Goal: Task Accomplishment & Management: Use online tool/utility

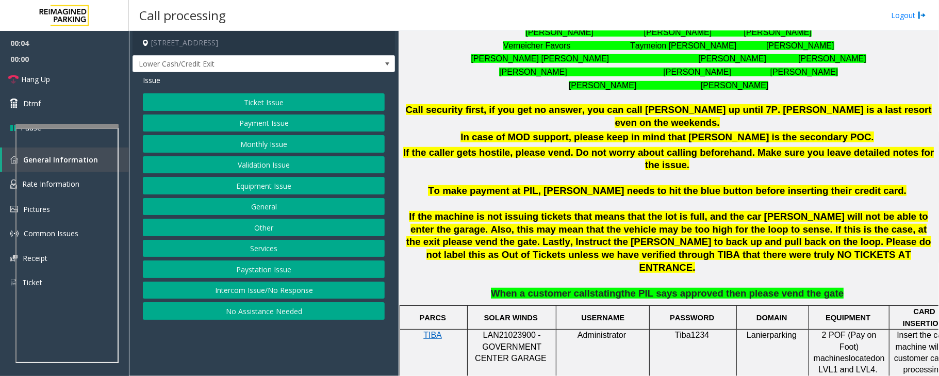
scroll to position [481, 0]
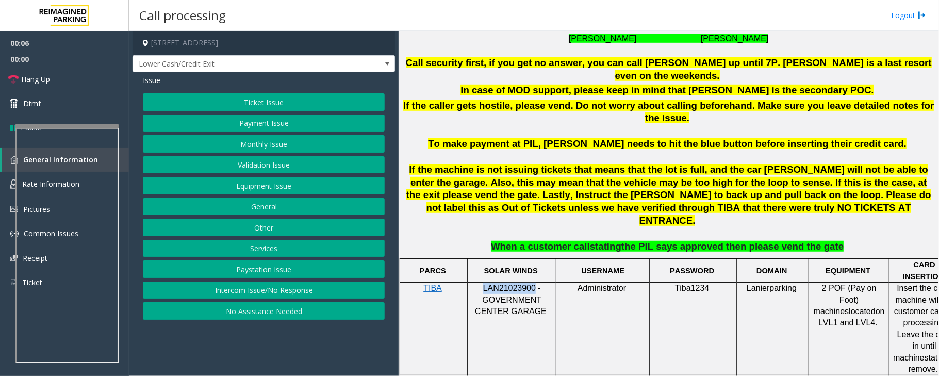
drag, startPoint x: 485, startPoint y: 246, endPoint x: 532, endPoint y: 246, distance: 47.4
click at [532, 283] on p "LAN21023900 - GOVERNMENT CENTER GARAGE" at bounding box center [511, 300] width 81 height 35
copy span "LAN21023900"
click at [339, 293] on button "Intercom Issue/No Response" at bounding box center [264, 290] width 242 height 18
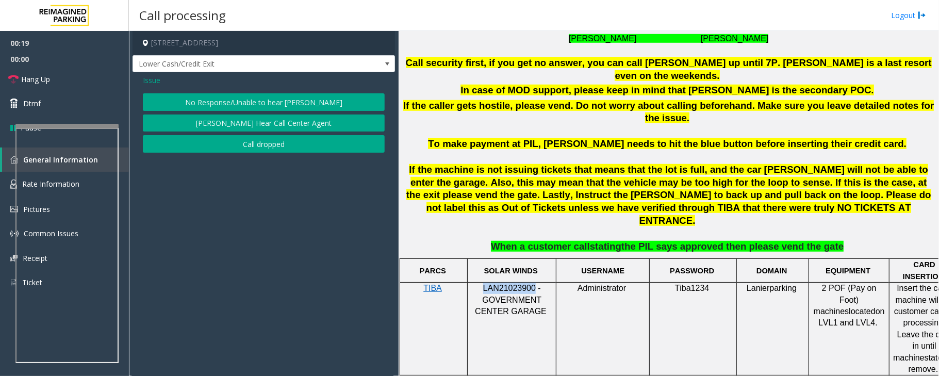
click at [253, 111] on button "No Response/Unable to hear [PERSON_NAME]" at bounding box center [264, 102] width 242 height 18
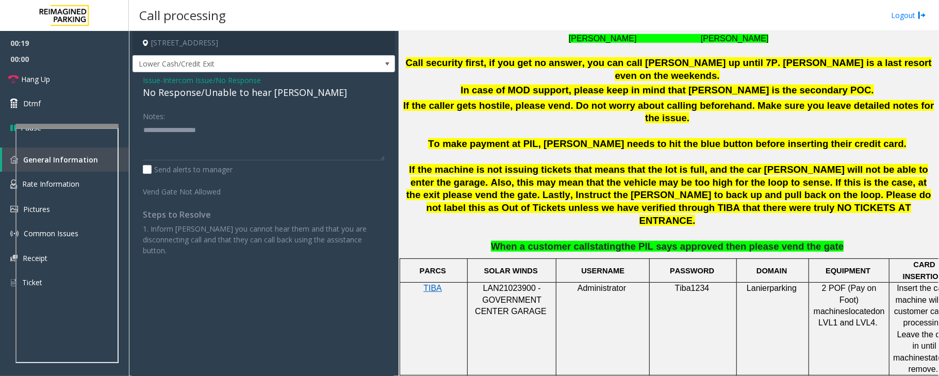
click at [253, 95] on div "No Response/Unable to hear [PERSON_NAME]" at bounding box center [264, 93] width 242 height 14
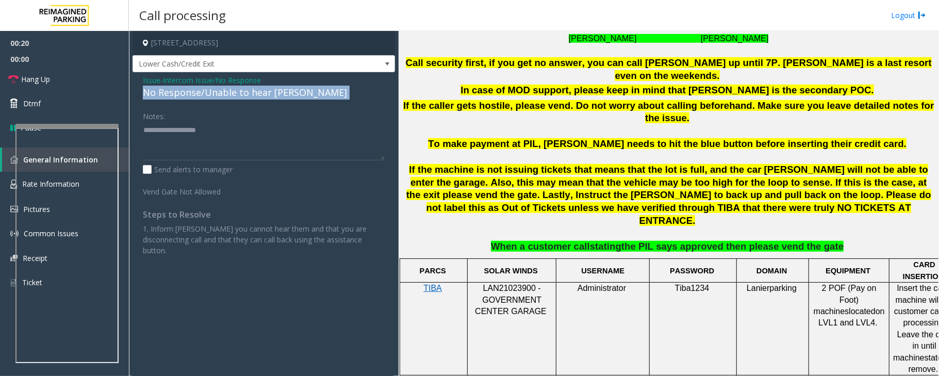
click at [253, 95] on div "No Response/Unable to hear [PERSON_NAME]" at bounding box center [264, 93] width 242 height 14
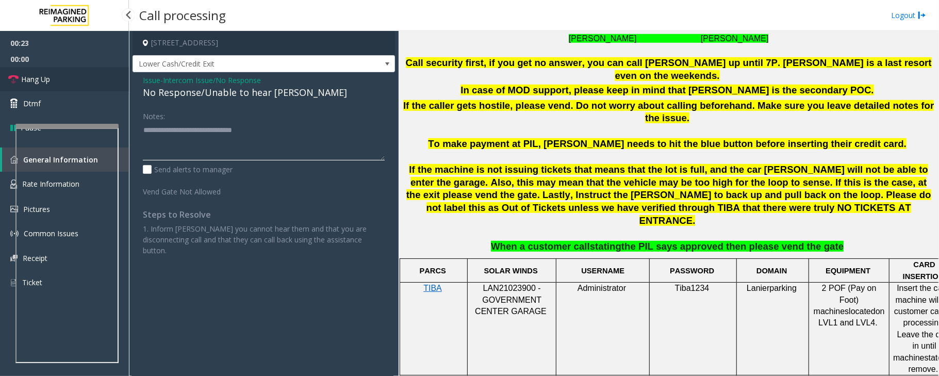
type textarea "**********"
click at [73, 79] on link "Hang Up" at bounding box center [64, 79] width 129 height 24
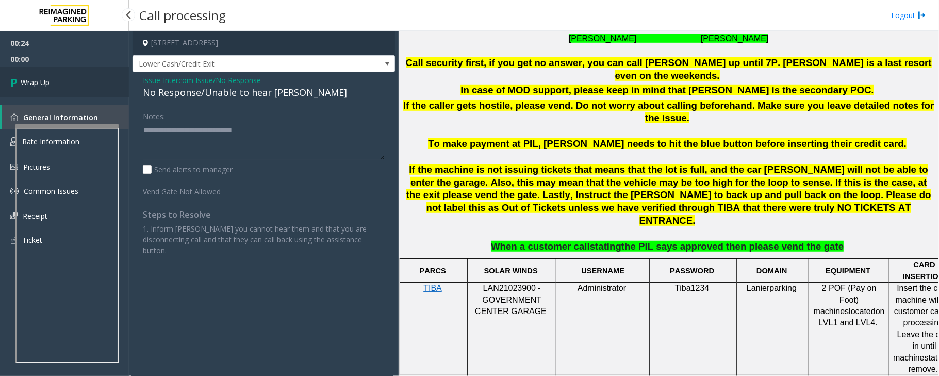
click at [73, 79] on link "Wrap Up" at bounding box center [64, 82] width 129 height 30
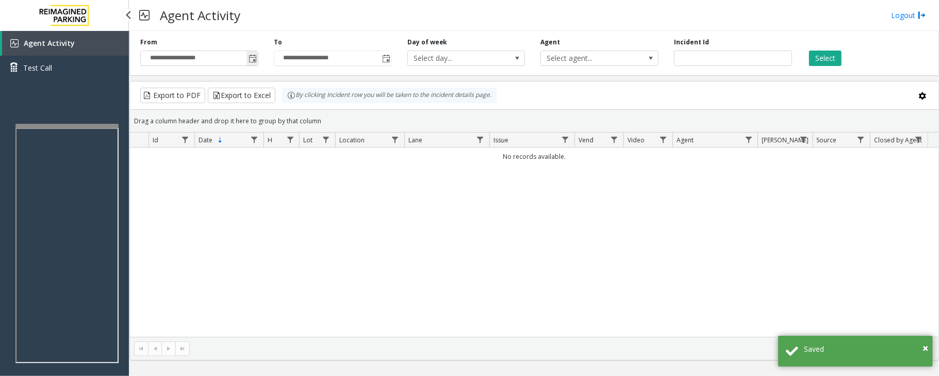
click at [252, 56] on span "Toggle popup" at bounding box center [252, 59] width 8 height 8
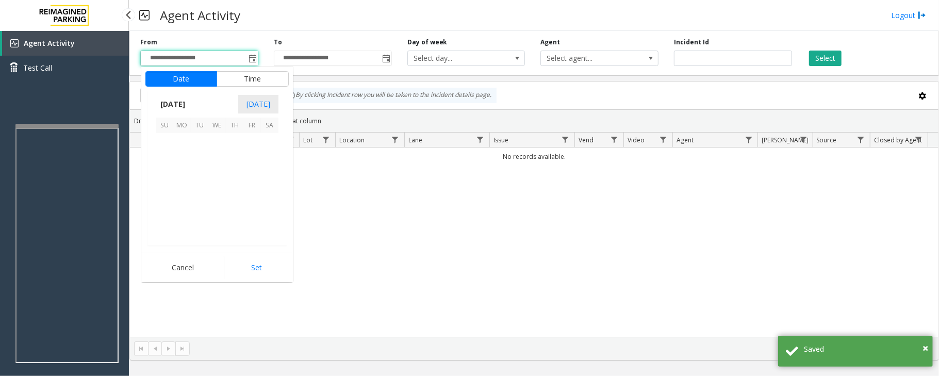
scroll to position [184910, 0]
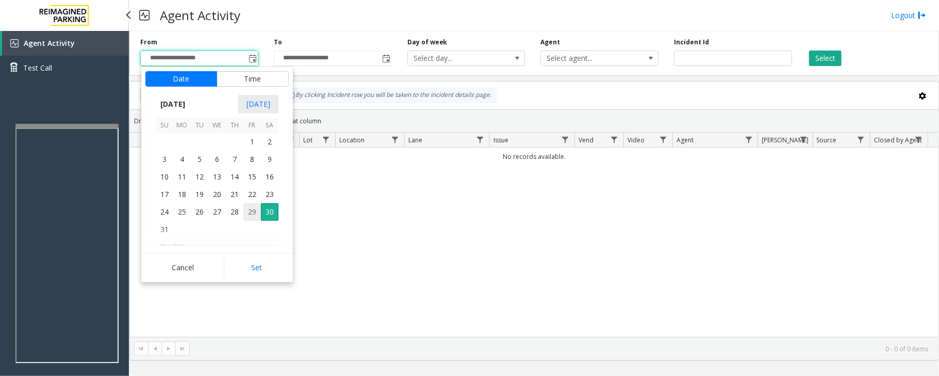
click at [254, 212] on span "29" at bounding box center [252, 212] width 18 height 18
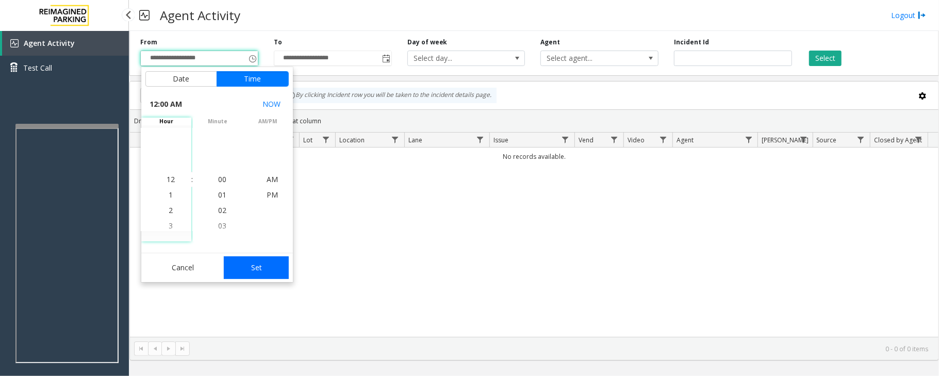
click at [264, 267] on button "Set" at bounding box center [256, 267] width 65 height 23
type input "**********"
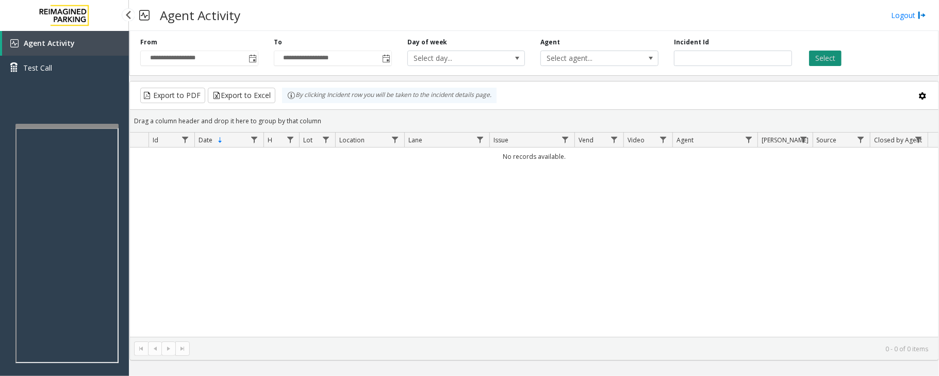
click at [822, 54] on button "Select" at bounding box center [825, 58] width 32 height 15
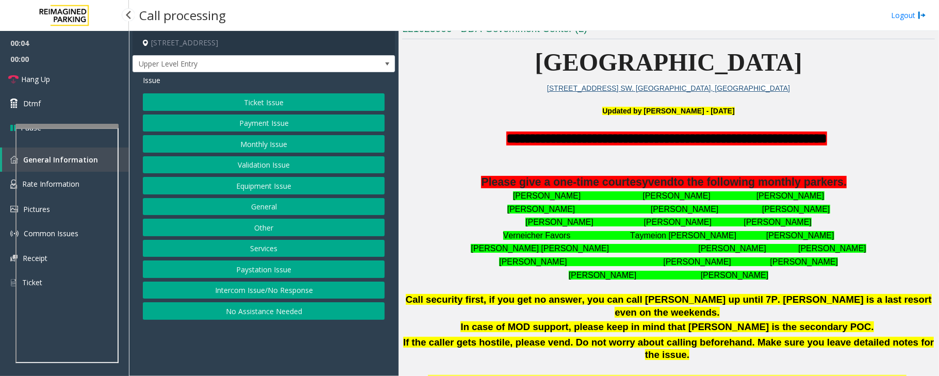
scroll to position [275, 0]
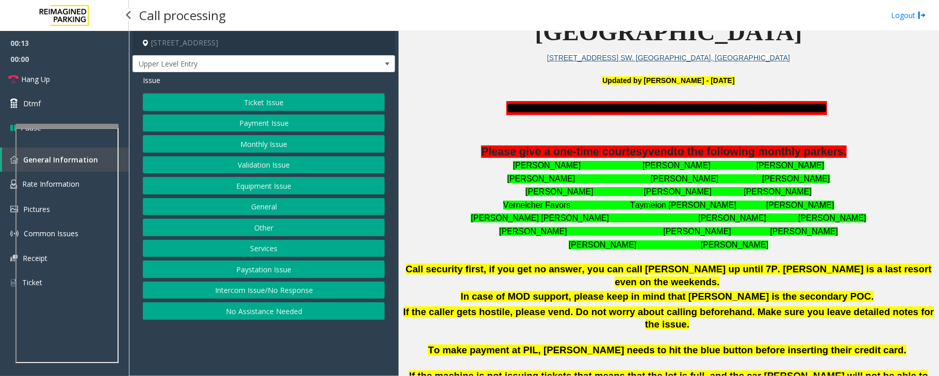
click at [257, 296] on button "Intercom Issue/No Response" at bounding box center [264, 290] width 242 height 18
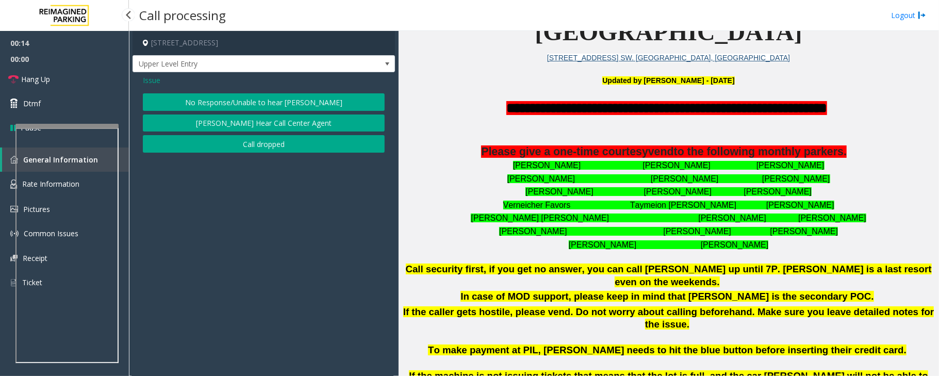
click at [239, 106] on button "No Response/Unable to hear [PERSON_NAME]" at bounding box center [264, 102] width 242 height 18
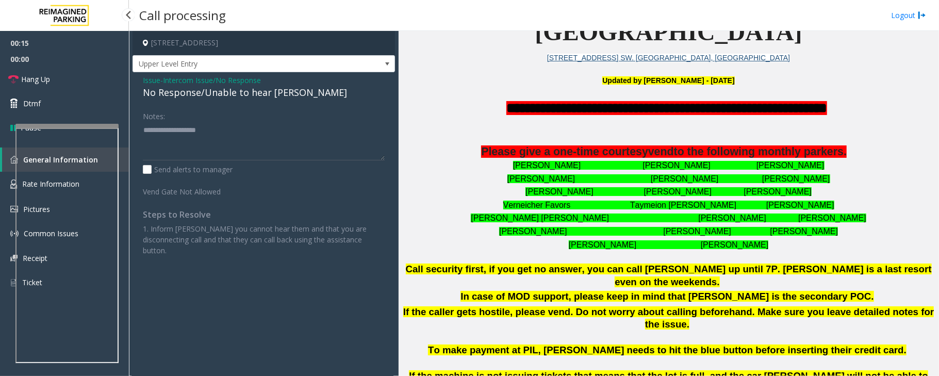
click at [239, 95] on div "No Response/Unable to hear [PERSON_NAME]" at bounding box center [264, 93] width 242 height 14
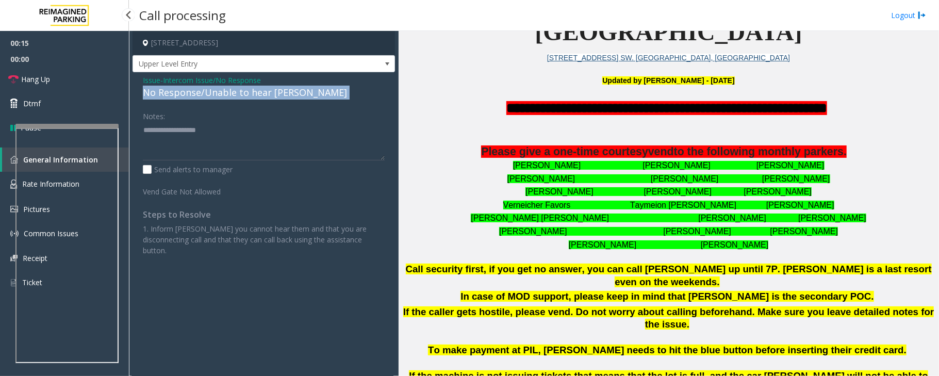
click at [239, 95] on div "No Response/Unable to hear [PERSON_NAME]" at bounding box center [264, 93] width 242 height 14
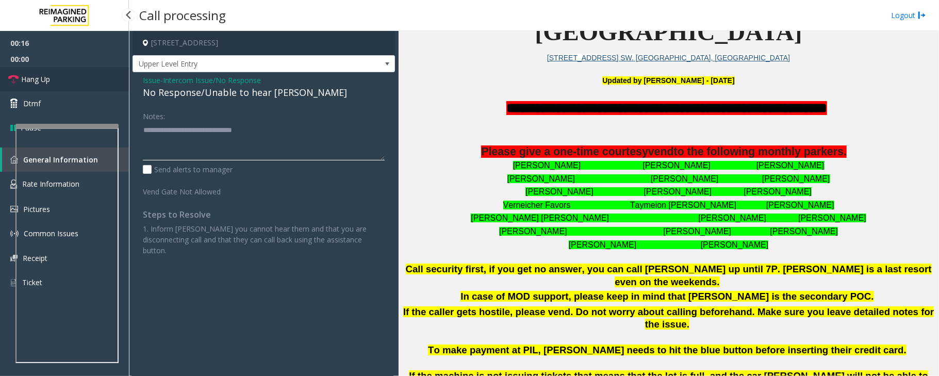
type textarea "**********"
click at [81, 71] on link "Hang Up" at bounding box center [64, 79] width 129 height 24
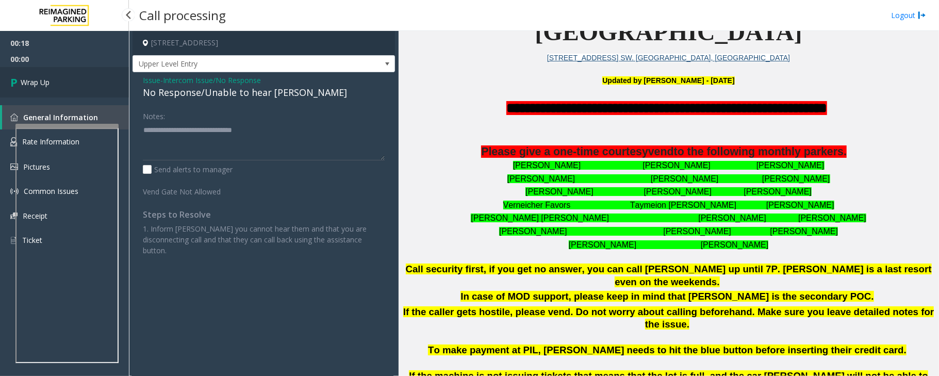
click at [81, 71] on link "Wrap Up" at bounding box center [64, 82] width 129 height 30
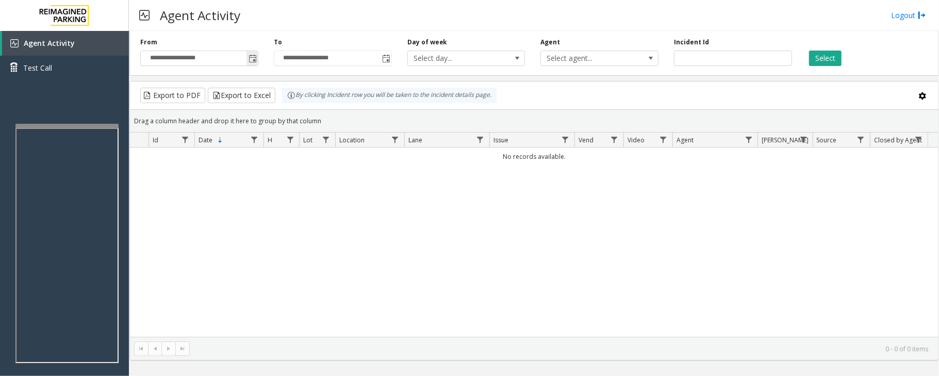
click at [253, 60] on span "Toggle popup" at bounding box center [252, 59] width 8 height 8
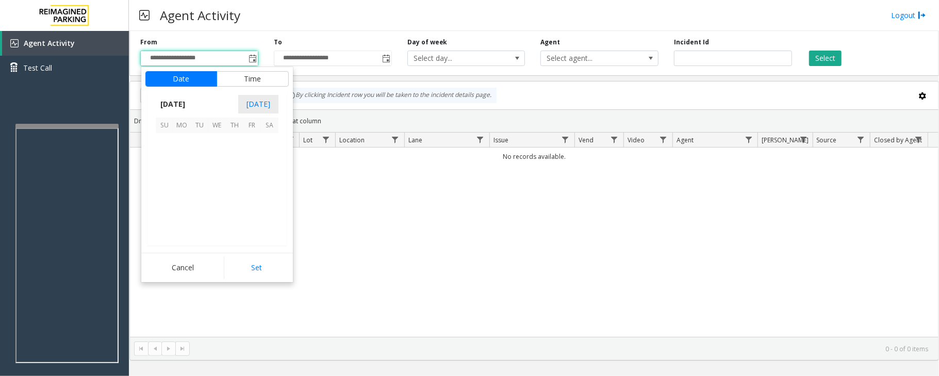
scroll to position [184910, 0]
click at [251, 213] on span "29" at bounding box center [252, 212] width 18 height 18
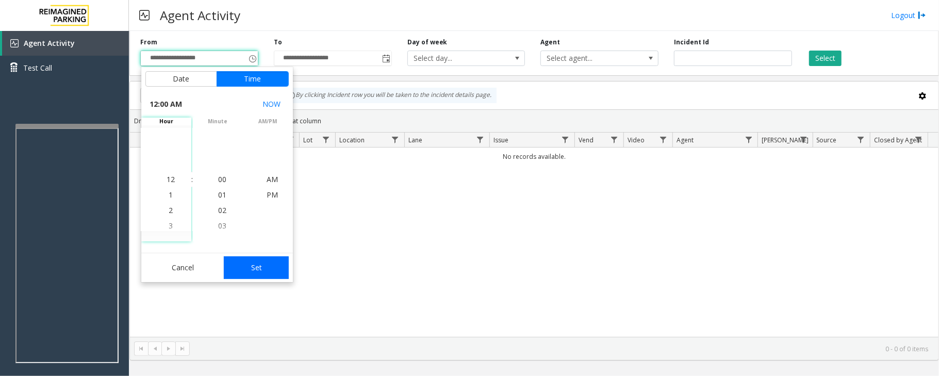
click at [275, 264] on button "Set" at bounding box center [256, 267] width 65 height 23
type input "**********"
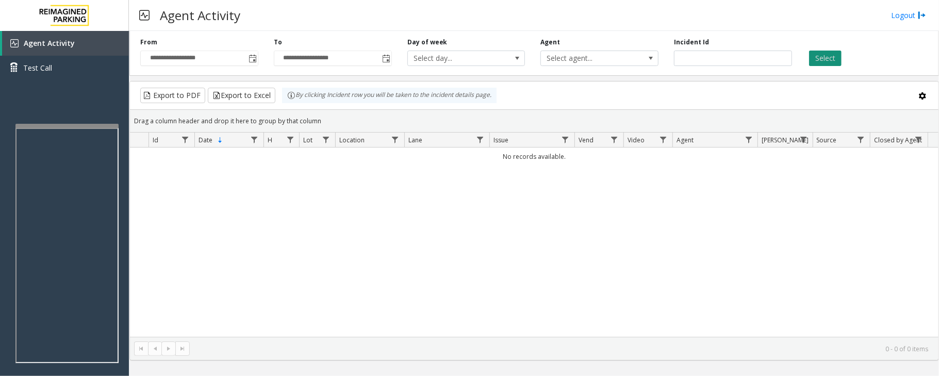
click at [831, 59] on button "Select" at bounding box center [825, 58] width 32 height 15
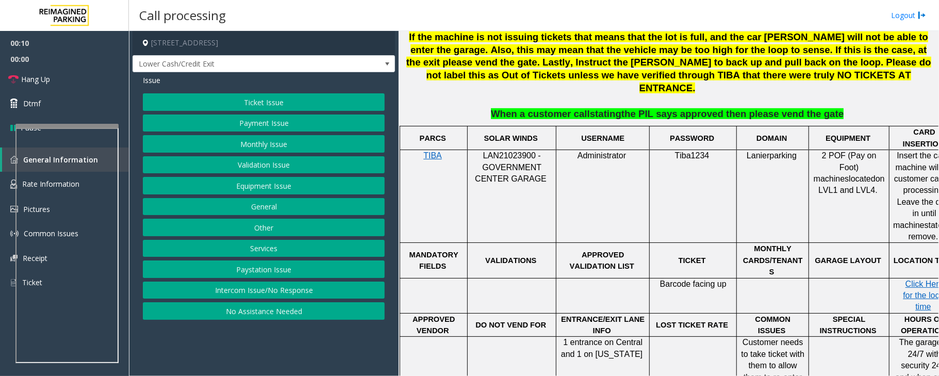
scroll to position [619, 0]
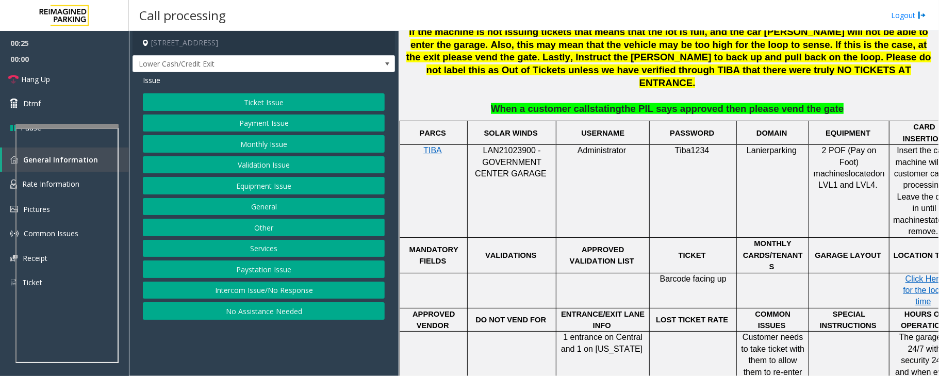
click at [286, 292] on button "Intercom Issue/No Response" at bounding box center [264, 290] width 242 height 18
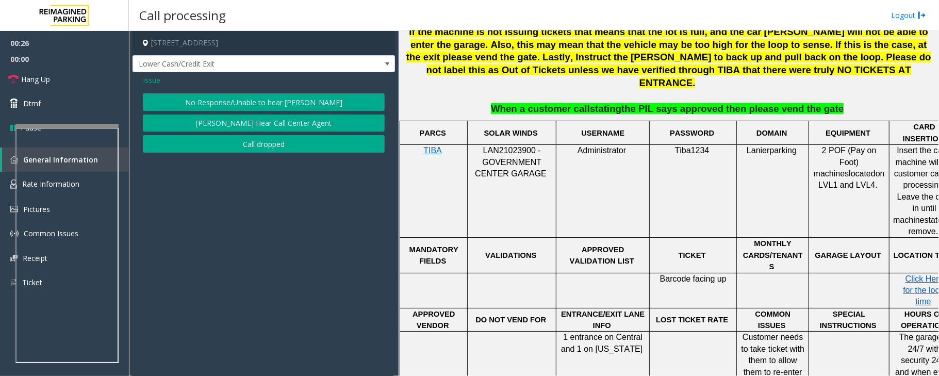
click at [278, 100] on button "No Response/Unable to hear [PERSON_NAME]" at bounding box center [264, 102] width 242 height 18
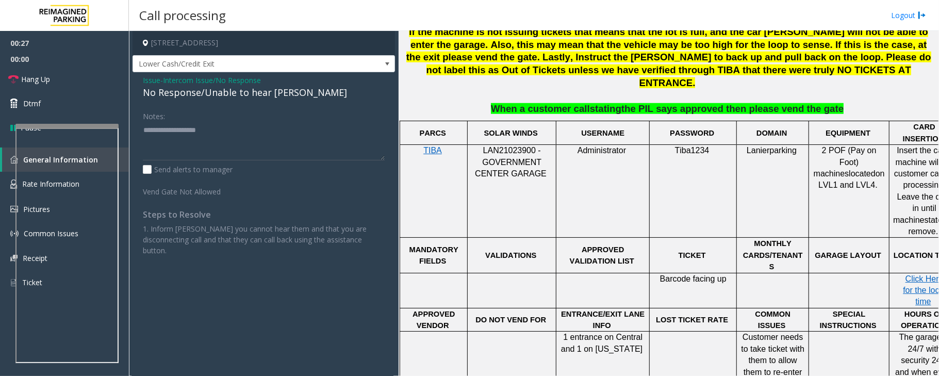
click at [263, 92] on div "No Response/Unable to hear [PERSON_NAME]" at bounding box center [264, 93] width 242 height 14
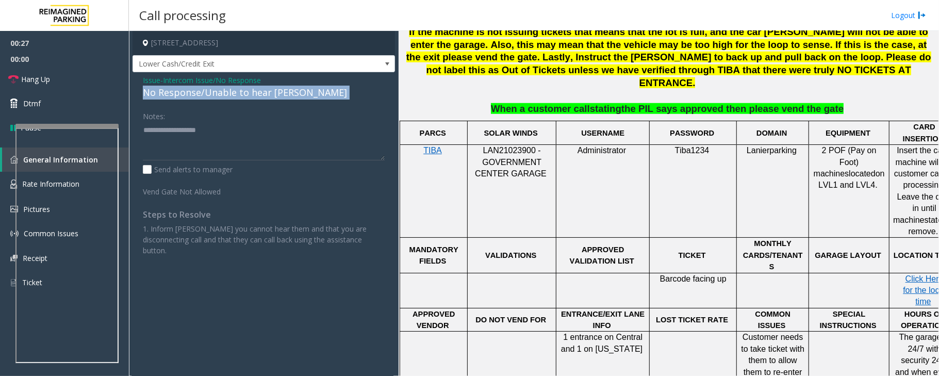
click at [263, 92] on div "No Response/Unable to hear [PERSON_NAME]" at bounding box center [264, 93] width 242 height 14
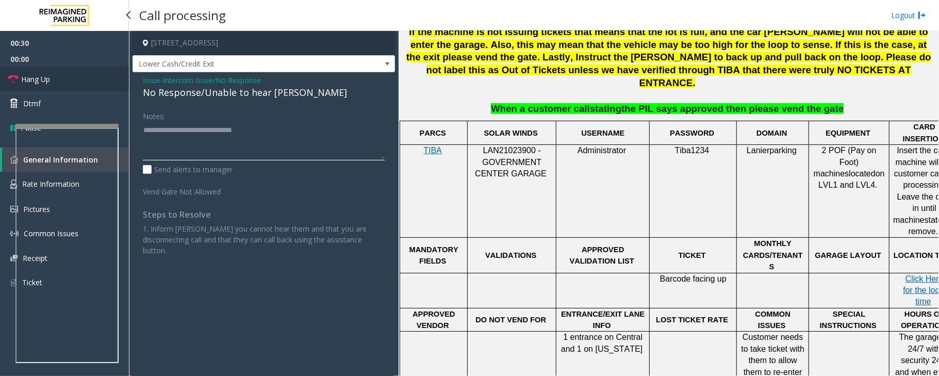
type textarea "**********"
click at [70, 81] on link "Hang Up" at bounding box center [64, 79] width 129 height 24
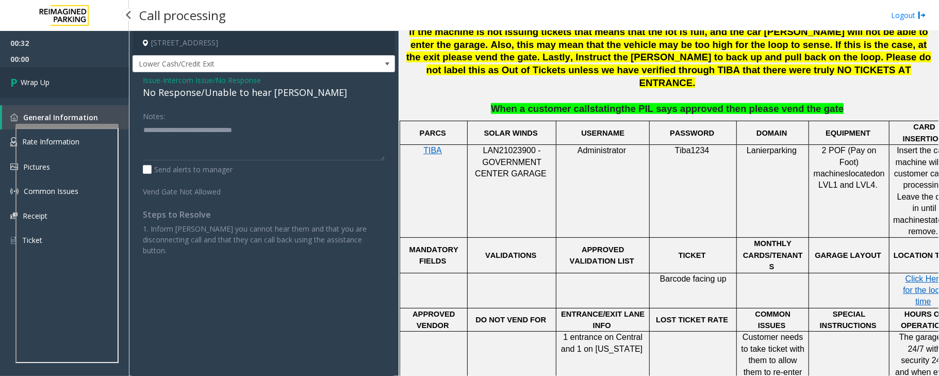
click at [70, 81] on link "Wrap Up" at bounding box center [64, 82] width 129 height 30
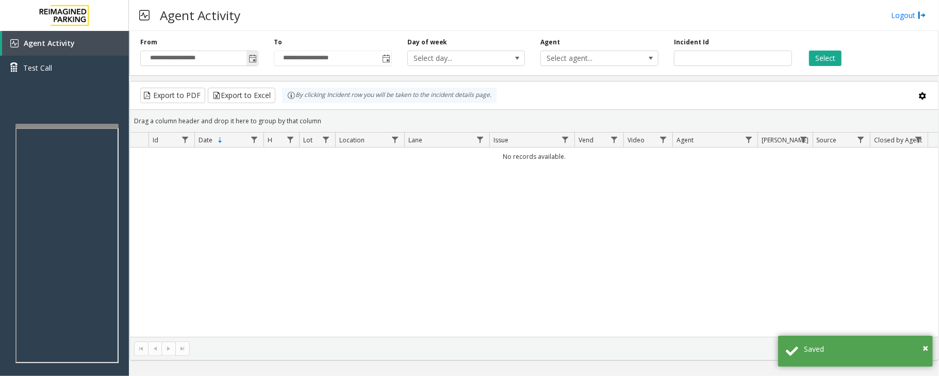
click at [251, 60] on span "Toggle popup" at bounding box center [252, 59] width 8 height 8
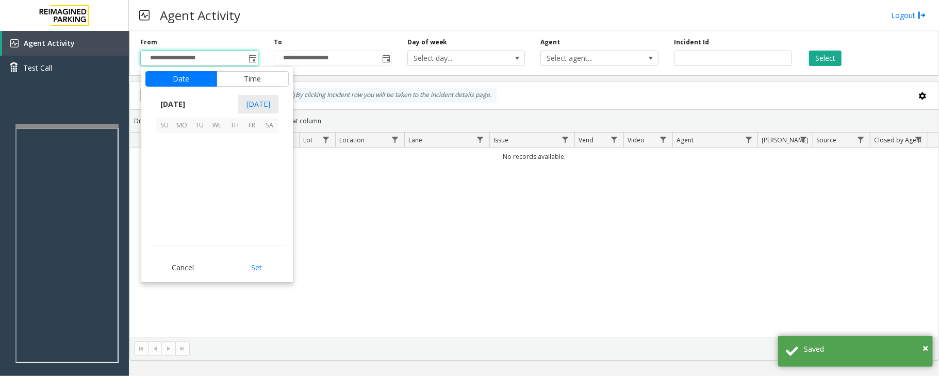
scroll to position [184910, 0]
click at [252, 208] on span "29" at bounding box center [252, 212] width 18 height 18
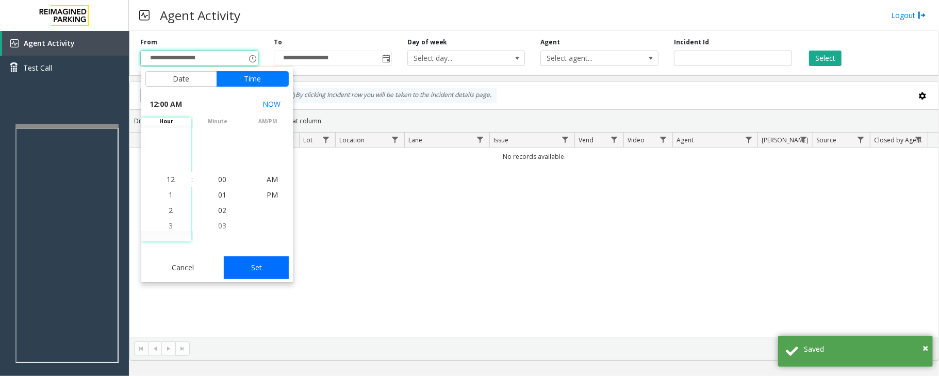
click at [263, 268] on button "Set" at bounding box center [256, 267] width 65 height 23
type input "**********"
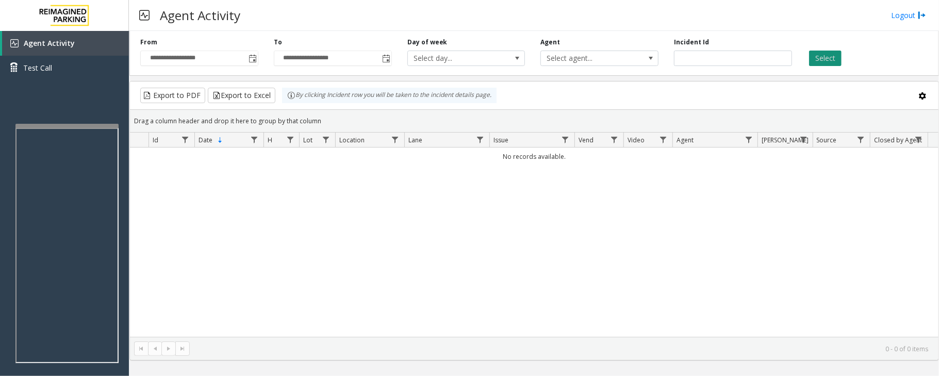
click at [832, 58] on button "Select" at bounding box center [825, 58] width 32 height 15
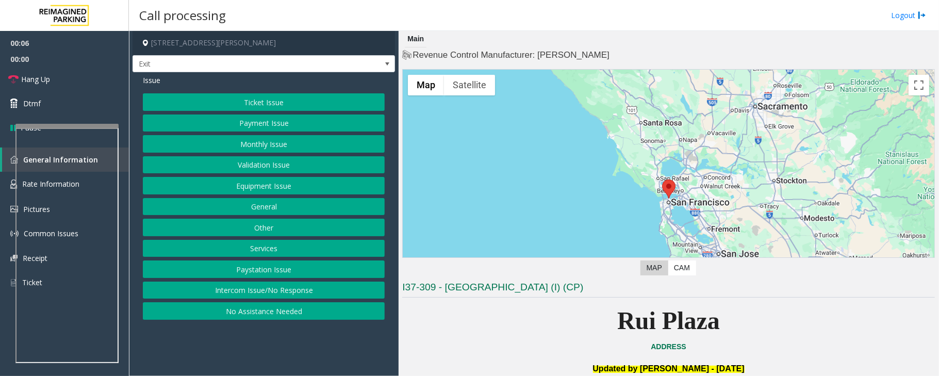
click at [304, 151] on button "Monthly Issue" at bounding box center [264, 144] width 242 height 18
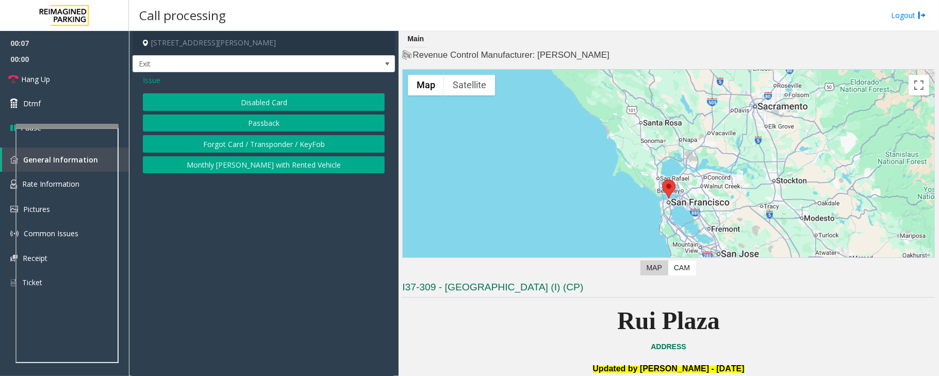
click at [281, 106] on button "Disabled Card" at bounding box center [264, 102] width 242 height 18
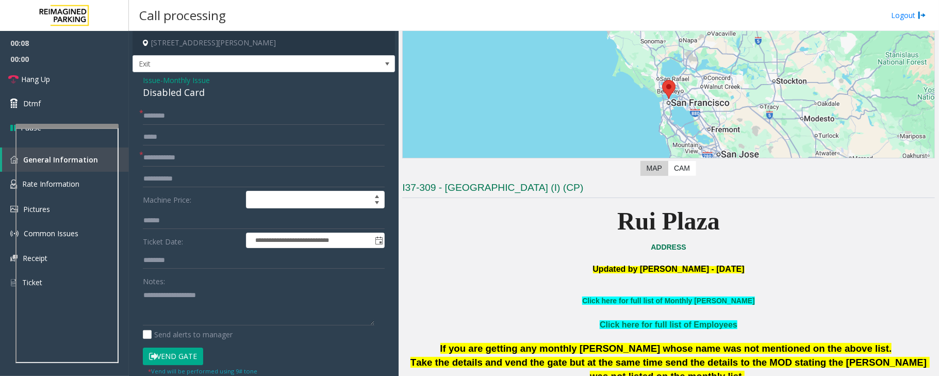
scroll to position [206, 0]
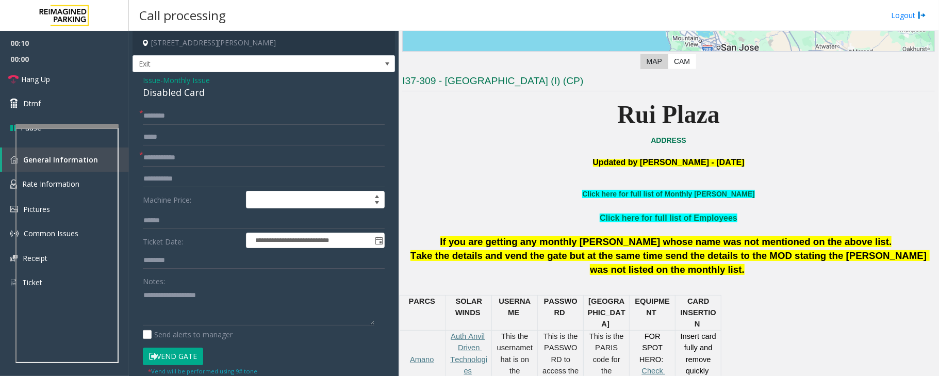
click at [681, 196] on link "Click here for full list of Monthly [PERSON_NAME]" at bounding box center [668, 194] width 172 height 8
click at [226, 155] on input "text" at bounding box center [264, 158] width 242 height 18
type textarea "**********"
click at [175, 157] on input "text" at bounding box center [264, 158] width 242 height 18
click at [186, 159] on input "***" at bounding box center [264, 158] width 242 height 18
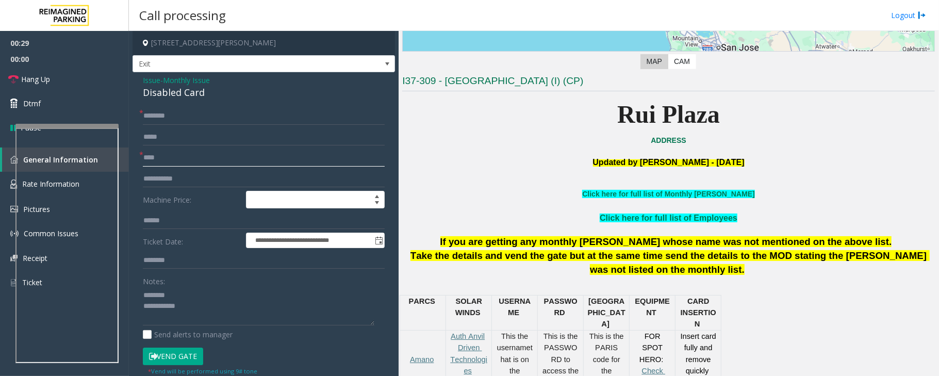
type input "****"
click at [208, 117] on input "text" at bounding box center [264, 116] width 242 height 18
drag, startPoint x: 208, startPoint y: 117, endPoint x: 138, endPoint y: 114, distance: 70.1
click at [138, 114] on div "**********" at bounding box center [263, 362] width 257 height 511
click at [234, 118] on input "******" at bounding box center [264, 116] width 242 height 18
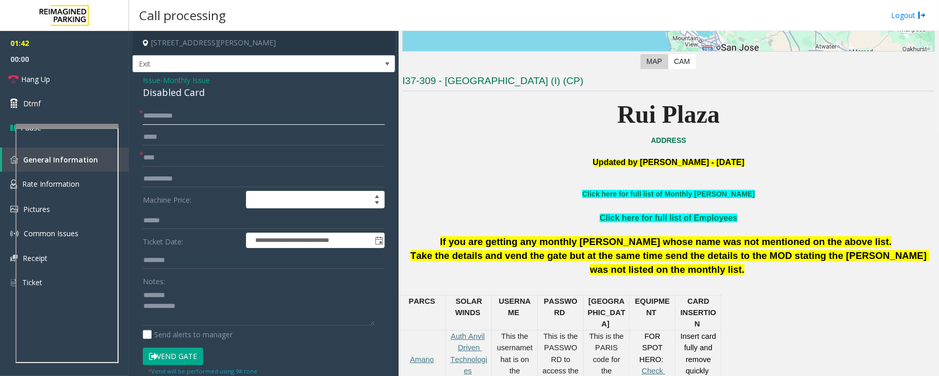
type input "**********"
click at [180, 356] on button "Vend Gate" at bounding box center [173, 356] width 60 height 18
click at [168, 88] on div "Disabled Card" at bounding box center [264, 93] width 242 height 14
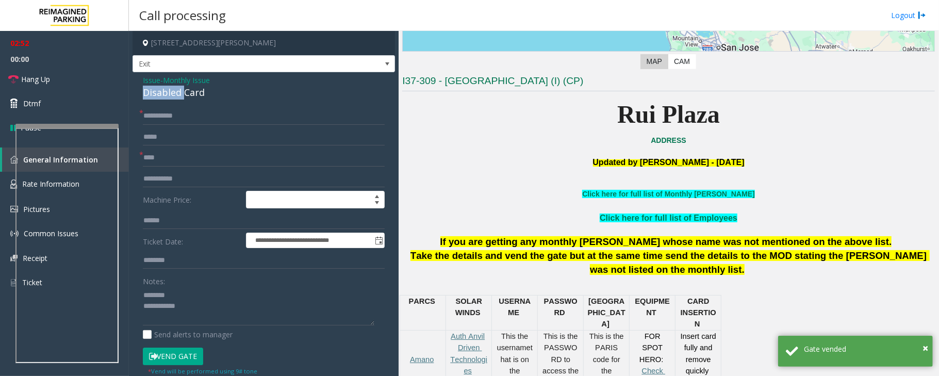
click at [168, 88] on div "Disabled Card" at bounding box center [264, 93] width 242 height 14
click at [212, 318] on textarea at bounding box center [258, 306] width 231 height 39
click at [40, 80] on span "Hang Up" at bounding box center [35, 79] width 29 height 11
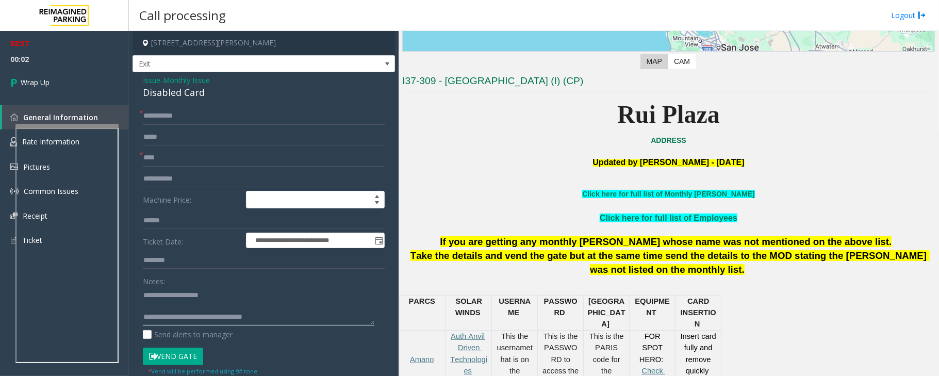
click at [293, 317] on textarea at bounding box center [258, 306] width 231 height 39
type textarea "**********"
click at [46, 77] on span "Wrap Up" at bounding box center [35, 82] width 29 height 11
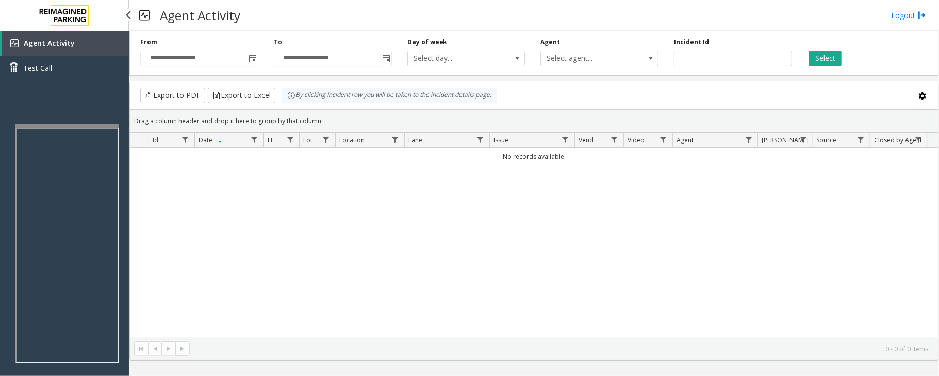
drag, startPoint x: 41, startPoint y: 43, endPoint x: 71, endPoint y: 43, distance: 29.4
click at [41, 43] on span "Agent Activity" at bounding box center [49, 43] width 51 height 10
click at [254, 58] on span "Toggle popup" at bounding box center [252, 59] width 8 height 8
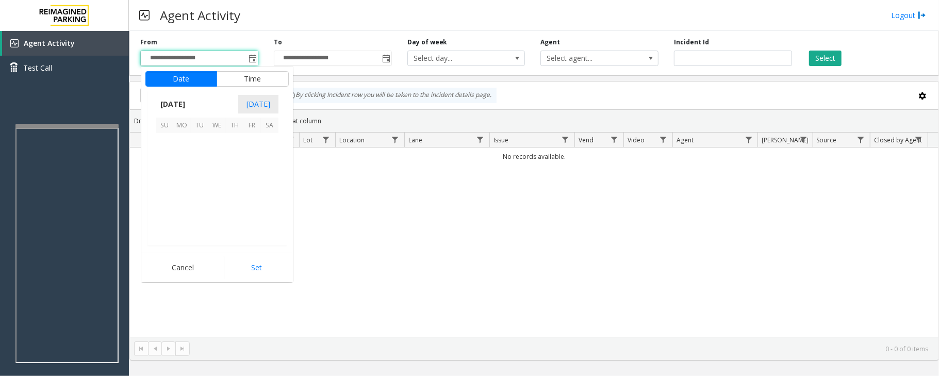
scroll to position [184910, 0]
click at [253, 212] on span "29" at bounding box center [252, 212] width 18 height 18
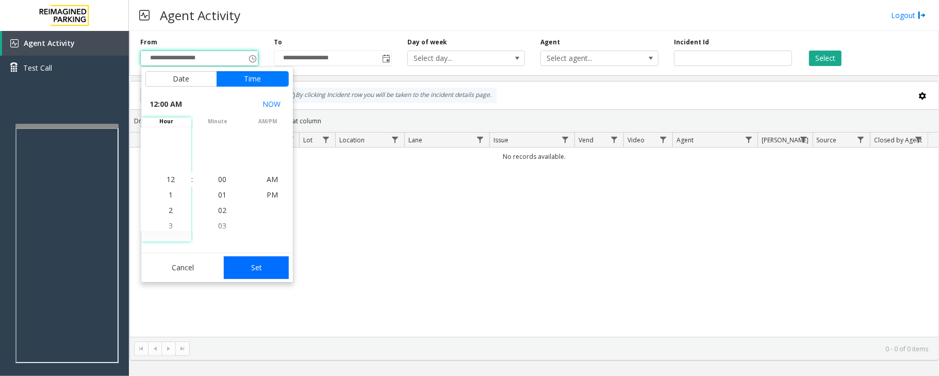
click at [271, 266] on button "Set" at bounding box center [256, 267] width 65 height 23
type input "**********"
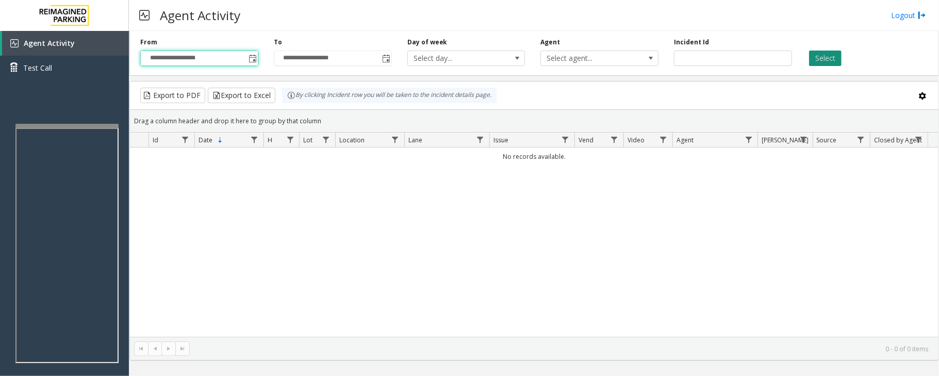
click at [817, 60] on button "Select" at bounding box center [825, 58] width 32 height 15
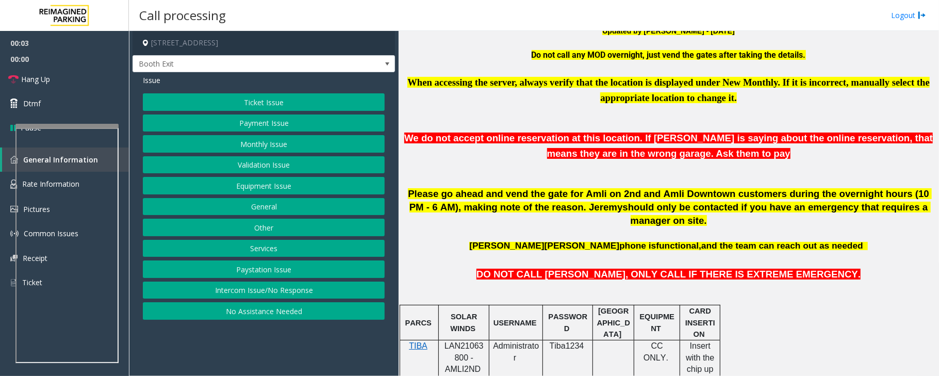
scroll to position [343, 0]
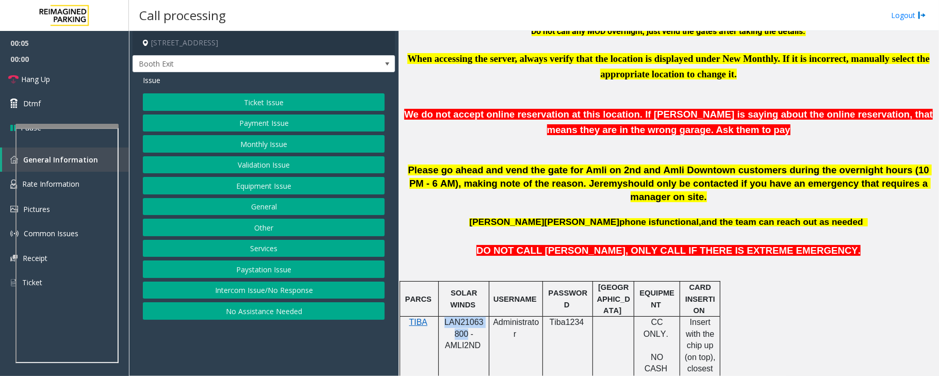
drag, startPoint x: 444, startPoint y: 312, endPoint x: 465, endPoint y: 320, distance: 22.5
click at [465, 320] on p "LAN21063800 - AMLI2ND" at bounding box center [463, 340] width 43 height 46
copy span "LAN21063800"
click at [263, 143] on button "Monthly Issue" at bounding box center [264, 144] width 242 height 18
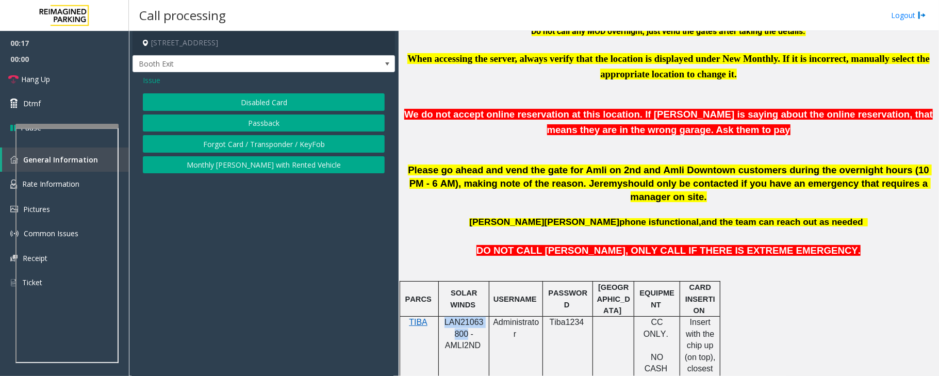
click at [260, 148] on button "Forgot Card / Transponder / KeyFob" at bounding box center [264, 144] width 242 height 18
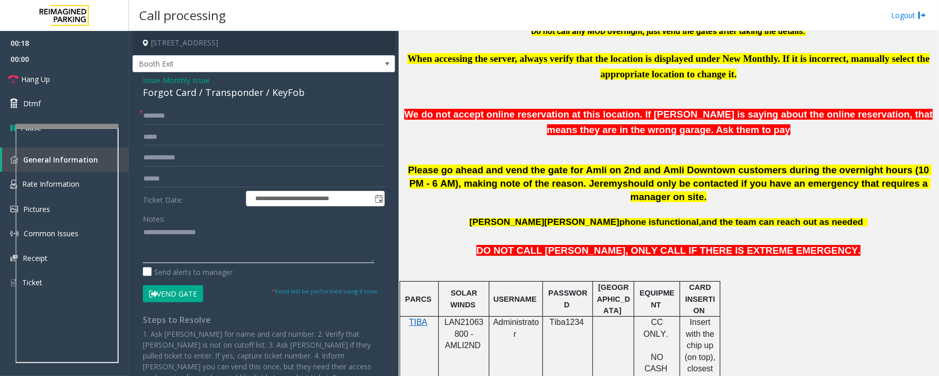
click at [188, 247] on textarea at bounding box center [258, 243] width 231 height 39
click at [180, 93] on div "Forgot Card / Transponder / KeyFob" at bounding box center [264, 93] width 242 height 14
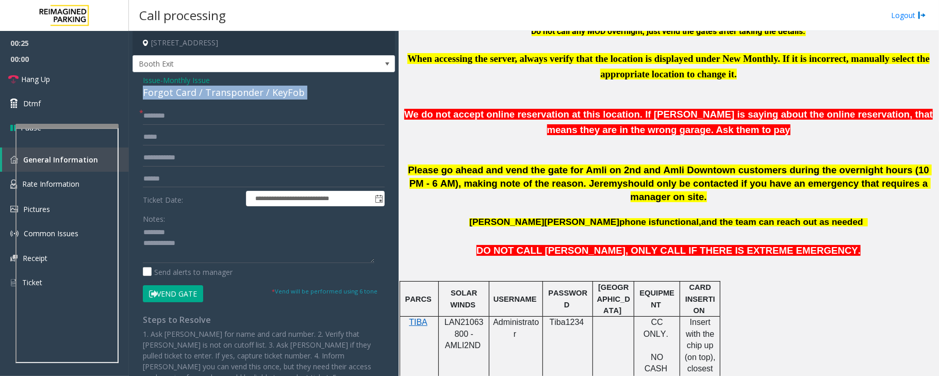
click at [180, 93] on div "Forgot Card / Transponder / KeyFob" at bounding box center [264, 93] width 242 height 14
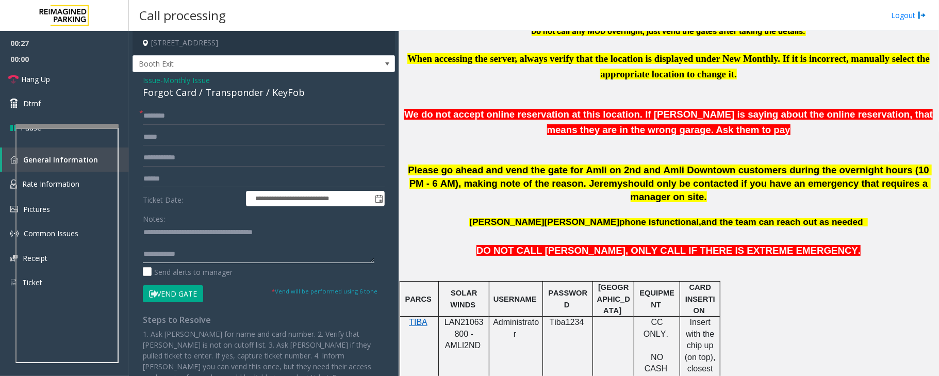
click at [224, 245] on textarea at bounding box center [258, 243] width 231 height 39
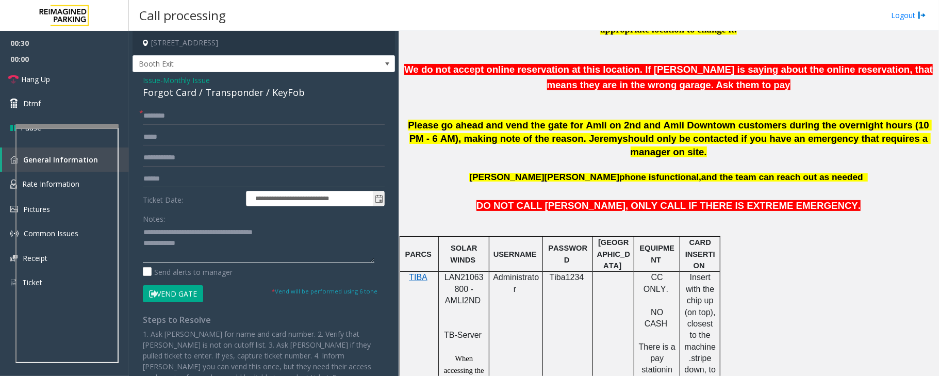
scroll to position [412, 0]
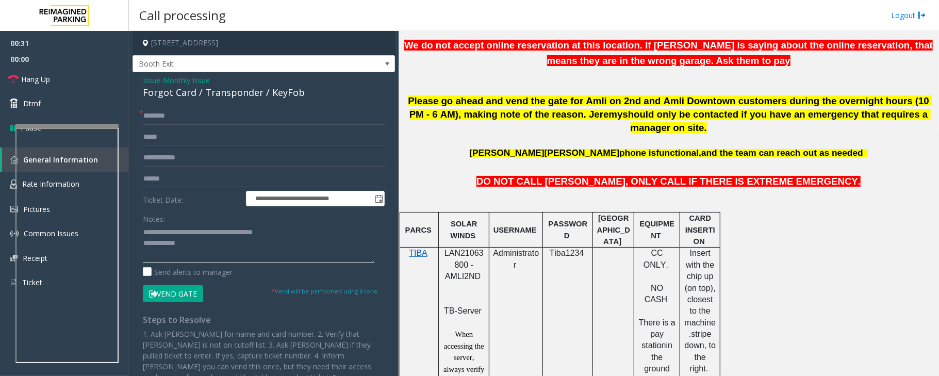
type textarea "**********"
click at [188, 158] on input "text" at bounding box center [264, 158] width 242 height 18
click at [191, 155] on input "text" at bounding box center [264, 158] width 242 height 18
type input "******"
drag, startPoint x: 444, startPoint y: 240, endPoint x: 466, endPoint y: 250, distance: 24.0
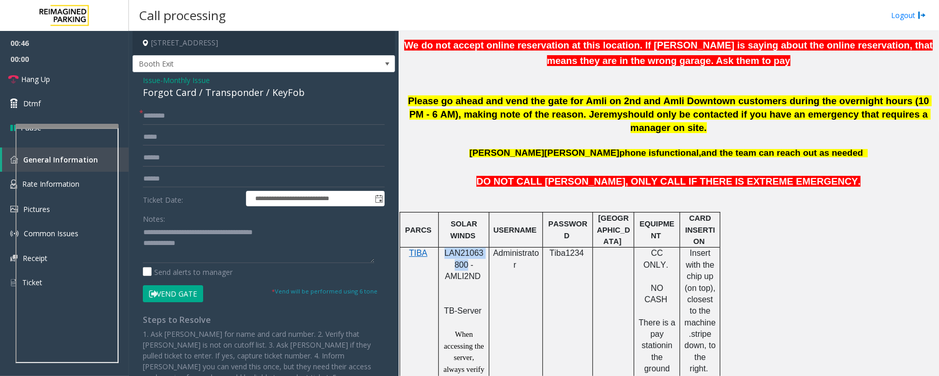
click at [466, 250] on span "LAN21063800 - AMLI2ND" at bounding box center [463, 264] width 39 height 32
copy span "LAN21063800"
type textarea "**********"
click at [211, 114] on input "text" at bounding box center [264, 116] width 242 height 18
type input "*"
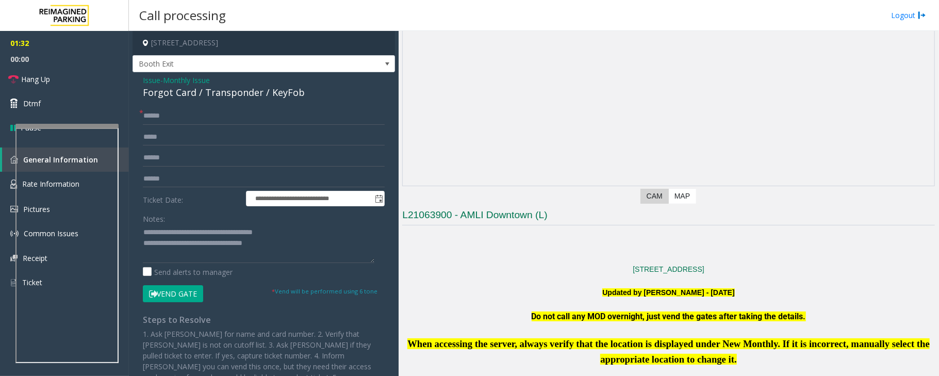
scroll to position [0, 0]
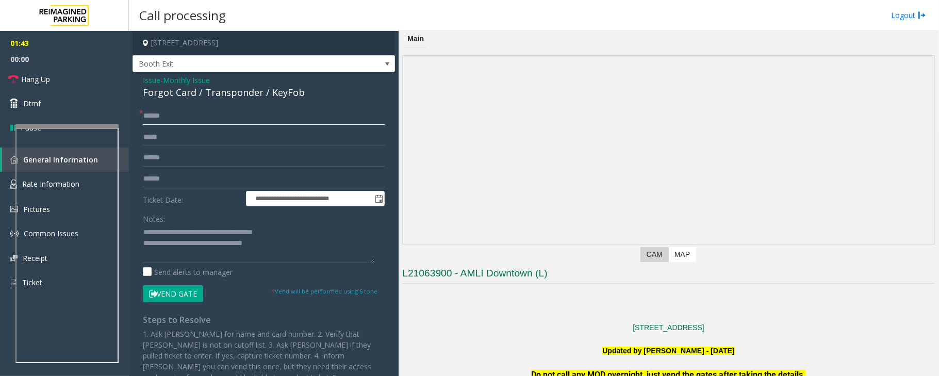
click at [201, 120] on input "******" at bounding box center [264, 116] width 242 height 18
click at [211, 114] on input "**********" at bounding box center [264, 116] width 242 height 18
type input "**********"
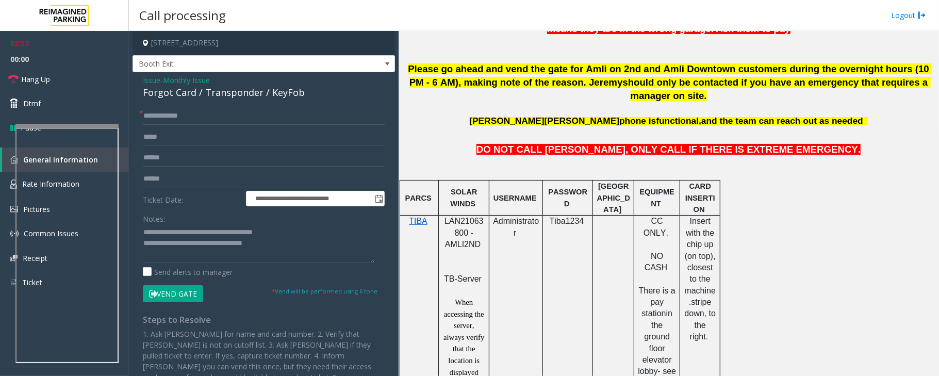
scroll to position [481, 0]
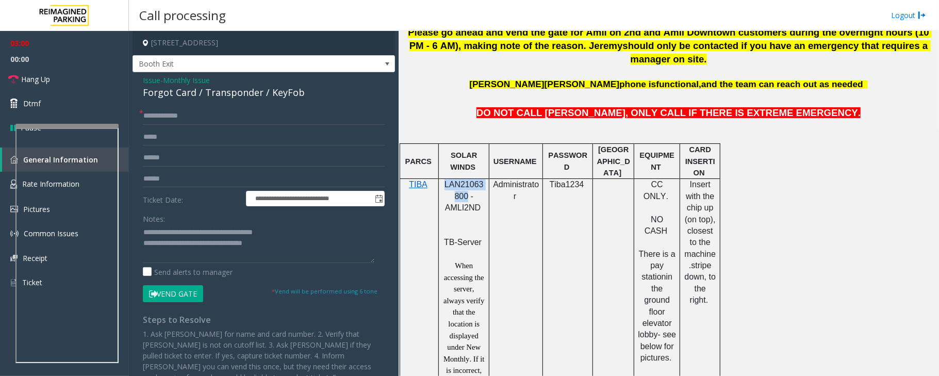
drag, startPoint x: 444, startPoint y: 174, endPoint x: 465, endPoint y: 182, distance: 22.7
click at [465, 182] on p "LAN21063800 - AMLI2ND" at bounding box center [463, 202] width 43 height 46
copy span "LAN21063800"
click at [67, 80] on link "Hang Up" at bounding box center [64, 79] width 129 height 24
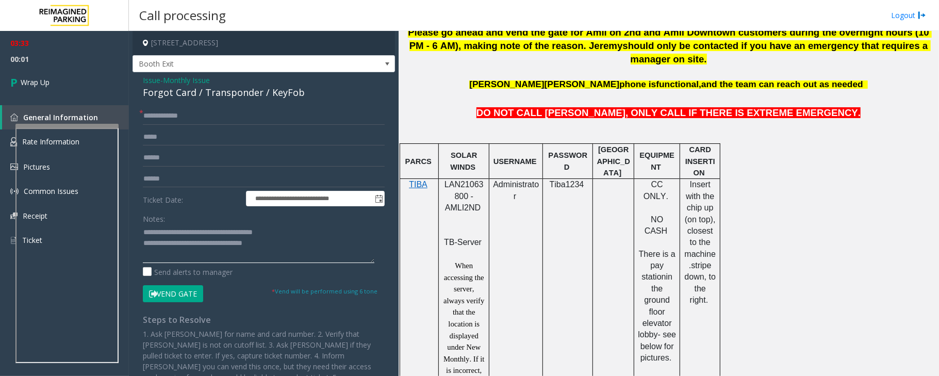
drag, startPoint x: 226, startPoint y: 239, endPoint x: 303, endPoint y: 250, distance: 78.0
click at [303, 250] on textarea at bounding box center [258, 243] width 231 height 39
type textarea "**********"
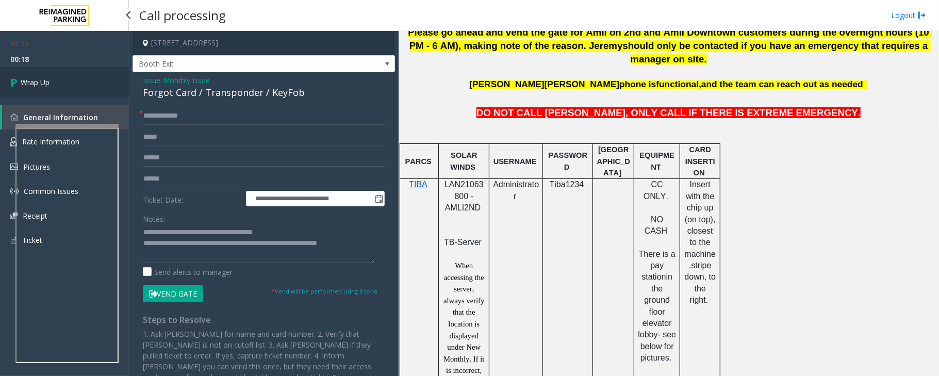
click at [38, 79] on span "Wrap Up" at bounding box center [35, 82] width 29 height 11
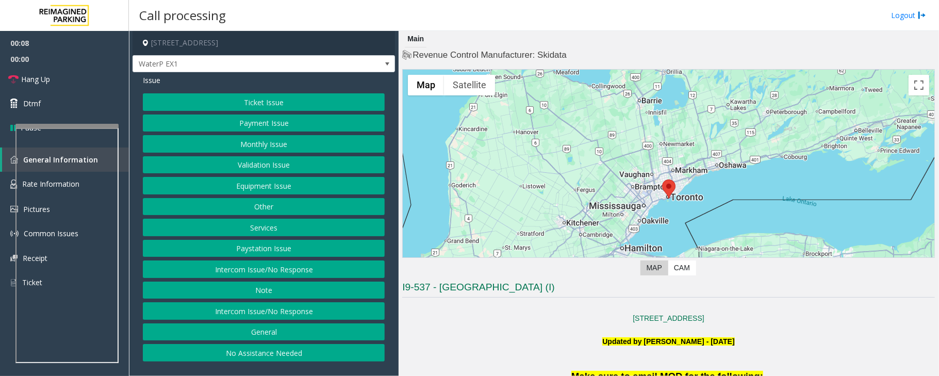
click at [262, 318] on button "Intercom Issue/No Response" at bounding box center [264, 311] width 242 height 18
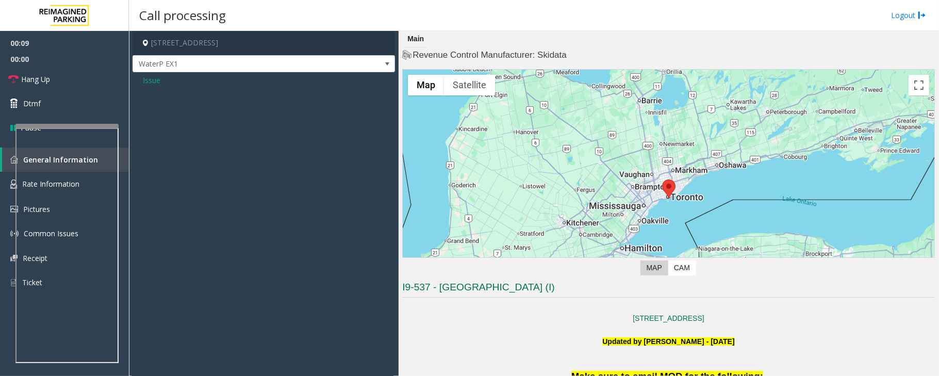
click at [146, 75] on span "Issue" at bounding box center [152, 80] width 18 height 11
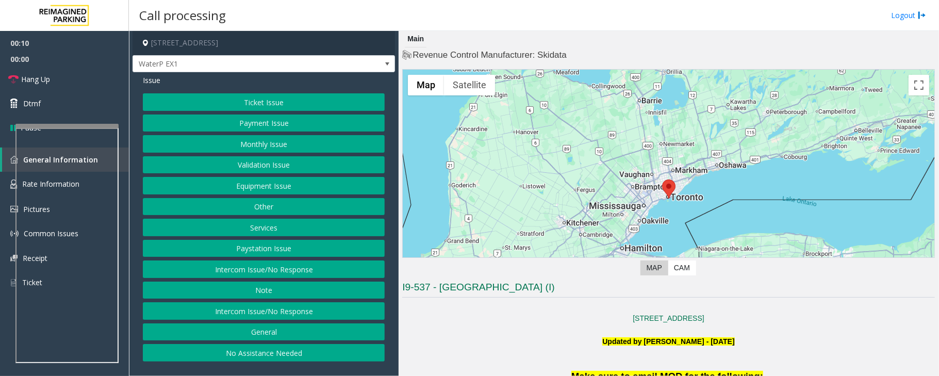
click at [244, 271] on button "Intercom Issue/No Response" at bounding box center [264, 269] width 242 height 18
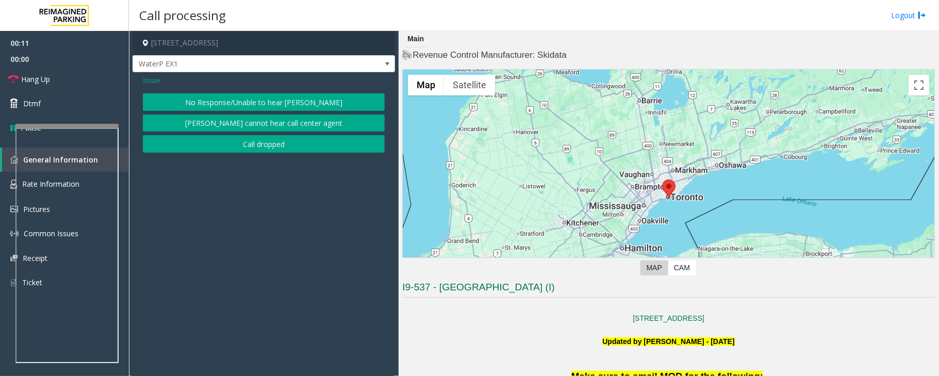
click at [206, 101] on button "No Response/Unable to hear [PERSON_NAME]" at bounding box center [264, 102] width 242 height 18
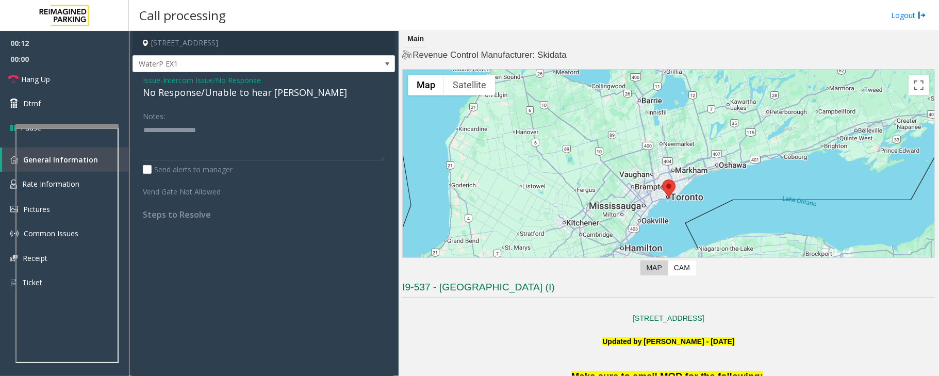
click at [205, 93] on div "No Response/Unable to hear [PERSON_NAME]" at bounding box center [264, 93] width 242 height 14
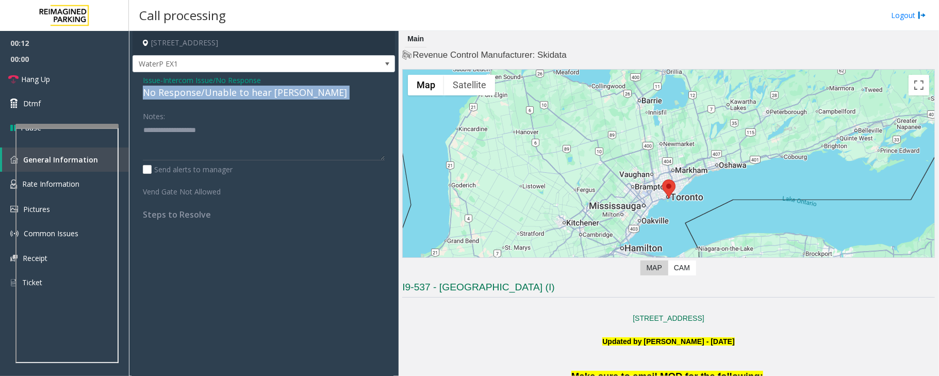
click at [205, 93] on div "No Response/Unable to hear [PERSON_NAME]" at bounding box center [264, 93] width 242 height 14
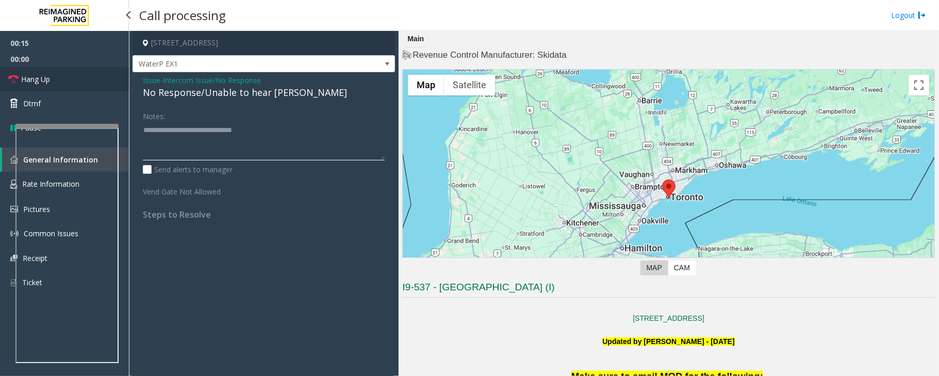
type textarea "**********"
click at [84, 73] on link "Hang Up" at bounding box center [64, 79] width 129 height 24
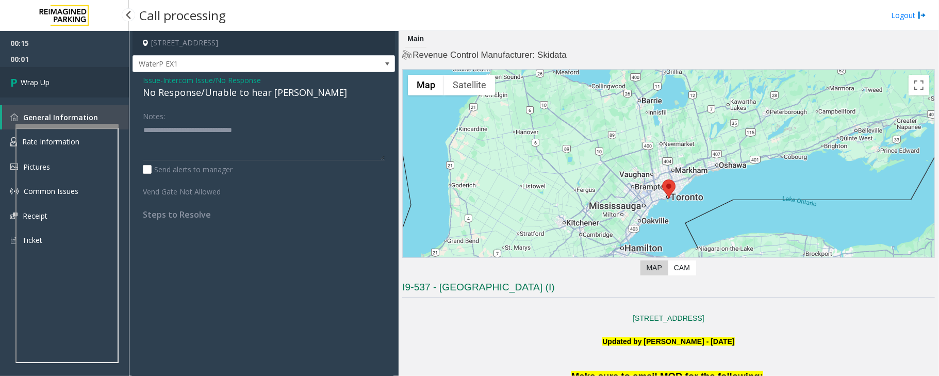
click at [83, 77] on link "Wrap Up" at bounding box center [64, 82] width 129 height 30
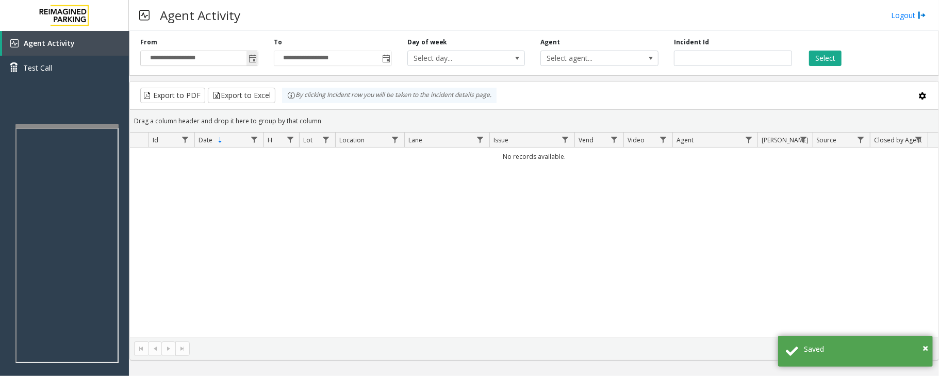
click at [253, 53] on span "Toggle popup" at bounding box center [251, 58] width 11 height 16
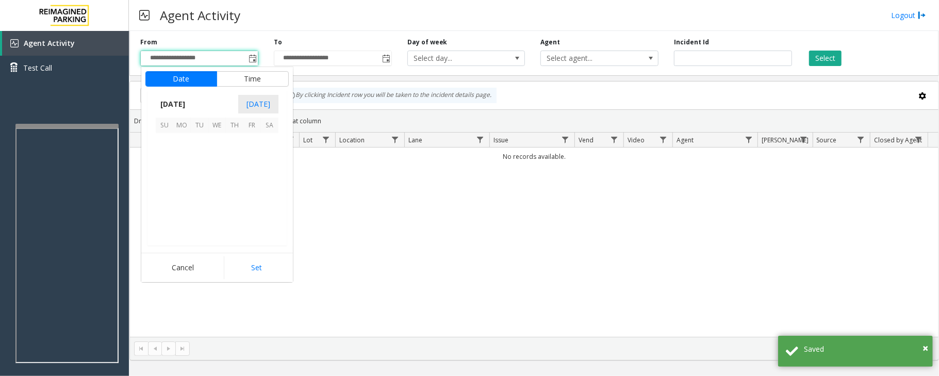
scroll to position [184910, 0]
click at [250, 207] on span "29" at bounding box center [252, 212] width 18 height 18
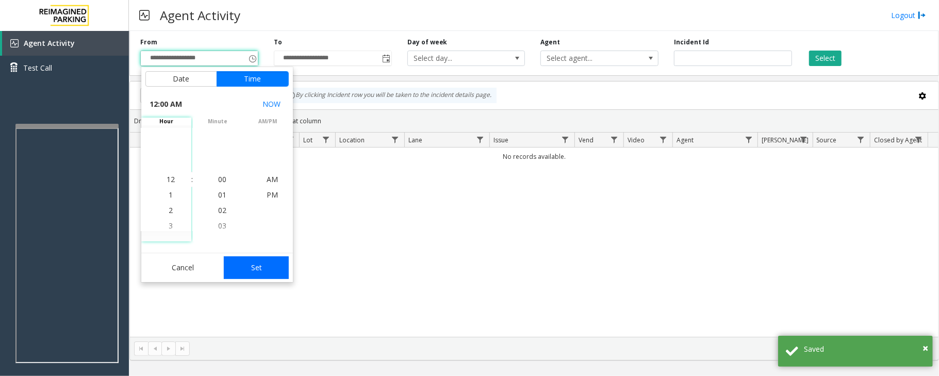
click at [266, 264] on button "Set" at bounding box center [256, 267] width 65 height 23
type input "**********"
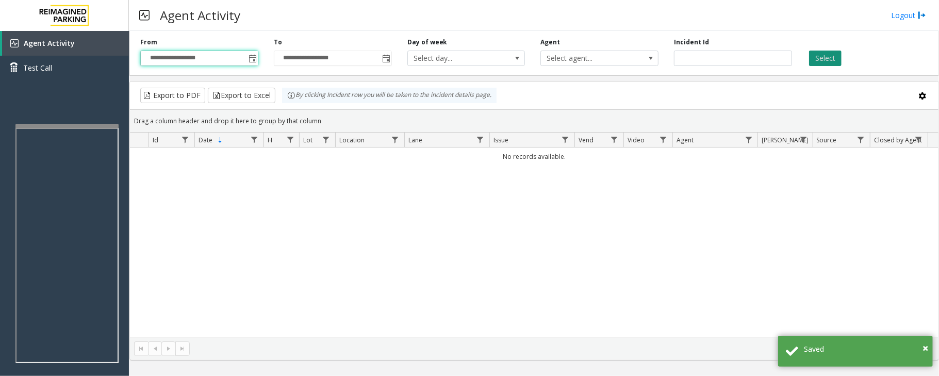
click at [829, 57] on button "Select" at bounding box center [825, 58] width 32 height 15
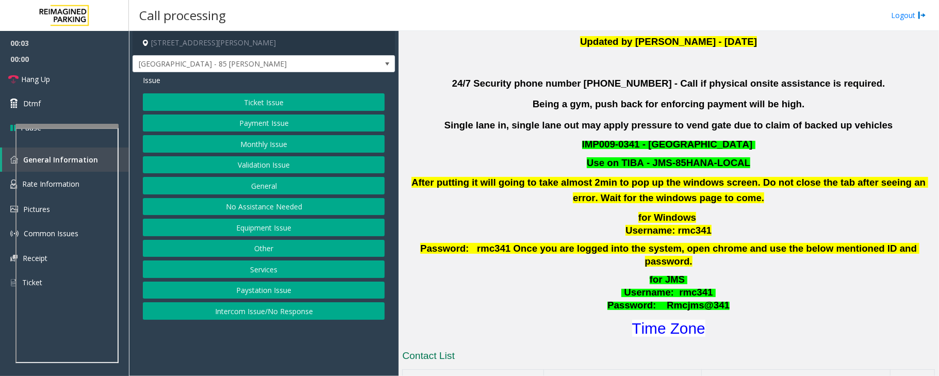
scroll to position [275, 0]
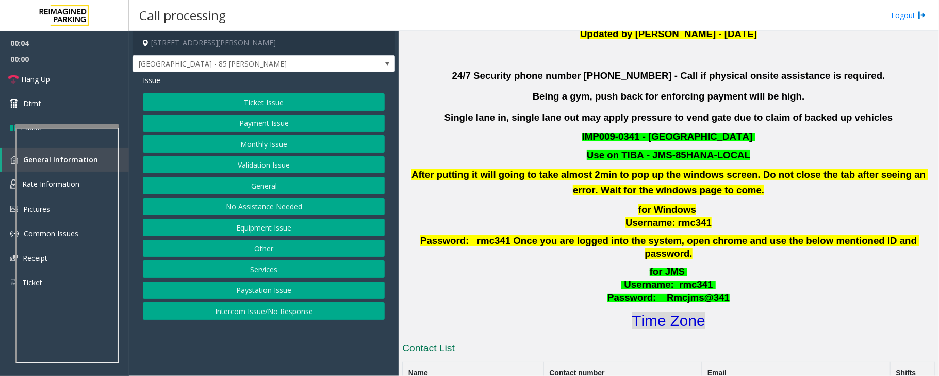
click at [677, 312] on font "Time Zone" at bounding box center [668, 320] width 73 height 17
click at [263, 169] on button "Validation Issue" at bounding box center [264, 165] width 242 height 18
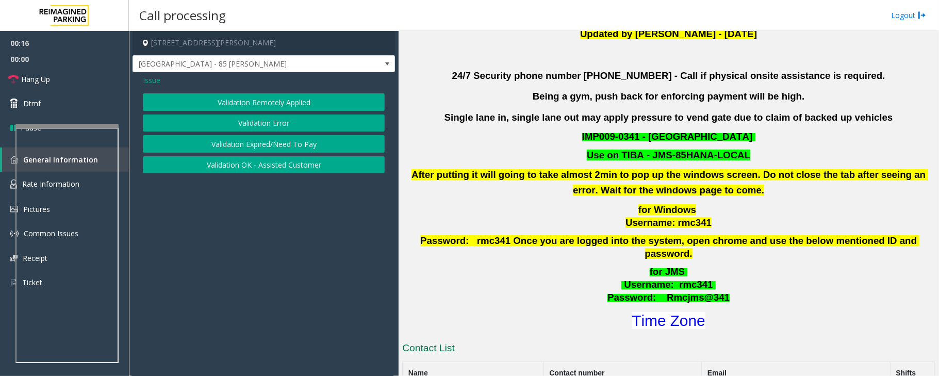
click at [271, 120] on button "Validation Error" at bounding box center [264, 123] width 242 height 18
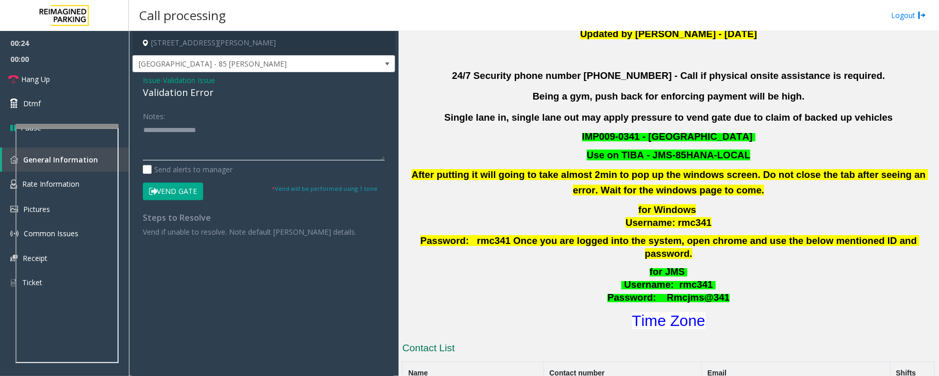
click at [183, 142] on textarea at bounding box center [264, 141] width 242 height 39
paste textarea "**********"
drag, startPoint x: 186, startPoint y: 131, endPoint x: 234, endPoint y: 151, distance: 51.3
click at [234, 151] on textarea at bounding box center [264, 141] width 242 height 39
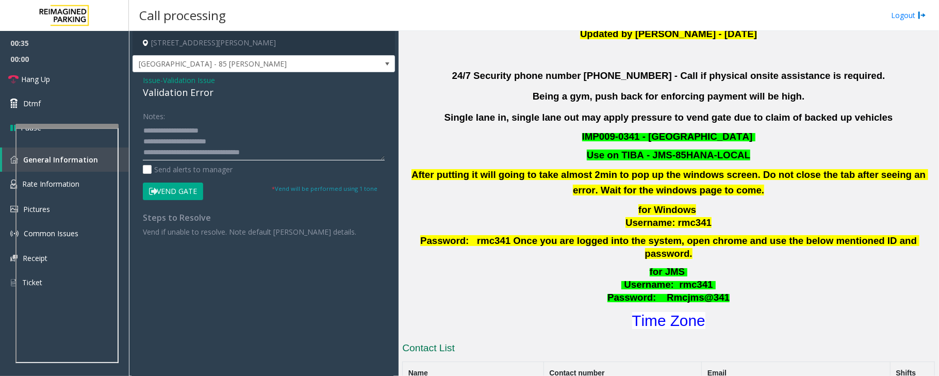
click at [224, 138] on textarea at bounding box center [264, 141] width 242 height 39
drag, startPoint x: 188, startPoint y: 128, endPoint x: 215, endPoint y: 126, distance: 28.0
click at [215, 126] on textarea at bounding box center [264, 141] width 242 height 39
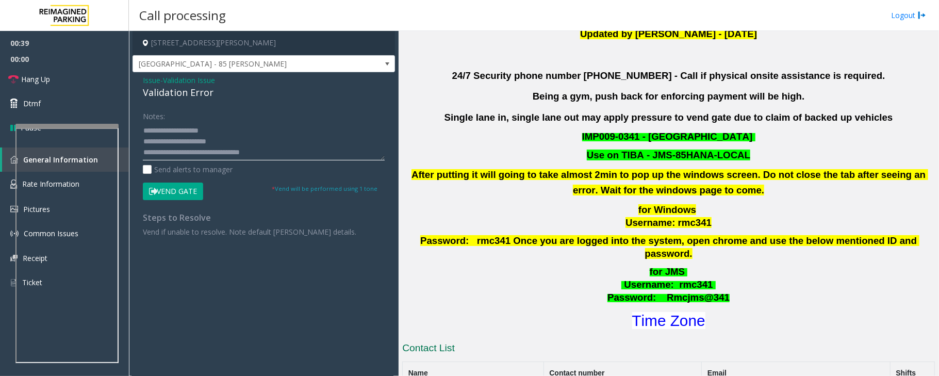
click at [196, 126] on textarea at bounding box center [264, 141] width 242 height 39
drag, startPoint x: 221, startPoint y: 130, endPoint x: 193, endPoint y: 139, distance: 29.7
click at [193, 139] on textarea at bounding box center [264, 141] width 242 height 39
click at [210, 140] on textarea at bounding box center [264, 141] width 242 height 39
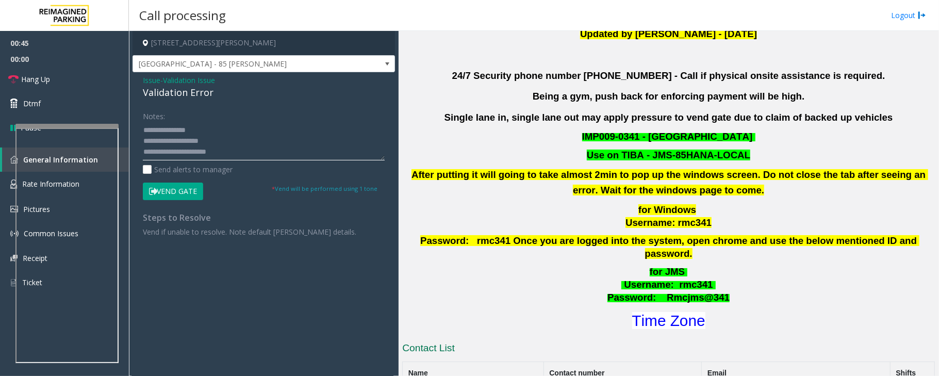
scroll to position [32, 0]
click at [230, 127] on textarea at bounding box center [264, 141] width 242 height 39
click at [209, 141] on textarea at bounding box center [264, 141] width 242 height 39
click at [217, 152] on textarea at bounding box center [264, 141] width 242 height 39
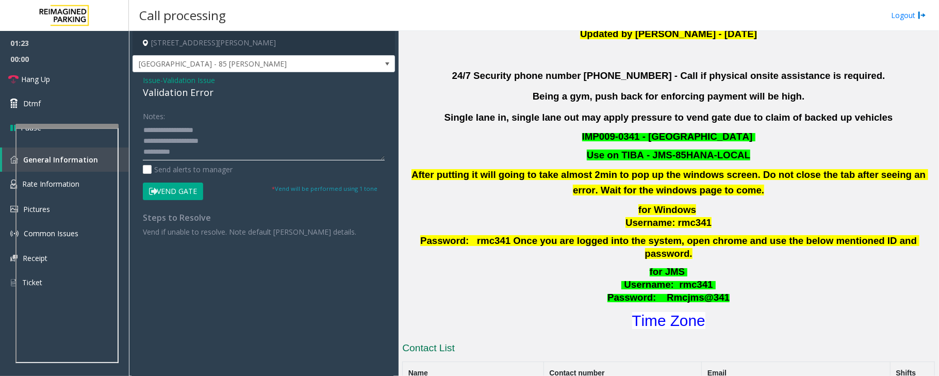
click at [172, 129] on textarea at bounding box center [264, 141] width 242 height 39
click at [195, 153] on textarea at bounding box center [264, 141] width 242 height 39
click at [238, 143] on textarea at bounding box center [264, 141] width 242 height 39
click at [178, 193] on button "Vend Gate" at bounding box center [173, 192] width 60 height 18
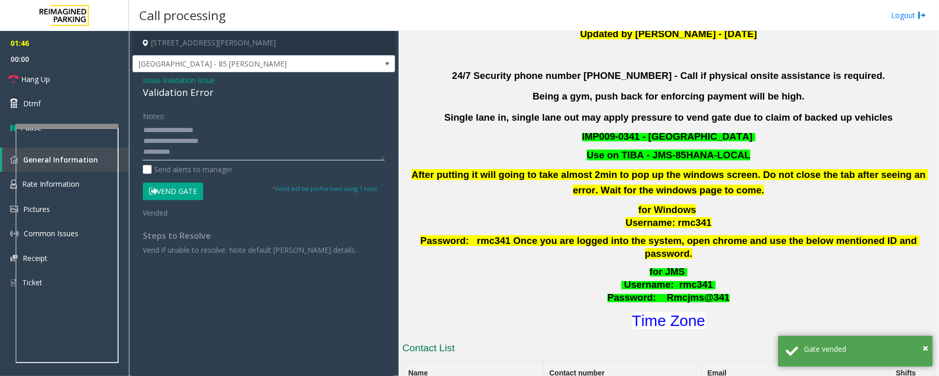
click at [151, 151] on textarea at bounding box center [264, 141] width 242 height 39
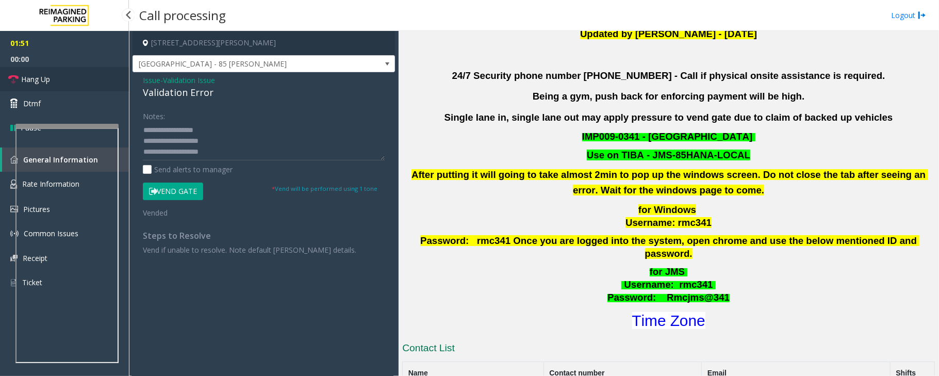
click at [52, 79] on link "Hang Up" at bounding box center [64, 79] width 129 height 24
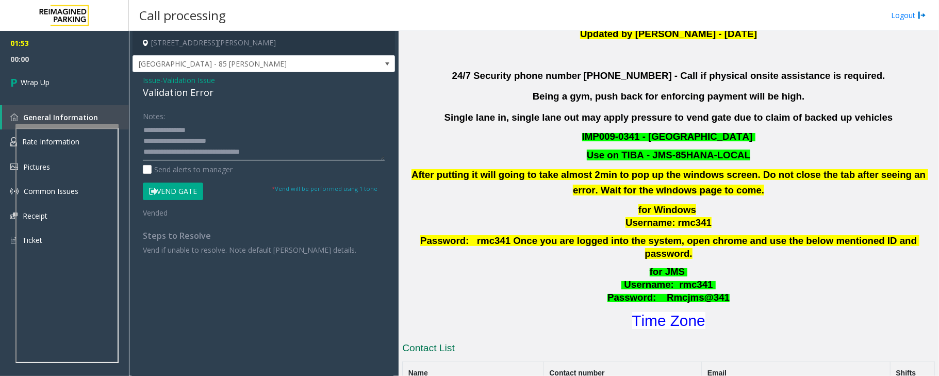
click at [210, 129] on textarea at bounding box center [264, 141] width 242 height 39
type textarea "**********"
click at [44, 81] on span "Wrap Up" at bounding box center [35, 82] width 29 height 11
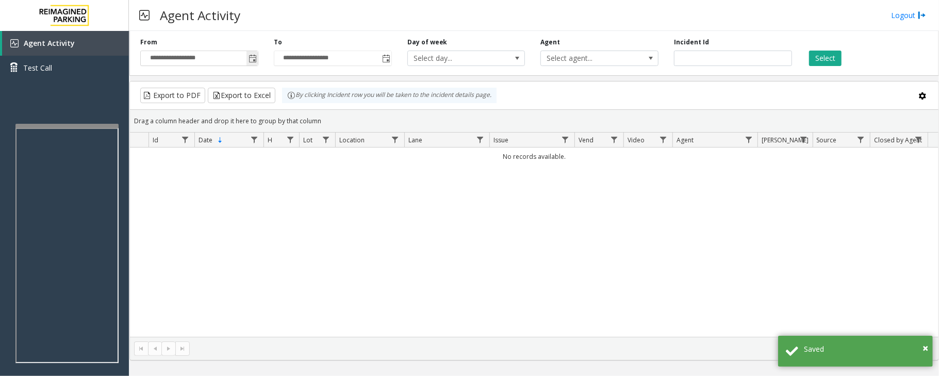
click at [253, 63] on span "Toggle popup" at bounding box center [252, 59] width 8 height 8
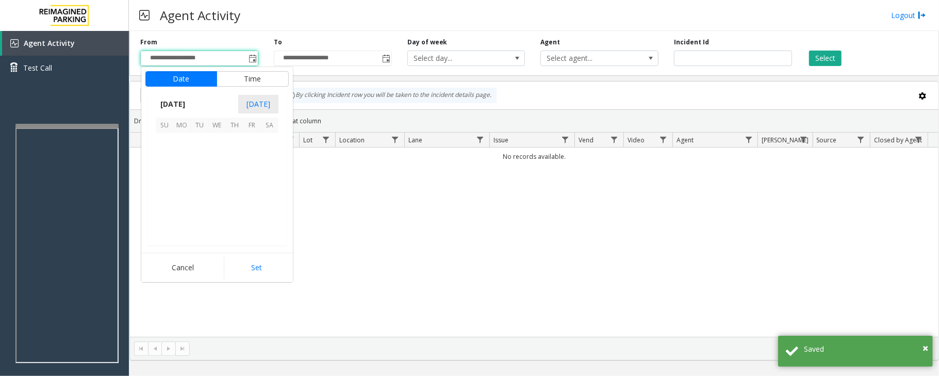
scroll to position [184910, 0]
click at [254, 213] on span "29" at bounding box center [252, 212] width 18 height 18
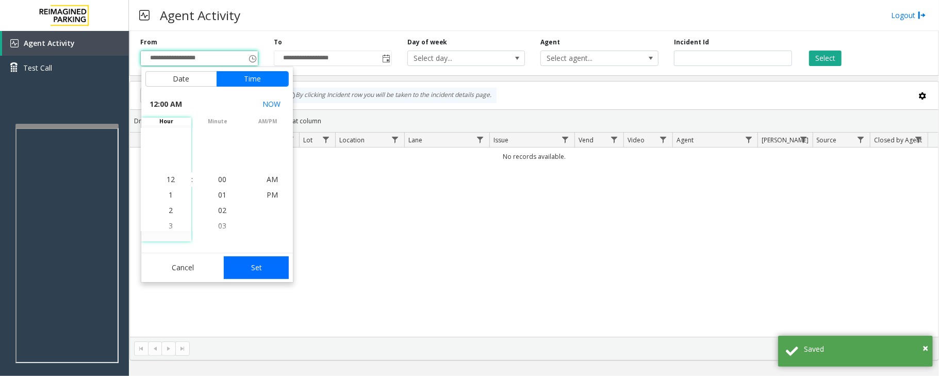
click at [266, 264] on button "Set" at bounding box center [256, 267] width 65 height 23
type input "**********"
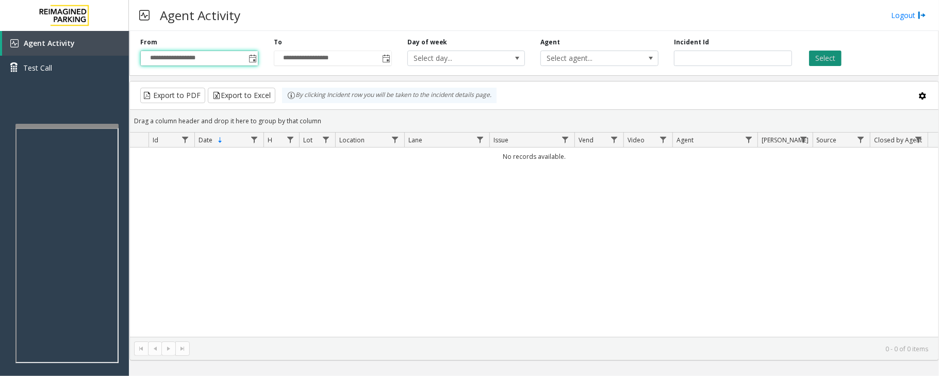
click at [825, 57] on button "Select" at bounding box center [825, 58] width 32 height 15
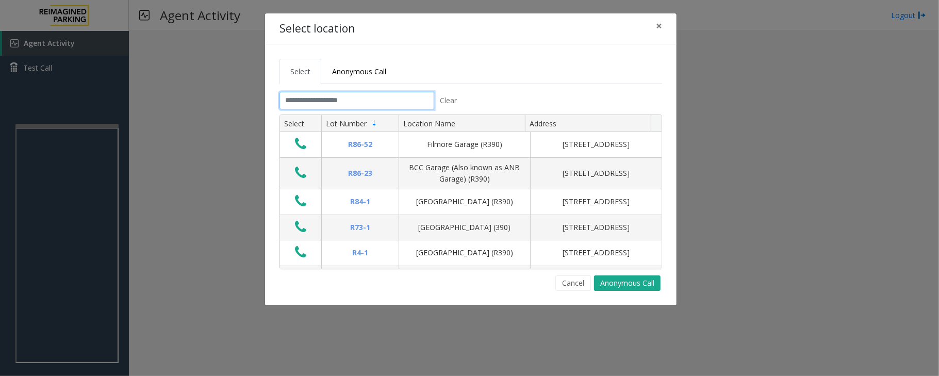
click at [351, 99] on input "text" at bounding box center [356, 101] width 155 height 18
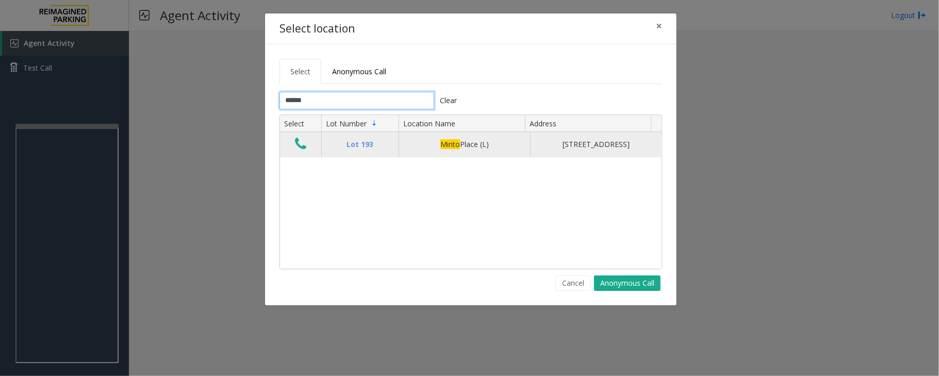
type input "*****"
click at [304, 151] on icon "Data table" at bounding box center [300, 144] width 11 height 14
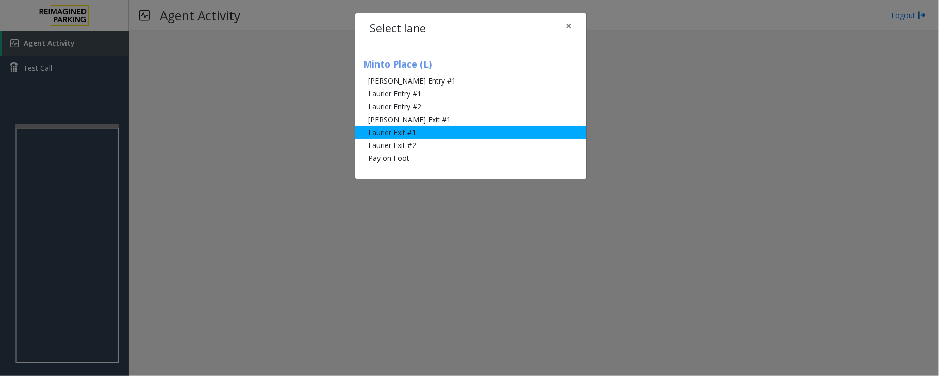
click at [383, 128] on li "Laurier Exit #1" at bounding box center [470, 132] width 231 height 13
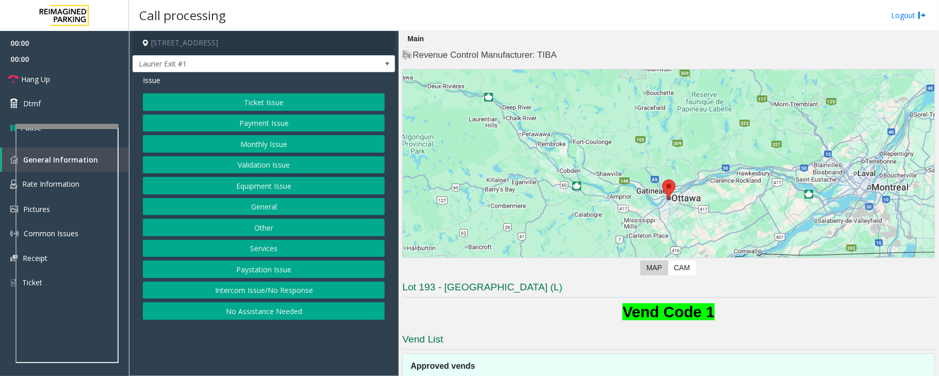
click at [252, 108] on button "Ticket Issue" at bounding box center [264, 102] width 242 height 18
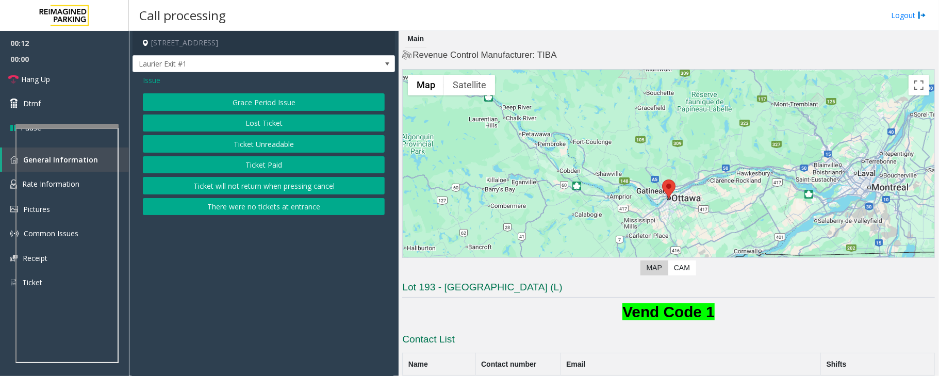
click at [297, 148] on button "Ticket Unreadable" at bounding box center [264, 144] width 242 height 18
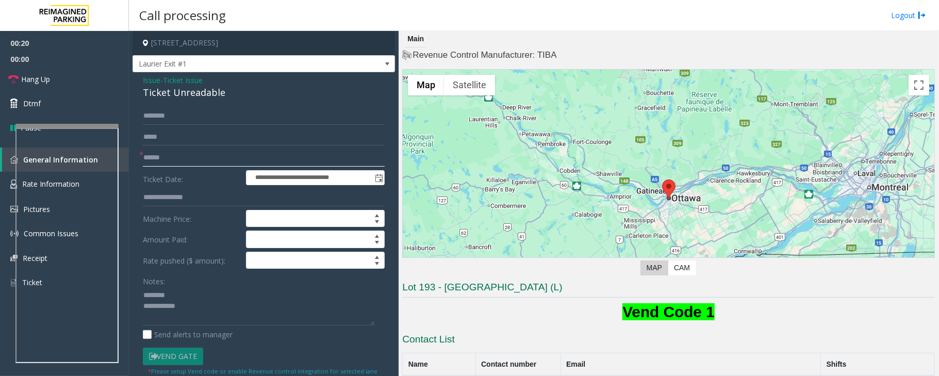
click at [163, 160] on input "text" at bounding box center [264, 158] width 242 height 18
click at [172, 87] on div "Ticket Unreadable" at bounding box center [264, 93] width 242 height 14
click at [158, 157] on input "text" at bounding box center [264, 158] width 242 height 18
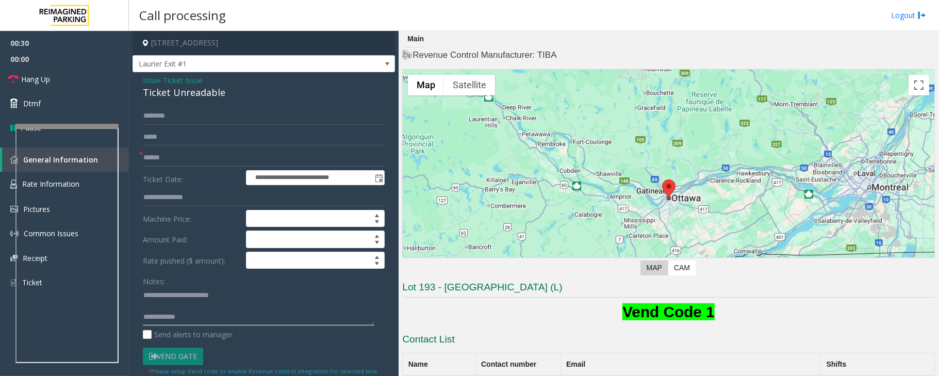
click at [159, 308] on textarea at bounding box center [258, 306] width 231 height 39
click at [190, 303] on textarea at bounding box center [258, 306] width 231 height 39
click at [162, 161] on input "text" at bounding box center [264, 158] width 242 height 18
click at [46, 75] on span "Hang Up" at bounding box center [35, 79] width 29 height 11
click at [202, 319] on textarea at bounding box center [258, 306] width 231 height 39
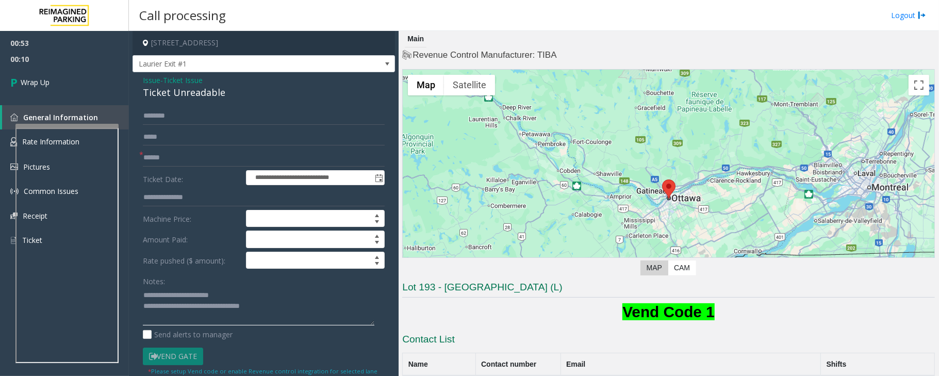
type textarea "**********"
click at [176, 153] on input "text" at bounding box center [264, 158] width 242 height 18
type input "*"
click at [150, 159] on input "***" at bounding box center [264, 158] width 242 height 18
type input "**"
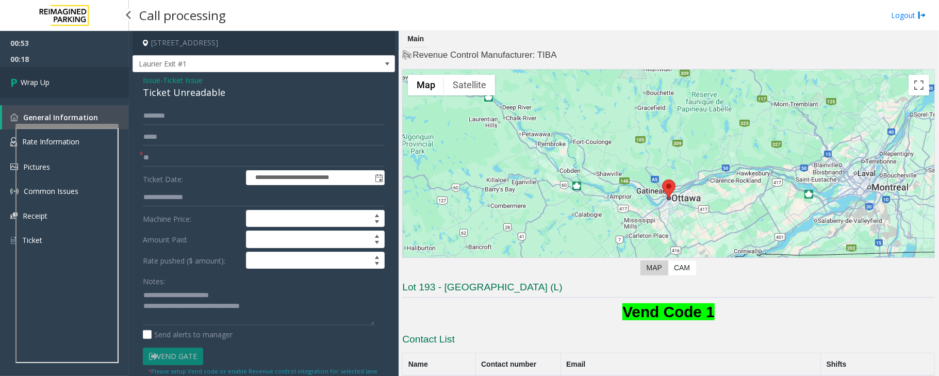
click at [43, 83] on span "Wrap Up" at bounding box center [35, 82] width 29 height 11
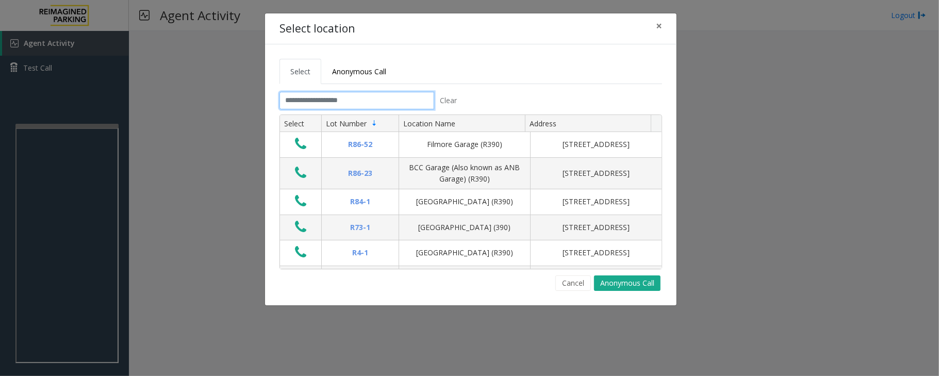
click at [380, 104] on input "text" at bounding box center [356, 101] width 155 height 18
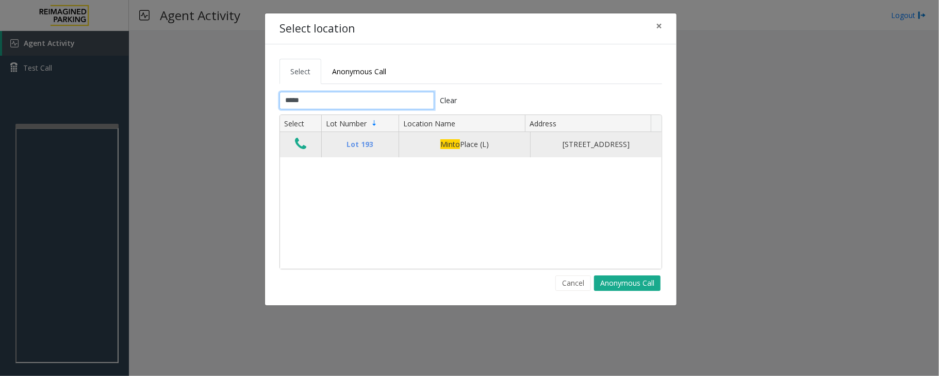
type input "*****"
click at [302, 151] on icon "Data table" at bounding box center [300, 144] width 11 height 14
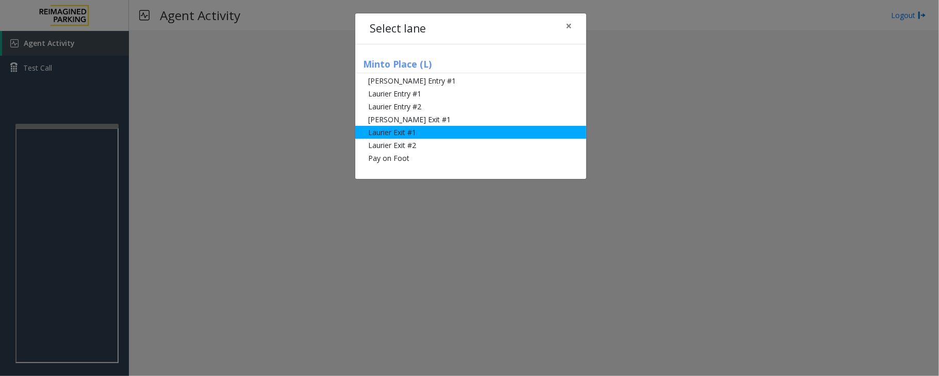
click at [392, 134] on li "Laurier Exit #1" at bounding box center [470, 132] width 231 height 13
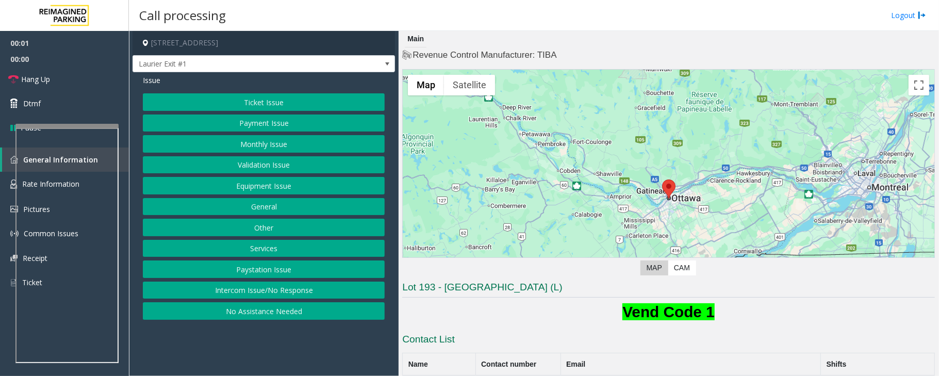
click at [263, 100] on button "Ticket Issue" at bounding box center [264, 102] width 242 height 18
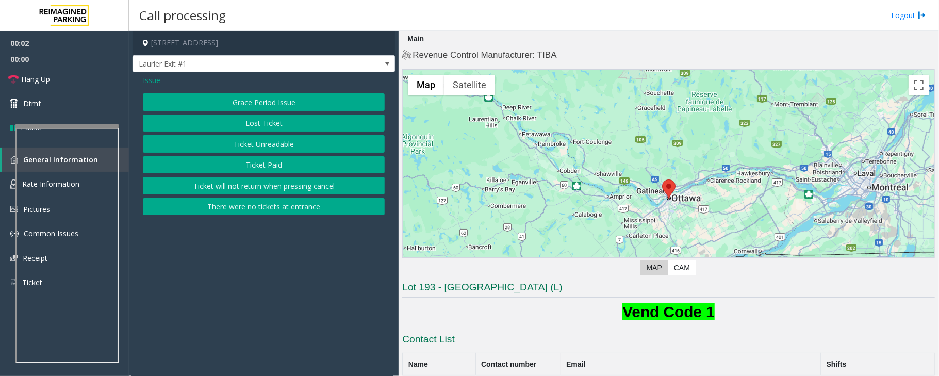
click at [265, 166] on button "Ticket Paid" at bounding box center [264, 165] width 242 height 18
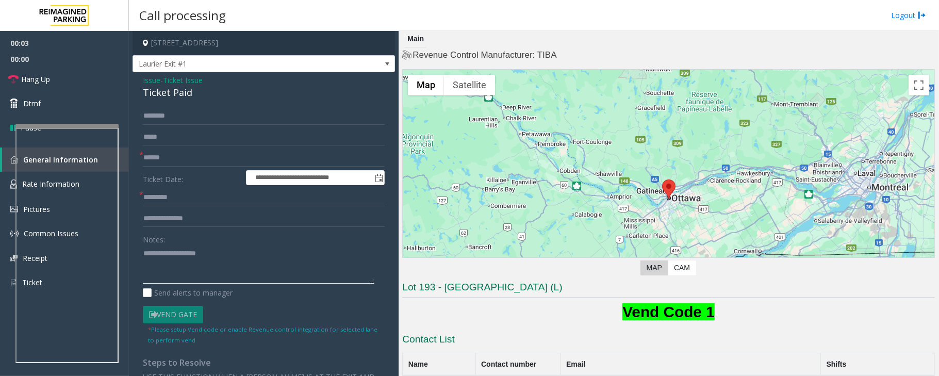
drag, startPoint x: 203, startPoint y: 270, endPoint x: 209, endPoint y: 269, distance: 6.3
click at [204, 269] on textarea at bounding box center [258, 264] width 231 height 39
type textarea "**********"
click at [192, 195] on input "text" at bounding box center [264, 198] width 242 height 18
click at [182, 215] on input "text" at bounding box center [264, 219] width 242 height 18
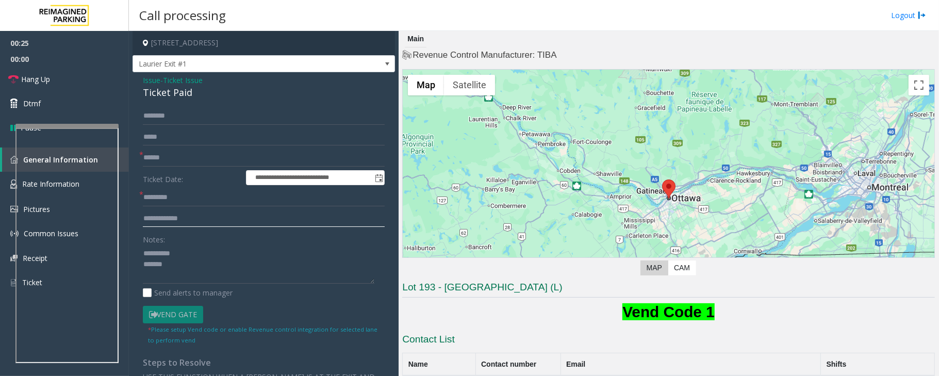
click at [172, 219] on input "**********" at bounding box center [264, 219] width 242 height 18
type input "**********"
click at [162, 93] on div "Ticket Paid" at bounding box center [264, 93] width 242 height 14
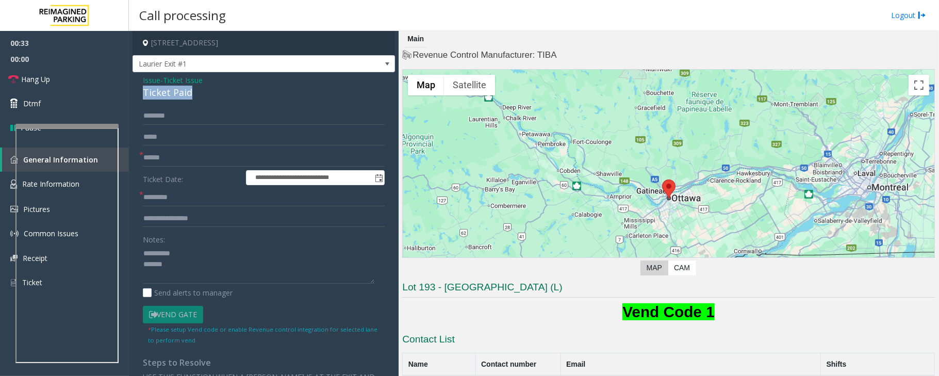
copy div "Ticket Paid"
click at [187, 264] on textarea at bounding box center [258, 264] width 231 height 39
paste textarea "**********"
type textarea "**********"
click at [192, 195] on input "text" at bounding box center [264, 198] width 242 height 18
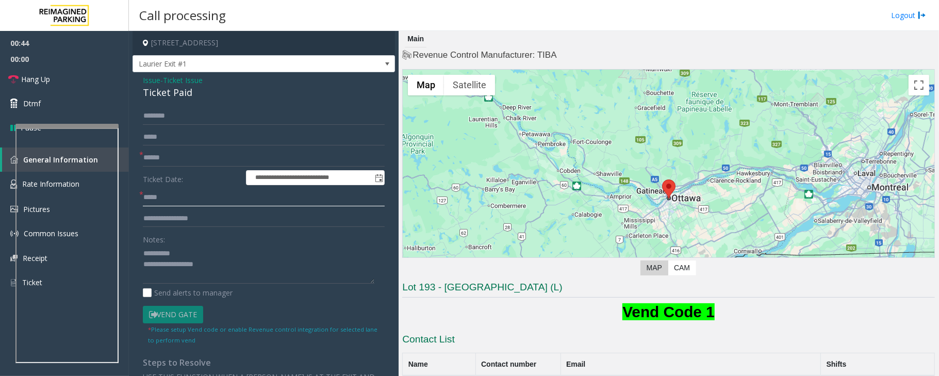
click at [151, 197] on input "*****" at bounding box center [264, 198] width 242 height 18
type input "*****"
click at [219, 263] on textarea at bounding box center [258, 264] width 231 height 39
type textarea "**********"
click at [194, 155] on input "text" at bounding box center [264, 158] width 242 height 18
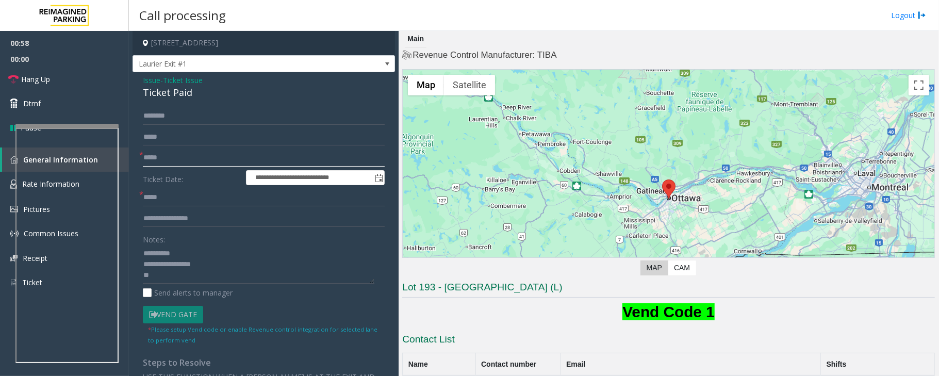
type input "*****"
click at [163, 278] on textarea at bounding box center [258, 264] width 231 height 39
type textarea "**********"
click at [159, 118] on input "text" at bounding box center [264, 116] width 242 height 18
click at [159, 118] on input "*******" at bounding box center [264, 116] width 242 height 18
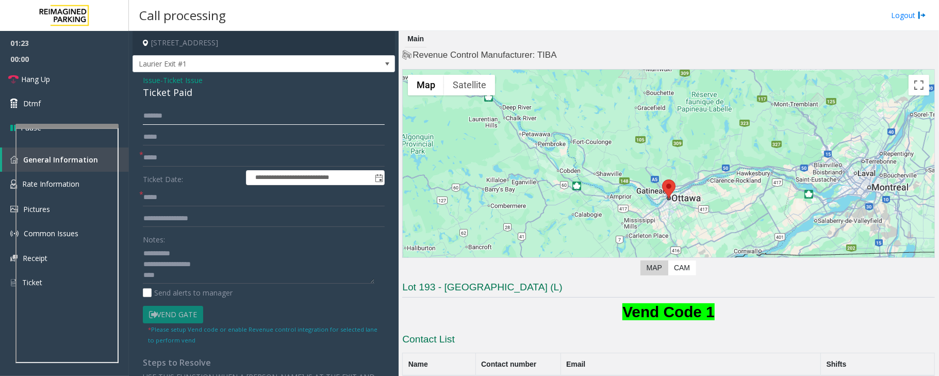
click at [158, 118] on input "*******" at bounding box center [264, 116] width 242 height 18
click at [157, 118] on input "*******" at bounding box center [264, 116] width 242 height 18
type input "*******"
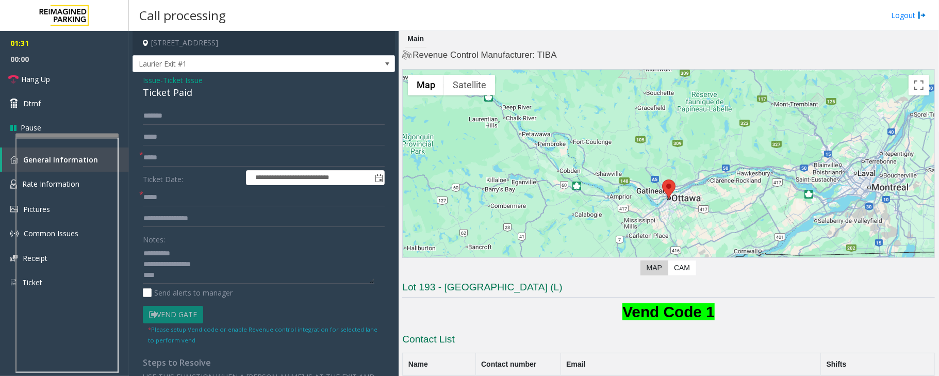
click at [50, 138] on div at bounding box center [66, 136] width 103 height 4
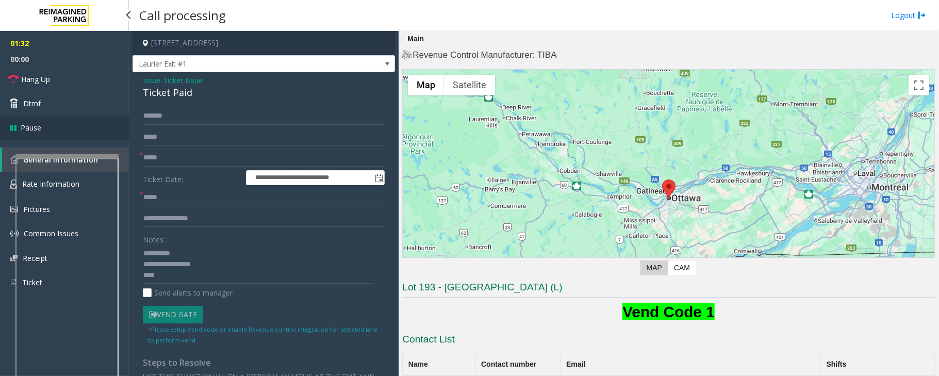
click at [41, 132] on link "Pause" at bounding box center [64, 127] width 129 height 24
click at [37, 126] on span "Resume" at bounding box center [34, 127] width 27 height 11
click at [46, 104] on link "Dtmf" at bounding box center [64, 103] width 129 height 24
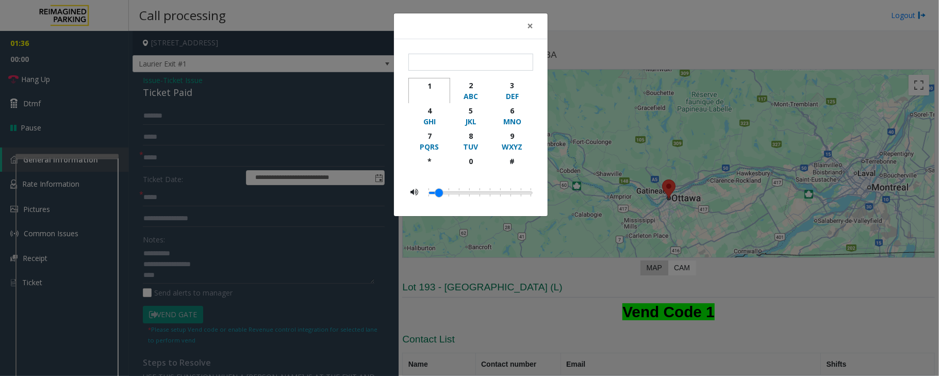
click at [428, 85] on div "1" at bounding box center [429, 85] width 28 height 11
type input "*"
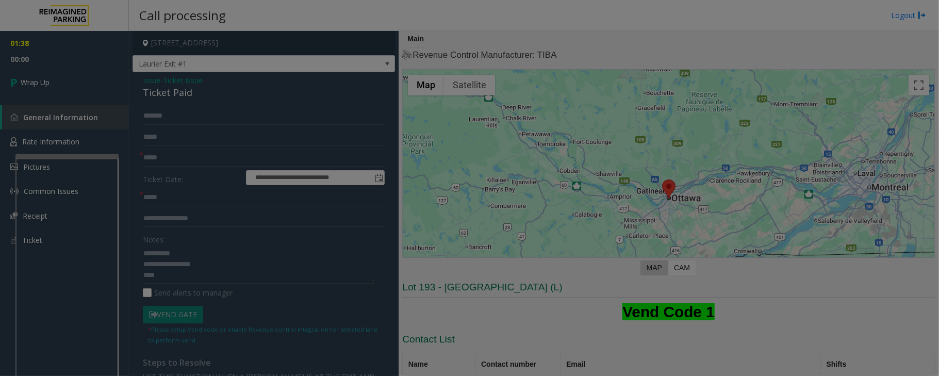
click at [30, 78] on div "× * 1 2 ABC 3 DEF 4 GHI 5 JKL 6 MNO 7 PQRS 8 TUV 9 WXYZ * 0 #" at bounding box center [469, 188] width 939 height 376
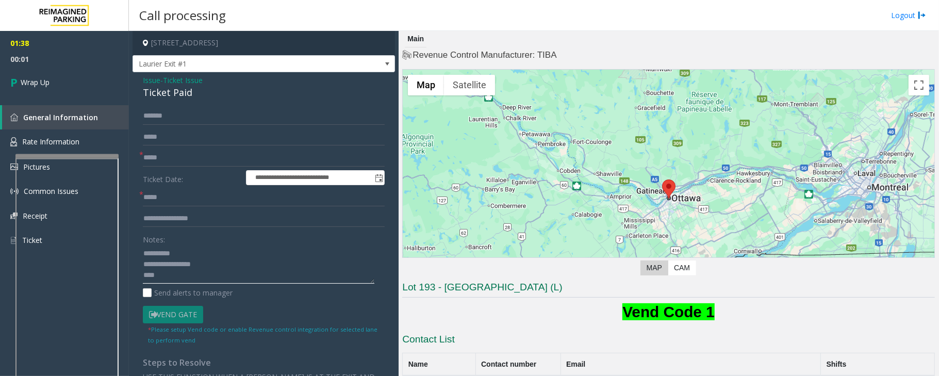
click at [194, 277] on textarea at bounding box center [258, 264] width 231 height 39
type textarea "**********"
click at [81, 82] on link "Wrap Up" at bounding box center [64, 82] width 129 height 30
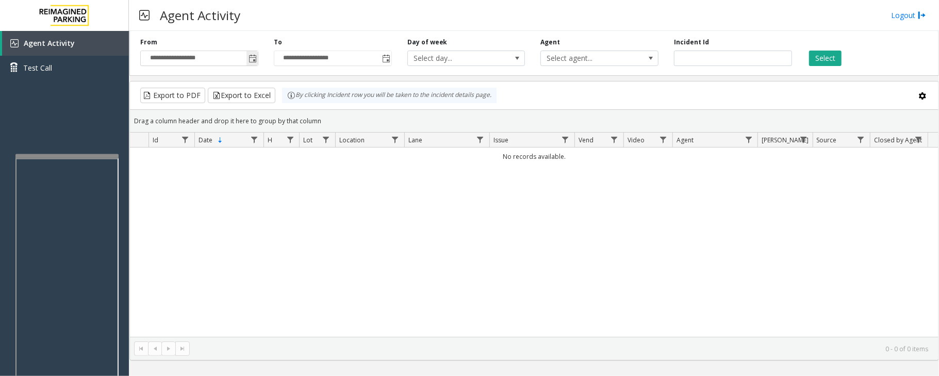
click at [253, 58] on span "Toggle popup" at bounding box center [252, 59] width 8 height 8
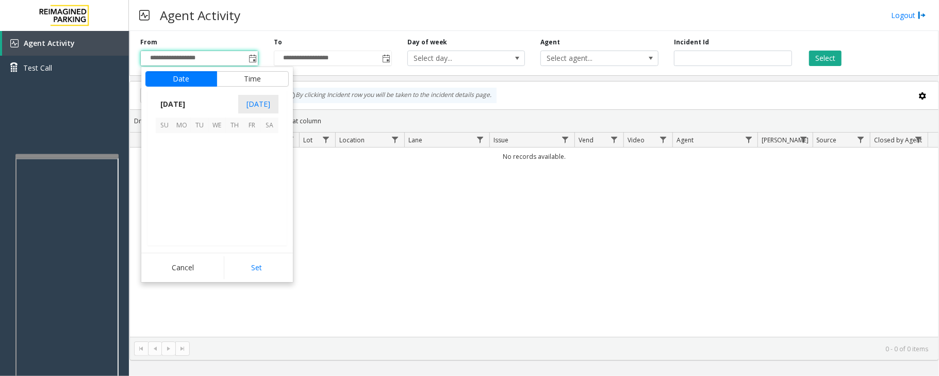
scroll to position [184910, 0]
click at [251, 212] on span "29" at bounding box center [252, 212] width 18 height 18
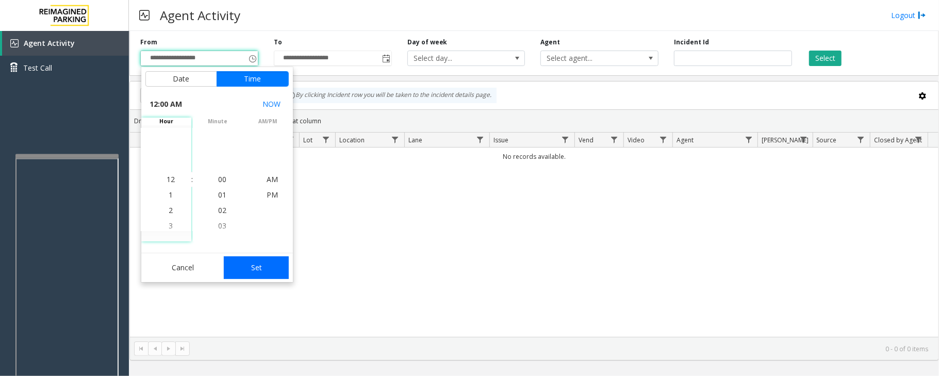
click at [273, 268] on button "Set" at bounding box center [256, 267] width 65 height 23
type input "**********"
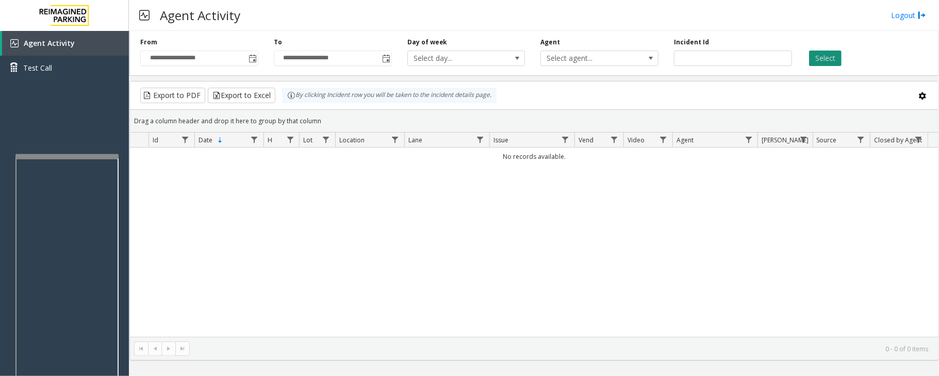
click at [828, 56] on button "Select" at bounding box center [825, 58] width 32 height 15
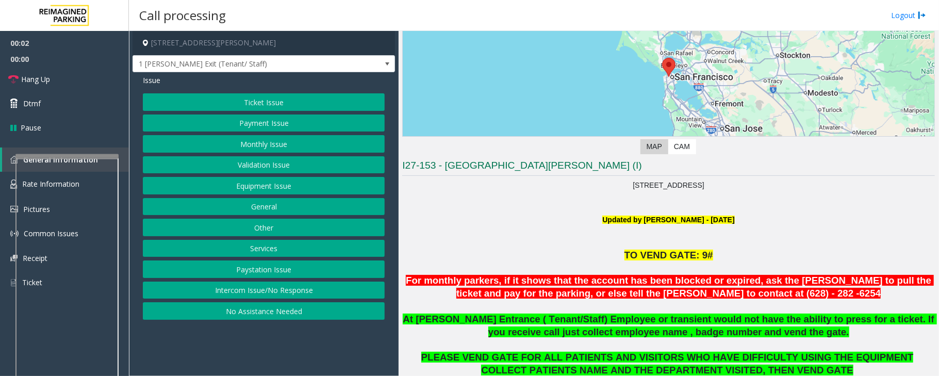
scroll to position [275, 0]
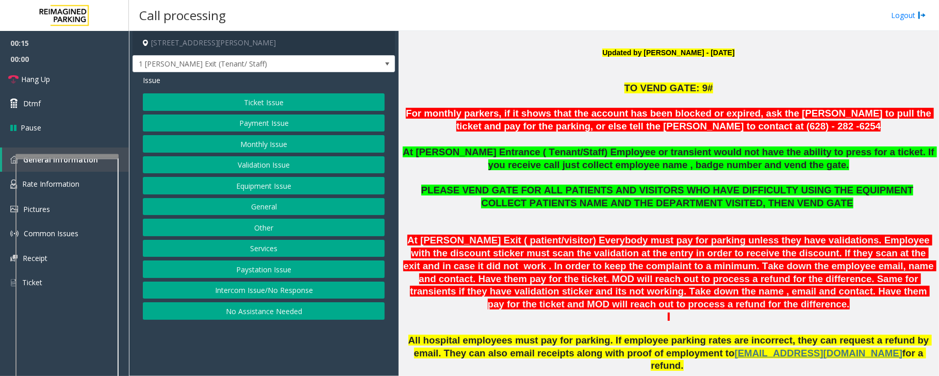
click at [260, 144] on button "Monthly Issue" at bounding box center [264, 144] width 242 height 18
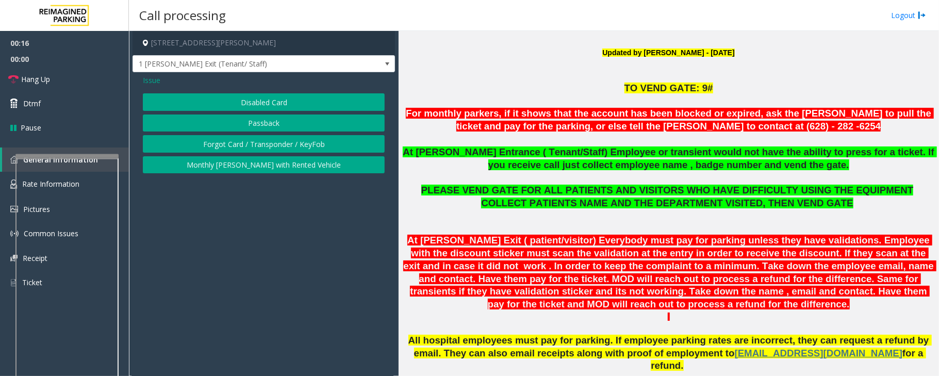
click at [260, 100] on button "Disabled Card" at bounding box center [264, 102] width 242 height 18
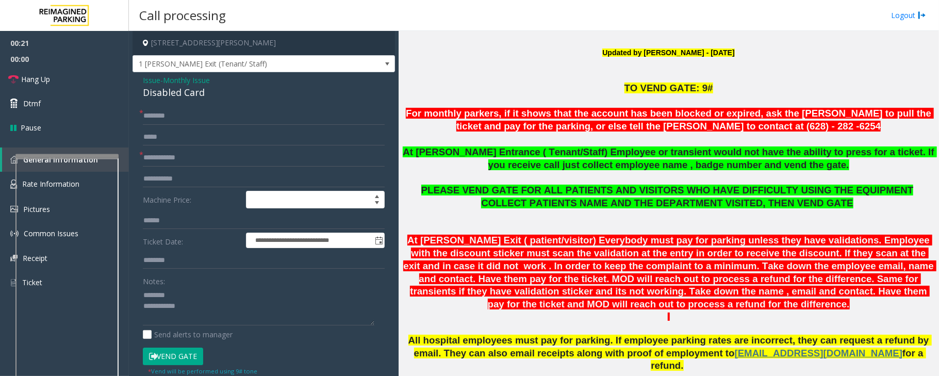
click at [184, 96] on div "Disabled Card" at bounding box center [264, 93] width 242 height 14
type textarea "**********"
click at [172, 154] on input "text" at bounding box center [264, 158] width 242 height 18
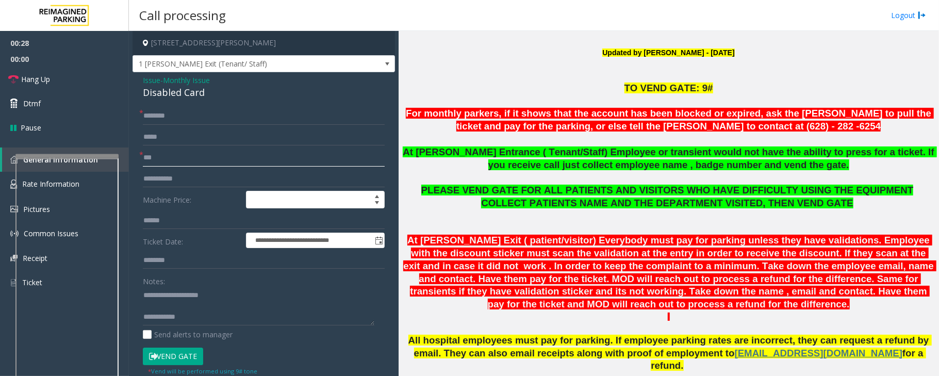
type input "**"
drag, startPoint x: 790, startPoint y: 126, endPoint x: 603, endPoint y: 122, distance: 187.7
click at [603, 122] on p "For monthly parkers, if it shows that the account has been blocked or expired, …" at bounding box center [668, 120] width 533 height 26
click at [151, 309] on textarea at bounding box center [258, 306] width 231 height 39
type textarea "**********"
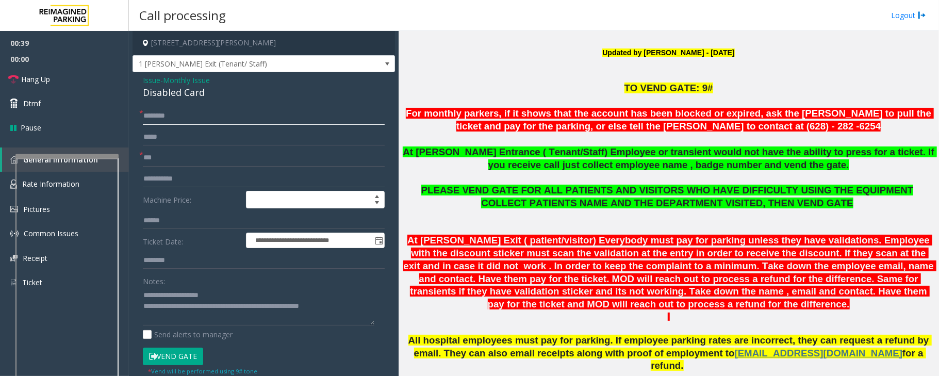
click at [169, 114] on input "text" at bounding box center [264, 116] width 242 height 18
type input "**"
click at [80, 77] on link "Hang Up" at bounding box center [64, 79] width 129 height 24
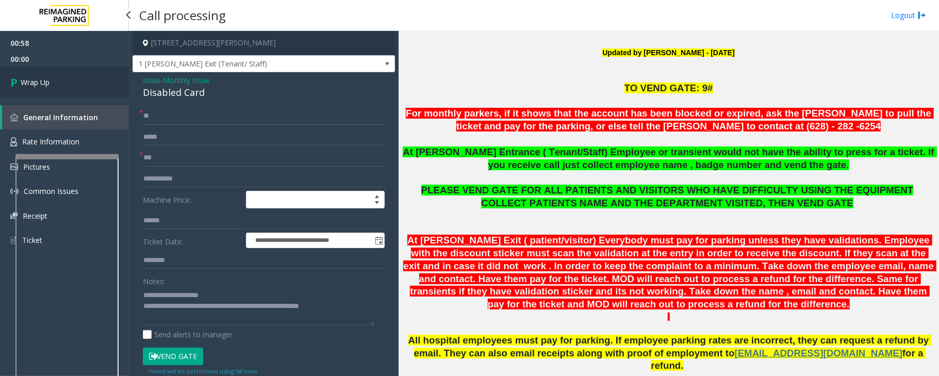
click at [80, 77] on link "Wrap Up" at bounding box center [64, 82] width 129 height 30
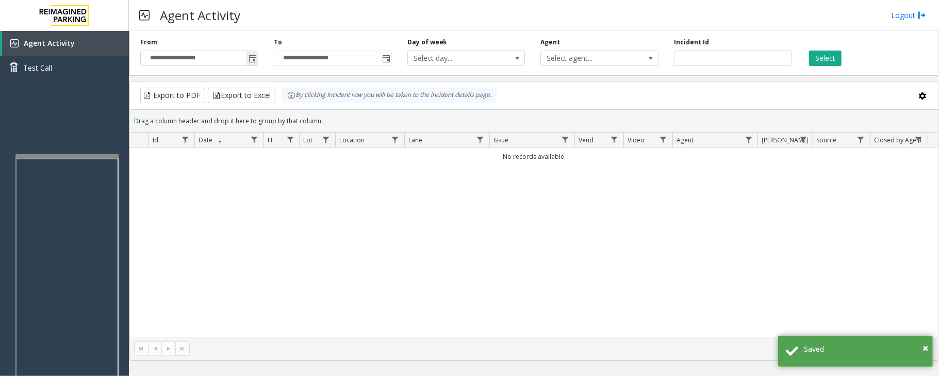
click at [255, 54] on span "Toggle popup" at bounding box center [251, 58] width 11 height 16
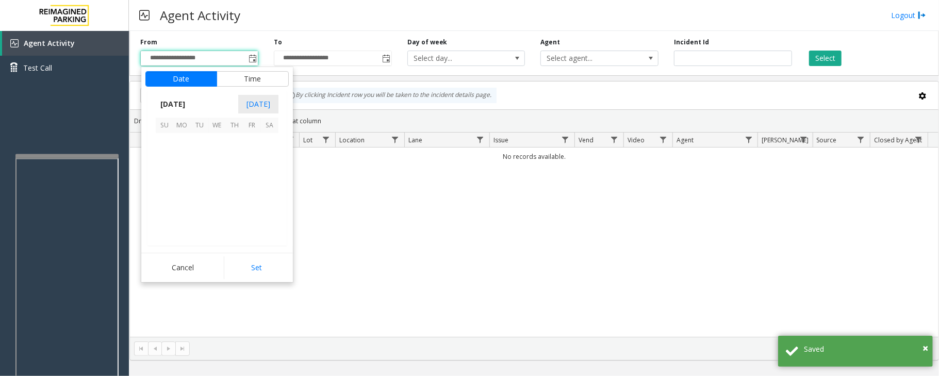
scroll to position [184910, 0]
click at [253, 209] on span "29" at bounding box center [252, 212] width 18 height 18
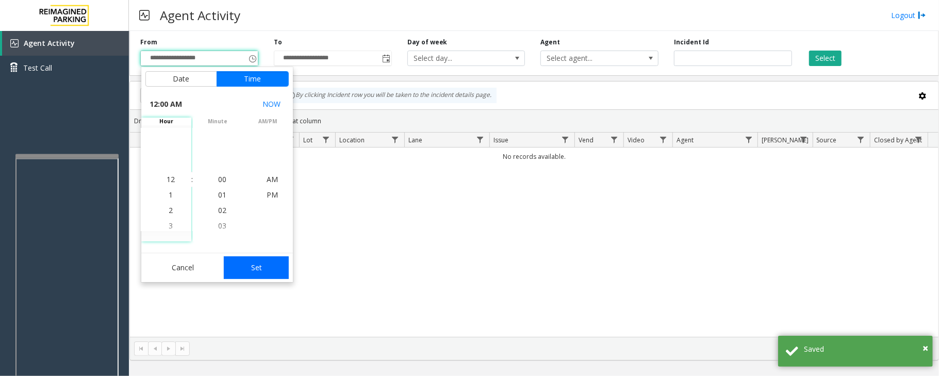
click at [269, 258] on button "Set" at bounding box center [256, 267] width 65 height 23
type input "**********"
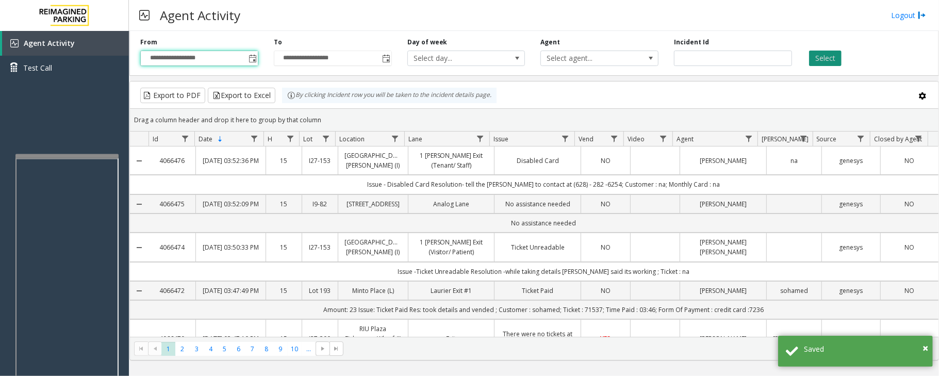
click at [825, 62] on button "Select" at bounding box center [825, 58] width 32 height 15
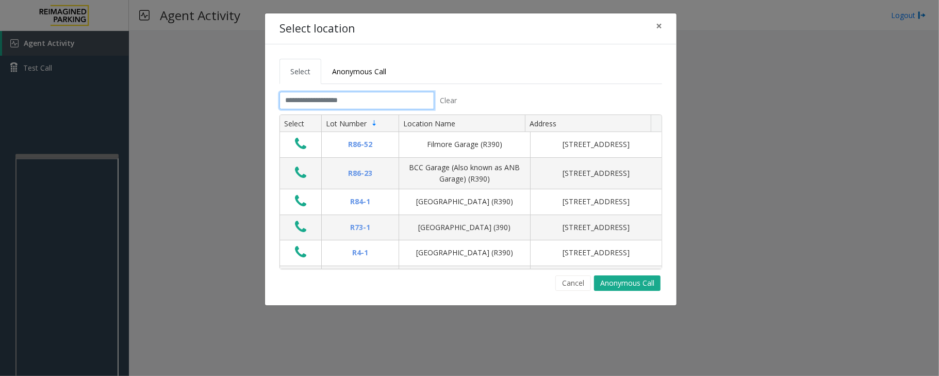
click at [380, 102] on input "text" at bounding box center [356, 101] width 155 height 18
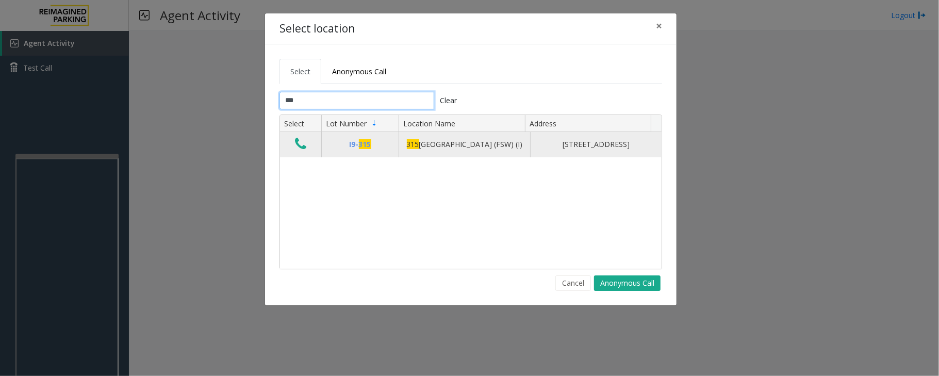
type input "***"
click at [304, 151] on icon "Data table" at bounding box center [300, 144] width 11 height 14
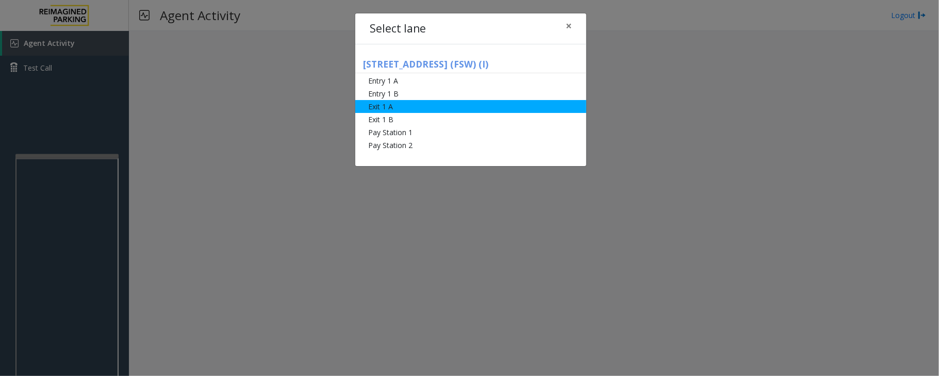
click at [387, 107] on li "Exit 1 A" at bounding box center [470, 106] width 231 height 13
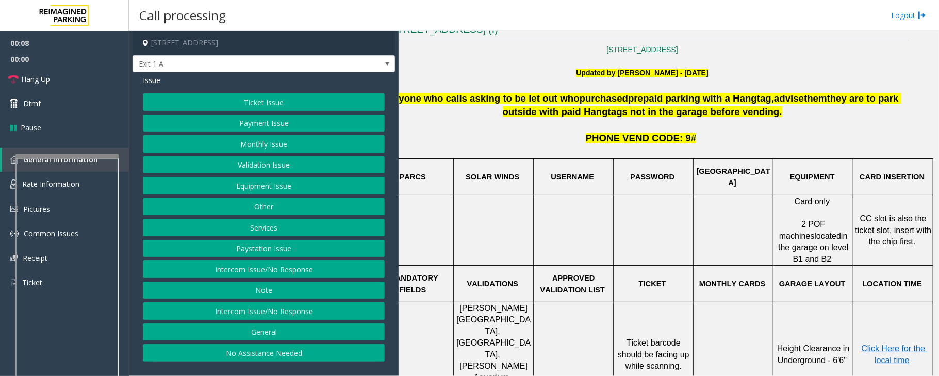
scroll to position [137, 36]
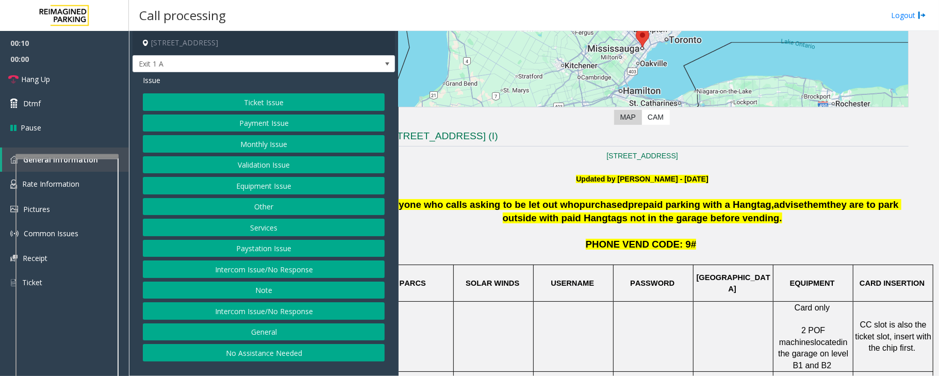
click at [270, 226] on button "Services" at bounding box center [264, 228] width 242 height 18
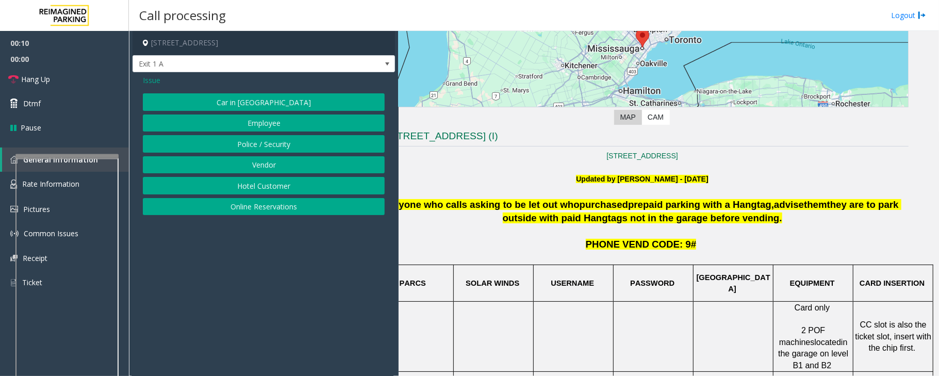
click at [269, 208] on button "Online Reservations" at bounding box center [264, 207] width 242 height 18
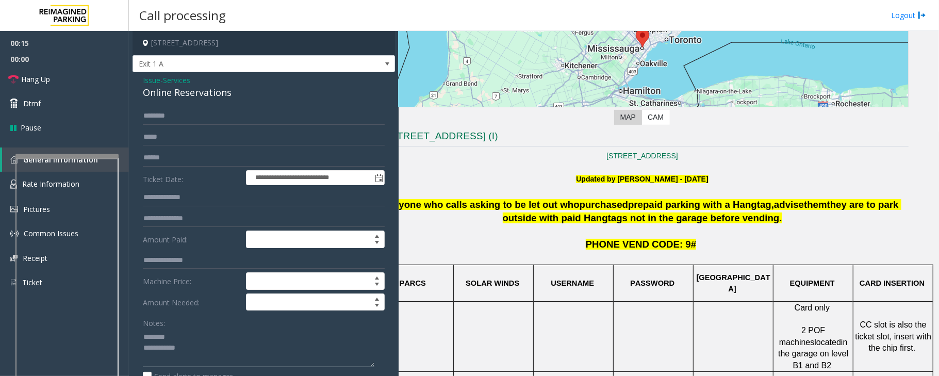
click at [176, 338] on textarea at bounding box center [258, 347] width 231 height 39
type textarea "**********"
click at [179, 81] on span "Services" at bounding box center [176, 80] width 27 height 11
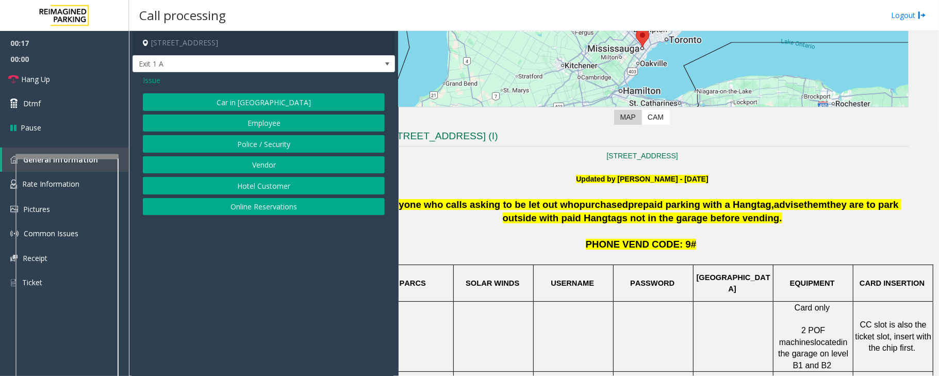
click at [256, 208] on button "Online Reservations" at bounding box center [264, 207] width 242 height 18
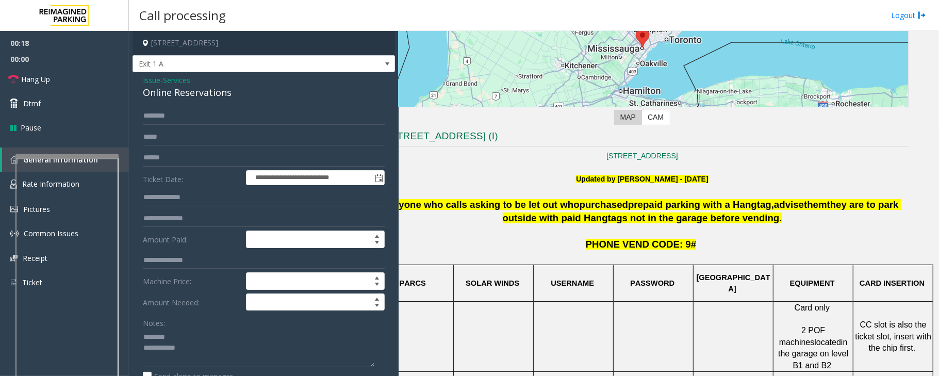
click at [207, 95] on div "Online Reservations" at bounding box center [264, 93] width 242 height 14
click at [168, 345] on textarea at bounding box center [258, 347] width 231 height 39
click at [202, 347] on textarea at bounding box center [258, 347] width 231 height 39
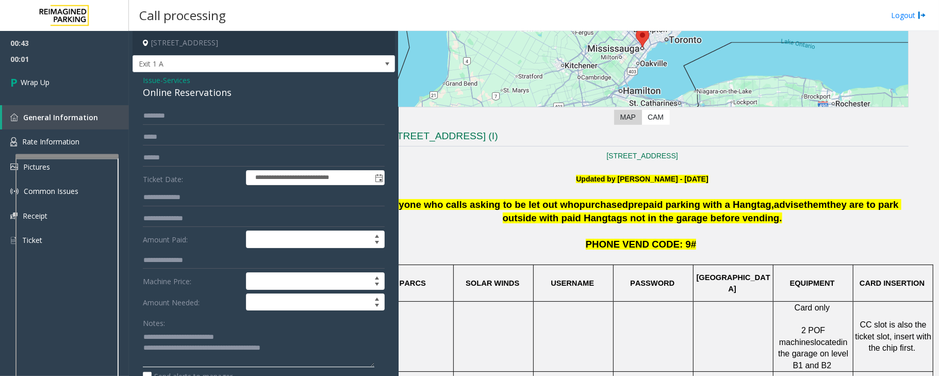
click at [310, 349] on textarea at bounding box center [258, 347] width 231 height 39
type textarea "**********"
click at [60, 89] on link "Wrap Up" at bounding box center [64, 82] width 129 height 30
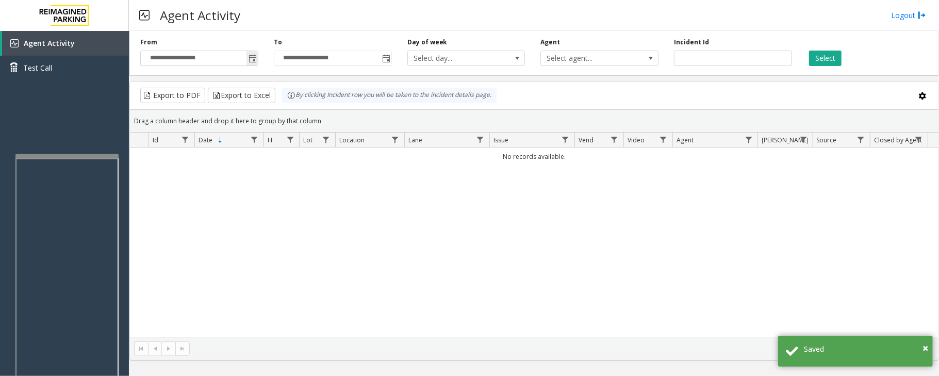
click at [251, 58] on span "Toggle popup" at bounding box center [252, 59] width 8 height 8
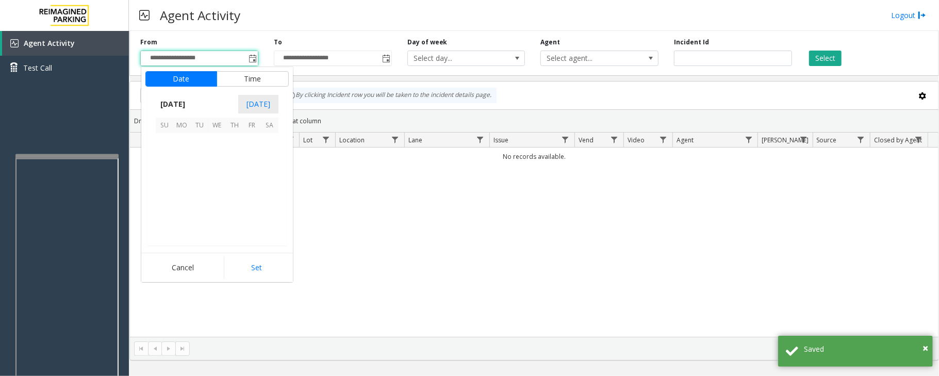
scroll to position [184910, 0]
click at [252, 211] on span "29" at bounding box center [252, 212] width 18 height 18
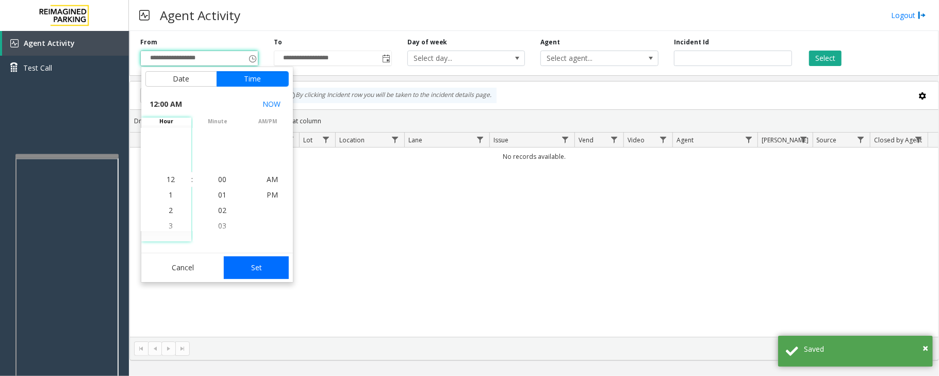
click at [252, 270] on button "Set" at bounding box center [256, 267] width 65 height 23
type input "**********"
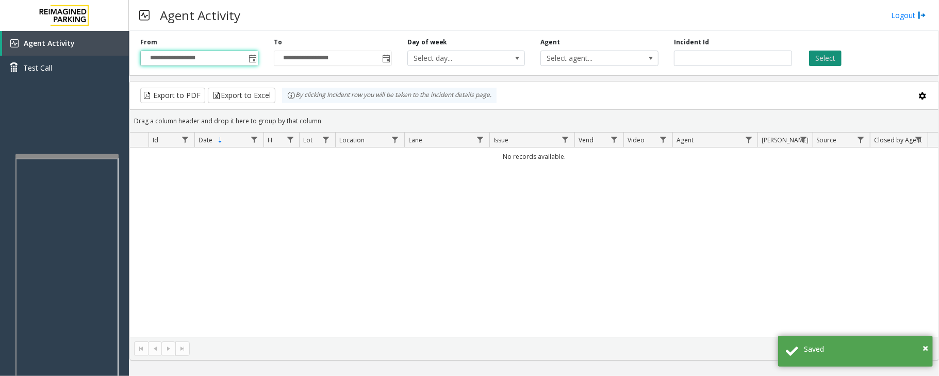
click at [821, 57] on button "Select" at bounding box center [825, 58] width 32 height 15
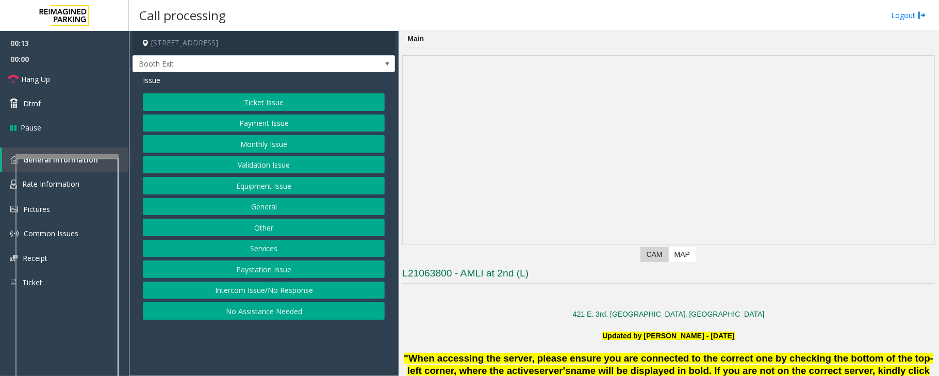
click at [276, 170] on button "Validation Issue" at bounding box center [264, 165] width 242 height 18
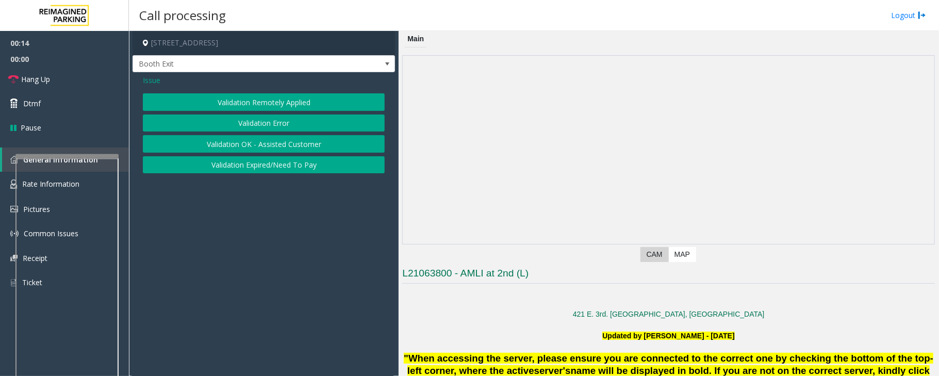
click at [251, 130] on button "Validation Error" at bounding box center [264, 123] width 242 height 18
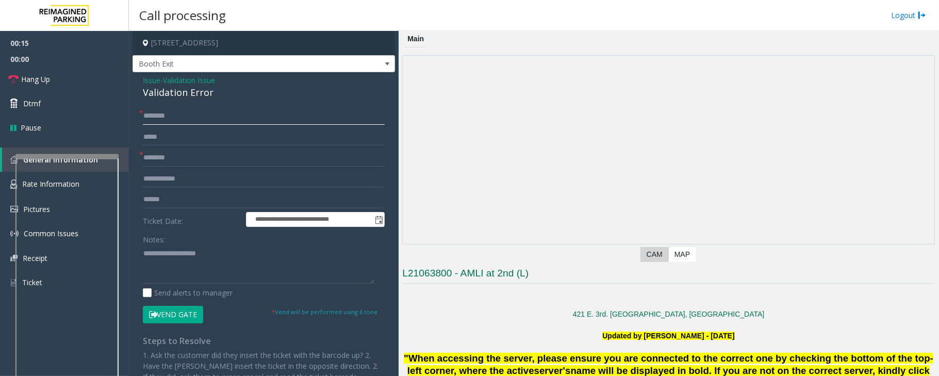
click at [185, 112] on input "text" at bounding box center [264, 116] width 242 height 18
paste input "*******"
type input "*******"
click at [184, 159] on input "text" at bounding box center [264, 158] width 242 height 18
click at [168, 161] on input "text" at bounding box center [264, 158] width 242 height 18
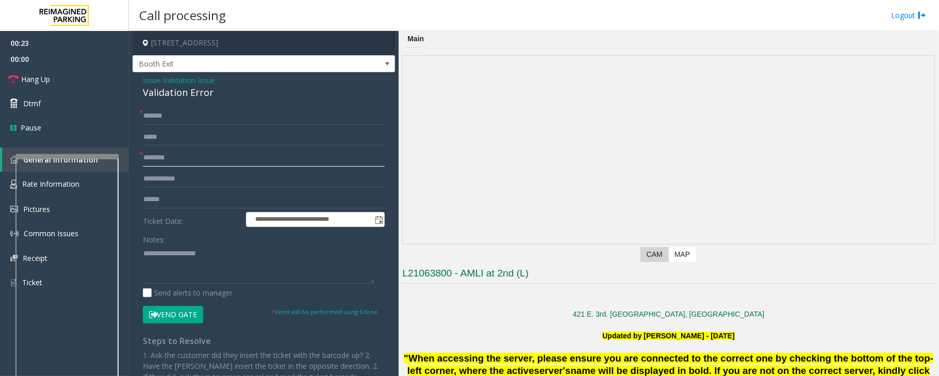
paste input "**********"
type input "**********"
click at [159, 196] on input "text" at bounding box center [264, 200] width 242 height 18
paste input "******"
type input "******"
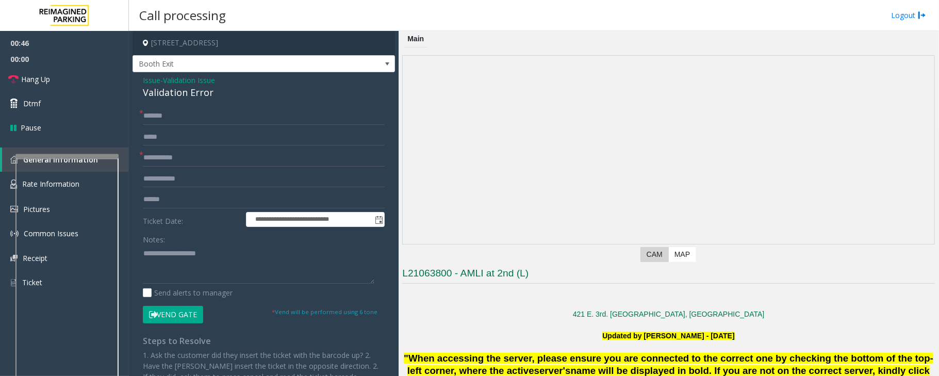
click at [175, 314] on button "Vend Gate" at bounding box center [173, 315] width 60 height 18
click at [169, 254] on textarea at bounding box center [258, 264] width 231 height 39
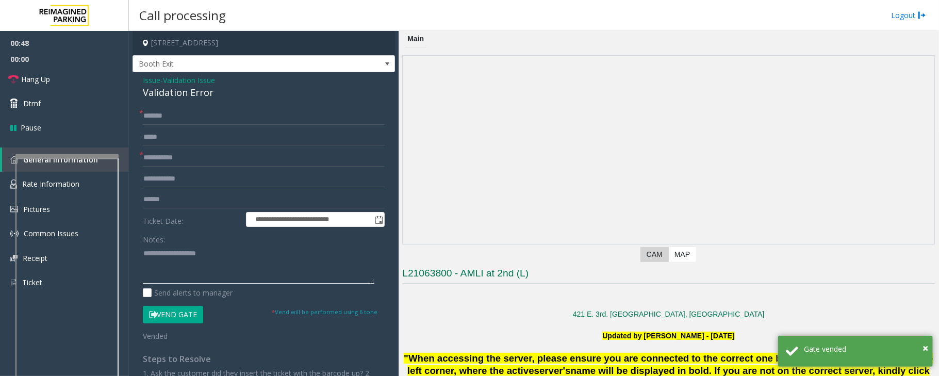
paste textarea "******"
click at [144, 248] on textarea at bounding box center [258, 264] width 231 height 39
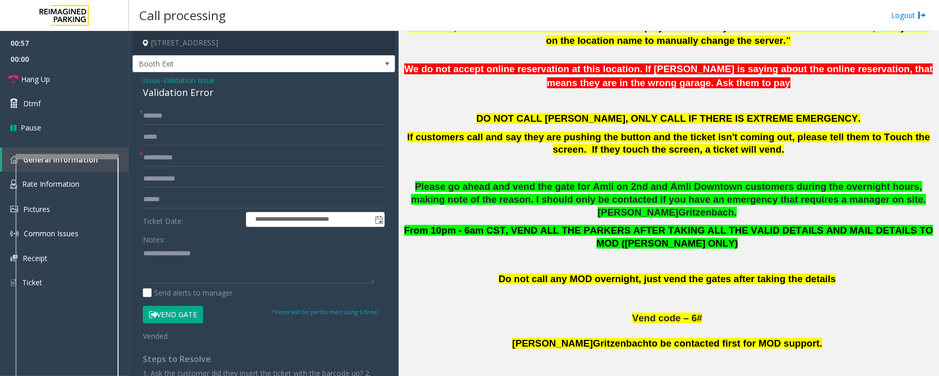
scroll to position [619, 0]
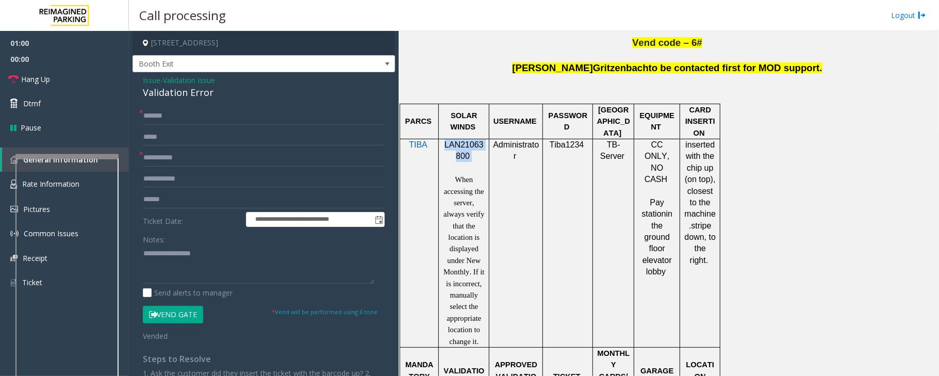
drag, startPoint x: 470, startPoint y: 143, endPoint x: 453, endPoint y: 145, distance: 17.6
click at [444, 139] on p "LAN21063800" at bounding box center [463, 150] width 43 height 23
copy p "LAN21063800"
click at [223, 252] on textarea at bounding box center [258, 264] width 231 height 39
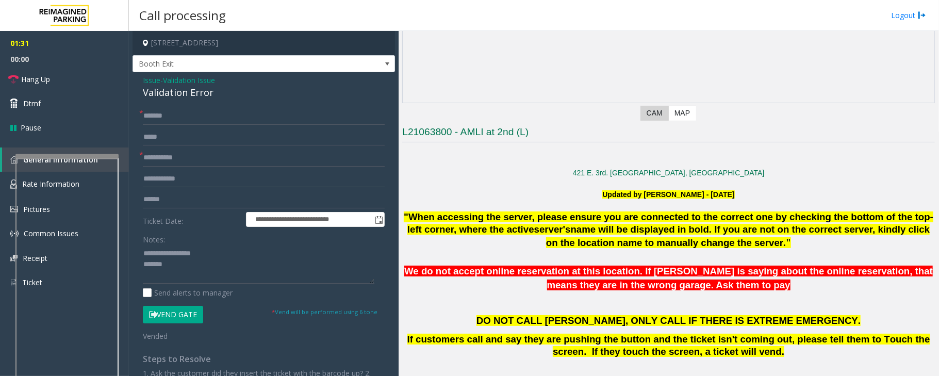
scroll to position [0, 0]
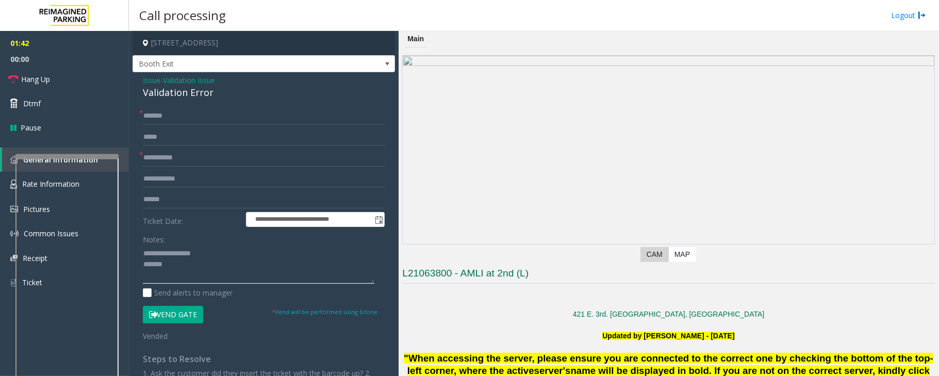
drag, startPoint x: 181, startPoint y: 271, endPoint x: 151, endPoint y: 168, distance: 108.1
click at [181, 271] on textarea at bounding box center [258, 264] width 231 height 39
click at [161, 93] on div "Validation Error" at bounding box center [264, 93] width 242 height 14
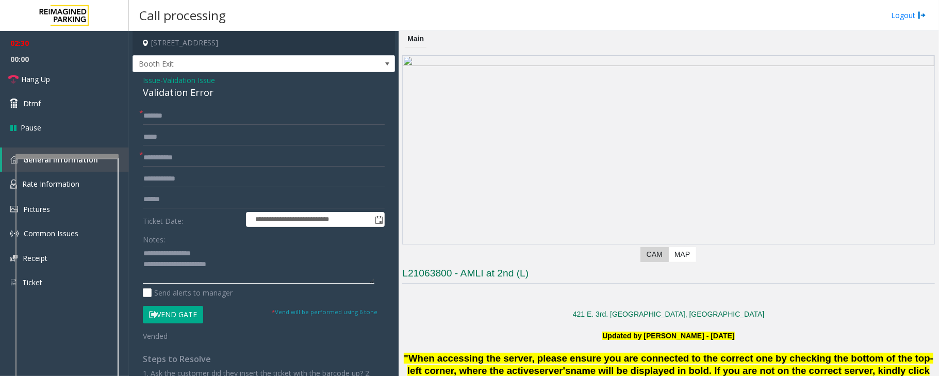
click at [145, 277] on textarea at bounding box center [258, 264] width 231 height 39
click at [58, 76] on link "Hang Up" at bounding box center [64, 79] width 129 height 24
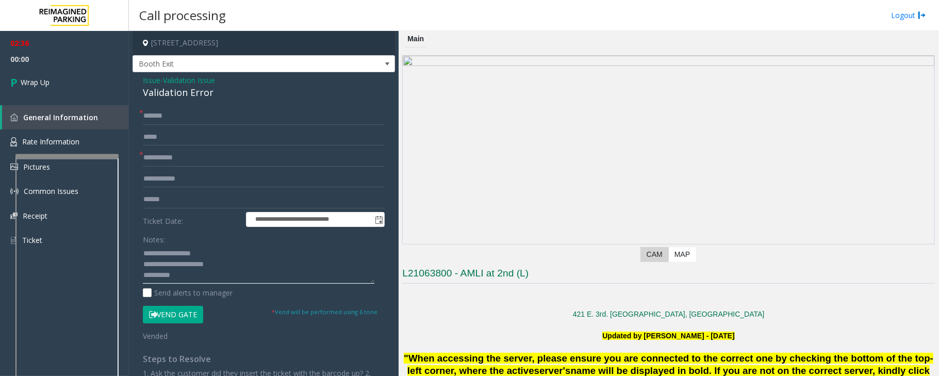
click at [207, 283] on textarea at bounding box center [258, 264] width 231 height 39
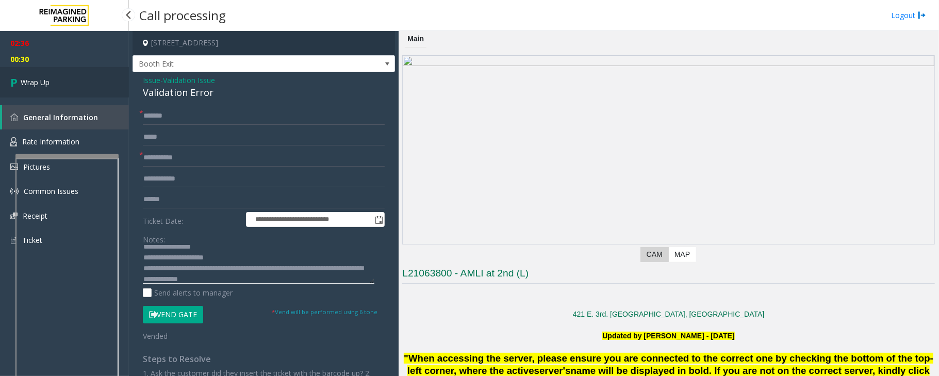
type textarea "**********"
click at [45, 85] on span "Wrap Up" at bounding box center [35, 82] width 29 height 11
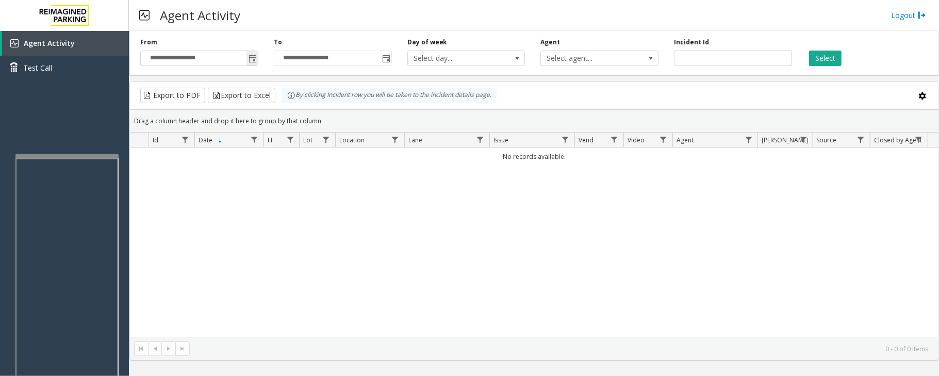
click at [253, 60] on span "Toggle popup" at bounding box center [252, 59] width 8 height 8
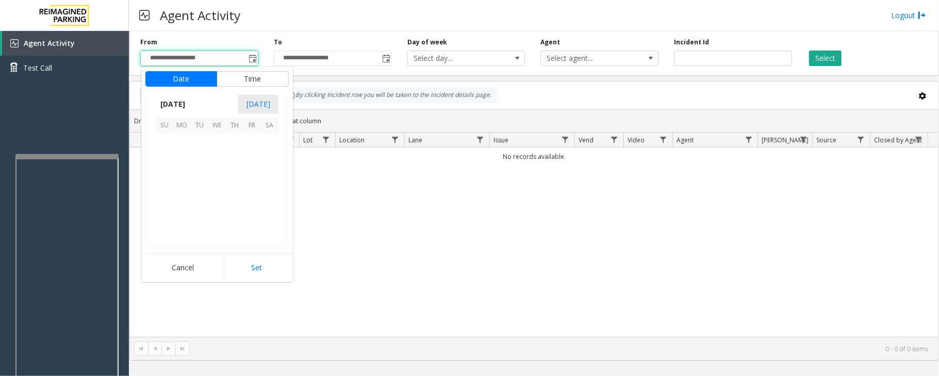
scroll to position [184910, 0]
click at [250, 209] on span "29" at bounding box center [252, 212] width 18 height 18
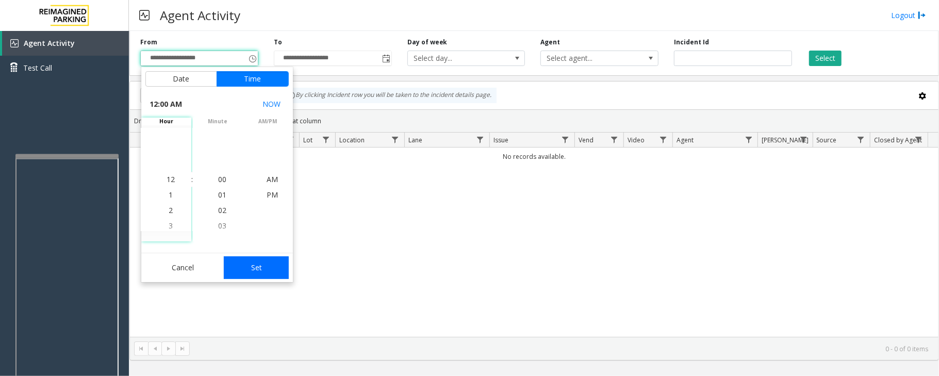
click at [281, 273] on button "Set" at bounding box center [256, 267] width 65 height 23
type input "**********"
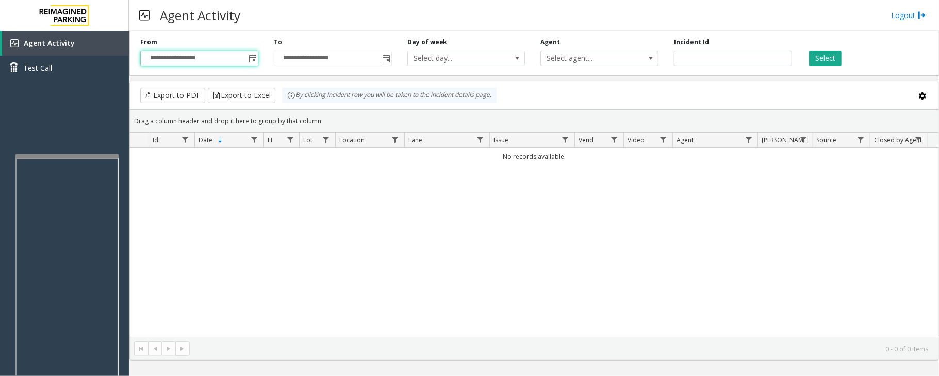
click at [825, 67] on div "**********" at bounding box center [533, 51] width 809 height 49
click at [825, 61] on button "Select" at bounding box center [825, 58] width 32 height 15
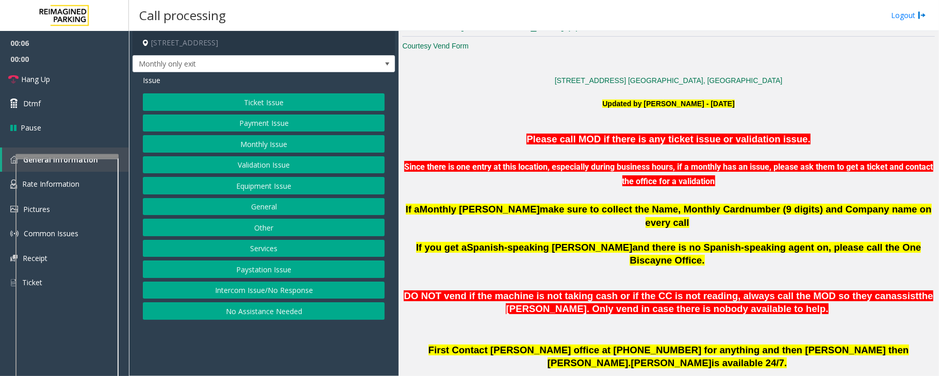
scroll to position [206, 0]
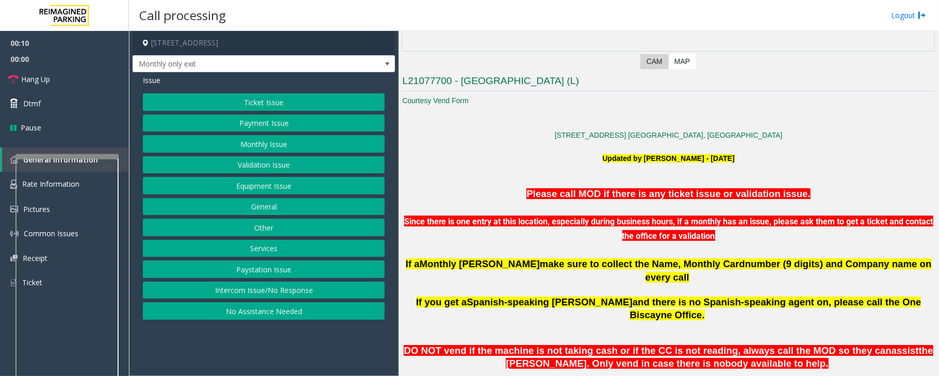
click at [283, 149] on button "Monthly Issue" at bounding box center [264, 144] width 242 height 18
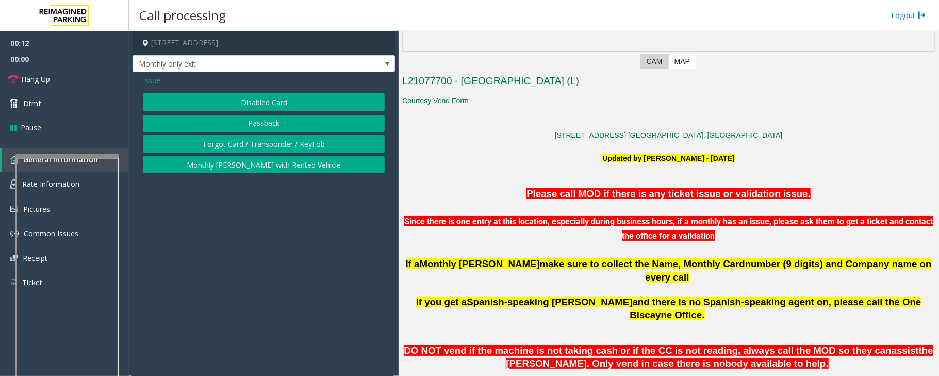
click at [291, 105] on button "Disabled Card" at bounding box center [264, 102] width 242 height 18
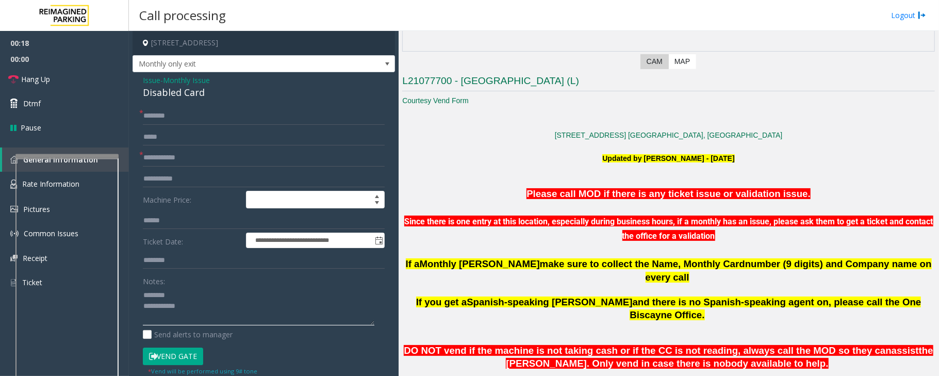
type textarea "**********"
click at [192, 158] on input "text" at bounding box center [264, 158] width 242 height 18
click at [173, 86] on div "Disabled Card" at bounding box center [264, 93] width 242 height 14
click at [171, 88] on div "Disabled Card" at bounding box center [264, 93] width 242 height 14
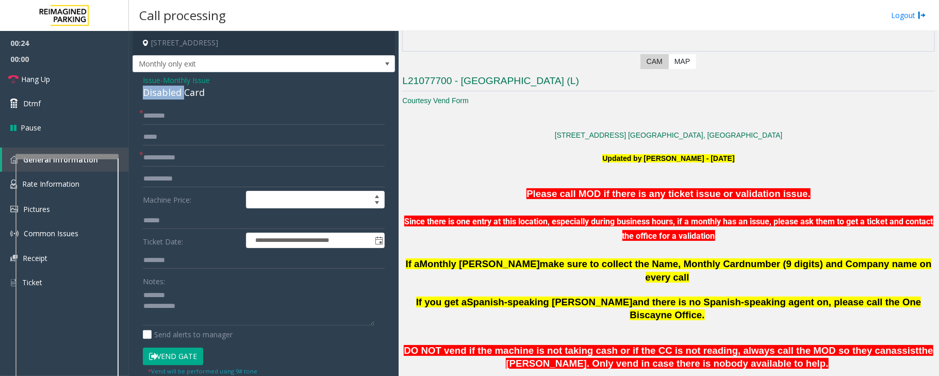
click at [171, 88] on div "Disabled Card" at bounding box center [264, 93] width 242 height 14
click at [172, 162] on input "text" at bounding box center [264, 158] width 242 height 18
type input "*********"
click at [159, 92] on div "Disabled Card" at bounding box center [264, 93] width 242 height 14
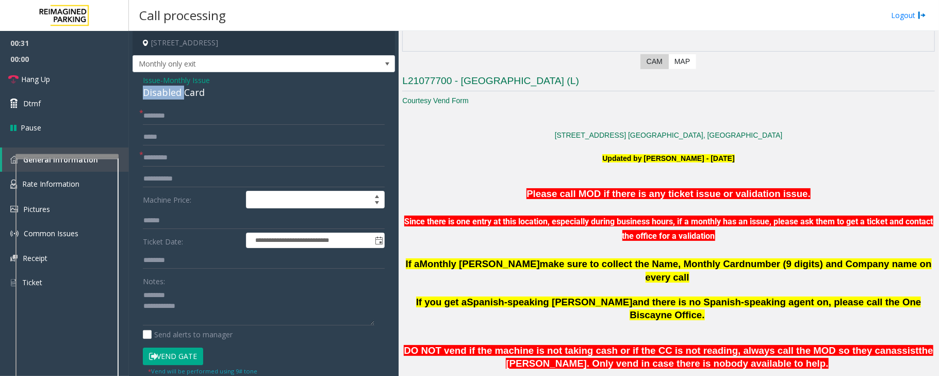
click at [159, 92] on div "Disabled Card" at bounding box center [264, 93] width 242 height 14
click at [189, 307] on textarea at bounding box center [258, 306] width 231 height 39
type textarea "**********"
click at [178, 114] on input "text" at bounding box center [264, 116] width 242 height 18
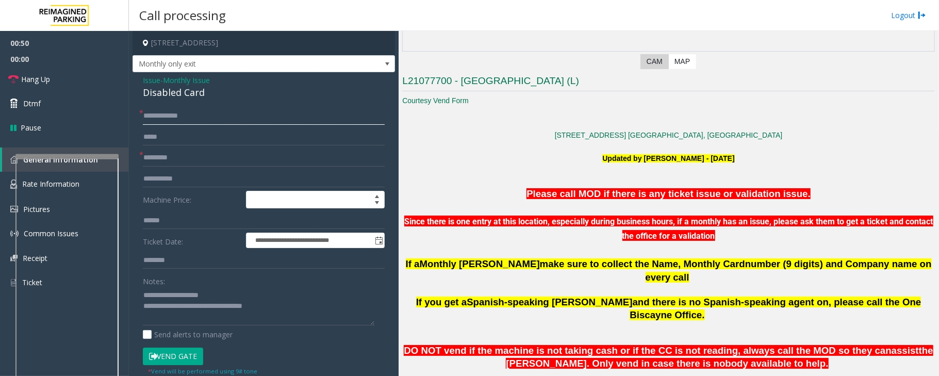
type input "**********"
click at [167, 260] on input "text" at bounding box center [264, 261] width 242 height 18
type input "*"
type input "**********"
click at [182, 357] on button "Vend Gate" at bounding box center [173, 356] width 60 height 18
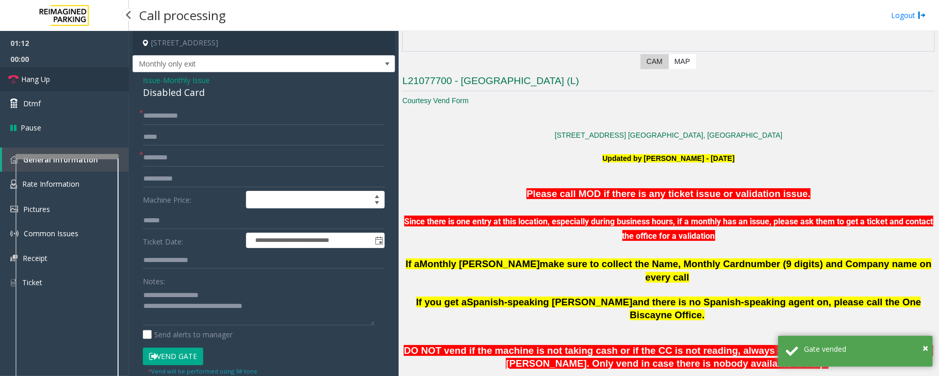
click at [50, 81] on span "Hang Up" at bounding box center [35, 79] width 29 height 11
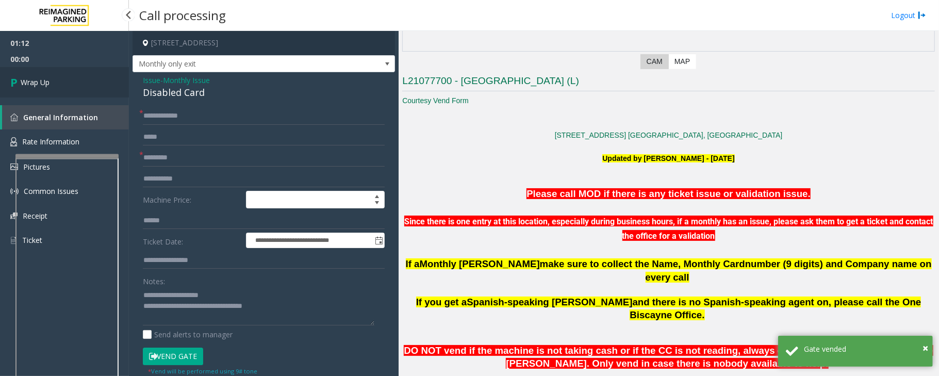
click at [49, 81] on span "Wrap Up" at bounding box center [35, 82] width 29 height 11
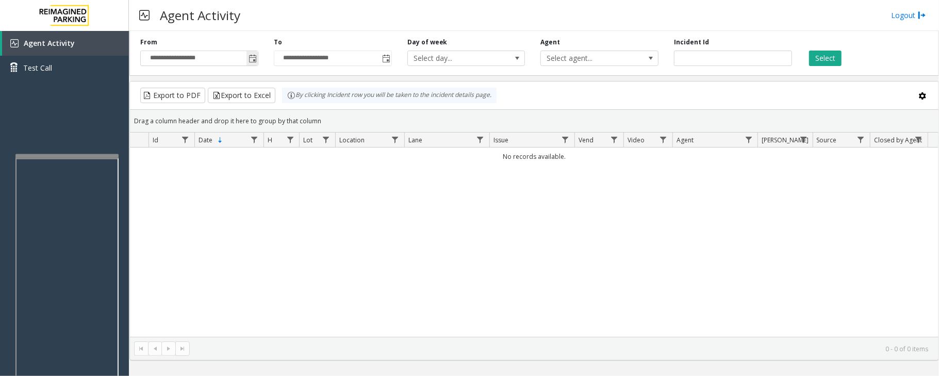
click at [252, 60] on span "Toggle popup" at bounding box center [252, 59] width 8 height 8
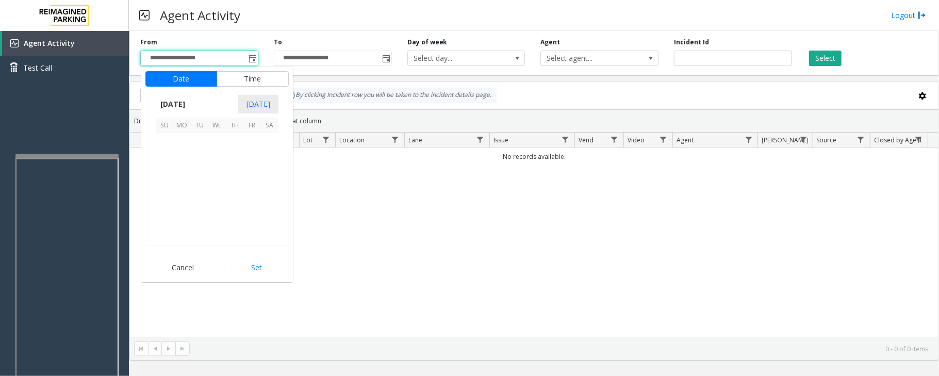
scroll to position [184910, 0]
click at [248, 211] on span "29" at bounding box center [252, 212] width 18 height 18
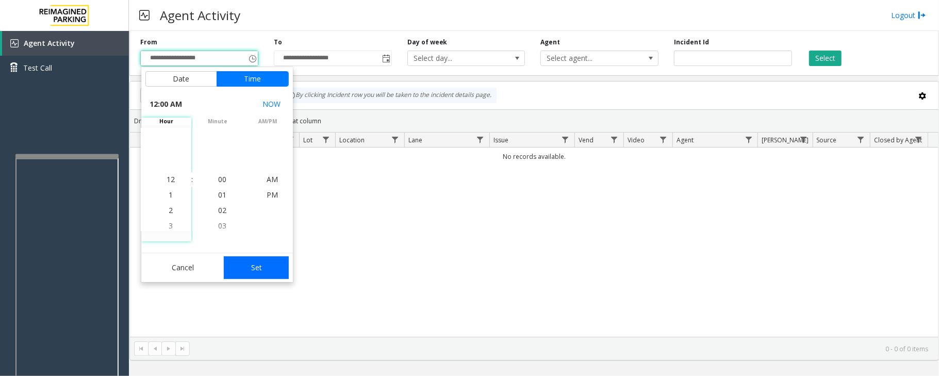
click at [272, 265] on button "Set" at bounding box center [256, 267] width 65 height 23
type input "**********"
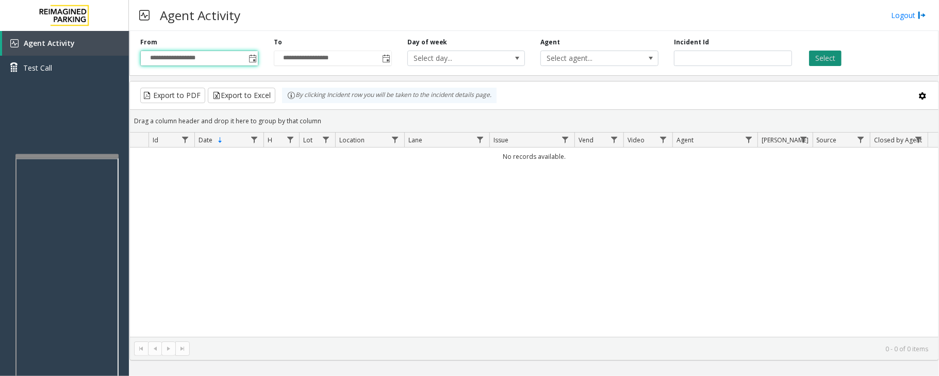
click at [836, 58] on button "Select" at bounding box center [825, 58] width 32 height 15
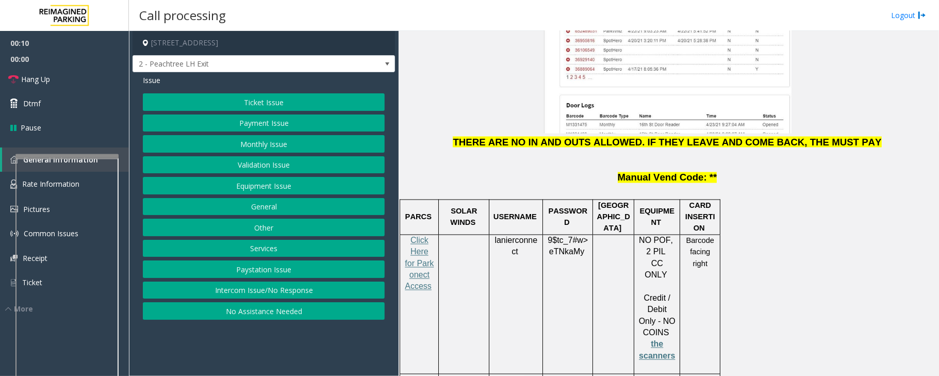
scroll to position [1306, 0]
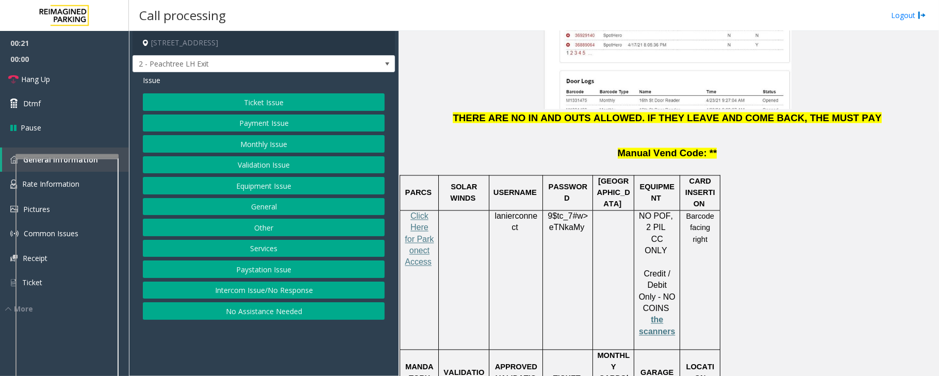
click at [261, 143] on button "Monthly Issue" at bounding box center [264, 144] width 242 height 18
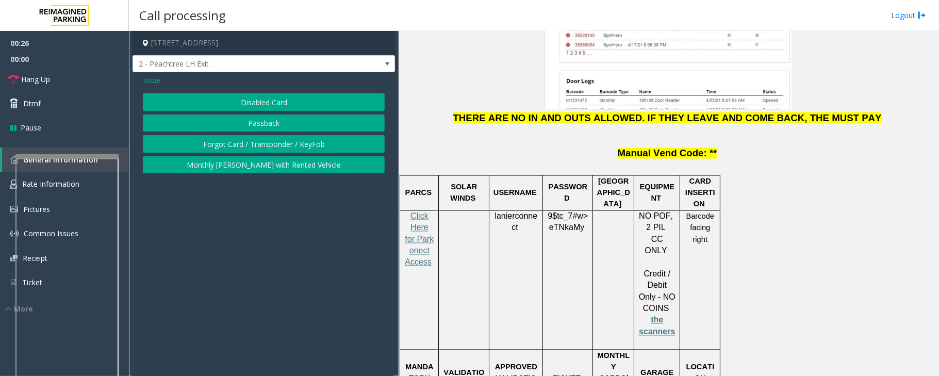
click at [276, 102] on button "Disabled Card" at bounding box center [264, 102] width 242 height 18
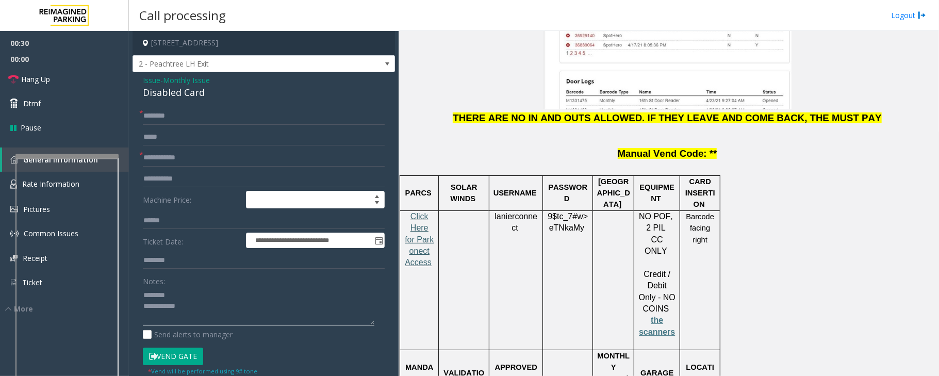
type textarea "**********"
click at [423, 212] on span "Click Here for Parkonect Access" at bounding box center [419, 239] width 29 height 55
click at [163, 158] on input "text" at bounding box center [264, 158] width 242 height 18
type input "********"
click at [192, 119] on input "text" at bounding box center [264, 116] width 242 height 18
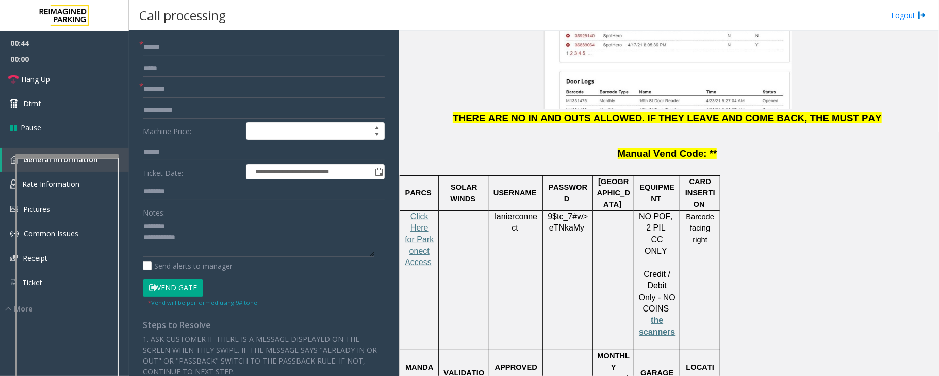
scroll to position [0, 0]
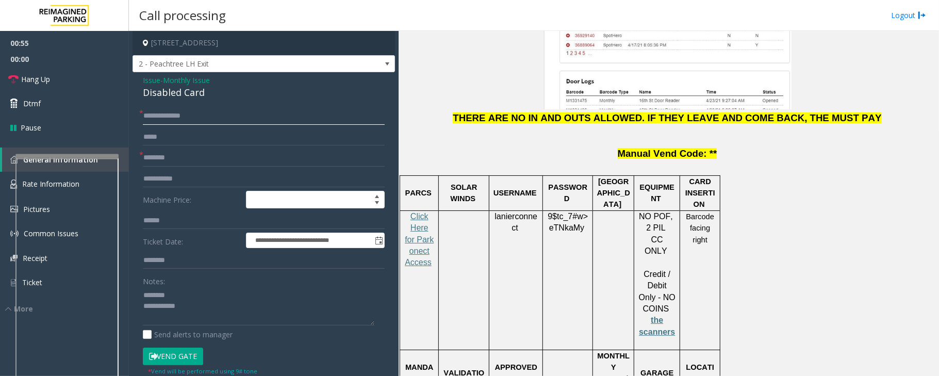
type input "**********"
click at [519, 212] on span "lanierconnect" at bounding box center [515, 222] width 43 height 21
copy p "lanierconnect"
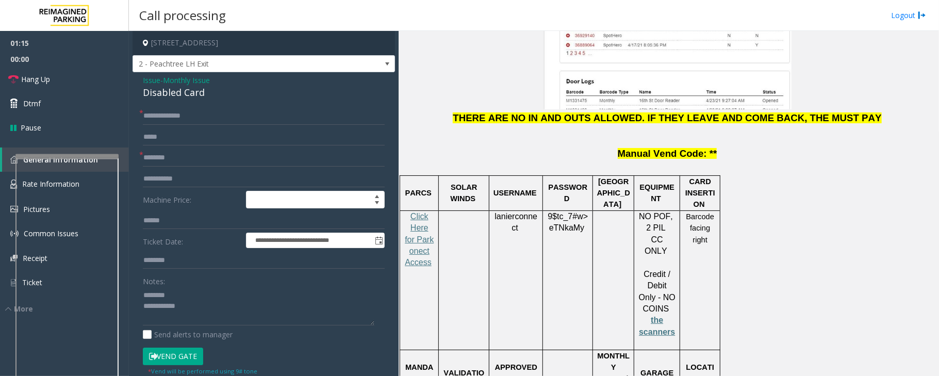
click at [168, 94] on div "Disabled Card" at bounding box center [264, 93] width 242 height 14
type textarea "**********"
click at [513, 212] on span "lanierconnect" at bounding box center [515, 222] width 43 height 21
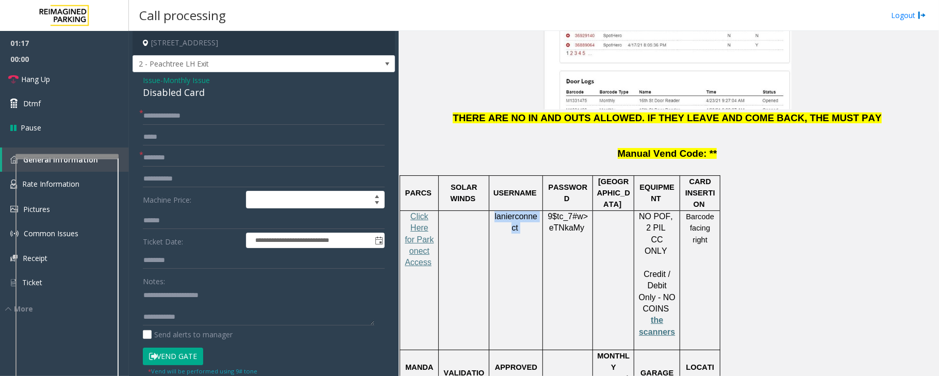
click at [513, 212] on span "lanierconnect" at bounding box center [515, 222] width 43 height 21
copy p "lanierconnect"
click at [167, 262] on input "text" at bounding box center [264, 261] width 242 height 18
type input "*******"
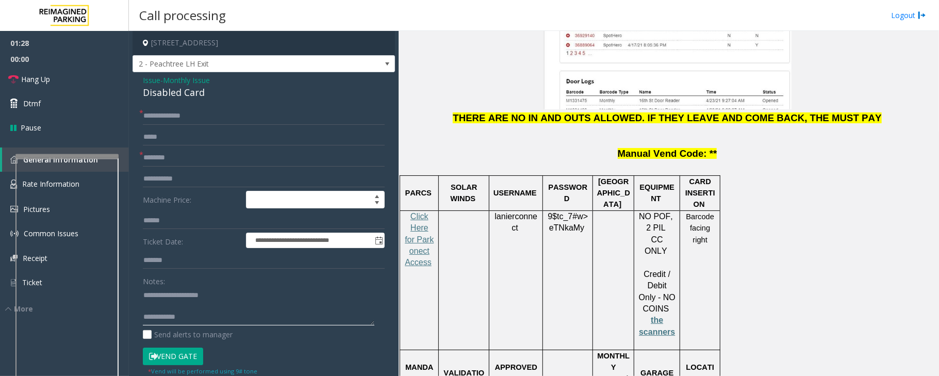
click at [192, 302] on textarea at bounding box center [258, 306] width 231 height 39
click at [227, 312] on textarea at bounding box center [258, 306] width 231 height 39
paste textarea "**********"
click at [503, 212] on span "lanierconnect" at bounding box center [515, 222] width 43 height 21
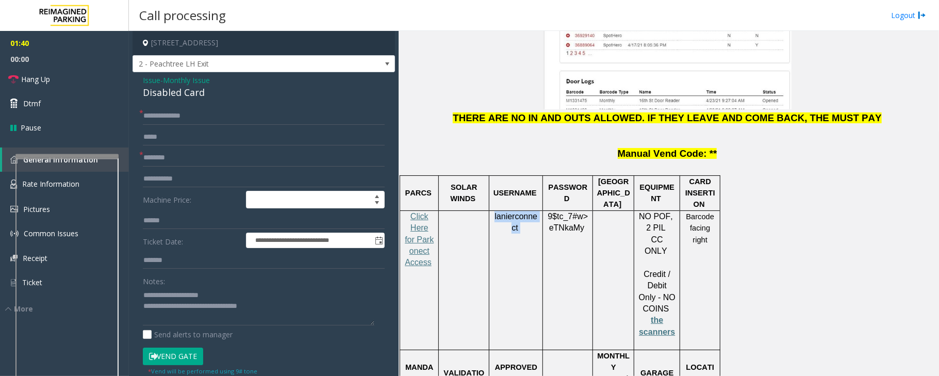
copy p "lanierconnect"
click at [553, 211] on p "9$tc_7#w> eTNkaMy" at bounding box center [567, 222] width 42 height 23
copy p "9$tc_7#w> eTNkaMy"
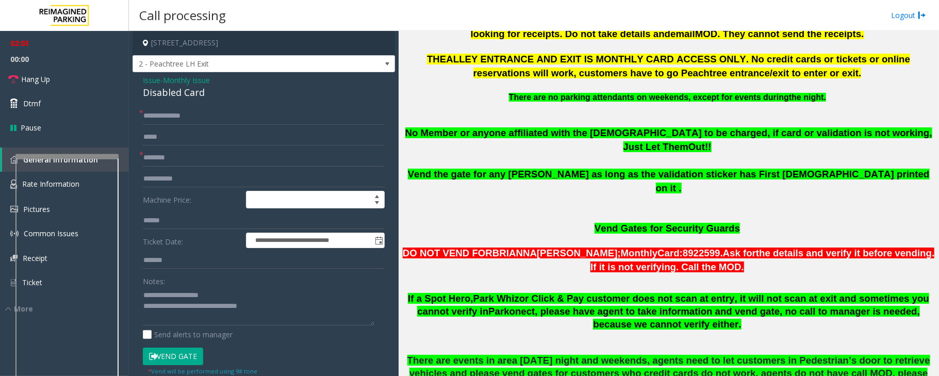
scroll to position [550, 0]
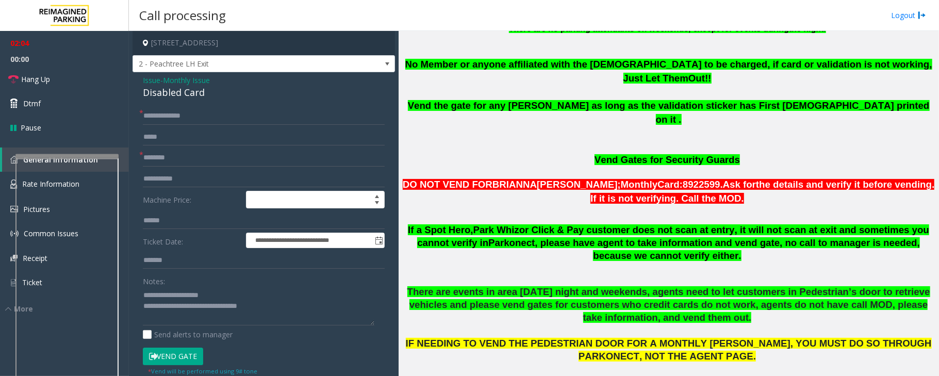
click at [542, 205] on p at bounding box center [668, 211] width 533 height 13
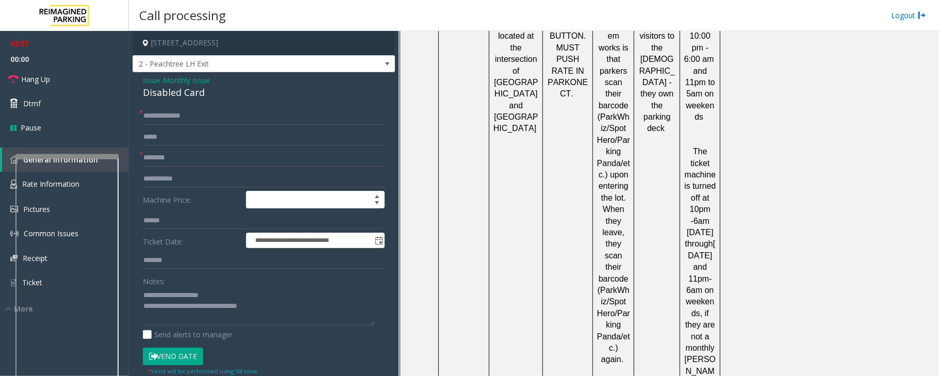
scroll to position [2333, 0]
click at [172, 362] on button "Vend Gate" at bounding box center [173, 356] width 60 height 18
click at [297, 305] on textarea at bounding box center [258, 306] width 231 height 39
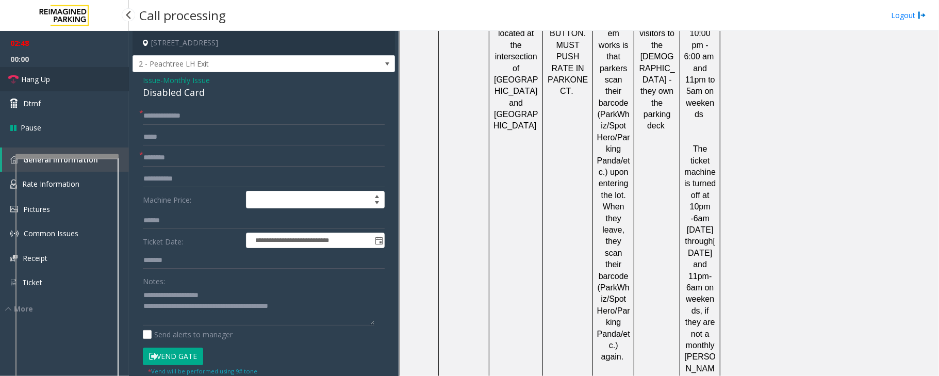
click at [60, 82] on link "Hang Up" at bounding box center [64, 79] width 129 height 24
click at [325, 307] on textarea at bounding box center [258, 306] width 231 height 39
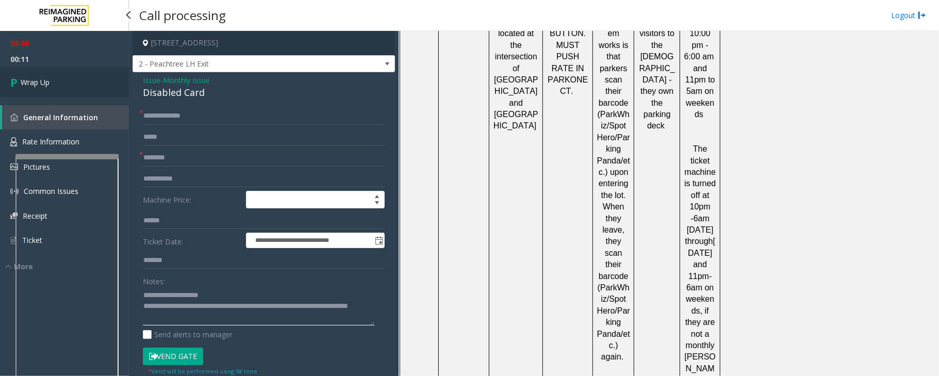
type textarea "**********"
click at [72, 85] on link "Wrap Up" at bounding box center [64, 82] width 129 height 30
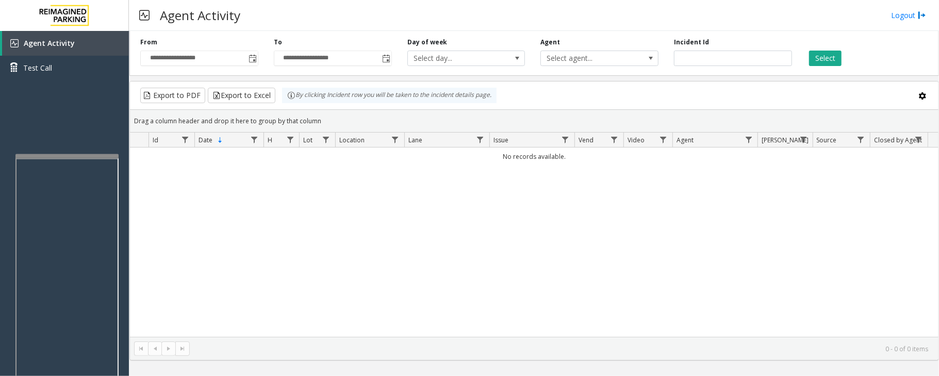
click at [260, 58] on div "**********" at bounding box center [199, 52] width 134 height 28
click at [247, 60] on span "Toggle popup" at bounding box center [251, 58] width 11 height 16
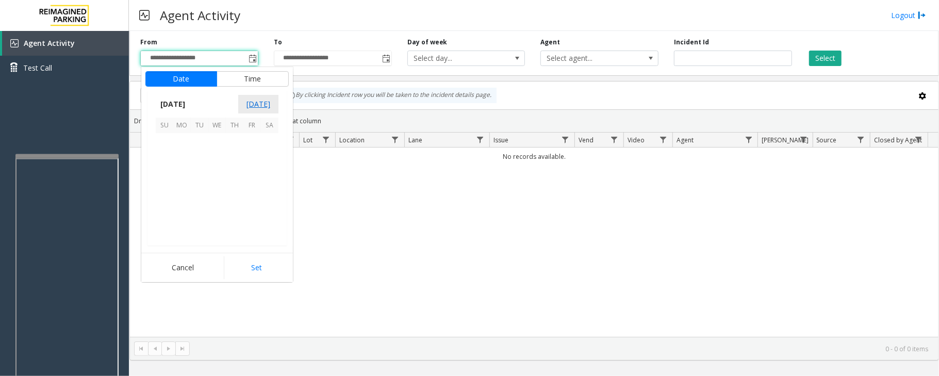
scroll to position [184910, 0]
click at [251, 212] on span "29" at bounding box center [252, 212] width 18 height 18
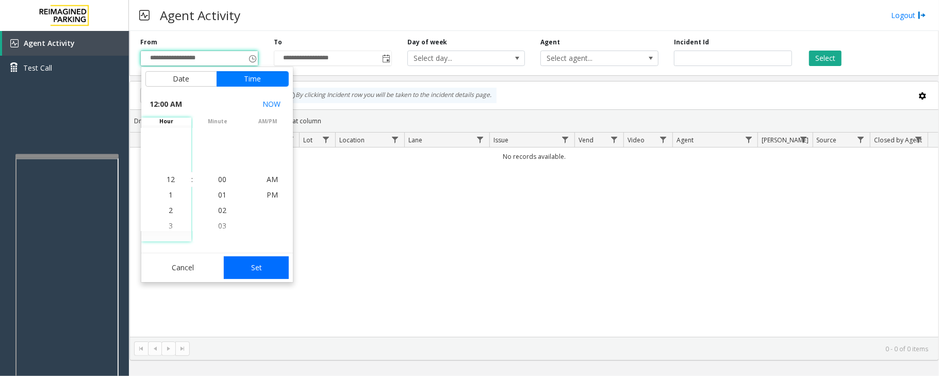
click at [260, 274] on button "Set" at bounding box center [256, 267] width 65 height 23
type input "**********"
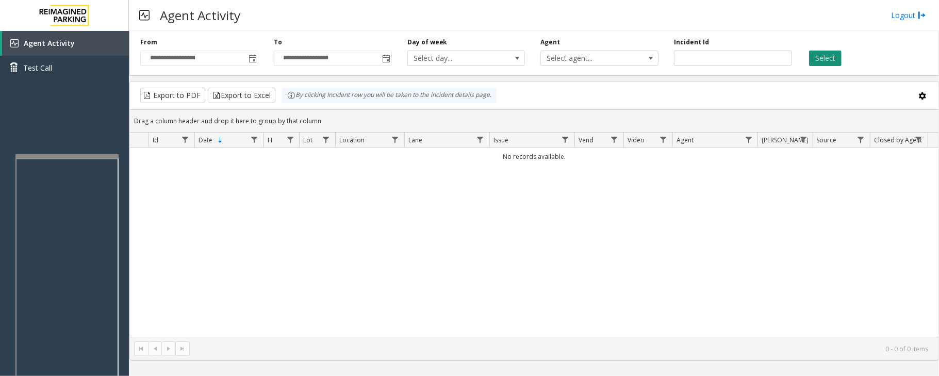
click at [837, 59] on button "Select" at bounding box center [825, 58] width 32 height 15
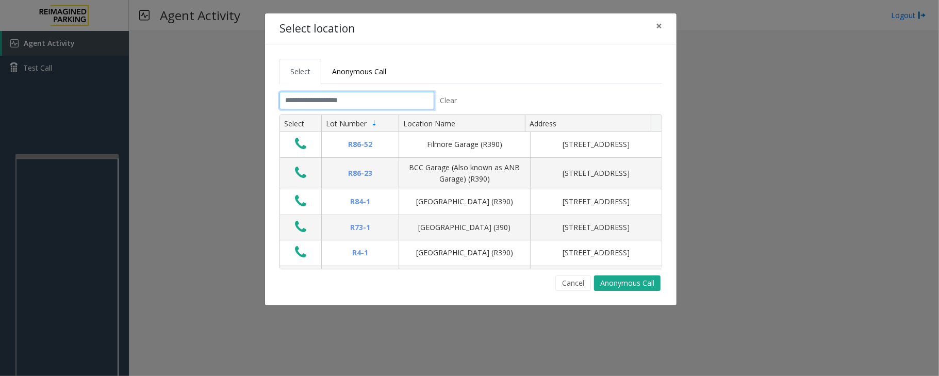
click at [398, 104] on input "text" at bounding box center [356, 101] width 155 height 18
click at [314, 100] on input "text" at bounding box center [356, 101] width 155 height 18
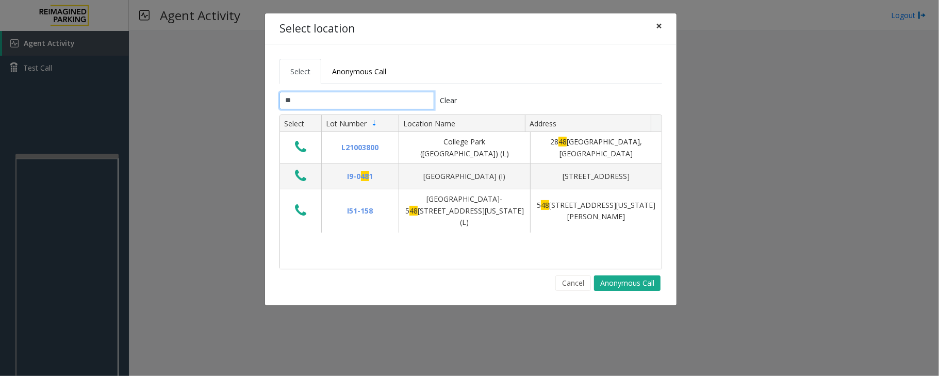
type input "**"
click at [660, 27] on span "×" at bounding box center [659, 26] width 6 height 14
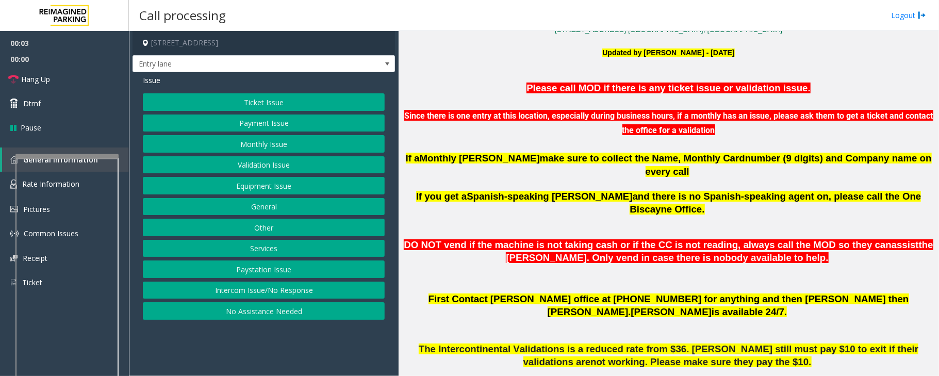
scroll to position [343, 0]
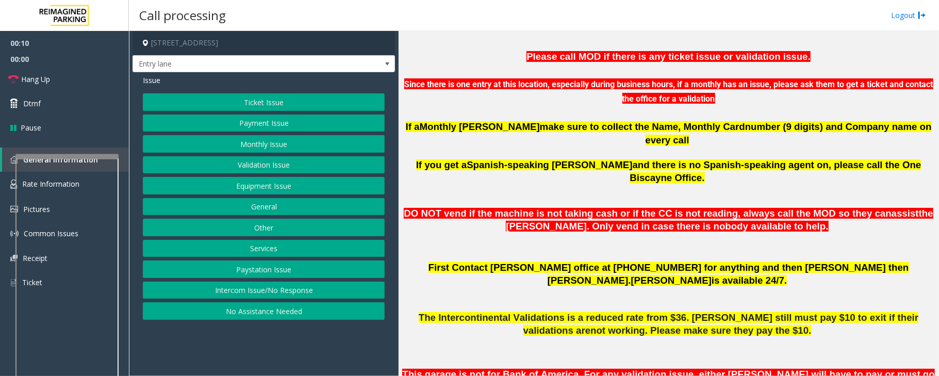
click at [303, 295] on button "Intercom Issue/No Response" at bounding box center [264, 290] width 242 height 18
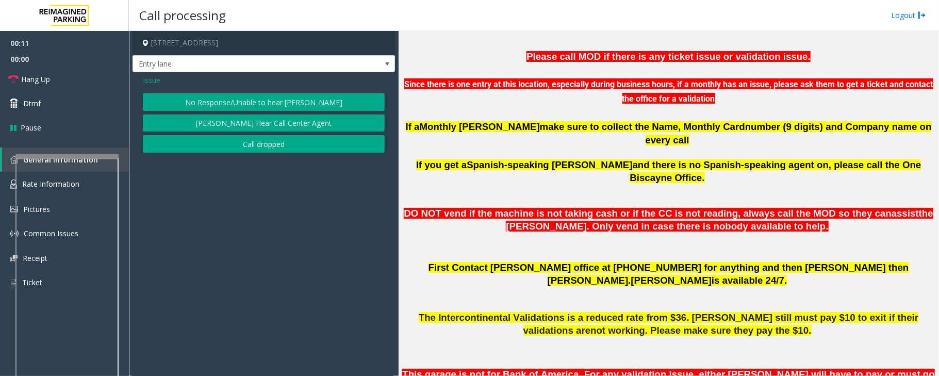
click at [262, 99] on button "No Response/Unable to hear [PERSON_NAME]" at bounding box center [264, 102] width 242 height 18
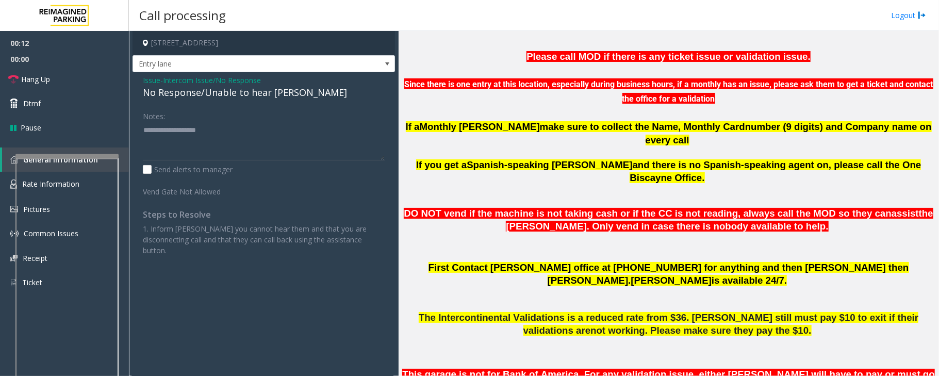
click at [260, 93] on div "No Response/Unable to hear [PERSON_NAME]" at bounding box center [264, 93] width 242 height 14
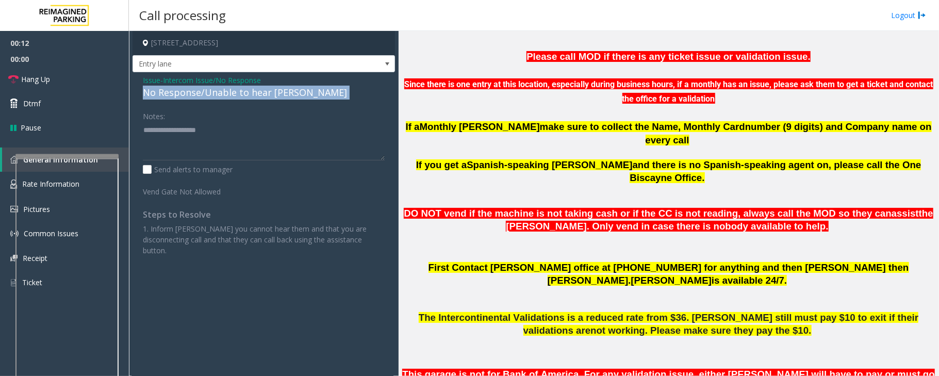
click at [260, 93] on div "No Response/Unable to hear [PERSON_NAME]" at bounding box center [264, 93] width 242 height 14
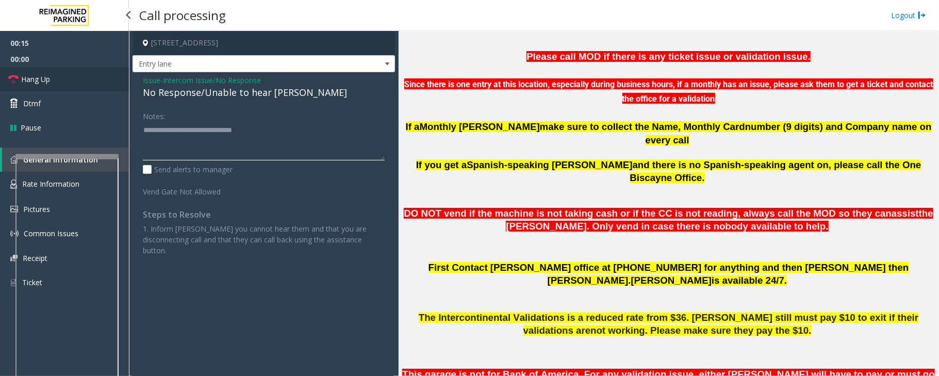
type textarea "**********"
click at [94, 85] on link "Hang Up" at bounding box center [64, 79] width 129 height 24
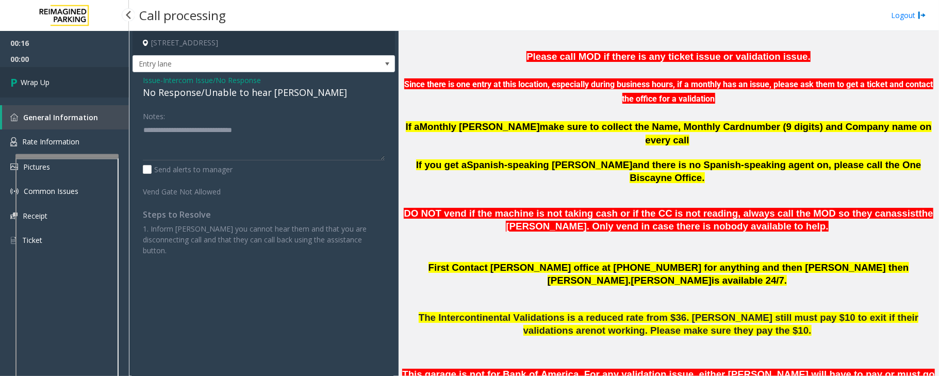
click at [94, 85] on link "Wrap Up" at bounding box center [64, 82] width 129 height 30
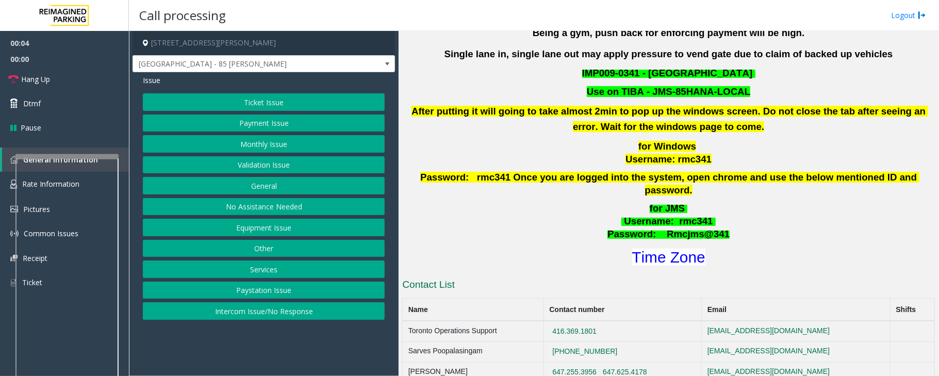
scroll to position [343, 0]
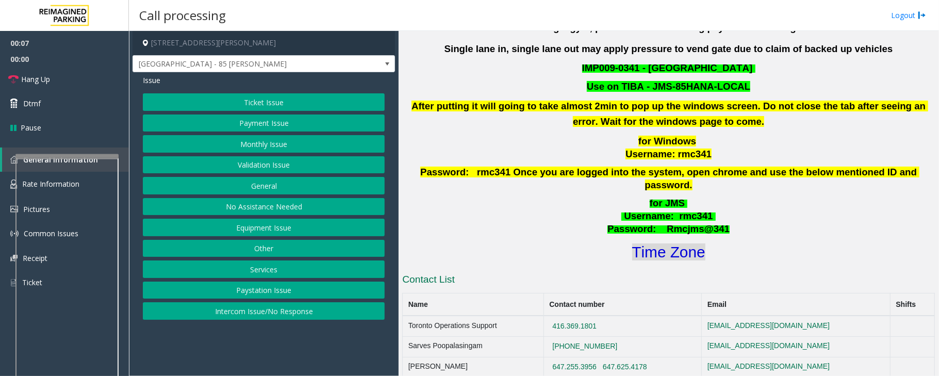
click at [669, 243] on font "Time Zone" at bounding box center [668, 251] width 73 height 17
click at [269, 170] on button "Validation Issue" at bounding box center [264, 165] width 242 height 18
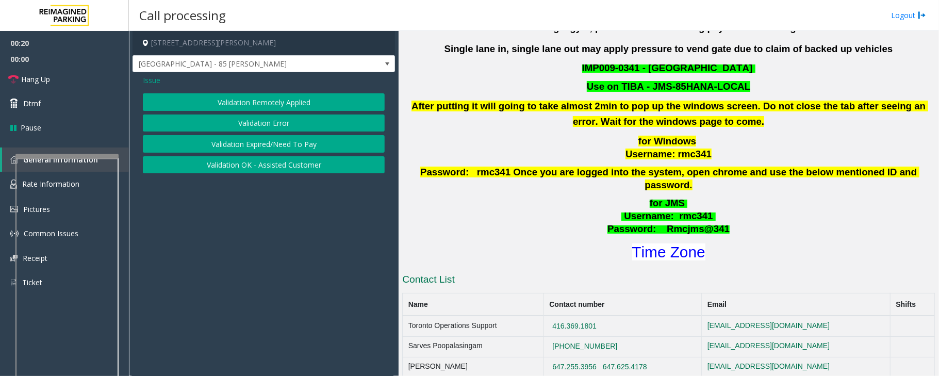
click at [274, 124] on button "Validation Error" at bounding box center [264, 123] width 242 height 18
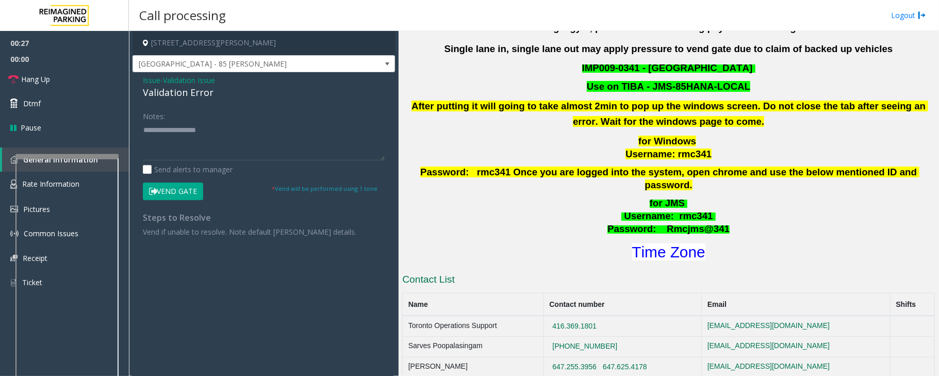
click at [203, 78] on span "Validation Issue" at bounding box center [189, 80] width 52 height 11
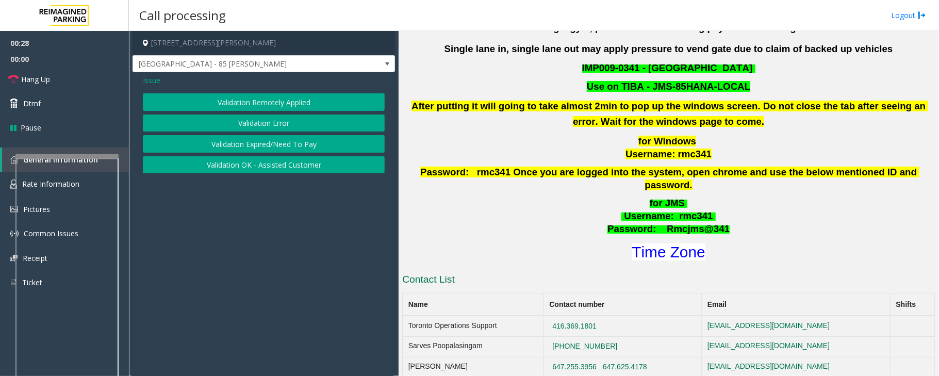
drag, startPoint x: 157, startPoint y: 81, endPoint x: 161, endPoint y: 91, distance: 10.4
click at [157, 81] on span "Issue" at bounding box center [152, 80] width 18 height 11
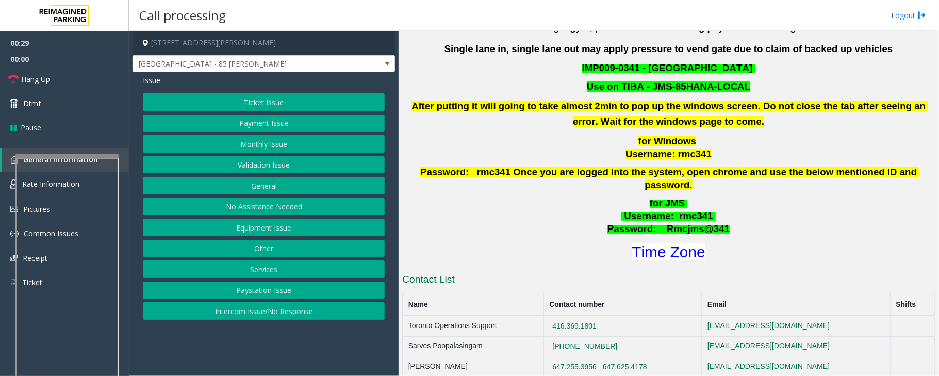
click at [267, 103] on button "Ticket Issue" at bounding box center [264, 102] width 242 height 18
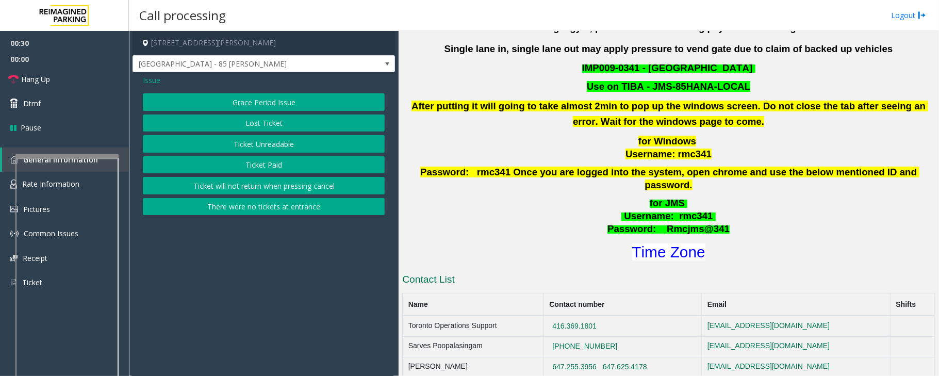
click at [268, 140] on button "Ticket Unreadable" at bounding box center [264, 144] width 242 height 18
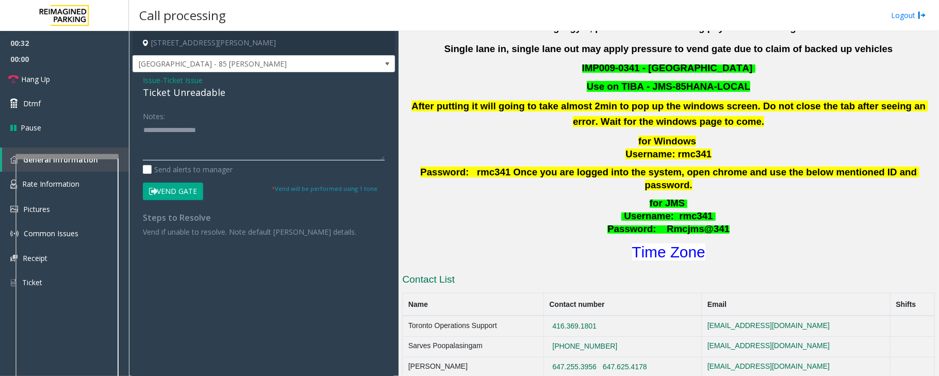
click at [180, 137] on textarea at bounding box center [264, 141] width 242 height 39
click at [180, 128] on textarea at bounding box center [264, 141] width 242 height 39
click at [178, 94] on div "Ticket Unreadable" at bounding box center [264, 93] width 242 height 14
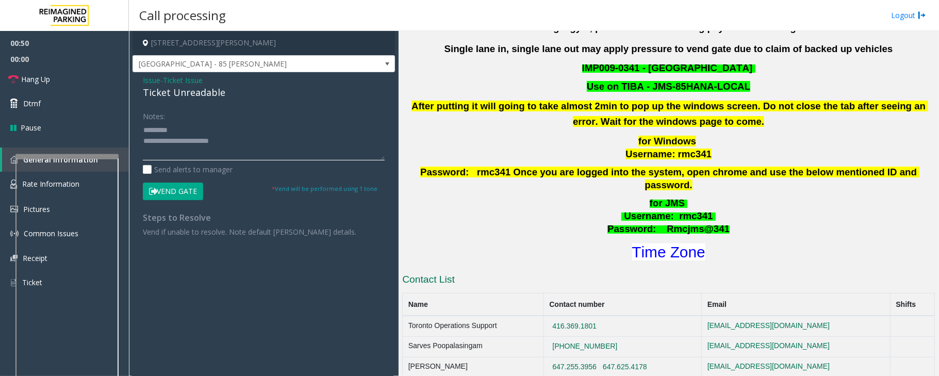
click at [209, 130] on textarea at bounding box center [264, 141] width 242 height 39
click at [149, 154] on textarea at bounding box center [264, 141] width 242 height 39
click at [184, 132] on textarea at bounding box center [264, 141] width 242 height 39
click at [227, 130] on textarea at bounding box center [264, 141] width 242 height 39
click at [231, 147] on textarea at bounding box center [264, 141] width 242 height 39
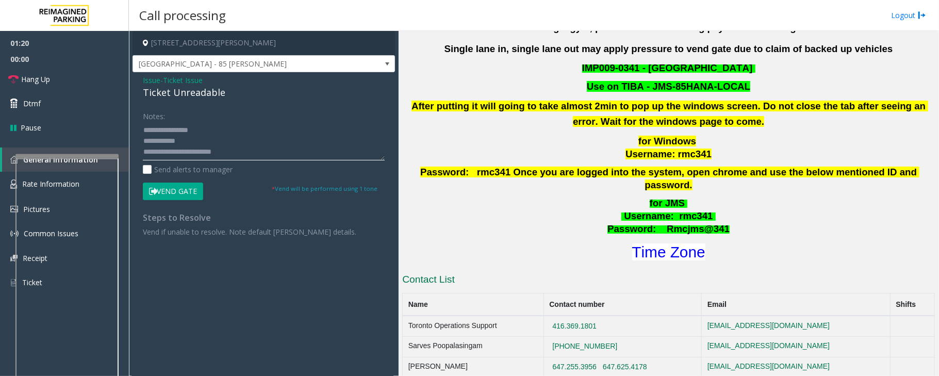
scroll to position [7, 0]
click at [66, 74] on link "Hang Up" at bounding box center [64, 79] width 129 height 24
click at [198, 153] on textarea at bounding box center [264, 141] width 242 height 39
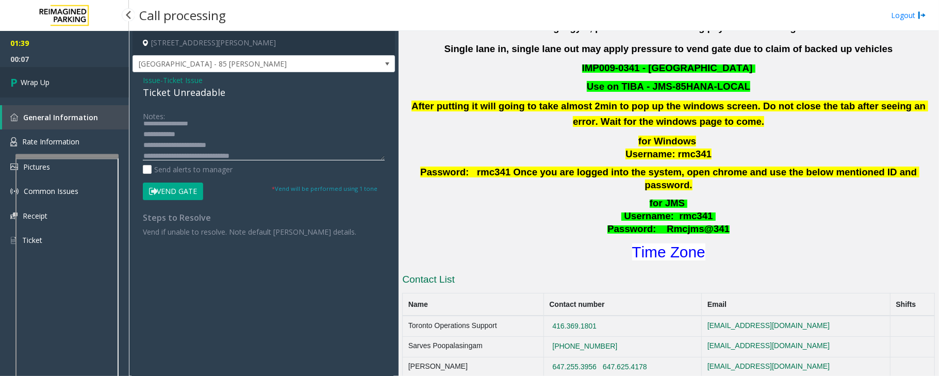
type textarea "**********"
click at [40, 79] on span "Wrap Up" at bounding box center [35, 82] width 29 height 11
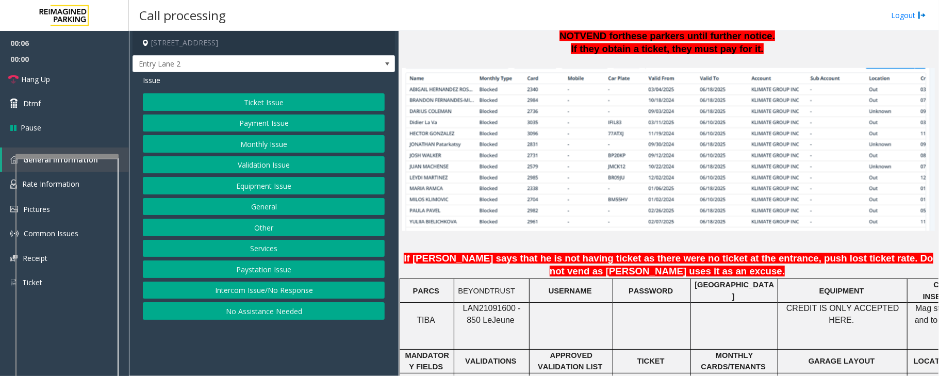
scroll to position [756, 0]
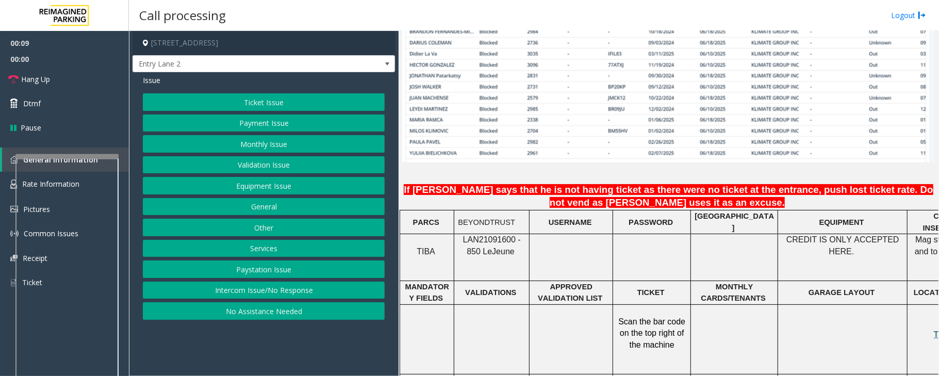
click at [279, 299] on button "Intercom Issue/No Response" at bounding box center [264, 290] width 242 height 18
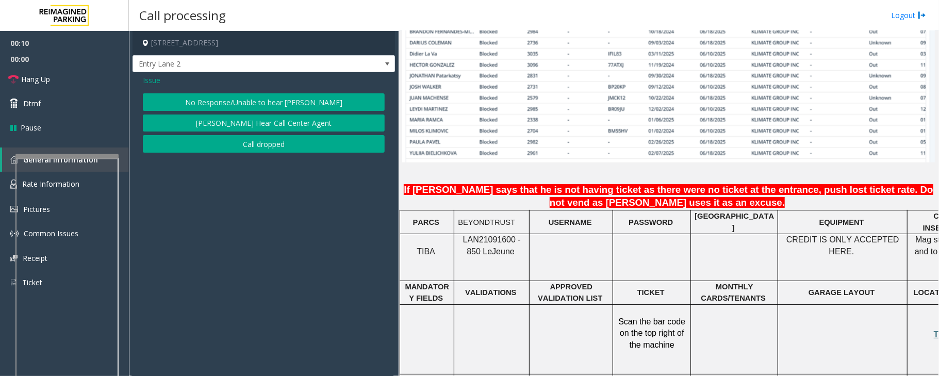
click at [214, 104] on button "No Response/Unable to hear [PERSON_NAME]" at bounding box center [264, 102] width 242 height 18
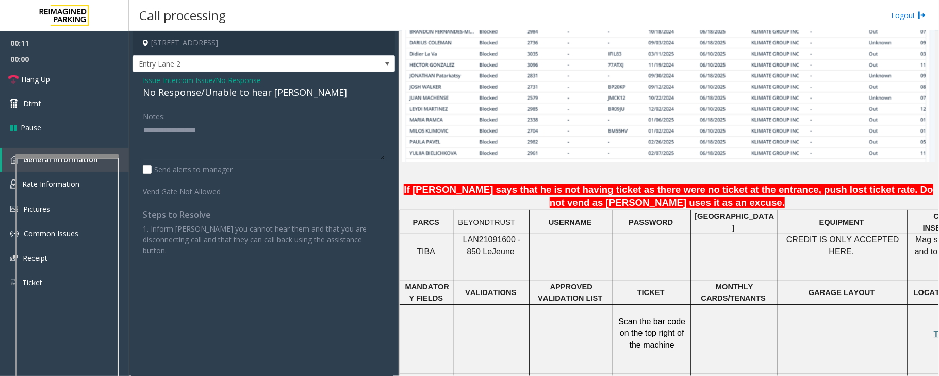
click at [208, 93] on div "No Response/Unable to hear [PERSON_NAME]" at bounding box center [264, 93] width 242 height 14
click at [152, 80] on span "Issue" at bounding box center [152, 80] width 18 height 11
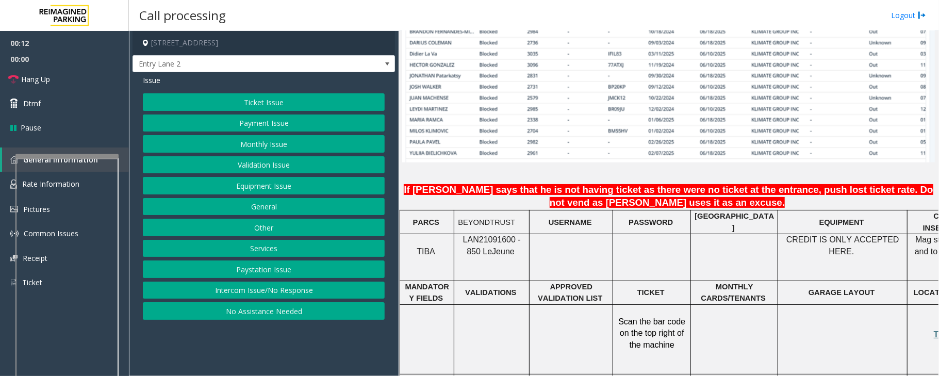
click at [152, 80] on span "Issue" at bounding box center [152, 80] width 18 height 11
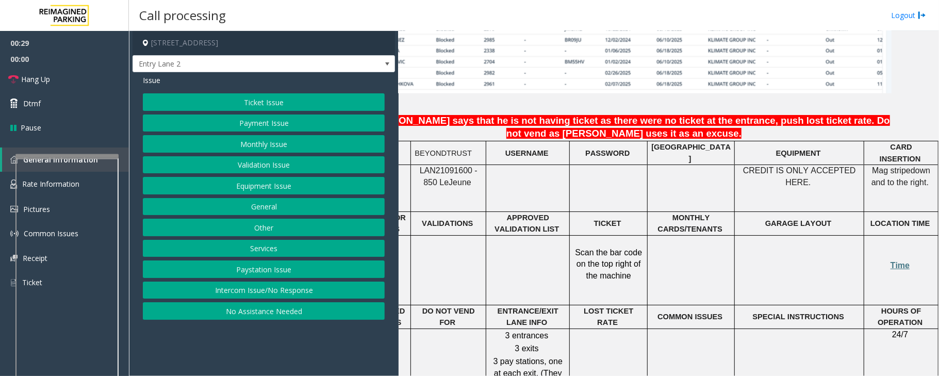
scroll to position [474, 54]
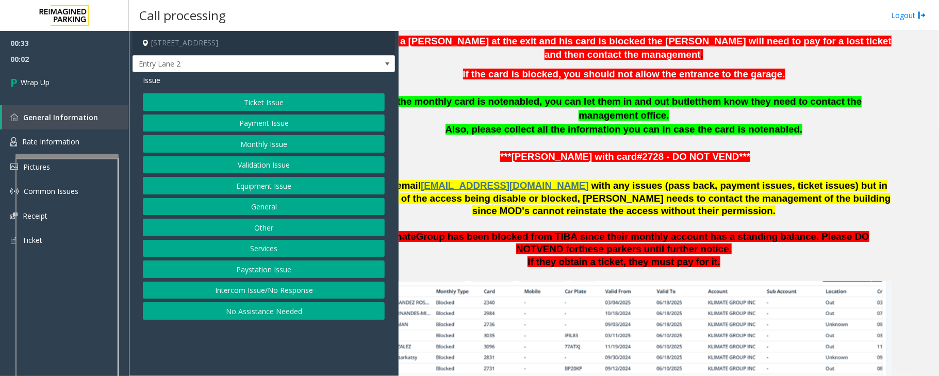
click at [188, 291] on button "Intercom Issue/No Response" at bounding box center [264, 290] width 242 height 18
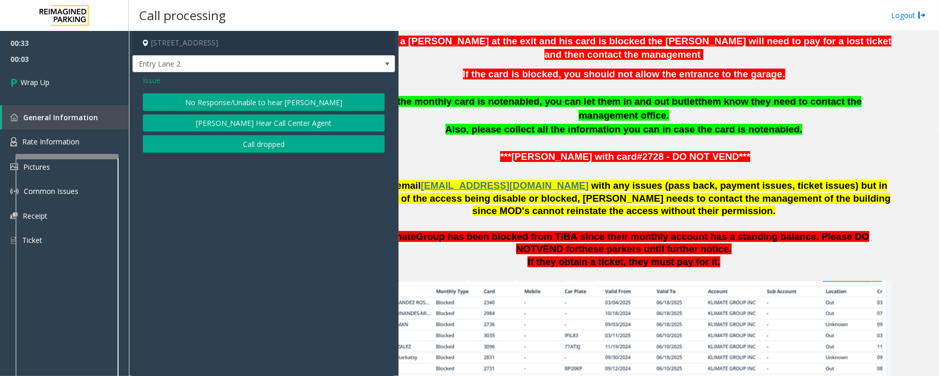
click at [217, 145] on button "Call dropped" at bounding box center [264, 144] width 242 height 18
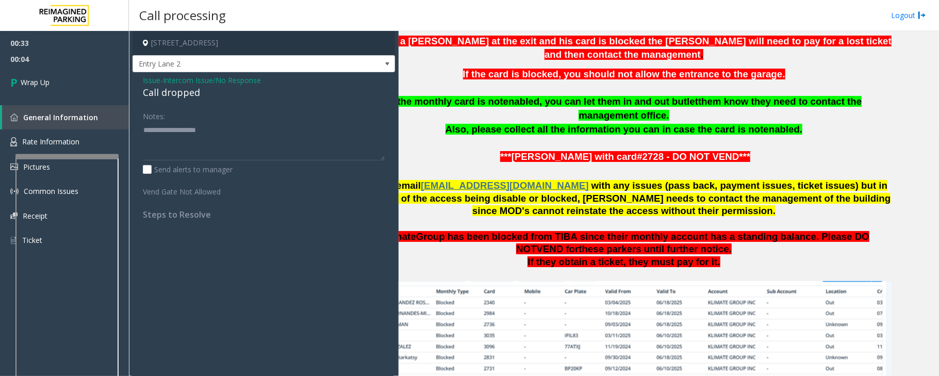
click at [178, 77] on span "Intercom Issue/No Response" at bounding box center [212, 80] width 98 height 11
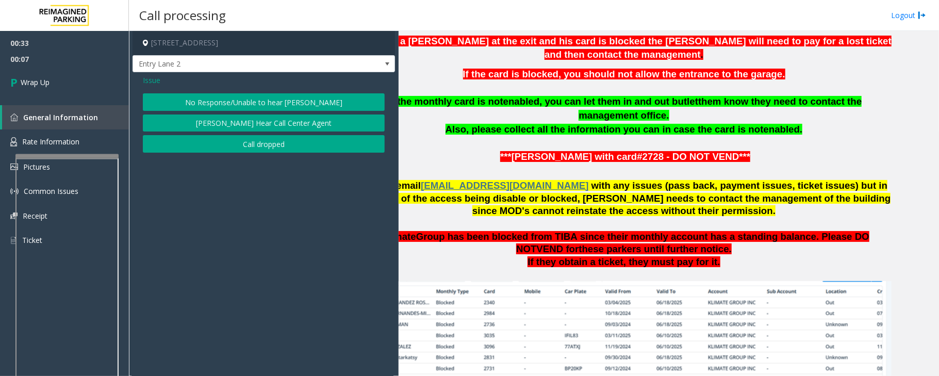
click at [261, 150] on button "Call dropped" at bounding box center [264, 144] width 242 height 18
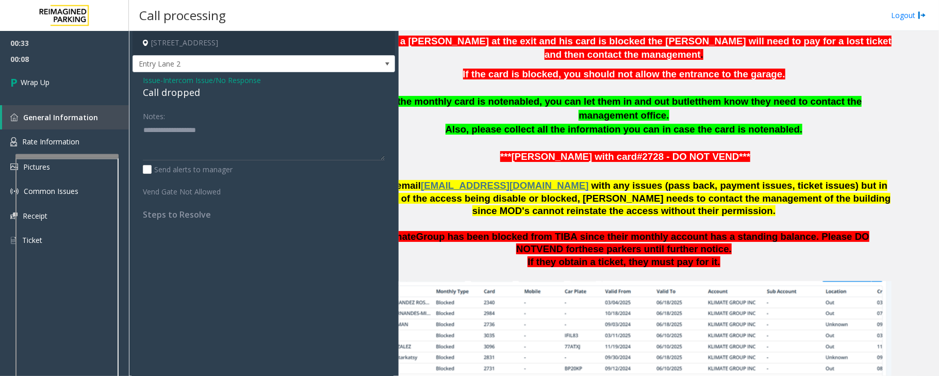
click at [175, 93] on div "Call dropped" at bounding box center [264, 93] width 242 height 14
type textarea "**********"
click at [55, 84] on link "Wrap Up" at bounding box center [64, 82] width 129 height 30
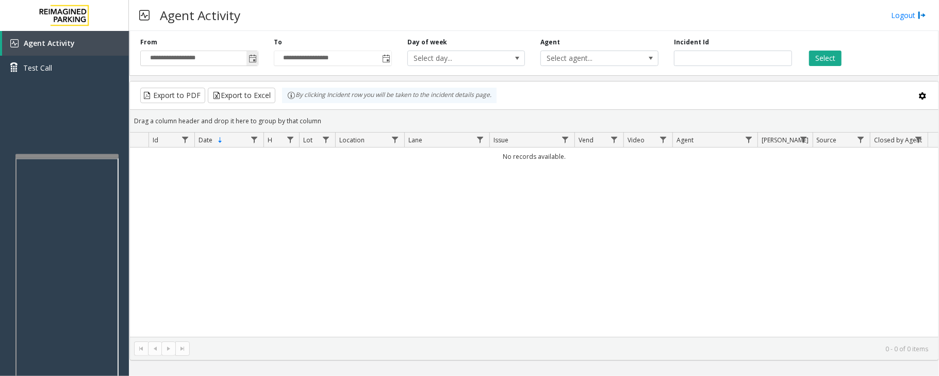
click at [250, 60] on span "Toggle popup" at bounding box center [252, 59] width 8 height 8
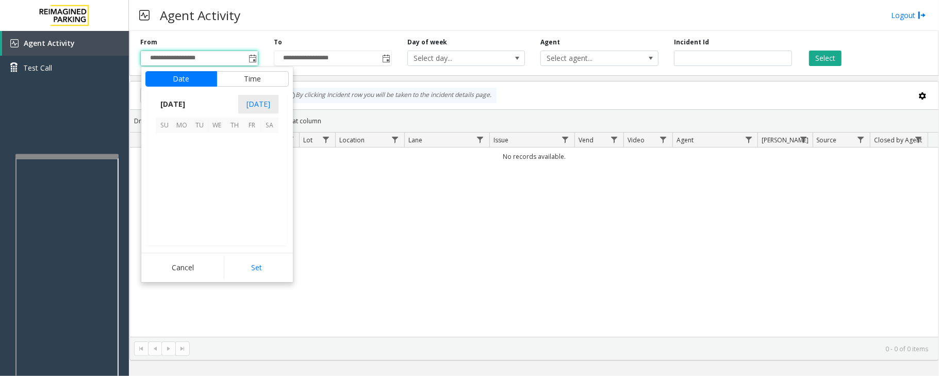
scroll to position [184910, 0]
click at [250, 211] on span "29" at bounding box center [252, 212] width 18 height 18
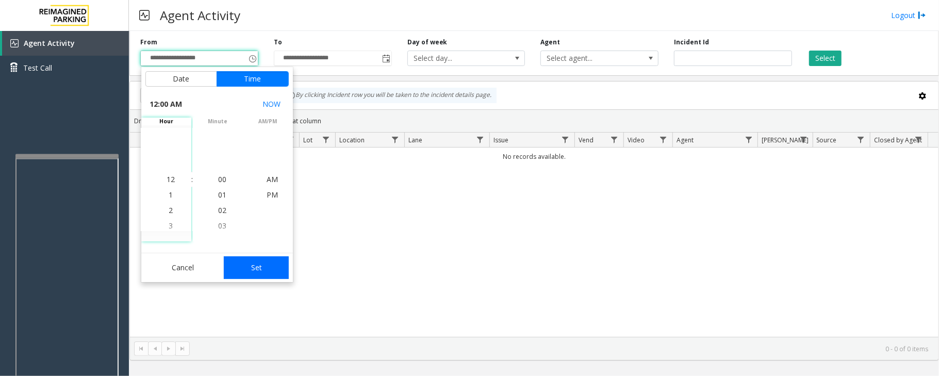
click at [256, 264] on button "Set" at bounding box center [256, 267] width 65 height 23
type input "**********"
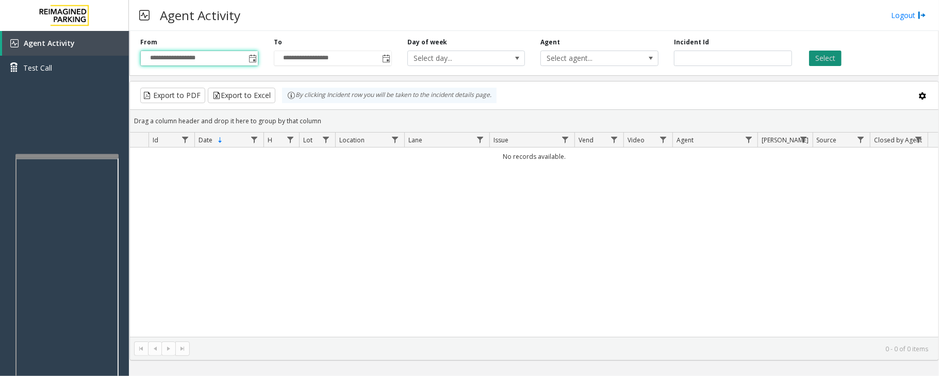
click at [833, 58] on button "Select" at bounding box center [825, 58] width 32 height 15
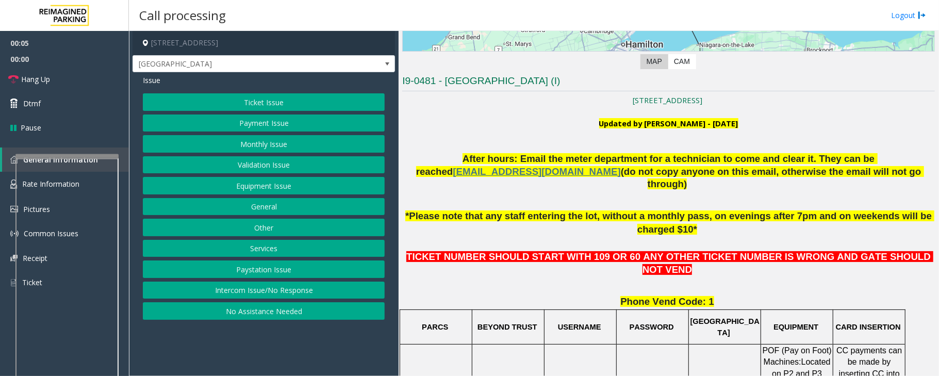
scroll to position [275, 0]
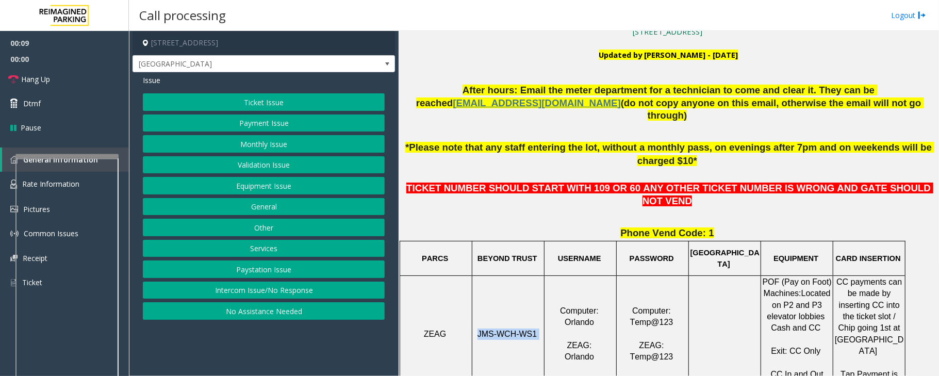
drag, startPoint x: 535, startPoint y: 312, endPoint x: 483, endPoint y: 312, distance: 52.6
click at [483, 328] on p "JMS-WCH-WS1" at bounding box center [508, 333] width 71 height 11
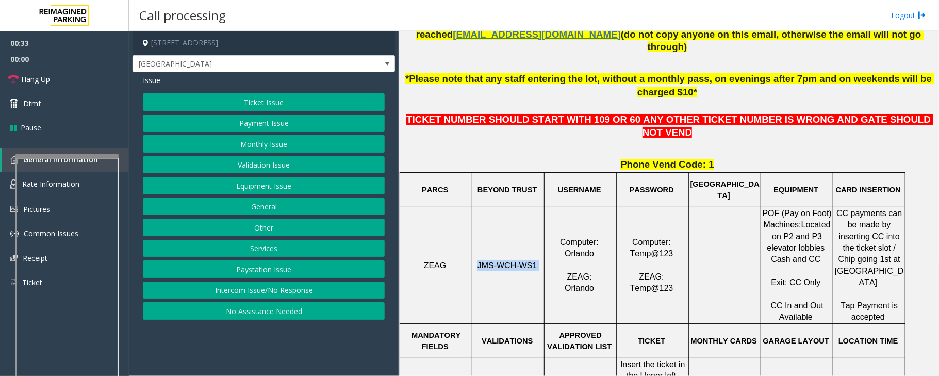
click at [263, 100] on button "Ticket Issue" at bounding box center [264, 102] width 242 height 18
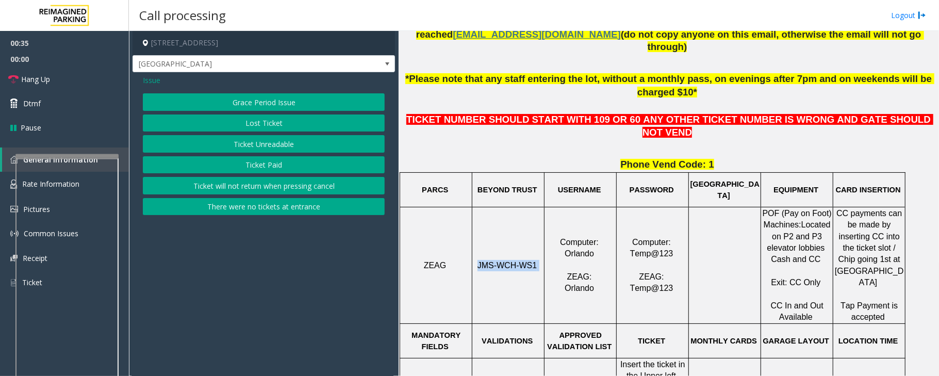
click at [242, 210] on button "There were no tickets at entrance" at bounding box center [264, 207] width 242 height 18
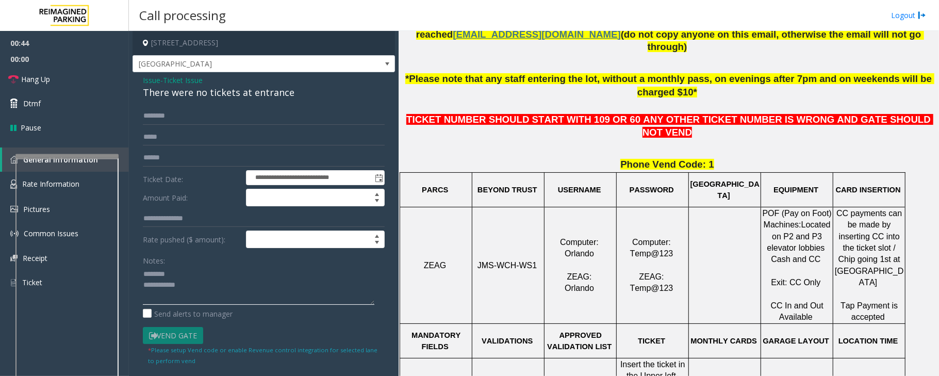
type textarea "**********"
click at [188, 78] on span "Ticket Issue" at bounding box center [183, 80] width 40 height 11
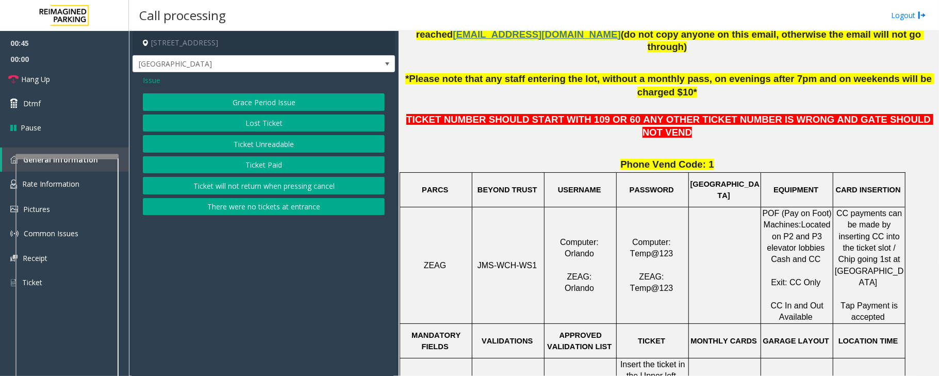
click at [147, 81] on span "Issue" at bounding box center [152, 80] width 18 height 11
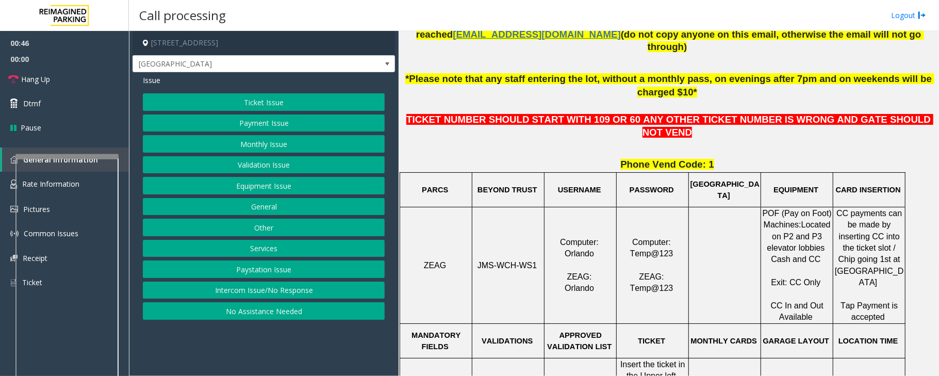
click at [265, 100] on button "Ticket Issue" at bounding box center [264, 102] width 242 height 18
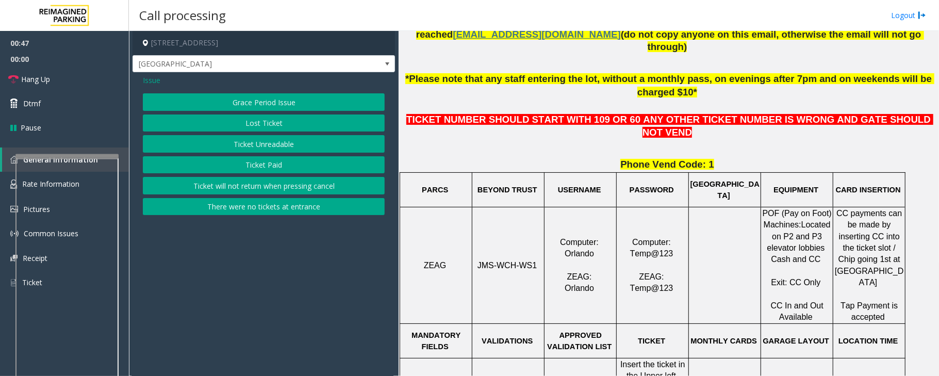
click at [257, 165] on button "Ticket Paid" at bounding box center [264, 165] width 242 height 18
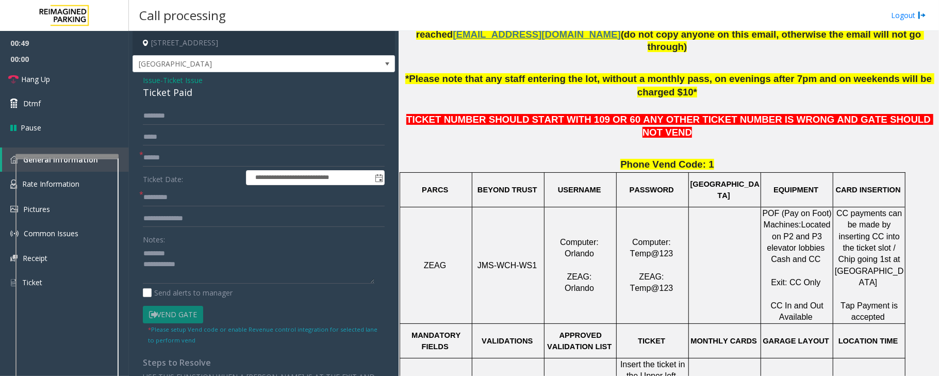
click at [167, 92] on div "Ticket Paid" at bounding box center [264, 93] width 242 height 14
click at [143, 248] on textarea at bounding box center [258, 264] width 231 height 39
click at [160, 91] on div "Ticket Paid" at bounding box center [264, 93] width 242 height 14
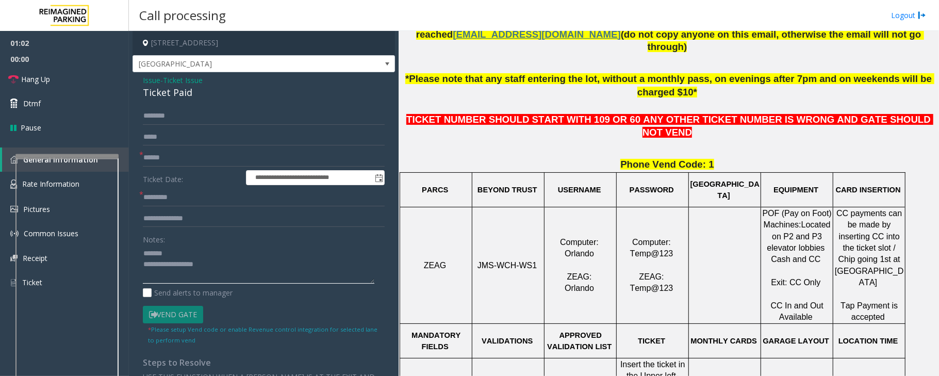
click at [155, 275] on textarea at bounding box center [258, 264] width 231 height 39
click at [198, 279] on textarea at bounding box center [258, 264] width 231 height 39
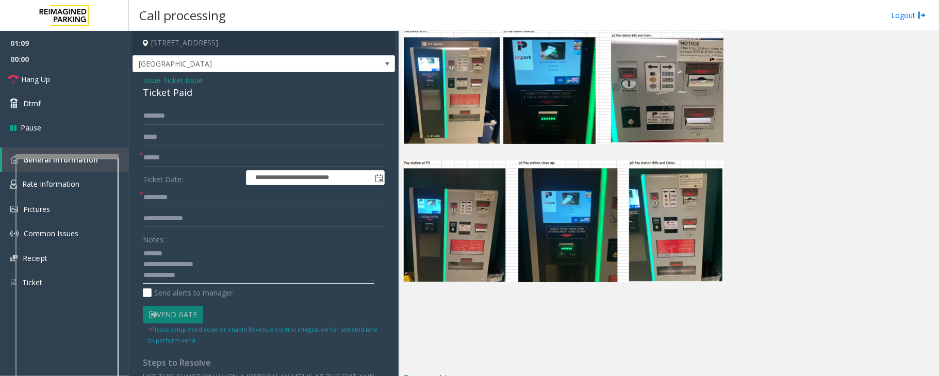
scroll to position [2444, 0]
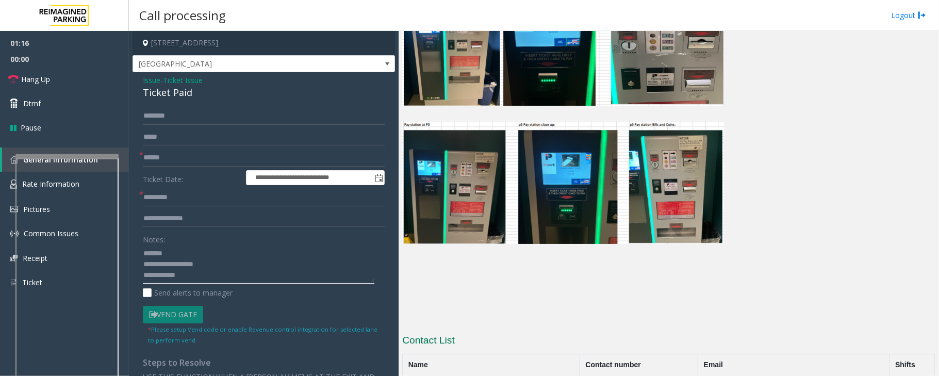
type textarea "**********"
click at [172, 195] on input "text" at bounding box center [264, 198] width 242 height 18
click at [166, 161] on input "text" at bounding box center [264, 158] width 242 height 18
type input "**"
click at [169, 198] on input "text" at bounding box center [264, 198] width 242 height 18
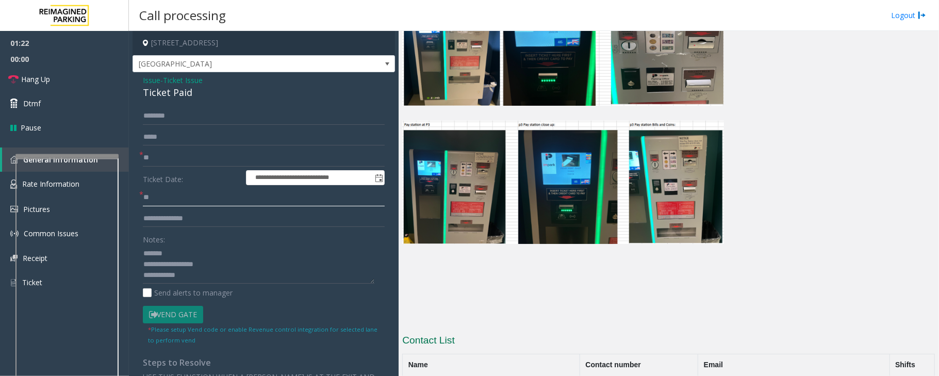
type input "**"
click at [195, 281] on textarea at bounding box center [258, 264] width 231 height 39
click at [195, 257] on textarea at bounding box center [258, 264] width 231 height 39
drag, startPoint x: 180, startPoint y: 248, endPoint x: 145, endPoint y: 250, distance: 35.6
click at [145, 250] on textarea at bounding box center [258, 264] width 231 height 39
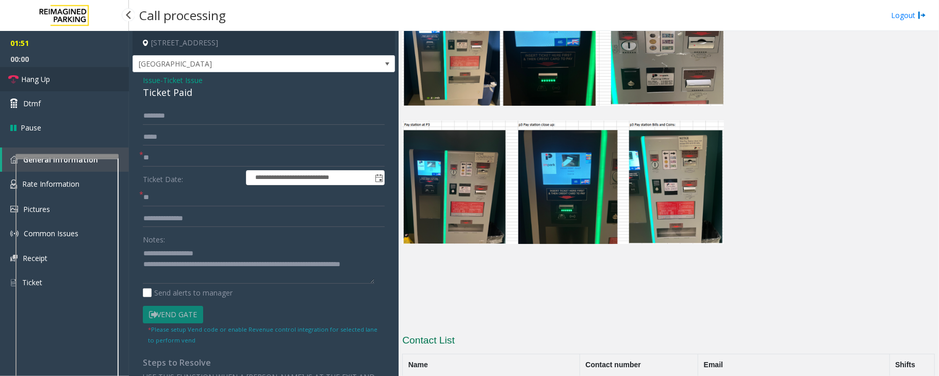
click at [31, 79] on span "Hang Up" at bounding box center [35, 79] width 29 height 11
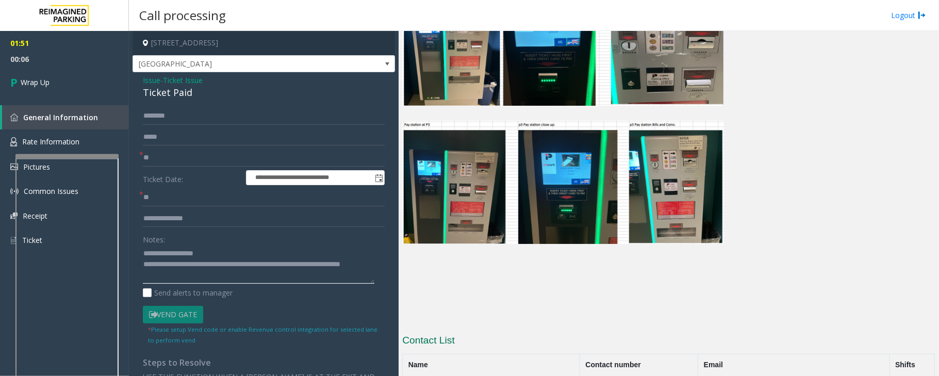
scroll to position [0, 0]
drag, startPoint x: 264, startPoint y: 264, endPoint x: 349, endPoint y: 262, distance: 84.1
click at [349, 262] on textarea at bounding box center [258, 264] width 231 height 39
type textarea "**********"
click at [27, 82] on span "Wrap Up" at bounding box center [35, 82] width 29 height 11
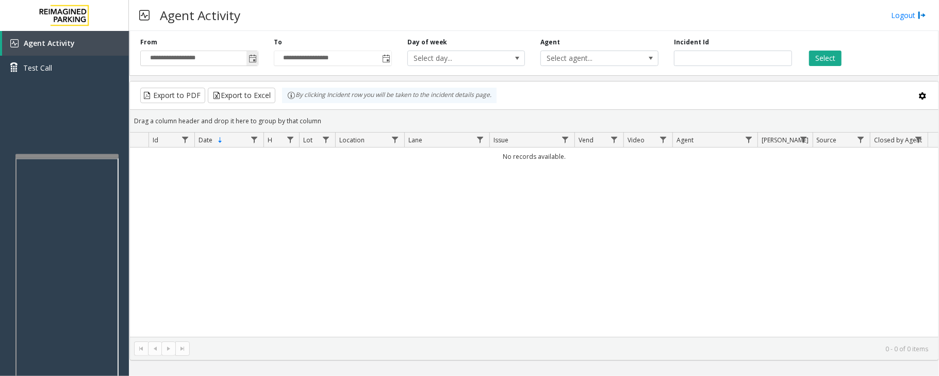
click at [252, 54] on span "Toggle popup" at bounding box center [251, 58] width 11 height 16
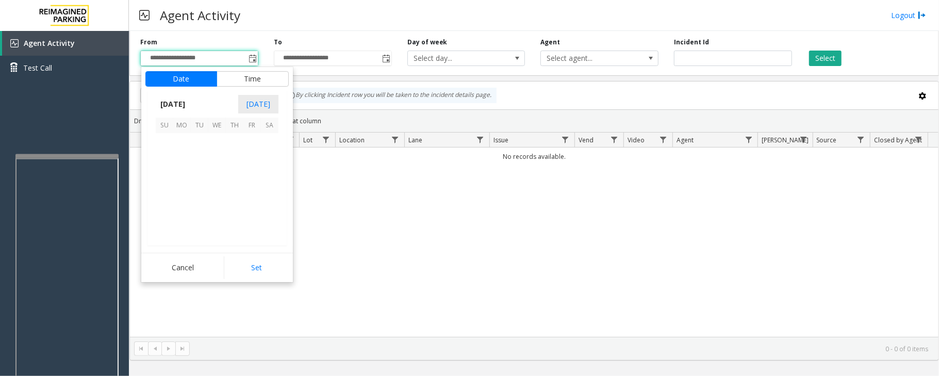
scroll to position [184910, 0]
click at [254, 211] on span "29" at bounding box center [252, 212] width 18 height 18
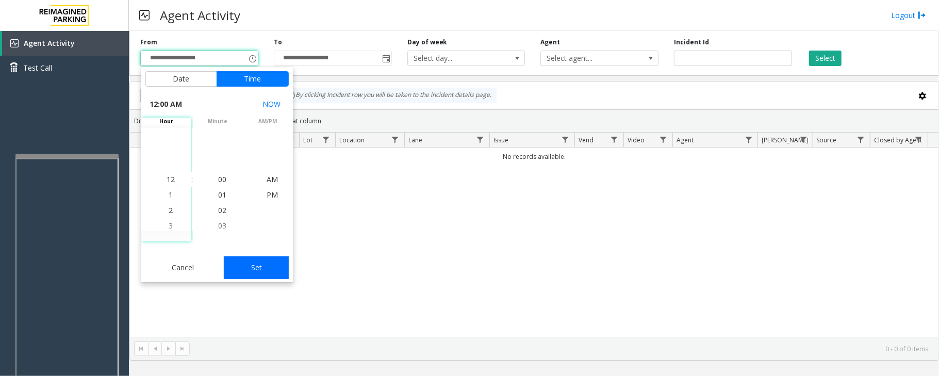
click at [264, 268] on button "Set" at bounding box center [256, 267] width 65 height 23
type input "**********"
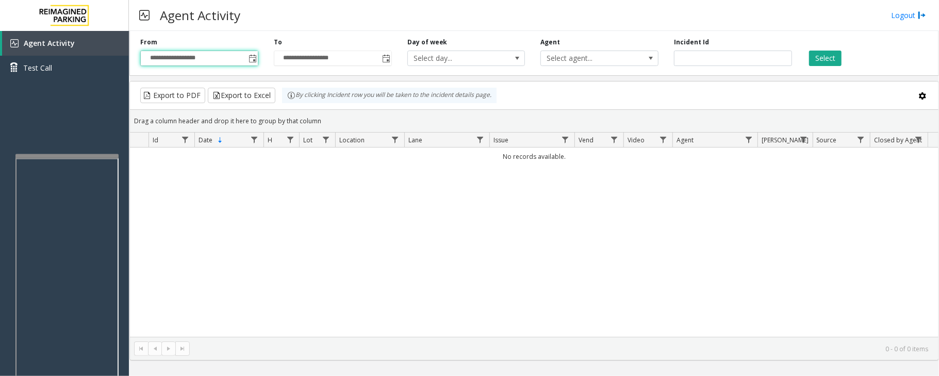
drag, startPoint x: 823, startPoint y: 60, endPoint x: 801, endPoint y: 89, distance: 36.7
click at [823, 60] on button "Select" at bounding box center [825, 58] width 32 height 15
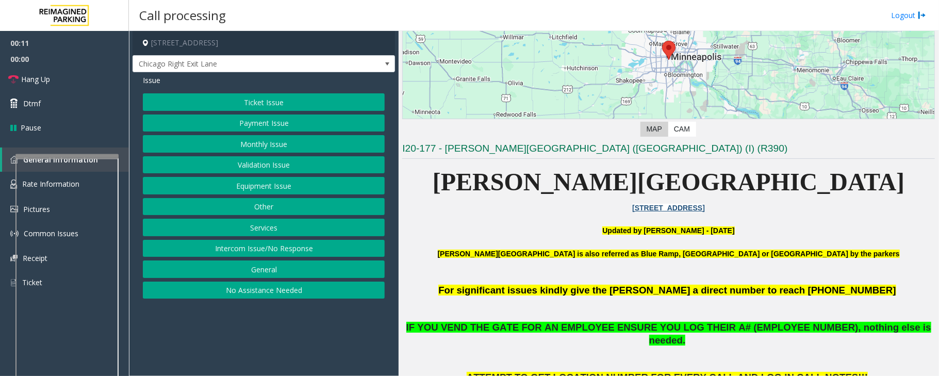
scroll to position [137, 0]
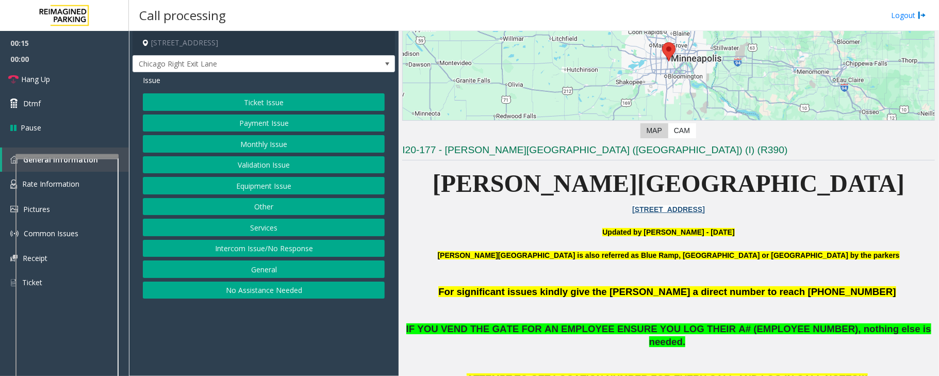
click at [297, 186] on button "Equipment Issue" at bounding box center [264, 186] width 242 height 18
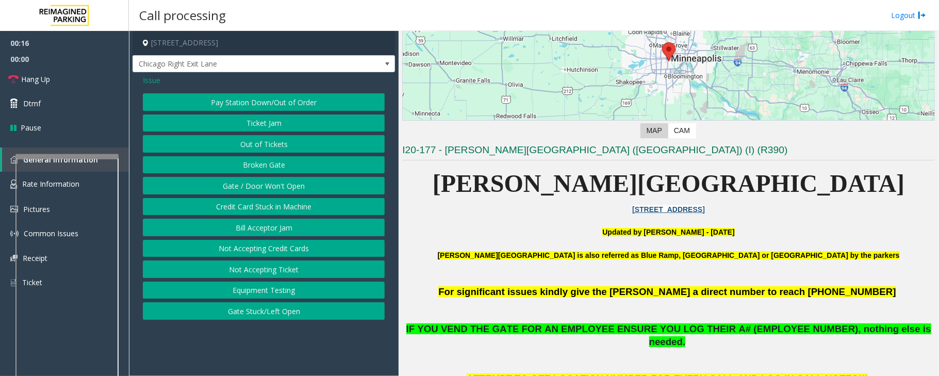
click at [297, 186] on button "Gate / Door Won't Open" at bounding box center [264, 186] width 242 height 18
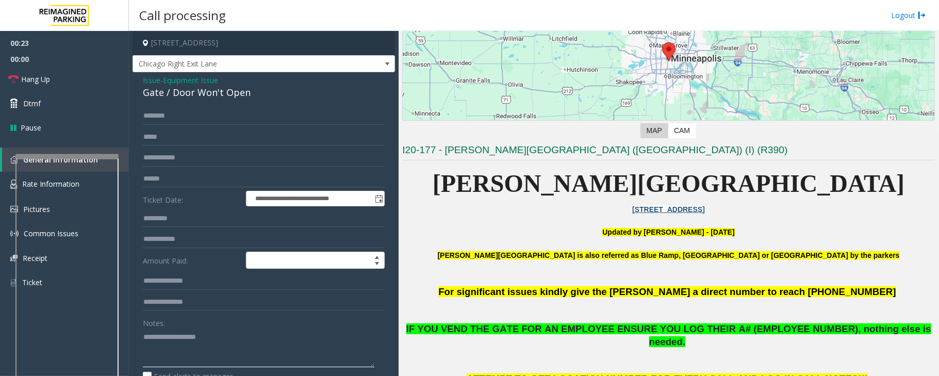
click at [205, 351] on textarea at bounding box center [258, 347] width 231 height 39
paste textarea "**********"
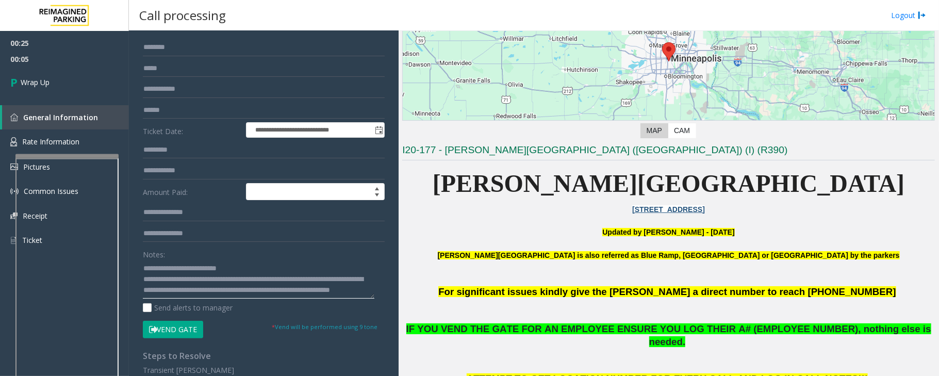
scroll to position [11, 0]
drag, startPoint x: 184, startPoint y: 274, endPoint x: 307, endPoint y: 291, distance: 124.3
click at [307, 291] on textarea at bounding box center [258, 279] width 231 height 39
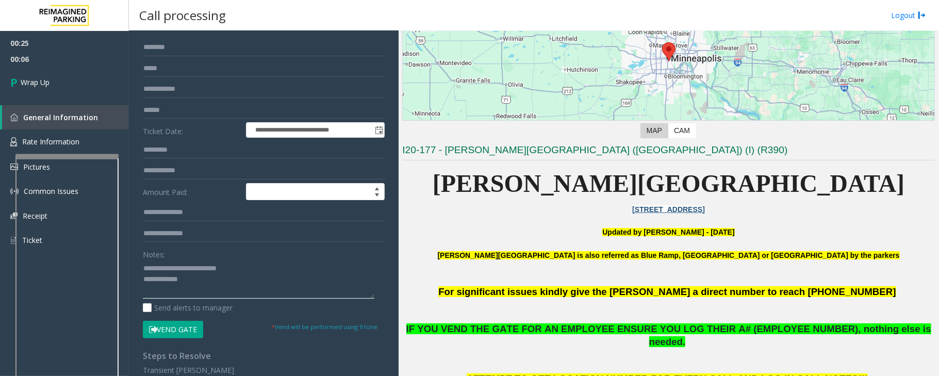
scroll to position [0, 0]
type textarea "**********"
click at [31, 77] on span "Wrap Up" at bounding box center [35, 82] width 29 height 11
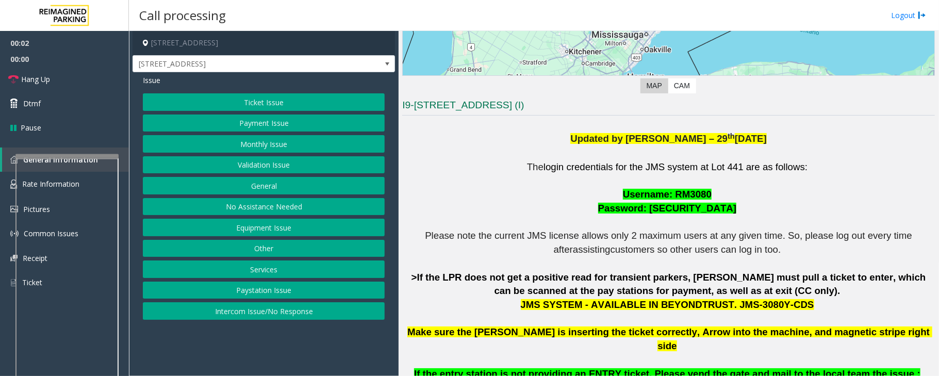
scroll to position [206, 0]
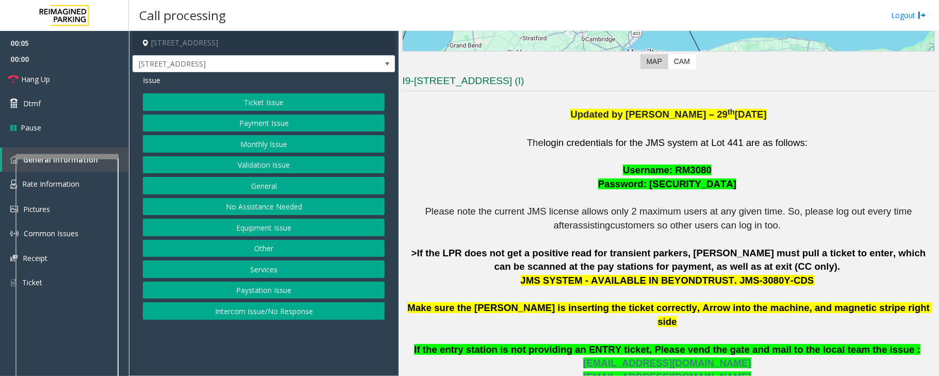
drag, startPoint x: 720, startPoint y: 283, endPoint x: 784, endPoint y: 279, distance: 64.0
click at [784, 279] on p "The login credentials for the JMS system at Lot 441 are as follows: Username: R…" at bounding box center [668, 287] width 533 height 303
click at [288, 106] on button "Ticket Issue" at bounding box center [264, 102] width 242 height 18
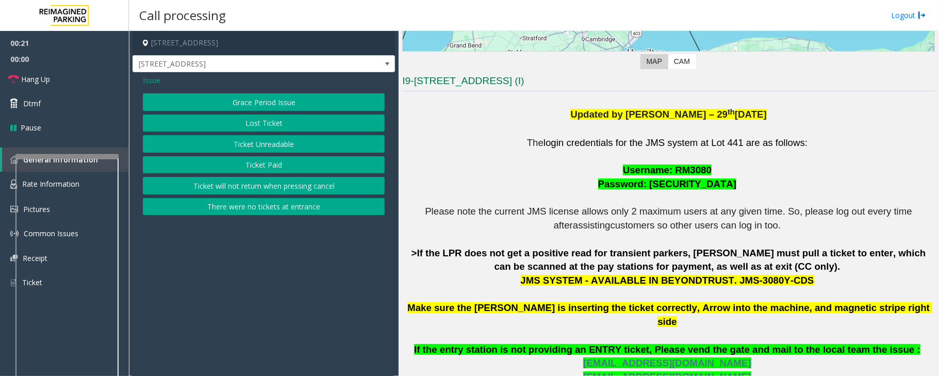
click at [261, 147] on button "Ticket Unreadable" at bounding box center [264, 144] width 242 height 18
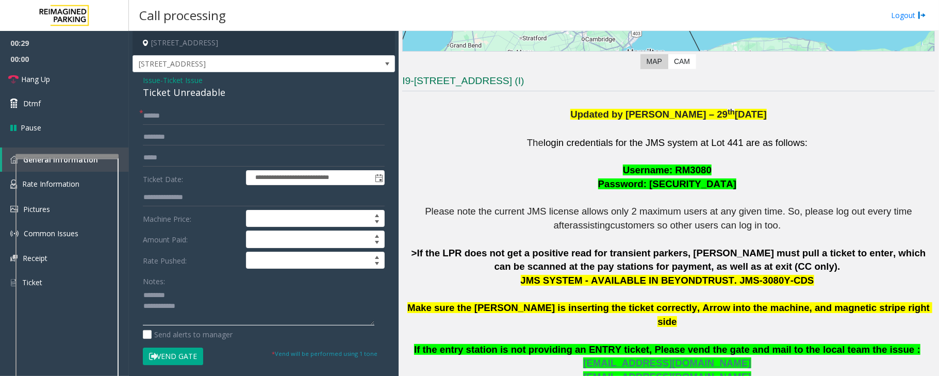
type textarea "**********"
click at [178, 117] on input "text" at bounding box center [264, 116] width 242 height 18
click at [184, 93] on div "Ticket Unreadable" at bounding box center [264, 93] width 242 height 14
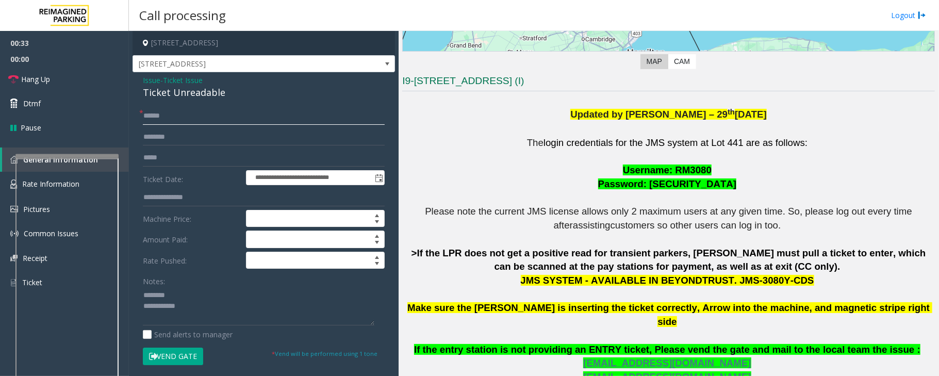
click at [173, 121] on input "text" at bounding box center [264, 116] width 242 height 18
type input "********"
click at [174, 92] on div "Ticket Unreadable" at bounding box center [264, 93] width 242 height 14
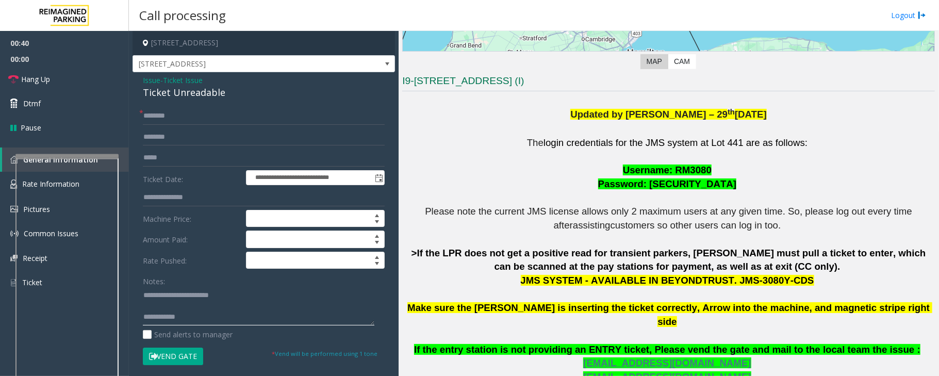
scroll to position [550, 0]
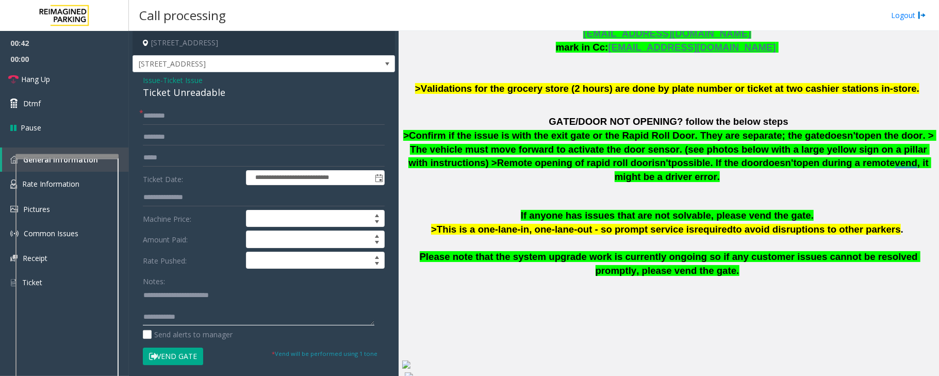
click at [170, 305] on textarea at bounding box center [258, 306] width 231 height 39
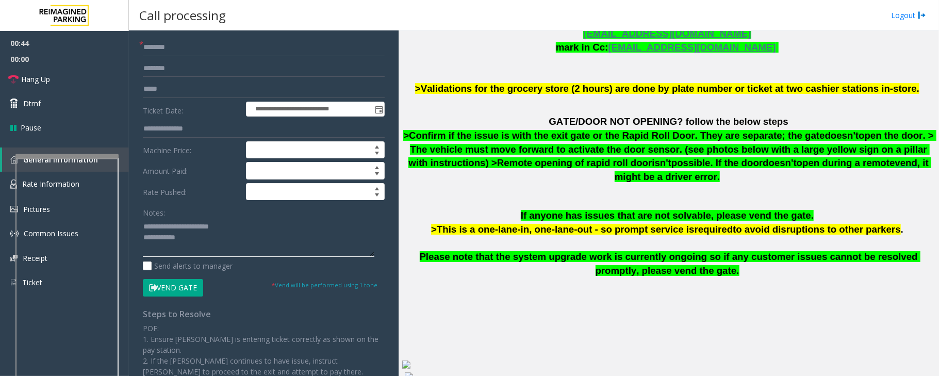
click at [214, 244] on textarea at bounding box center [258, 237] width 231 height 39
type textarea "**********"
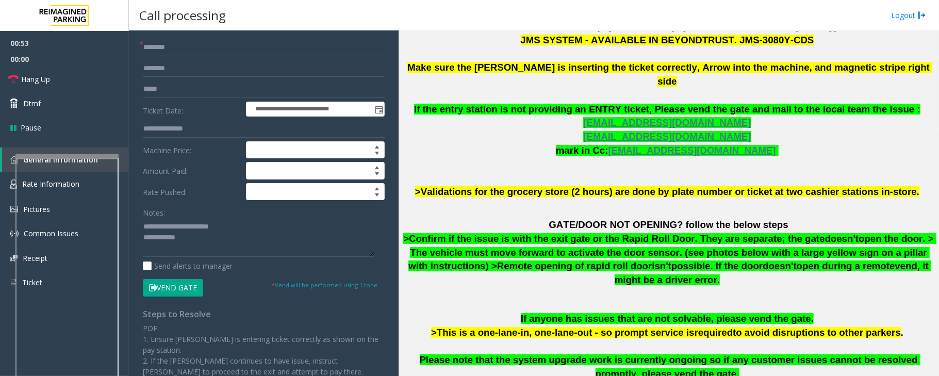
scroll to position [275, 0]
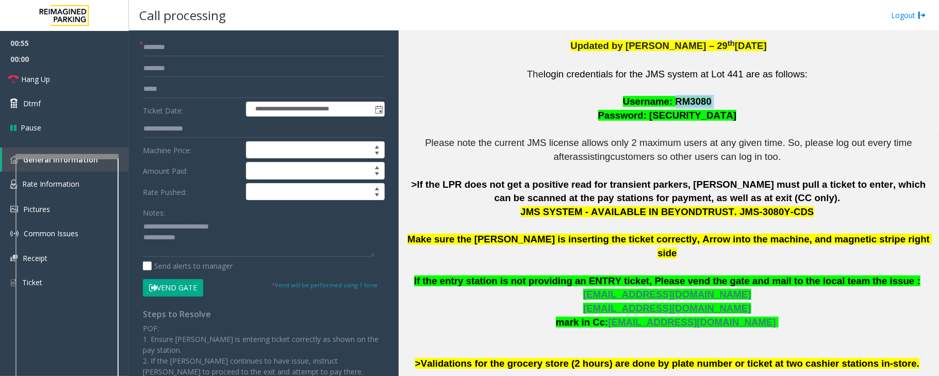
drag, startPoint x: 669, startPoint y: 101, endPoint x: 706, endPoint y: 102, distance: 37.1
click at [706, 102] on p "The login credentials for the JMS system at Lot 441 are as follows: Username: R…" at bounding box center [668, 219] width 533 height 303
click at [238, 73] on input "text" at bounding box center [264, 69] width 242 height 18
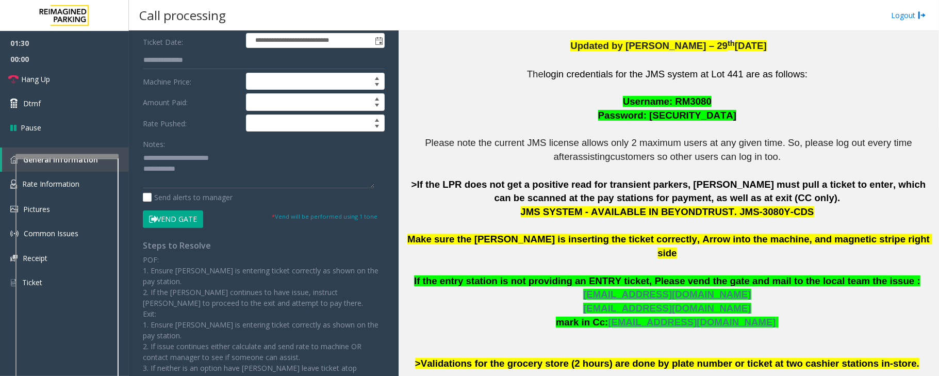
type input "****"
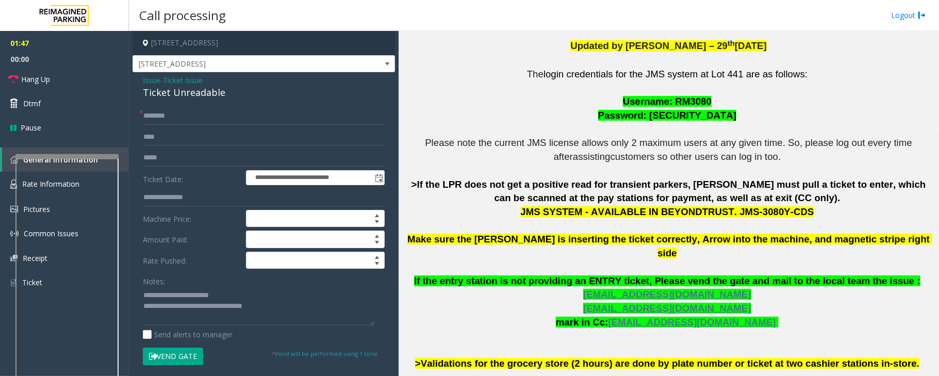
click at [163, 356] on button "Vend Gate" at bounding box center [173, 356] width 60 height 18
click at [306, 314] on textarea at bounding box center [258, 306] width 231 height 39
type textarea "**********"
click at [80, 75] on link "Hang Up" at bounding box center [64, 79] width 129 height 24
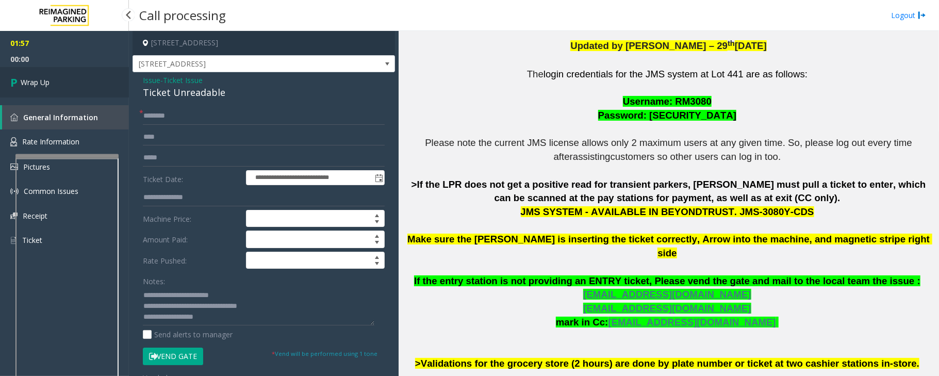
click at [80, 75] on link "Wrap Up" at bounding box center [64, 82] width 129 height 30
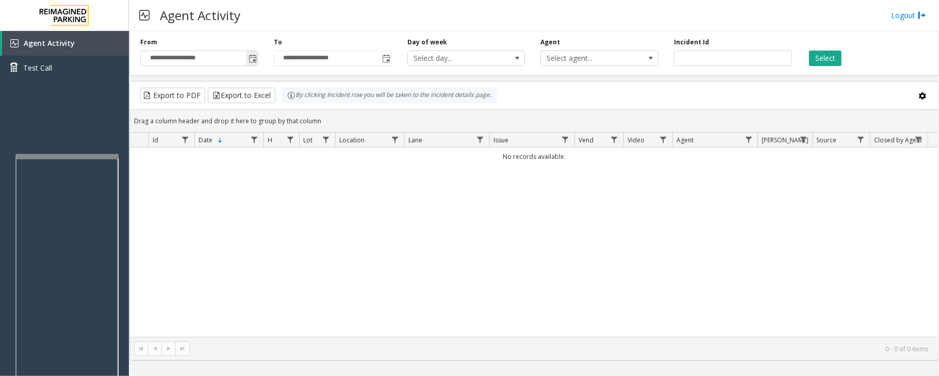
click at [250, 58] on span "Toggle popup" at bounding box center [252, 59] width 8 height 8
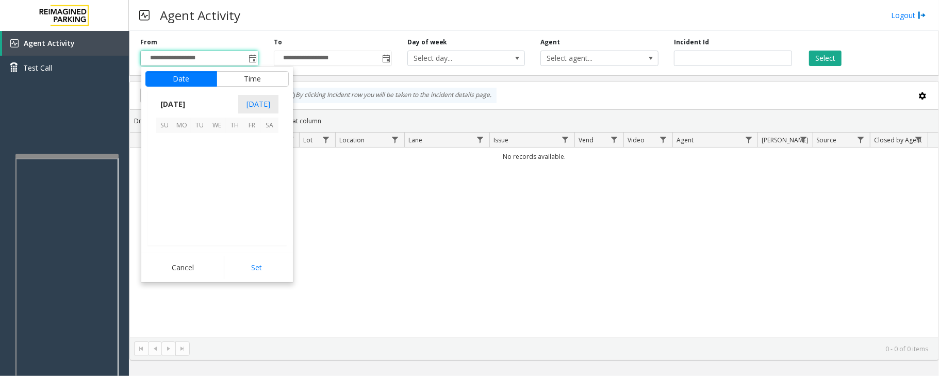
scroll to position [184910, 0]
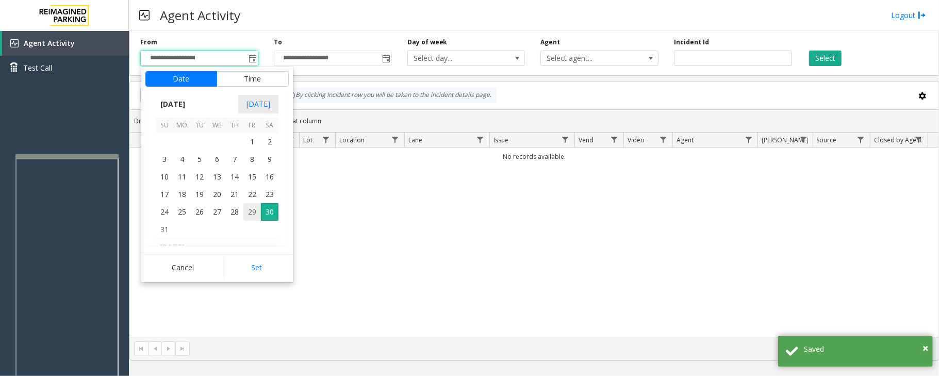
click at [252, 209] on span "29" at bounding box center [252, 212] width 18 height 18
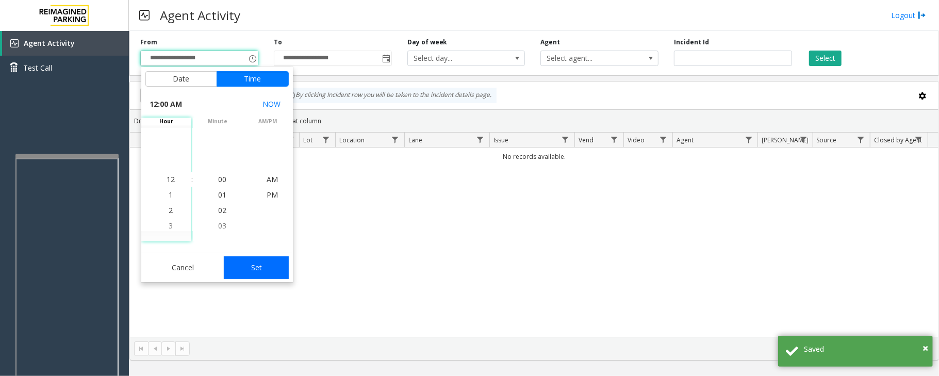
click at [250, 274] on button "Set" at bounding box center [256, 267] width 65 height 23
type input "**********"
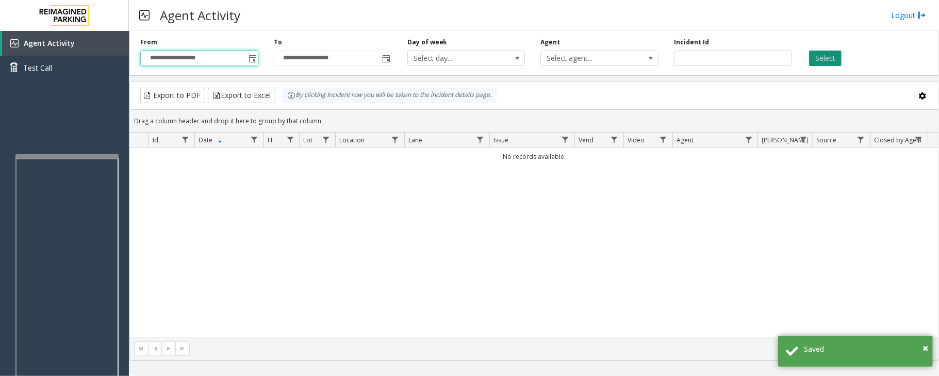
click at [824, 59] on button "Select" at bounding box center [825, 58] width 32 height 15
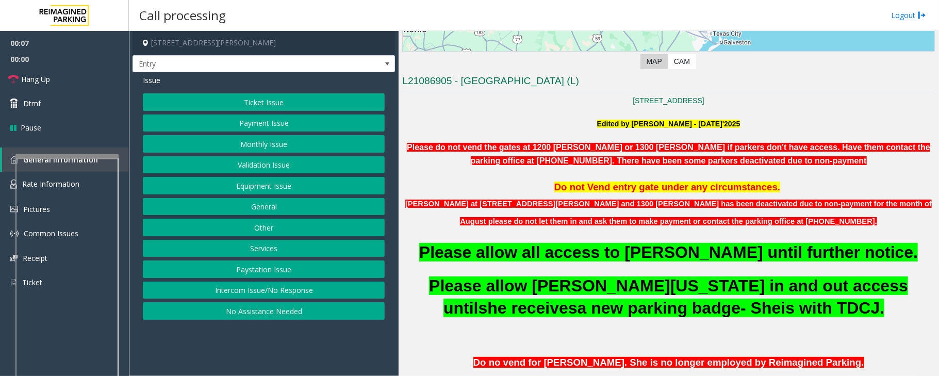
scroll to position [275, 0]
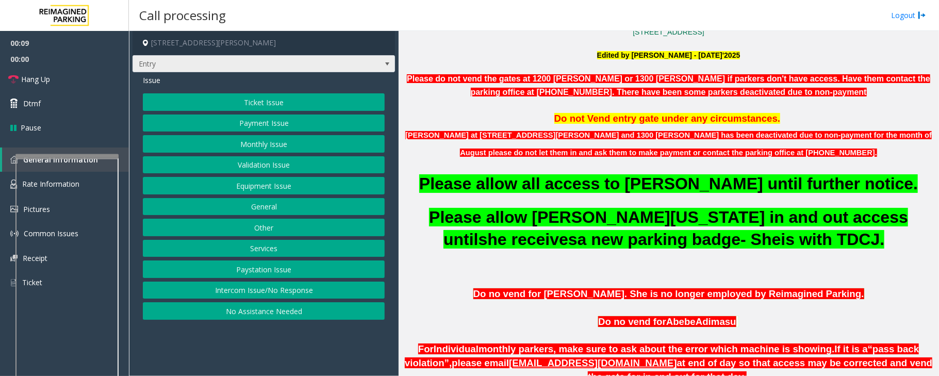
click at [387, 65] on span at bounding box center [387, 64] width 8 height 8
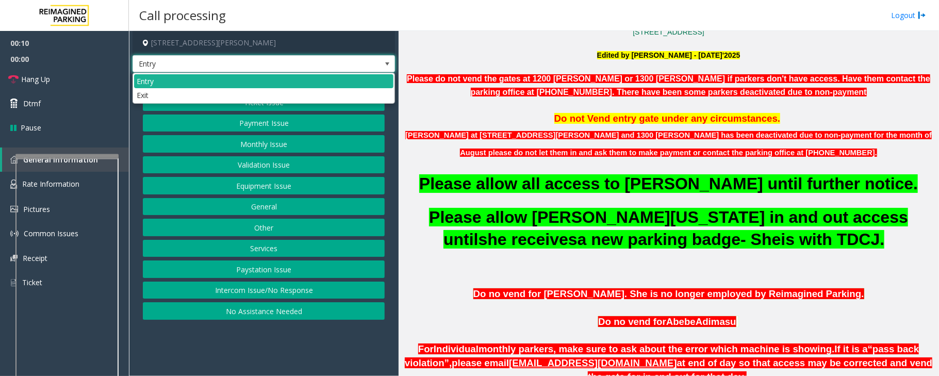
click at [387, 65] on span at bounding box center [387, 64] width 8 height 8
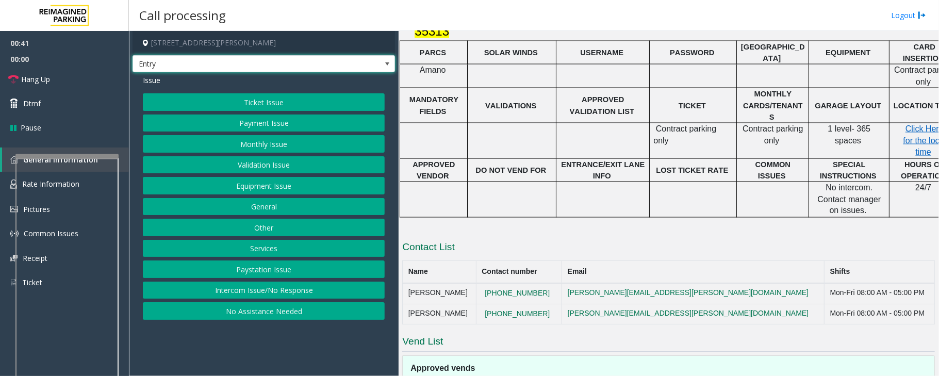
scroll to position [1233, 0]
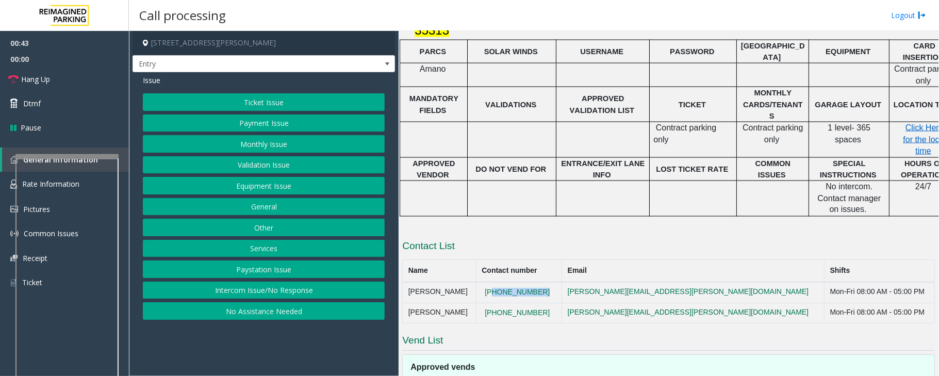
drag, startPoint x: 563, startPoint y: 248, endPoint x: 495, endPoint y: 248, distance: 68.1
click at [495, 282] on td "[PHONE_NUMBER]" at bounding box center [519, 292] width 86 height 21
click at [253, 189] on button "Equipment Issue" at bounding box center [264, 186] width 242 height 18
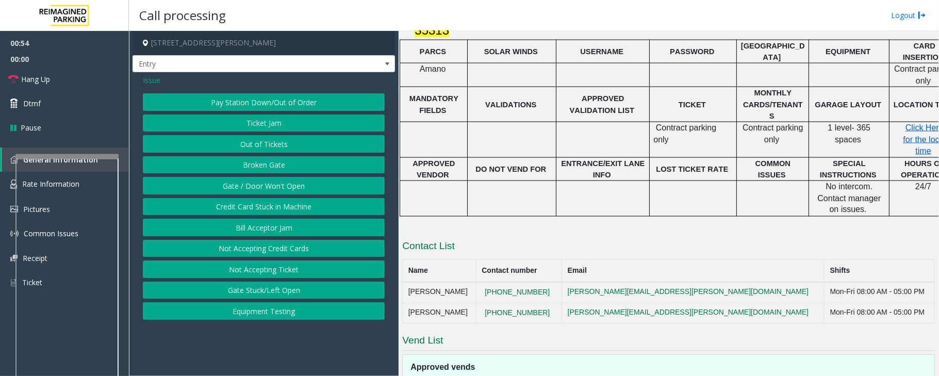
click at [147, 80] on span "Issue" at bounding box center [152, 80] width 18 height 11
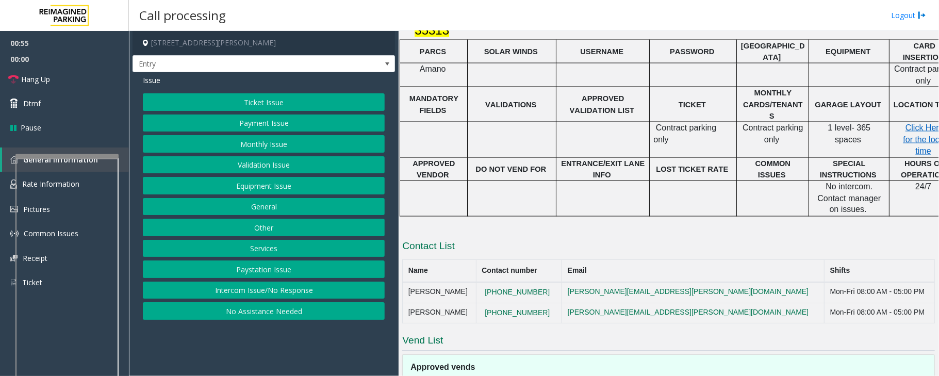
click at [243, 143] on button "Monthly Issue" at bounding box center [264, 144] width 242 height 18
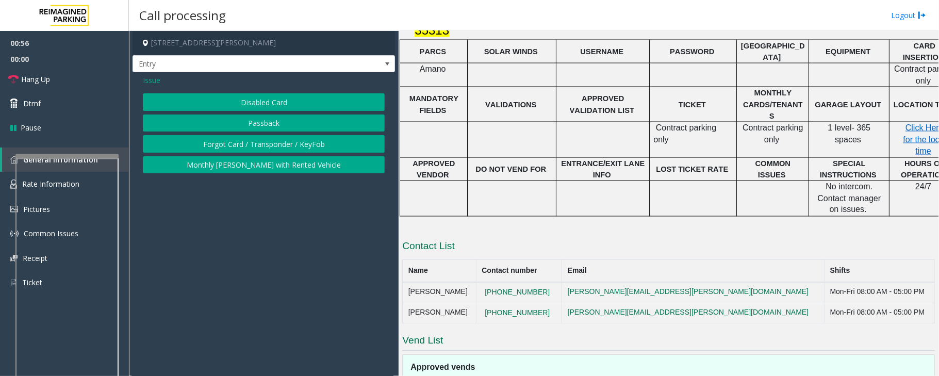
click at [255, 104] on button "Disabled Card" at bounding box center [264, 102] width 242 height 18
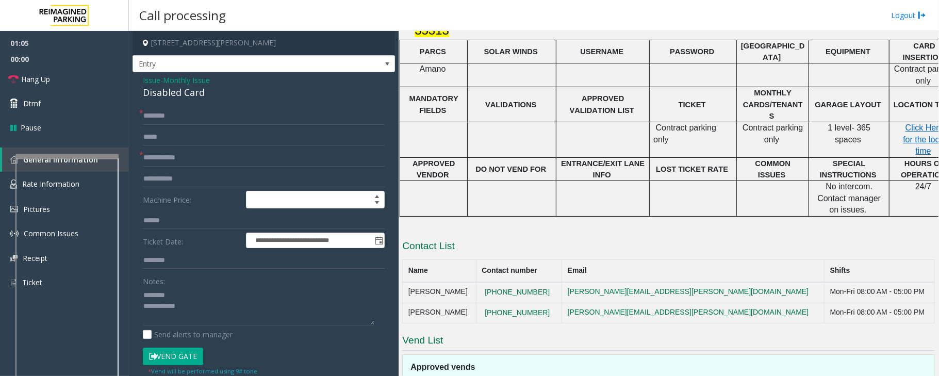
drag, startPoint x: 557, startPoint y: 272, endPoint x: 482, endPoint y: 272, distance: 75.8
click at [482, 303] on tr "[PERSON_NAME] [PHONE_NUMBER] [PERSON_NAME][EMAIL_ADDRESS][PERSON_NAME][DOMAIN_N…" at bounding box center [669, 313] width 532 height 21
click at [195, 306] on textarea at bounding box center [258, 306] width 231 height 39
drag, startPoint x: 559, startPoint y: 248, endPoint x: 405, endPoint y: 250, distance: 153.6
click at [405, 282] on tr "[PERSON_NAME] [PHONE_NUMBER] [PERSON_NAME][EMAIL_ADDRESS][PERSON_NAME][DOMAIN_N…" at bounding box center [669, 292] width 532 height 21
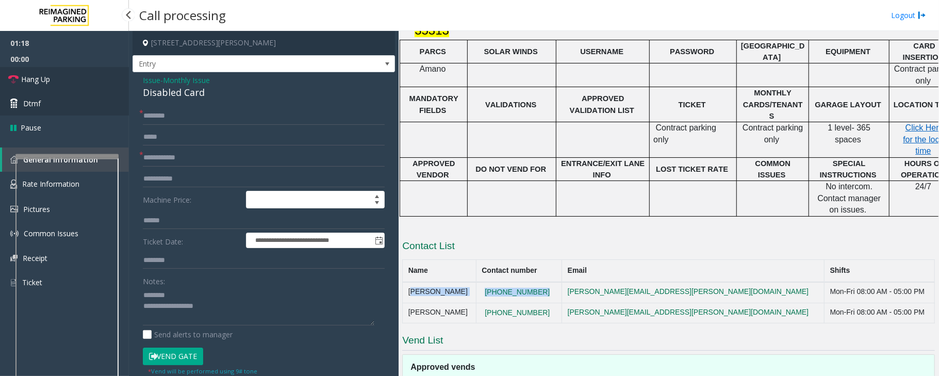
drag, startPoint x: 49, startPoint y: 85, endPoint x: 58, endPoint y: 97, distance: 15.6
click at [49, 85] on link "Hang Up" at bounding box center [64, 79] width 129 height 24
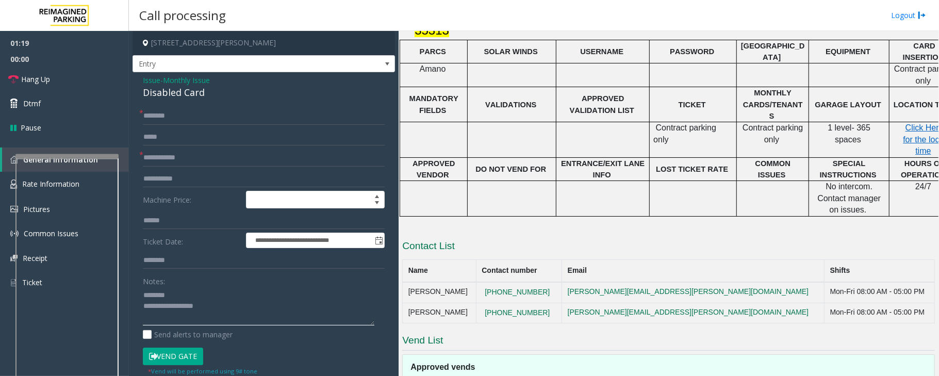
click at [244, 309] on textarea at bounding box center [258, 306] width 231 height 39
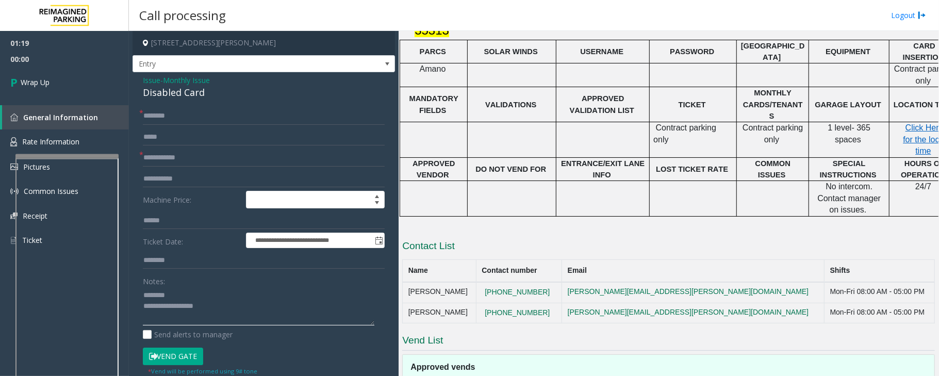
paste textarea "**********"
type textarea "**********"
click at [180, 119] on input "text" at bounding box center [264, 116] width 242 height 18
type input "**"
click at [178, 154] on input "text" at bounding box center [264, 158] width 242 height 18
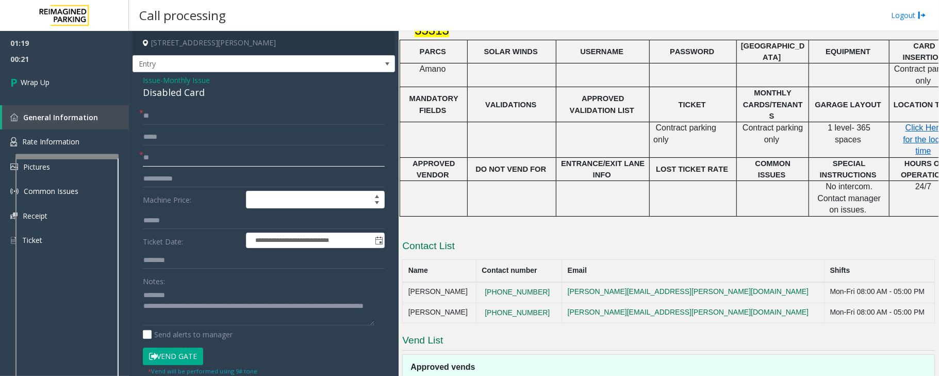
type input "**"
click at [175, 95] on div "Disabled Card" at bounding box center [264, 93] width 242 height 14
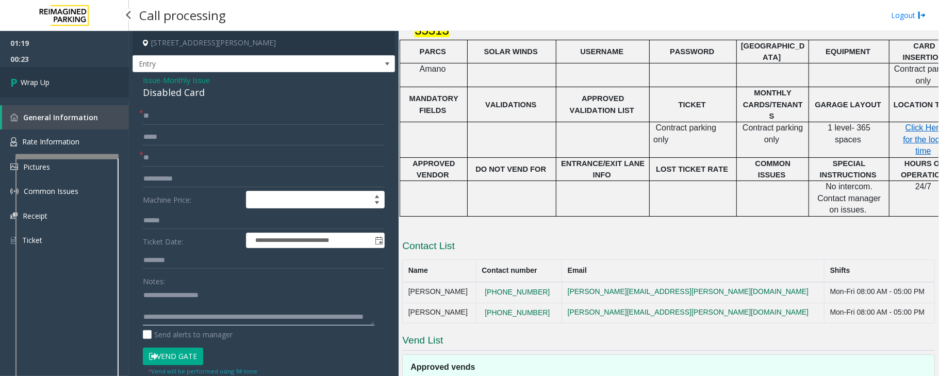
type textarea "**********"
click at [65, 87] on link "Wrap Up" at bounding box center [64, 82] width 129 height 30
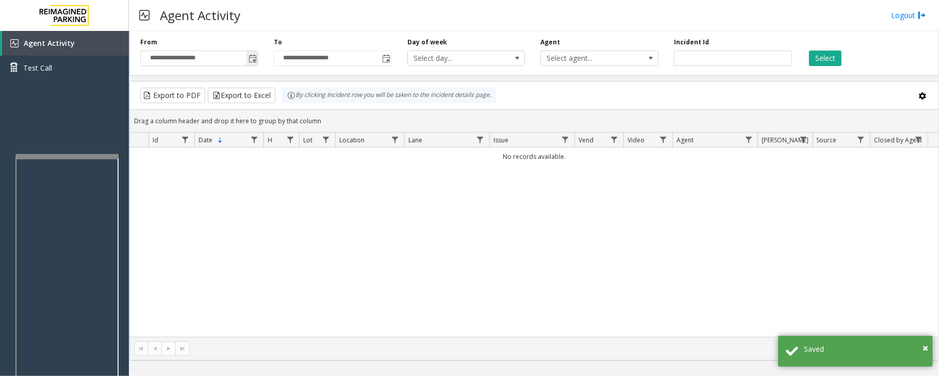
click at [251, 59] on span "Toggle popup" at bounding box center [252, 59] width 8 height 8
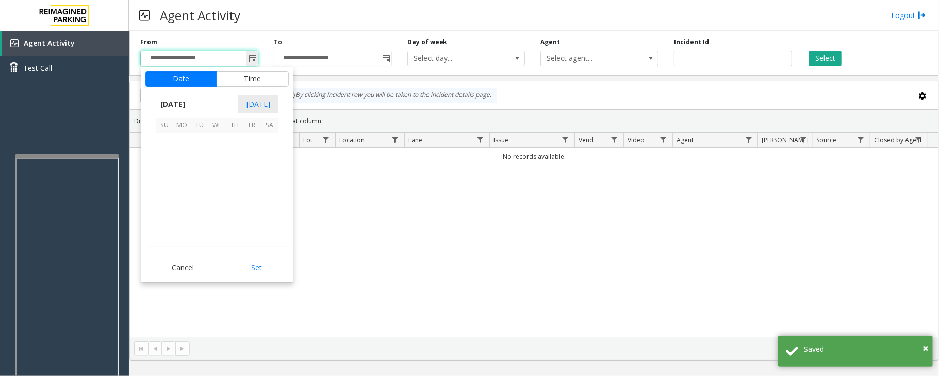
scroll to position [184910, 0]
click at [248, 212] on span "29" at bounding box center [252, 212] width 18 height 18
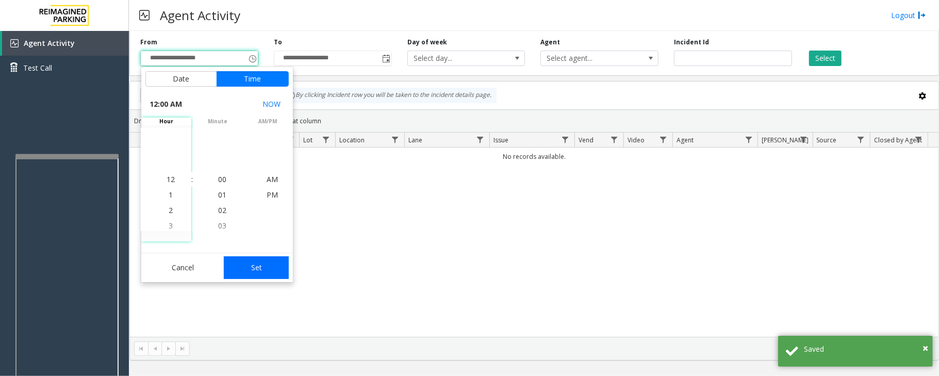
click at [255, 271] on button "Set" at bounding box center [256, 267] width 65 height 23
type input "**********"
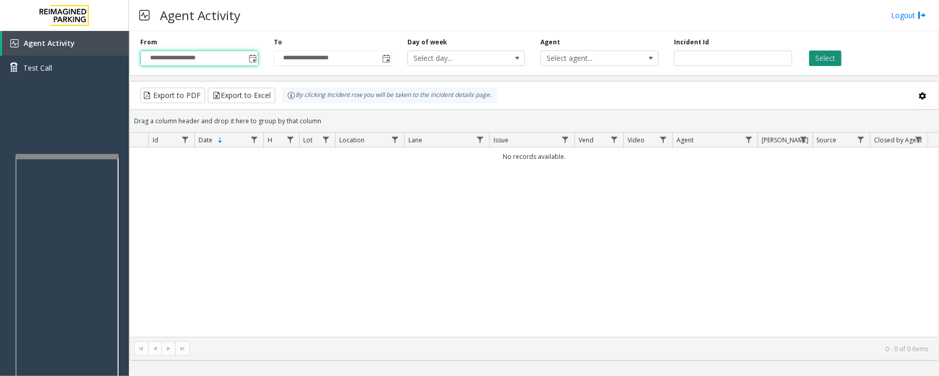
click at [826, 63] on button "Select" at bounding box center [825, 58] width 32 height 15
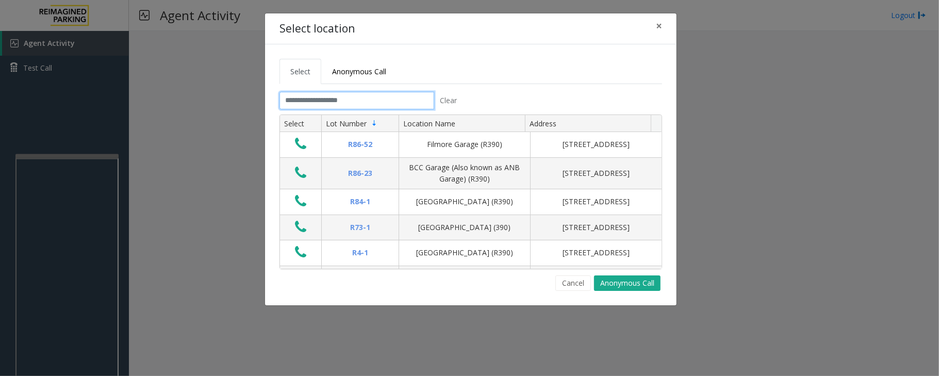
click at [365, 106] on input "text" at bounding box center [356, 101] width 155 height 18
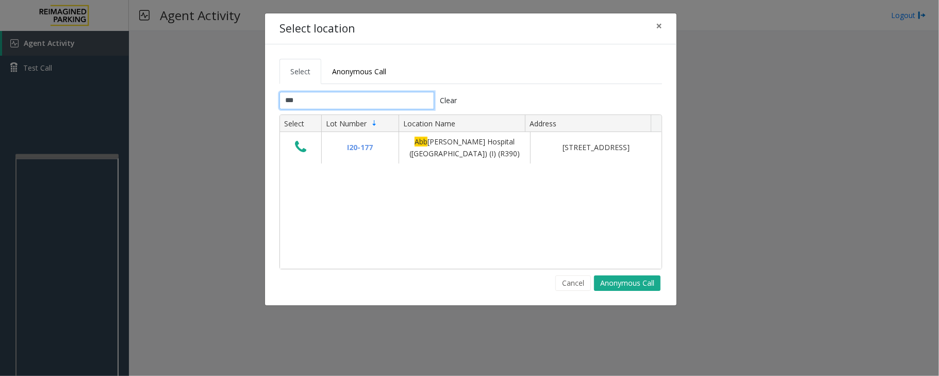
type input "****"
type input "******"
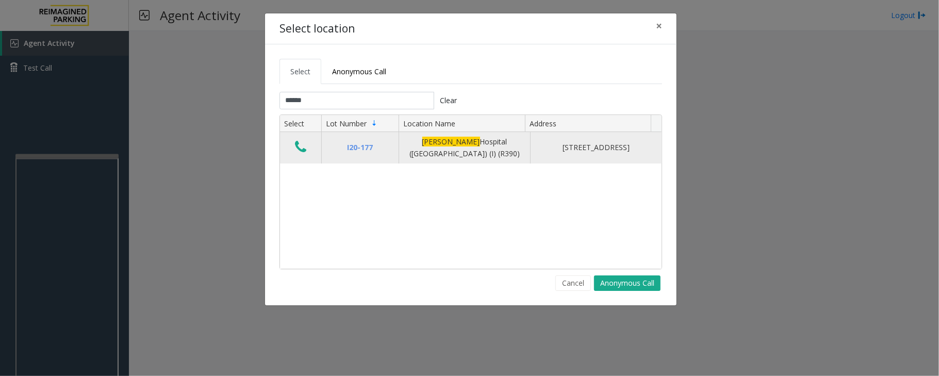
click at [304, 154] on icon "Data table" at bounding box center [300, 147] width 11 height 14
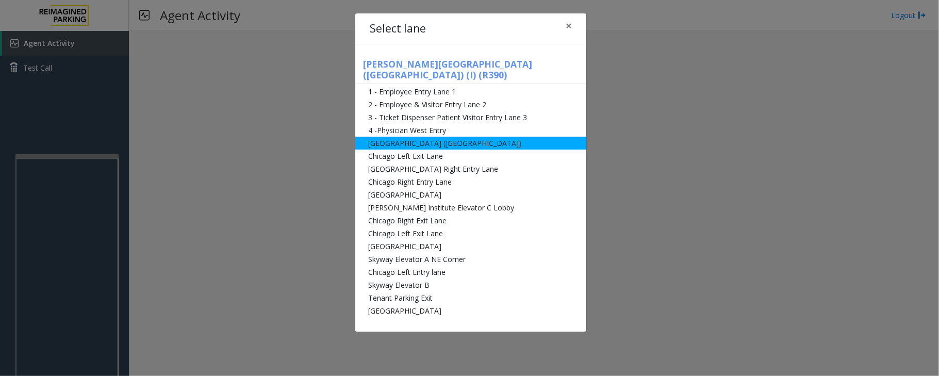
click at [417, 137] on li "[GEOGRAPHIC_DATA] ([GEOGRAPHIC_DATA])" at bounding box center [470, 143] width 231 height 13
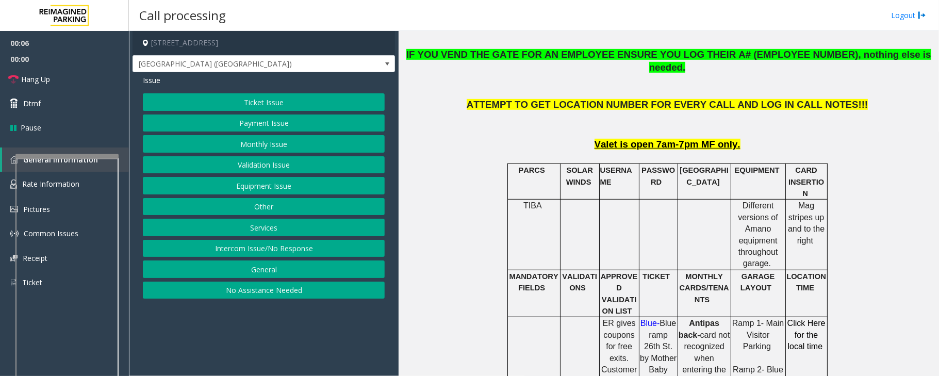
scroll to position [412, 0]
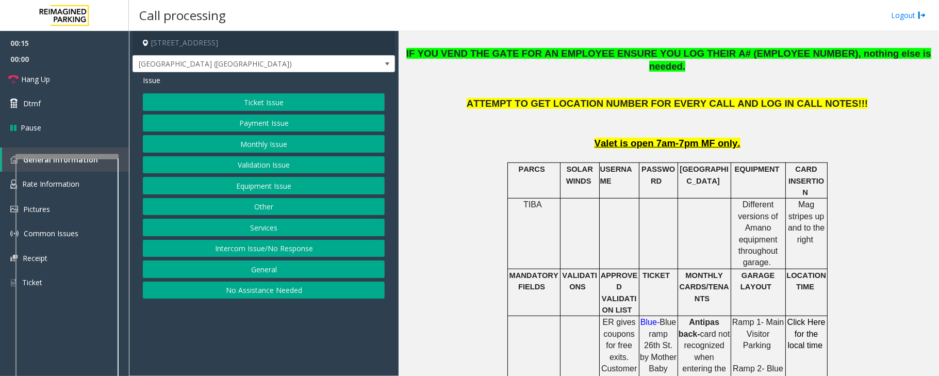
click at [270, 102] on button "Ticket Issue" at bounding box center [264, 102] width 242 height 18
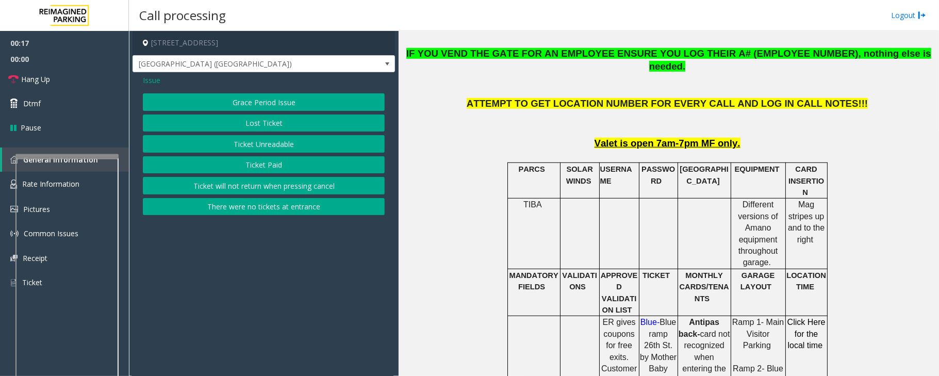
click at [150, 79] on span "Issue" at bounding box center [152, 80] width 18 height 11
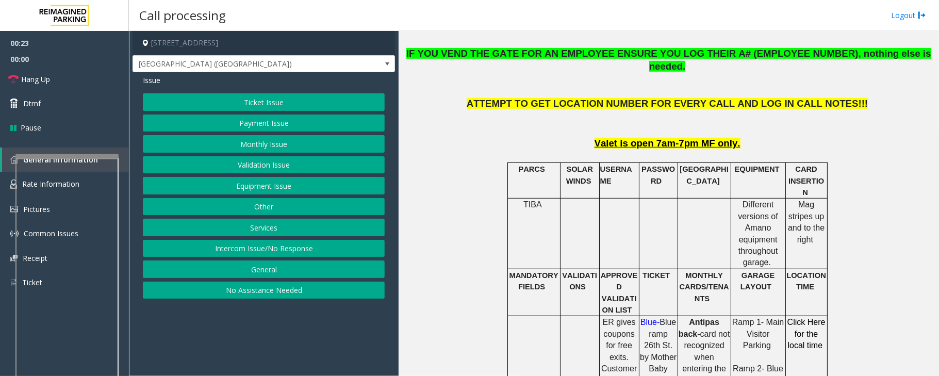
click at [278, 104] on button "Ticket Issue" at bounding box center [264, 102] width 242 height 18
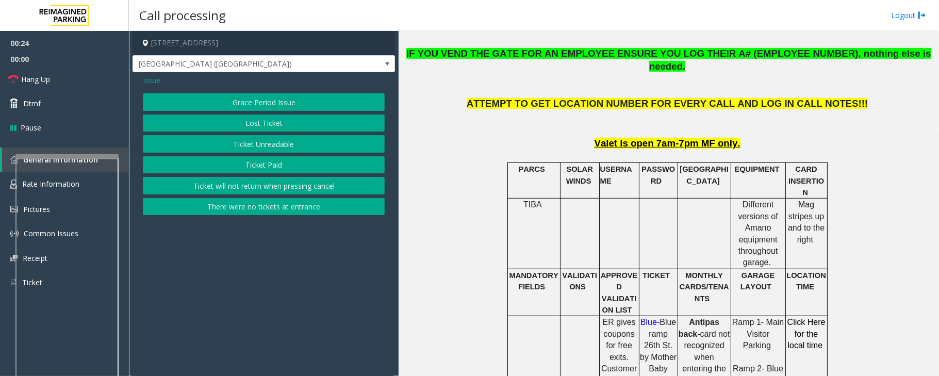
click at [275, 139] on button "Ticket Unreadable" at bounding box center [264, 144] width 242 height 18
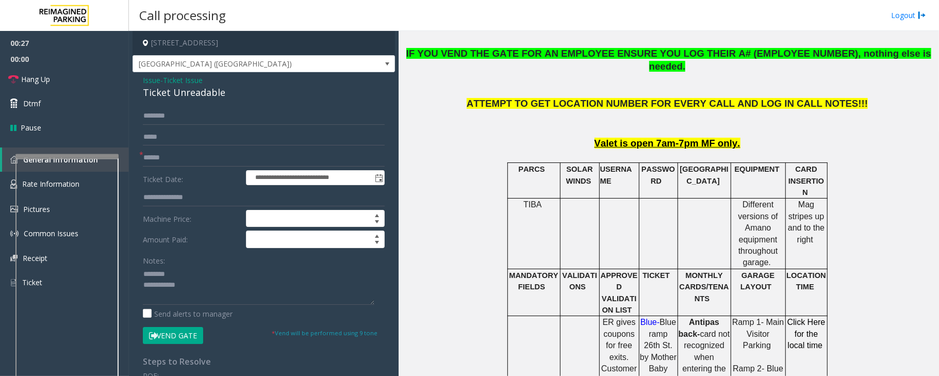
click at [182, 93] on div "Ticket Unreadable" at bounding box center [264, 93] width 242 height 14
type textarea "**********"
click at [168, 157] on input "text" at bounding box center [264, 158] width 242 height 18
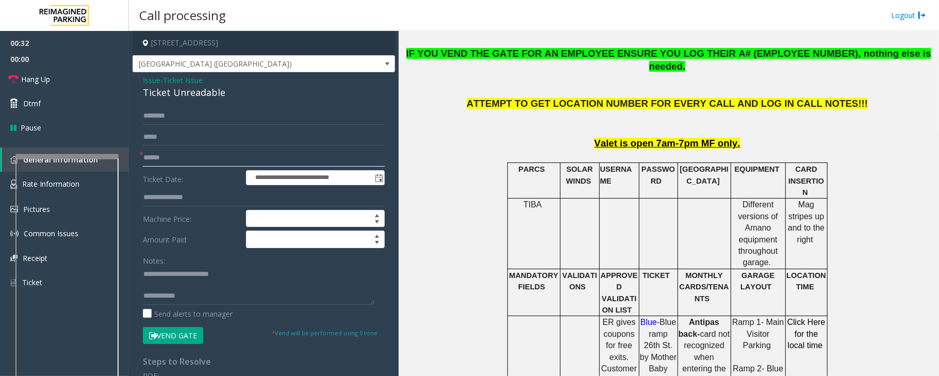
scroll to position [481, 0]
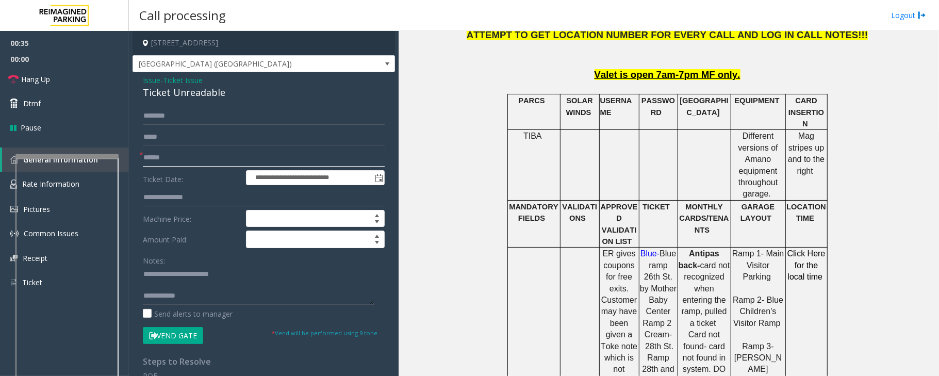
click at [170, 157] on input "text" at bounding box center [264, 158] width 242 height 18
type input "*********"
click at [170, 285] on textarea at bounding box center [258, 285] width 231 height 39
click at [203, 292] on textarea at bounding box center [258, 285] width 231 height 39
type textarea "**********"
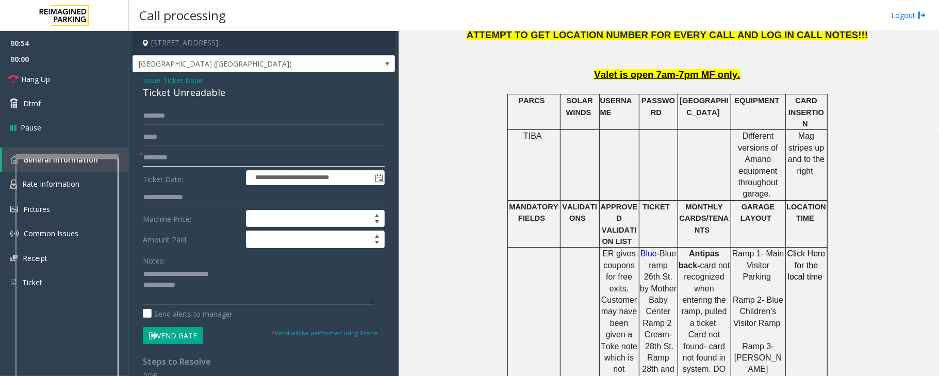
click at [148, 161] on input "*********" at bounding box center [264, 158] width 242 height 18
click at [159, 153] on input "********" at bounding box center [264, 158] width 242 height 18
type input "*********"
click at [205, 289] on textarea at bounding box center [258, 285] width 231 height 39
click at [171, 116] on input "text" at bounding box center [264, 116] width 242 height 18
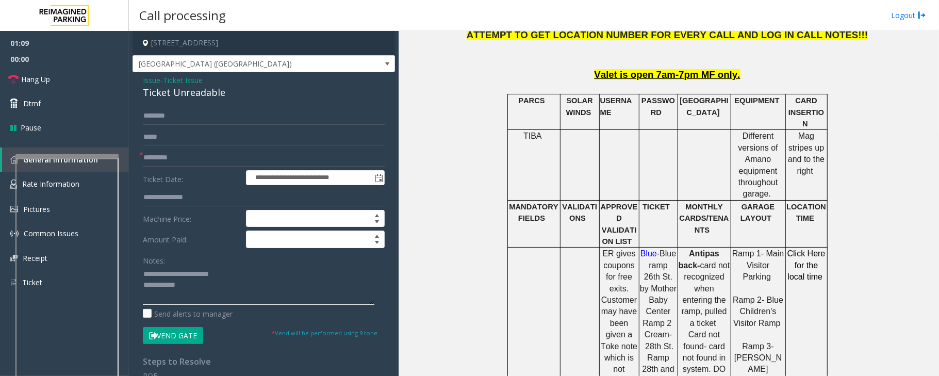
click at [213, 286] on textarea at bounding box center [258, 285] width 231 height 39
click at [175, 111] on input "text" at bounding box center [264, 116] width 242 height 18
click at [178, 338] on button "Vend Gate" at bounding box center [173, 336] width 60 height 18
click at [281, 291] on textarea at bounding box center [258, 285] width 231 height 39
click at [77, 76] on link "Hang Up" at bounding box center [64, 79] width 129 height 24
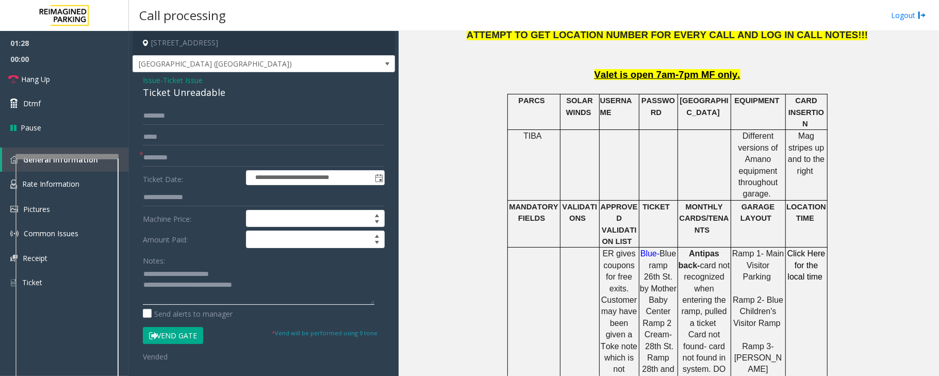
click at [284, 291] on textarea at bounding box center [258, 285] width 231 height 39
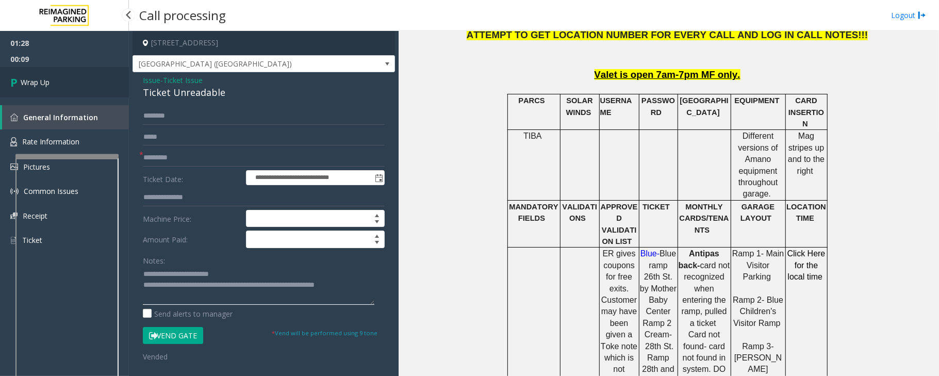
type textarea "**********"
click at [71, 75] on link "Wrap Up" at bounding box center [64, 82] width 129 height 30
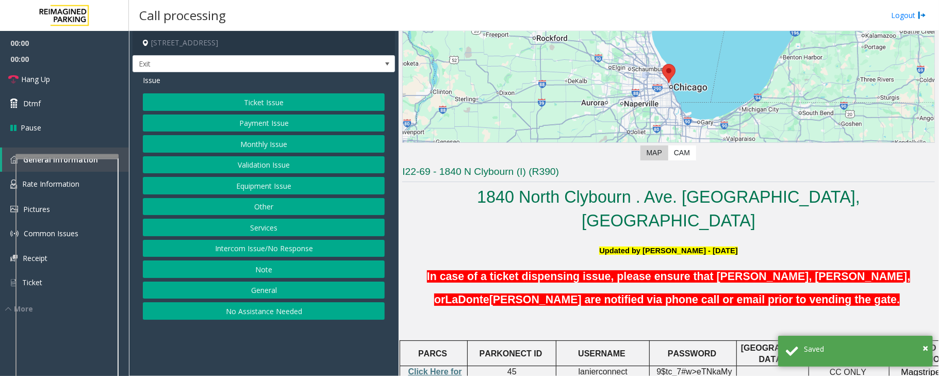
scroll to position [275, 0]
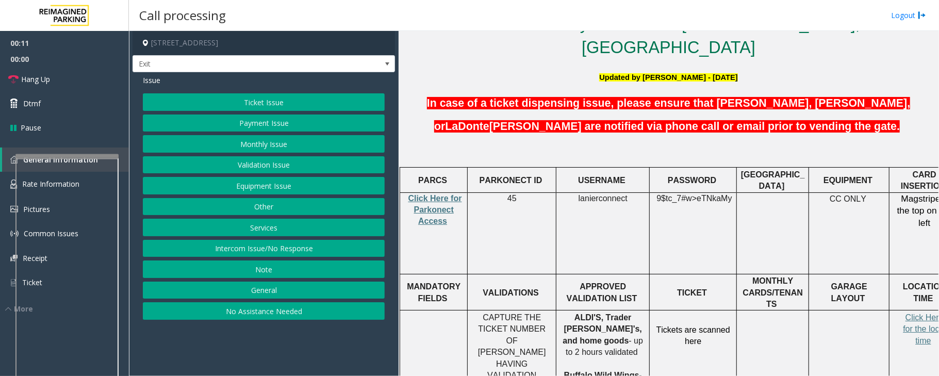
click at [269, 163] on button "Validation Issue" at bounding box center [264, 165] width 242 height 18
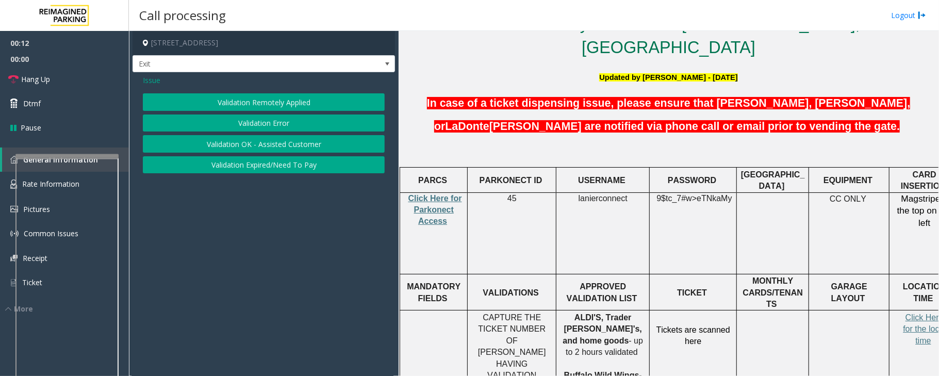
click at [241, 129] on button "Validation Error" at bounding box center [264, 123] width 242 height 18
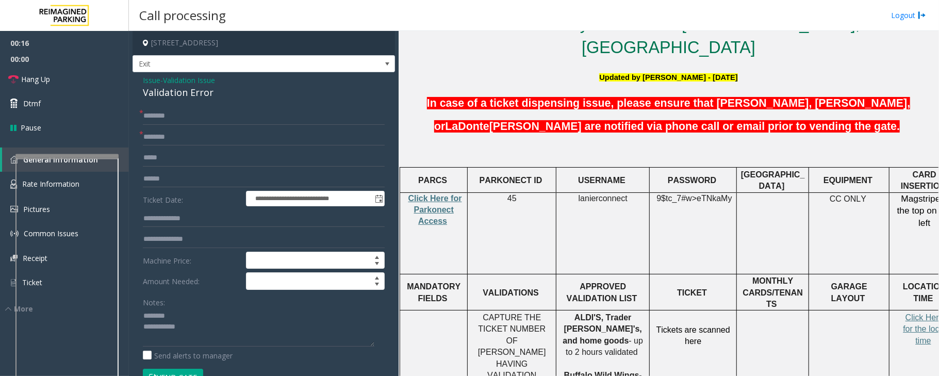
click at [178, 93] on div "Validation Error" at bounding box center [264, 93] width 242 height 14
type textarea "**********"
click at [180, 139] on input "text" at bounding box center [264, 137] width 242 height 18
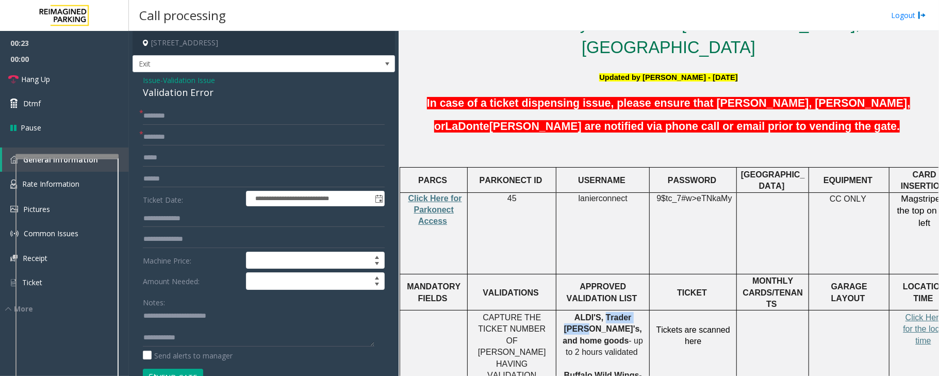
drag, startPoint x: 587, startPoint y: 279, endPoint x: 627, endPoint y: 281, distance: 40.2
click at [627, 313] on span "ALDI'S, Trader Joe's, and home goods" at bounding box center [602, 329] width 79 height 32
copy span "Trader Joe's"
click at [169, 141] on input "text" at bounding box center [264, 137] width 242 height 18
paste input "**********"
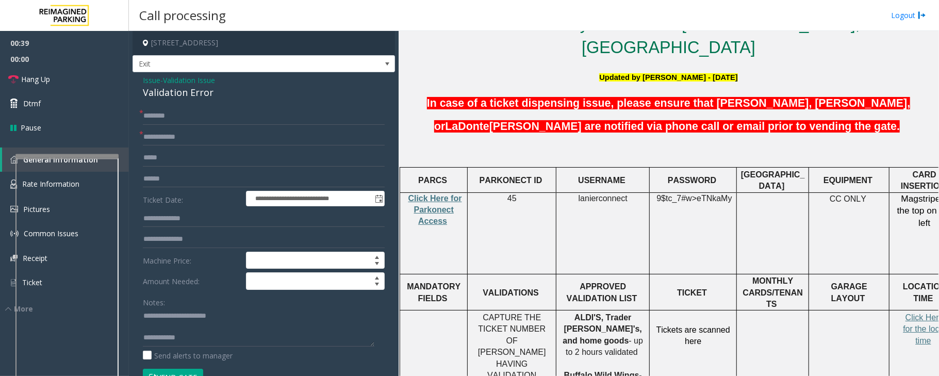
click at [570, 313] on span "ALDI'S, Trader Joe's, and home goods" at bounding box center [602, 329] width 79 height 32
drag, startPoint x: 568, startPoint y: 291, endPoint x: 609, endPoint y: 287, distance: 42.0
click at [609, 312] on p "ALDI'S, Trader Joe's, and home goods - up to 2 hours validated Buffalo Wild Win…" at bounding box center [603, 352] width 86 height 81
copy span "home goods"
drag, startPoint x: 188, startPoint y: 135, endPoint x: 134, endPoint y: 135, distance: 53.6
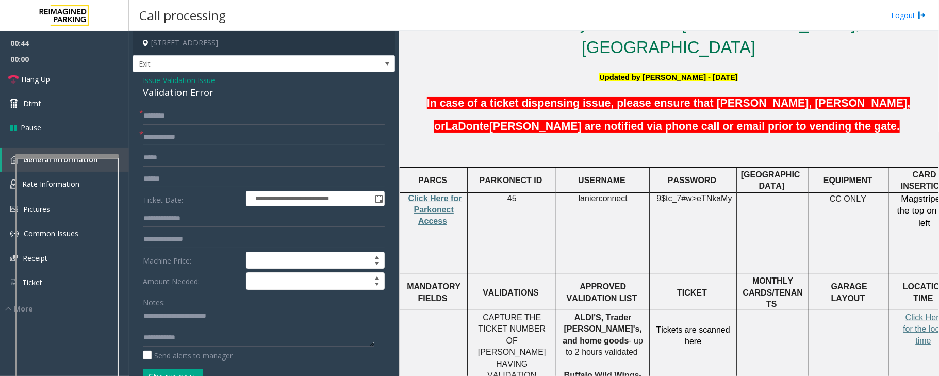
click at [134, 135] on div "**********" at bounding box center [263, 366] width 262 height 588
paste input "text"
type input "**********"
click at [176, 180] on input "text" at bounding box center [264, 179] width 242 height 18
click at [179, 325] on textarea at bounding box center [258, 327] width 231 height 39
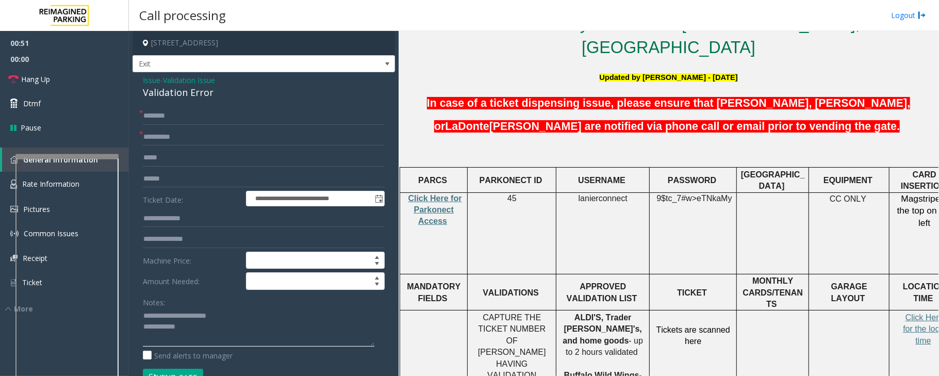
click at [217, 330] on textarea at bounding box center [258, 327] width 231 height 39
type textarea "**********"
click at [159, 178] on input "text" at bounding box center [264, 179] width 242 height 18
drag, startPoint x: 213, startPoint y: 181, endPoint x: 137, endPoint y: 181, distance: 75.8
click at [137, 181] on div "**********" at bounding box center [263, 378] width 257 height 543
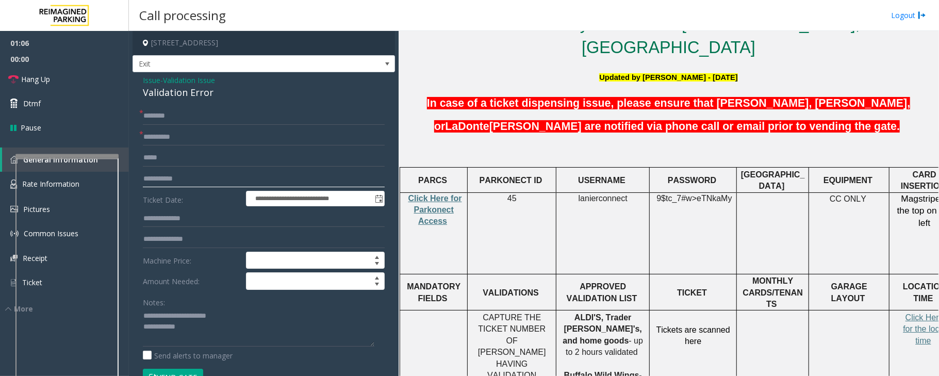
type input "**********"
click at [239, 346] on textarea at bounding box center [258, 327] width 231 height 39
click at [163, 119] on input "text" at bounding box center [264, 116] width 242 height 18
click at [166, 114] on input "text" at bounding box center [264, 116] width 242 height 18
type input "****"
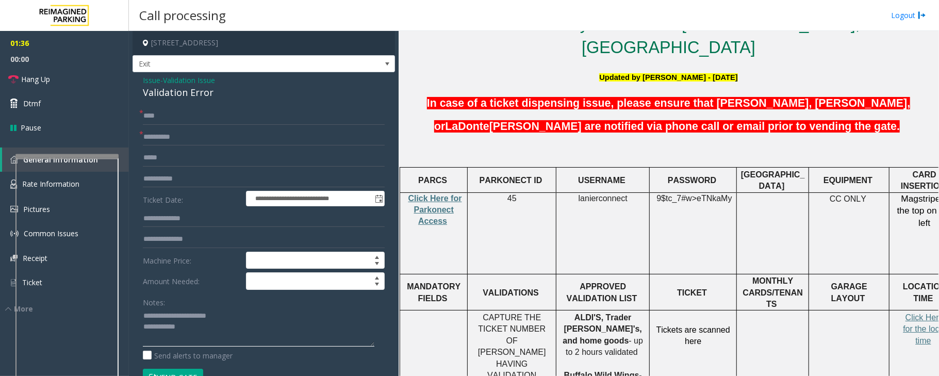
click at [196, 328] on textarea at bounding box center [258, 327] width 231 height 39
click at [185, 221] on input "text" at bounding box center [264, 219] width 242 height 18
type input "******"
click at [143, 316] on textarea at bounding box center [258, 327] width 231 height 39
click at [918, 313] on span "Click Here for the local time" at bounding box center [924, 329] width 43 height 32
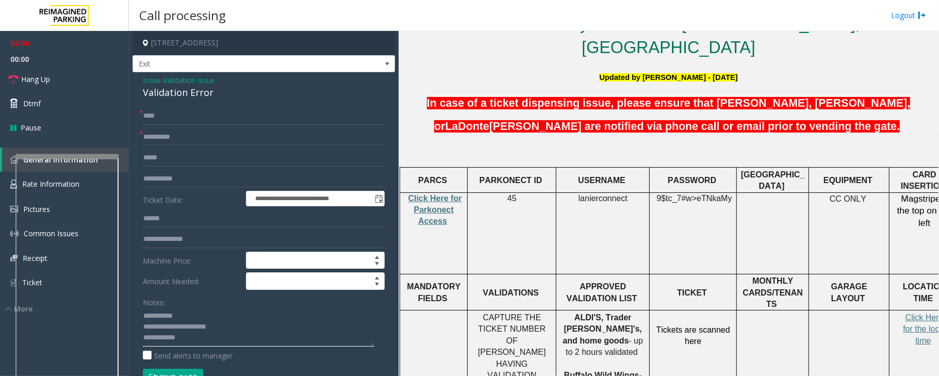
click at [218, 318] on textarea at bounding box center [258, 327] width 231 height 39
type textarea "**********"
click at [208, 341] on textarea at bounding box center [258, 327] width 231 height 39
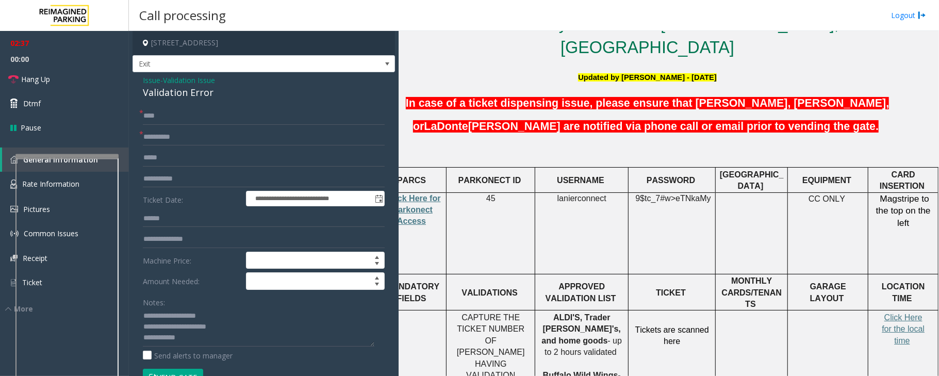
click at [169, 77] on span "Validation Issue" at bounding box center [189, 80] width 52 height 11
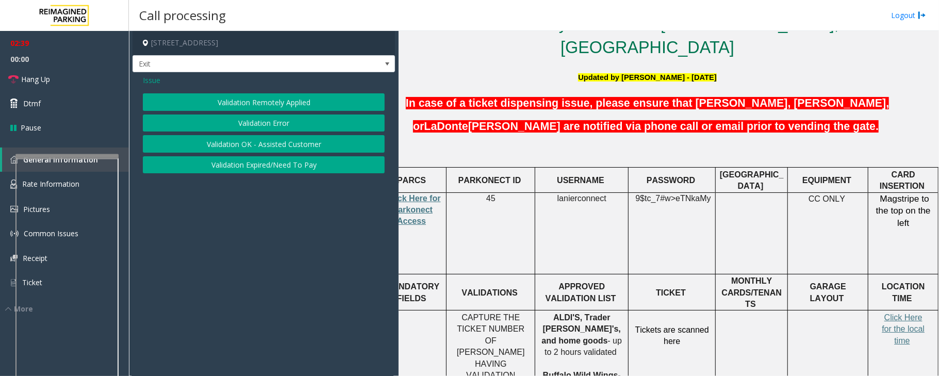
click at [254, 168] on button "Validation Expired/Need To Pay" at bounding box center [264, 165] width 242 height 18
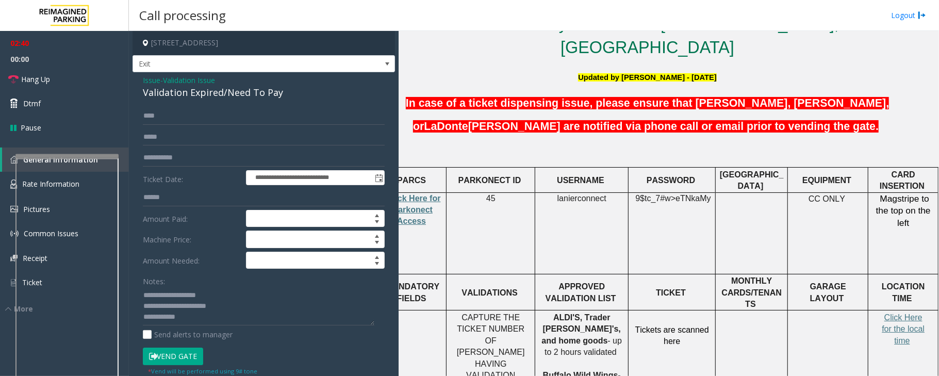
click at [184, 95] on div "Validation Expired/Need To Pay" at bounding box center [264, 93] width 242 height 14
copy div "Validation Expired/Need To Pay"
drag, startPoint x: 166, startPoint y: 306, endPoint x: 231, endPoint y: 308, distance: 65.0
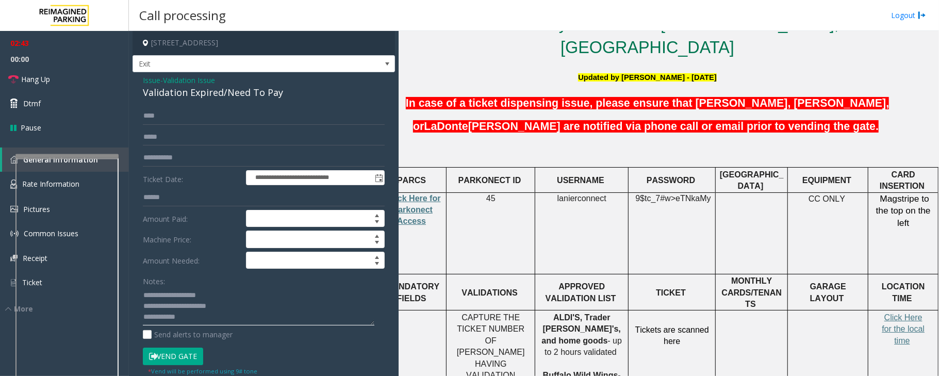
click at [231, 308] on textarea at bounding box center [258, 306] width 231 height 39
paste textarea "**********"
click at [201, 324] on textarea at bounding box center [258, 306] width 231 height 39
click at [186, 359] on button "Vend Gate" at bounding box center [173, 356] width 60 height 18
click at [279, 325] on textarea at bounding box center [258, 306] width 231 height 39
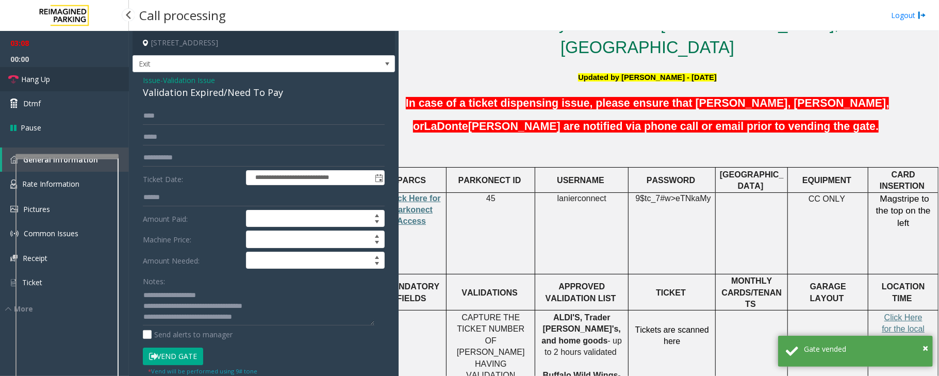
click at [39, 84] on span "Hang Up" at bounding box center [35, 79] width 29 height 11
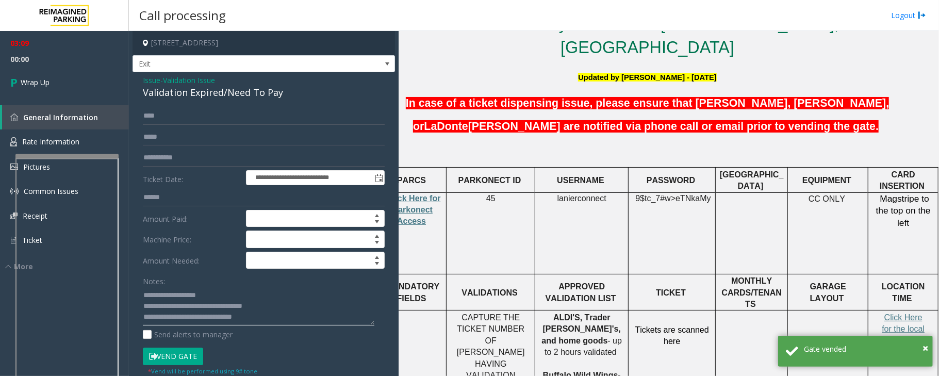
click at [280, 323] on textarea at bounding box center [258, 306] width 231 height 39
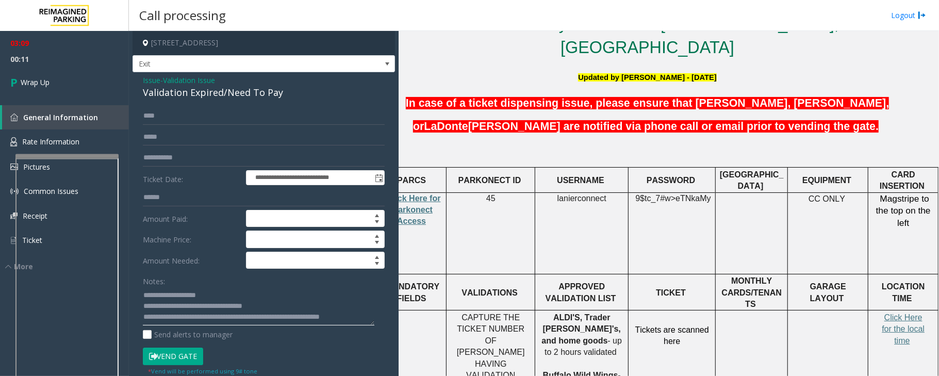
scroll to position [7, 0]
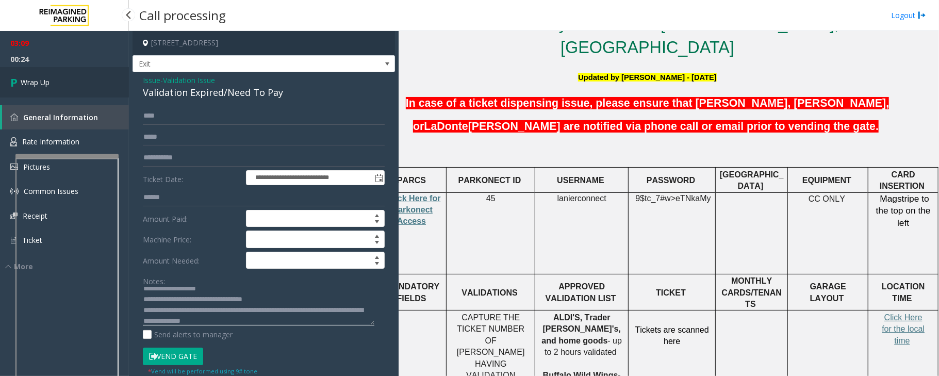
type textarea "**********"
click at [69, 82] on link "Wrap Up" at bounding box center [64, 82] width 129 height 30
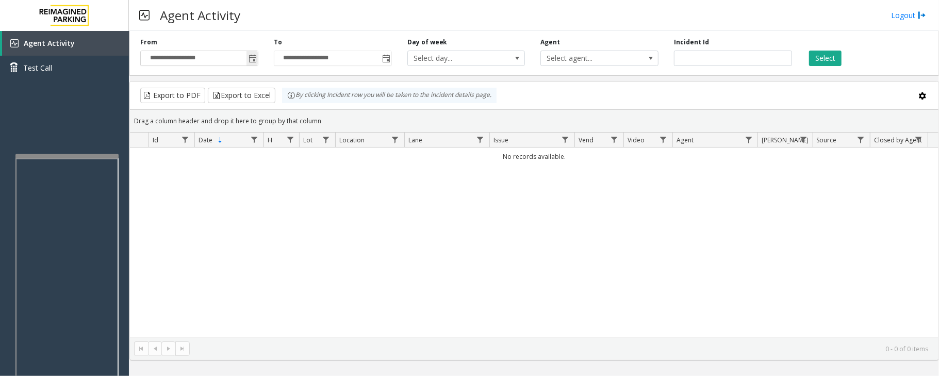
click at [250, 55] on span "Toggle popup" at bounding box center [252, 59] width 8 height 8
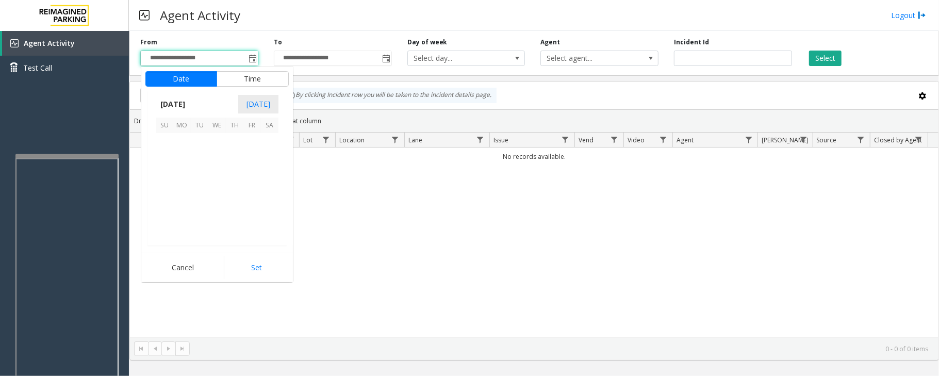
scroll to position [184910, 0]
click at [248, 209] on span "29" at bounding box center [252, 212] width 18 height 18
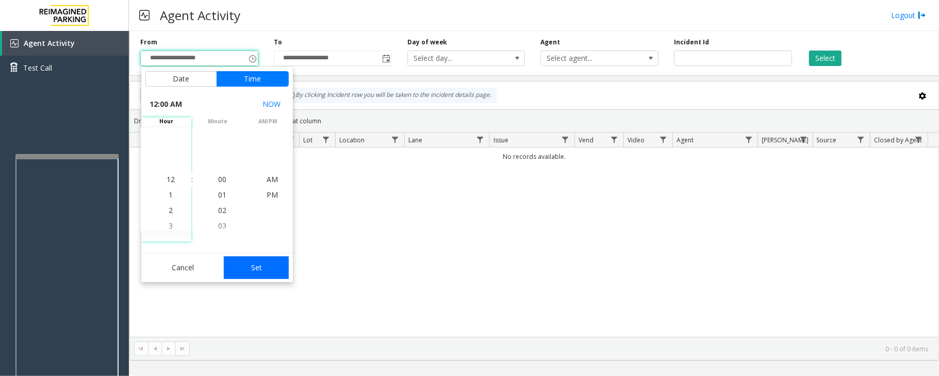
click at [251, 267] on button "Set" at bounding box center [256, 267] width 65 height 23
type input "**********"
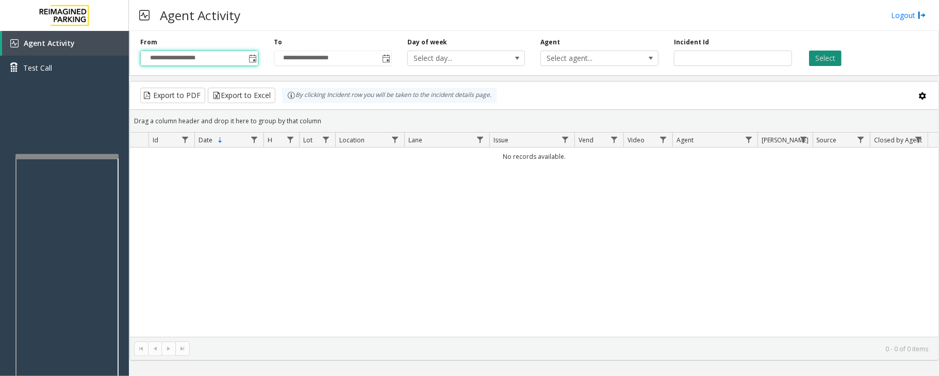
click at [809, 54] on button "Select" at bounding box center [825, 58] width 32 height 15
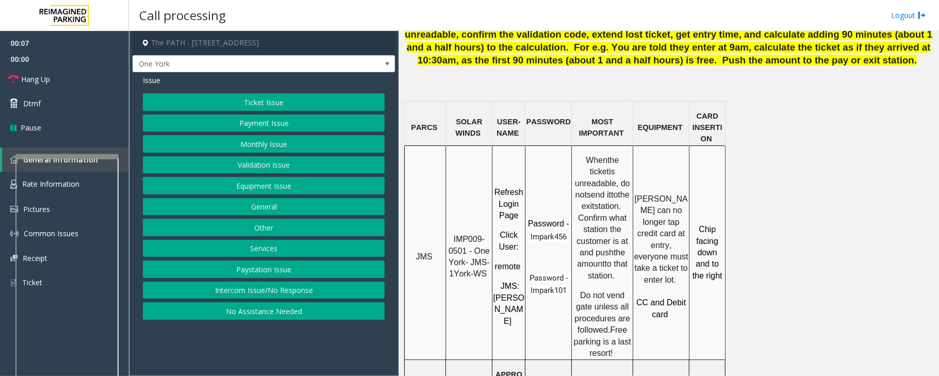
scroll to position [756, 0]
drag, startPoint x: 454, startPoint y: 198, endPoint x: 466, endPoint y: 210, distance: 17.1
click at [466, 233] on p "IMP009-0501 - One York- JMS-1York-WS" at bounding box center [468, 256] width 45 height 46
copy span "IMP009-0501"
click at [283, 317] on button "No Assistance Needed" at bounding box center [264, 311] width 242 height 18
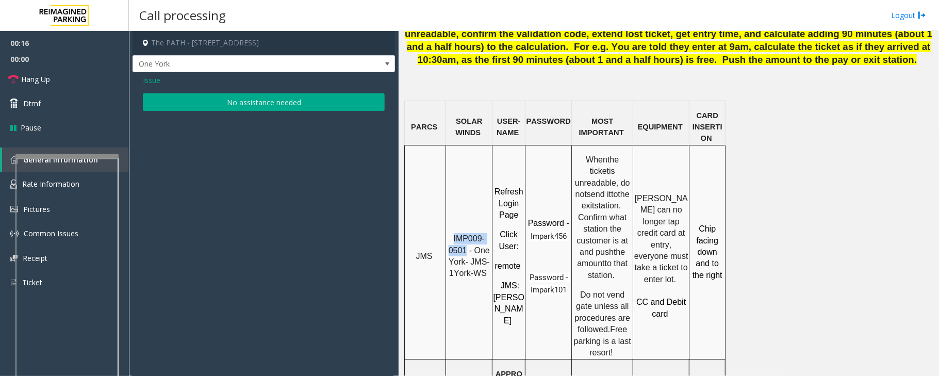
click at [242, 102] on button "No assistance needed" at bounding box center [264, 102] width 242 height 18
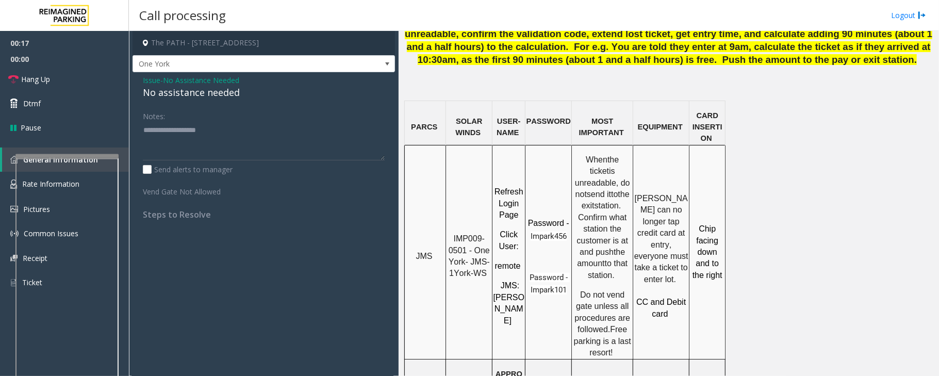
click at [215, 90] on div "No assistance needed" at bounding box center [264, 93] width 242 height 14
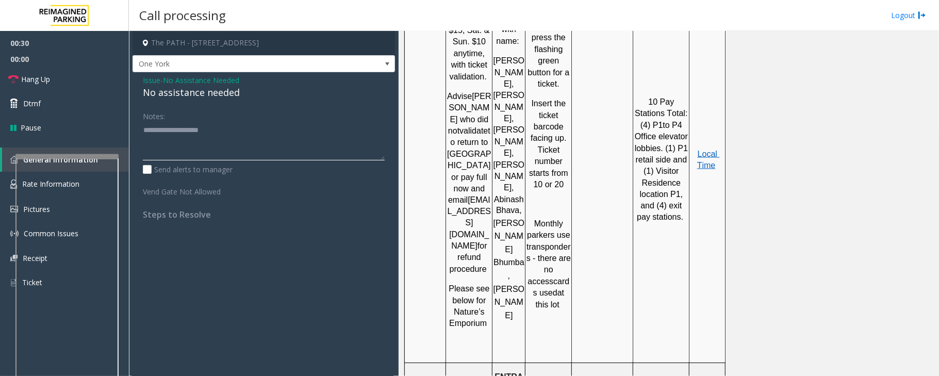
scroll to position [1374, 0]
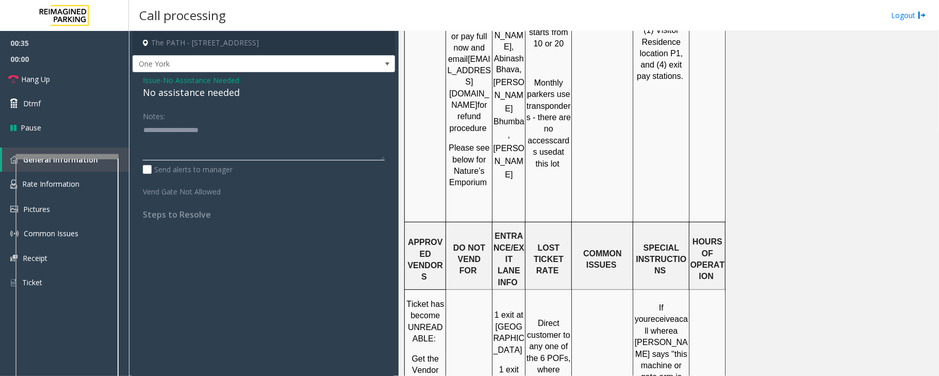
type textarea "**********"
click at [210, 78] on span "No Assistance Needed" at bounding box center [201, 80] width 76 height 11
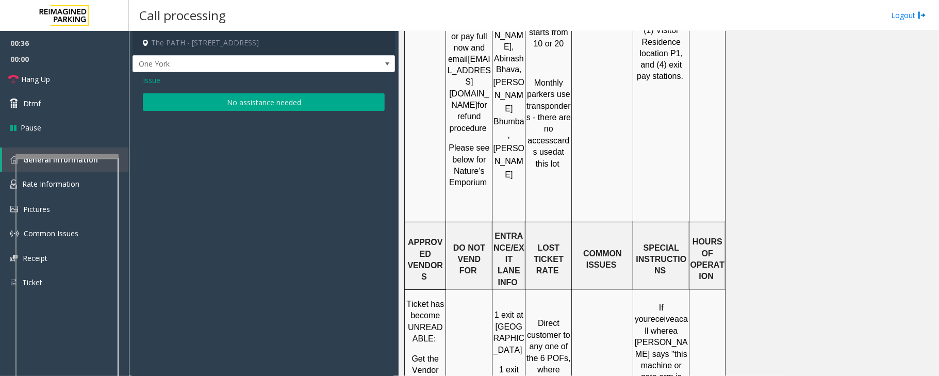
click at [152, 79] on span "Issue" at bounding box center [152, 80] width 18 height 11
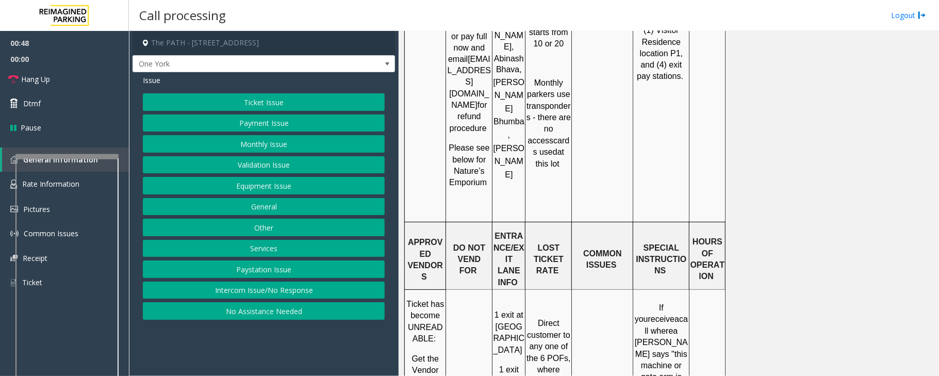
click at [246, 186] on button "Equipment Issue" at bounding box center [264, 186] width 242 height 18
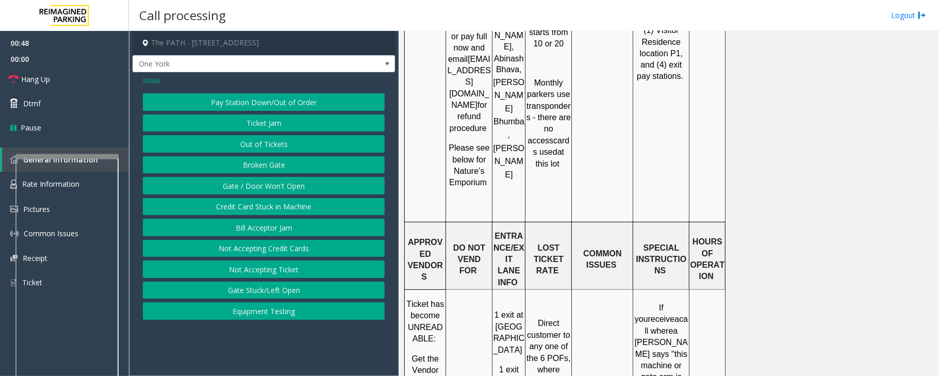
click at [246, 186] on button "Gate / Door Won't Open" at bounding box center [264, 186] width 242 height 18
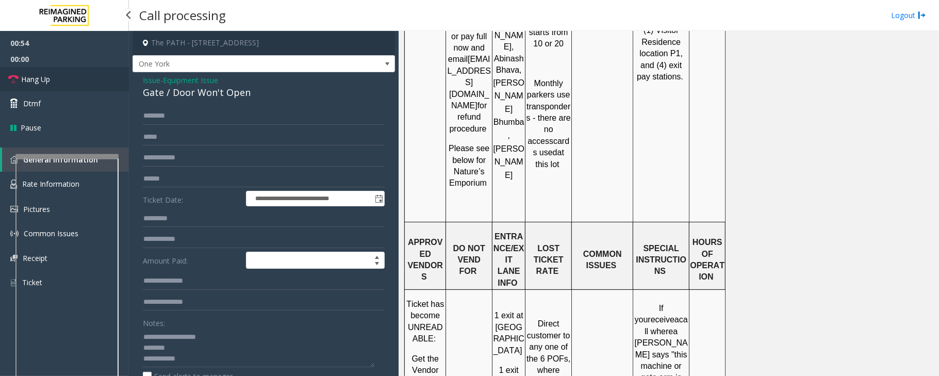
click at [75, 72] on link "Hang Up" at bounding box center [64, 79] width 129 height 24
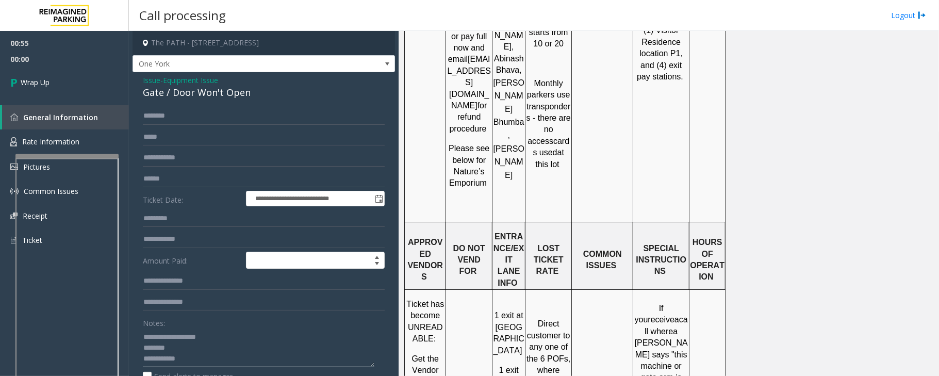
drag, startPoint x: 224, startPoint y: 338, endPoint x: 115, endPoint y: 334, distance: 108.3
click at [129, 176] on div "**********" at bounding box center [534, 188] width 810 height 376
click at [183, 95] on div "Gate / Door Won't Open" at bounding box center [264, 93] width 242 height 14
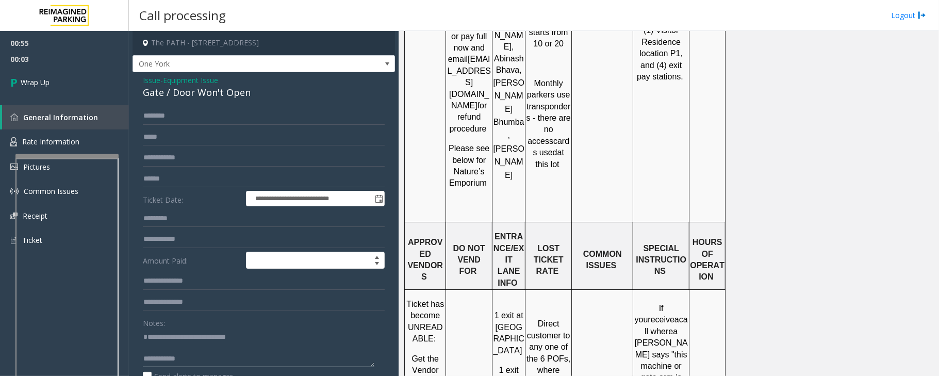
click at [239, 367] on textarea at bounding box center [258, 347] width 231 height 39
type textarea "**********"
click at [54, 81] on link "Wrap Up" at bounding box center [64, 82] width 129 height 30
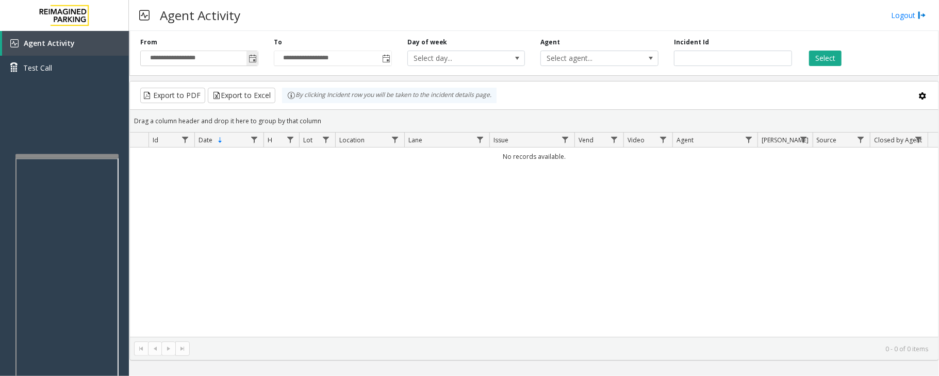
click at [256, 60] on span "Toggle popup" at bounding box center [252, 59] width 8 height 8
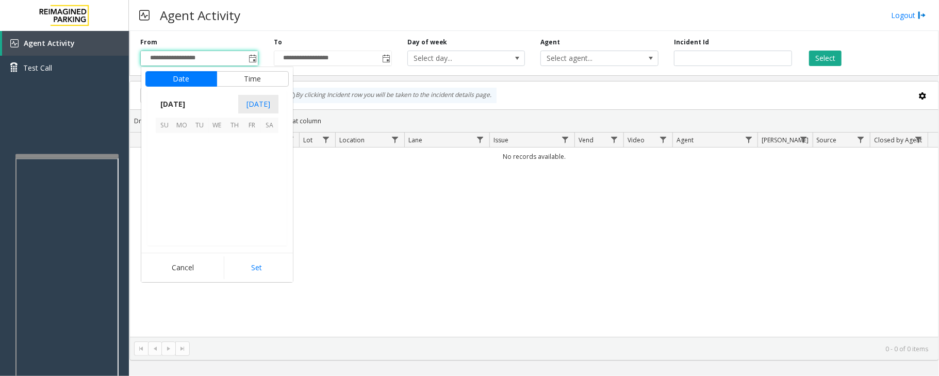
scroll to position [184910, 0]
click at [250, 210] on span "29" at bounding box center [252, 212] width 18 height 18
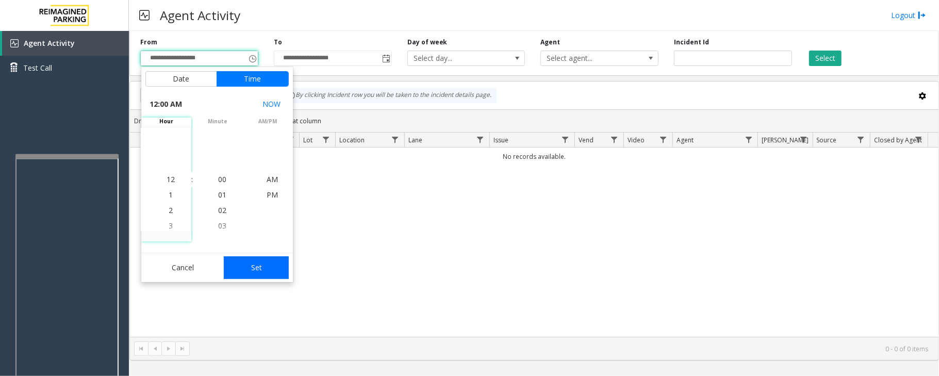
click at [268, 271] on button "Set" at bounding box center [256, 267] width 65 height 23
type input "**********"
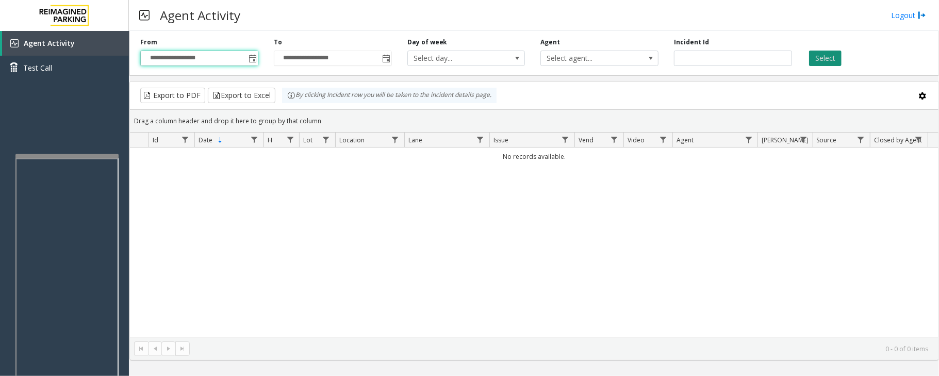
click at [826, 60] on button "Select" at bounding box center [825, 58] width 32 height 15
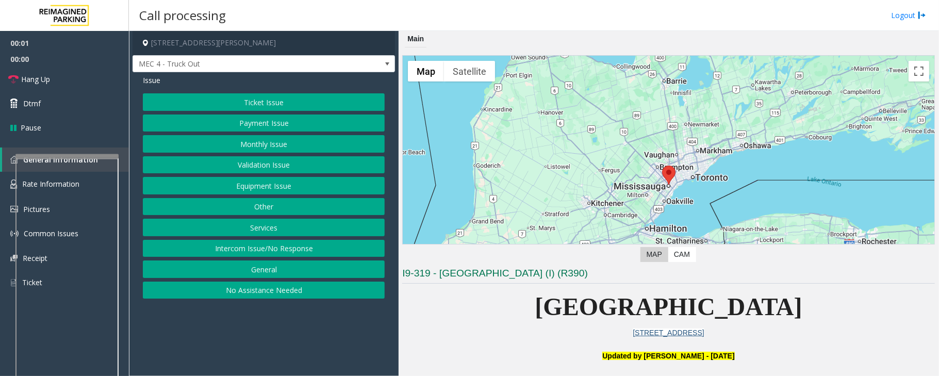
scroll to position [275, 0]
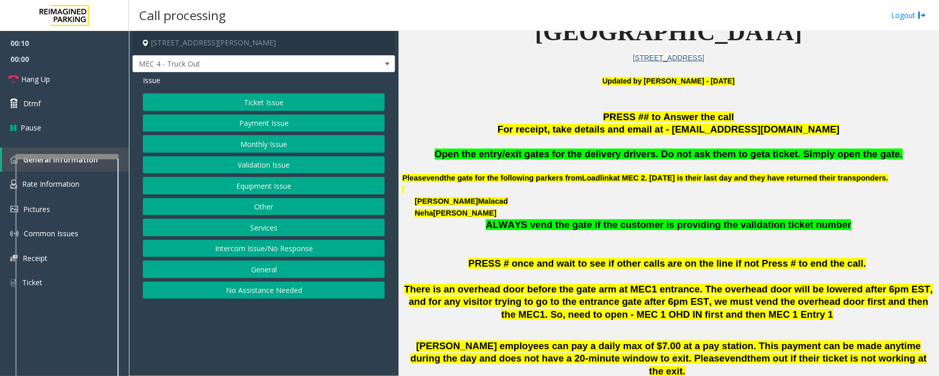
click at [258, 190] on button "Equipment Issue" at bounding box center [264, 186] width 242 height 18
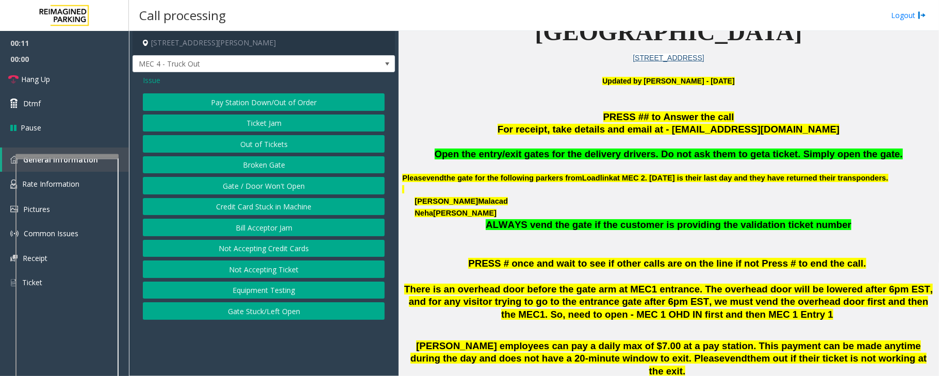
click at [258, 190] on button "Gate / Door Won't Open" at bounding box center [264, 186] width 242 height 18
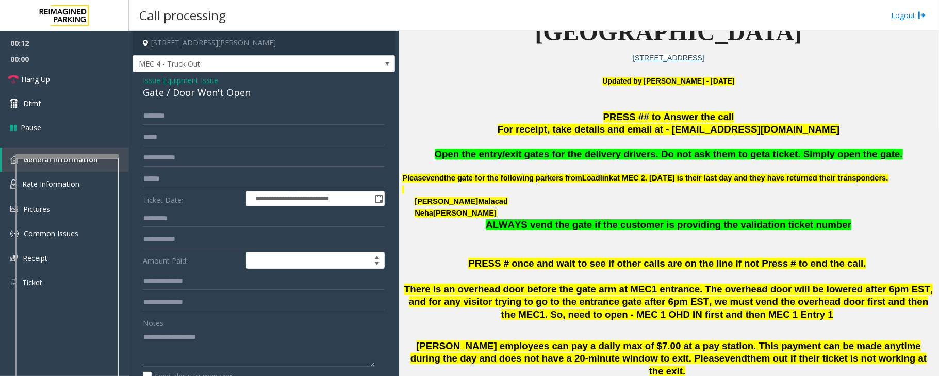
click at [180, 349] on textarea at bounding box center [258, 347] width 231 height 39
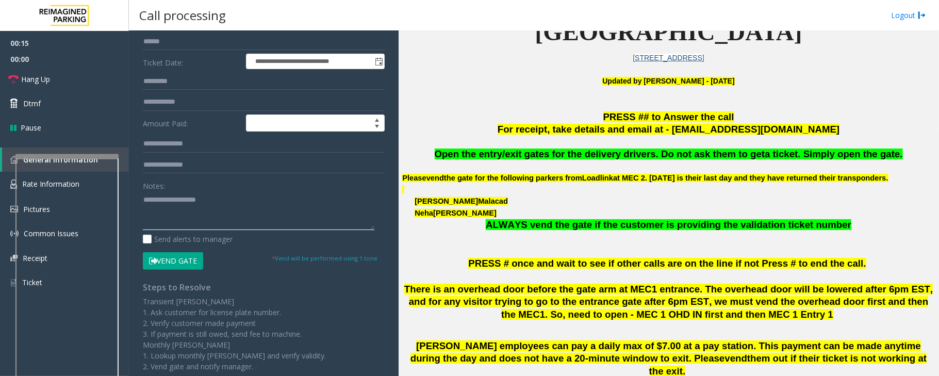
scroll to position [0, 0]
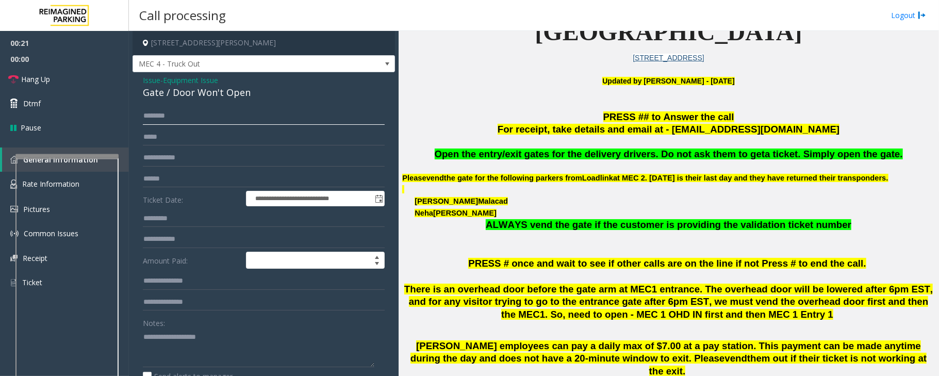
click at [201, 122] on input "text" at bounding box center [264, 116] width 242 height 18
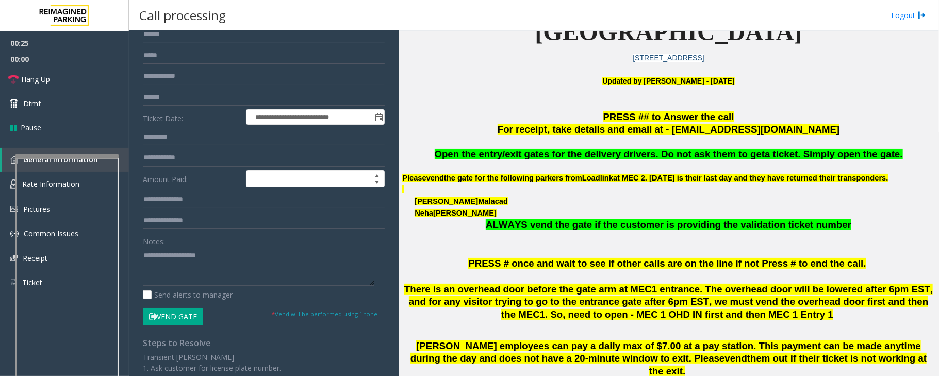
scroll to position [206, 0]
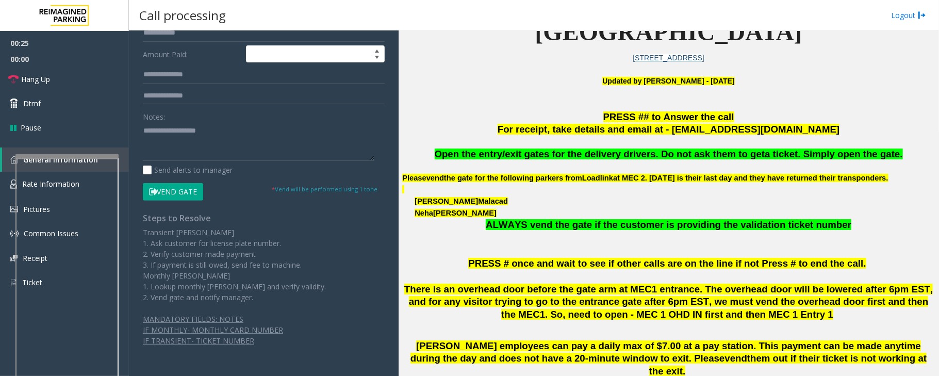
type input "******"
click at [183, 195] on button "Vend Gate" at bounding box center [173, 192] width 60 height 18
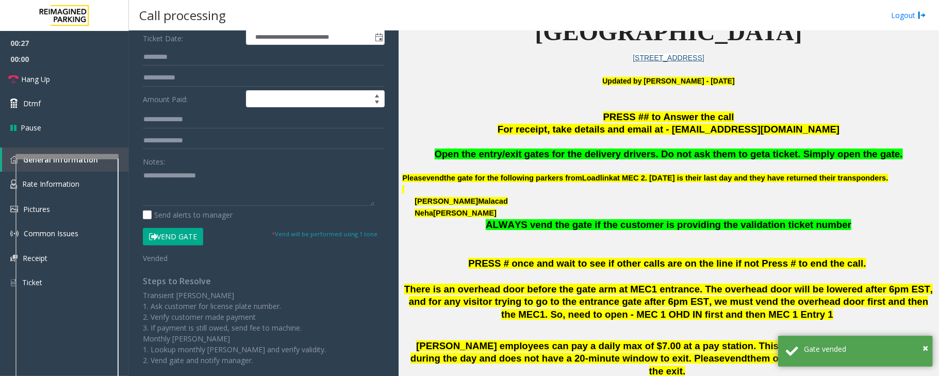
scroll to position [137, 0]
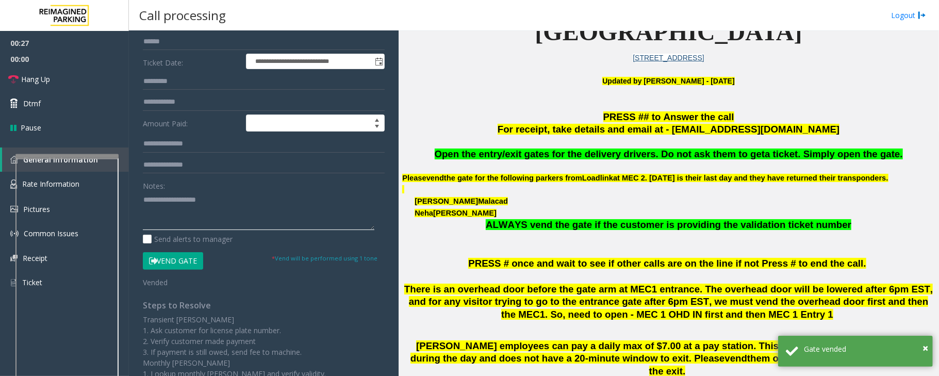
click at [157, 214] on textarea at bounding box center [258, 210] width 231 height 39
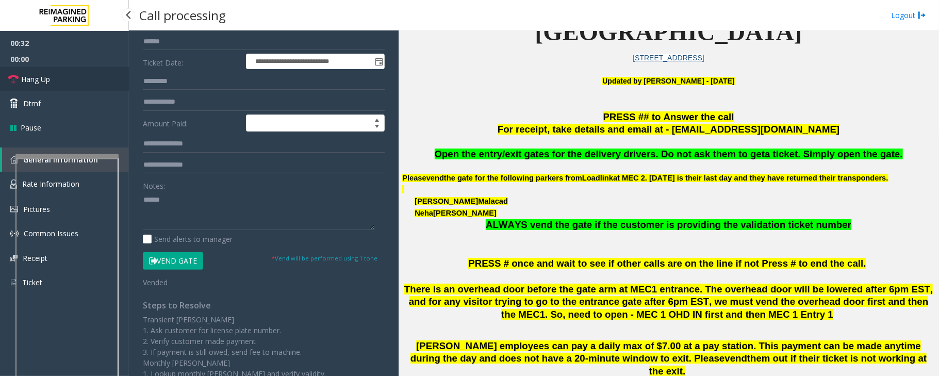
click at [43, 77] on span "Hang Up" at bounding box center [35, 79] width 29 height 11
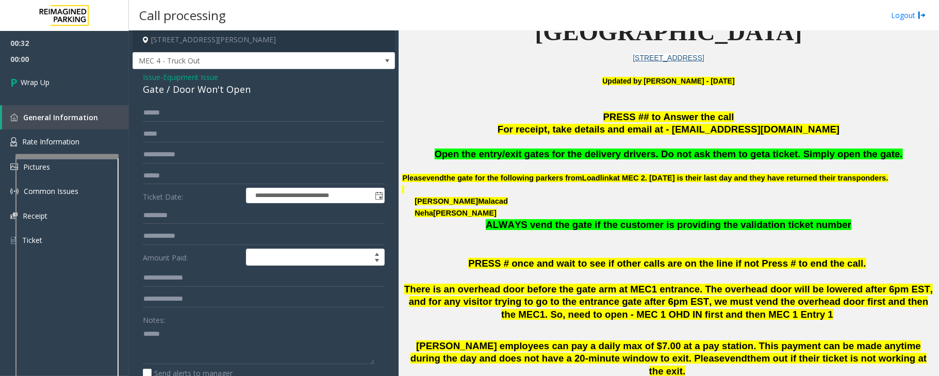
scroll to position [0, 0]
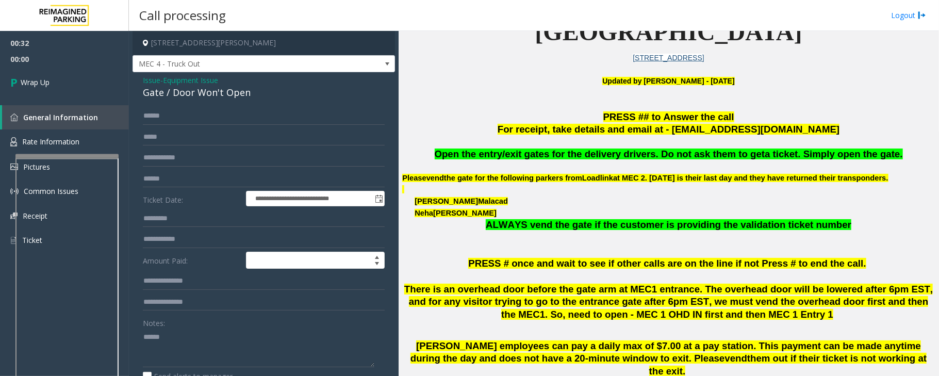
click at [174, 93] on div "Gate / Door Won't Open" at bounding box center [264, 93] width 242 height 14
click at [153, 351] on textarea at bounding box center [258, 347] width 231 height 39
drag, startPoint x: 163, startPoint y: 337, endPoint x: 177, endPoint y: 334, distance: 14.2
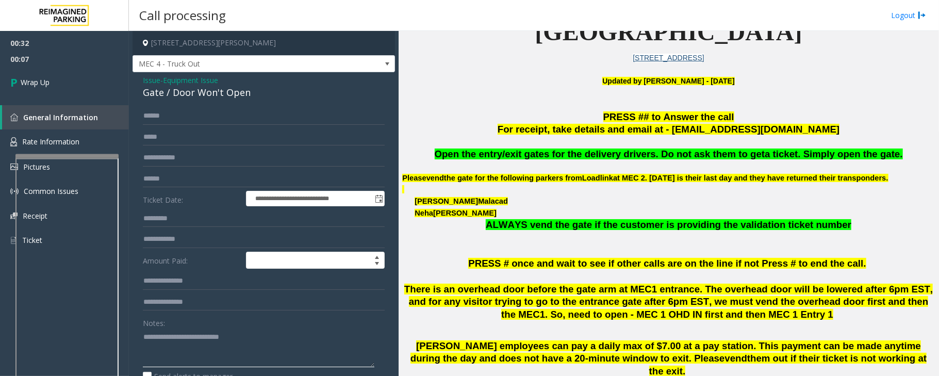
click at [177, 334] on textarea at bounding box center [258, 347] width 231 height 39
click at [151, 362] on textarea at bounding box center [258, 347] width 231 height 39
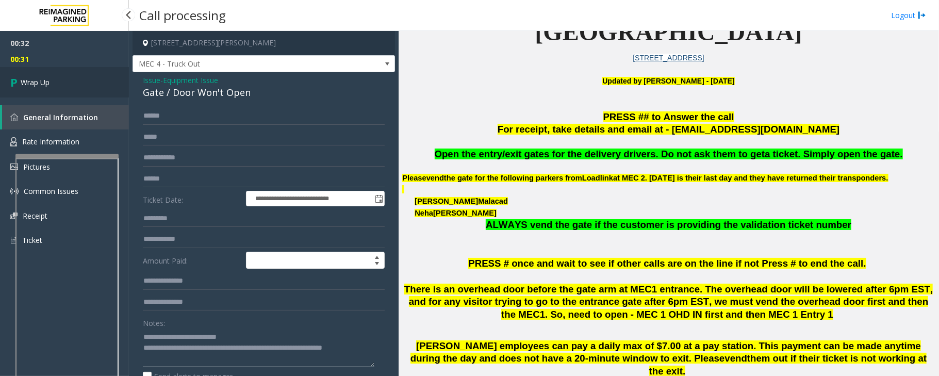
type textarea "**********"
click at [36, 88] on link "Wrap Up" at bounding box center [64, 82] width 129 height 30
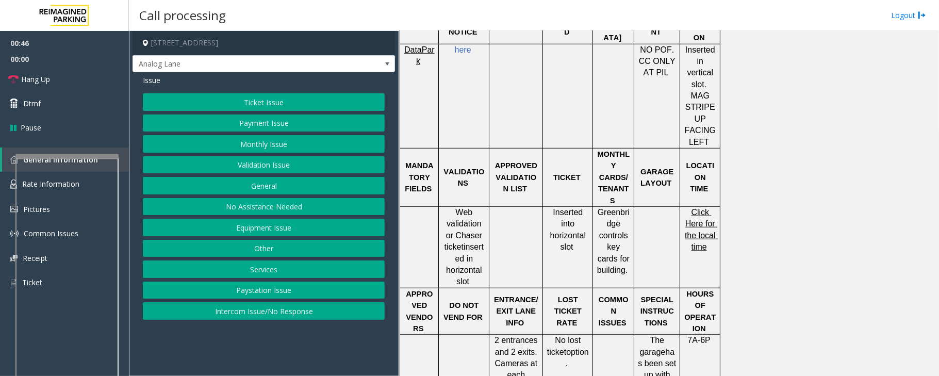
scroll to position [550, 0]
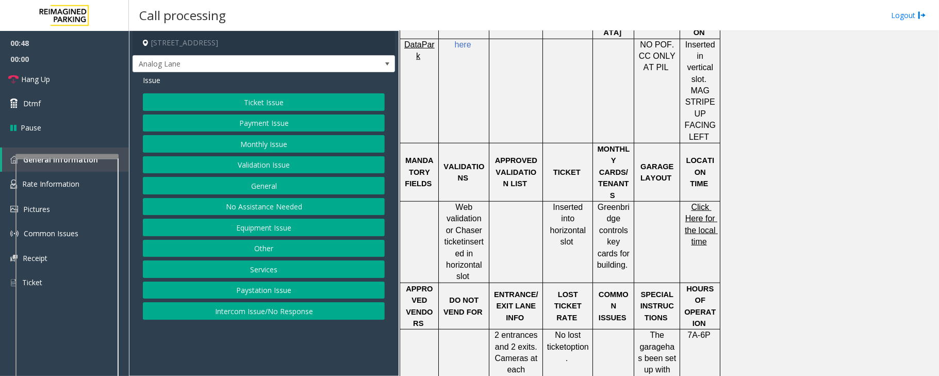
click at [700, 222] on span "Click Here for the local time" at bounding box center [701, 224] width 33 height 43
click at [260, 145] on button "Monthly Issue" at bounding box center [264, 144] width 242 height 18
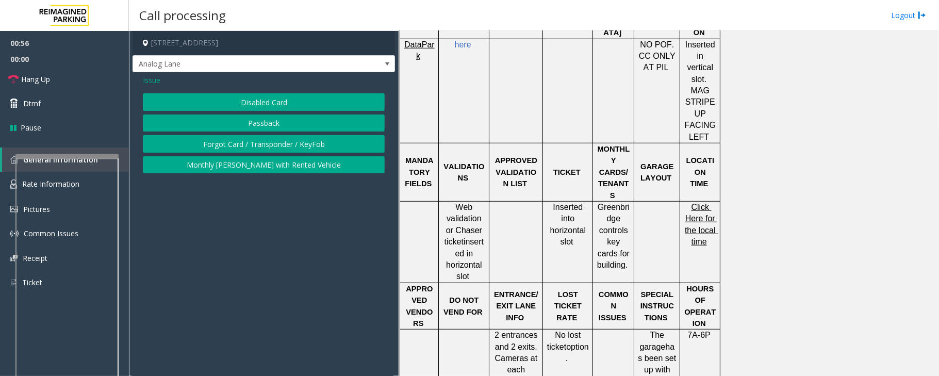
click at [275, 104] on button "Disabled Card" at bounding box center [264, 102] width 242 height 18
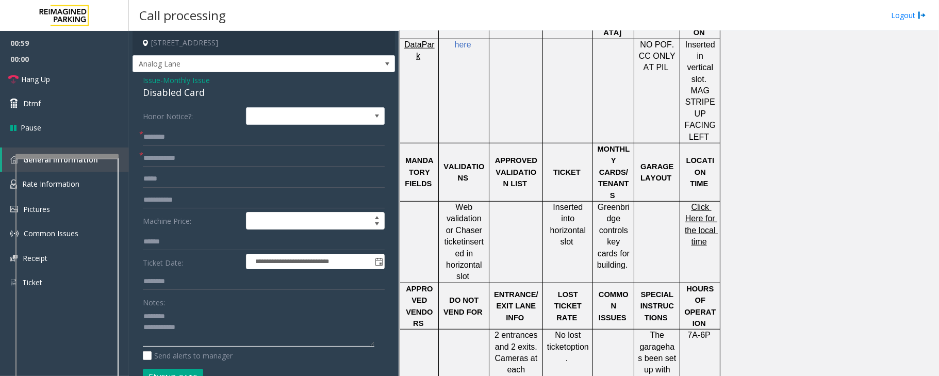
type textarea "**********"
click at [164, 156] on input "text" at bounding box center [264, 159] width 242 height 18
type input "**********"
click at [196, 133] on input "text" at bounding box center [264, 137] width 242 height 18
click at [161, 92] on div "Disabled Card" at bounding box center [264, 93] width 242 height 14
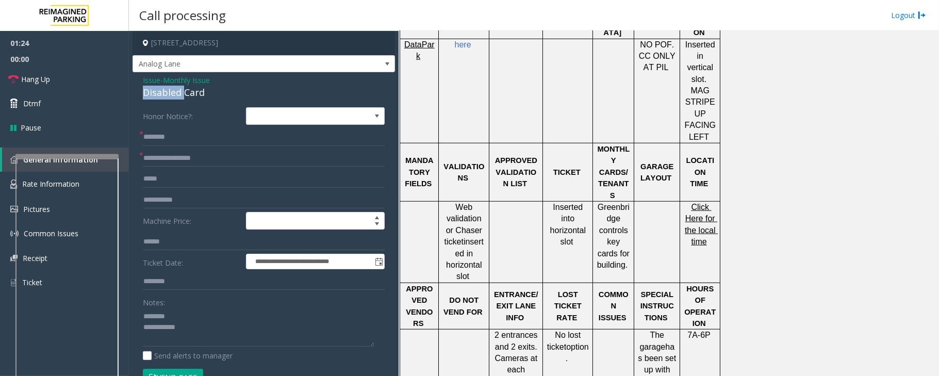
click at [161, 92] on div "Disabled Card" at bounding box center [264, 93] width 242 height 14
type textarea "**********"
click at [162, 132] on input "text" at bounding box center [264, 137] width 242 height 18
click at [166, 132] on input "**********" at bounding box center [264, 137] width 242 height 18
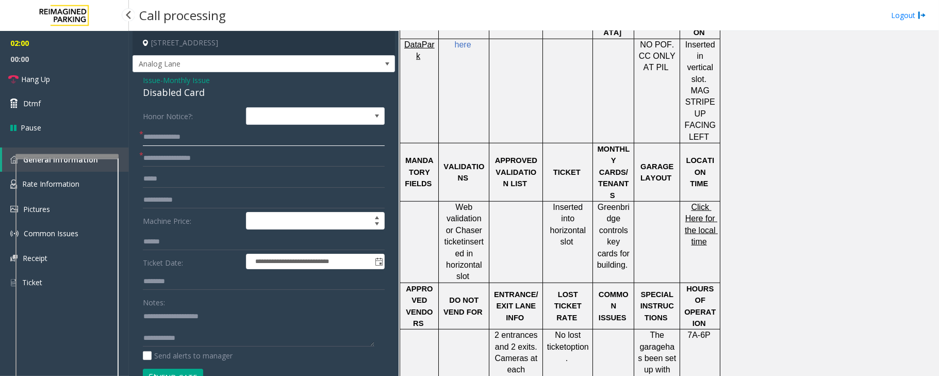
drag, startPoint x: 164, startPoint y: 137, endPoint x: 131, endPoint y: 142, distance: 33.4
click at [131, 142] on app-call-processing-form "**********" at bounding box center [264, 203] width 270 height 345
click at [168, 137] on input "**********" at bounding box center [264, 137] width 242 height 18
type input "**********"
click at [170, 281] on input "text" at bounding box center [264, 282] width 242 height 18
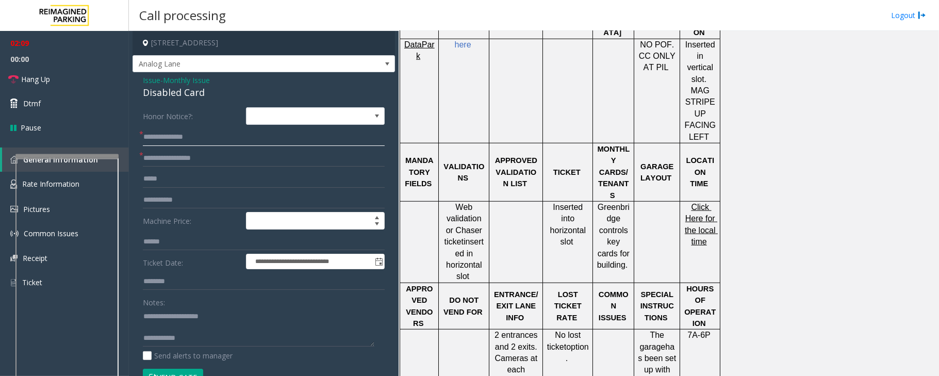
drag, startPoint x: 192, startPoint y: 137, endPoint x: 136, endPoint y: 133, distance: 56.3
click at [136, 133] on div "**********" at bounding box center [263, 373] width 257 height 533
type input "**********"
click at [169, 137] on input "text" at bounding box center [264, 137] width 242 height 18
click at [160, 328] on textarea at bounding box center [258, 327] width 231 height 39
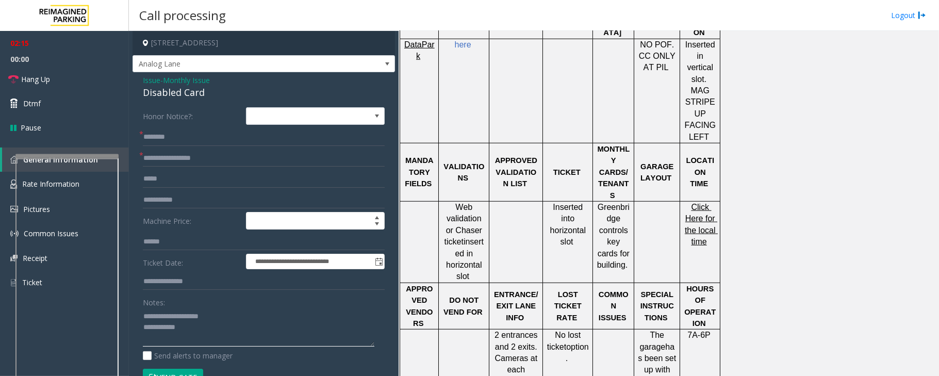
click at [193, 327] on textarea at bounding box center [258, 327] width 231 height 39
type textarea "**********"
click at [193, 134] on input "text" at bounding box center [264, 137] width 242 height 18
type input "********"
click at [192, 333] on textarea at bounding box center [258, 327] width 231 height 39
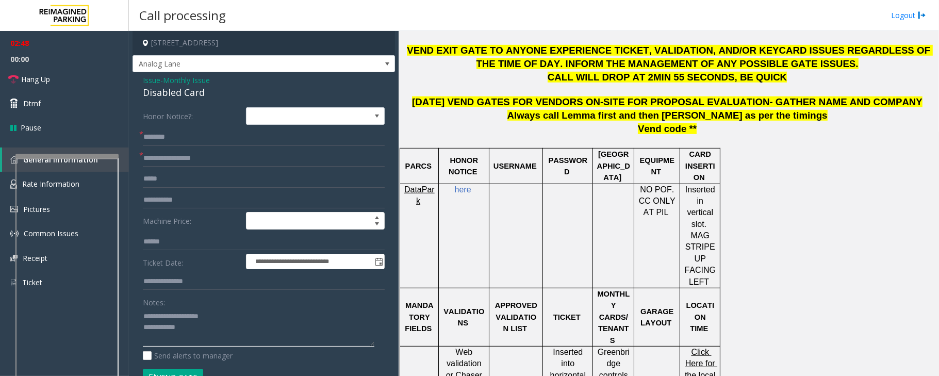
scroll to position [412, 0]
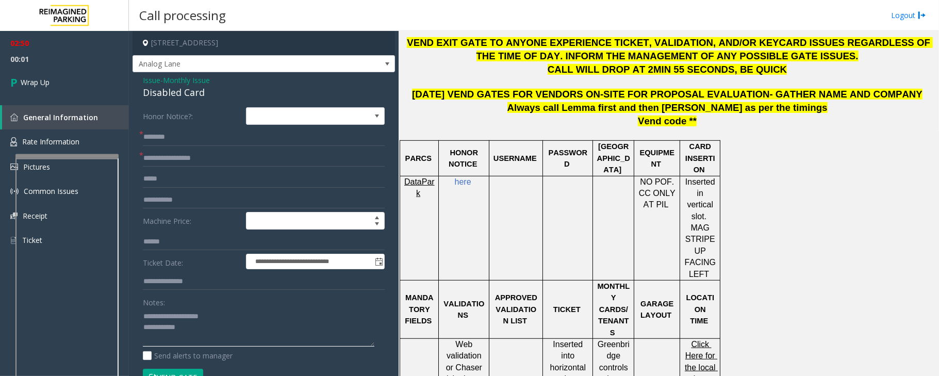
click at [208, 335] on textarea at bounding box center [258, 327] width 231 height 39
type textarea "**********"
click at [74, 75] on link "Wrap Up" at bounding box center [64, 82] width 129 height 30
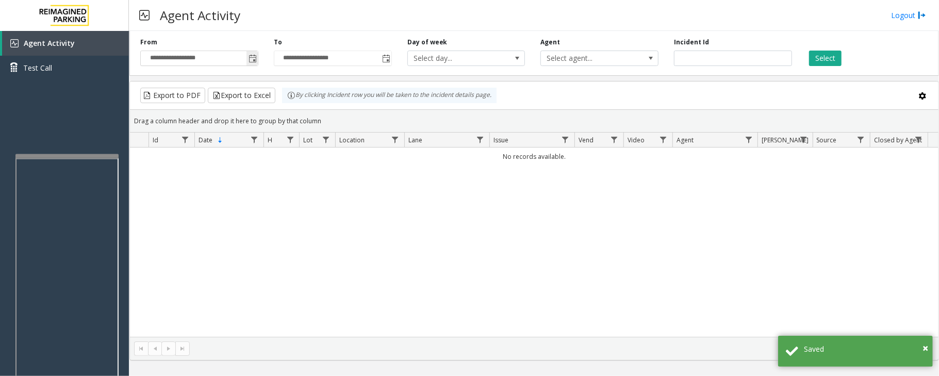
click at [250, 58] on span "Toggle popup" at bounding box center [252, 59] width 8 height 8
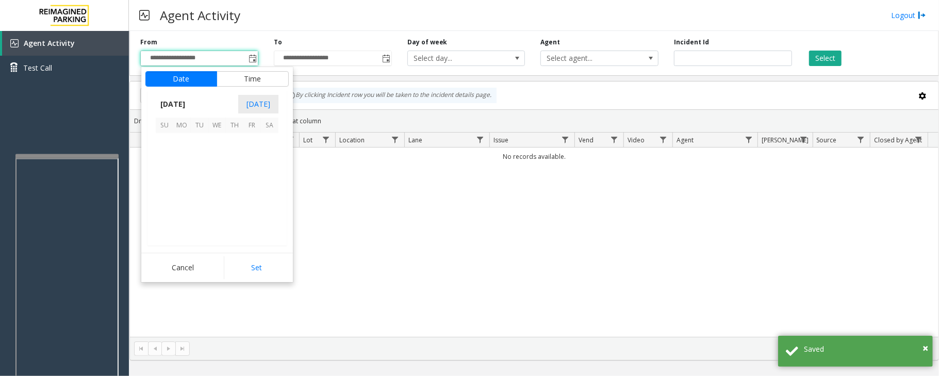
scroll to position [184910, 0]
click at [252, 215] on span "29" at bounding box center [252, 212] width 18 height 18
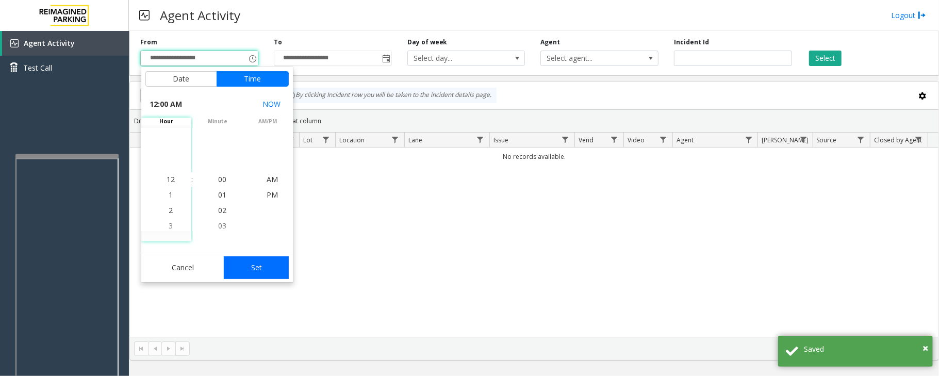
click at [250, 271] on button "Set" at bounding box center [256, 267] width 65 height 23
type input "**********"
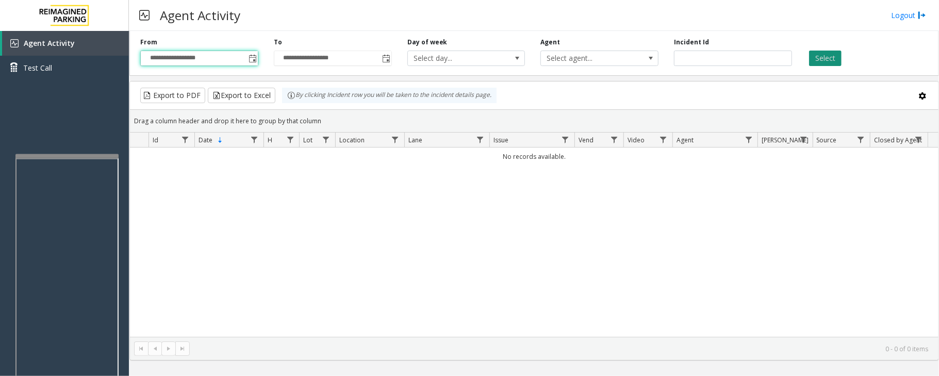
click at [830, 56] on button "Select" at bounding box center [825, 58] width 32 height 15
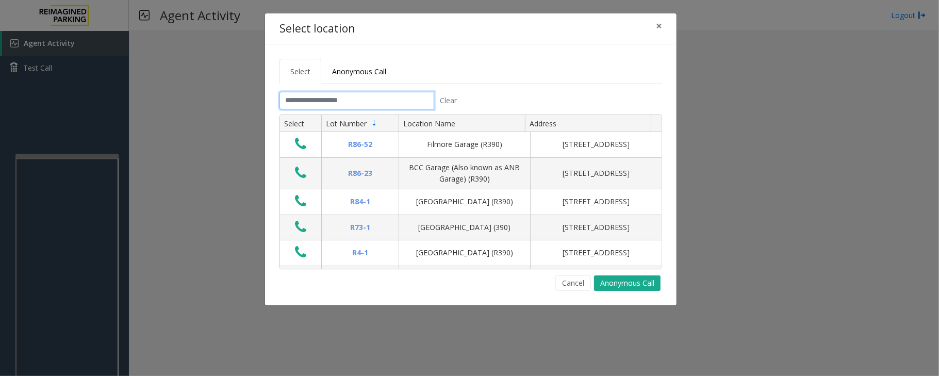
click at [347, 96] on input "text" at bounding box center [356, 101] width 155 height 18
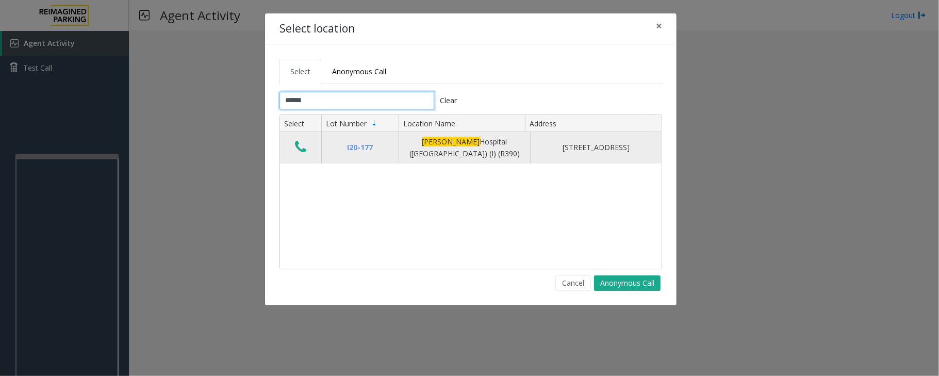
type input "******"
click at [301, 153] on icon "Data table" at bounding box center [300, 147] width 11 height 14
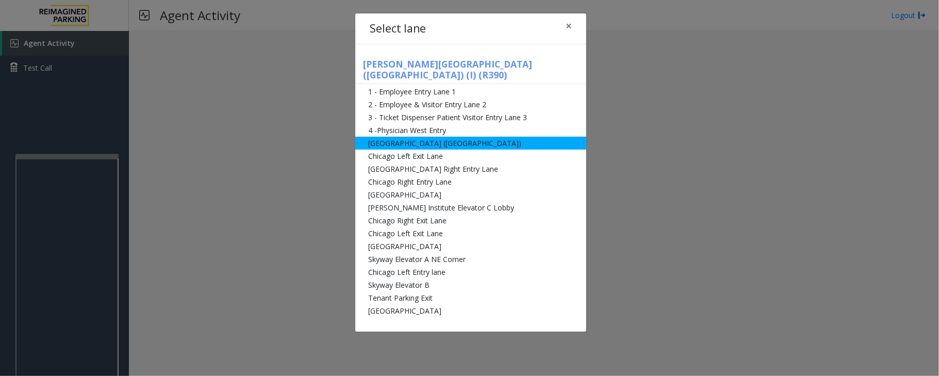
click at [390, 137] on li "[GEOGRAPHIC_DATA] ([GEOGRAPHIC_DATA])" at bounding box center [470, 143] width 231 height 13
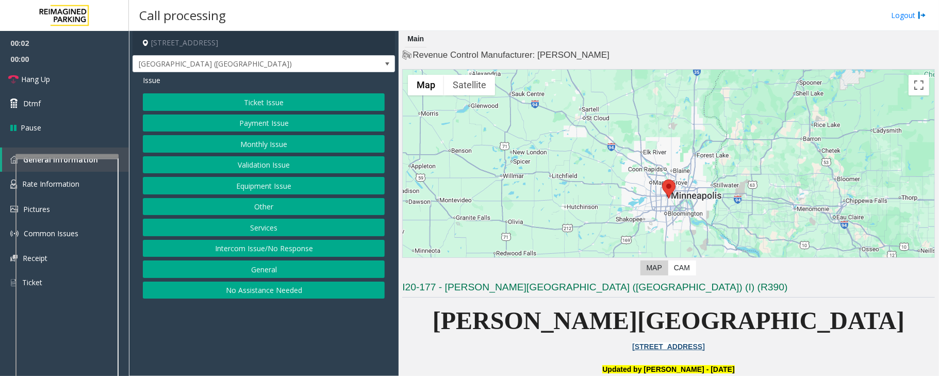
click at [256, 146] on button "Monthly Issue" at bounding box center [264, 144] width 242 height 18
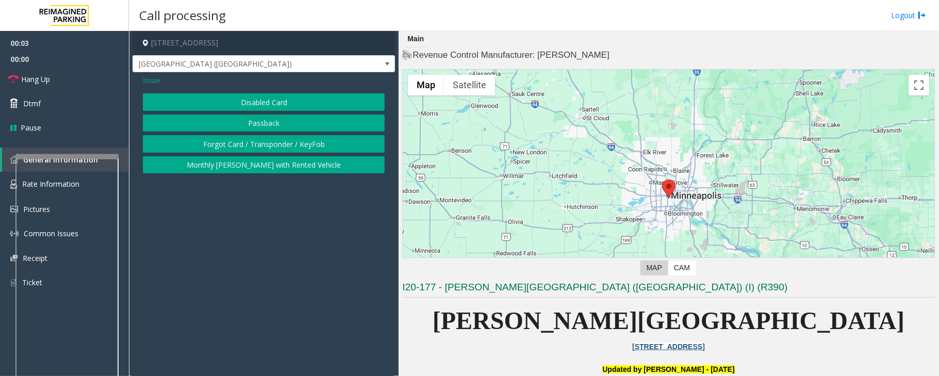
click at [261, 104] on button "Disabled Card" at bounding box center [264, 102] width 242 height 18
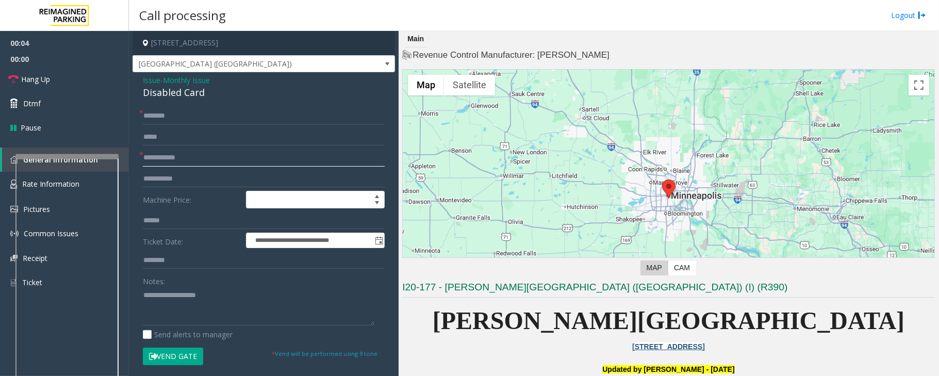
click at [204, 157] on input "text" at bounding box center [264, 158] width 242 height 18
click at [173, 94] on div "Disabled Card" at bounding box center [264, 93] width 242 height 14
click at [159, 306] on textarea at bounding box center [258, 306] width 231 height 39
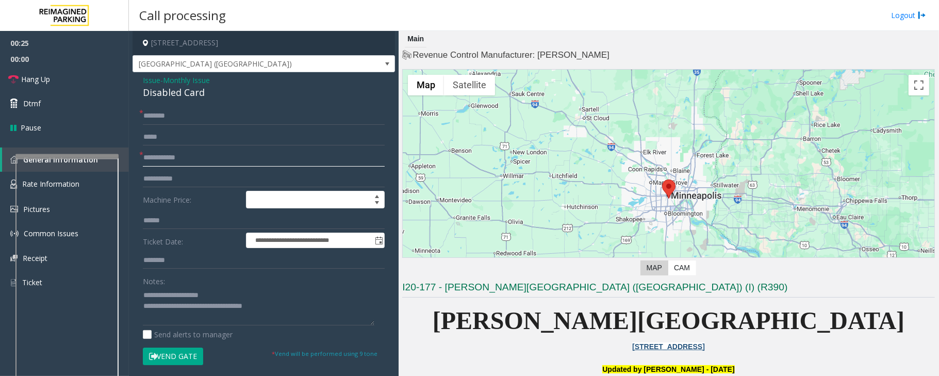
click at [194, 161] on input "text" at bounding box center [264, 158] width 242 height 18
click at [167, 120] on input "text" at bounding box center [264, 116] width 242 height 18
click at [252, 316] on textarea at bounding box center [258, 306] width 231 height 39
click at [287, 308] on textarea at bounding box center [258, 306] width 231 height 39
click at [185, 302] on textarea at bounding box center [258, 306] width 231 height 39
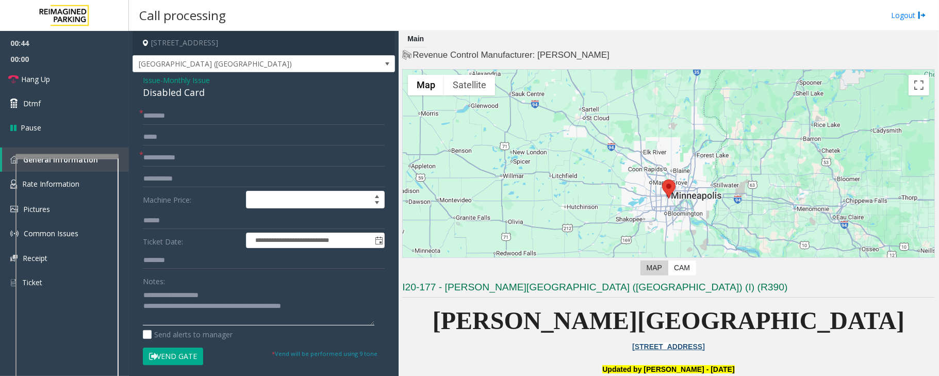
type textarea "**********"
click at [197, 161] on input "text" at bounding box center [264, 158] width 242 height 18
type input "**********"
click at [187, 113] on input "text" at bounding box center [264, 116] width 242 height 18
type input "****"
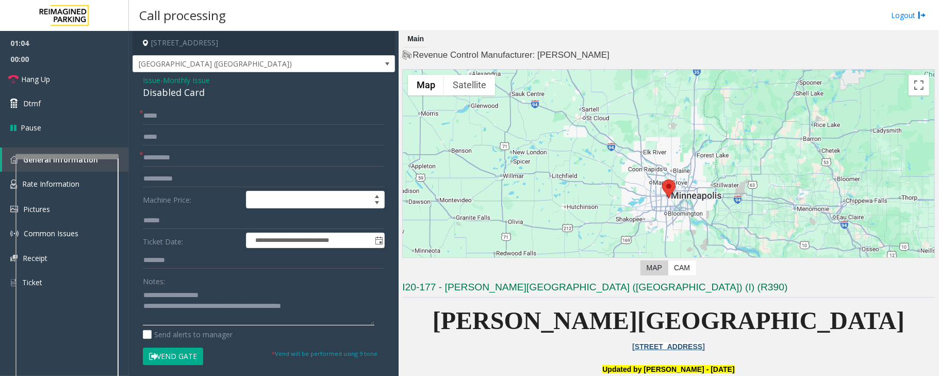
click at [235, 307] on textarea at bounding box center [258, 306] width 231 height 39
type textarea "**********"
click at [203, 122] on input "****" at bounding box center [264, 116] width 242 height 18
type input "**********"
click at [180, 358] on button "Vend Gate" at bounding box center [173, 356] width 60 height 18
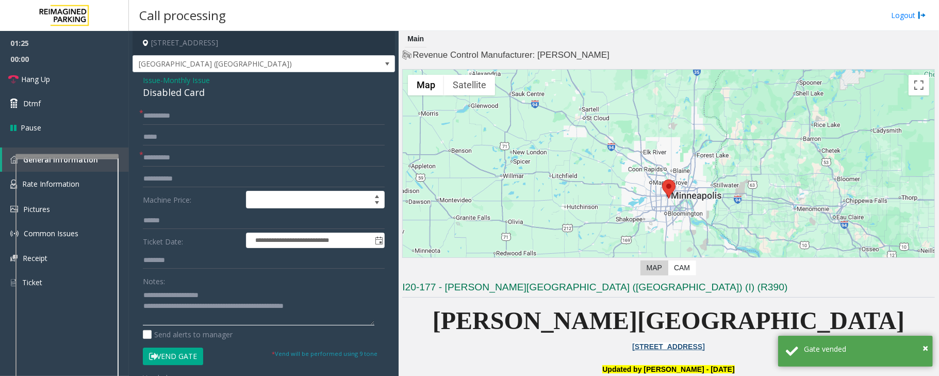
click at [184, 306] on textarea at bounding box center [258, 306] width 231 height 39
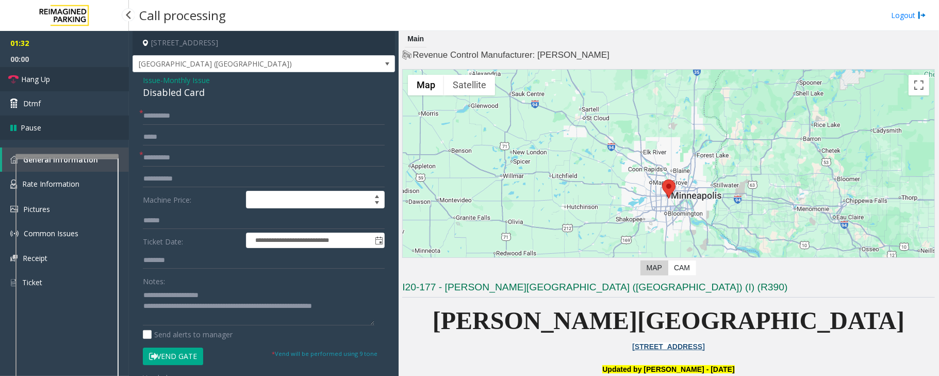
drag, startPoint x: 28, startPoint y: 85, endPoint x: 63, endPoint y: 132, distance: 59.4
click at [28, 85] on link "Hang Up" at bounding box center [64, 79] width 129 height 24
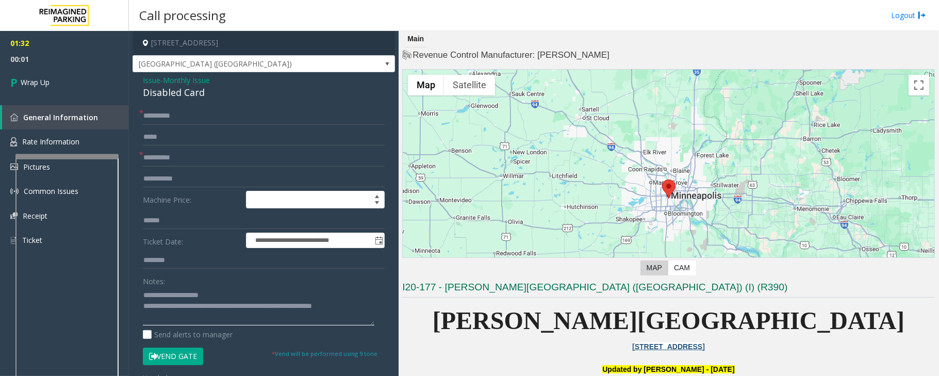
click at [218, 306] on textarea at bounding box center [258, 306] width 231 height 39
type textarea "**********"
click at [72, 81] on link "Wrap Up" at bounding box center [64, 82] width 129 height 30
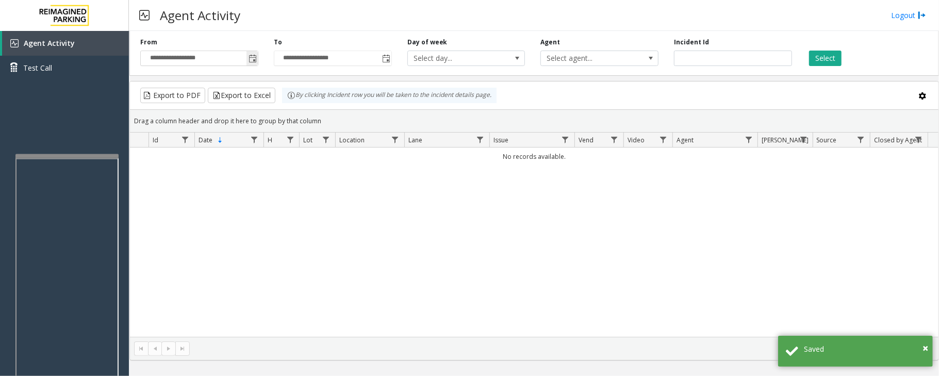
click at [250, 62] on span "Toggle popup" at bounding box center [252, 59] width 8 height 8
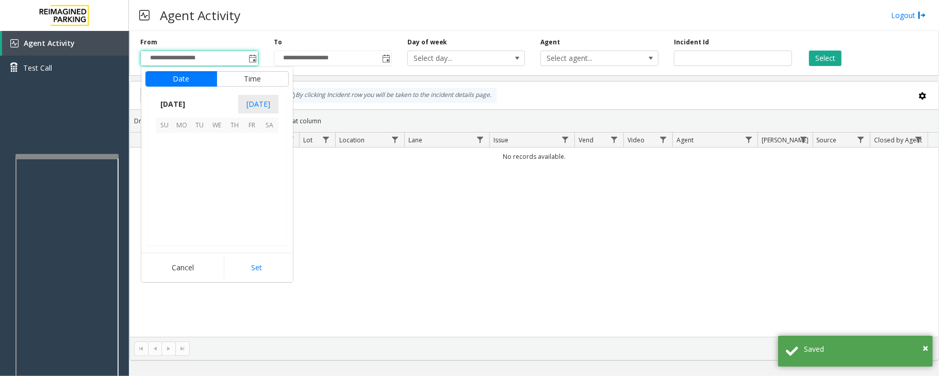
scroll to position [184910, 0]
click at [252, 214] on span "29" at bounding box center [252, 212] width 18 height 18
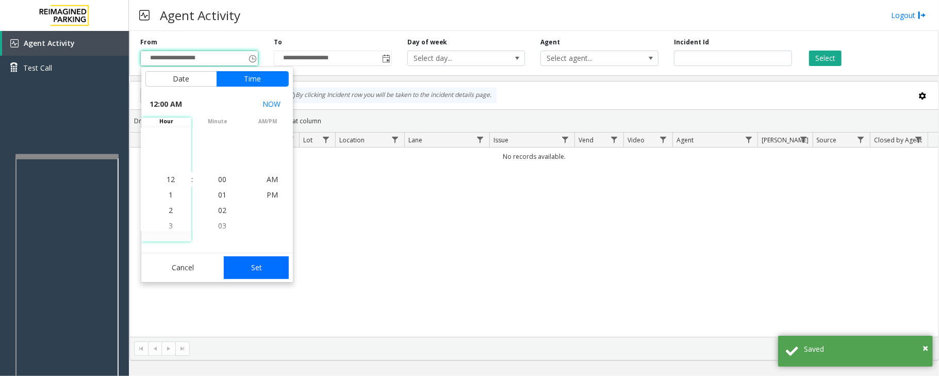
click at [266, 272] on button "Set" at bounding box center [256, 267] width 65 height 23
type input "**********"
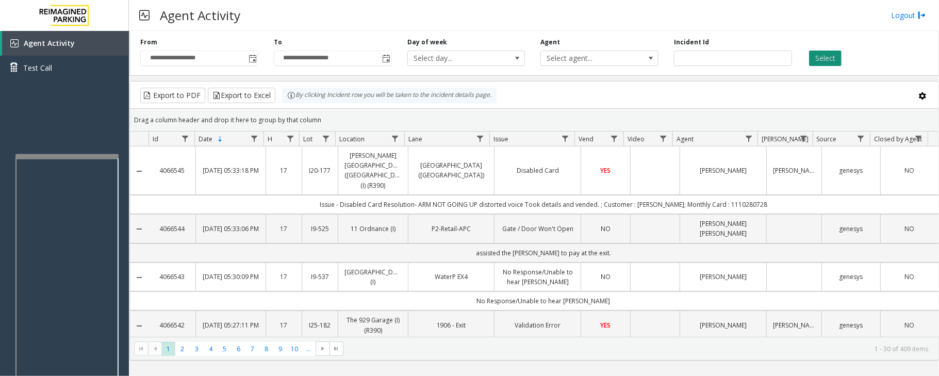
click at [824, 54] on button "Select" at bounding box center [825, 58] width 32 height 15
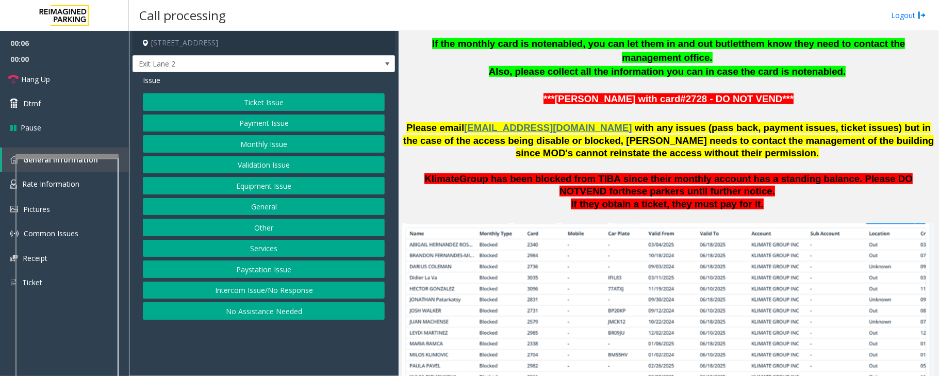
scroll to position [550, 0]
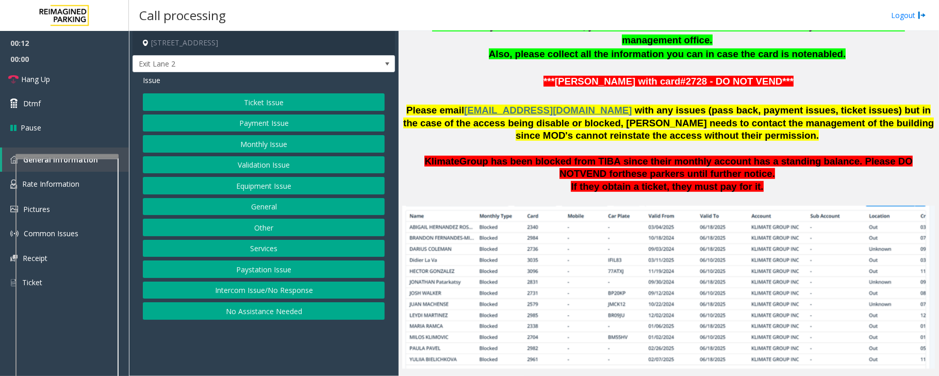
click at [209, 289] on button "Intercom Issue/No Response" at bounding box center [264, 290] width 242 height 18
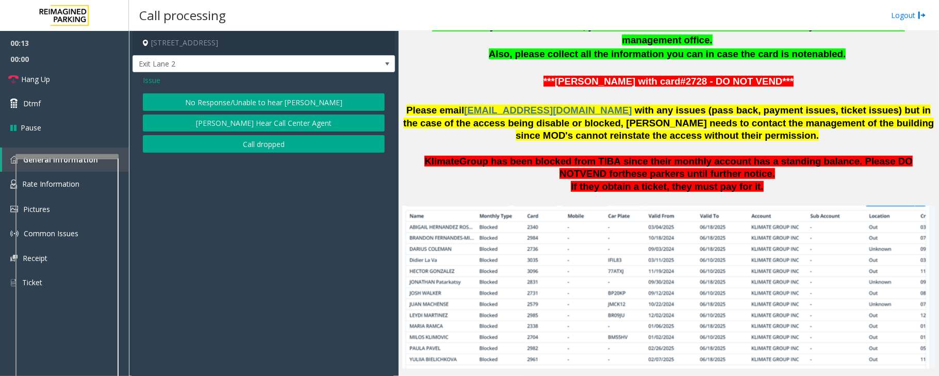
click at [231, 103] on button "No Response/Unable to hear [PERSON_NAME]" at bounding box center [264, 102] width 242 height 18
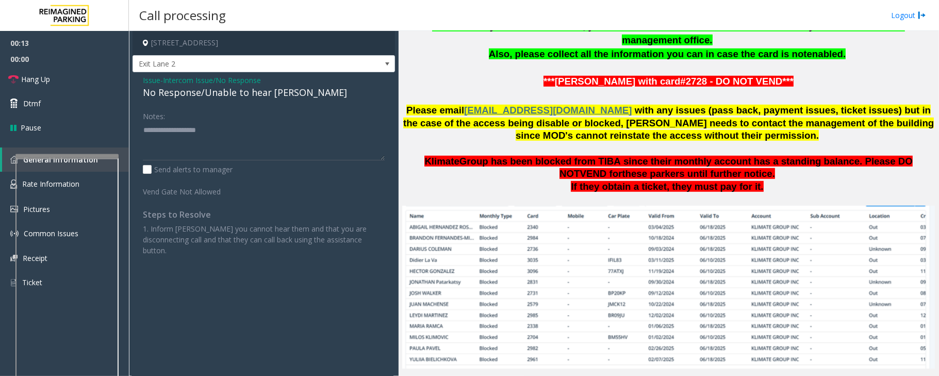
click at [223, 95] on div "No Response/Unable to hear [PERSON_NAME]" at bounding box center [264, 93] width 242 height 14
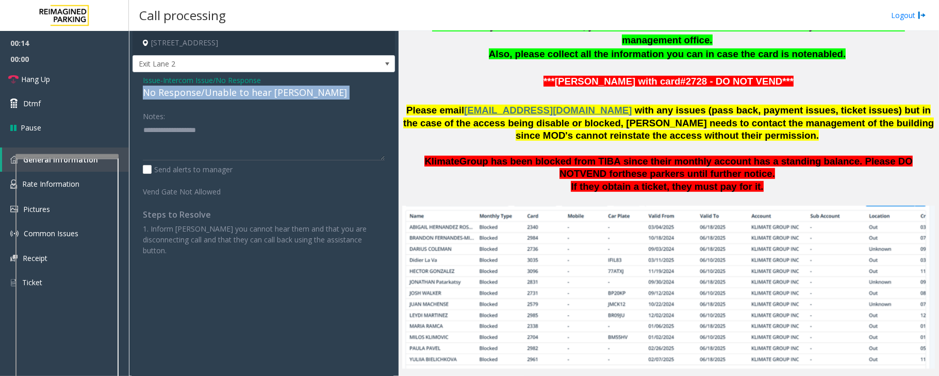
click at [223, 95] on div "No Response/Unable to hear [PERSON_NAME]" at bounding box center [264, 93] width 242 height 14
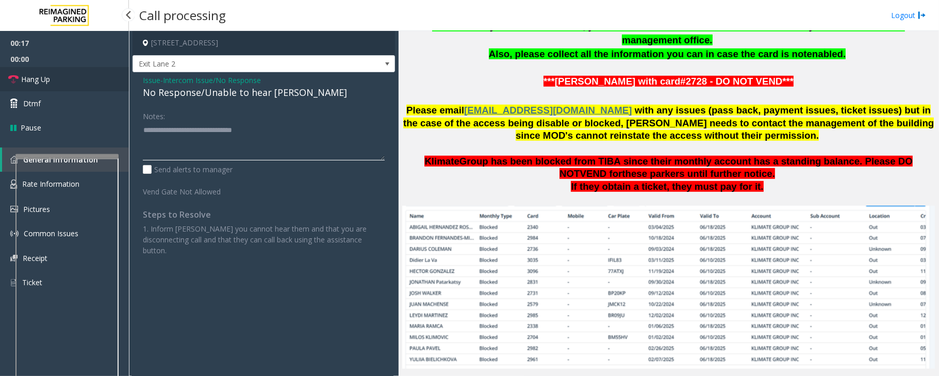
type textarea "**********"
click at [65, 83] on link "Hang Up" at bounding box center [64, 79] width 129 height 24
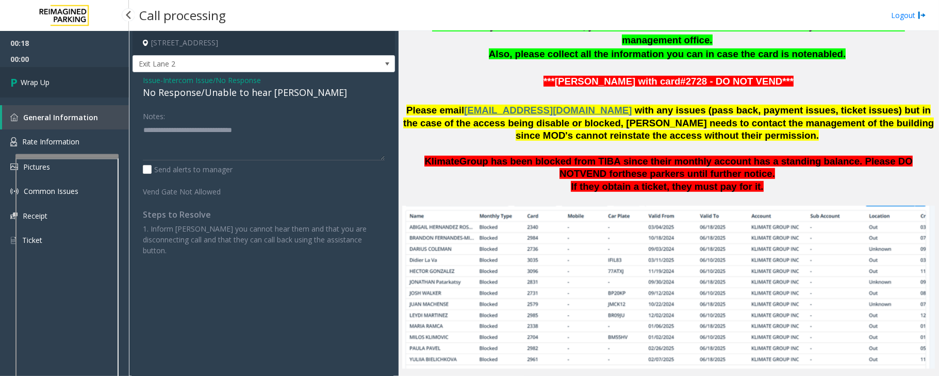
click at [65, 83] on link "Wrap Up" at bounding box center [64, 82] width 129 height 30
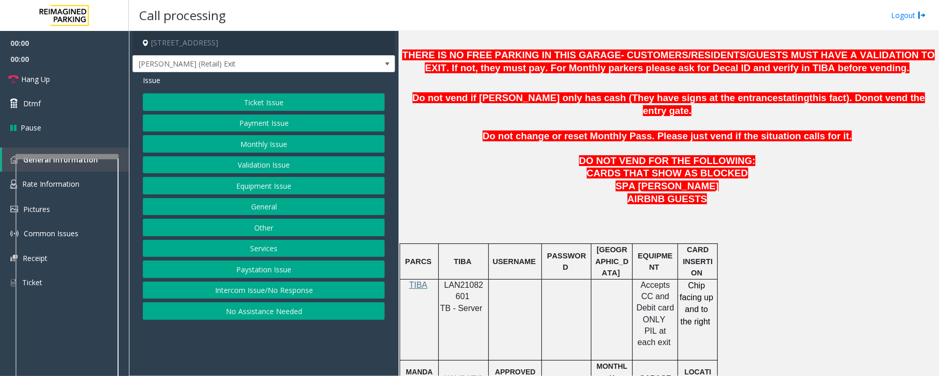
scroll to position [550, 0]
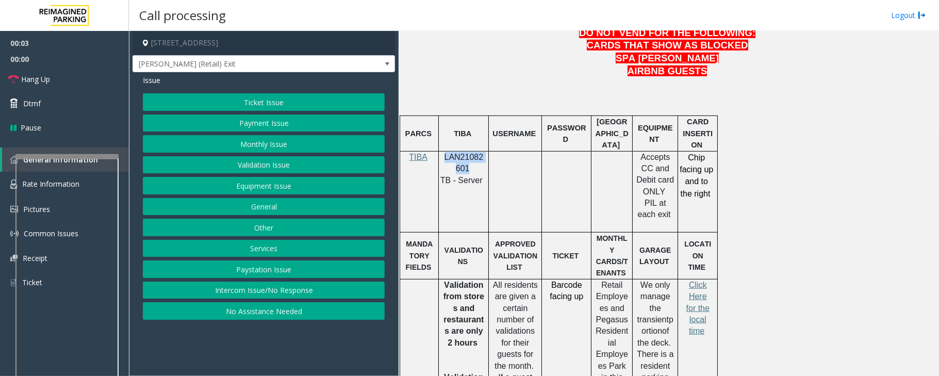
drag, startPoint x: 444, startPoint y: 130, endPoint x: 466, endPoint y: 141, distance: 24.7
click at [466, 153] on span "LAN21082601" at bounding box center [463, 163] width 39 height 20
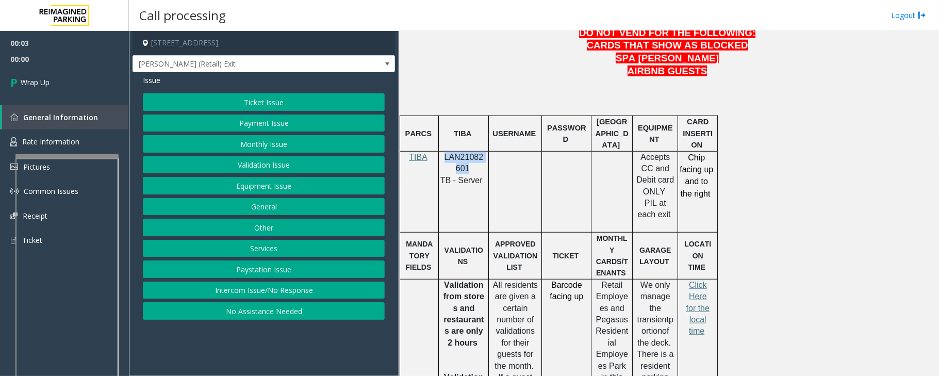
copy span "LAN21082601"
click at [239, 291] on button "Intercom Issue/No Response" at bounding box center [264, 290] width 242 height 18
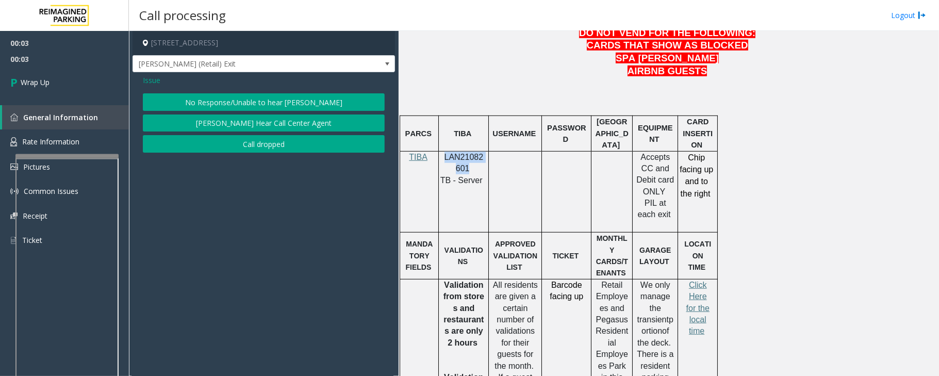
click at [218, 146] on button "Call dropped" at bounding box center [264, 144] width 242 height 18
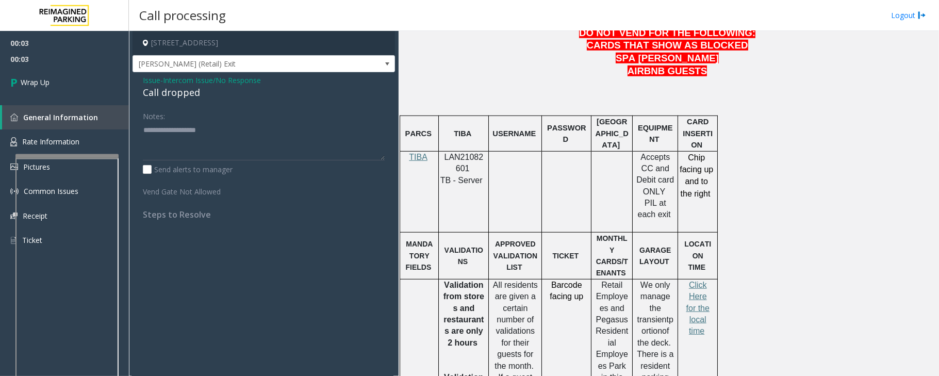
click at [187, 97] on div "Call dropped" at bounding box center [264, 93] width 242 height 14
type textarea "**********"
click at [62, 85] on link "Wrap Up" at bounding box center [64, 82] width 129 height 30
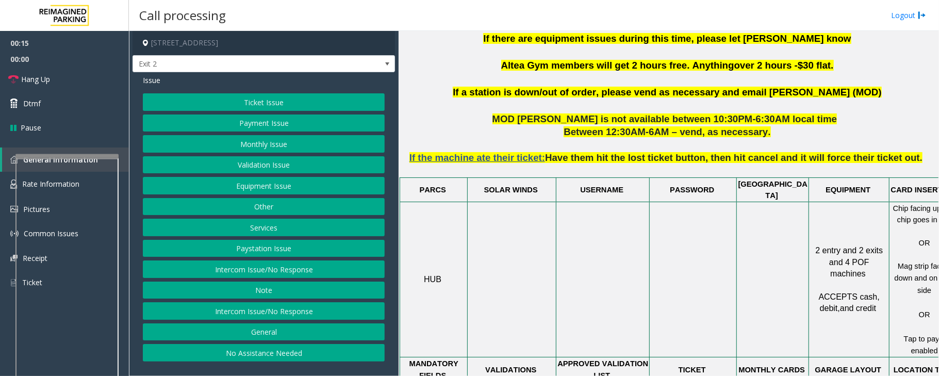
scroll to position [550, 0]
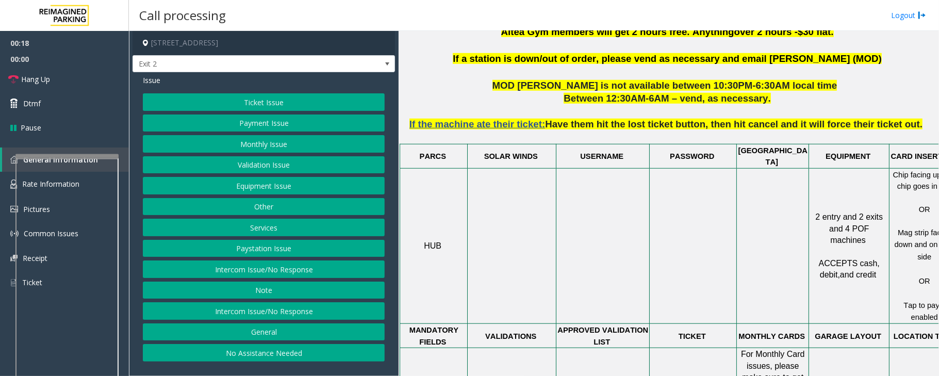
click at [277, 146] on button "Monthly Issue" at bounding box center [264, 144] width 242 height 18
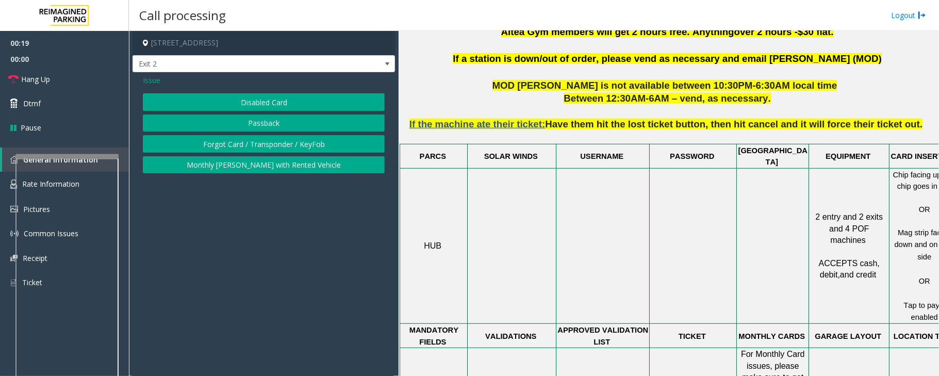
click at [283, 102] on button "Disabled Card" at bounding box center [264, 102] width 242 height 18
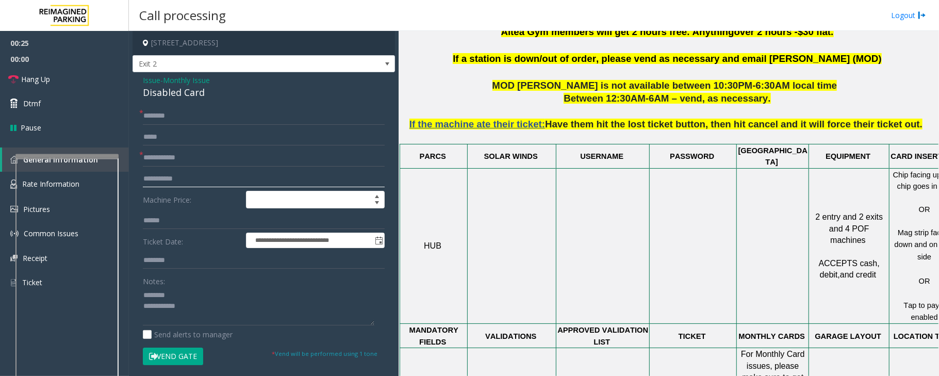
click at [157, 170] on input "text" at bounding box center [264, 179] width 242 height 18
click at [161, 160] on input "text" at bounding box center [264, 158] width 242 height 18
click at [161, 89] on div "Disabled Card" at bounding box center [264, 93] width 242 height 14
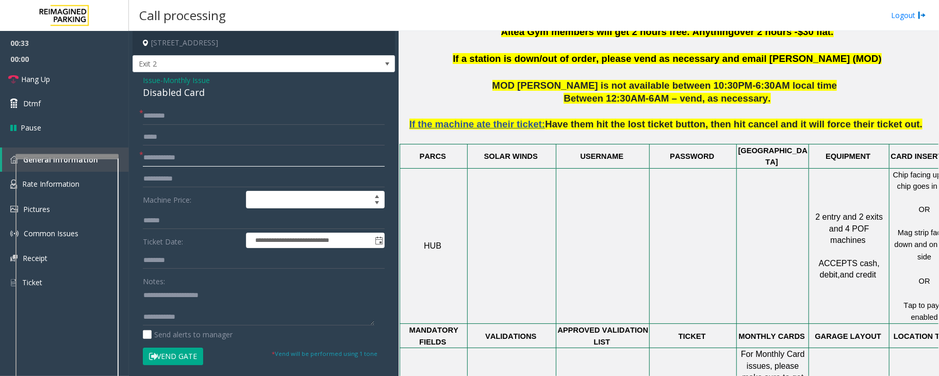
click at [165, 153] on input "text" at bounding box center [264, 158] width 242 height 18
click at [169, 306] on textarea at bounding box center [258, 306] width 231 height 39
type textarea "**********"
click at [213, 162] on input "text" at bounding box center [264, 158] width 242 height 18
click at [223, 157] on input "text" at bounding box center [264, 158] width 242 height 18
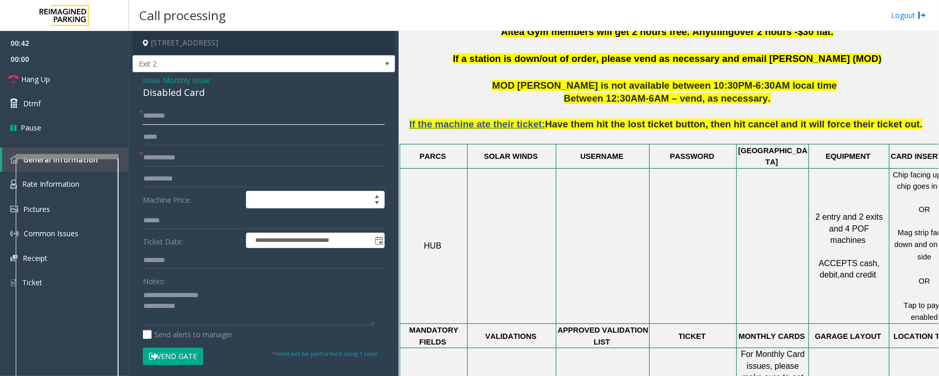
click at [173, 114] on input "text" at bounding box center [264, 116] width 242 height 18
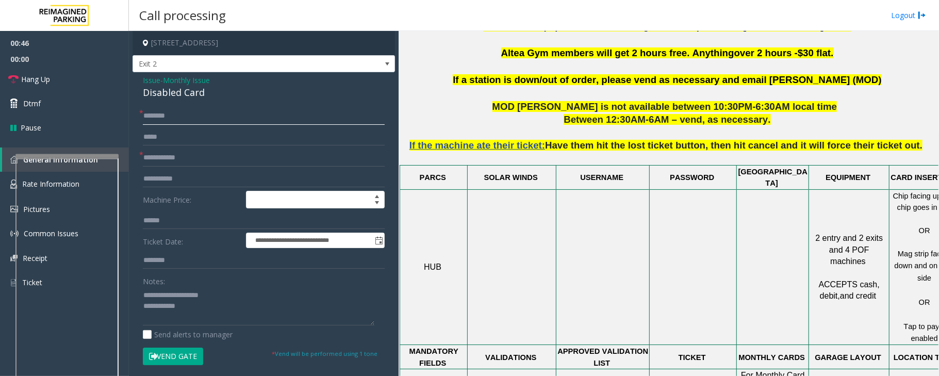
scroll to position [481, 0]
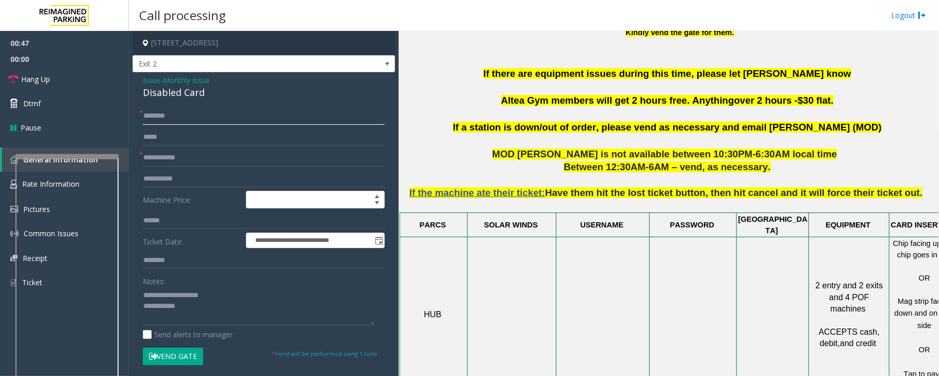
click at [162, 110] on input "text" at bounding box center [264, 116] width 242 height 18
click at [166, 158] on input "text" at bounding box center [264, 158] width 242 height 18
click at [165, 108] on input "text" at bounding box center [264, 116] width 242 height 18
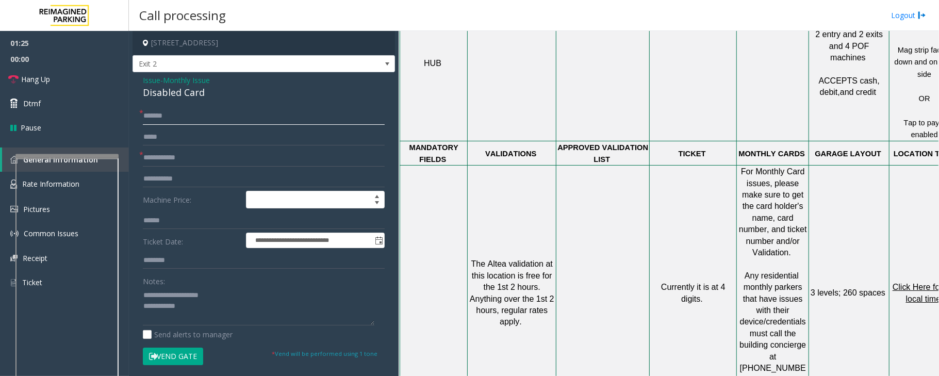
scroll to position [756, 0]
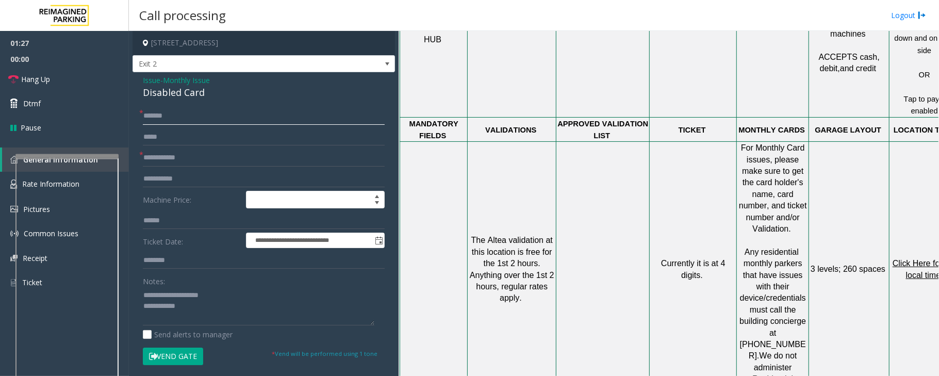
type input "******"
click at [211, 312] on textarea at bounding box center [258, 306] width 231 height 39
click at [168, 153] on input "text" at bounding box center [264, 158] width 242 height 18
type input "**"
click at [190, 307] on textarea at bounding box center [258, 306] width 231 height 39
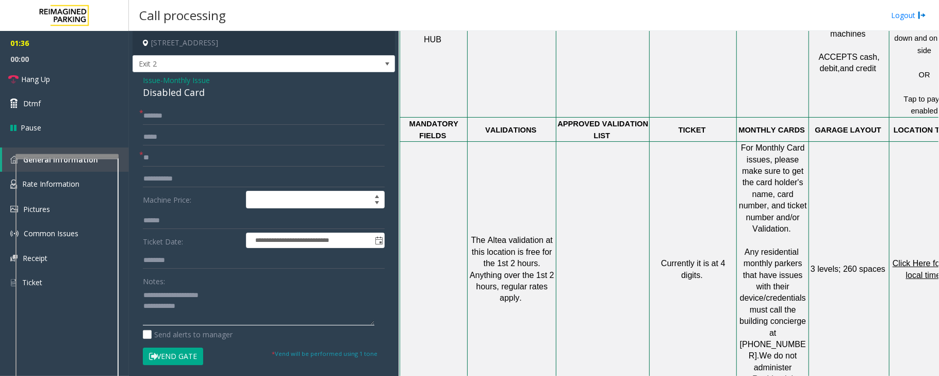
click at [223, 322] on textarea at bounding box center [258, 306] width 231 height 39
click at [59, 77] on link "Hang Up" at bounding box center [64, 79] width 129 height 24
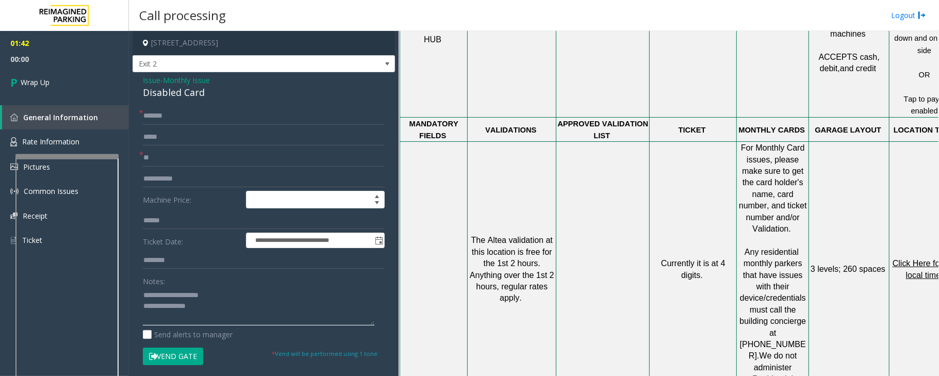
click at [234, 310] on textarea at bounding box center [258, 306] width 231 height 39
type textarea "**********"
click at [77, 87] on link "Wrap Up" at bounding box center [64, 82] width 129 height 30
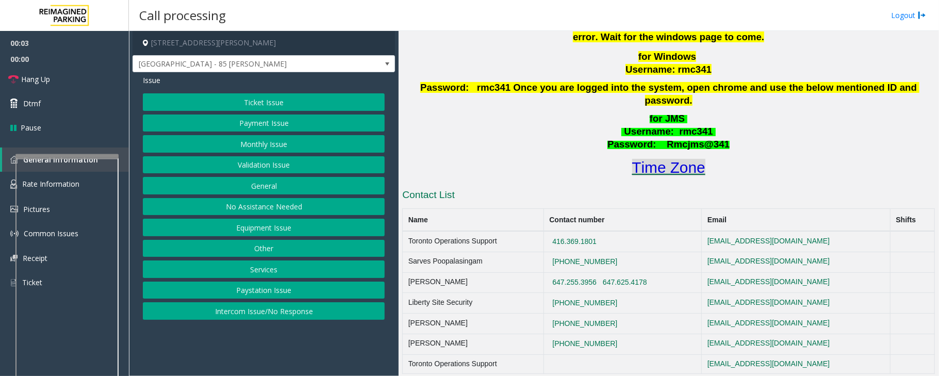
scroll to position [550, 0]
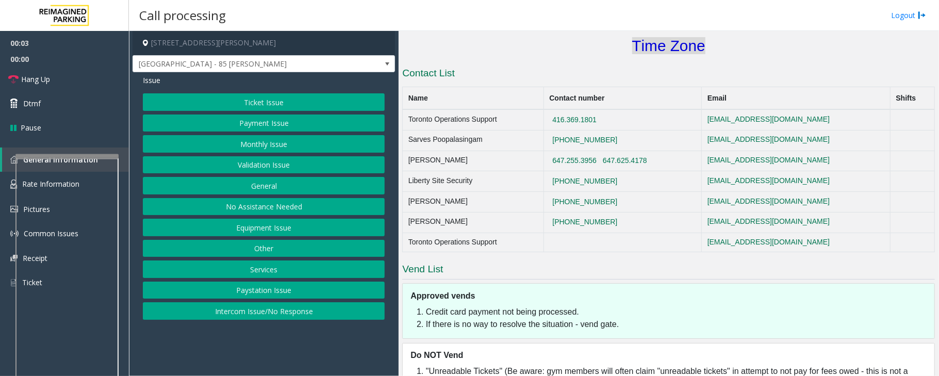
click at [679, 40] on font "Time Zone" at bounding box center [668, 45] width 73 height 17
click at [252, 166] on button "Validation Issue" at bounding box center [264, 165] width 242 height 18
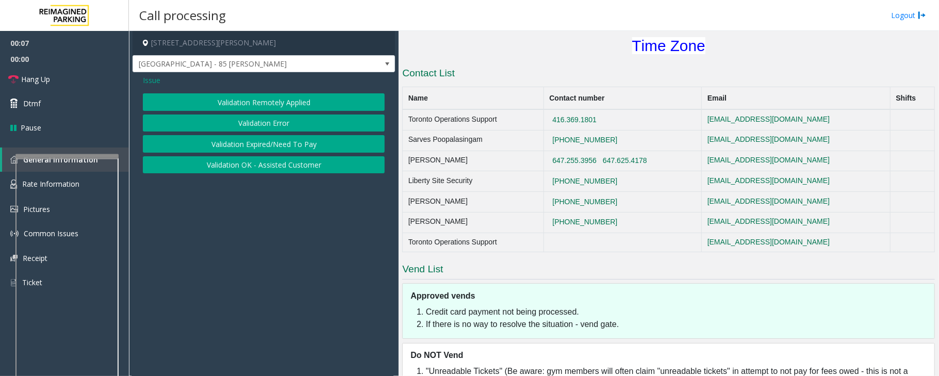
click at [277, 121] on button "Validation Error" at bounding box center [264, 123] width 242 height 18
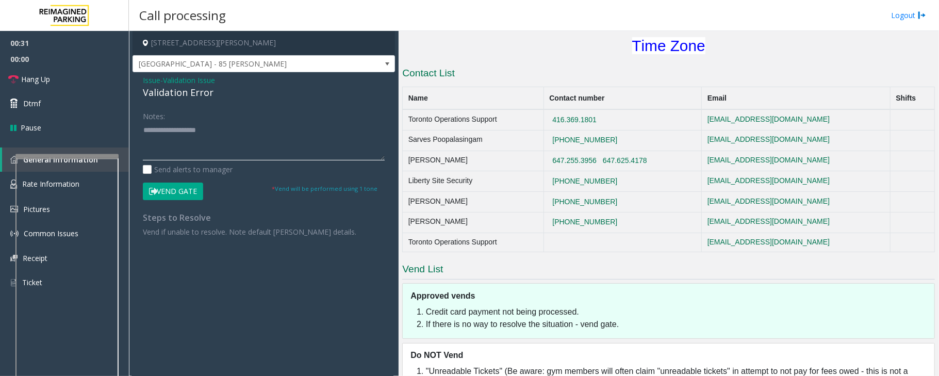
click at [195, 154] on textarea at bounding box center [264, 141] width 242 height 39
paste textarea "**********"
drag, startPoint x: 195, startPoint y: 130, endPoint x: 207, endPoint y: 146, distance: 20.6
click at [207, 146] on textarea at bounding box center [264, 141] width 242 height 39
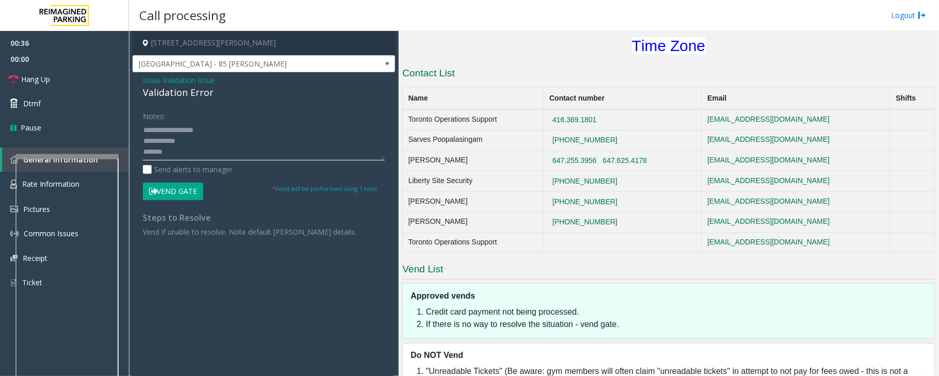
scroll to position [32, 0]
click at [205, 128] on textarea at bounding box center [264, 141] width 242 height 39
click at [196, 137] on textarea at bounding box center [264, 141] width 242 height 39
click at [190, 149] on textarea at bounding box center [264, 141] width 242 height 39
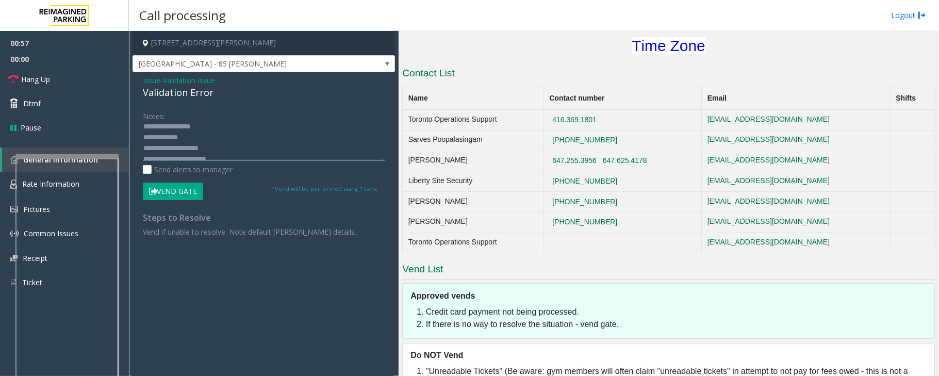
scroll to position [27, 0]
type textarea "**********"
click at [185, 191] on button "Vend Gate" at bounding box center [173, 192] width 60 height 18
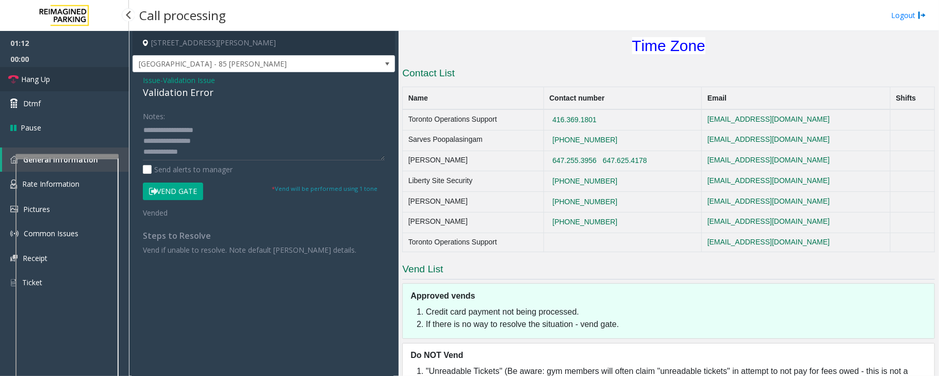
click at [38, 77] on span "Hang Up" at bounding box center [35, 79] width 29 height 11
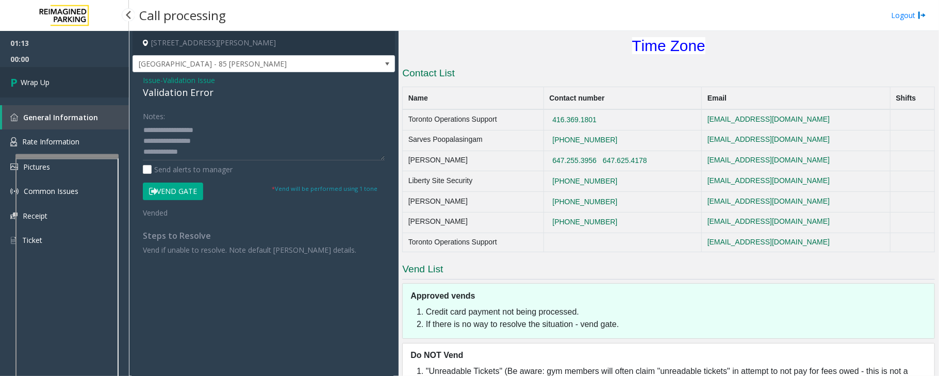
click at [38, 77] on span "Wrap Up" at bounding box center [35, 82] width 29 height 11
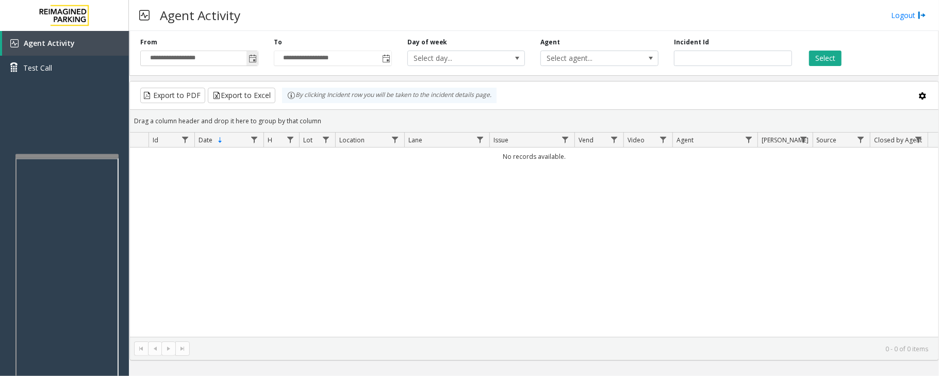
click at [251, 60] on span "Toggle popup" at bounding box center [252, 59] width 8 height 8
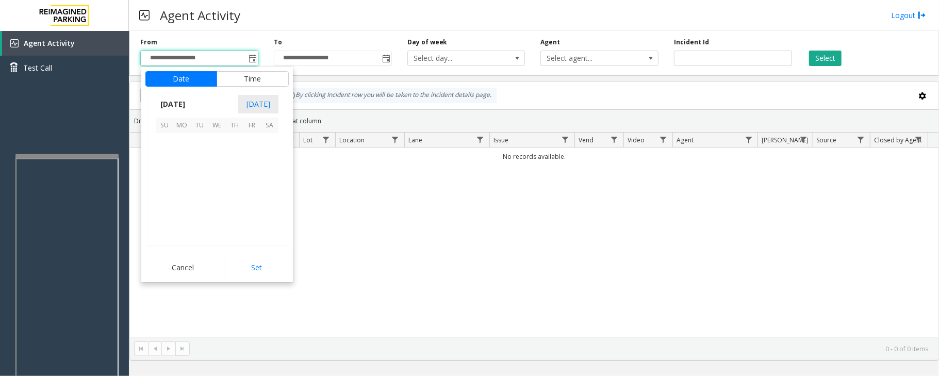
scroll to position [184910, 0]
click at [251, 211] on span "29" at bounding box center [252, 212] width 18 height 18
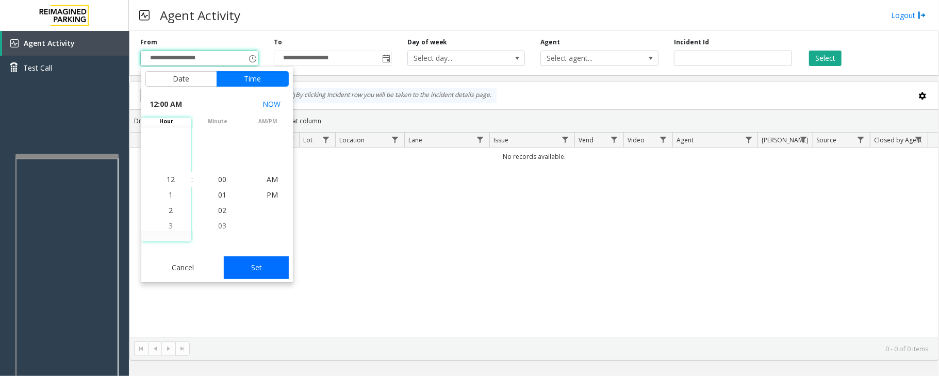
click at [272, 264] on button "Set" at bounding box center [256, 267] width 65 height 23
type input "**********"
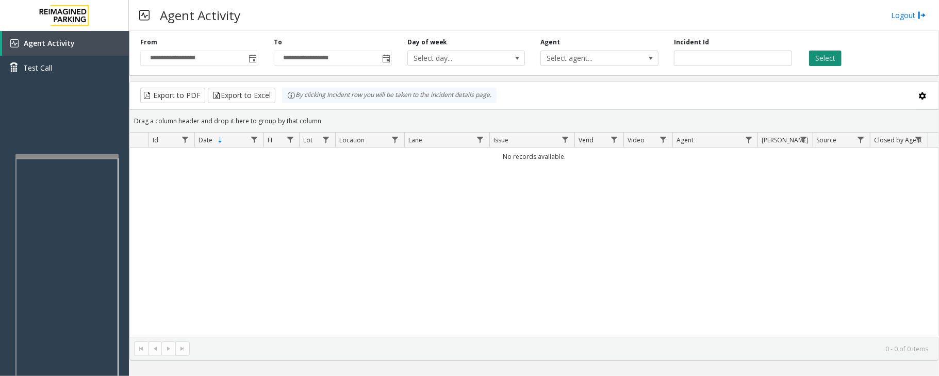
click at [825, 56] on button "Select" at bounding box center [825, 58] width 32 height 15
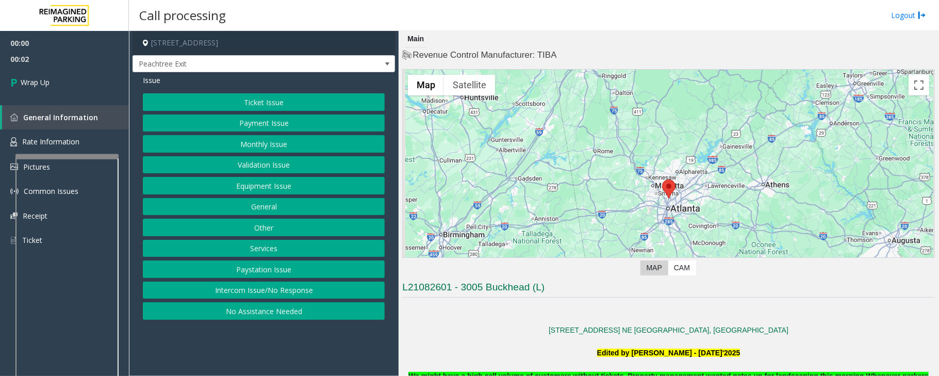
click at [269, 293] on button "Intercom Issue/No Response" at bounding box center [264, 290] width 242 height 18
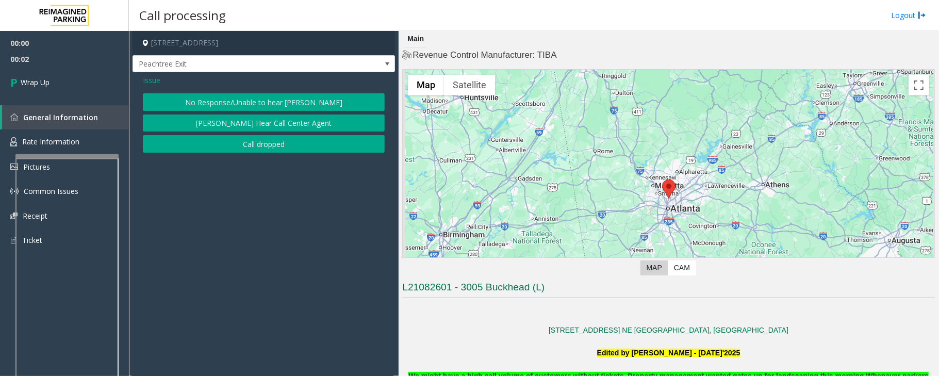
click at [252, 147] on button "Call dropped" at bounding box center [264, 144] width 242 height 18
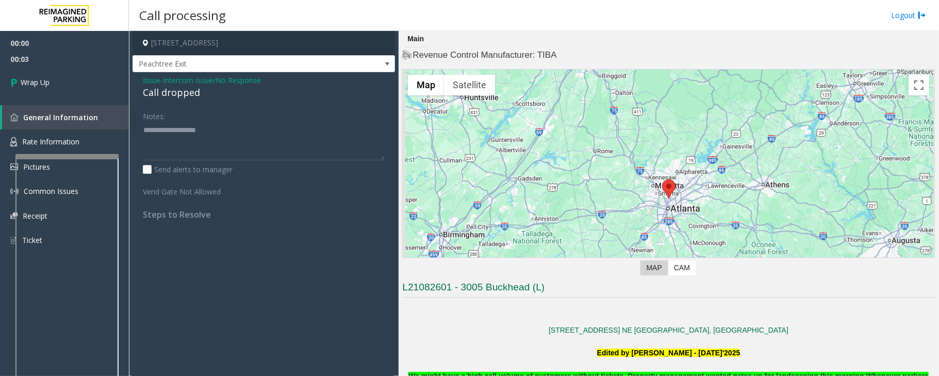
click at [180, 95] on div "Call dropped" at bounding box center [264, 93] width 242 height 14
type textarea "**********"
click at [86, 91] on link "Wrap Up" at bounding box center [64, 82] width 129 height 30
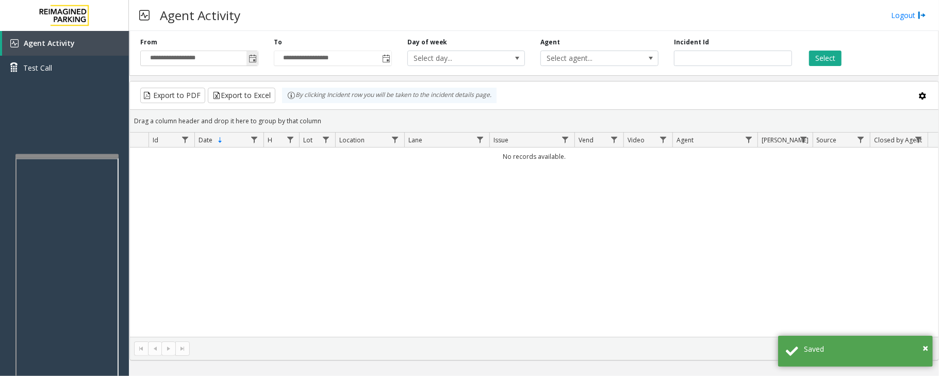
click at [254, 58] on span "Toggle popup" at bounding box center [252, 59] width 8 height 8
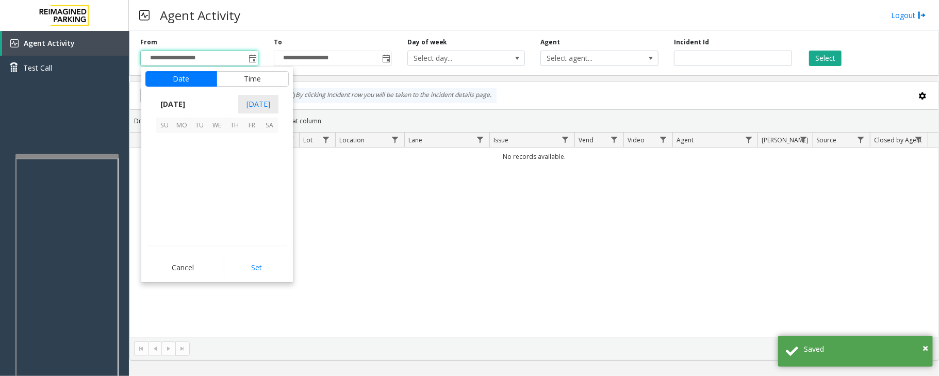
scroll to position [184910, 0]
click at [252, 213] on span "29" at bounding box center [252, 212] width 18 height 18
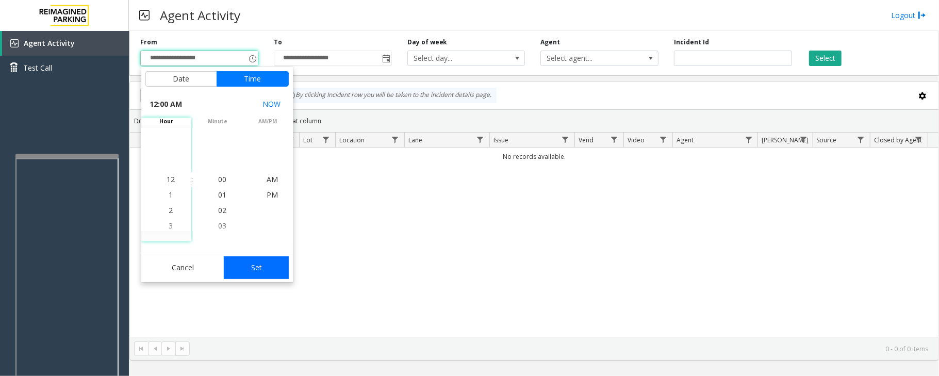
click at [259, 264] on button "Set" at bounding box center [256, 267] width 65 height 23
type input "**********"
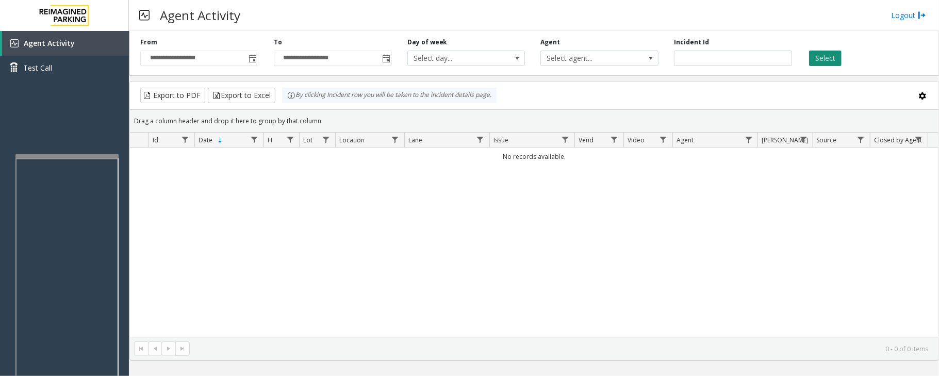
click at [823, 58] on button "Select" at bounding box center [825, 58] width 32 height 15
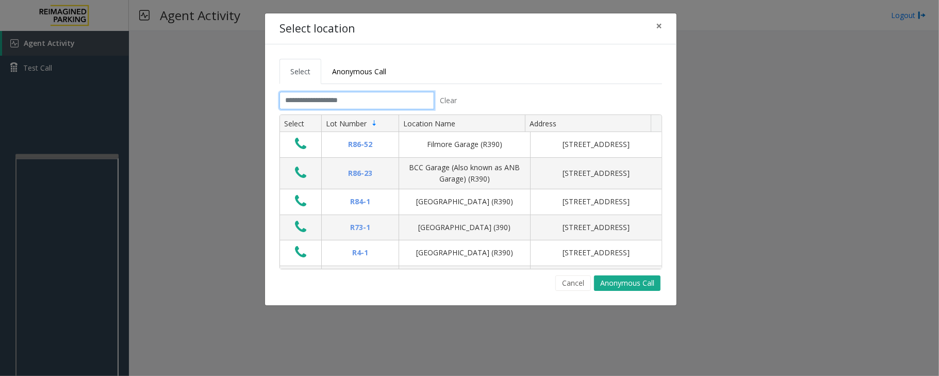
click at [317, 100] on input "text" at bounding box center [356, 101] width 155 height 18
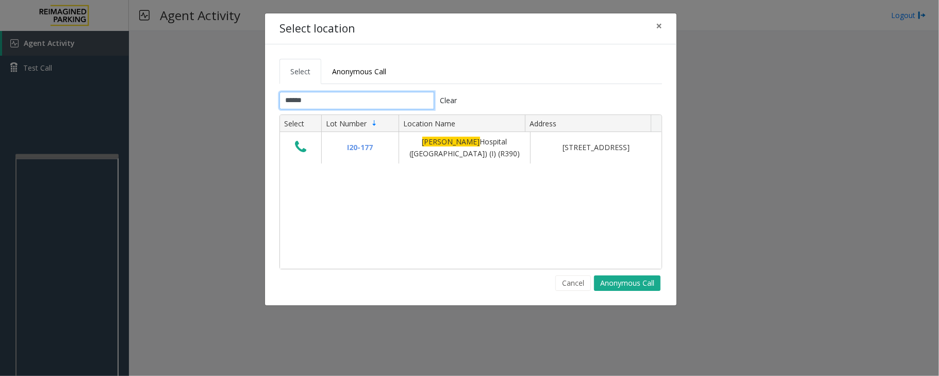
type input "******"
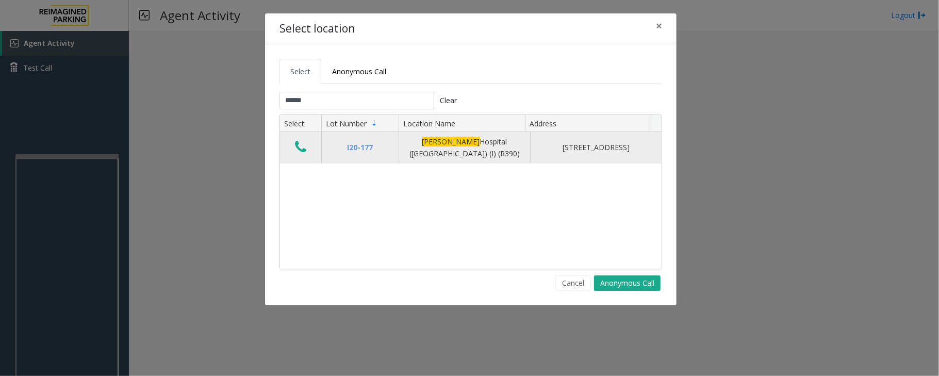
click at [299, 152] on icon "Data table" at bounding box center [300, 147] width 11 height 14
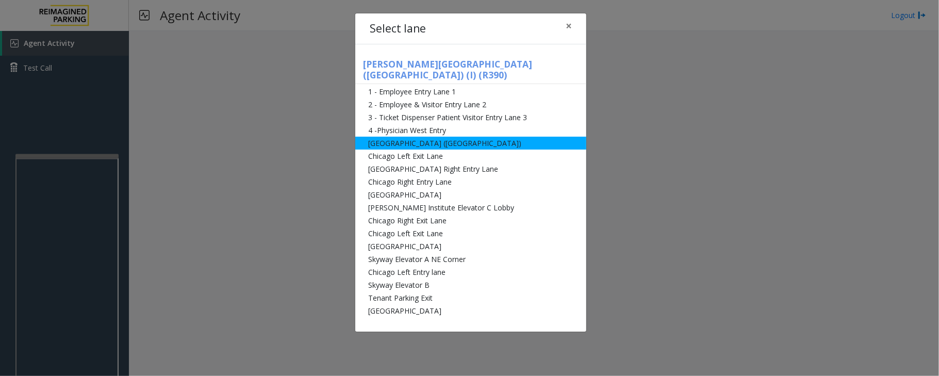
click at [399, 137] on li "[GEOGRAPHIC_DATA] ([GEOGRAPHIC_DATA])" at bounding box center [470, 143] width 231 height 13
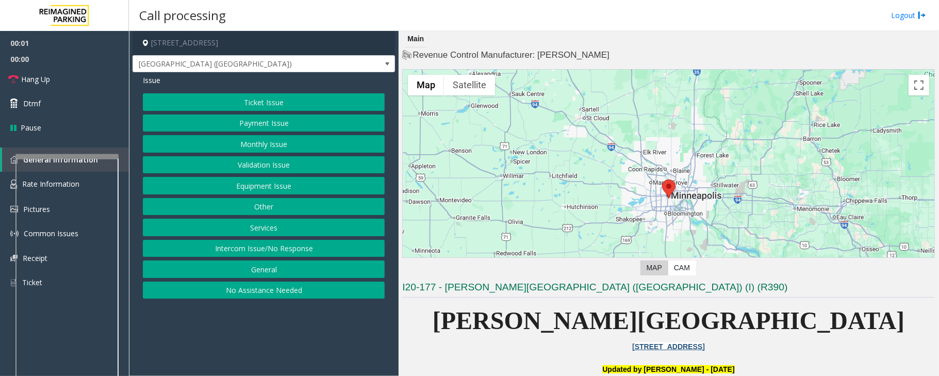
click at [247, 184] on button "Equipment Issue" at bounding box center [264, 186] width 242 height 18
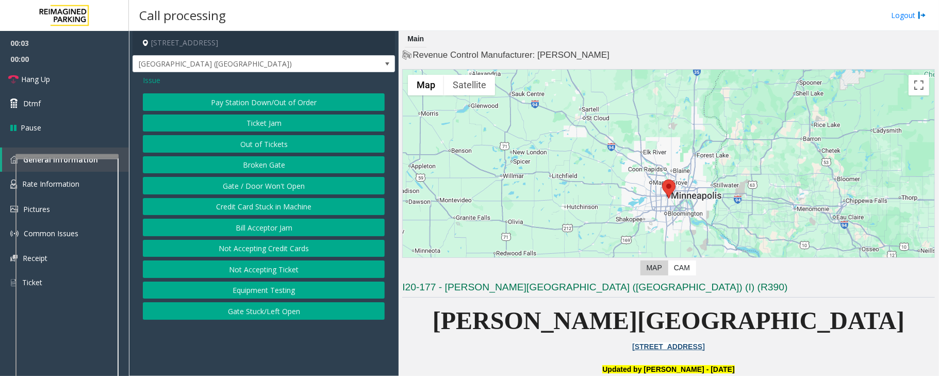
click at [240, 187] on button "Gate / Door Won't Open" at bounding box center [264, 186] width 242 height 18
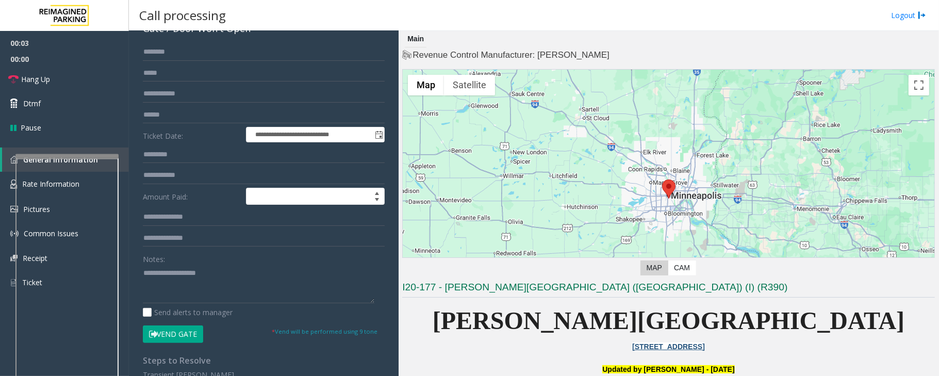
scroll to position [137, 0]
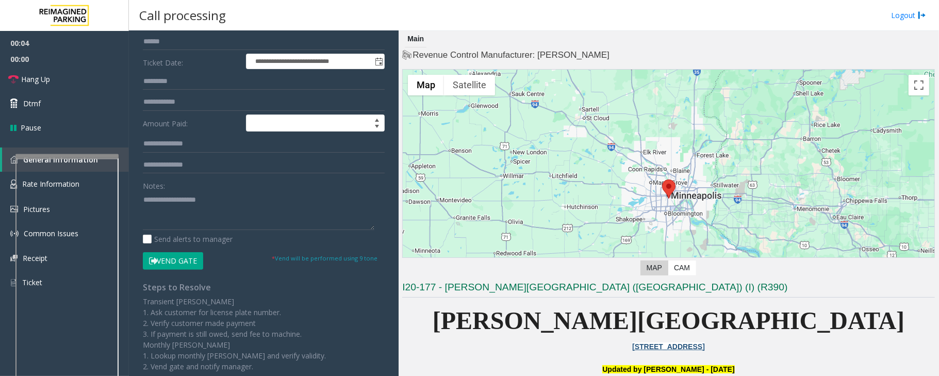
click at [172, 263] on button "Vend Gate" at bounding box center [173, 261] width 60 height 18
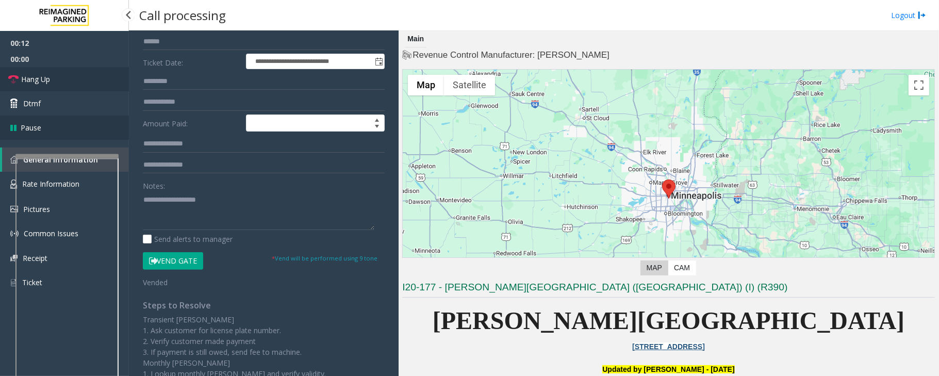
drag, startPoint x: 65, startPoint y: 85, endPoint x: 114, endPoint y: 126, distance: 64.8
click at [65, 85] on link "Hang Up" at bounding box center [64, 79] width 129 height 24
click at [203, 201] on textarea at bounding box center [258, 210] width 231 height 39
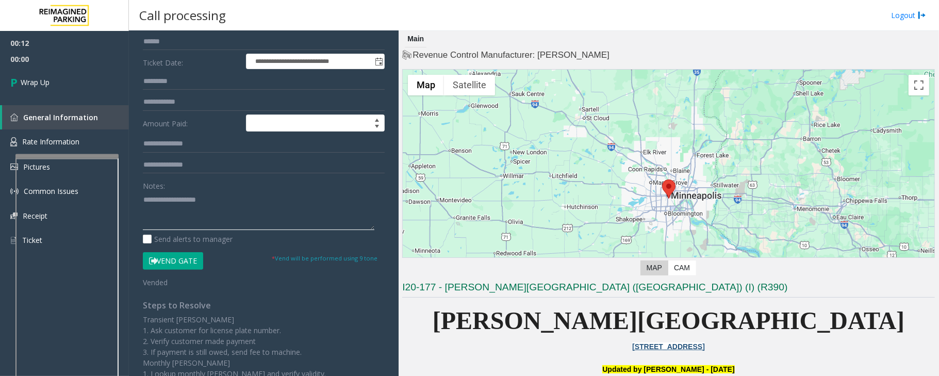
paste textarea "**********"
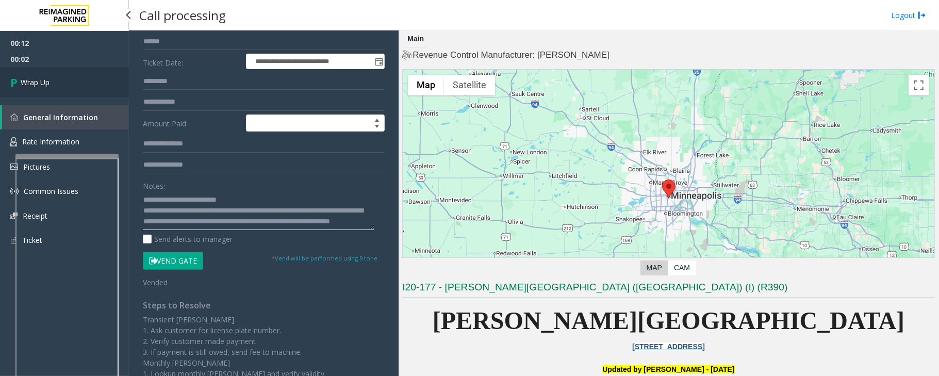
type textarea "**********"
click at [42, 81] on span "Wrap Up" at bounding box center [35, 82] width 29 height 11
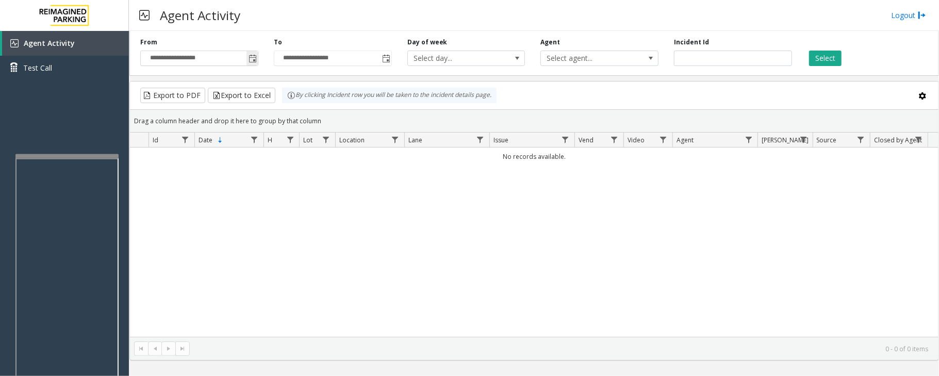
click at [256, 58] on span "Toggle popup" at bounding box center [252, 59] width 8 height 8
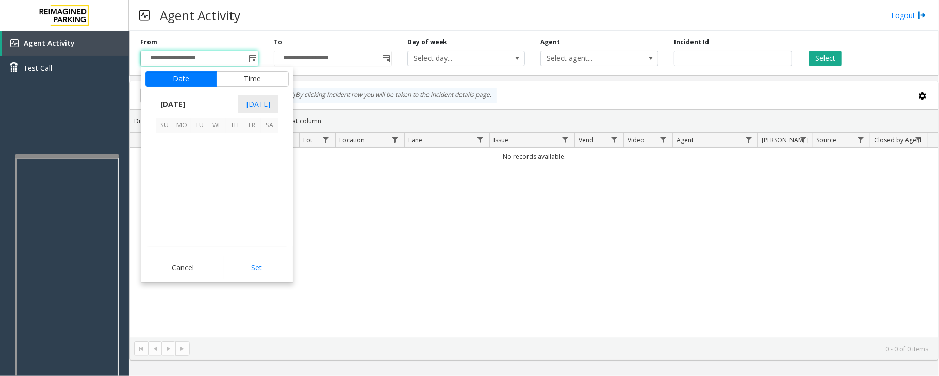
scroll to position [184910, 0]
click at [250, 209] on span "29" at bounding box center [252, 212] width 18 height 18
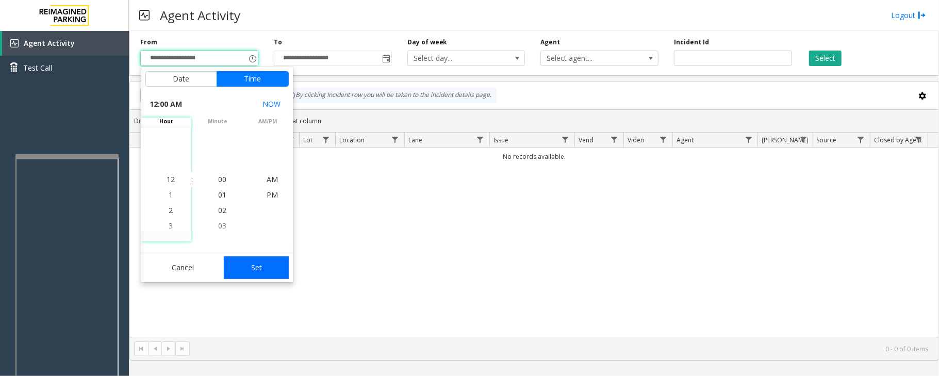
click at [256, 266] on button "Set" at bounding box center [256, 267] width 65 height 23
type input "**********"
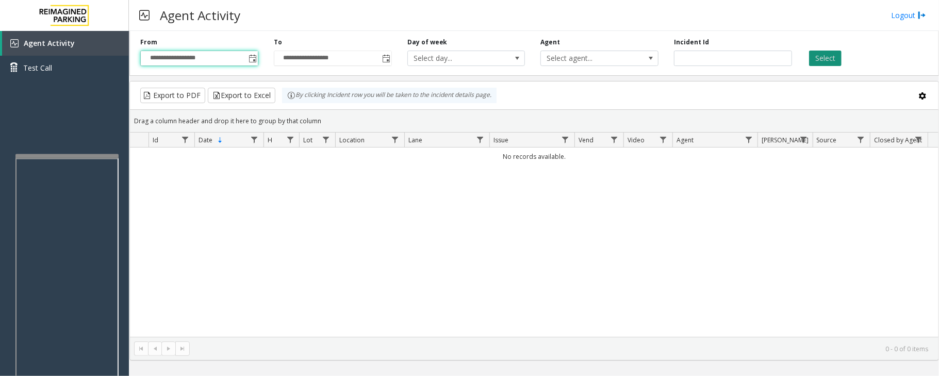
click at [825, 55] on button "Select" at bounding box center [825, 58] width 32 height 15
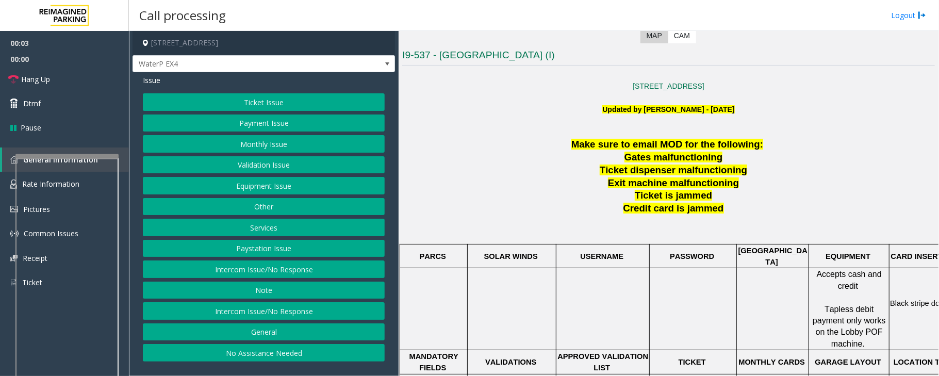
scroll to position [275, 0]
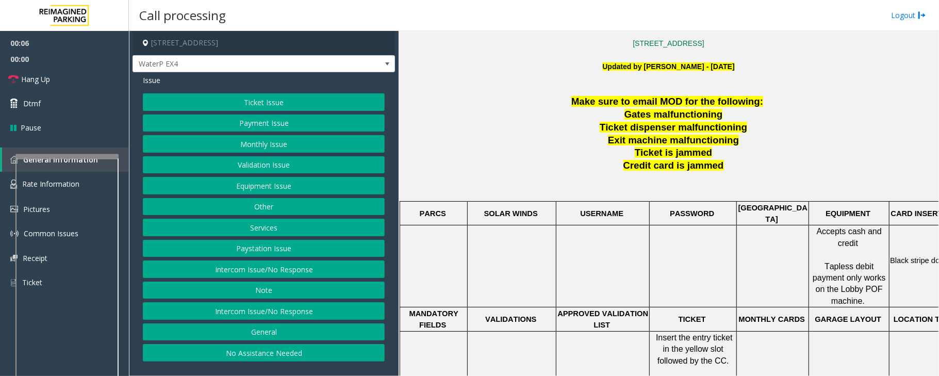
click at [261, 234] on button "Services" at bounding box center [264, 228] width 242 height 18
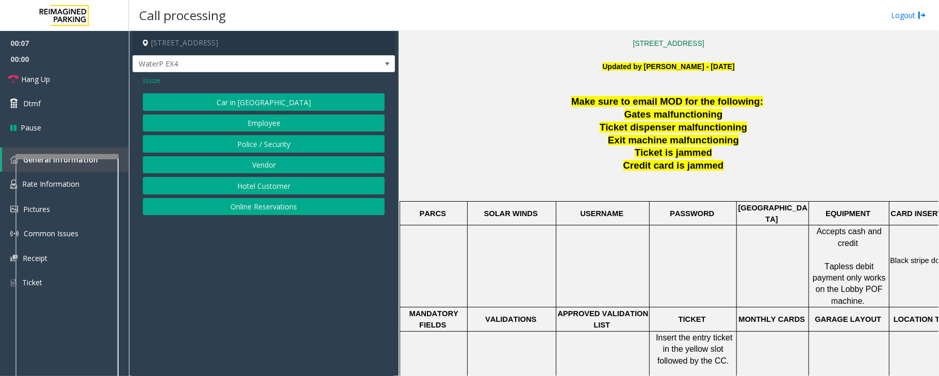
click at [254, 207] on button "Online Reservations" at bounding box center [264, 207] width 242 height 18
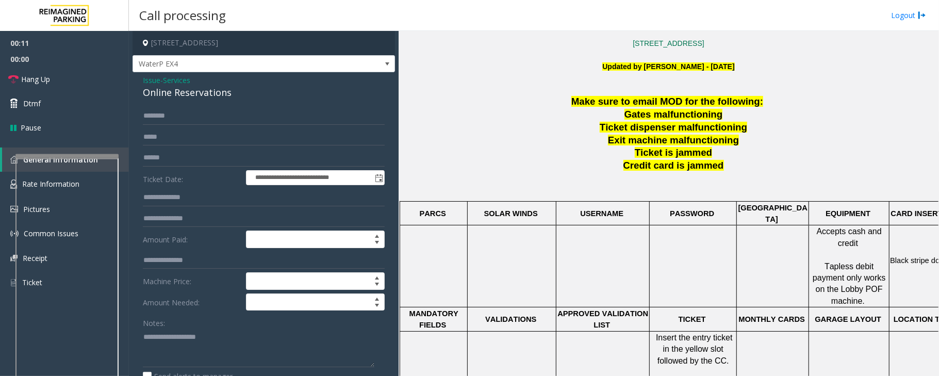
scroll to position [7, 0]
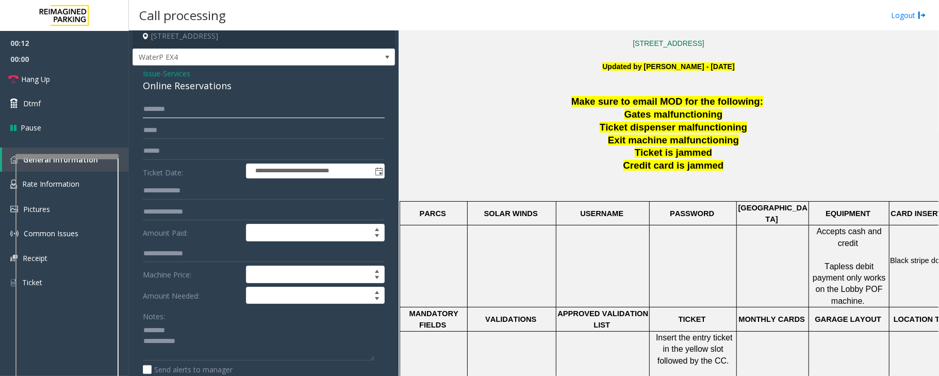
click at [173, 110] on input "text" at bounding box center [264, 110] width 242 height 18
click at [182, 84] on div "Online Reservations" at bounding box center [264, 86] width 242 height 14
type textarea "**********"
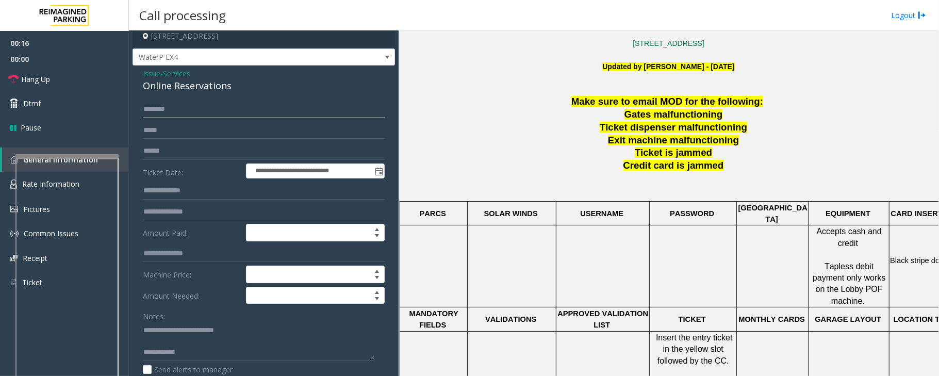
click at [174, 102] on input "text" at bounding box center [264, 110] width 242 height 18
type input "****"
click at [163, 153] on input "text" at bounding box center [264, 151] width 242 height 18
click at [181, 343] on textarea at bounding box center [258, 341] width 231 height 39
click at [190, 341] on textarea at bounding box center [258, 341] width 231 height 39
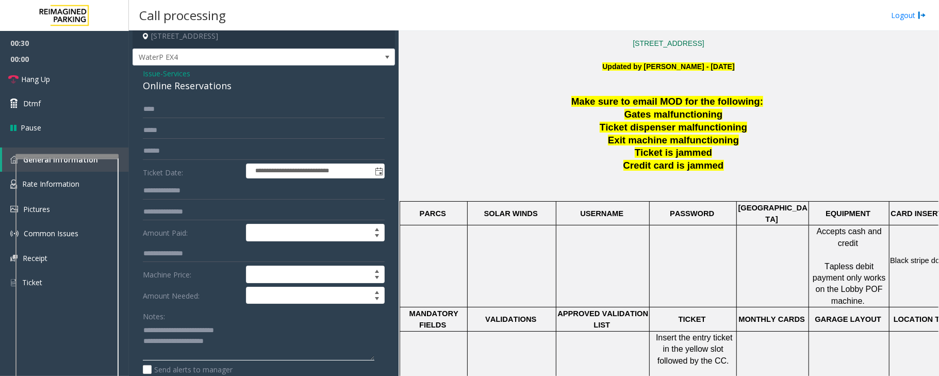
click at [184, 341] on textarea at bounding box center [258, 341] width 231 height 39
click at [275, 344] on textarea at bounding box center [258, 341] width 231 height 39
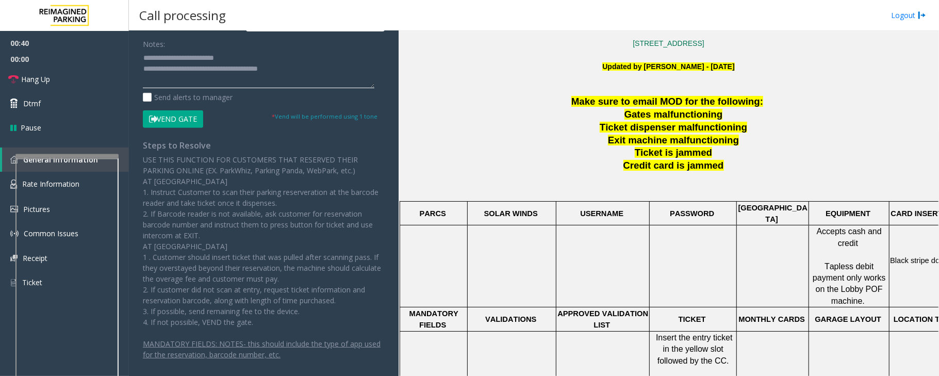
scroll to position [281, 0]
click at [194, 121] on button "Vend Gate" at bounding box center [173, 117] width 60 height 18
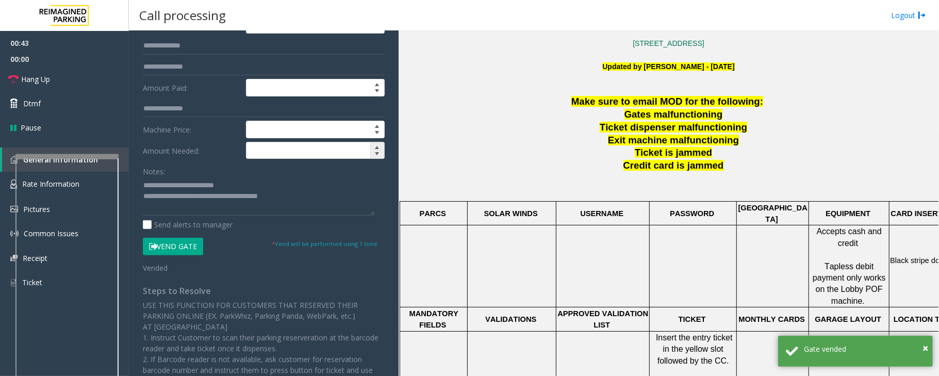
scroll to position [144, 0]
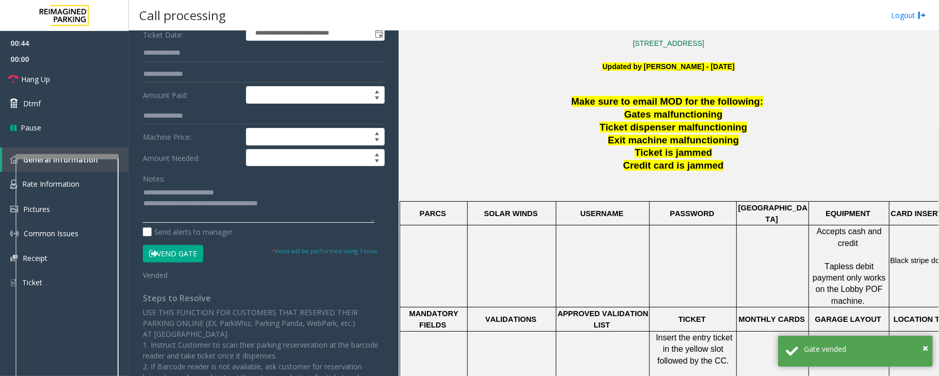
click at [320, 209] on textarea at bounding box center [258, 203] width 231 height 39
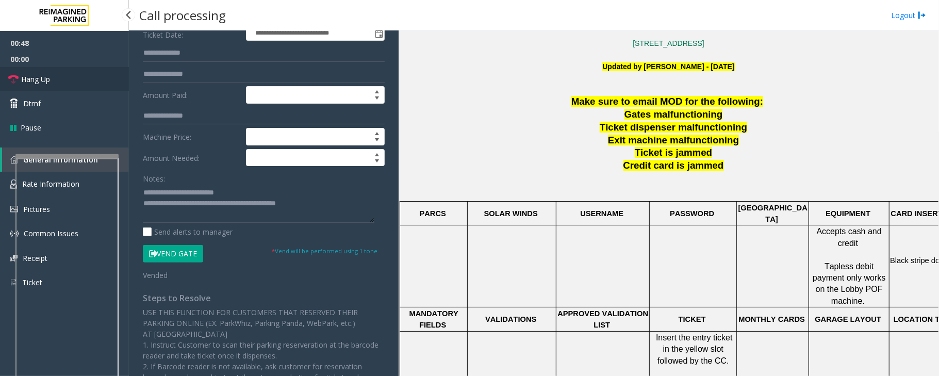
click at [59, 76] on link "Hang Up" at bounding box center [64, 79] width 129 height 24
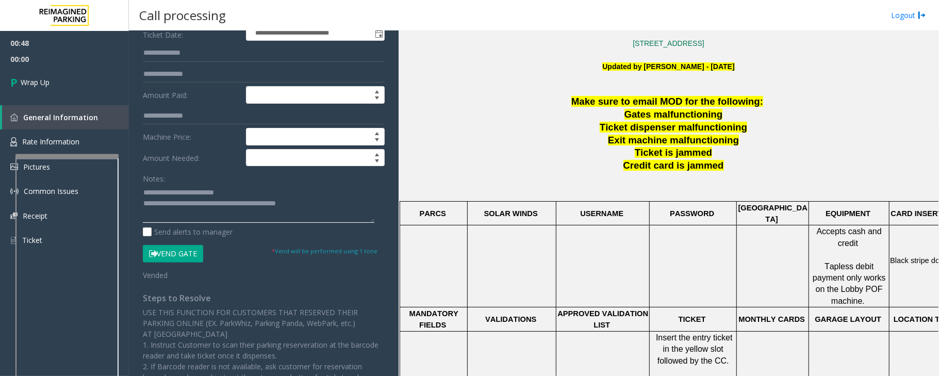
click at [334, 211] on textarea at bounding box center [258, 203] width 231 height 39
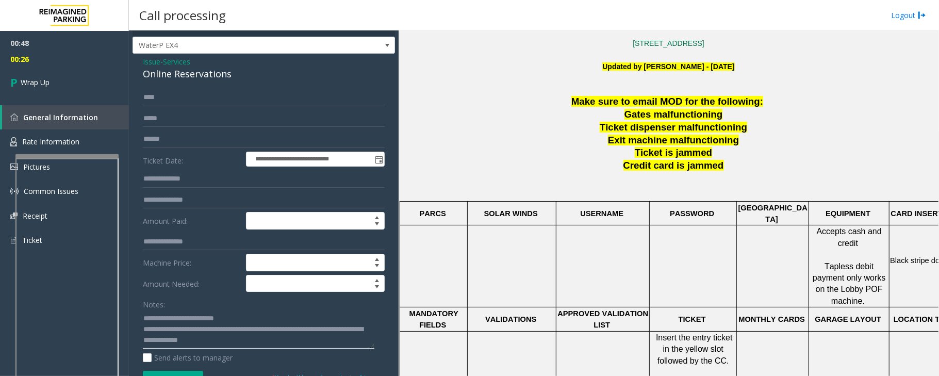
scroll to position [0, 0]
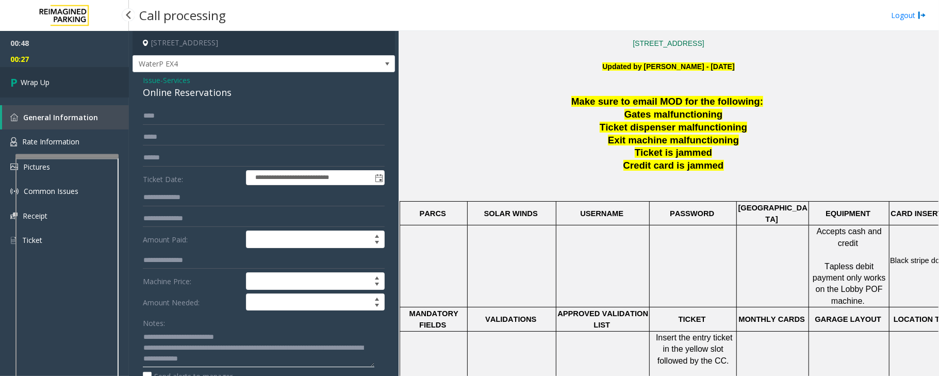
type textarea "**********"
click at [71, 74] on link "Wrap Up" at bounding box center [64, 82] width 129 height 30
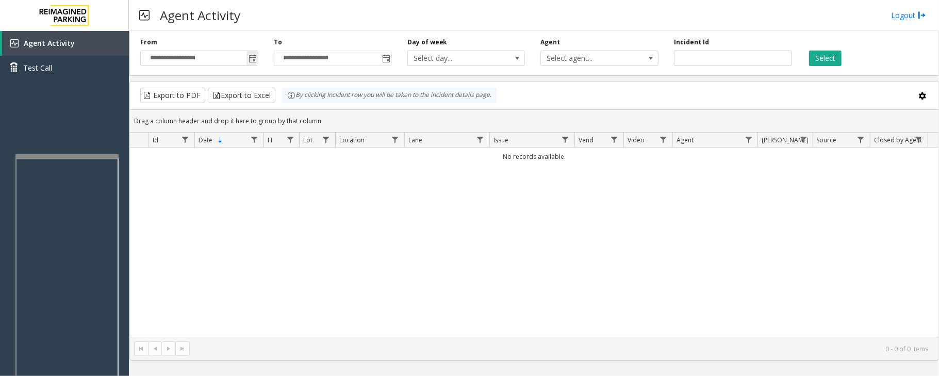
click at [252, 57] on span "Toggle popup" at bounding box center [252, 59] width 8 height 8
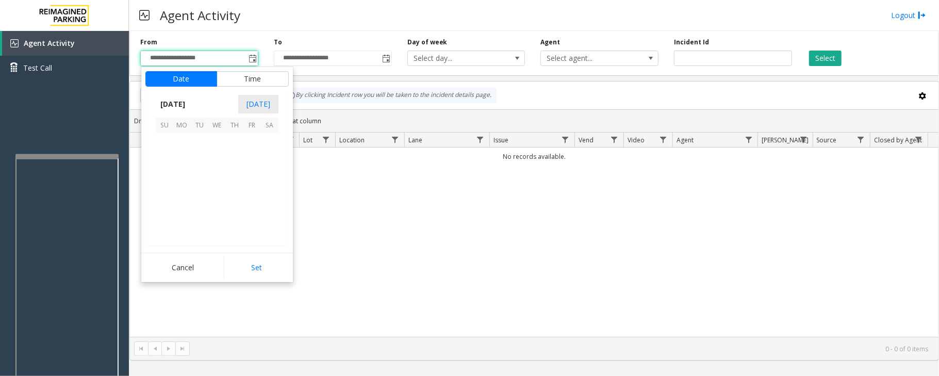
scroll to position [184910, 0]
click at [253, 209] on span "29" at bounding box center [252, 212] width 18 height 18
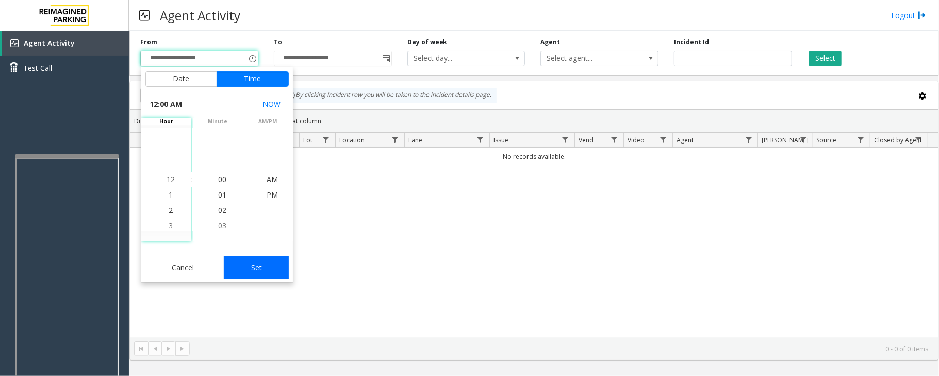
click at [262, 267] on button "Set" at bounding box center [256, 267] width 65 height 23
type input "**********"
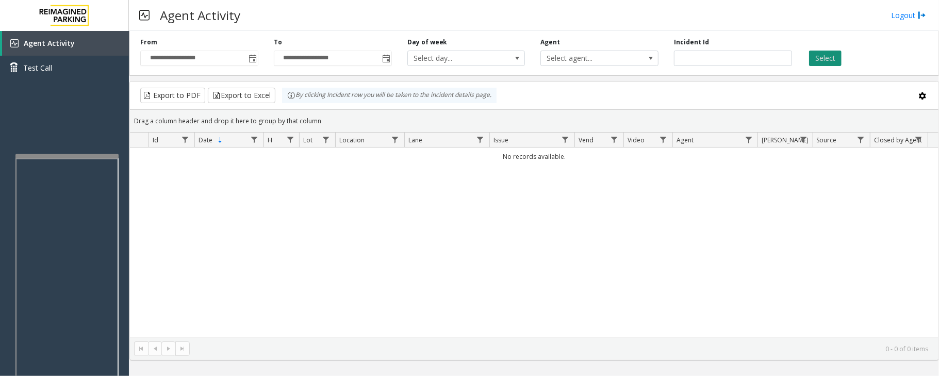
click at [835, 60] on button "Select" at bounding box center [825, 58] width 32 height 15
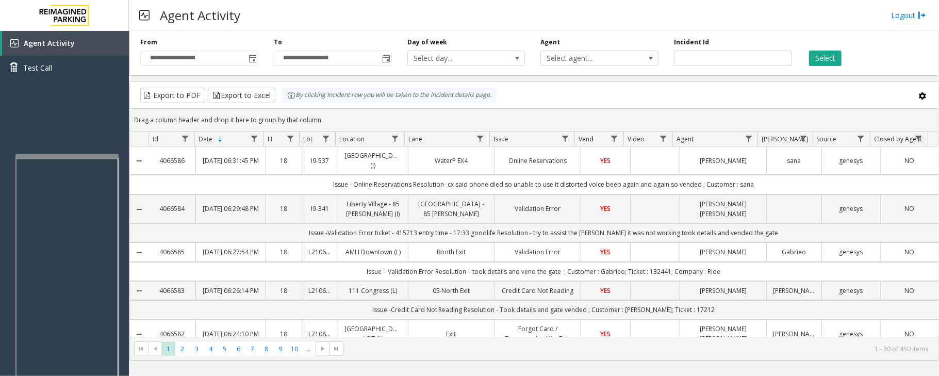
click at [597, 170] on td "YES" at bounding box center [605, 160] width 49 height 28
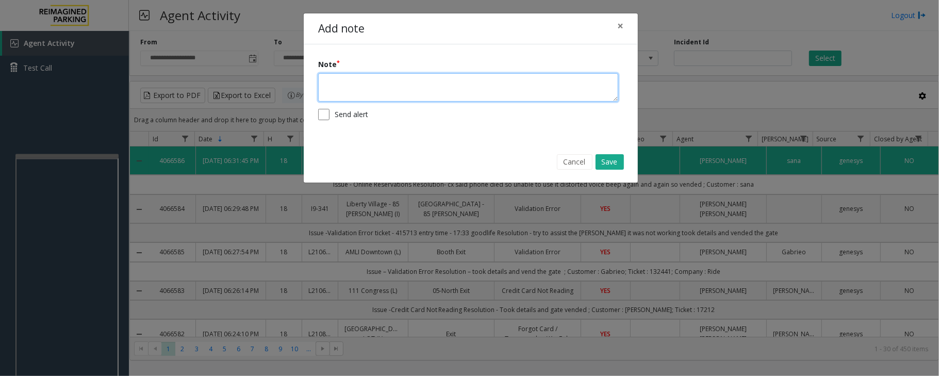
click at [395, 98] on textarea at bounding box center [468, 87] width 300 height 28
type textarea "**********"
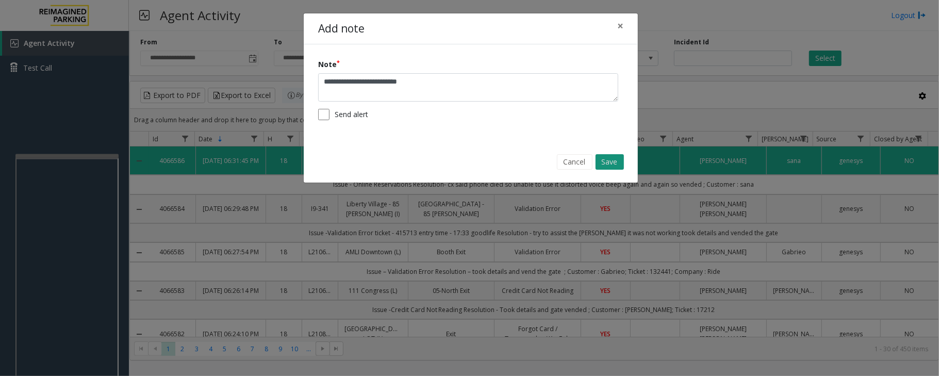
click at [603, 165] on button "Save" at bounding box center [609, 161] width 28 height 15
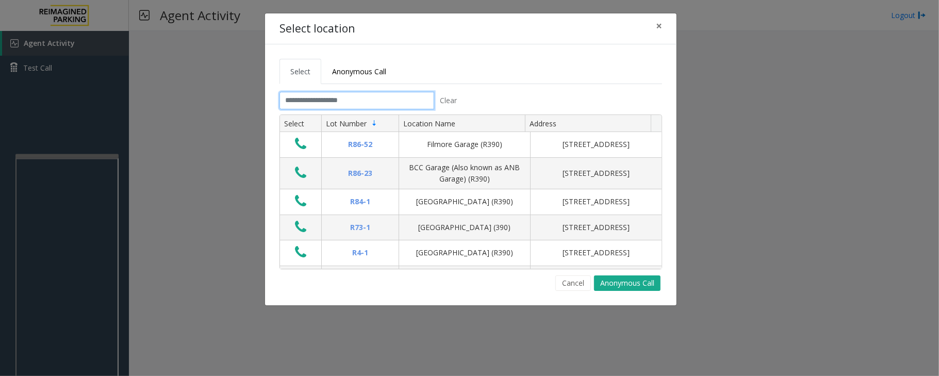
click at [350, 101] on input "text" at bounding box center [356, 101] width 155 height 18
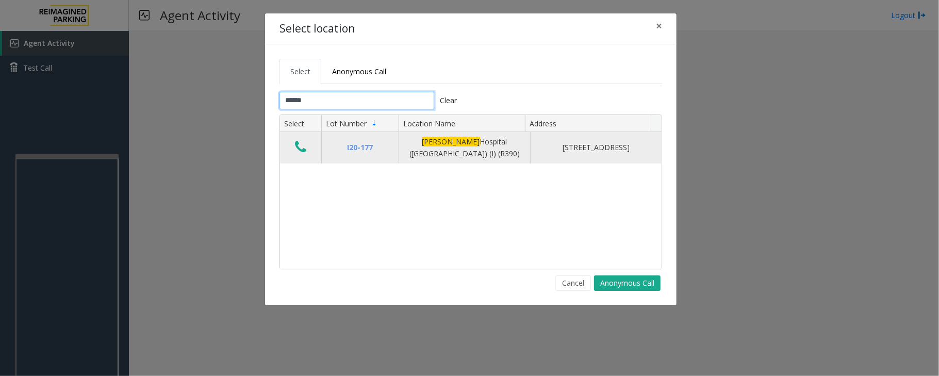
type input "******"
click at [307, 152] on button "Data table" at bounding box center [301, 147] width 18 height 16
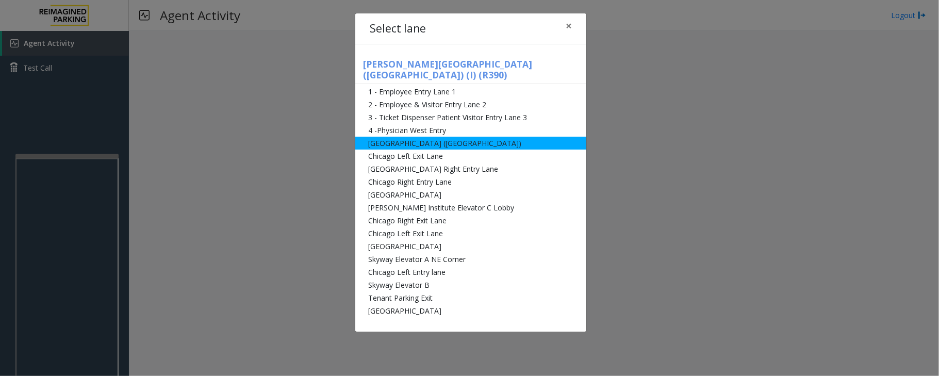
click at [362, 137] on li "[GEOGRAPHIC_DATA] ([GEOGRAPHIC_DATA])" at bounding box center [470, 143] width 231 height 13
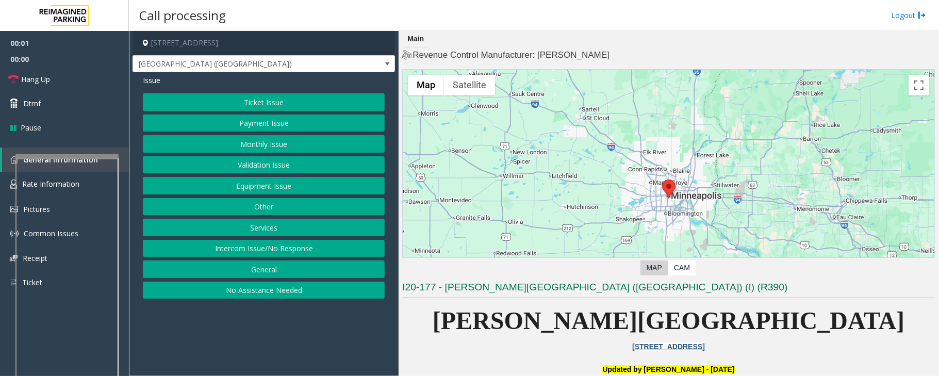
scroll to position [137, 0]
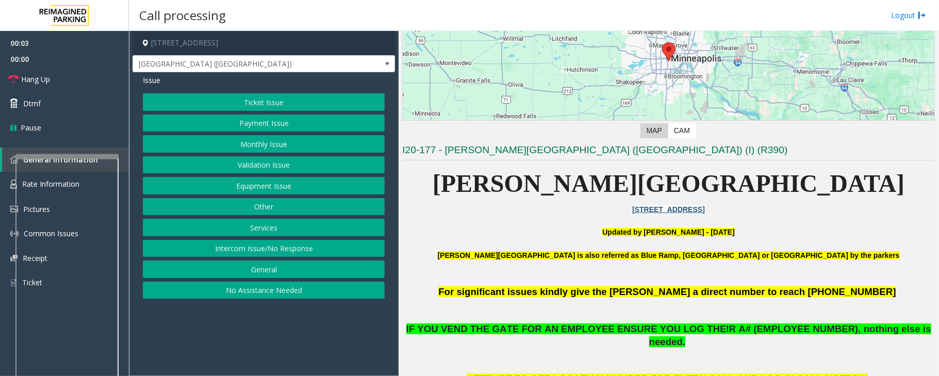
click at [258, 146] on button "Monthly Issue" at bounding box center [264, 144] width 242 height 18
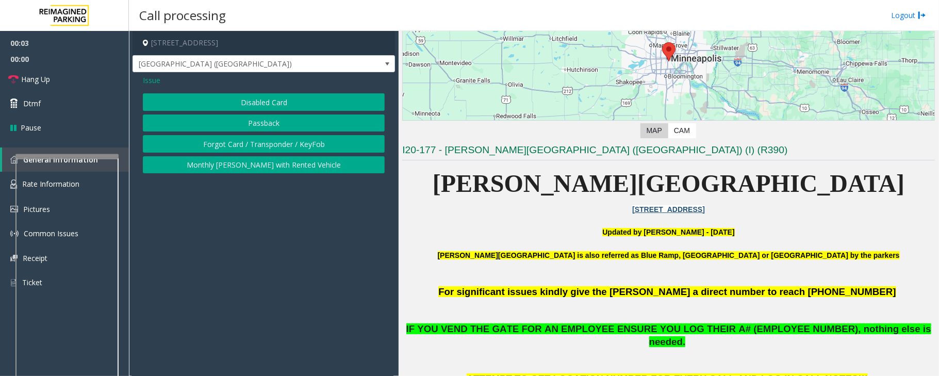
click at [257, 125] on button "Passback" at bounding box center [264, 123] width 242 height 18
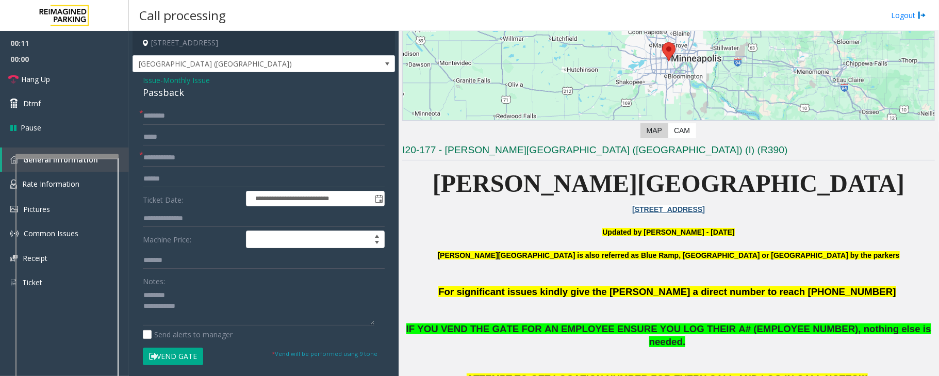
click at [155, 90] on div "Passback" at bounding box center [264, 93] width 242 height 14
click at [168, 160] on input "text" at bounding box center [264, 158] width 242 height 18
click at [181, 312] on textarea at bounding box center [258, 306] width 231 height 39
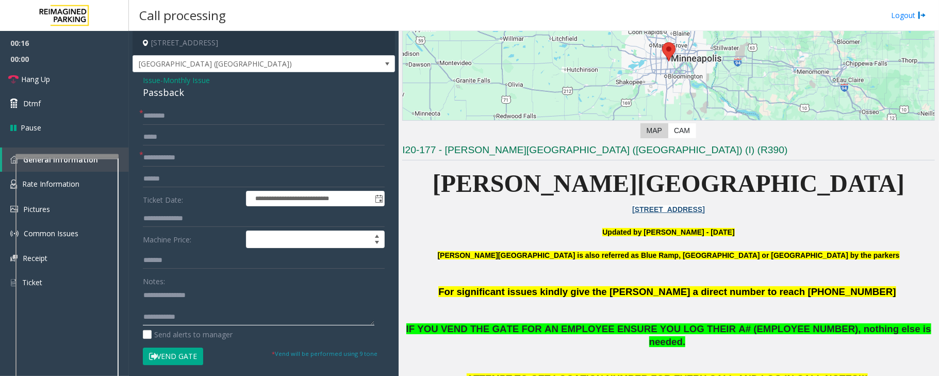
click at [166, 305] on textarea at bounding box center [258, 306] width 231 height 39
type textarea "**********"
click at [153, 150] on input "text" at bounding box center [264, 158] width 242 height 18
type input "******"
click at [192, 312] on textarea at bounding box center [258, 306] width 231 height 39
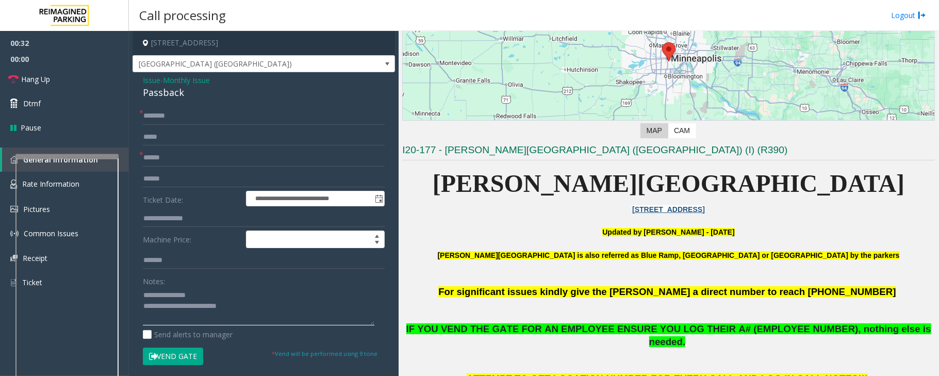
scroll to position [124, 0]
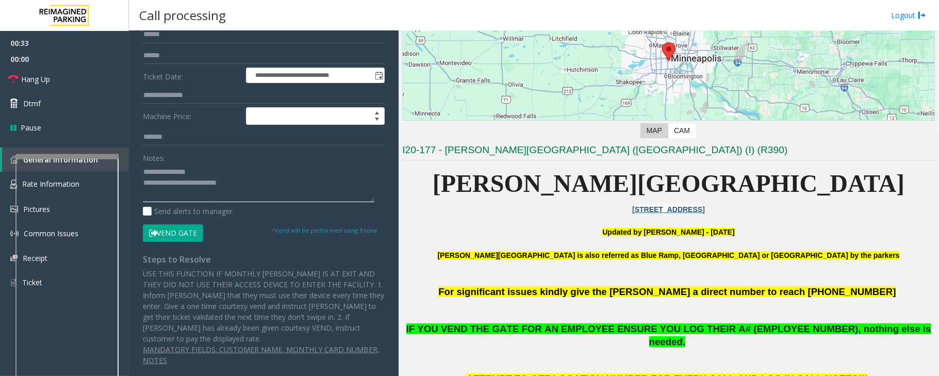
type textarea "**********"
click at [176, 229] on button "Vend Gate" at bounding box center [173, 233] width 60 height 18
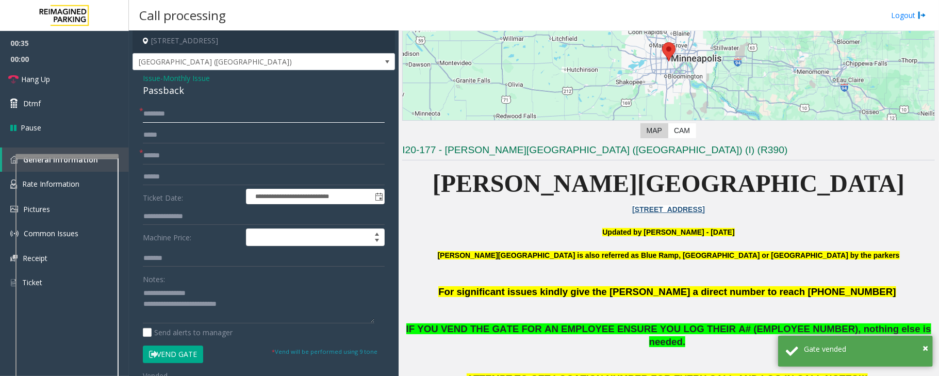
scroll to position [0, 0]
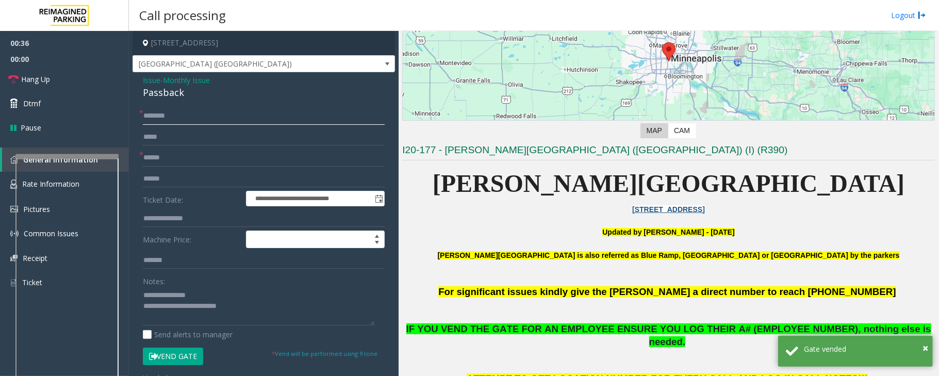
click at [176, 113] on input "text" at bounding box center [264, 116] width 242 height 18
type input "**"
click at [254, 312] on textarea at bounding box center [258, 306] width 231 height 39
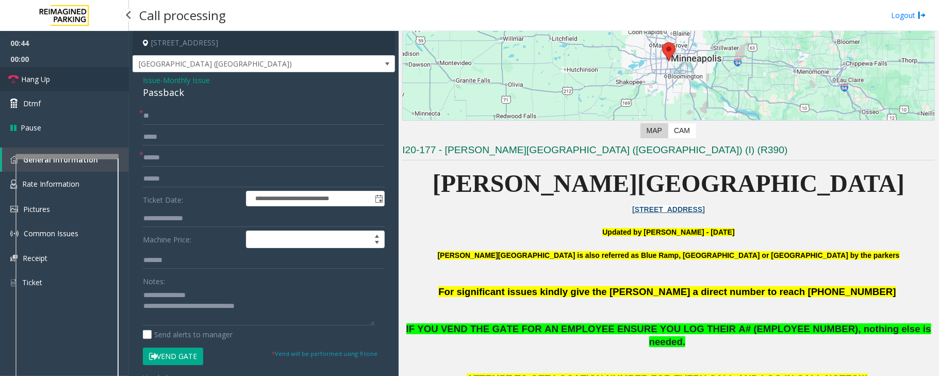
click at [50, 70] on link "Hang Up" at bounding box center [64, 79] width 129 height 24
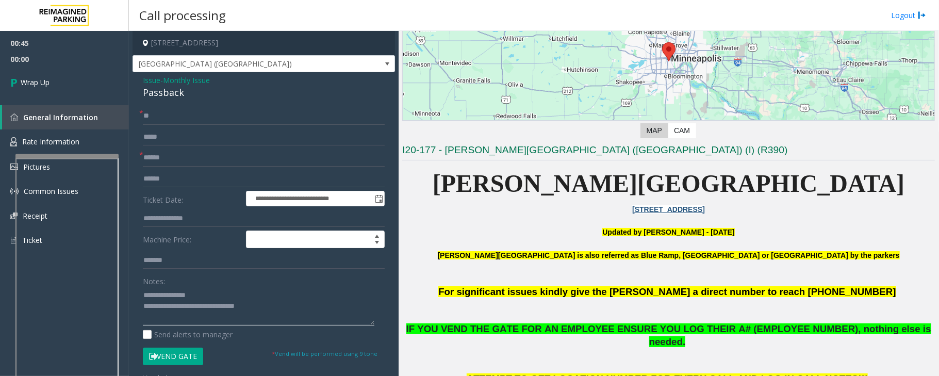
click at [285, 320] on textarea at bounding box center [258, 306] width 231 height 39
type textarea "**********"
click at [26, 87] on span "Wrap Up" at bounding box center [35, 82] width 29 height 11
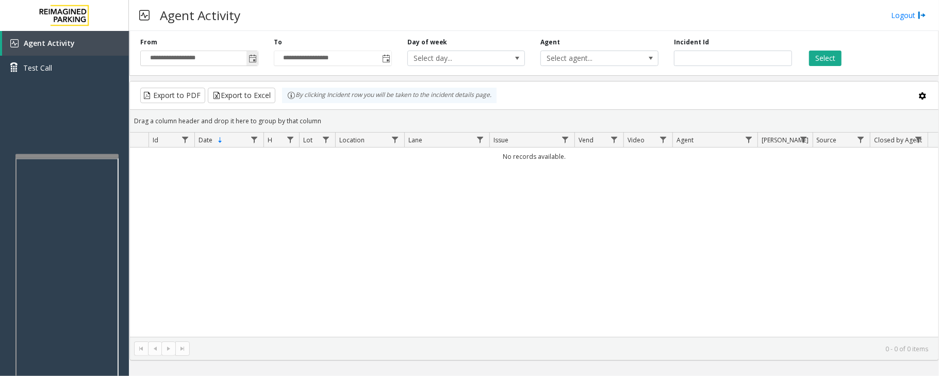
click at [251, 59] on span "Toggle popup" at bounding box center [252, 59] width 8 height 8
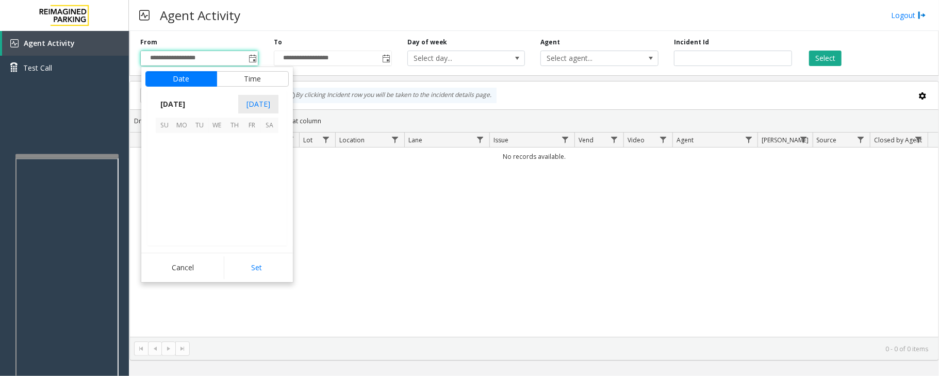
scroll to position [184910, 0]
click at [252, 209] on span "29" at bounding box center [252, 212] width 18 height 18
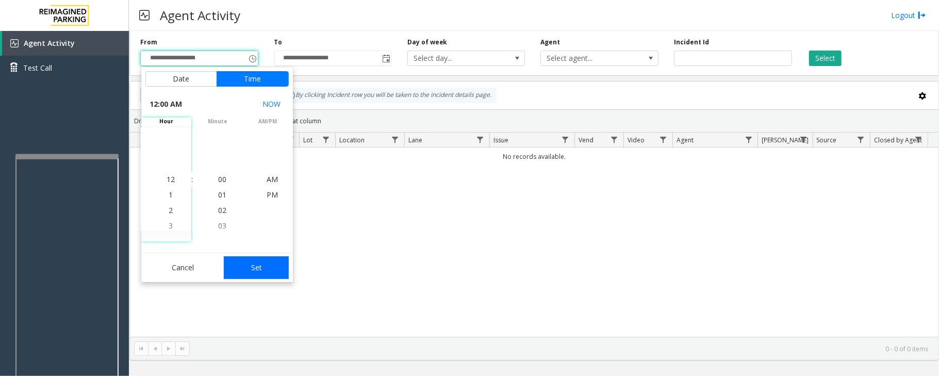
click at [269, 259] on button "Set" at bounding box center [256, 267] width 65 height 23
type input "**********"
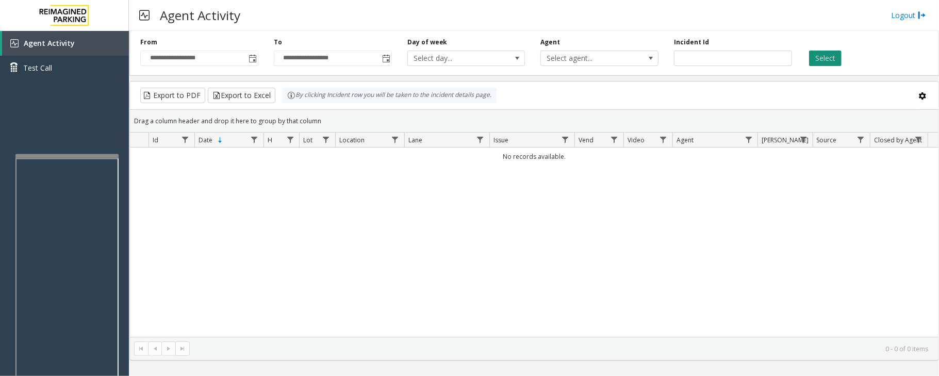
click at [830, 55] on button "Select" at bounding box center [825, 58] width 32 height 15
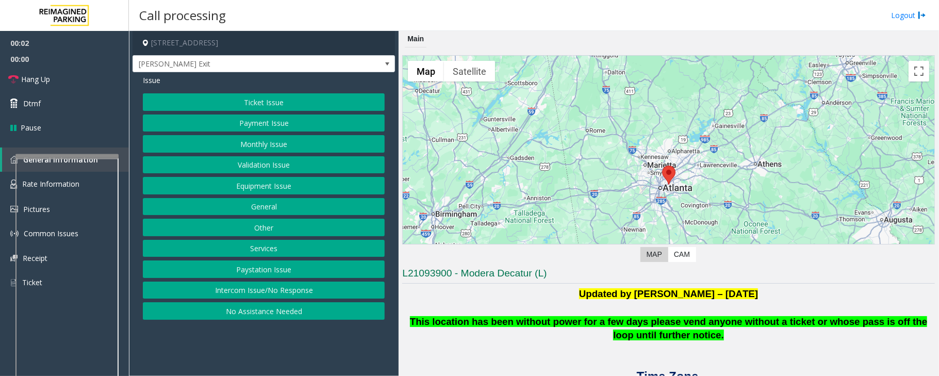
scroll to position [275, 0]
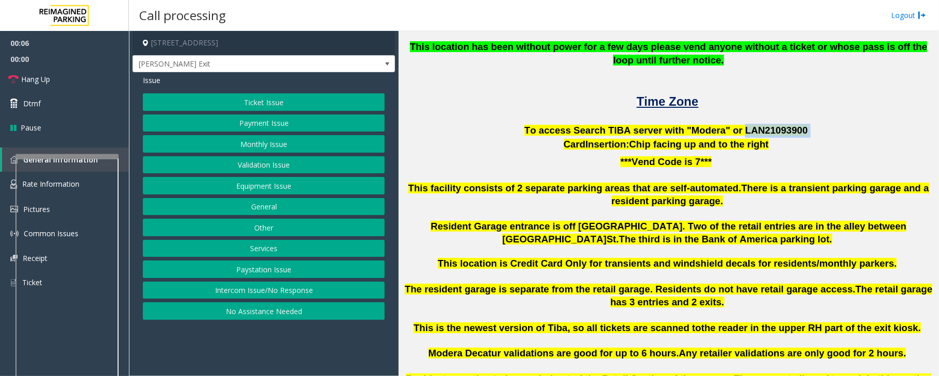
drag, startPoint x: 728, startPoint y: 126, endPoint x: 786, endPoint y: 126, distance: 57.7
click at [786, 126] on p "To access Search TIBA server with "Modera" or LAN21093 900" at bounding box center [668, 131] width 533 height 14
copy p "LAN21093 900"
click at [79, 217] on div at bounding box center [71, 216] width 103 height 4
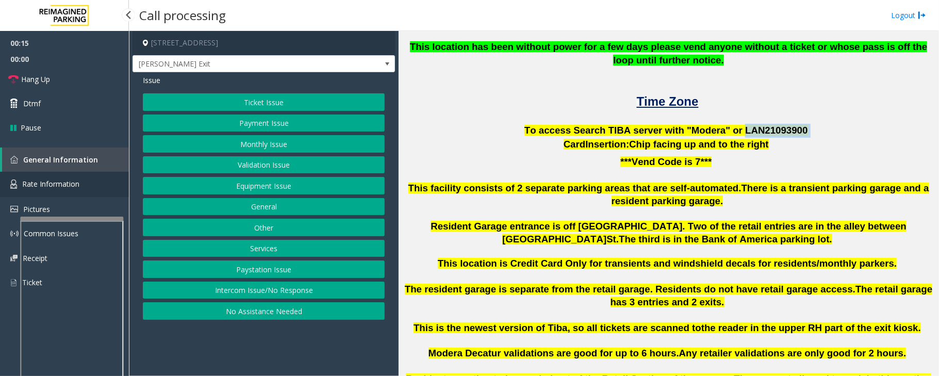
click at [79, 184] on link "Rate Information" at bounding box center [64, 184] width 129 height 25
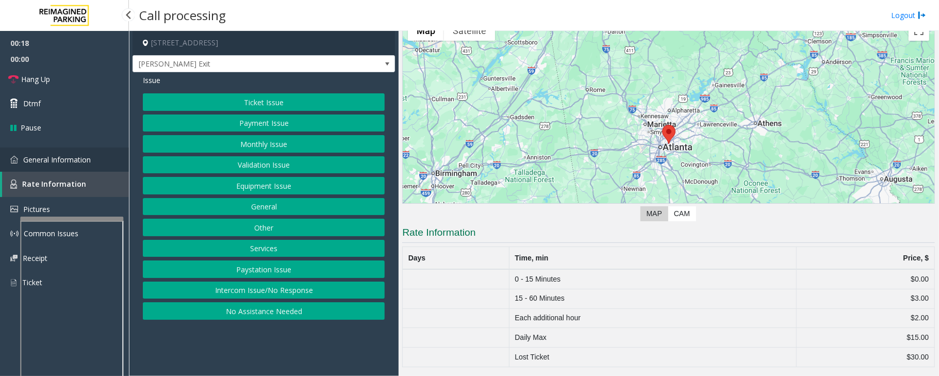
click at [82, 157] on span "General Information" at bounding box center [57, 160] width 68 height 10
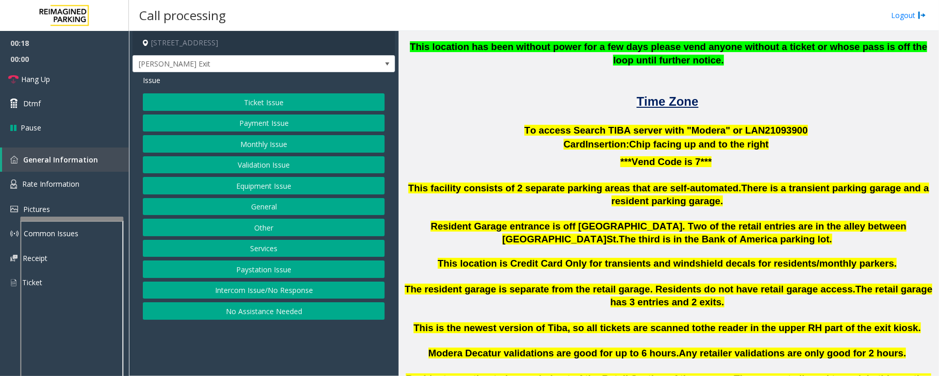
click at [246, 166] on button "Validation Issue" at bounding box center [264, 165] width 242 height 18
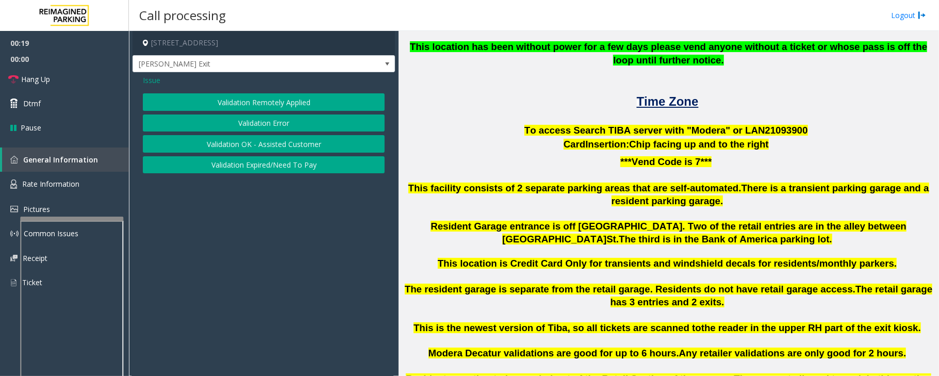
click at [273, 124] on button "Validation Error" at bounding box center [264, 123] width 242 height 18
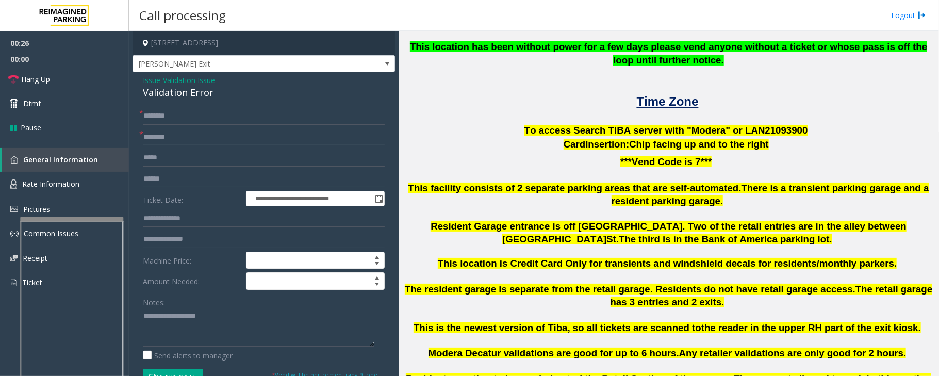
click at [166, 141] on input "text" at bounding box center [264, 137] width 242 height 18
click at [143, 311] on textarea at bounding box center [258, 327] width 231 height 39
click at [201, 318] on textarea at bounding box center [258, 327] width 231 height 39
click at [178, 90] on div "Validation Error" at bounding box center [264, 93] width 242 height 14
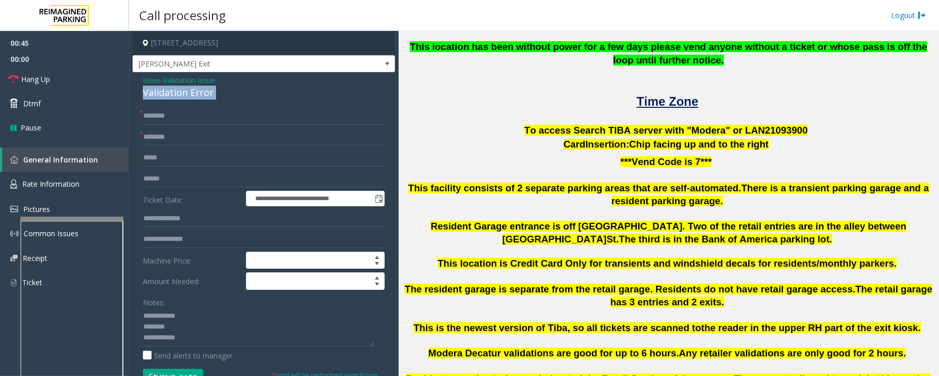
click at [178, 90] on div "Validation Error" at bounding box center [264, 93] width 242 height 14
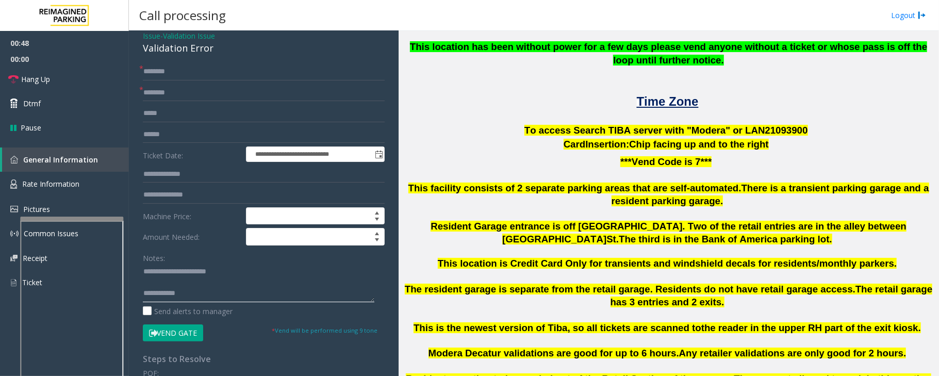
scroll to position [69, 0]
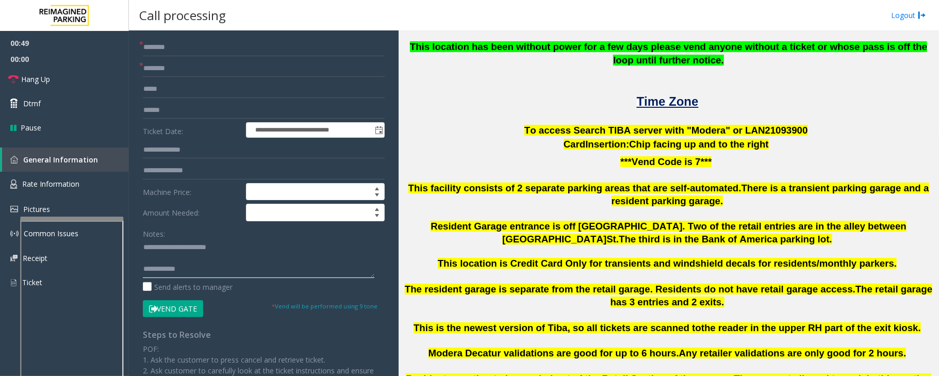
click at [198, 266] on textarea at bounding box center [258, 258] width 231 height 39
type textarea "**********"
click at [38, 81] on span "Hang Up" at bounding box center [35, 79] width 29 height 11
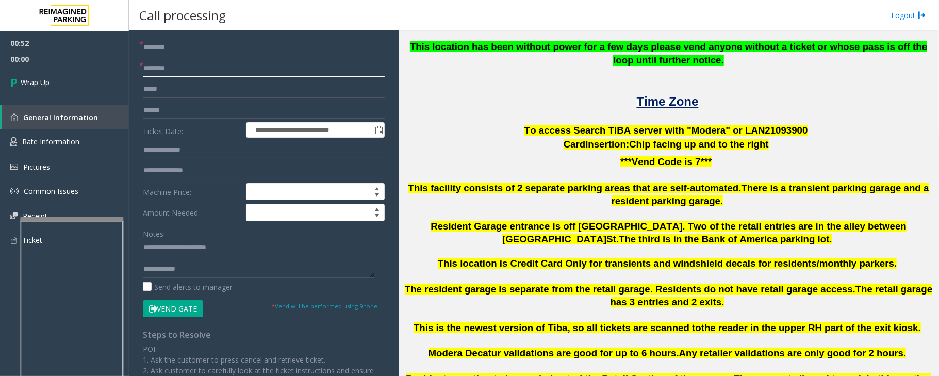
click at [176, 77] on input "text" at bounding box center [264, 69] width 242 height 18
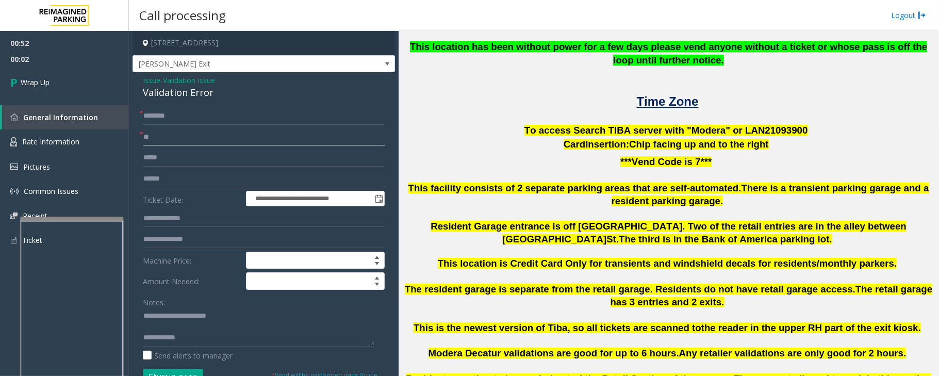
type input "**"
click at [179, 122] on input "text" at bounding box center [264, 116] width 242 height 18
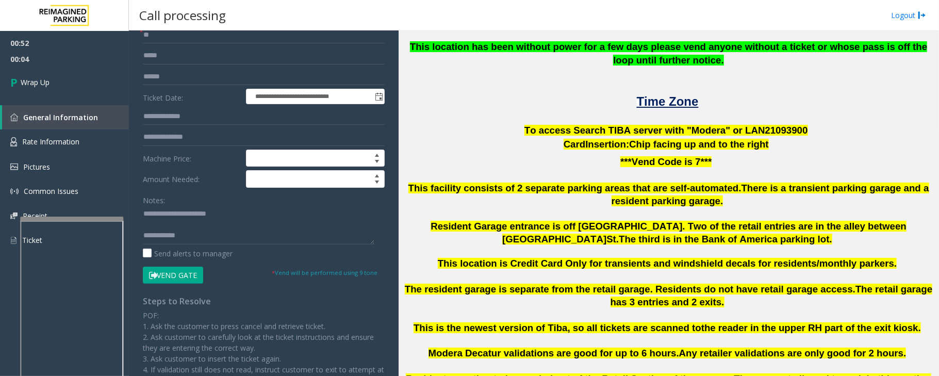
scroll to position [206, 0]
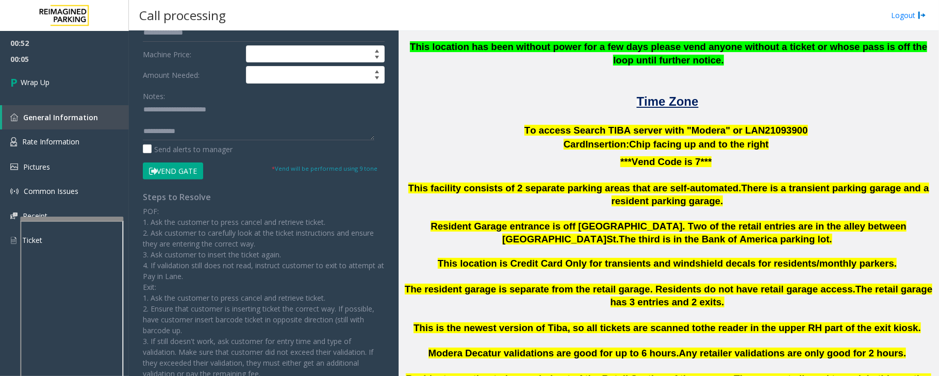
type input "**"
click at [215, 122] on textarea at bounding box center [258, 121] width 231 height 39
click at [192, 135] on textarea at bounding box center [258, 121] width 231 height 39
type textarea "**********"
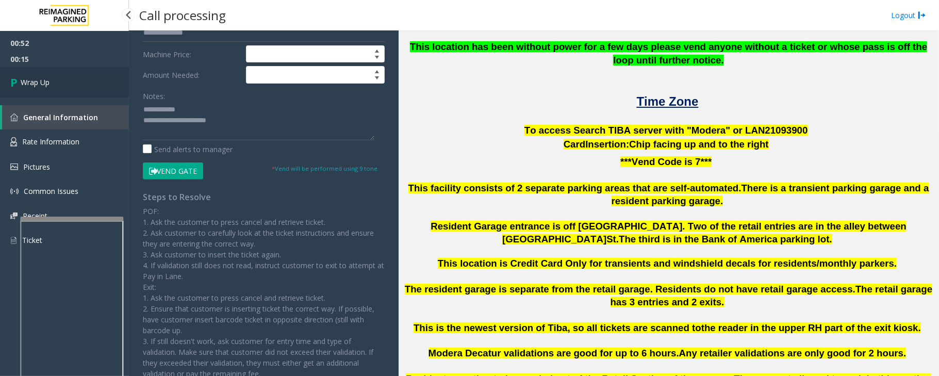
click at [46, 77] on span "Wrap Up" at bounding box center [35, 82] width 29 height 11
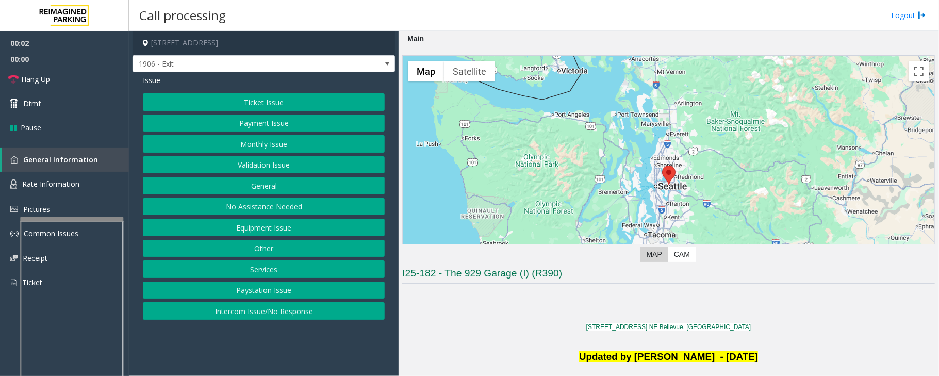
scroll to position [275, 0]
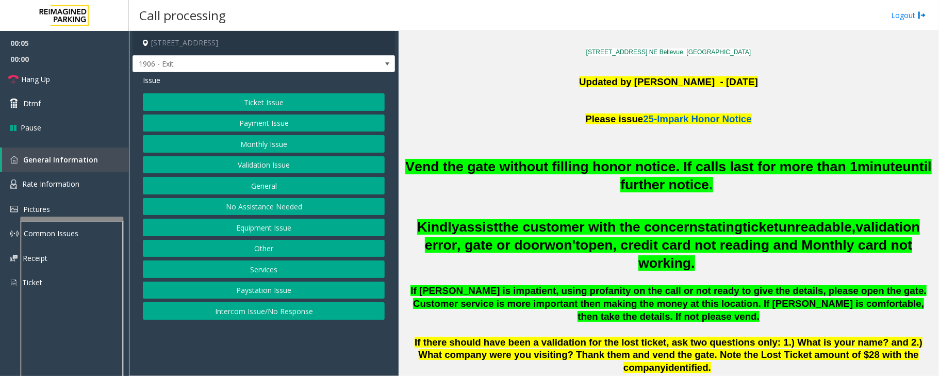
click at [269, 150] on button "Monthly Issue" at bounding box center [264, 144] width 242 height 18
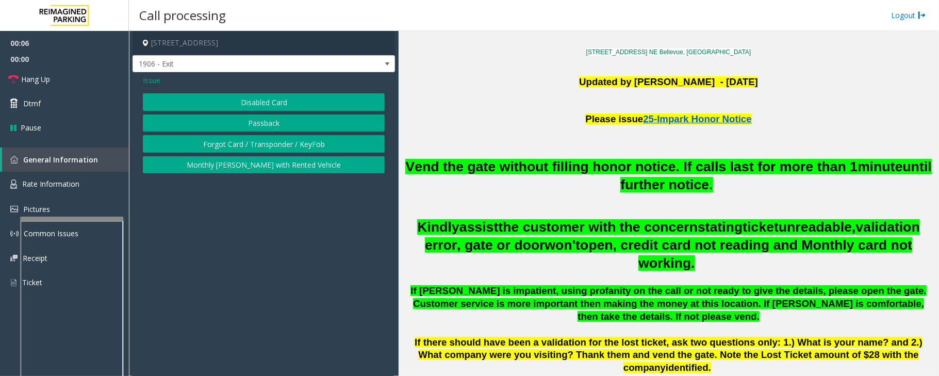
click at [281, 104] on button "Disabled Card" at bounding box center [264, 102] width 242 height 18
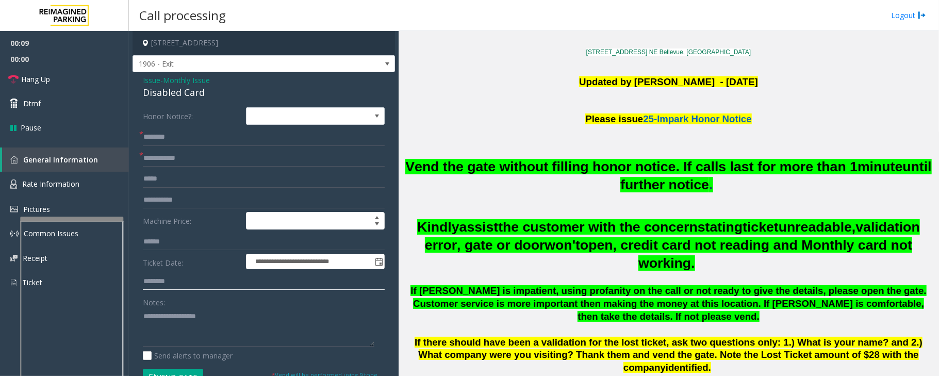
click at [171, 284] on input "text" at bounding box center [264, 282] width 242 height 18
type input "*****"
click at [157, 160] on input "text" at bounding box center [264, 159] width 242 height 18
type input "******"
click at [165, 131] on input "text" at bounding box center [264, 137] width 242 height 18
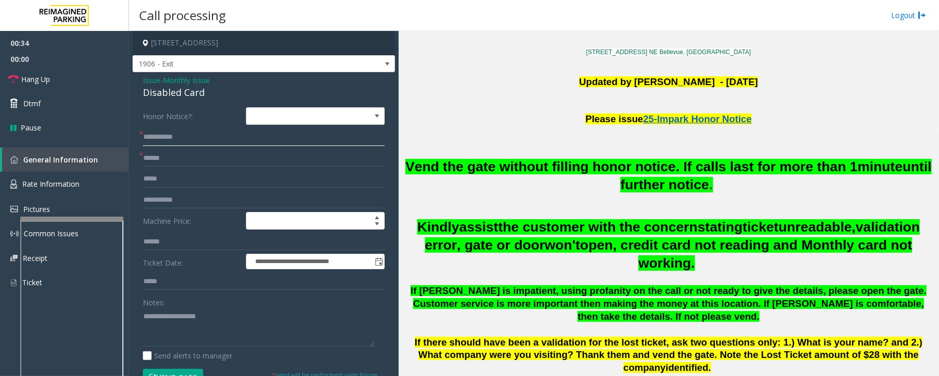
type input "**********"
click at [163, 88] on div "Disabled Card" at bounding box center [264, 93] width 242 height 14
click at [184, 329] on textarea at bounding box center [258, 327] width 231 height 39
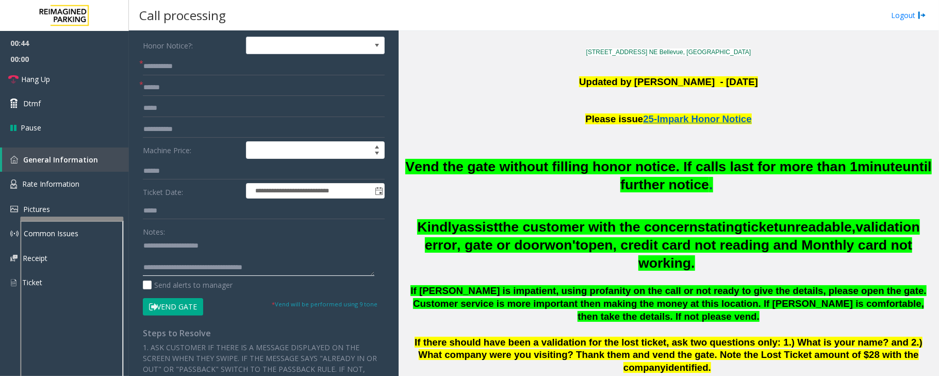
scroll to position [137, 0]
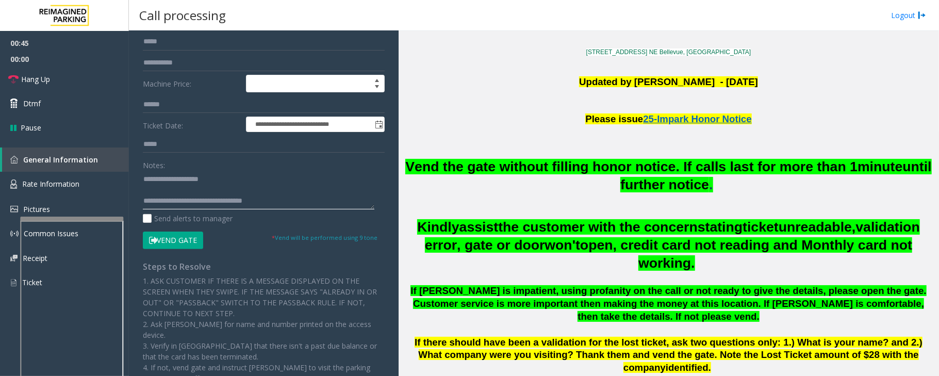
type textarea "**********"
click at [178, 239] on button "Vend Gate" at bounding box center [173, 240] width 60 height 18
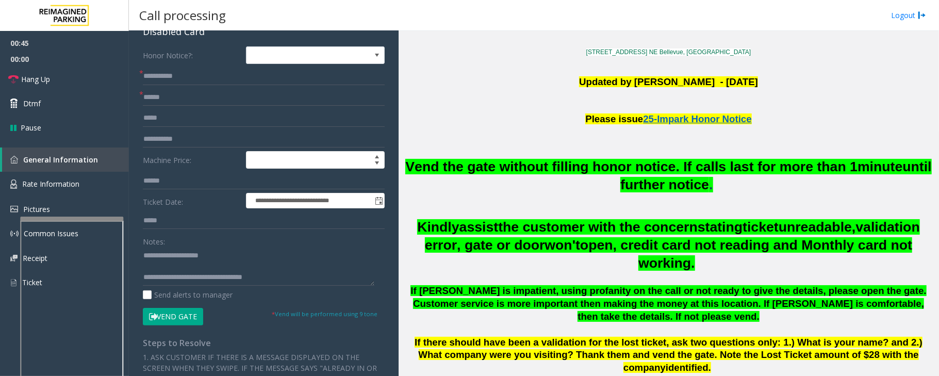
scroll to position [0, 0]
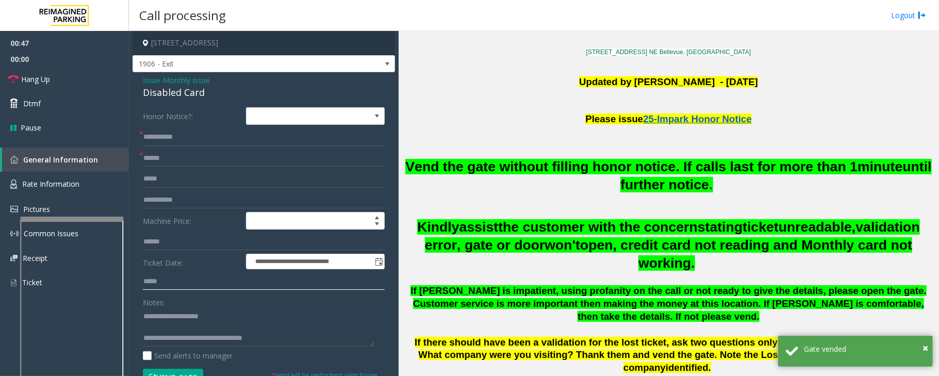
click at [177, 277] on input "*****" at bounding box center [264, 282] width 242 height 18
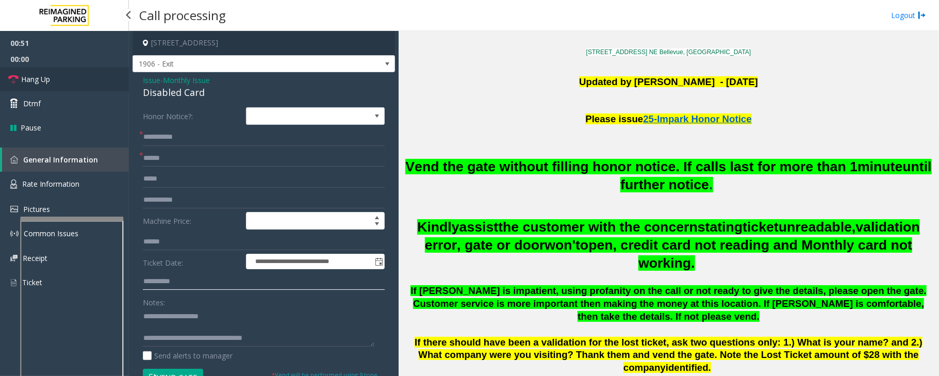
type input "**********"
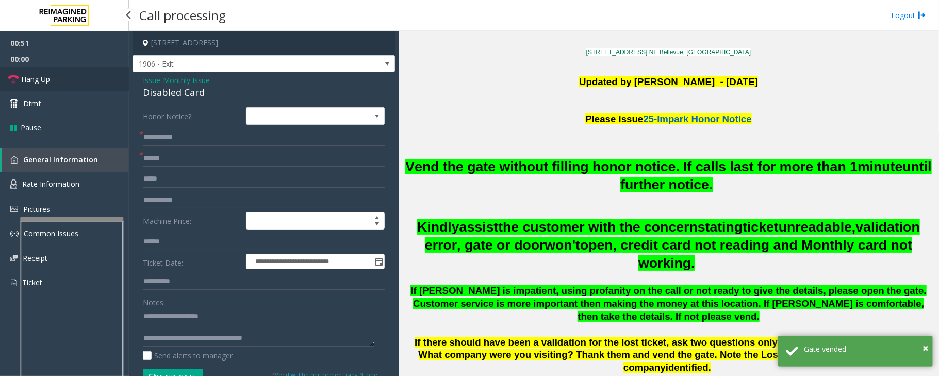
click at [52, 74] on link "Hang Up" at bounding box center [64, 79] width 129 height 24
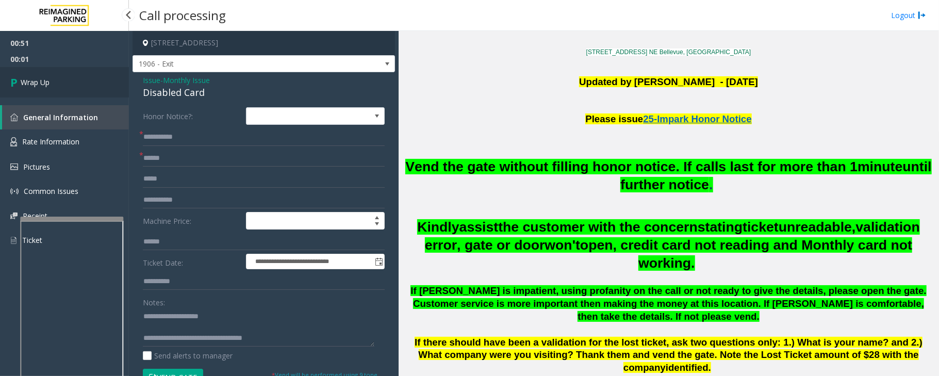
click at [65, 83] on link "Wrap Up" at bounding box center [64, 82] width 129 height 30
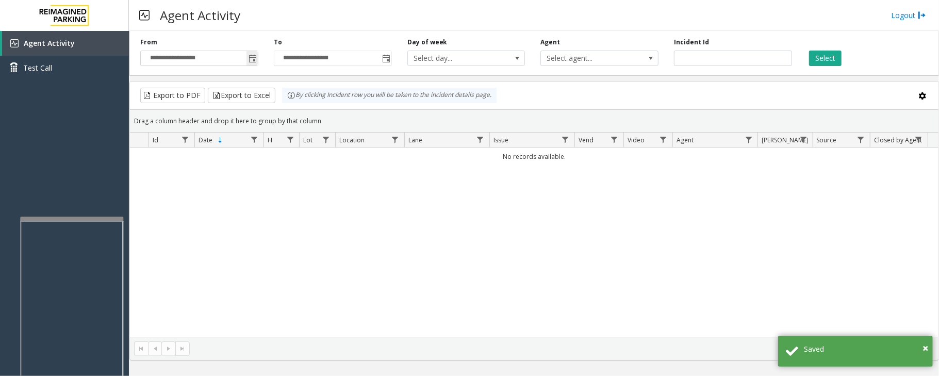
click at [258, 60] on span "Toggle popup" at bounding box center [251, 58] width 11 height 16
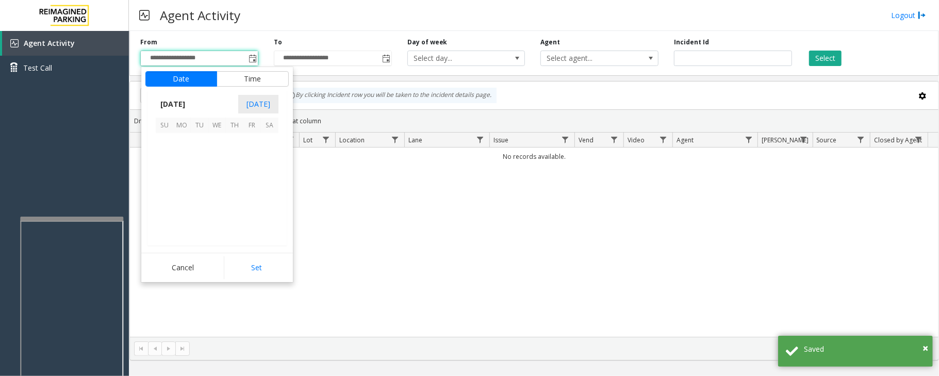
scroll to position [184910, 0]
click at [248, 212] on span "29" at bounding box center [252, 212] width 18 height 18
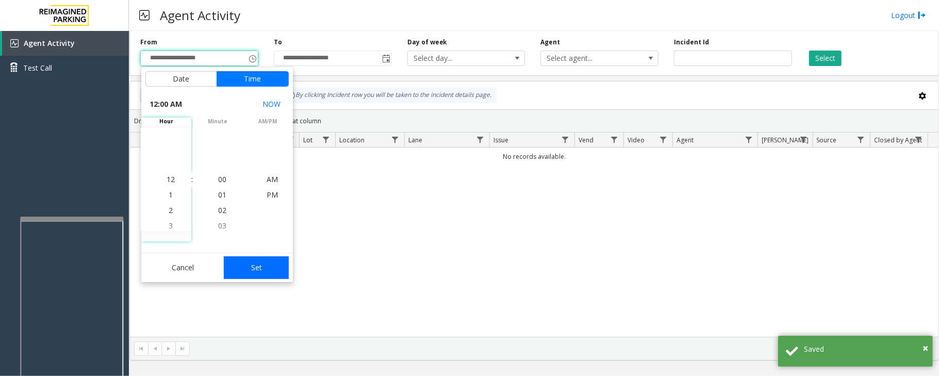
click at [260, 263] on button "Set" at bounding box center [256, 267] width 65 height 23
type input "**********"
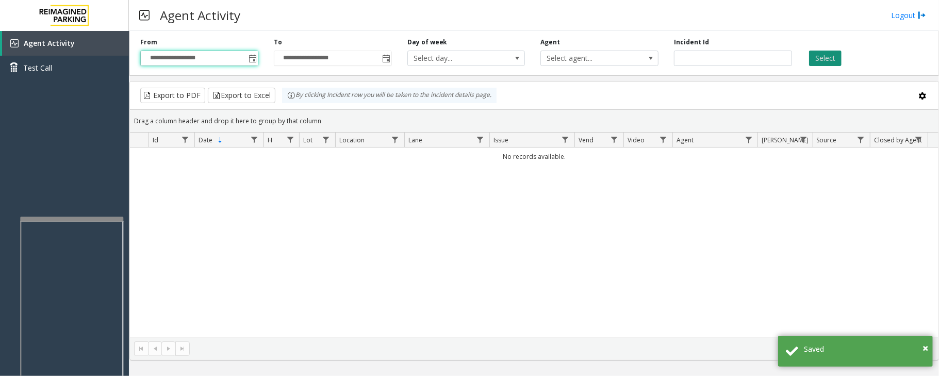
click at [834, 54] on button "Select" at bounding box center [825, 58] width 32 height 15
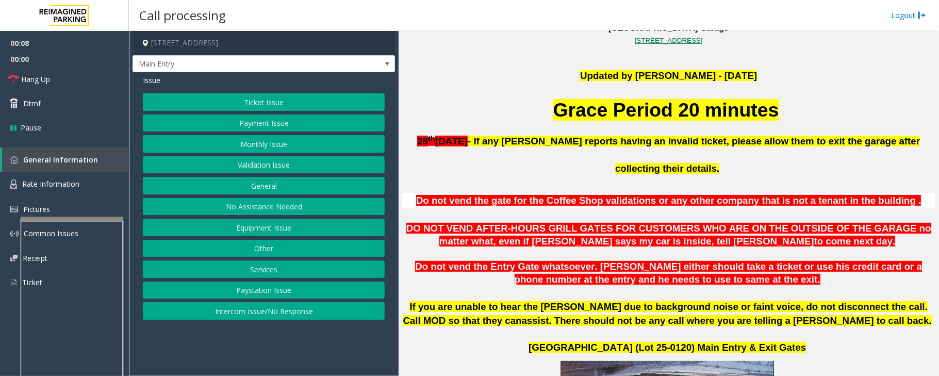
scroll to position [343, 0]
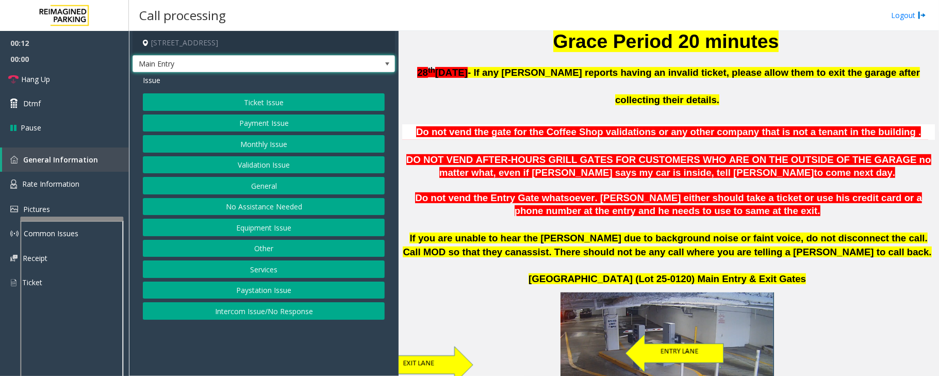
click at [382, 66] on span at bounding box center [387, 64] width 14 height 16
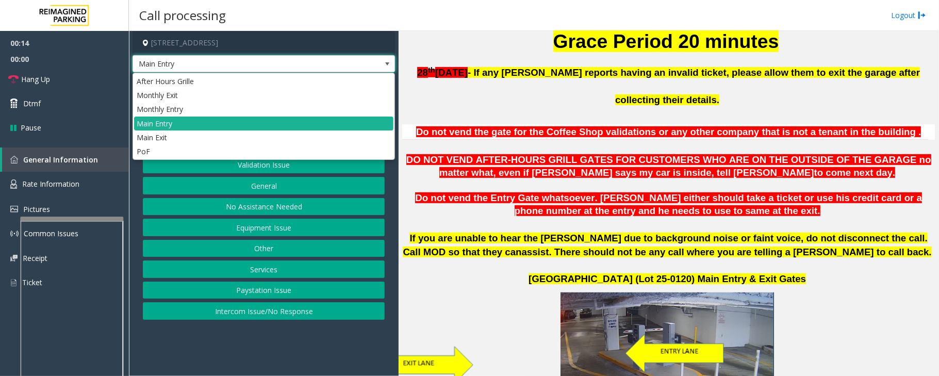
click at [382, 66] on span at bounding box center [387, 64] width 14 height 16
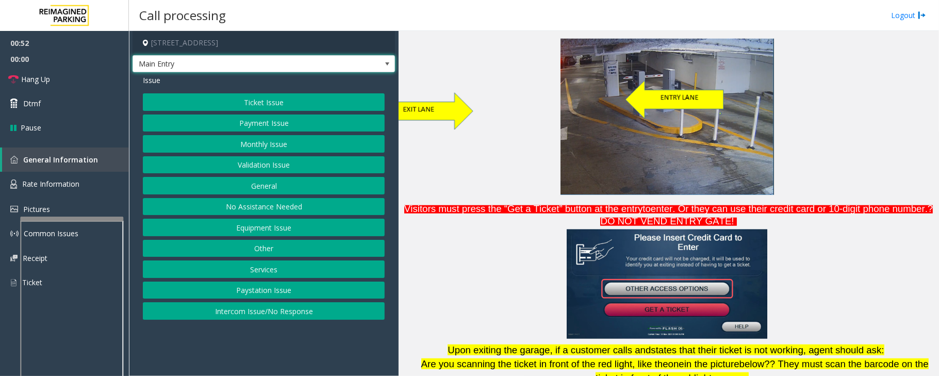
scroll to position [550, 0]
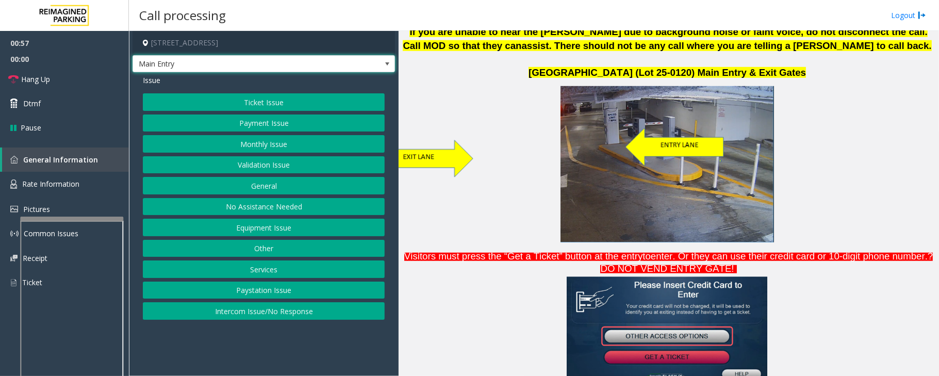
click at [267, 236] on button "Equipment Issue" at bounding box center [264, 228] width 242 height 18
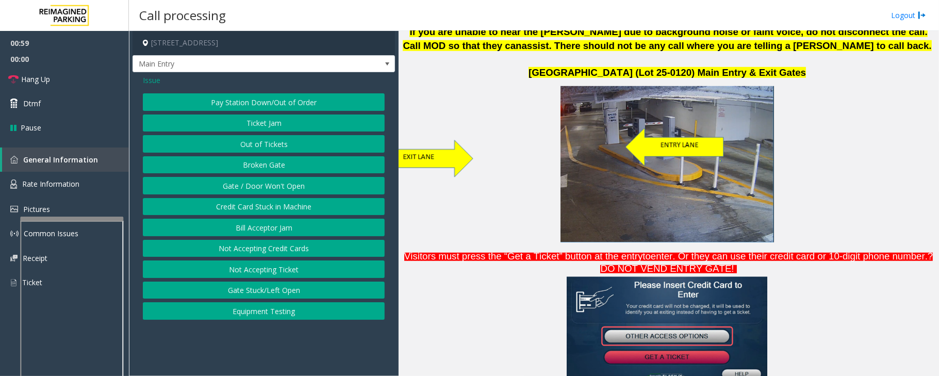
click at [156, 79] on span "Issue" at bounding box center [152, 80] width 18 height 11
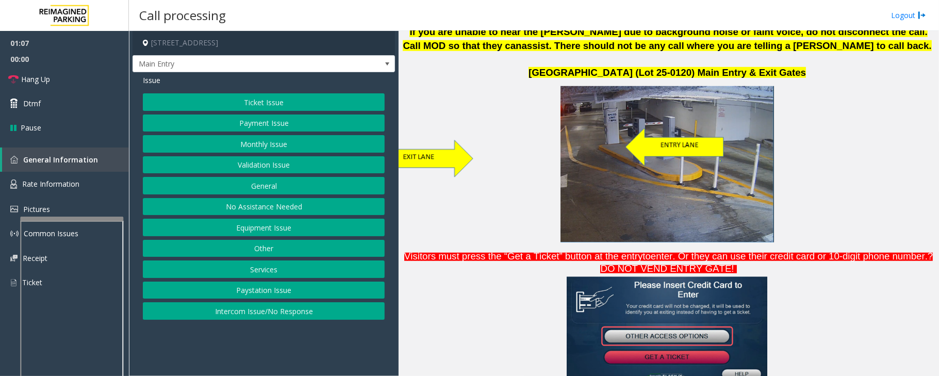
click at [262, 190] on button "General" at bounding box center [264, 186] width 242 height 18
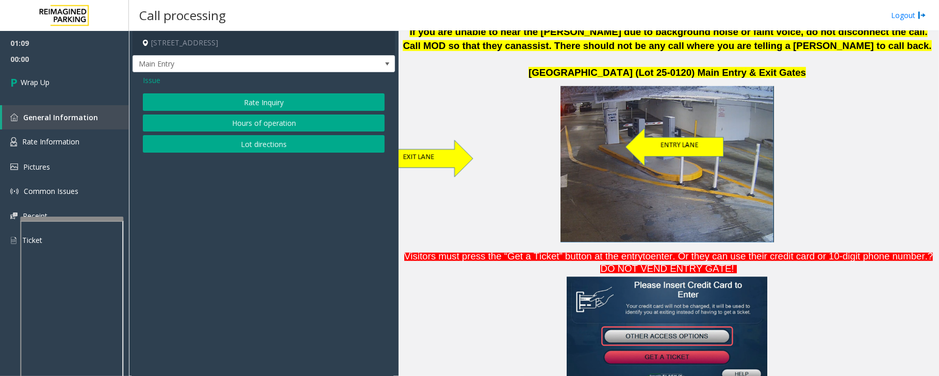
click at [155, 79] on span "Issue" at bounding box center [152, 80] width 18 height 11
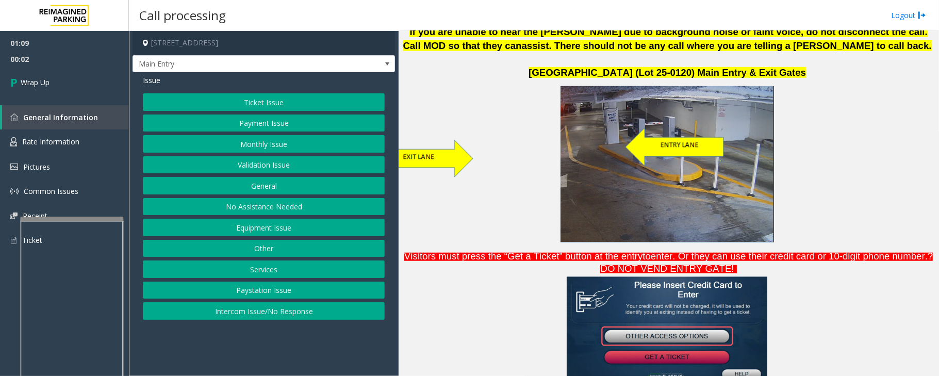
click at [258, 251] on button "Other" at bounding box center [264, 249] width 242 height 18
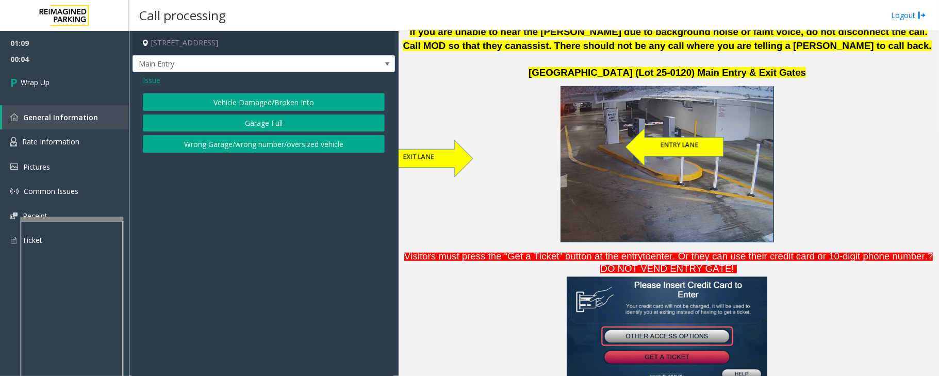
click at [252, 147] on button "Wrong Garage/wrong number/oversized vehicle" at bounding box center [264, 144] width 242 height 18
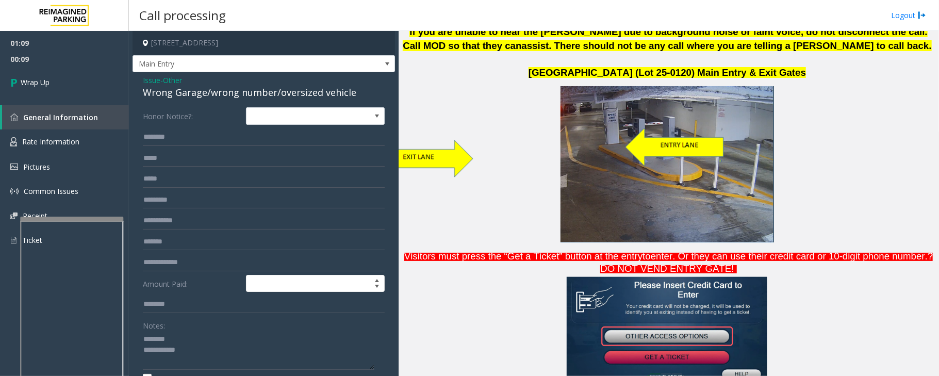
click at [196, 93] on div "Wrong Garage/wrong number/oversized vehicle" at bounding box center [264, 93] width 242 height 14
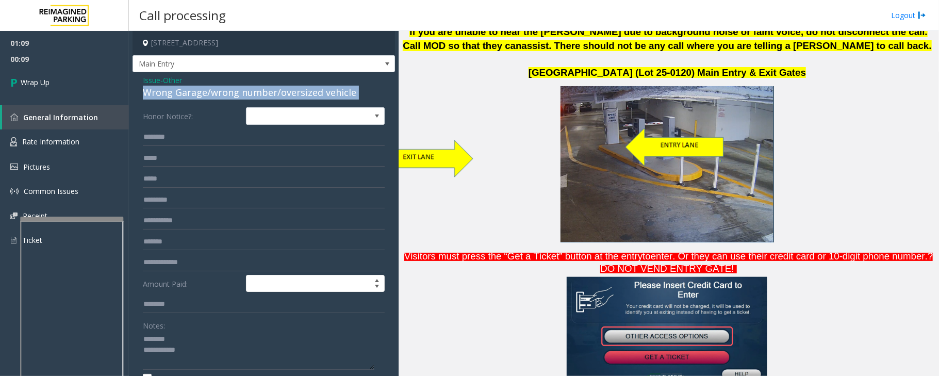
click at [196, 93] on div "Wrong Garage/wrong number/oversized vehicle" at bounding box center [264, 93] width 242 height 14
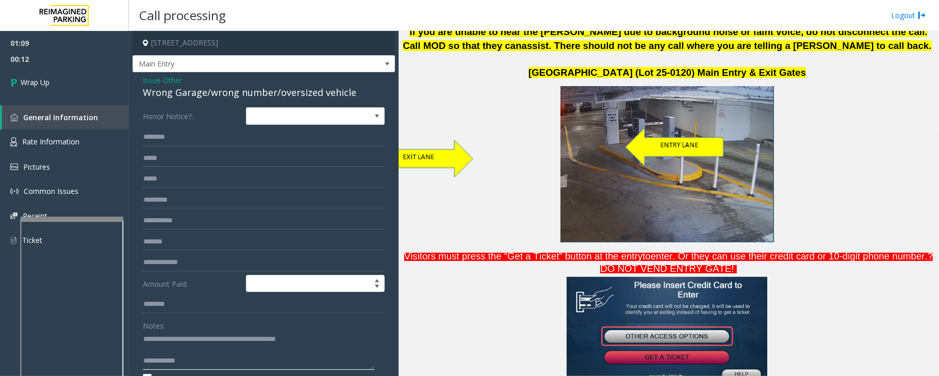
click at [238, 355] on textarea at bounding box center [258, 350] width 231 height 39
click at [203, 361] on textarea at bounding box center [258, 350] width 231 height 39
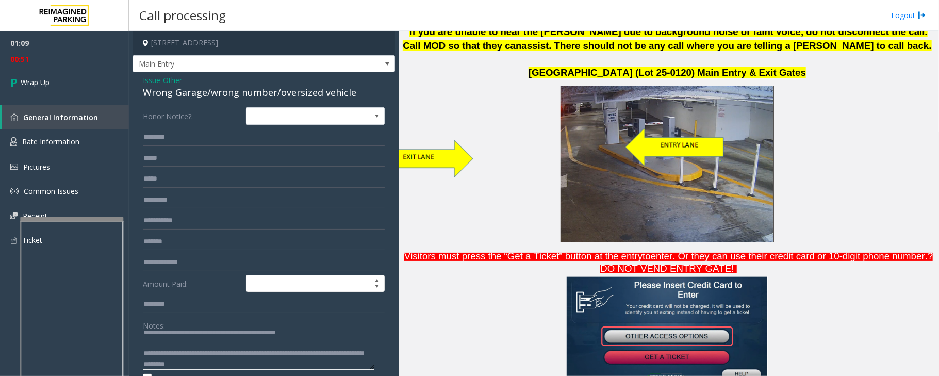
scroll to position [0, 0]
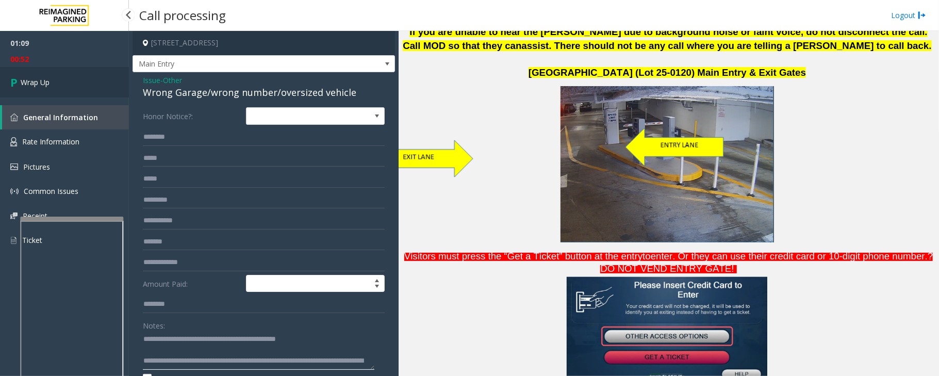
type textarea "**********"
click at [41, 86] on span "Wrap Up" at bounding box center [35, 82] width 29 height 11
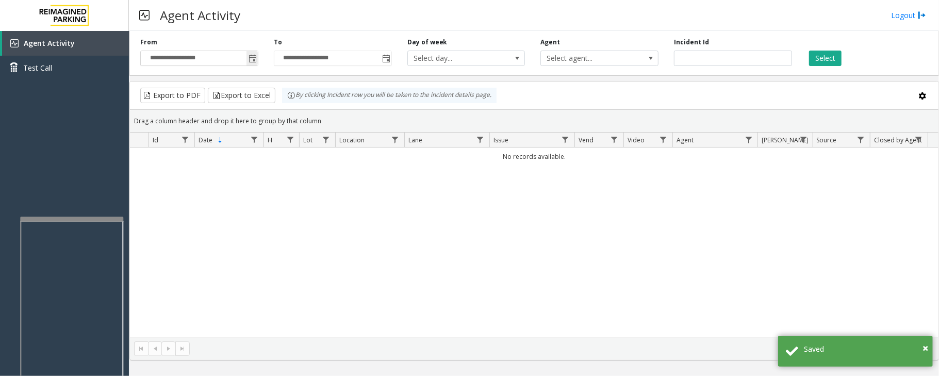
click at [248, 59] on span "Toggle popup" at bounding box center [252, 59] width 8 height 8
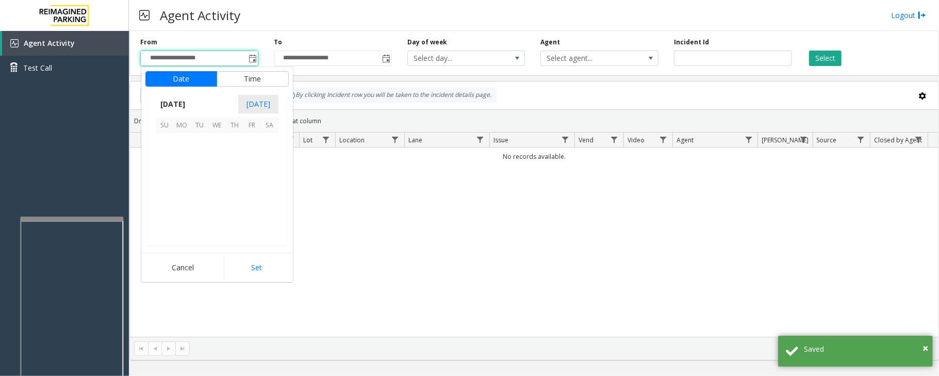
scroll to position [184910, 0]
click at [250, 212] on span "29" at bounding box center [252, 212] width 18 height 18
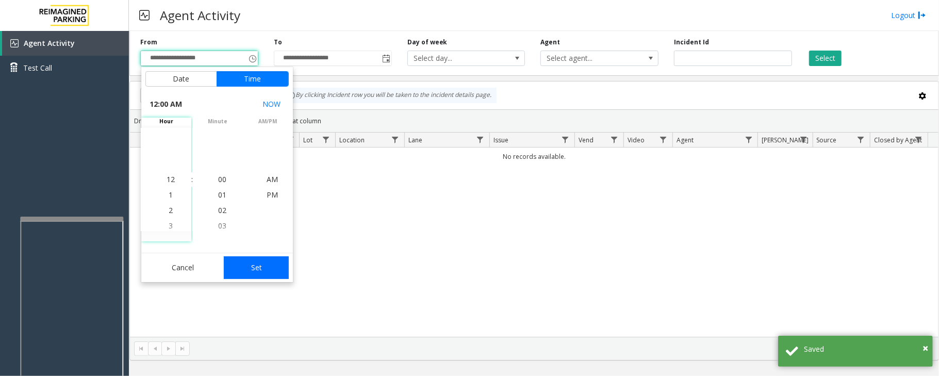
click at [273, 271] on button "Set" at bounding box center [256, 267] width 65 height 23
type input "**********"
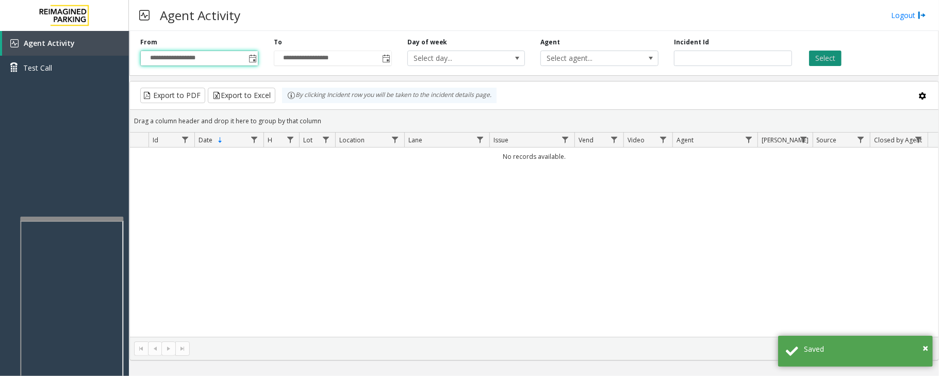
click at [832, 56] on button "Select" at bounding box center [825, 58] width 32 height 15
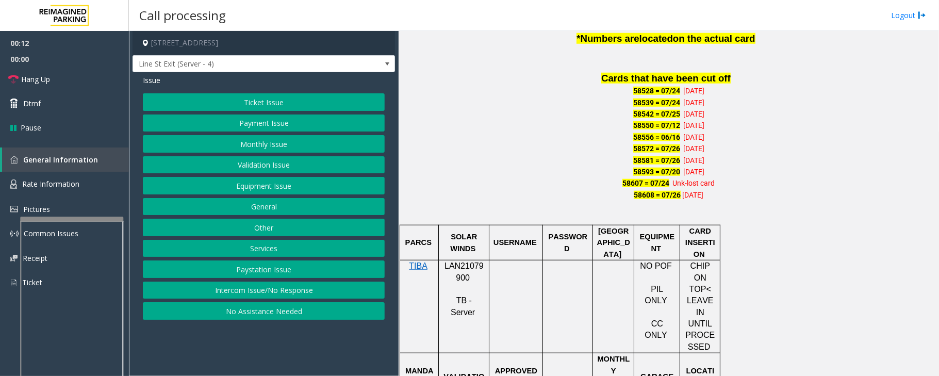
scroll to position [687, 0]
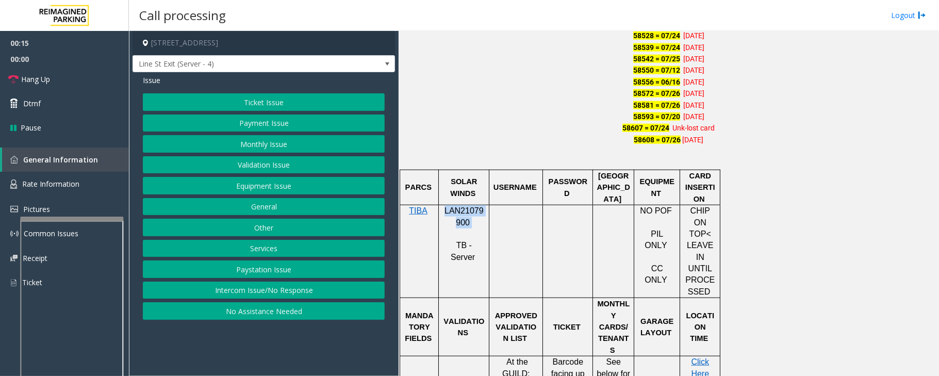
drag, startPoint x: 470, startPoint y: 209, endPoint x: 442, endPoint y: 201, distance: 29.2
click at [441, 205] on div "LAN21079900 TB - Server" at bounding box center [464, 234] width 50 height 58
copy p "LAN21079900"
click at [245, 189] on button "Equipment Issue" at bounding box center [264, 186] width 242 height 18
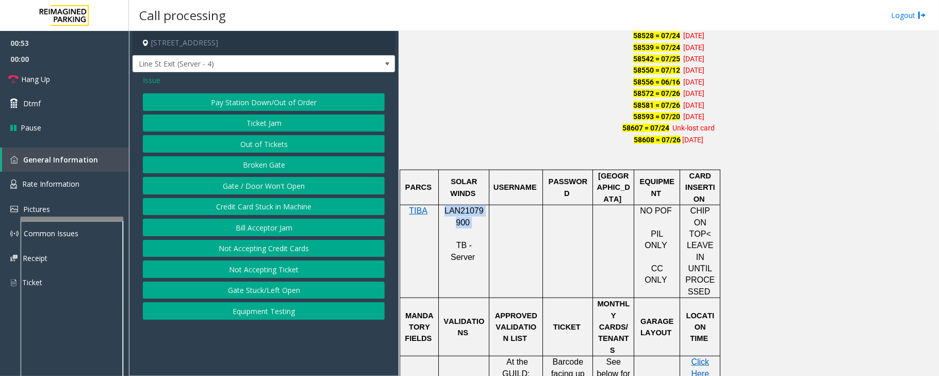
click at [245, 189] on button "Gate / Door Won't Open" at bounding box center [264, 186] width 242 height 18
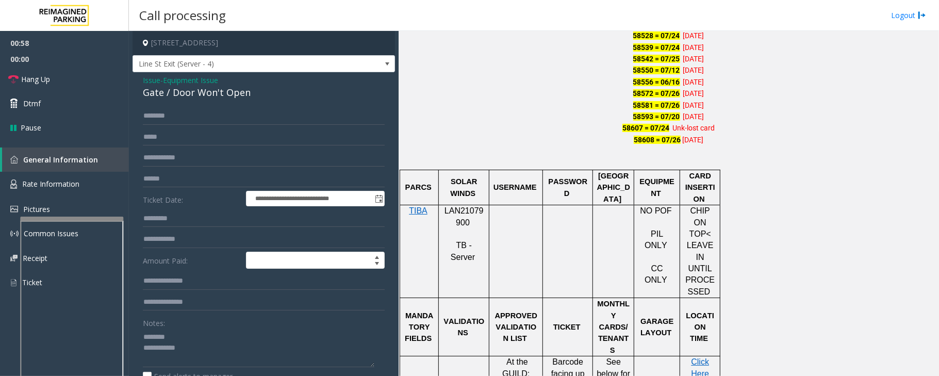
click at [170, 96] on div "Gate / Door Won't Open" at bounding box center [264, 93] width 242 height 14
click at [207, 355] on textarea at bounding box center [258, 347] width 231 height 39
click at [195, 345] on textarea at bounding box center [258, 347] width 231 height 39
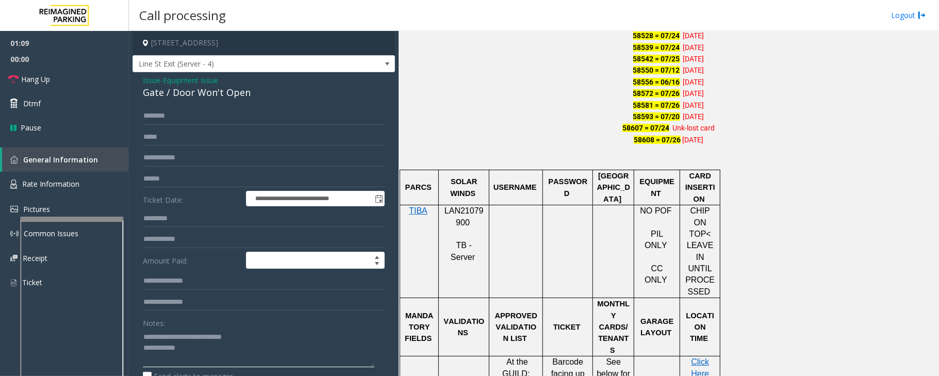
click at [195, 345] on textarea at bounding box center [258, 347] width 231 height 39
click at [200, 354] on textarea at bounding box center [258, 347] width 231 height 39
type textarea "**********"
click at [189, 77] on span "Equipment Issue" at bounding box center [190, 80] width 55 height 11
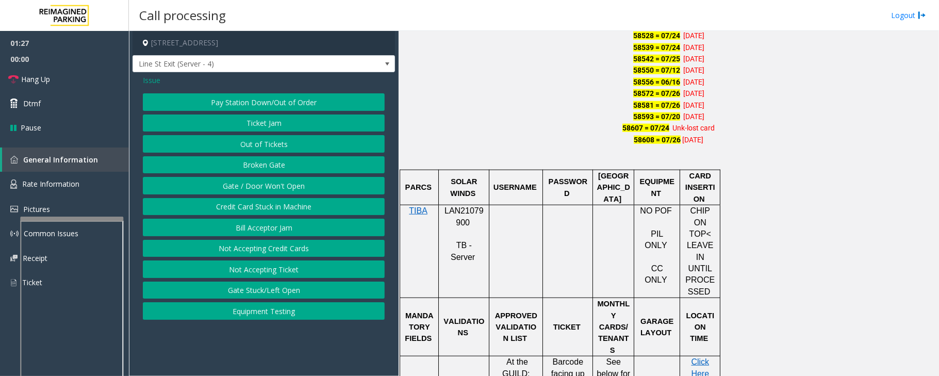
click at [157, 81] on span "Issue" at bounding box center [152, 80] width 18 height 11
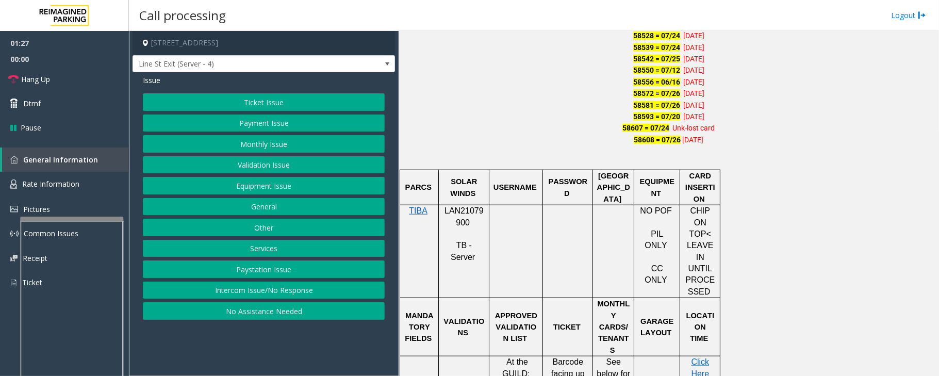
click at [264, 143] on button "Monthly Issue" at bounding box center [264, 144] width 242 height 18
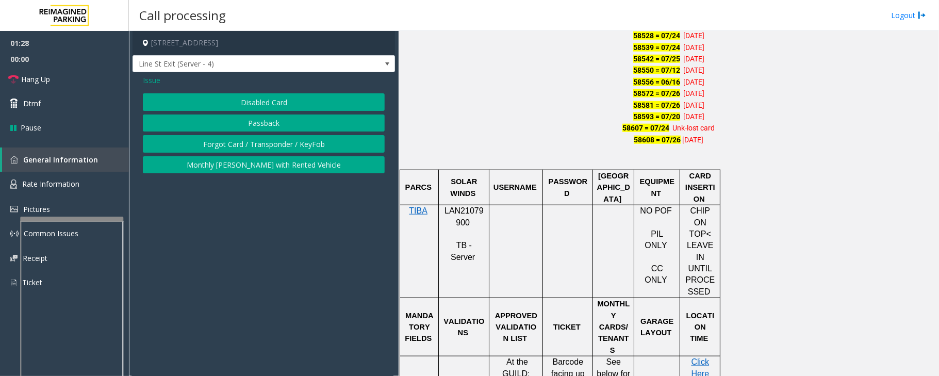
click at [285, 98] on button "Disabled Card" at bounding box center [264, 102] width 242 height 18
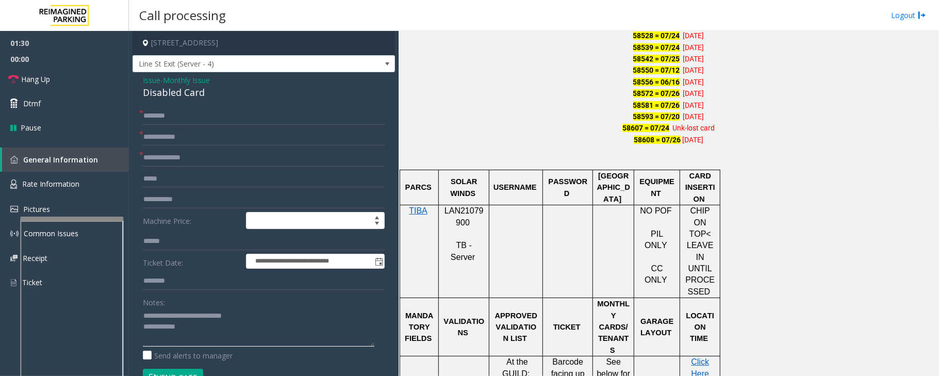
click at [221, 334] on textarea at bounding box center [258, 327] width 231 height 39
click at [178, 121] on input "text" at bounding box center [264, 116] width 242 height 18
click at [191, 137] on input "text" at bounding box center [264, 137] width 242 height 18
click at [186, 119] on input "text" at bounding box center [264, 116] width 242 height 18
drag, startPoint x: 181, startPoint y: 113, endPoint x: 145, endPoint y: 115, distance: 36.7
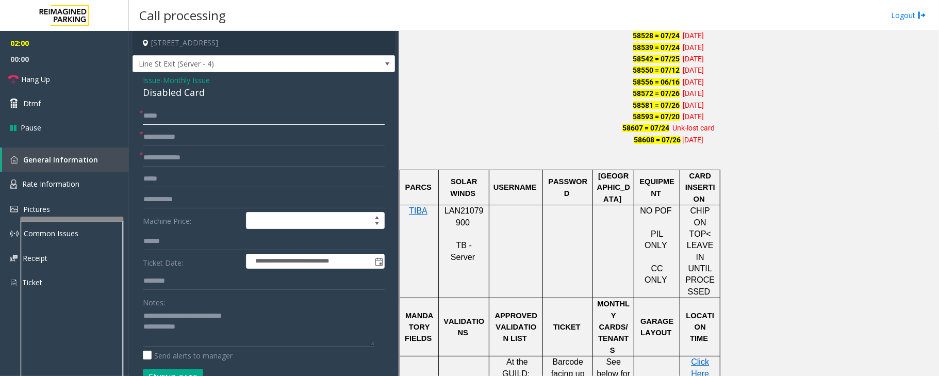
click at [145, 115] on input "*****" at bounding box center [264, 116] width 242 height 18
type input "*****"
click at [173, 93] on div "Disabled Card" at bounding box center [264, 93] width 242 height 14
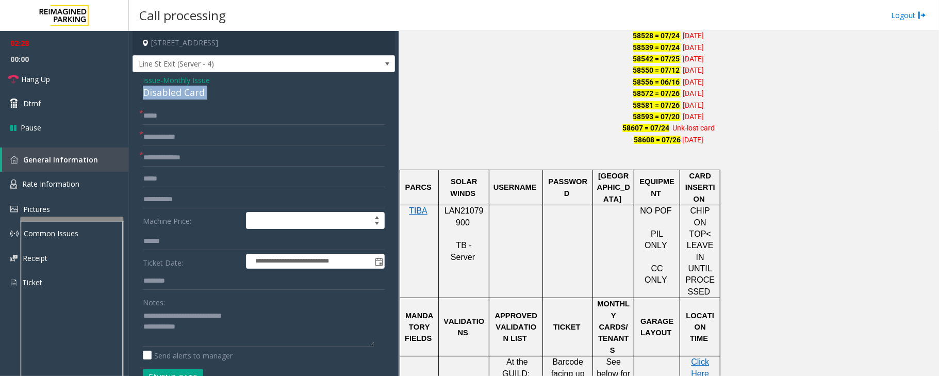
copy div "Disabled Card"
drag, startPoint x: 170, startPoint y: 313, endPoint x: 260, endPoint y: 313, distance: 90.7
click at [260, 313] on textarea at bounding box center [258, 327] width 231 height 39
paste textarea "**********"
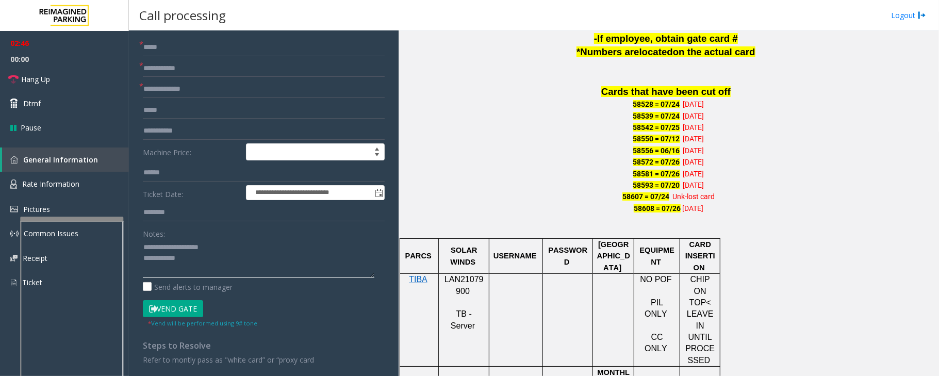
scroll to position [550, 0]
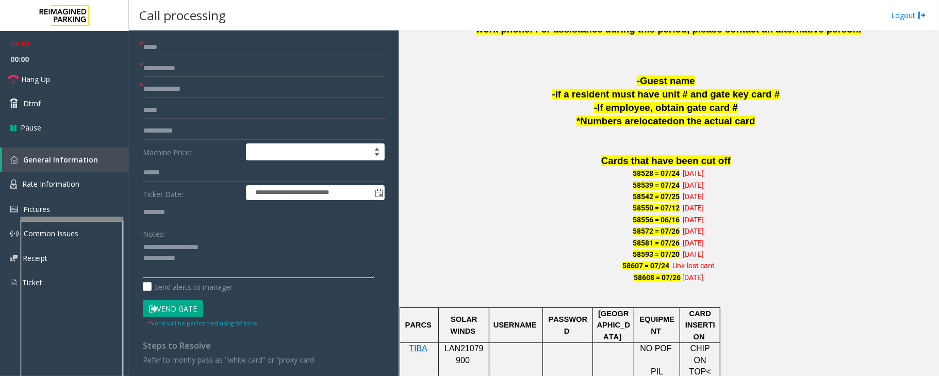
type textarea "**********"
click at [188, 308] on button "Vend Gate" at bounding box center [173, 309] width 60 height 18
click at [54, 81] on link "Hang Up" at bounding box center [64, 79] width 129 height 24
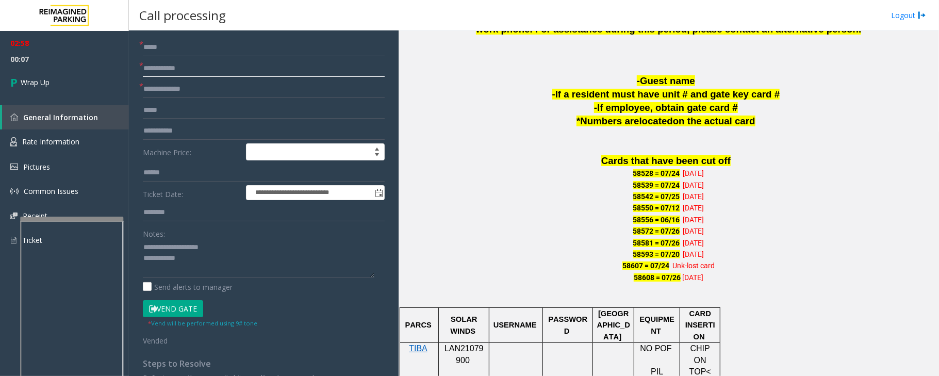
click at [161, 64] on input "text" at bounding box center [264, 69] width 242 height 18
paste input "******"
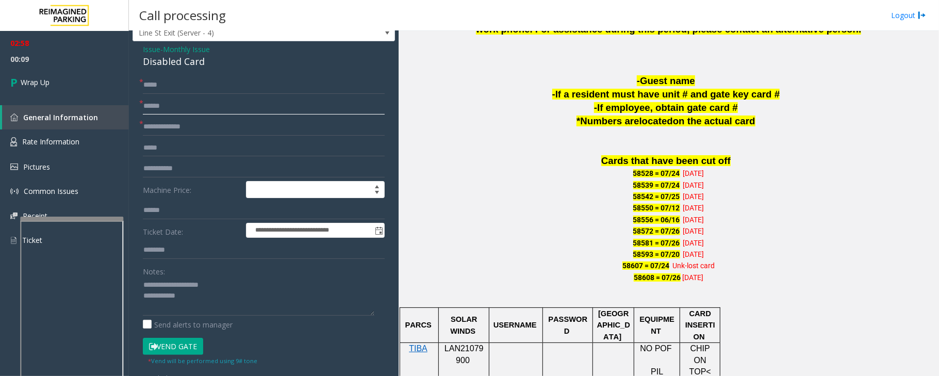
scroll to position [0, 0]
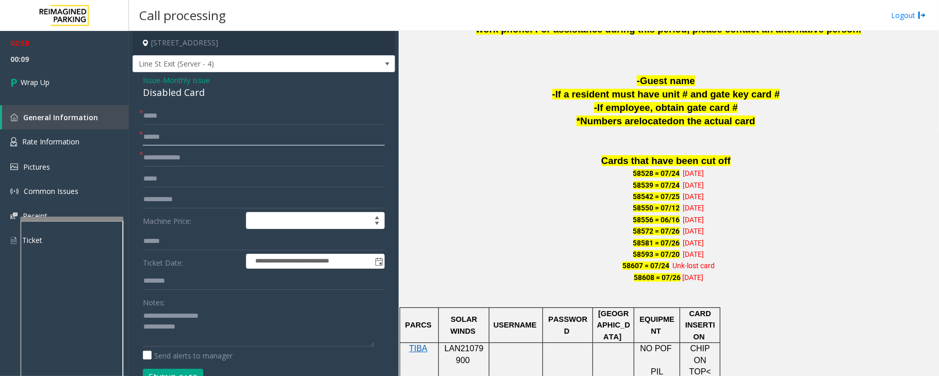
type input "******"
click at [198, 112] on input "*****" at bounding box center [264, 116] width 242 height 18
type input "**********"
click at [159, 279] on input "text" at bounding box center [264, 281] width 242 height 18
type input "***"
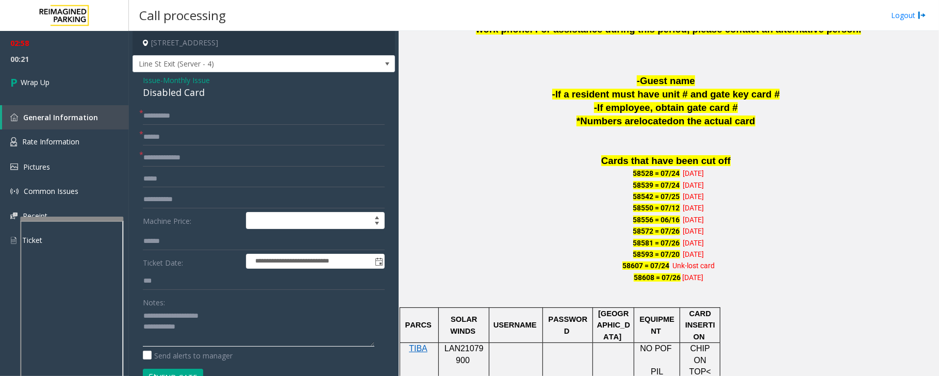
click at [209, 334] on textarea at bounding box center [258, 327] width 231 height 39
type textarea "**********"
click at [172, 161] on input "text" at bounding box center [264, 158] width 242 height 18
type input "**"
click at [89, 87] on link "Wrap Up" at bounding box center [64, 82] width 129 height 30
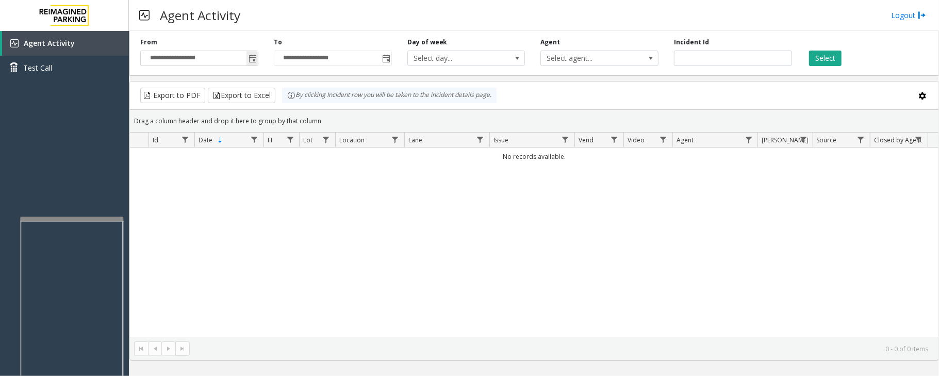
click at [255, 58] on span "Toggle popup" at bounding box center [252, 59] width 8 height 8
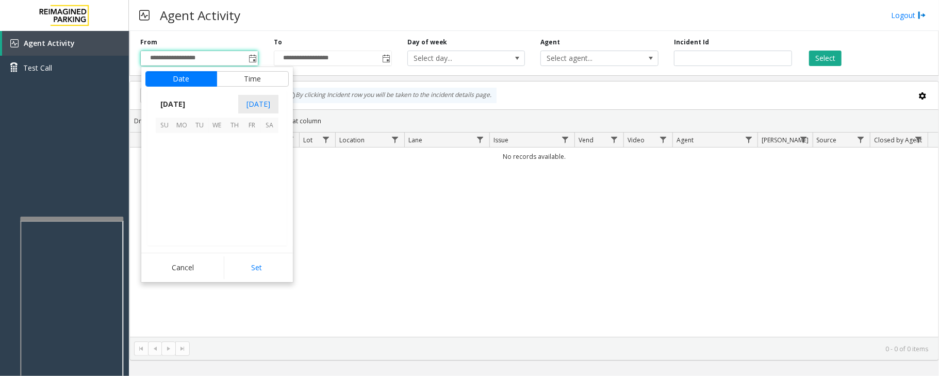
scroll to position [184910, 0]
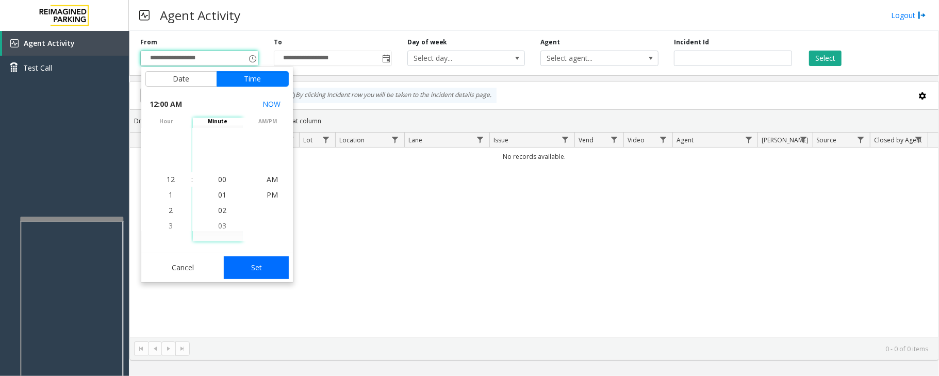
scroll to position [184910, 0]
click at [269, 268] on button "Set" at bounding box center [256, 267] width 65 height 23
type input "**********"
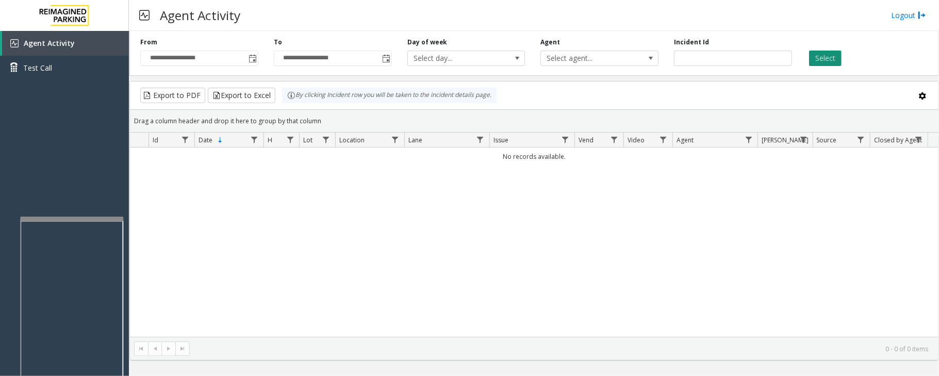
click at [826, 58] on button "Select" at bounding box center [825, 58] width 32 height 15
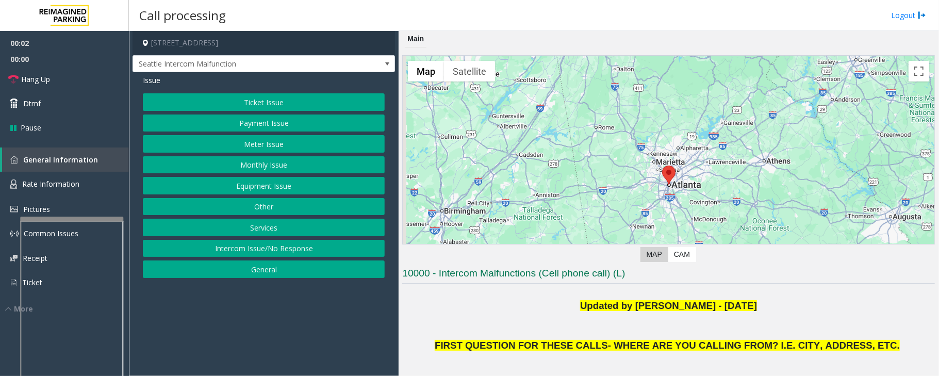
scroll to position [206, 0]
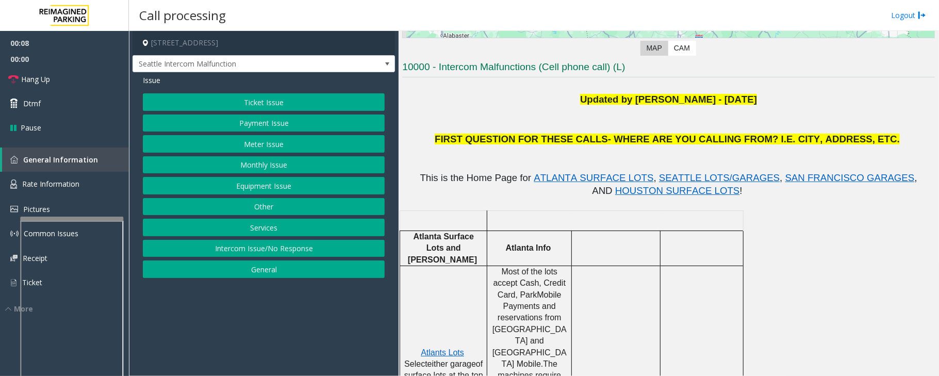
click at [262, 106] on button "Ticket Issue" at bounding box center [264, 102] width 242 height 18
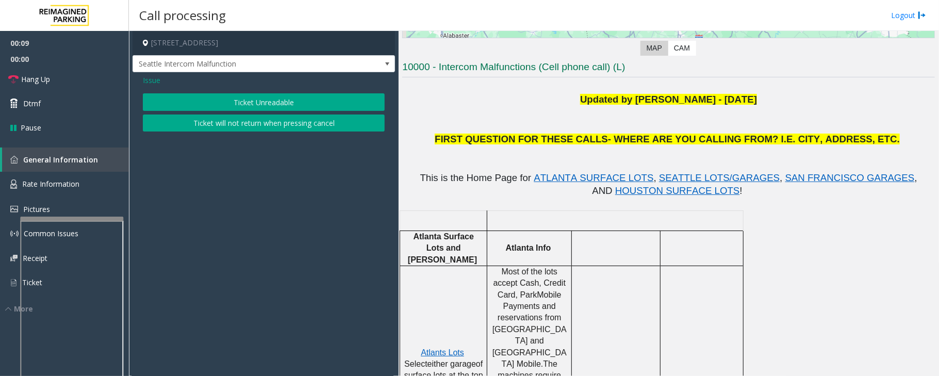
click at [270, 104] on button "Ticket Unreadable" at bounding box center [264, 102] width 242 height 18
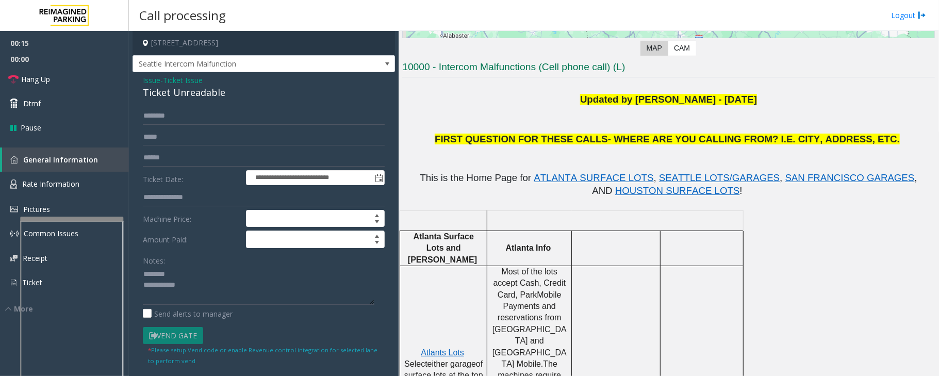
click at [173, 91] on div "Ticket Unreadable" at bounding box center [264, 93] width 242 height 14
click at [174, 286] on textarea at bounding box center [258, 285] width 231 height 39
click at [219, 297] on textarea at bounding box center [258, 285] width 231 height 39
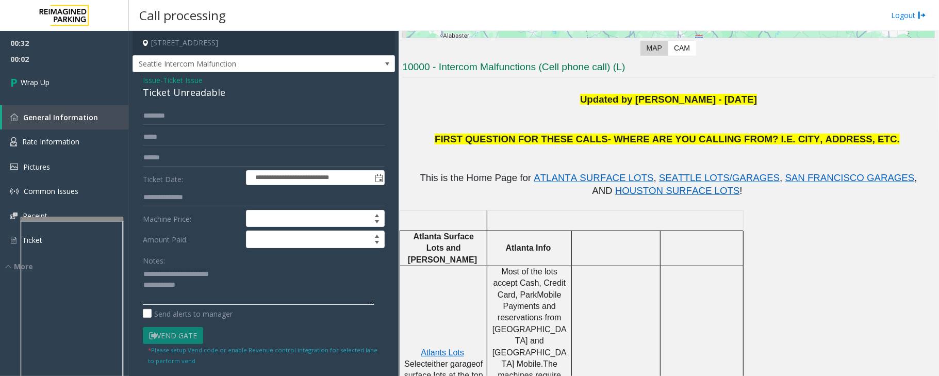
click at [208, 293] on textarea at bounding box center [258, 285] width 231 height 39
type textarea "**********"
click at [79, 85] on link "Wrap Up" at bounding box center [64, 82] width 129 height 30
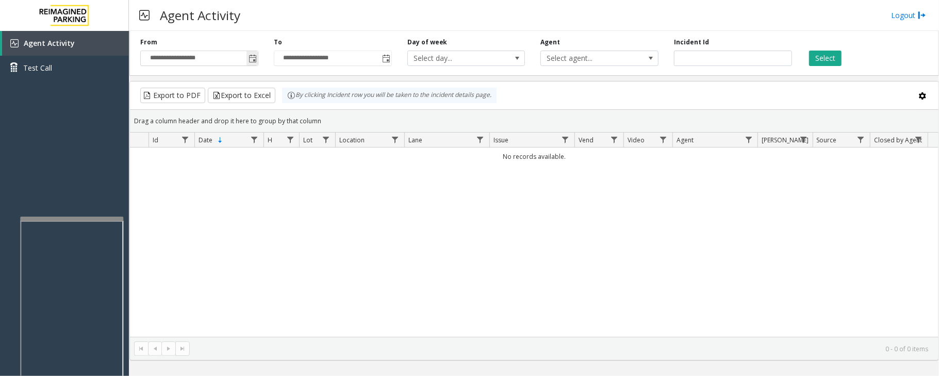
click at [252, 61] on span "Toggle popup" at bounding box center [252, 59] width 8 height 8
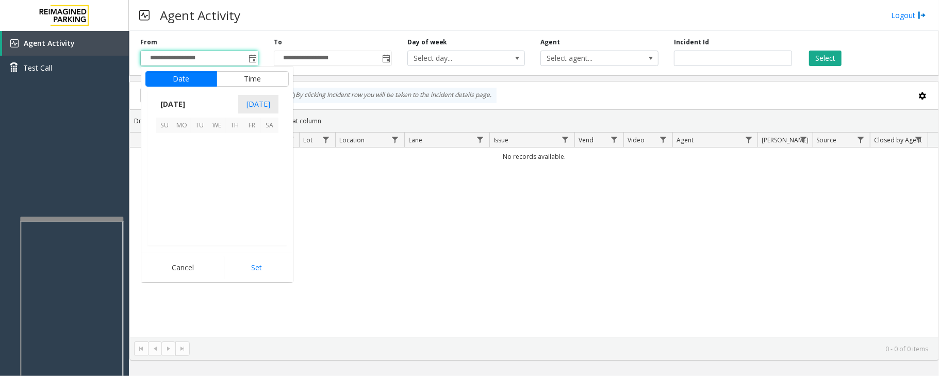
scroll to position [184910, 0]
click at [256, 207] on span "29" at bounding box center [252, 212] width 18 height 18
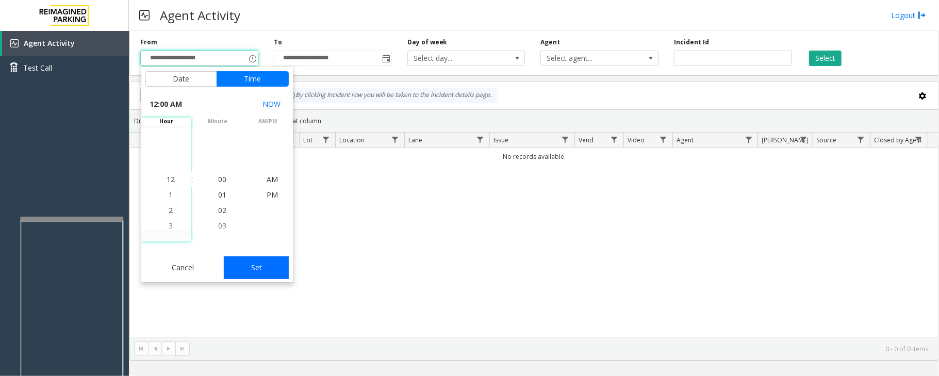
click at [256, 267] on button "Set" at bounding box center [256, 267] width 65 height 23
type input "**********"
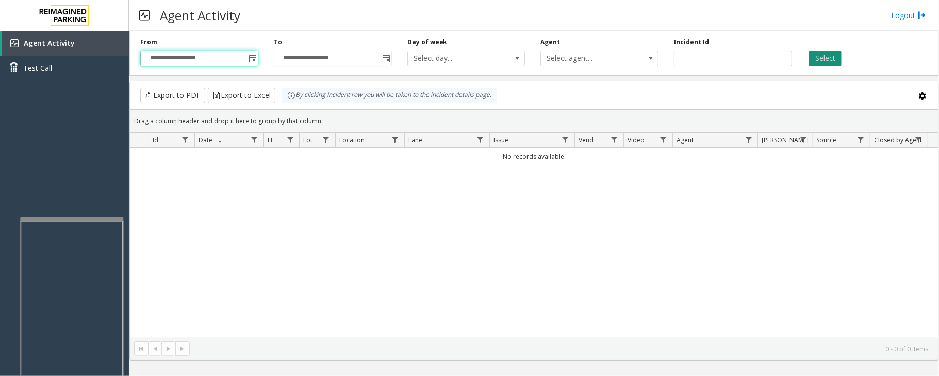
click at [828, 58] on button "Select" at bounding box center [825, 58] width 32 height 15
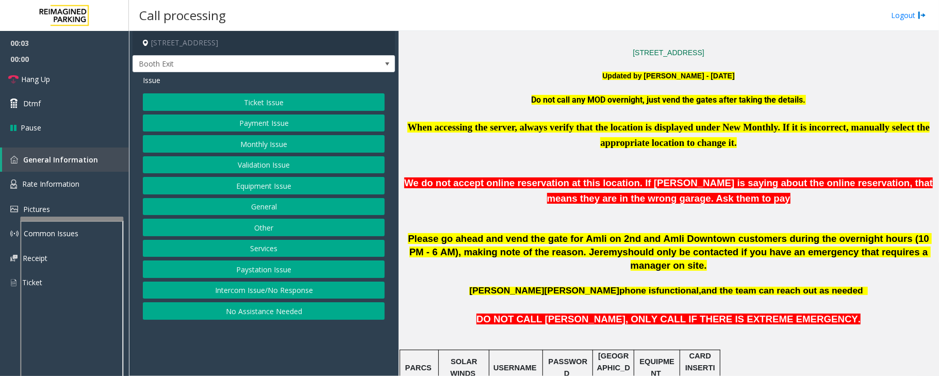
scroll to position [343, 0]
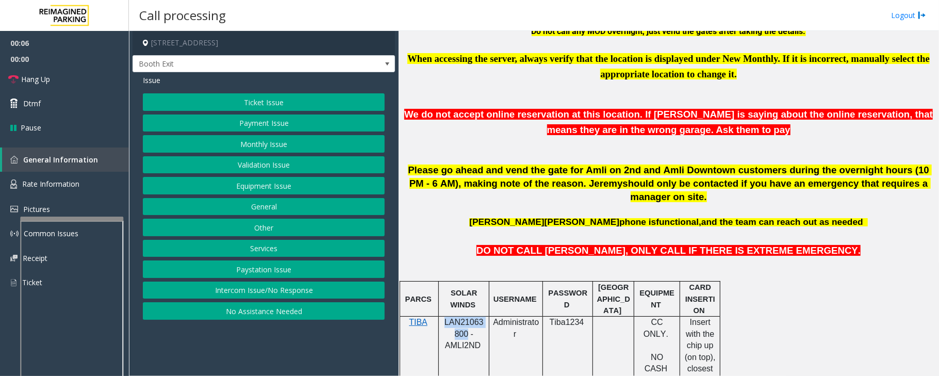
drag, startPoint x: 442, startPoint y: 306, endPoint x: 465, endPoint y: 322, distance: 27.7
click at [465, 322] on p "LAN21063800 - AMLI2ND" at bounding box center [463, 340] width 43 height 46
copy span "LAN21063800"
click at [253, 316] on button "No Assistance Needed" at bounding box center [264, 311] width 242 height 18
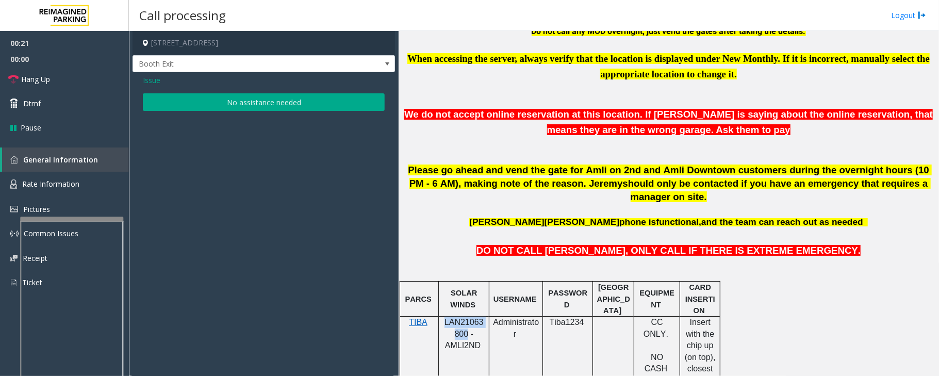
click at [234, 102] on button "No assistance needed" at bounding box center [264, 102] width 242 height 18
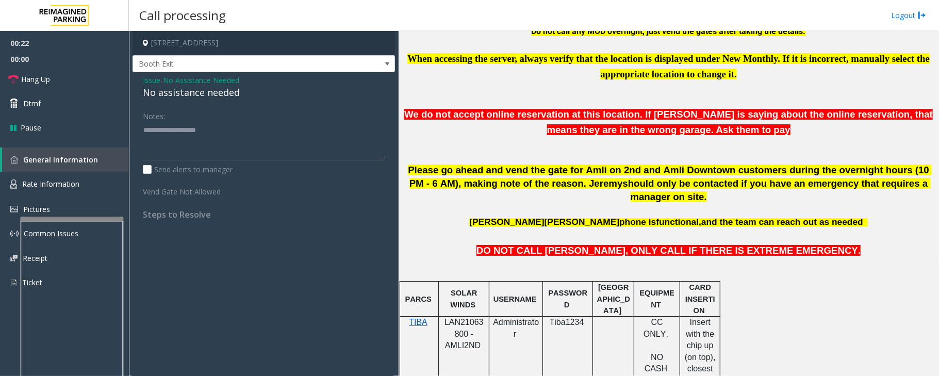
click at [221, 97] on div "No assistance needed" at bounding box center [264, 93] width 242 height 14
type textarea "**********"
click at [62, 79] on link "Hang Up" at bounding box center [64, 79] width 129 height 24
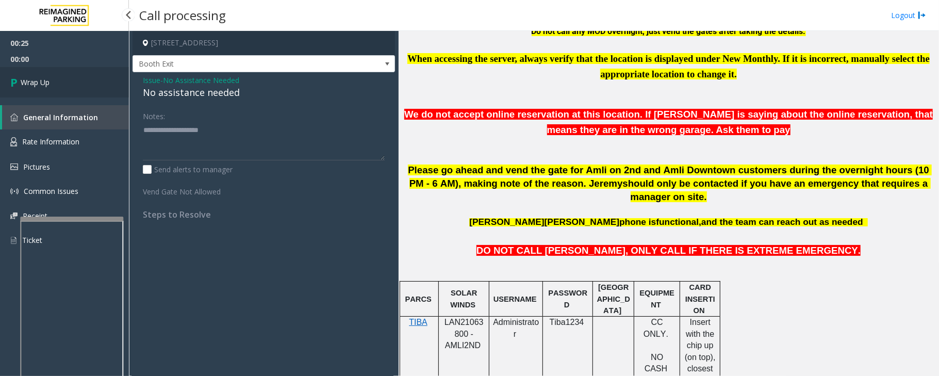
click at [62, 79] on link "Wrap Up" at bounding box center [64, 82] width 129 height 30
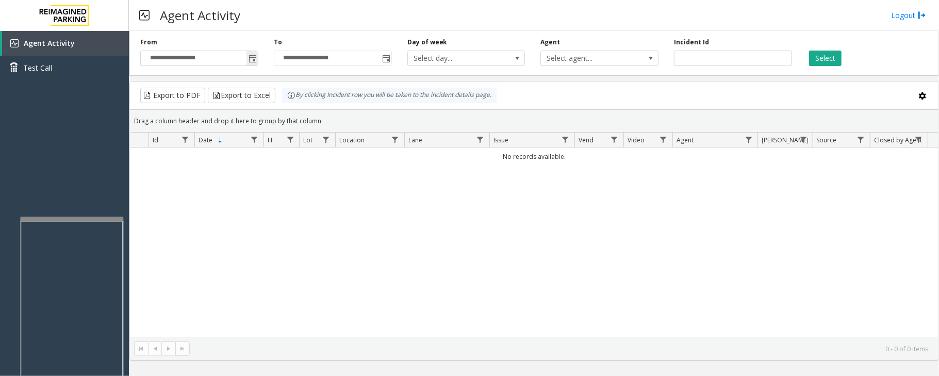
click at [253, 56] on span "Toggle popup" at bounding box center [252, 59] width 8 height 8
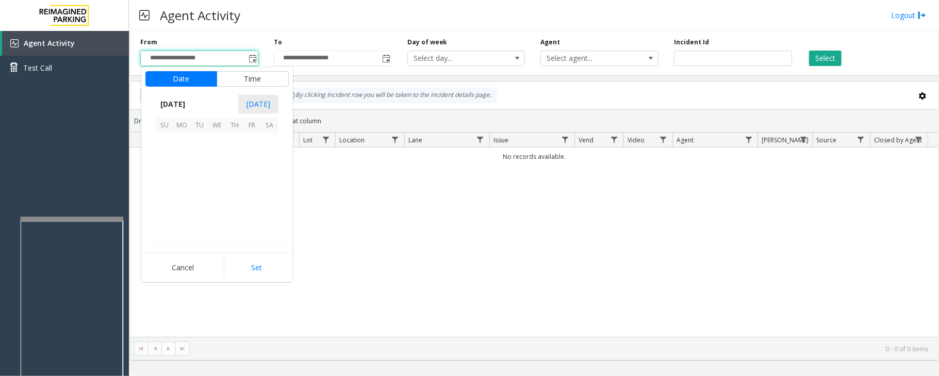
scroll to position [184910, 0]
click at [252, 212] on span "29" at bounding box center [252, 212] width 18 height 18
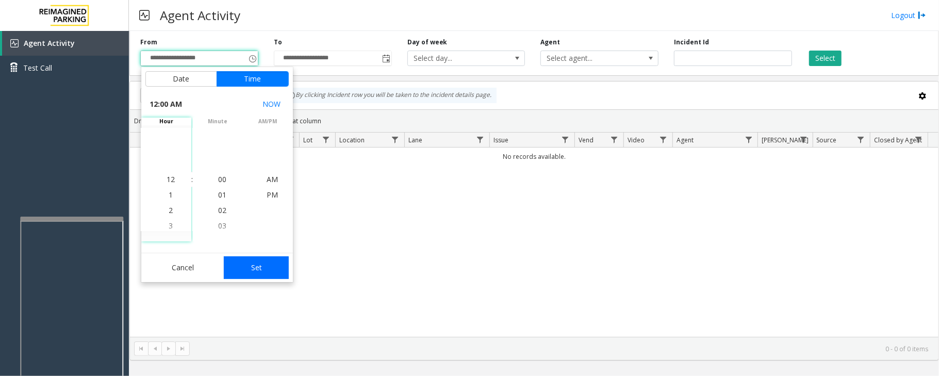
click at [278, 271] on button "Set" at bounding box center [256, 267] width 65 height 23
type input "**********"
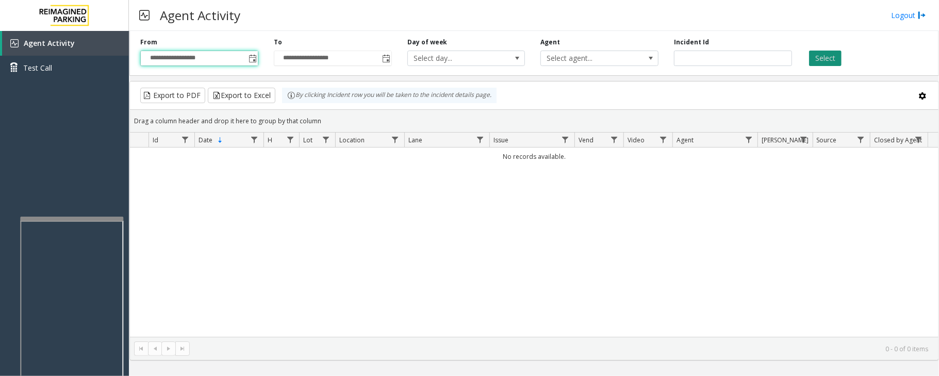
click at [827, 58] on button "Select" at bounding box center [825, 58] width 32 height 15
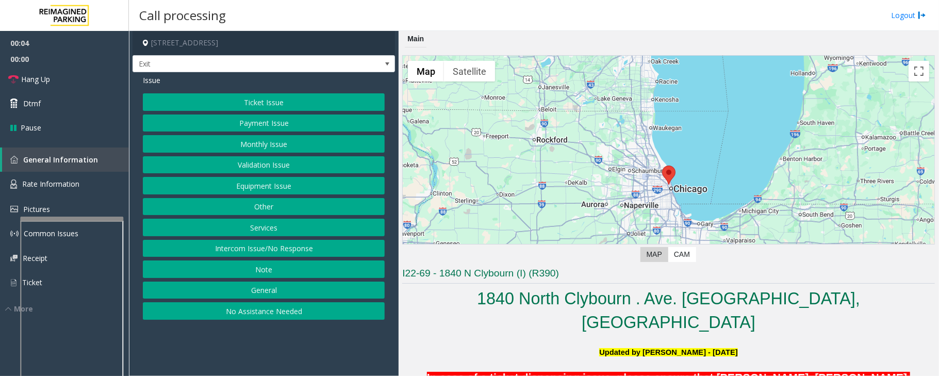
click at [250, 170] on button "Validation Issue" at bounding box center [264, 165] width 242 height 18
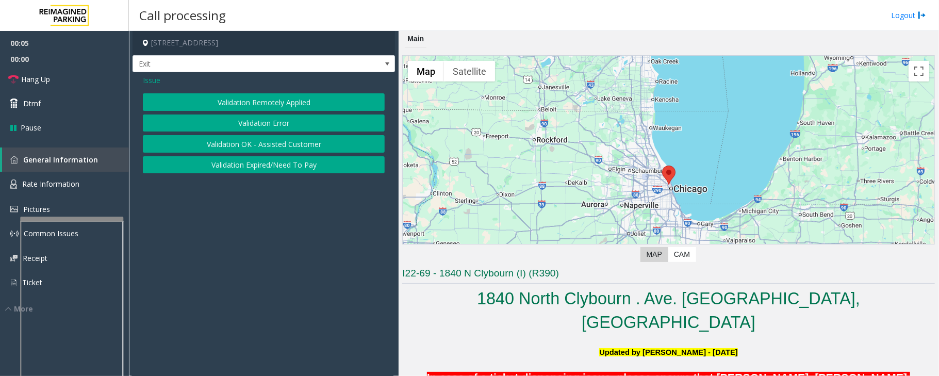
click at [286, 127] on button "Validation Error" at bounding box center [264, 123] width 242 height 18
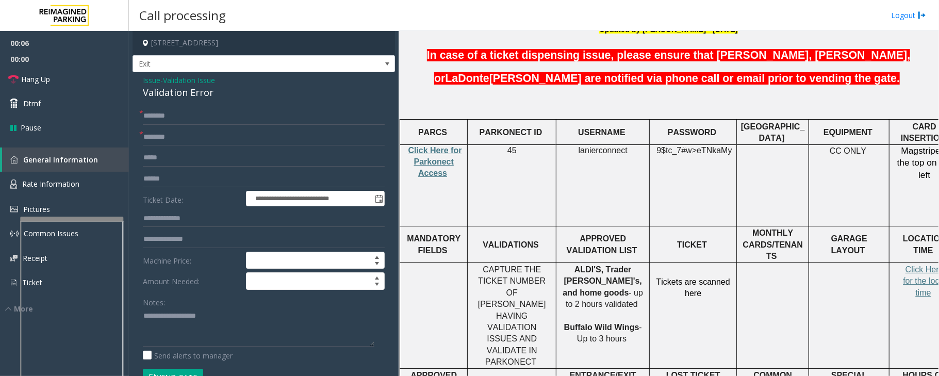
scroll to position [343, 0]
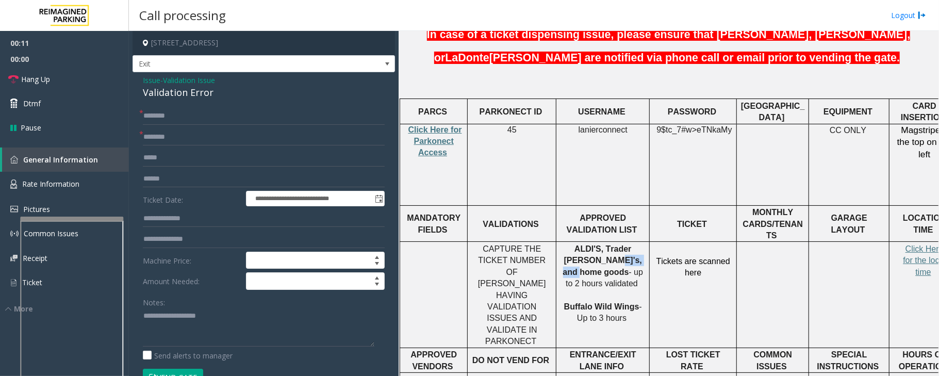
drag, startPoint x: 568, startPoint y: 224, endPoint x: 609, endPoint y: 219, distance: 41.6
click at [609, 243] on p "ALDI'S, Trader Joe's, and home goods - up to 2 hours validated Buffalo Wild Win…" at bounding box center [603, 283] width 86 height 81
copy span "home goods"
click at [171, 137] on input "text" at bounding box center [264, 137] width 242 height 18
paste input "**********"
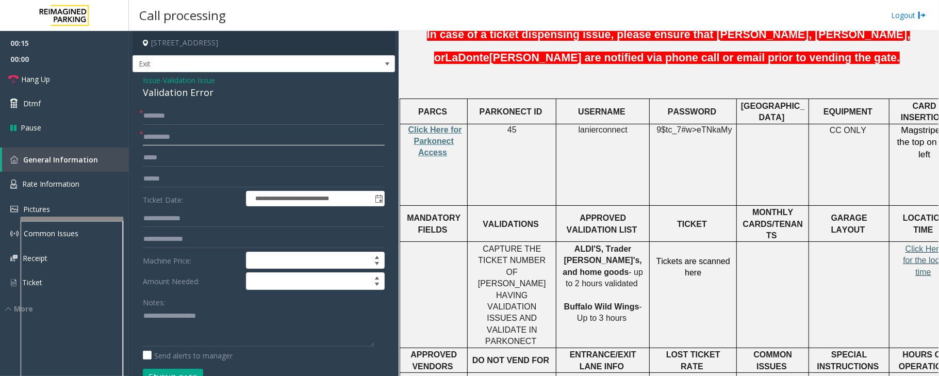
type input "**********"
click at [917, 244] on span "Click Here for the local time" at bounding box center [924, 260] width 43 height 32
click at [172, 316] on textarea at bounding box center [258, 327] width 231 height 39
type textarea "**********"
click at [165, 183] on input "text" at bounding box center [264, 179] width 242 height 18
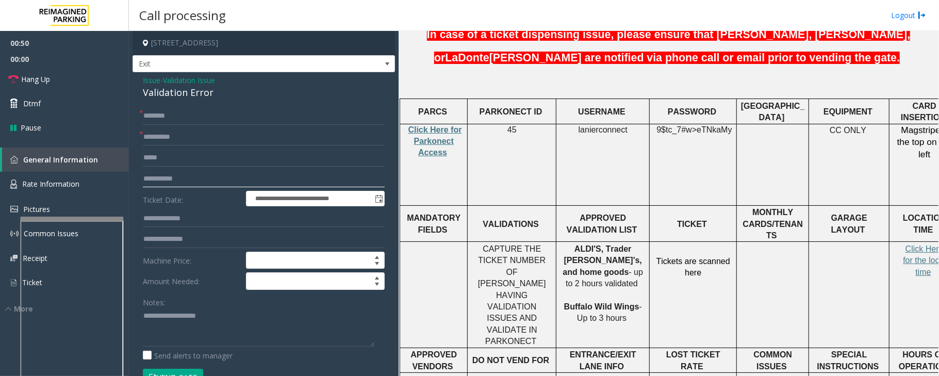
type input "**********"
click at [159, 335] on textarea at bounding box center [258, 327] width 231 height 39
click at [262, 316] on textarea at bounding box center [258, 327] width 231 height 39
click at [184, 93] on div "Validation Error" at bounding box center [264, 93] width 242 height 14
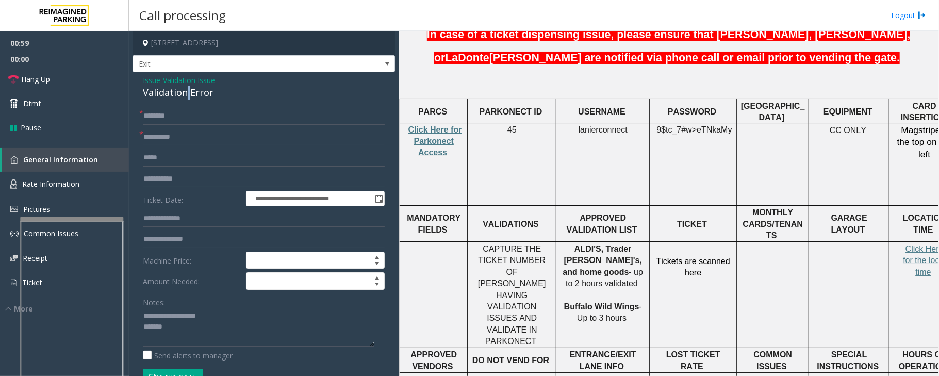
click at [184, 93] on div "Validation Error" at bounding box center [264, 93] width 242 height 14
click at [260, 337] on textarea at bounding box center [258, 327] width 231 height 39
type textarea "**********"
drag, startPoint x: 36, startPoint y: 79, endPoint x: 55, endPoint y: 87, distance: 19.9
click at [36, 79] on span "Hang Up" at bounding box center [35, 79] width 29 height 11
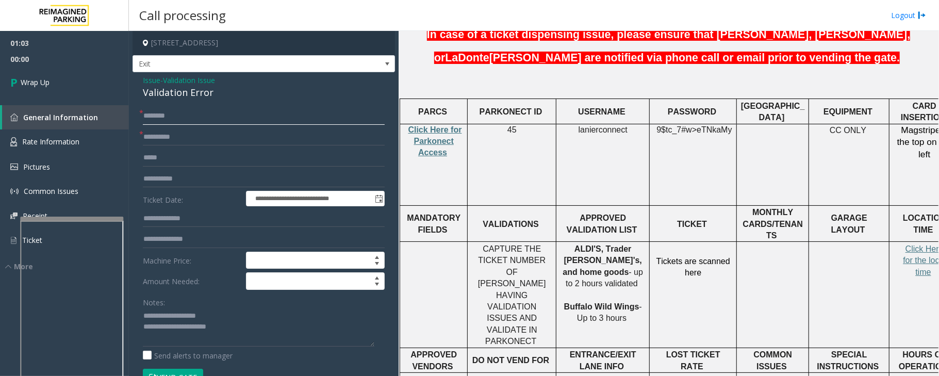
click at [162, 118] on input "text" at bounding box center [264, 116] width 242 height 18
type input "**"
click at [152, 339] on textarea at bounding box center [258, 327] width 231 height 39
click at [265, 328] on textarea at bounding box center [258, 327] width 231 height 39
type textarea "**********"
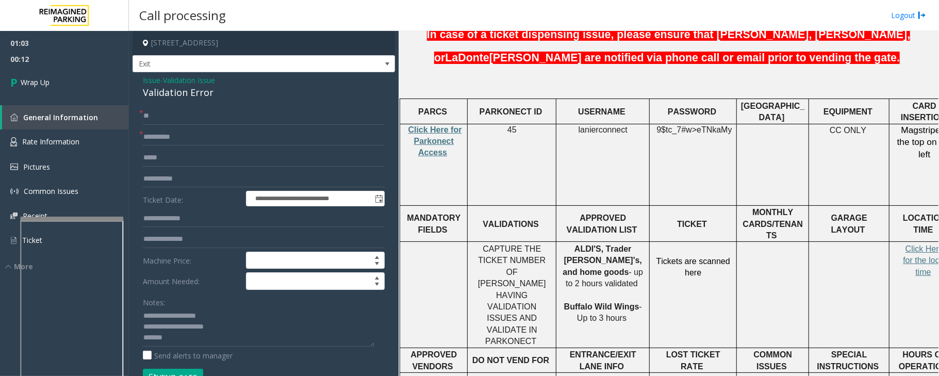
click at [186, 80] on span "Validation Issue" at bounding box center [189, 80] width 52 height 11
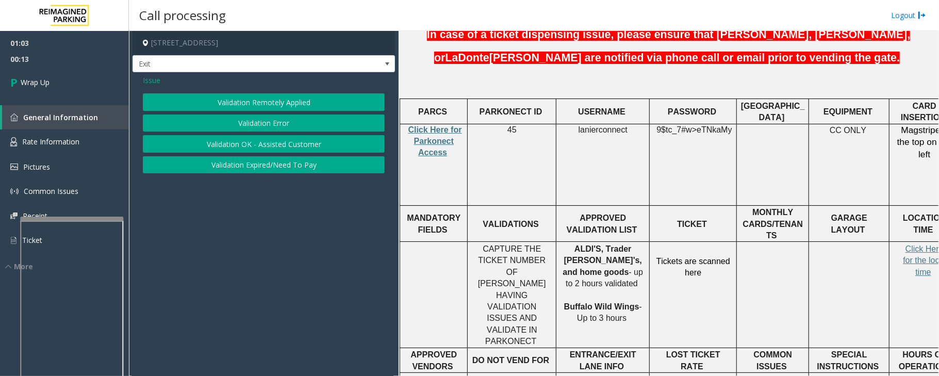
click at [262, 168] on button "Validation Expired/Need To Pay" at bounding box center [264, 165] width 242 height 18
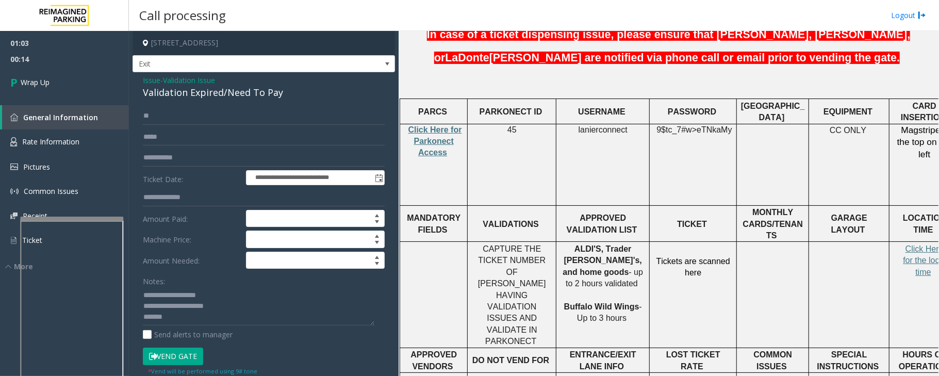
click at [186, 95] on div "Validation Expired/Need To Pay" at bounding box center [264, 93] width 242 height 14
click at [188, 95] on div "Validation Expired/Need To Pay" at bounding box center [264, 93] width 242 height 14
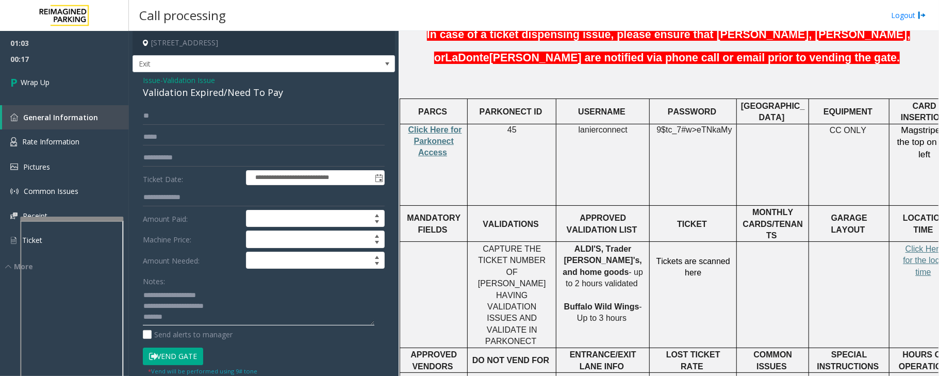
click at [170, 306] on textarea at bounding box center [258, 306] width 231 height 39
drag, startPoint x: 166, startPoint y: 306, endPoint x: 223, endPoint y: 304, distance: 56.7
click at [223, 304] on textarea at bounding box center [258, 306] width 231 height 39
paste textarea "**********"
click at [193, 319] on textarea at bounding box center [258, 306] width 231 height 39
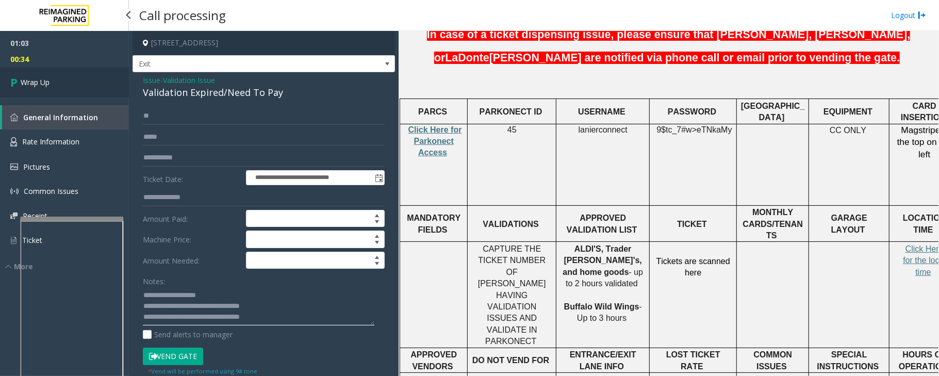
type textarea "**********"
click at [35, 83] on span "Wrap Up" at bounding box center [35, 82] width 29 height 11
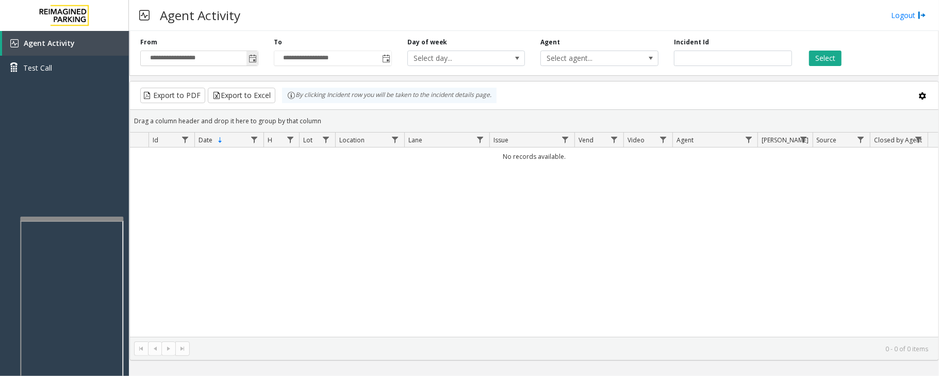
click at [254, 56] on span "Toggle popup" at bounding box center [252, 59] width 8 height 8
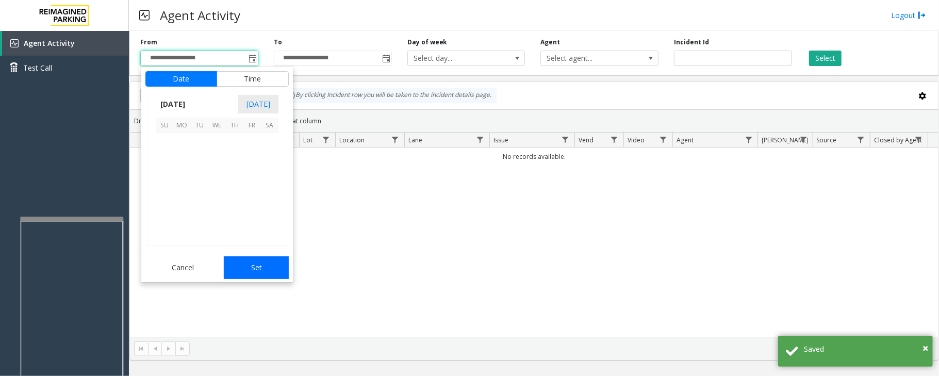
scroll to position [184910, 0]
drag, startPoint x: 253, startPoint y: 213, endPoint x: 260, endPoint y: 264, distance: 51.6
click at [252, 213] on span "29" at bounding box center [252, 212] width 18 height 18
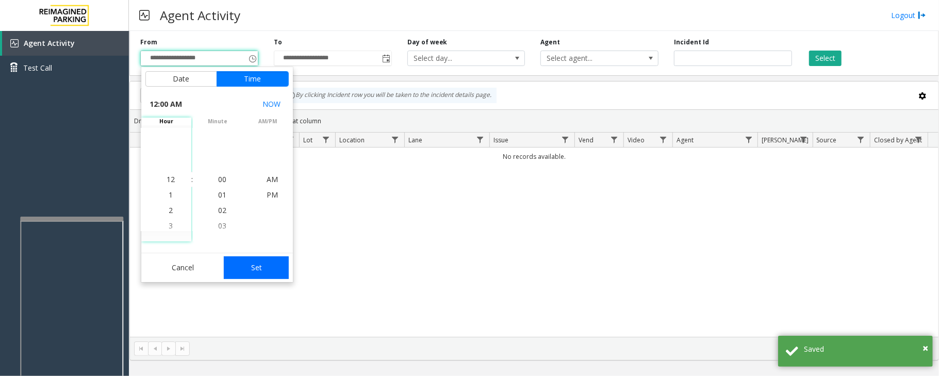
click at [263, 276] on button "Set" at bounding box center [256, 267] width 65 height 23
type input "**********"
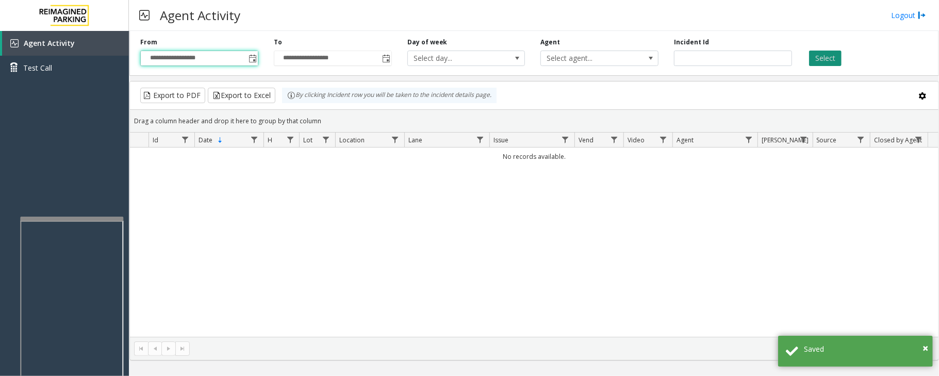
click at [829, 55] on button "Select" at bounding box center [825, 58] width 32 height 15
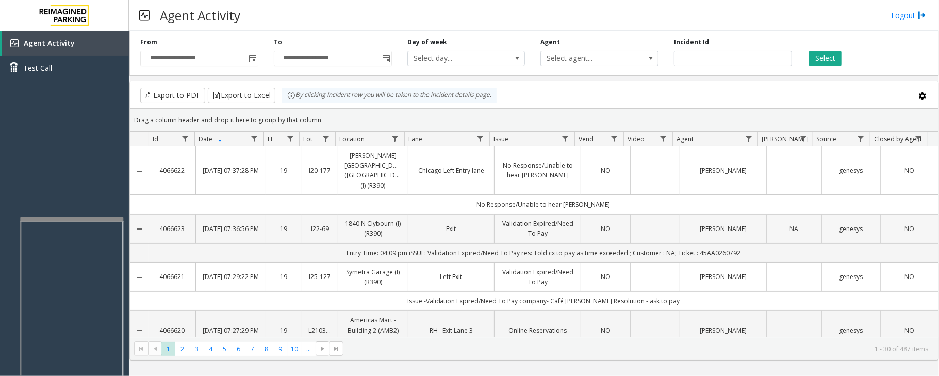
click at [634, 227] on td "Data table" at bounding box center [654, 228] width 49 height 29
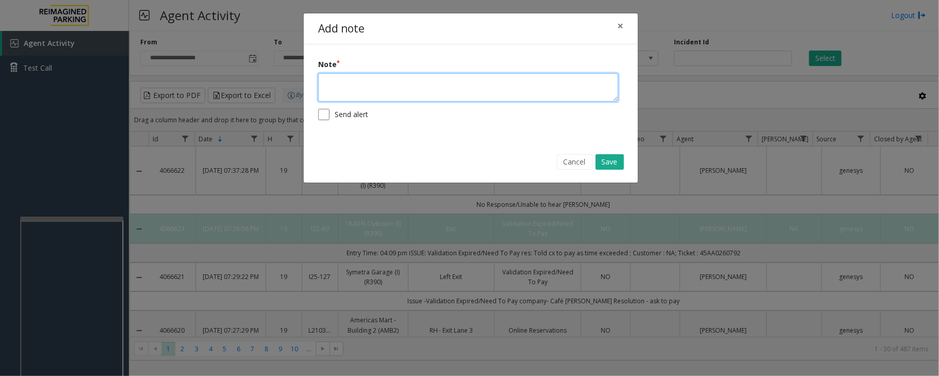
click at [405, 95] on textarea at bounding box center [468, 87] width 300 height 28
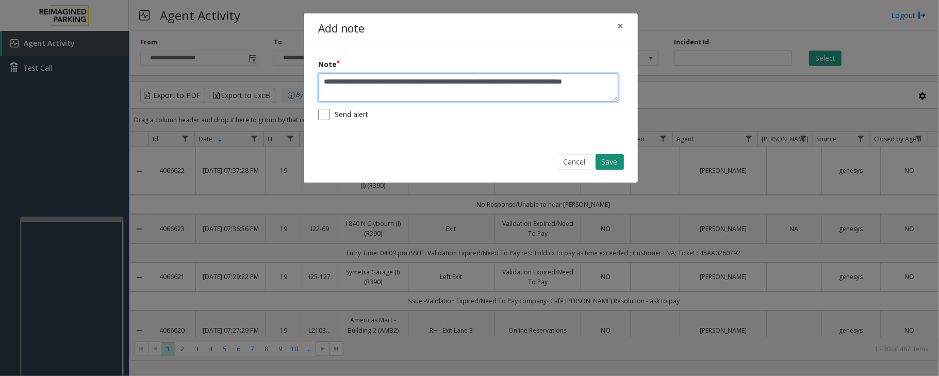
type textarea "**********"
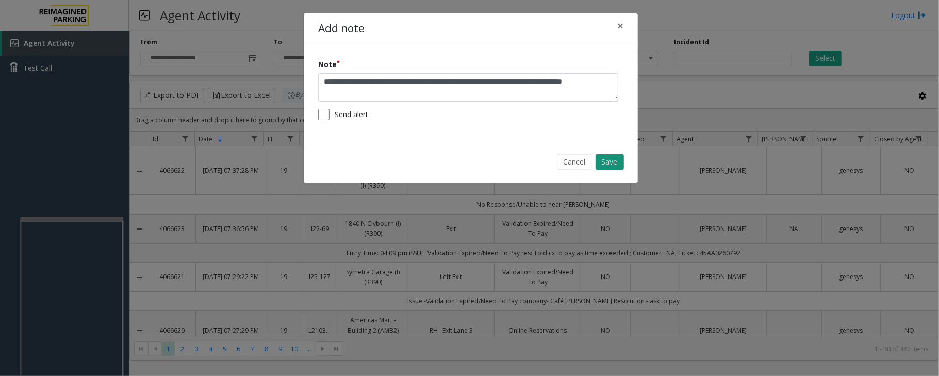
click at [613, 157] on button "Save" at bounding box center [609, 161] width 28 height 15
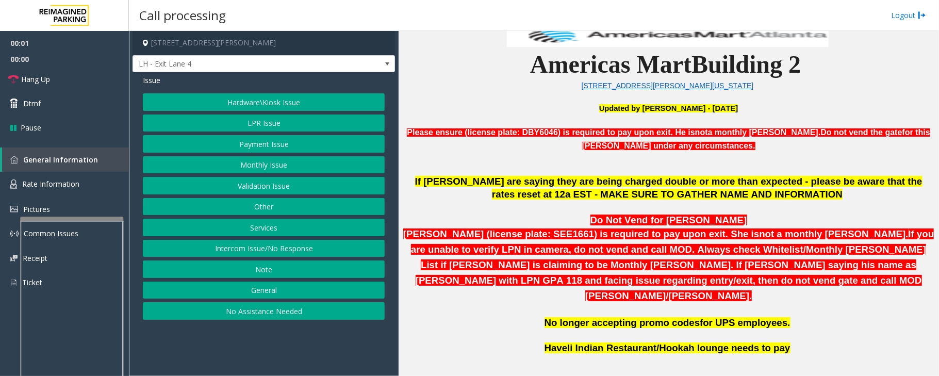
scroll to position [481, 0]
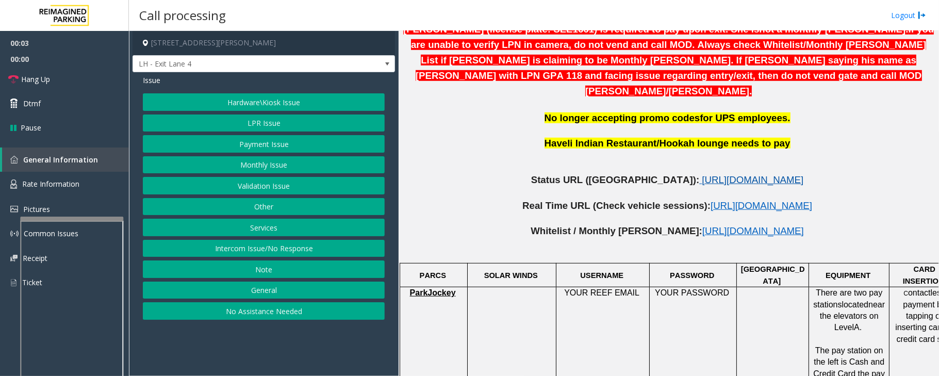
click at [702, 174] on span "https://www.parkjockey.com/en-us/manage/1633/status" at bounding box center [753, 179] width 102 height 11
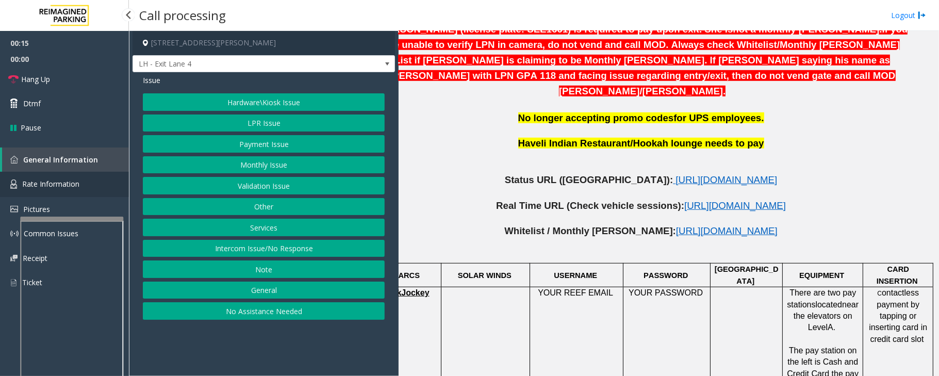
click at [52, 188] on span "Rate Information" at bounding box center [50, 184] width 57 height 10
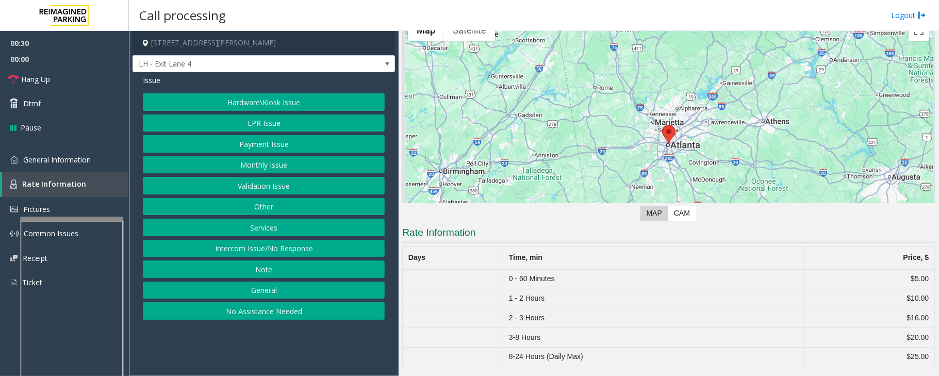
click at [260, 139] on button "Payment Issue" at bounding box center [264, 144] width 242 height 18
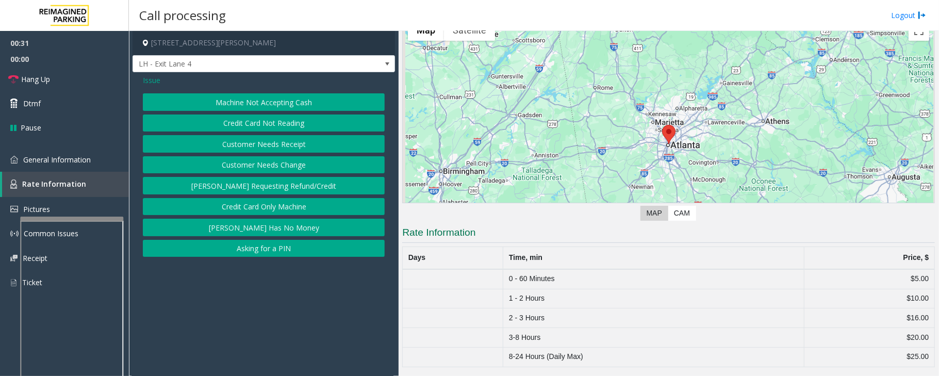
click at [291, 124] on button "Credit Card Not Reading" at bounding box center [264, 123] width 242 height 18
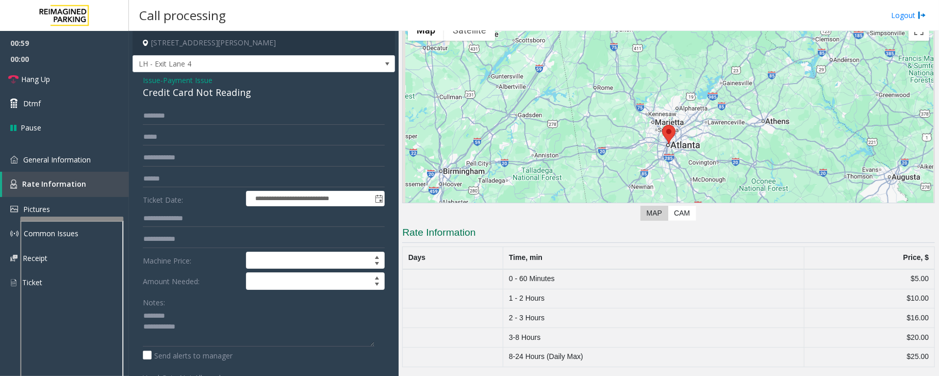
click at [174, 94] on div "Credit Card Not Reading" at bounding box center [264, 93] width 242 height 14
click at [188, 326] on textarea at bounding box center [258, 327] width 231 height 39
click at [189, 326] on textarea at bounding box center [258, 327] width 231 height 39
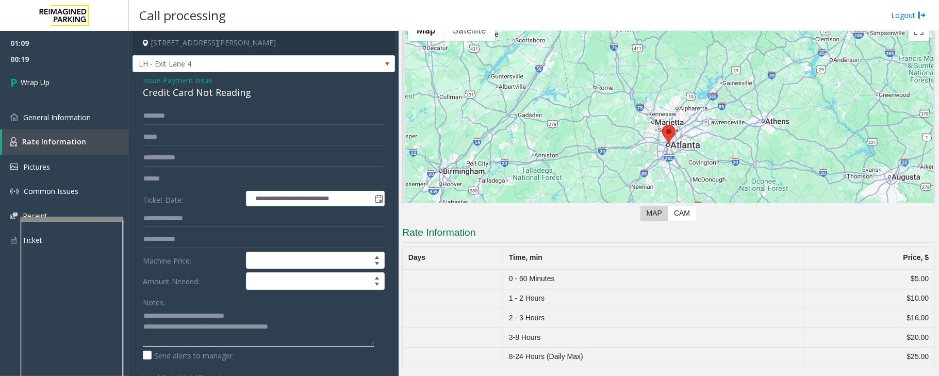
type textarea "**********"
click at [192, 80] on span "Payment Issue" at bounding box center [187, 80] width 49 height 11
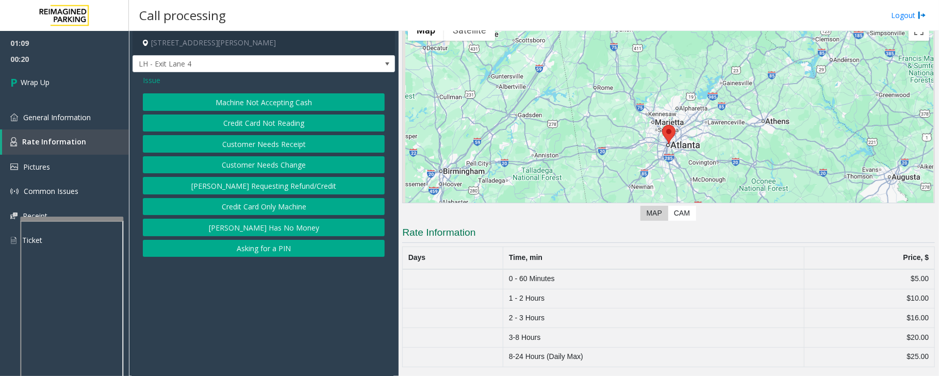
click at [147, 78] on span "Issue" at bounding box center [152, 80] width 18 height 11
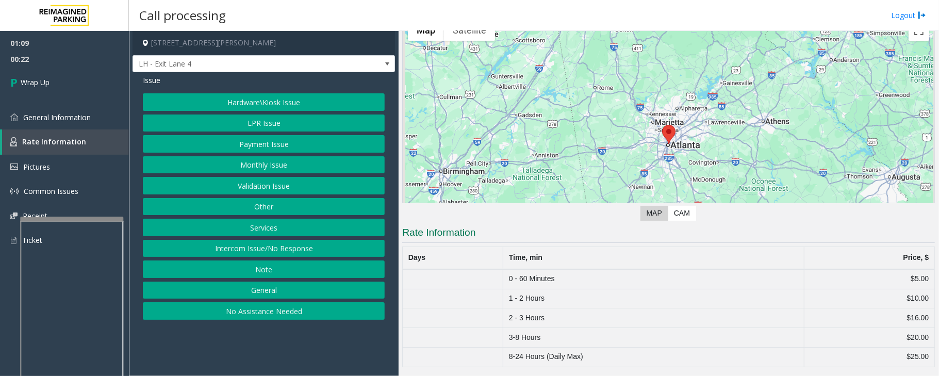
click at [266, 209] on button "Other" at bounding box center [264, 207] width 242 height 18
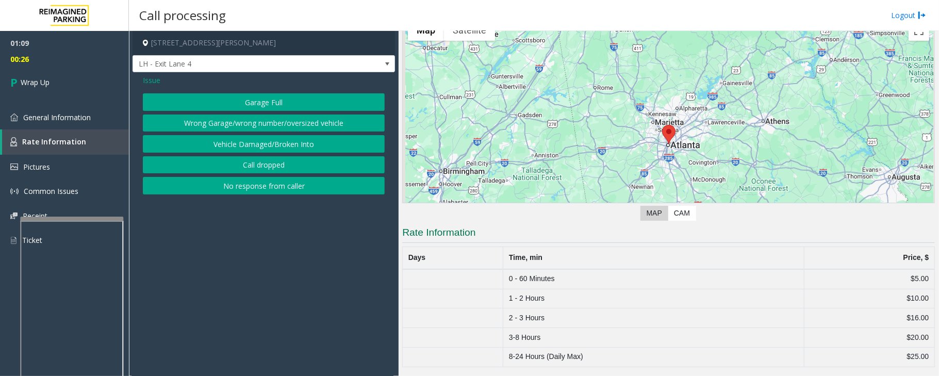
click at [155, 81] on span "Issue" at bounding box center [152, 80] width 18 height 11
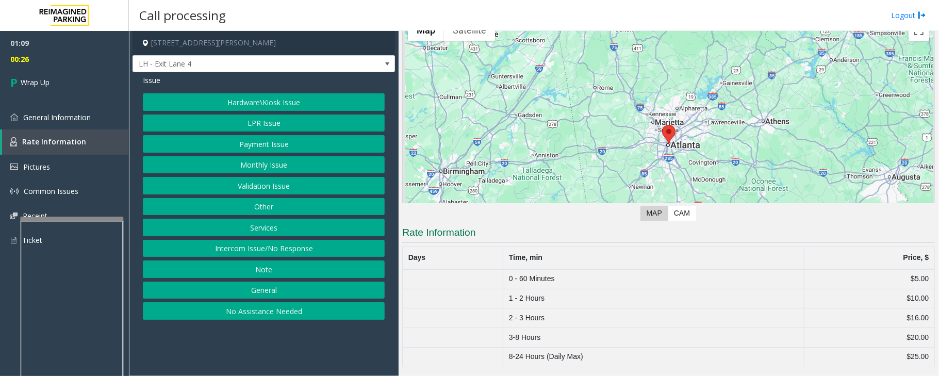
click at [267, 299] on button "General" at bounding box center [264, 290] width 242 height 18
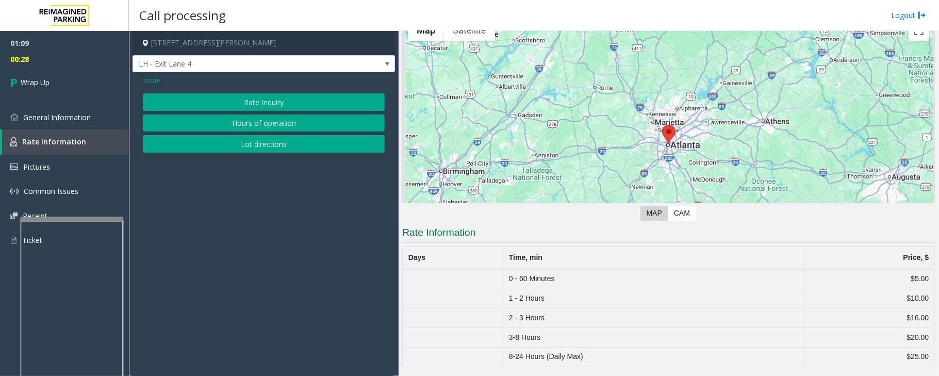
click at [273, 106] on button "Rate Inquiry" at bounding box center [264, 102] width 242 height 18
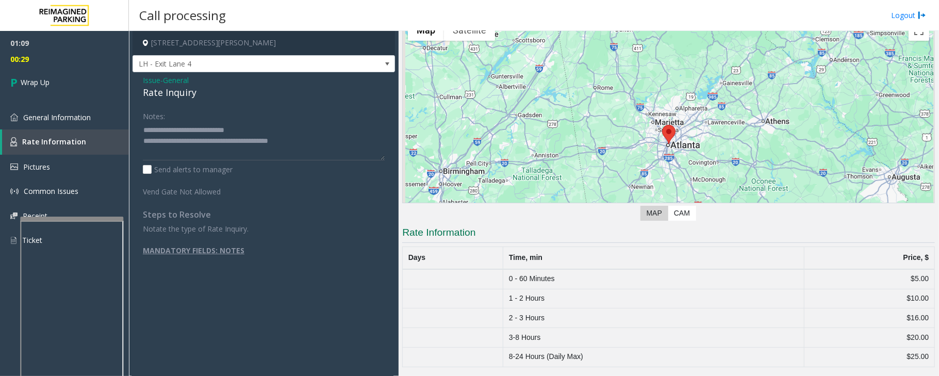
click at [163, 93] on div "Rate Inquiry" at bounding box center [264, 93] width 242 height 14
copy div "Rate Inquiry"
drag, startPoint x: 167, startPoint y: 131, endPoint x: 256, endPoint y: 126, distance: 89.3
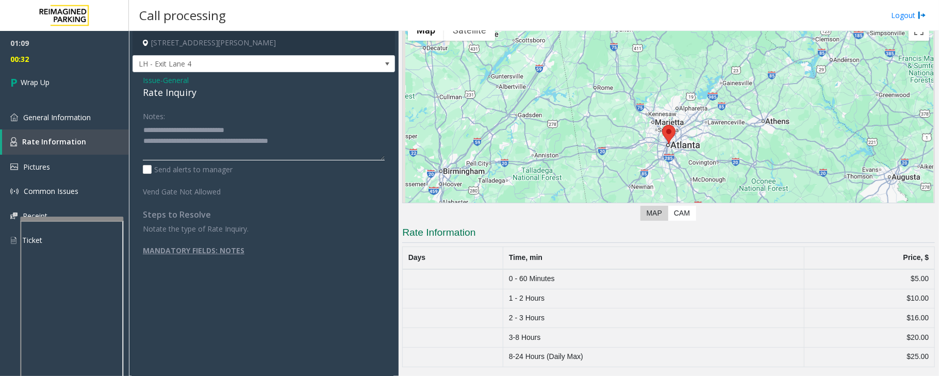
click at [256, 126] on textarea at bounding box center [264, 141] width 242 height 39
paste textarea
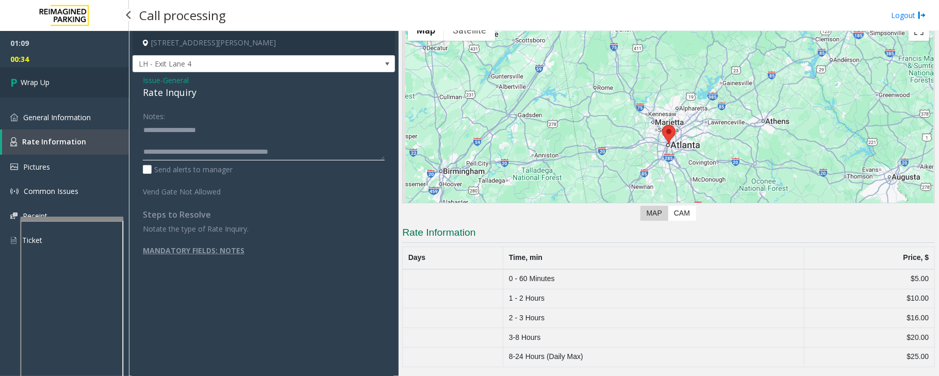
type textarea "**********"
click at [34, 87] on span "Wrap Up" at bounding box center [35, 82] width 29 height 11
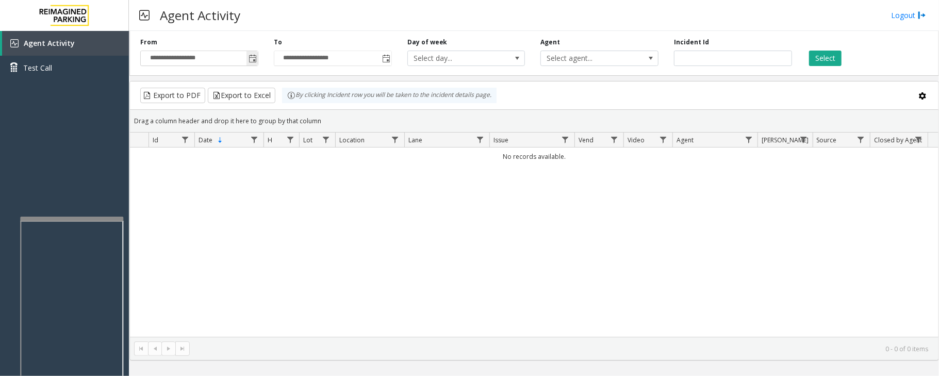
click at [255, 59] on span "Toggle popup" at bounding box center [252, 59] width 8 height 8
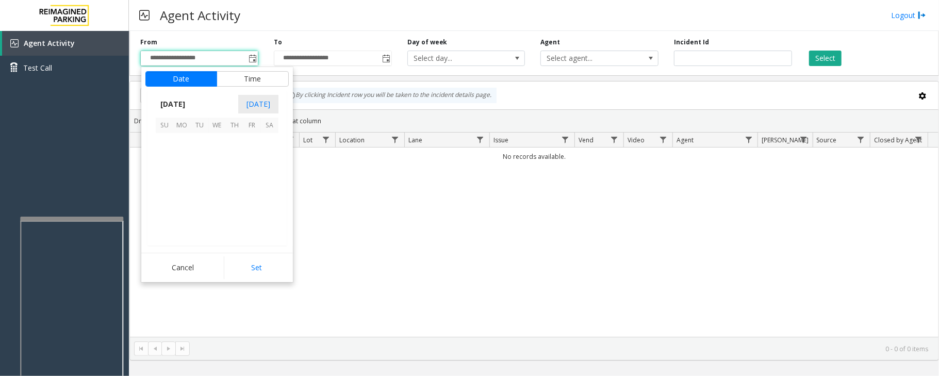
scroll to position [184910, 0]
click at [253, 211] on span "29" at bounding box center [252, 212] width 18 height 18
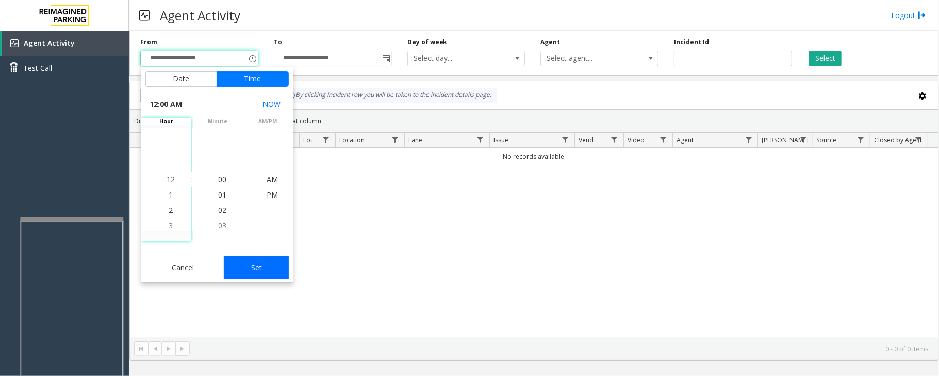
click at [267, 264] on button "Set" at bounding box center [256, 267] width 65 height 23
type input "**********"
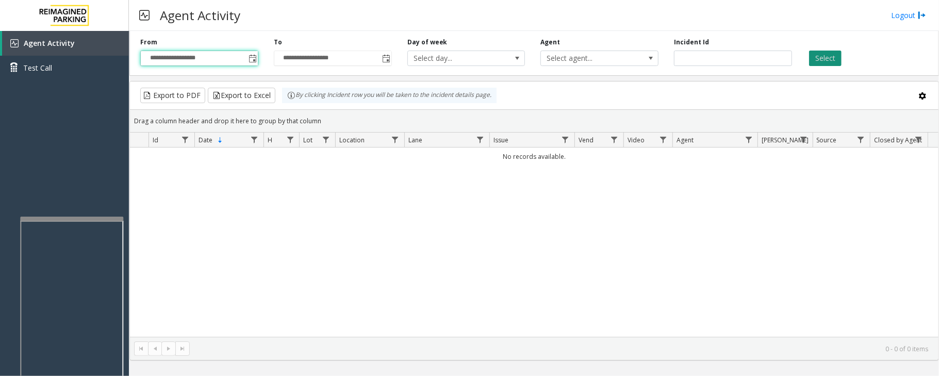
click at [823, 61] on button "Select" at bounding box center [825, 58] width 32 height 15
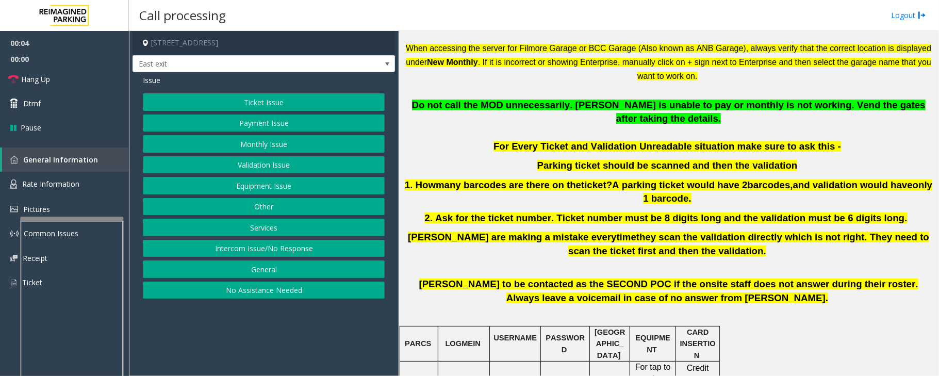
scroll to position [343, 0]
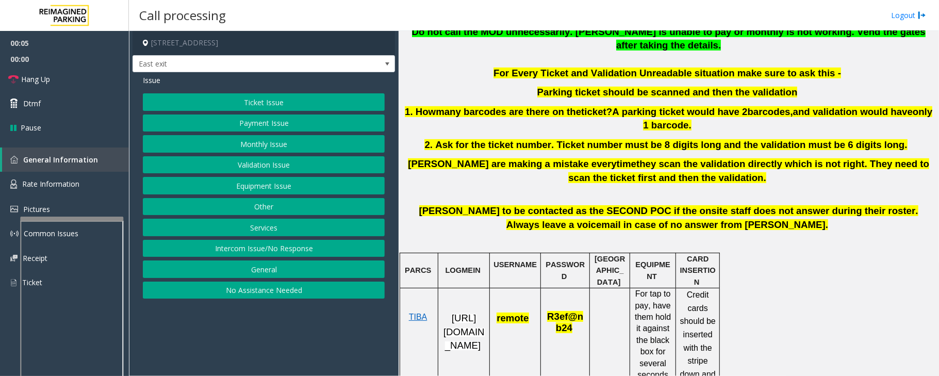
click at [462, 325] on p "https://fillmore-web.sp.tibaparking.net/" at bounding box center [464, 331] width 44 height 41
click at [462, 336] on span "https://fillmore-web.sp.tibaparking.net/" at bounding box center [463, 331] width 41 height 38
drag, startPoint x: 529, startPoint y: 304, endPoint x: 495, endPoint y: 305, distance: 34.1
click at [495, 305] on p "remote" at bounding box center [514, 312] width 43 height 25
copy span "remote"
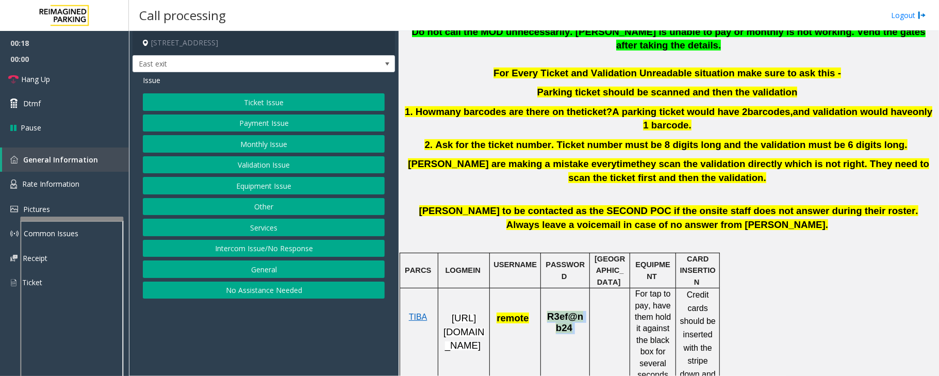
drag, startPoint x: 547, startPoint y: 302, endPoint x: 572, endPoint y: 316, distance: 28.6
click at [572, 316] on p "R3ef@nb24" at bounding box center [564, 317] width 41 height 35
copy span "R3ef@nb24"
click at [274, 93] on div "Issue Ticket Issue Payment Issue Monthly Issue Validation Issue Equipment Issue…" at bounding box center [263, 187] width 262 height 231
click at [278, 96] on button "Ticket Issue" at bounding box center [264, 102] width 242 height 18
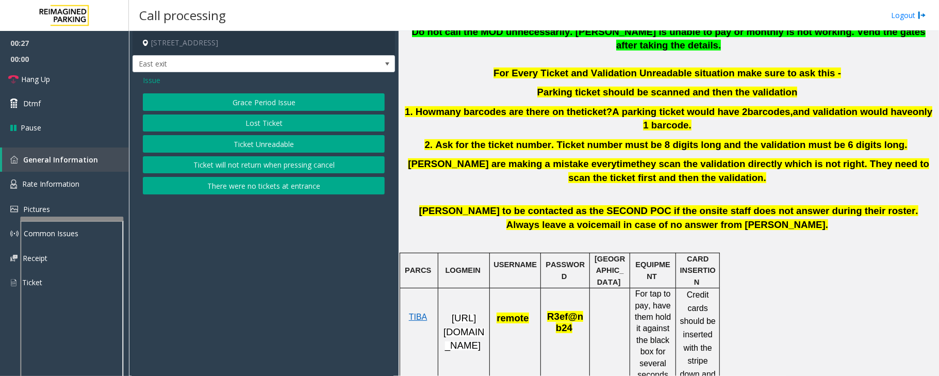
click at [281, 141] on button "Ticket Unreadable" at bounding box center [264, 144] width 242 height 18
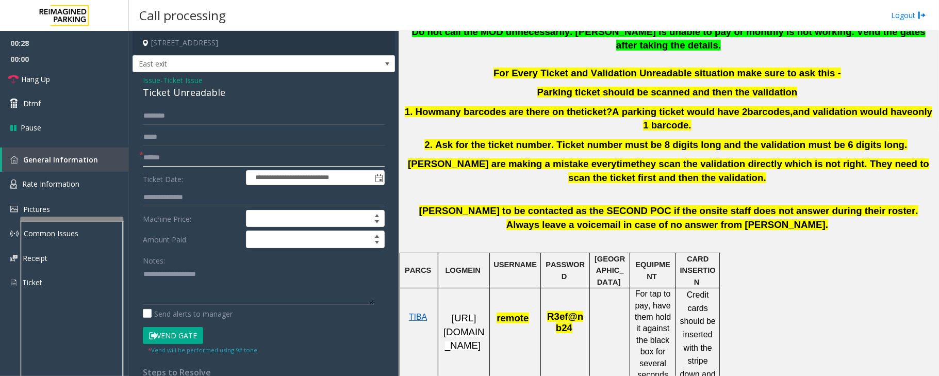
drag, startPoint x: 204, startPoint y: 155, endPoint x: 679, endPoint y: 207, distance: 478.1
click at [203, 155] on input "text" at bounding box center [264, 158] width 242 height 18
type textarea "**********"
click at [172, 155] on input "text" at bounding box center [264, 158] width 242 height 18
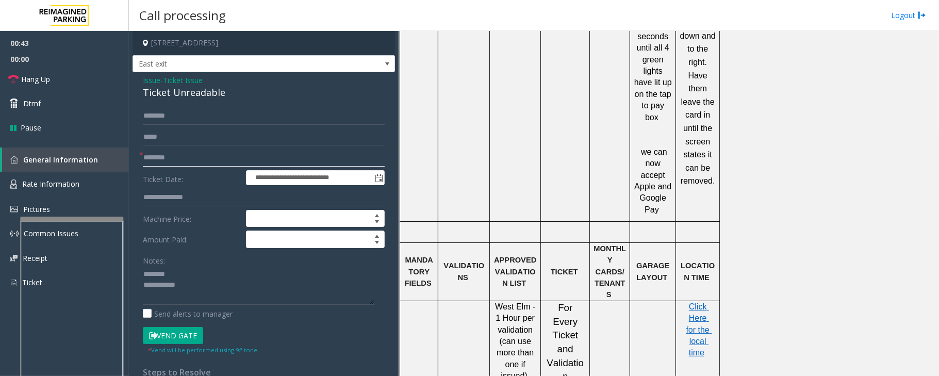
scroll to position [825, 0]
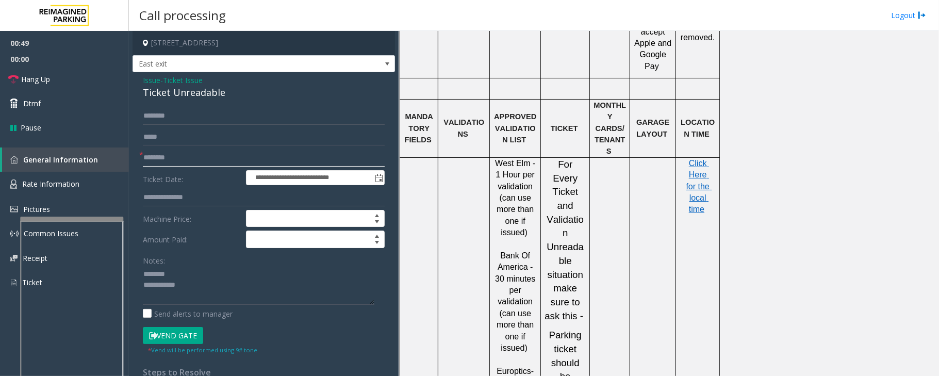
type input "********"
click at [188, 116] on input "text" at bounding box center [264, 116] width 242 height 18
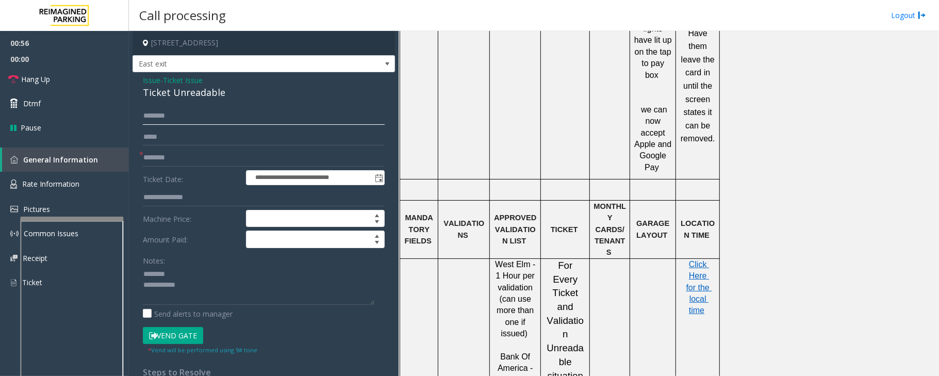
scroll to position [687, 0]
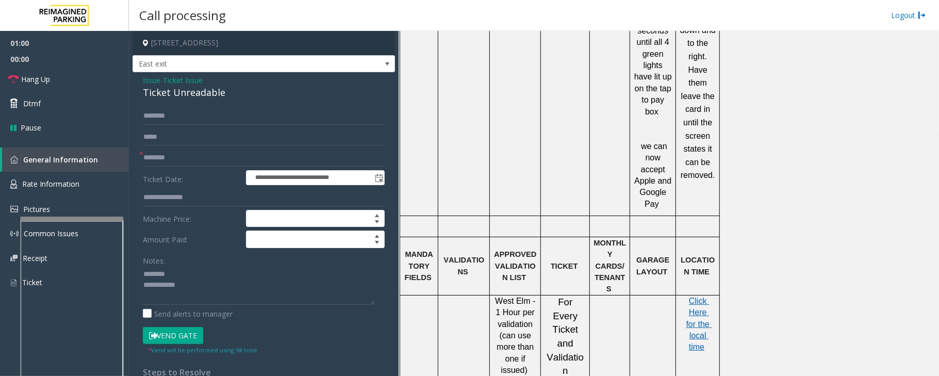
click at [185, 89] on div "Ticket Unreadable" at bounding box center [264, 93] width 242 height 14
type textarea "**********"
click at [189, 115] on input "text" at bounding box center [264, 116] width 242 height 18
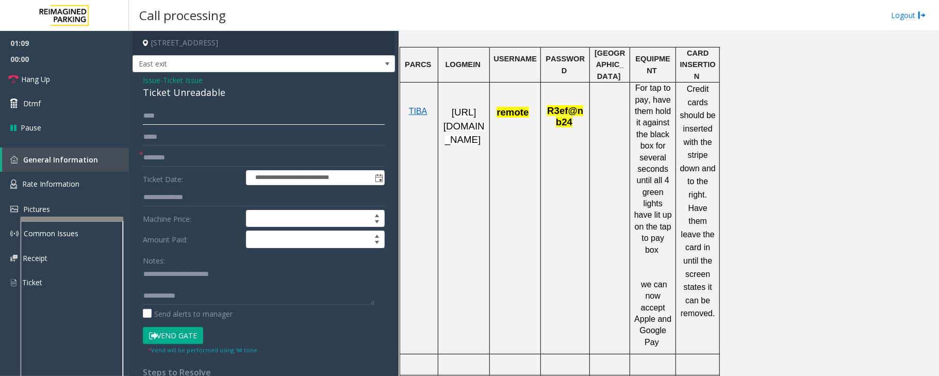
scroll to position [343, 0]
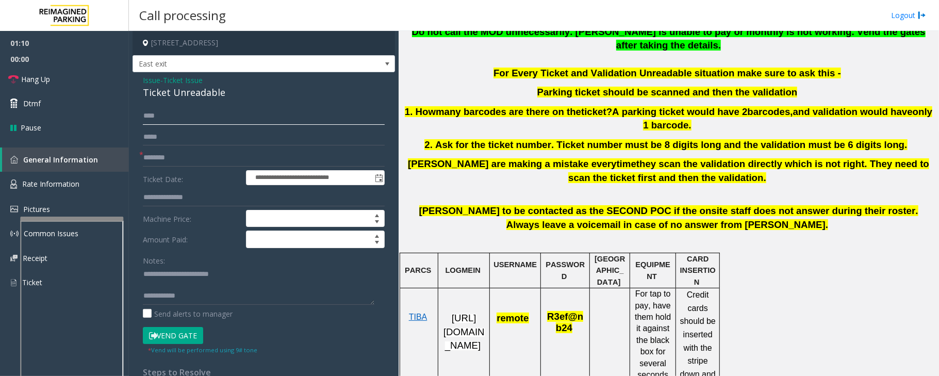
type input "****"
drag, startPoint x: 531, startPoint y: 303, endPoint x: 498, endPoint y: 306, distance: 33.1
click at [498, 314] on span "remote" at bounding box center [514, 318] width 37 height 9
drag, startPoint x: 526, startPoint y: 305, endPoint x: 494, endPoint y: 307, distance: 32.5
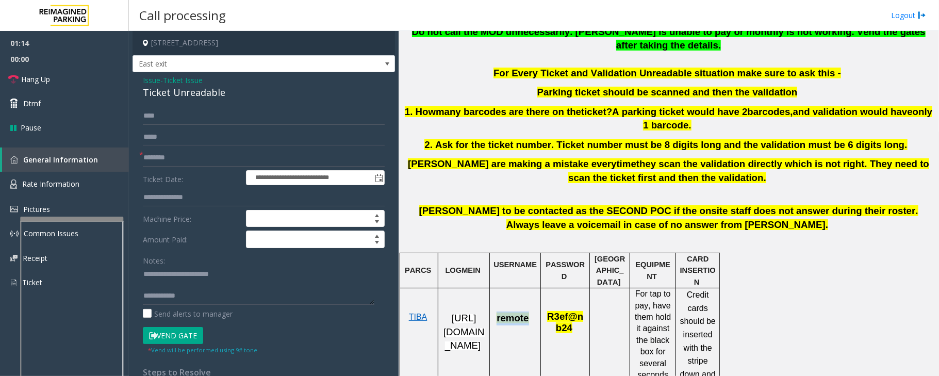
click at [494, 307] on p "remote" at bounding box center [514, 312] width 43 height 25
copy span "remote"
drag, startPoint x: 548, startPoint y: 304, endPoint x: 568, endPoint y: 317, distance: 24.0
click at [568, 317] on span "R3ef@nb24" at bounding box center [565, 322] width 36 height 22
copy span "R3ef@nb24"
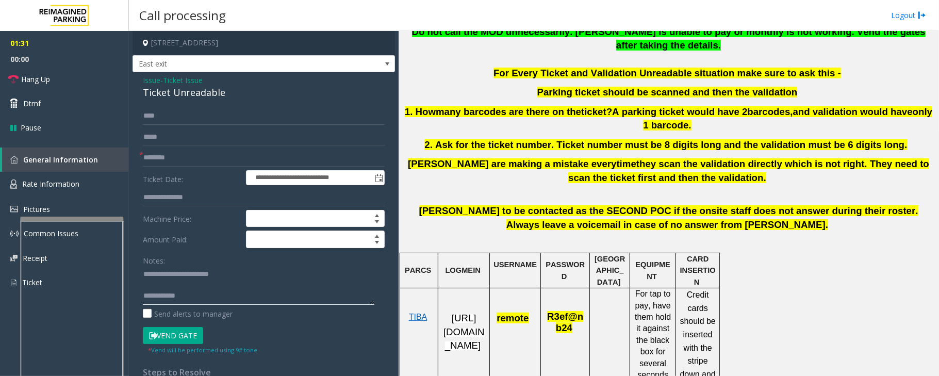
click at [227, 301] on textarea at bounding box center [258, 285] width 231 height 39
click at [238, 293] on textarea at bounding box center [258, 285] width 231 height 39
type textarea "**********"
click at [197, 77] on span "Ticket Issue" at bounding box center [183, 80] width 40 height 11
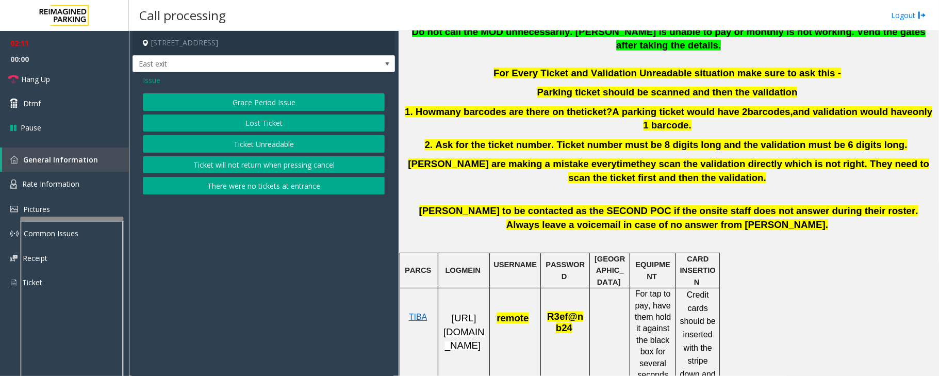
click at [152, 81] on span "Issue" at bounding box center [152, 80] width 18 height 11
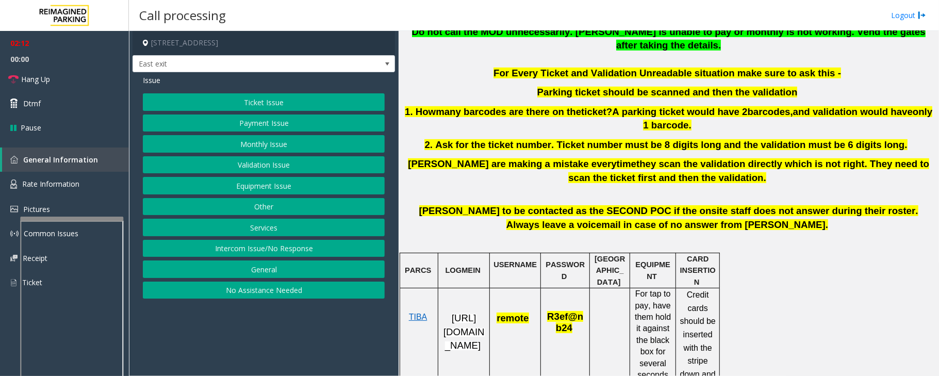
click at [261, 169] on button "Validation Issue" at bounding box center [264, 165] width 242 height 18
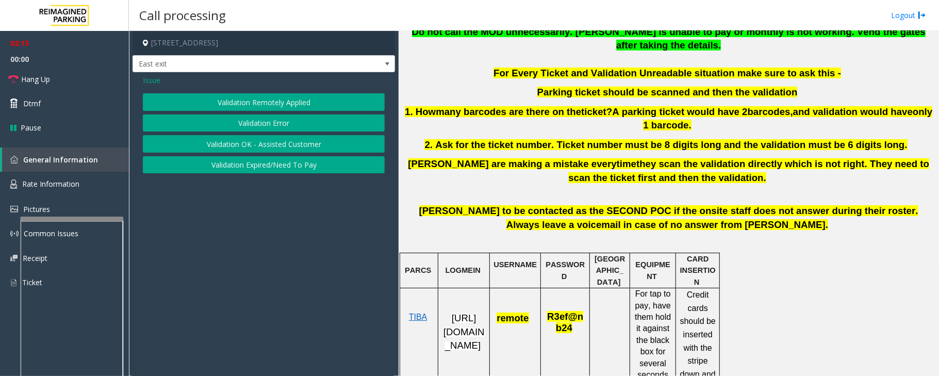
click at [256, 126] on button "Validation Error" at bounding box center [264, 123] width 242 height 18
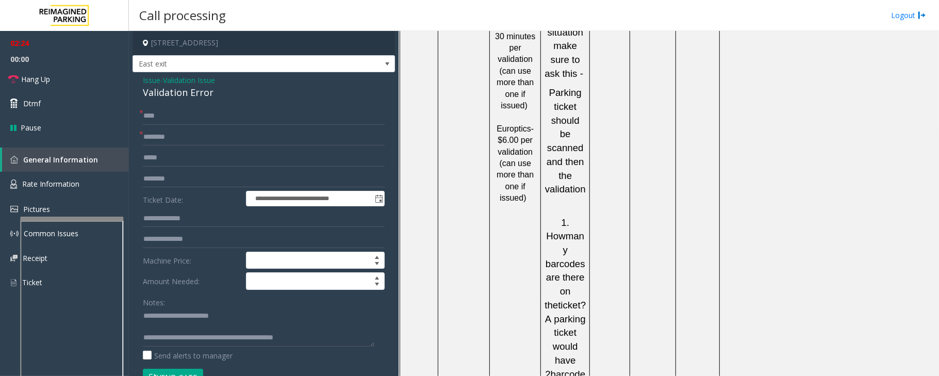
scroll to position [1100, 0]
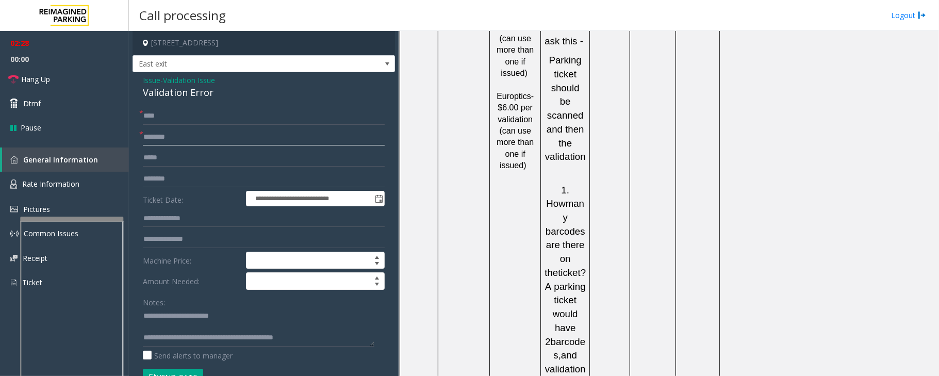
click at [163, 138] on input "text" at bounding box center [264, 137] width 242 height 18
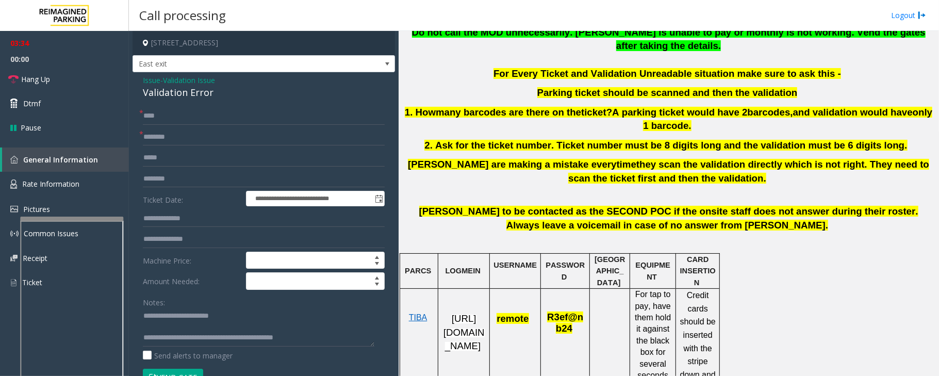
scroll to position [343, 0]
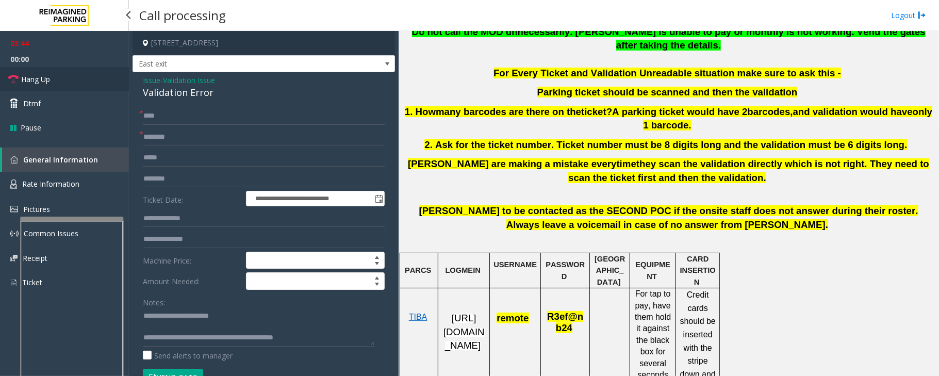
click at [58, 77] on link "Hang Up" at bounding box center [64, 79] width 129 height 24
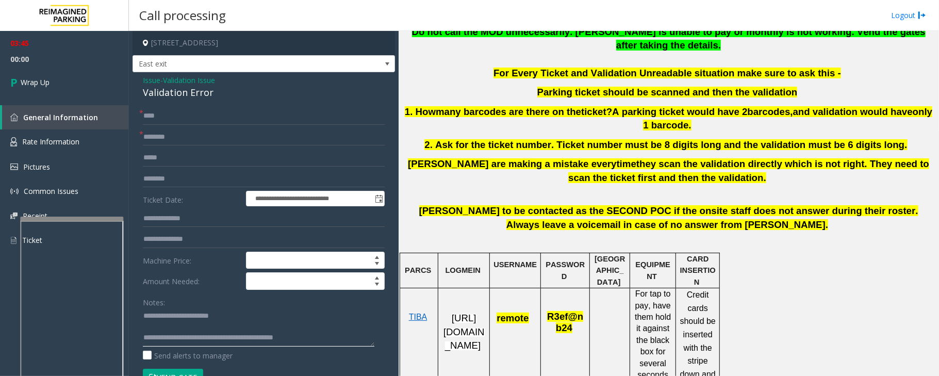
click at [320, 341] on textarea at bounding box center [258, 327] width 231 height 39
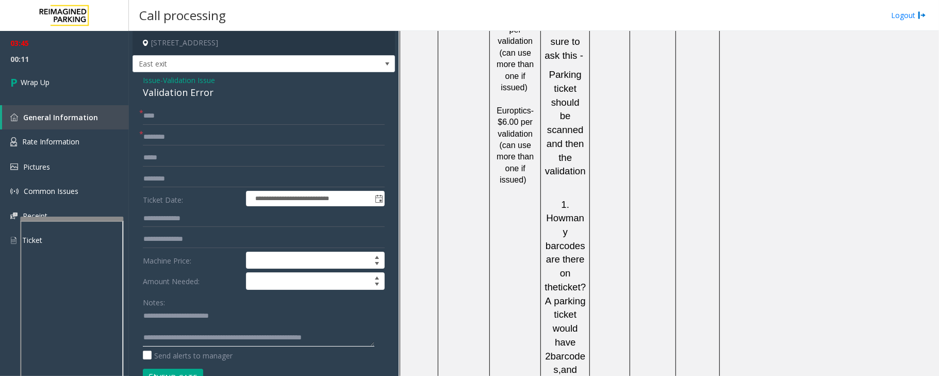
scroll to position [1168, 0]
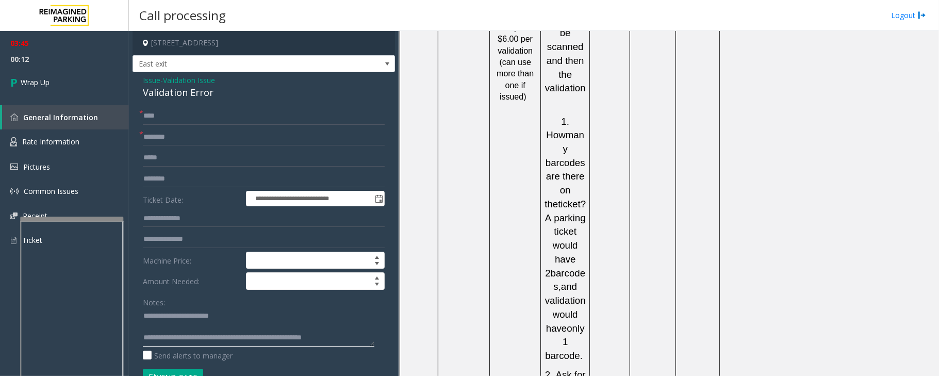
type textarea "**********"
click at [155, 135] on input "text" at bounding box center [264, 137] width 242 height 18
type input "*"
type input "**"
click at [92, 87] on link "Wrap Up" at bounding box center [64, 82] width 129 height 30
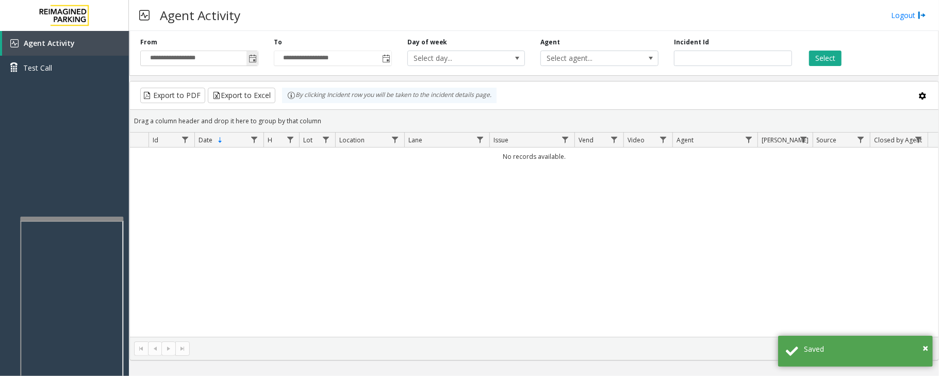
click at [247, 54] on span "Toggle popup" at bounding box center [251, 58] width 11 height 16
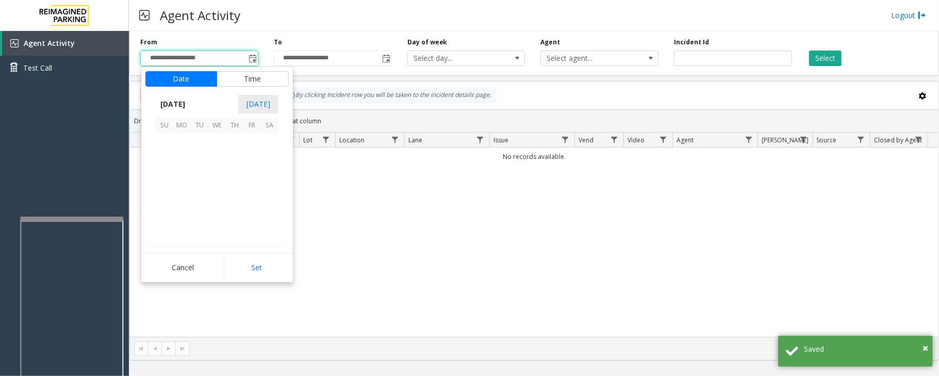
scroll to position [184910, 0]
click at [252, 214] on span "29" at bounding box center [252, 212] width 18 height 18
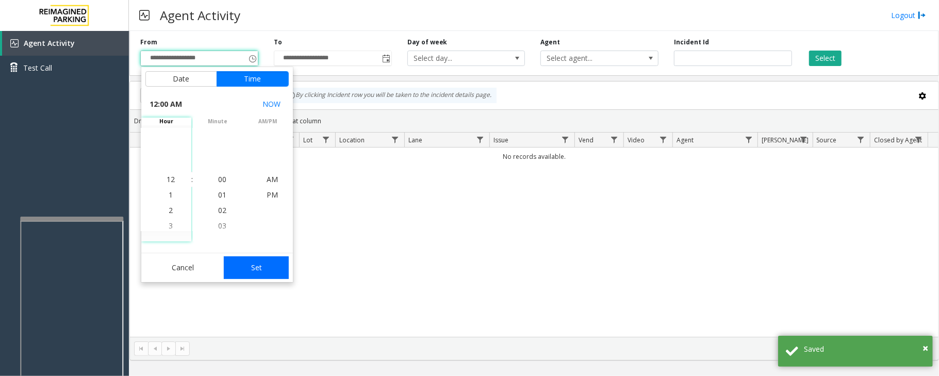
click at [256, 265] on button "Set" at bounding box center [256, 267] width 65 height 23
type input "**********"
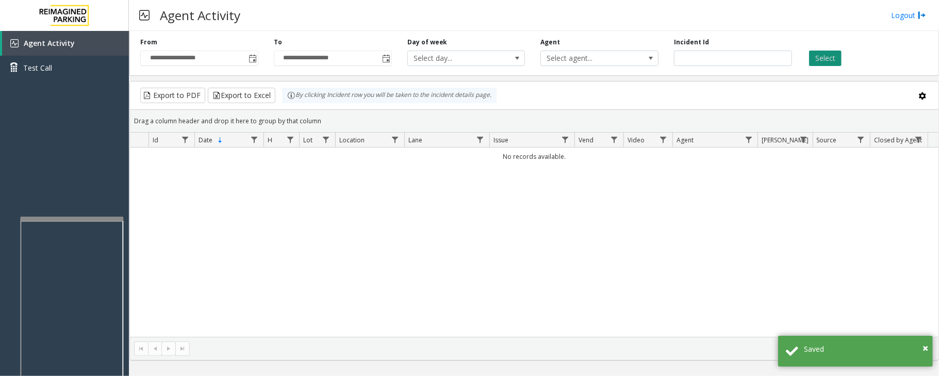
click at [821, 56] on button "Select" at bounding box center [825, 58] width 32 height 15
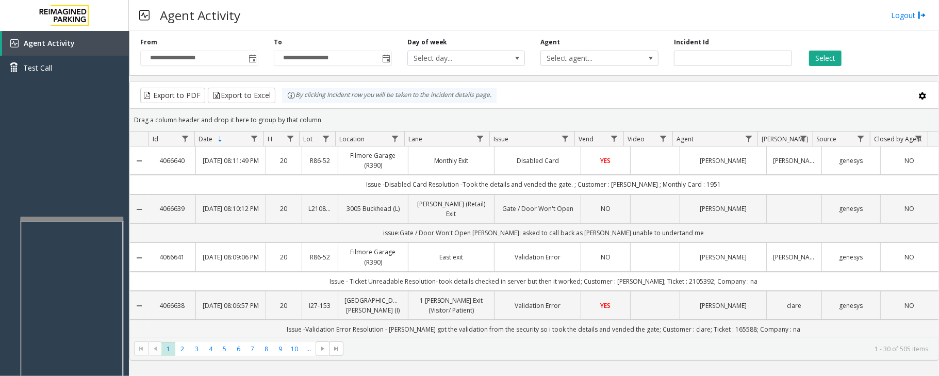
click at [515, 267] on td "Validation Error" at bounding box center [537, 256] width 87 height 29
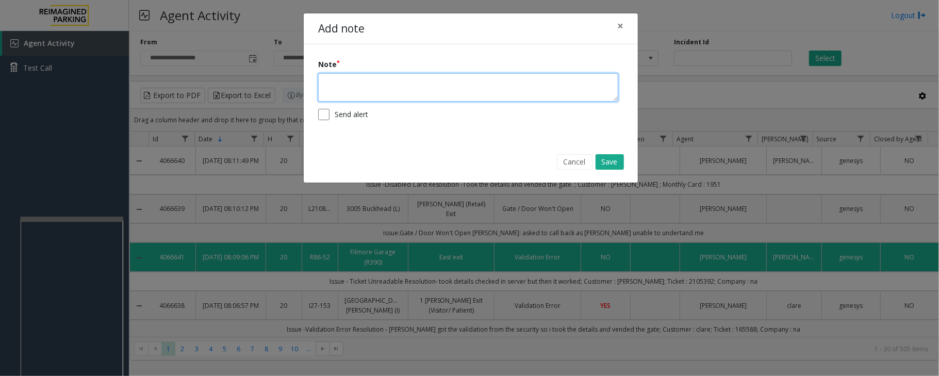
click at [469, 90] on textarea at bounding box center [468, 87] width 300 height 28
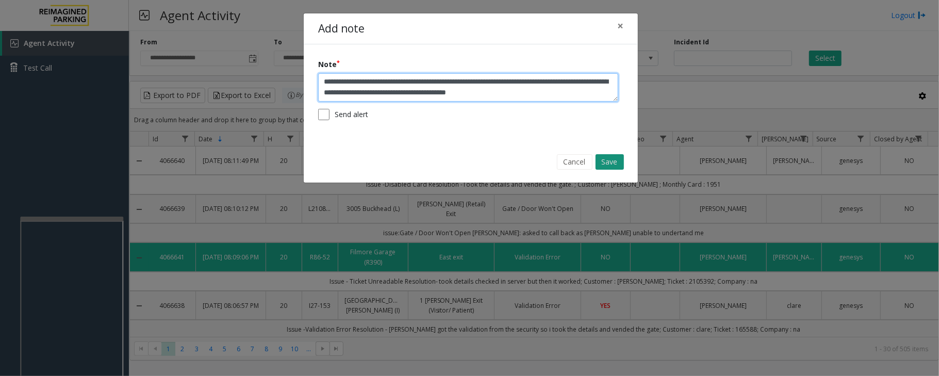
type textarea "**********"
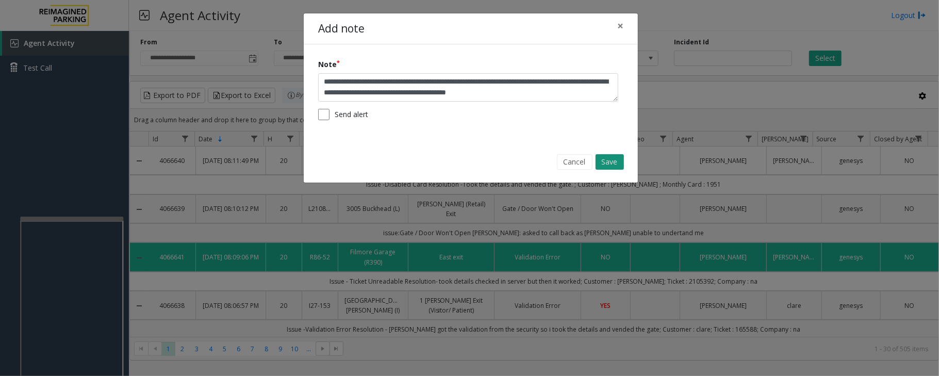
click at [602, 157] on button "Save" at bounding box center [609, 161] width 28 height 15
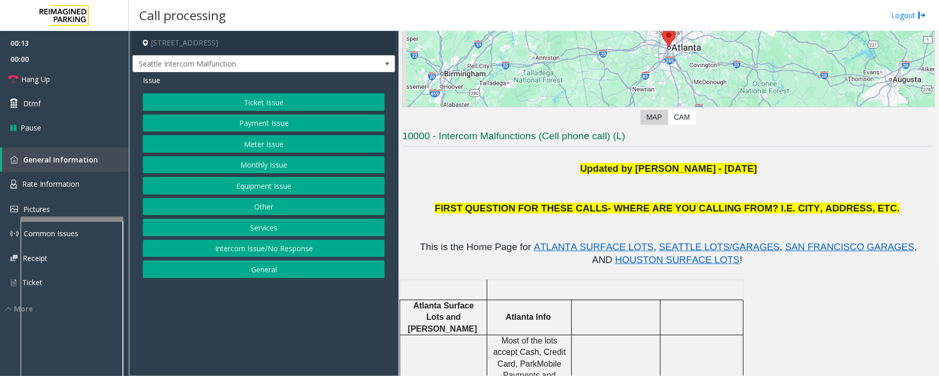
scroll to position [206, 0]
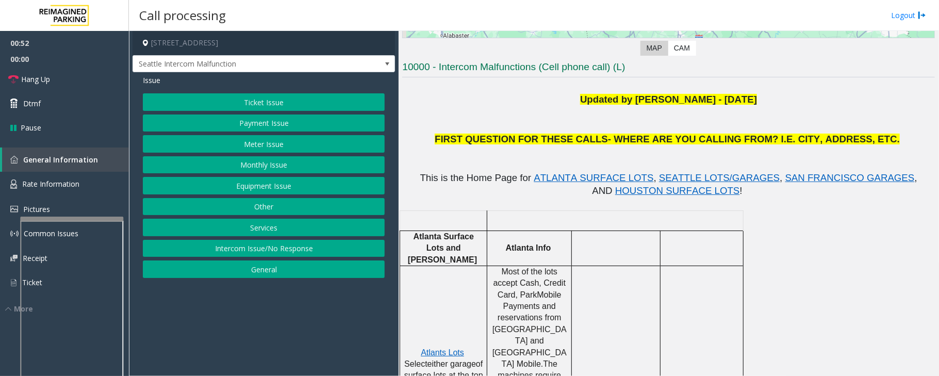
click at [259, 101] on button "Ticket Issue" at bounding box center [264, 102] width 242 height 18
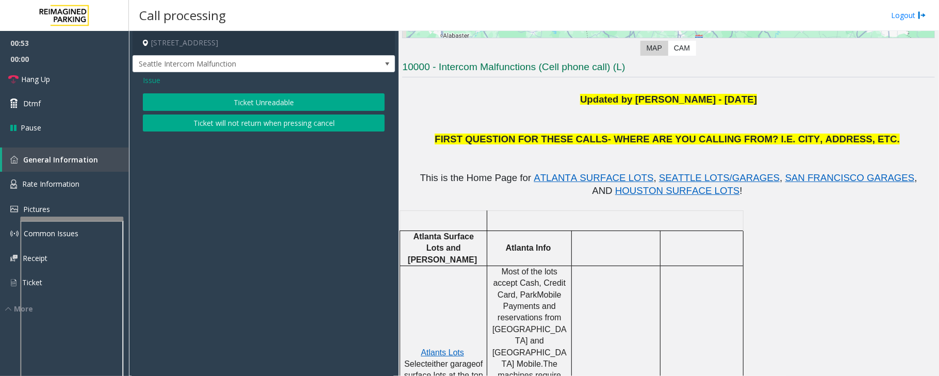
click at [262, 104] on button "Ticket Unreadable" at bounding box center [264, 102] width 242 height 18
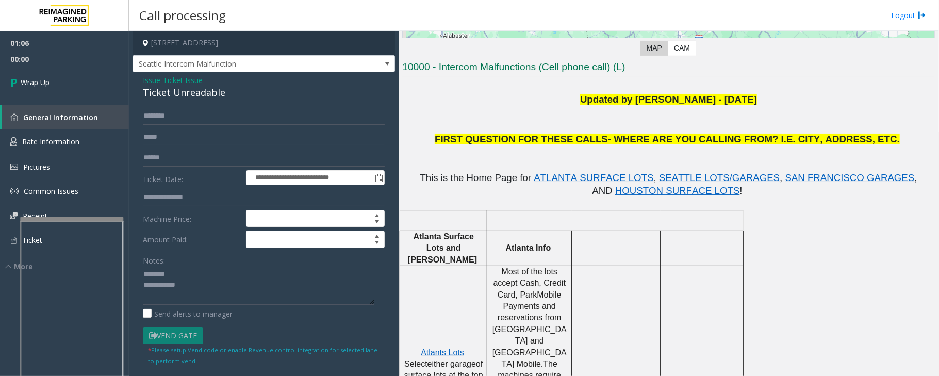
click at [163, 93] on div "Ticket Unreadable" at bounding box center [264, 93] width 242 height 14
click at [234, 292] on textarea at bounding box center [258, 285] width 231 height 39
click at [198, 302] on textarea at bounding box center [258, 285] width 231 height 39
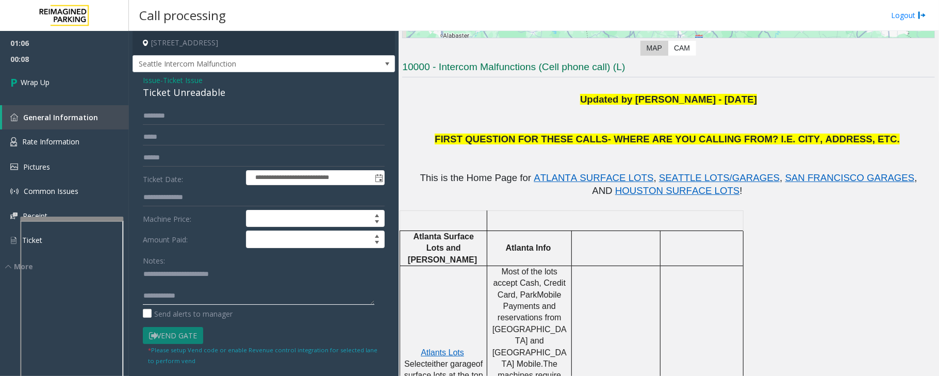
paste textarea "**********"
type textarea "**********"
click at [75, 85] on link "Wrap Up" at bounding box center [64, 82] width 129 height 30
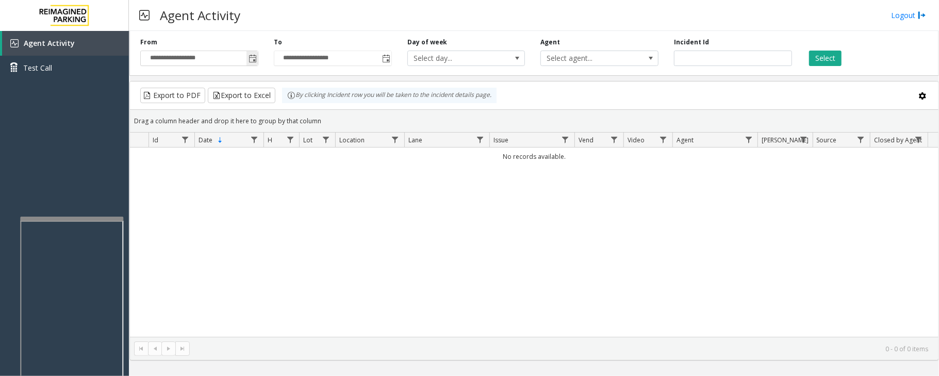
click at [253, 57] on span "Toggle popup" at bounding box center [252, 59] width 8 height 8
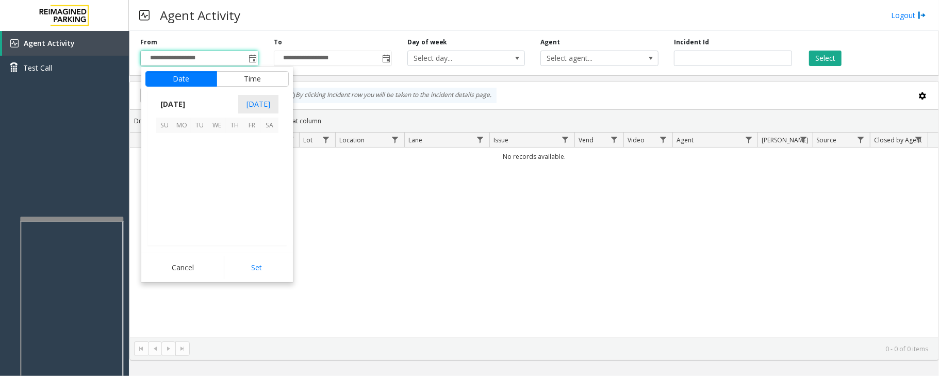
scroll to position [184910, 0]
click at [251, 213] on span "29" at bounding box center [252, 212] width 18 height 18
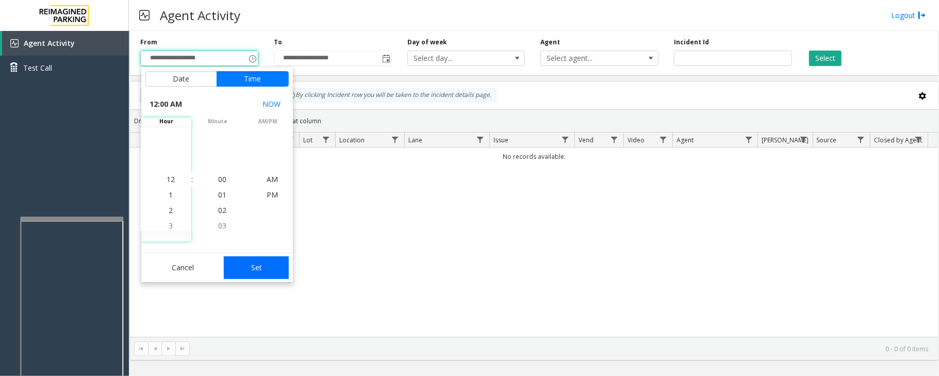
click at [266, 262] on button "Set" at bounding box center [256, 267] width 65 height 23
type input "**********"
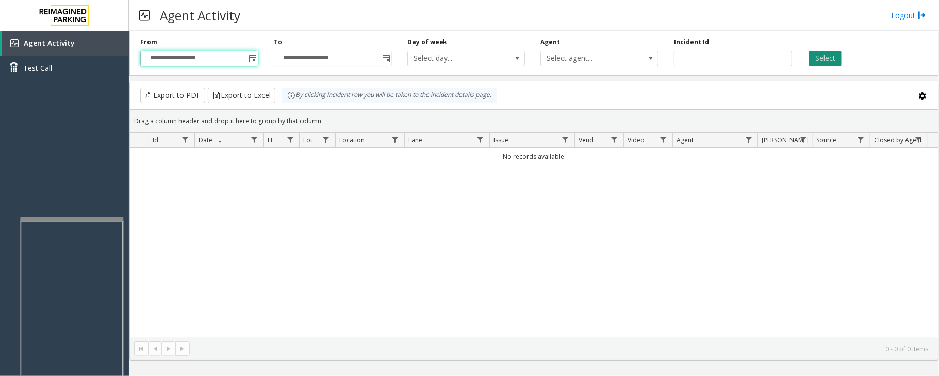
click at [824, 58] on button "Select" at bounding box center [825, 58] width 32 height 15
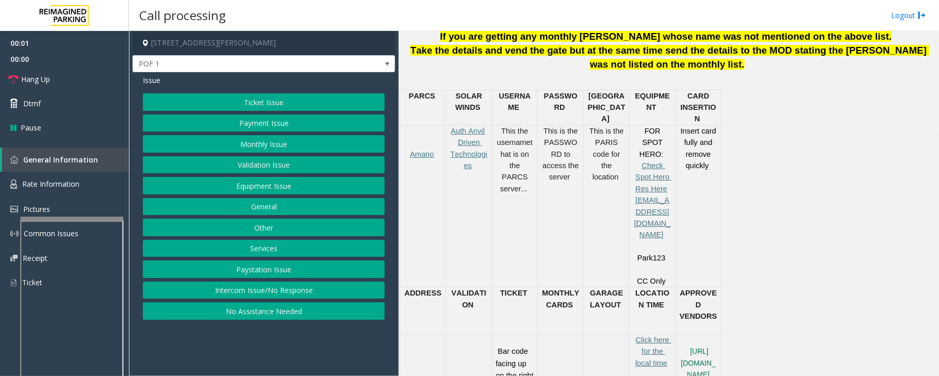
scroll to position [412, 0]
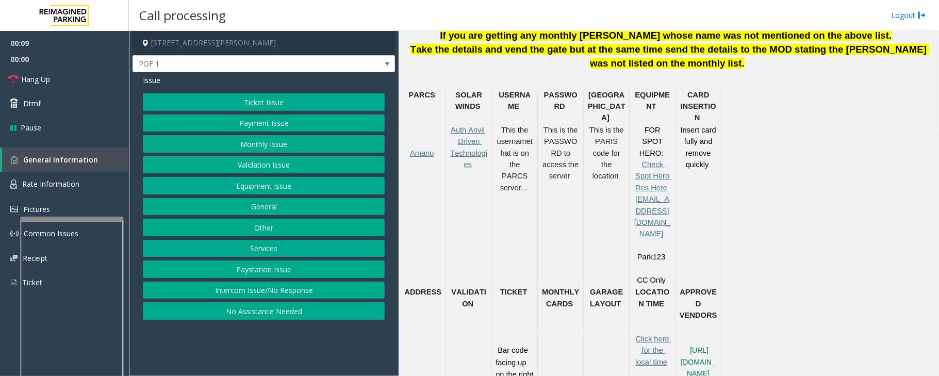
click at [268, 124] on button "Payment Issue" at bounding box center [264, 123] width 242 height 18
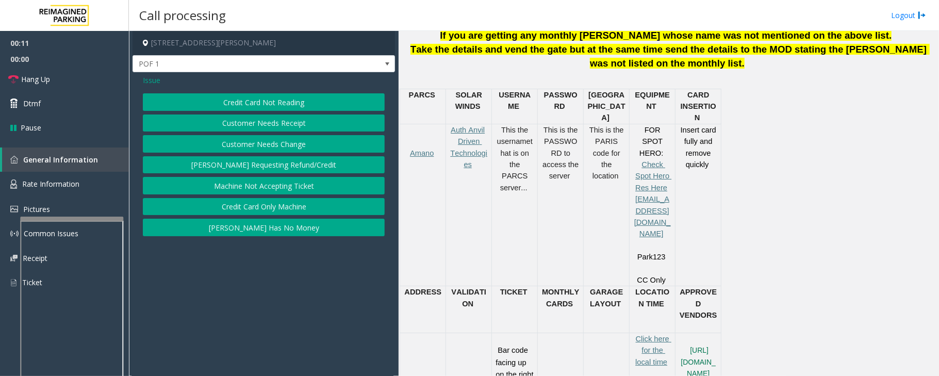
click at [155, 79] on span "Issue" at bounding box center [152, 80] width 18 height 11
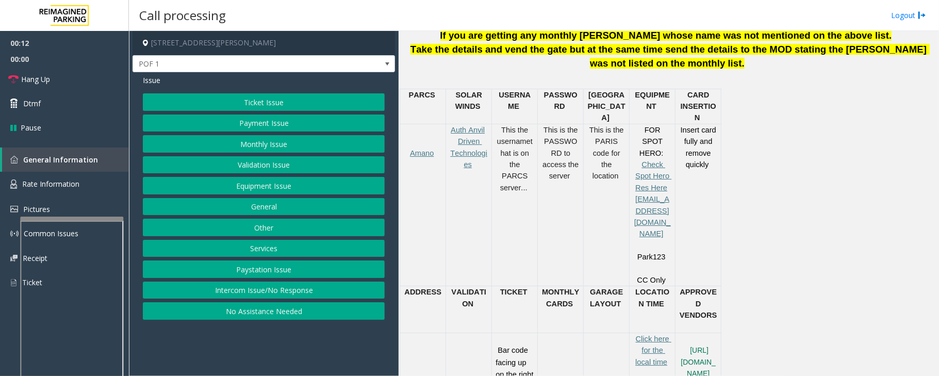
click at [260, 126] on button "Payment Issue" at bounding box center [264, 123] width 242 height 18
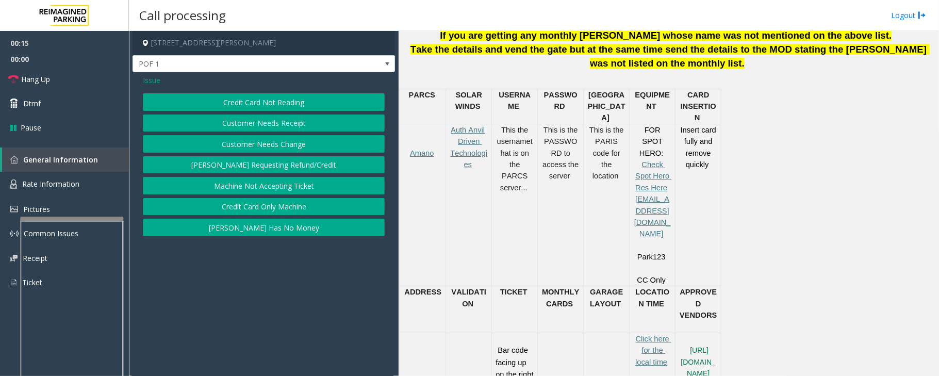
click at [300, 187] on button "Machine Not Accepting Ticket" at bounding box center [264, 186] width 242 height 18
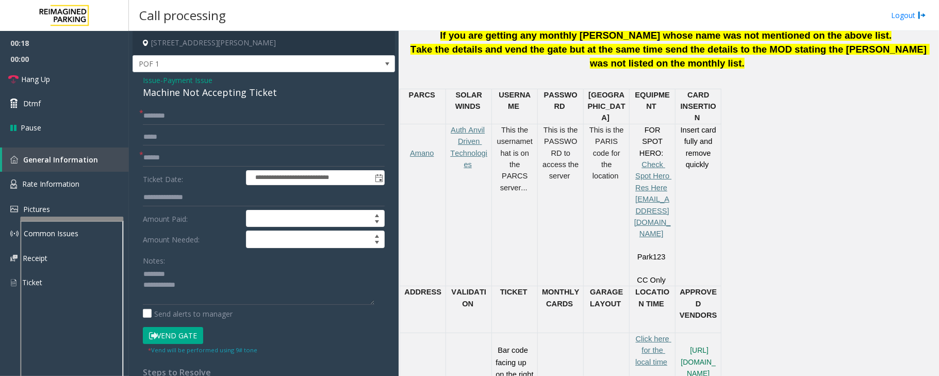
click at [171, 97] on div "Machine Not Accepting Ticket" at bounding box center [264, 93] width 242 height 14
type textarea "**********"
click at [183, 158] on input "text" at bounding box center [264, 158] width 242 height 18
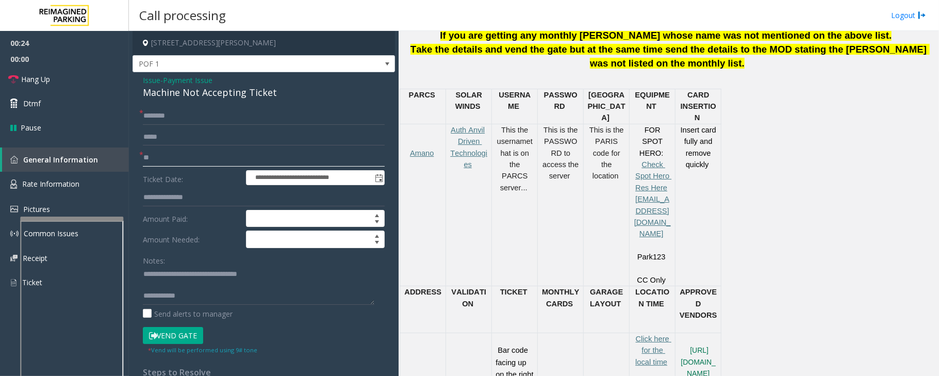
type input "**"
click at [163, 112] on input "text" at bounding box center [264, 116] width 242 height 18
type input "**"
click at [205, 295] on textarea at bounding box center [258, 285] width 231 height 39
paste textarea "**********"
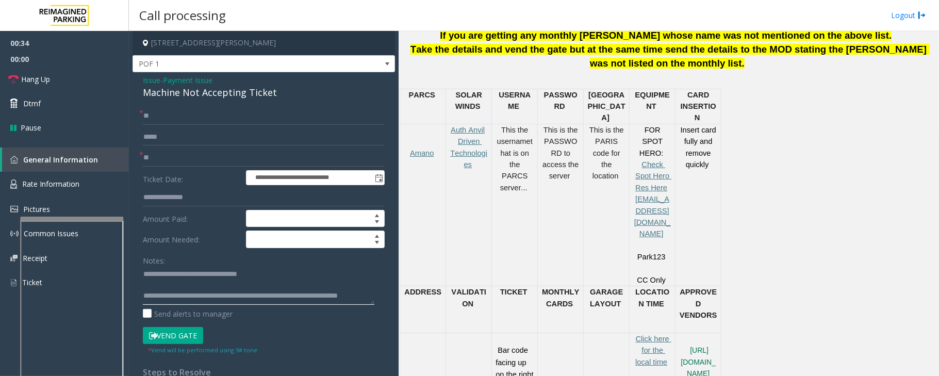
scroll to position [7, 0]
click at [177, 280] on textarea at bounding box center [258, 285] width 231 height 39
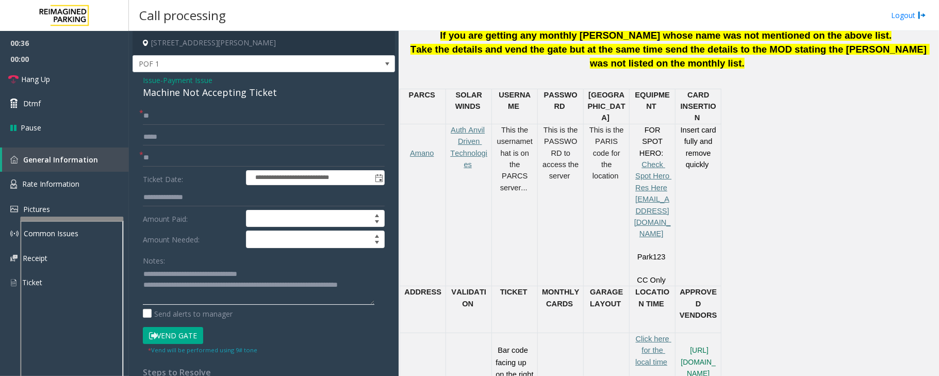
scroll to position [0, 0]
type textarea "**********"
click at [73, 78] on link "Hang Up" at bounding box center [64, 79] width 129 height 24
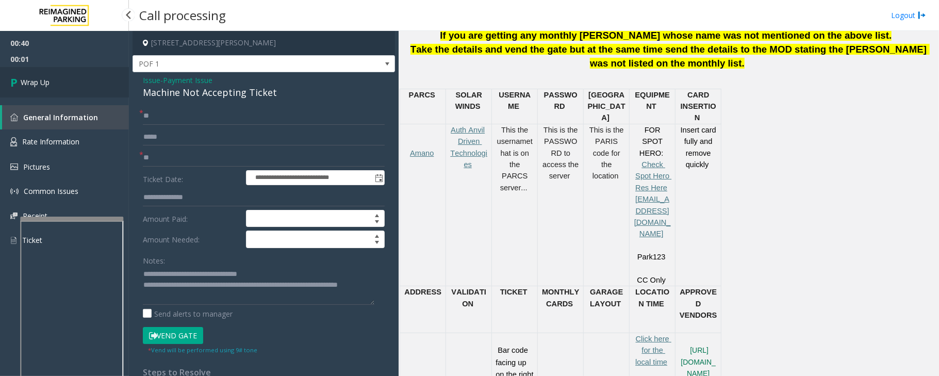
click at [73, 78] on link "Wrap Up" at bounding box center [64, 82] width 129 height 30
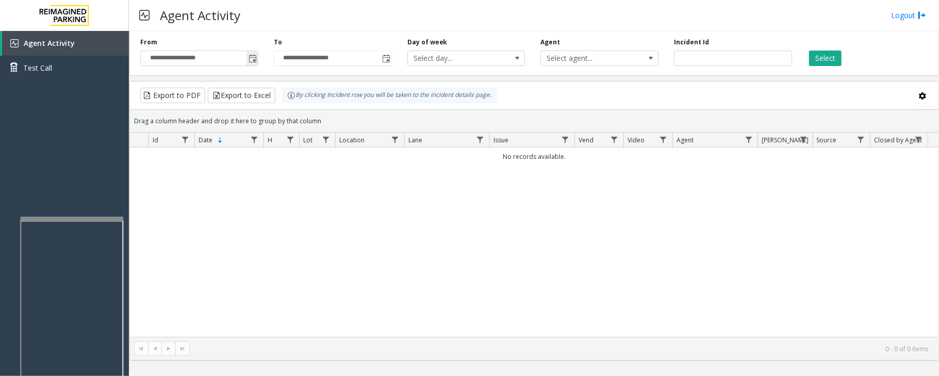
click at [252, 62] on span "Toggle popup" at bounding box center [252, 59] width 8 height 8
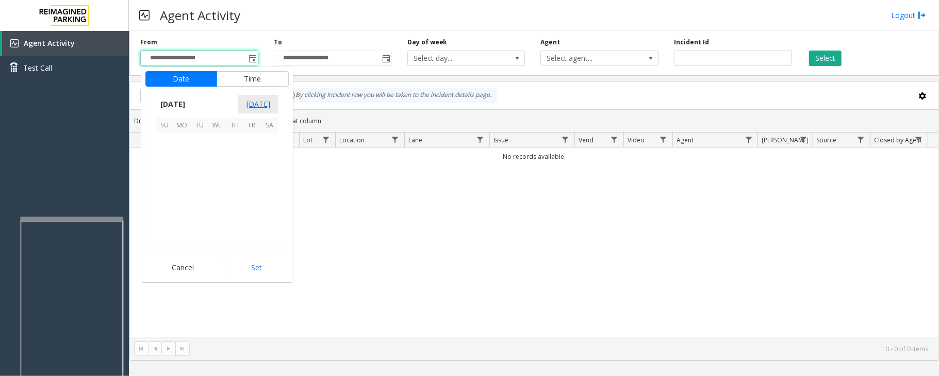
scroll to position [184910, 0]
click at [252, 215] on span "29" at bounding box center [252, 212] width 18 height 18
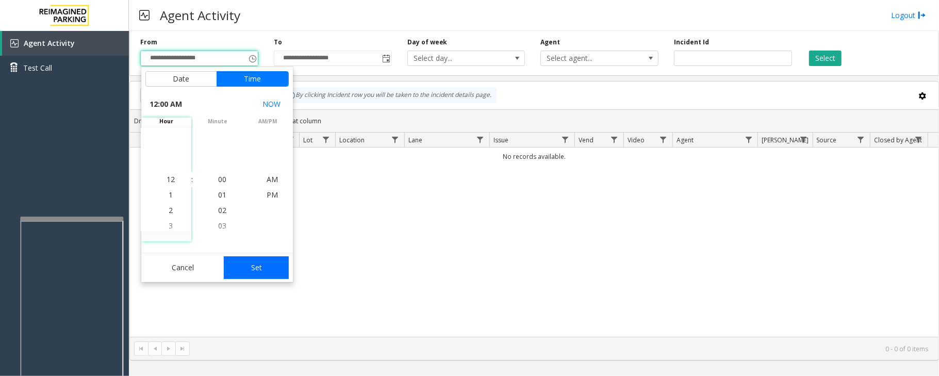
click at [271, 264] on button "Set" at bounding box center [256, 267] width 65 height 23
type input "**********"
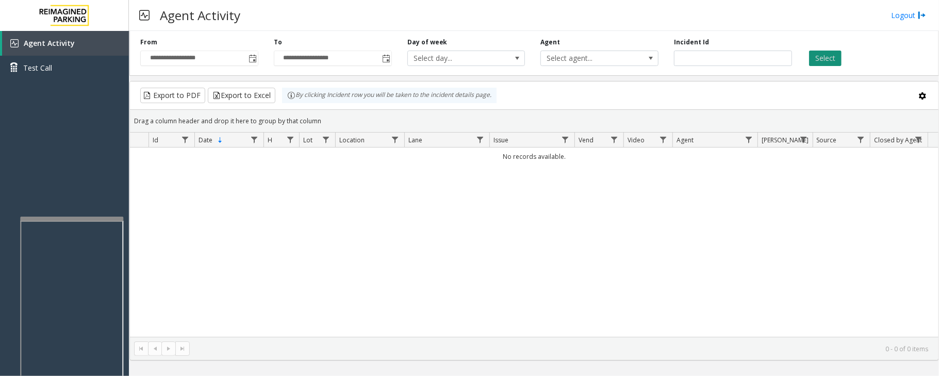
click at [828, 58] on button "Select" at bounding box center [825, 58] width 32 height 15
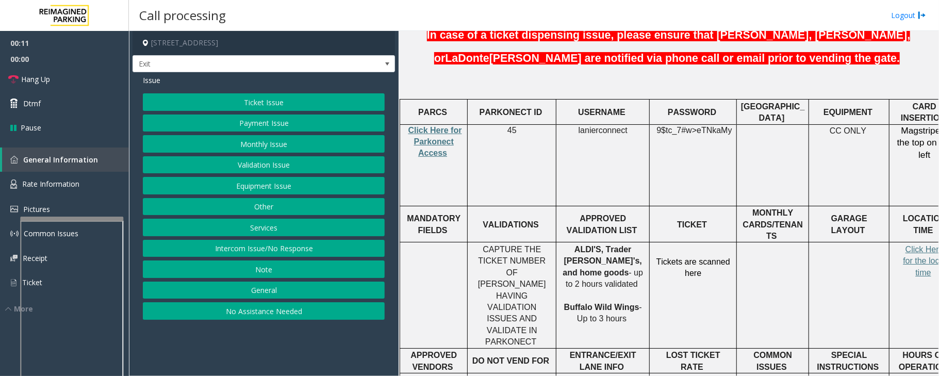
scroll to position [343, 0]
click at [275, 128] on button "Payment Issue" at bounding box center [264, 123] width 242 height 18
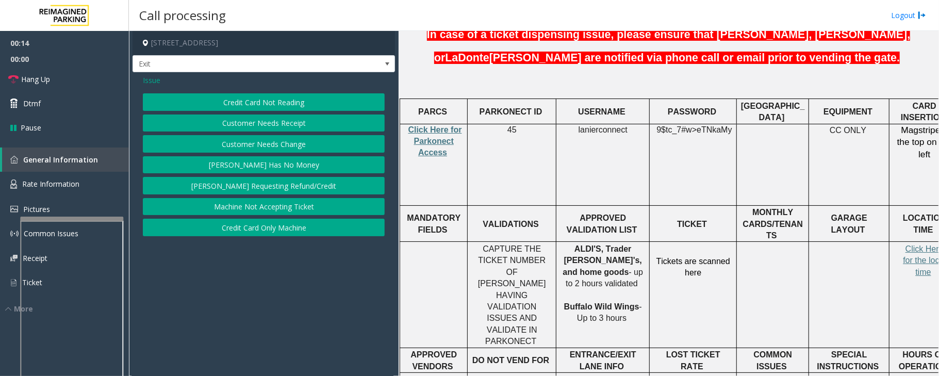
click at [294, 102] on button "Credit Card Not Reading" at bounding box center [264, 102] width 242 height 18
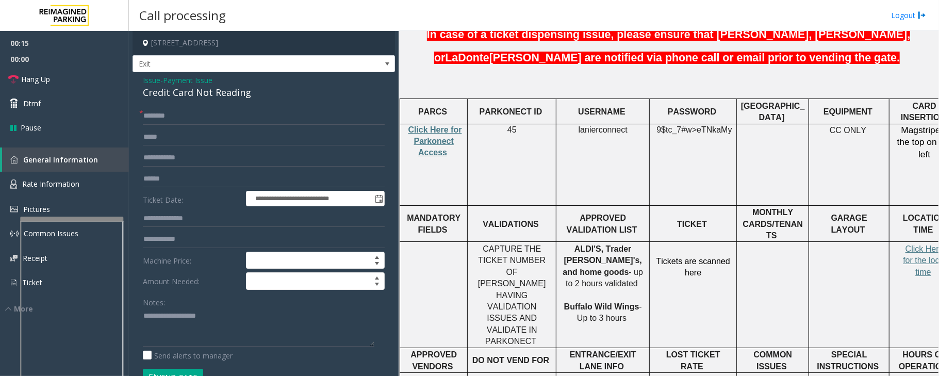
scroll to position [343, 31]
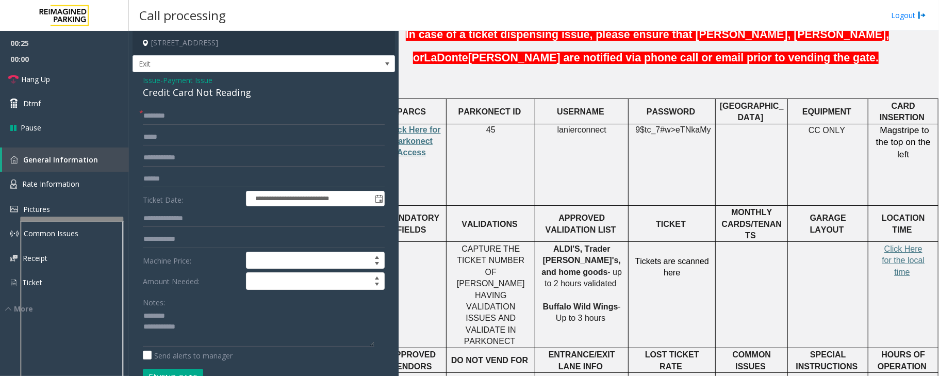
click at [172, 93] on div "Credit Card Not Reading" at bounding box center [264, 93] width 242 height 14
click at [161, 328] on textarea at bounding box center [258, 327] width 231 height 39
click at [196, 328] on textarea at bounding box center [258, 327] width 231 height 39
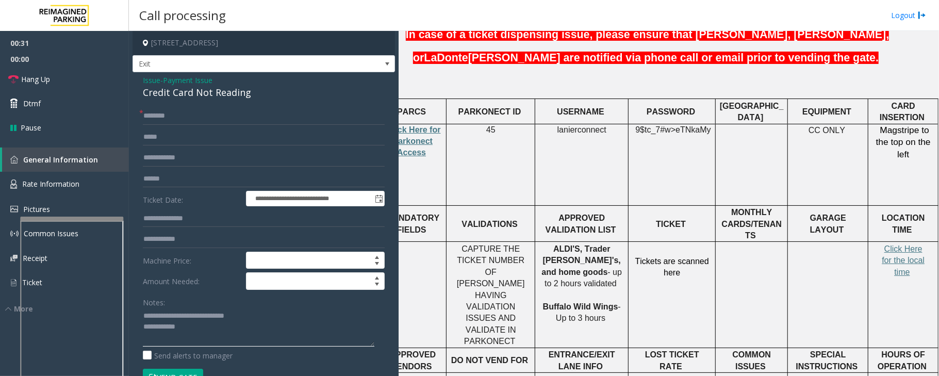
type textarea "**********"
click at [188, 120] on input "text" at bounding box center [264, 116] width 242 height 18
type input "**"
click at [31, 75] on span "Hang Up" at bounding box center [35, 79] width 29 height 11
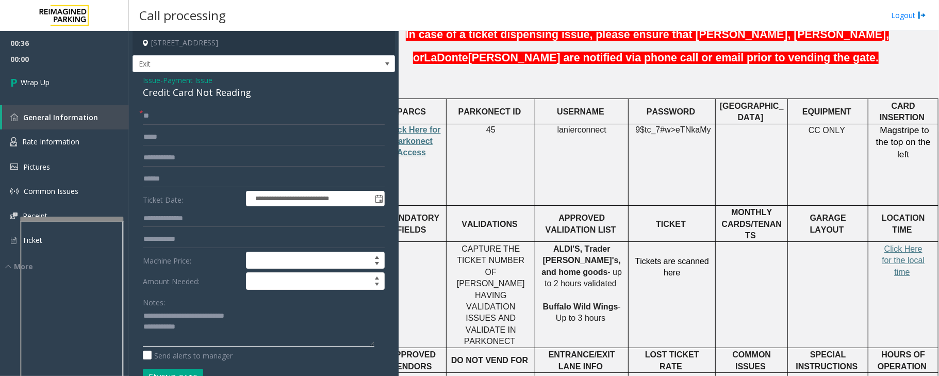
click at [223, 333] on textarea at bounding box center [258, 327] width 231 height 39
type textarea "**********"
click at [41, 89] on link "Wrap Up" at bounding box center [64, 82] width 129 height 30
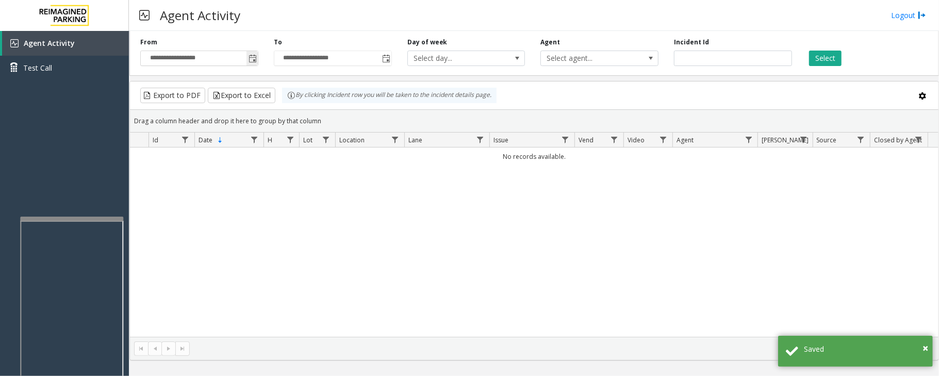
click at [250, 64] on span "Toggle popup" at bounding box center [251, 58] width 11 height 16
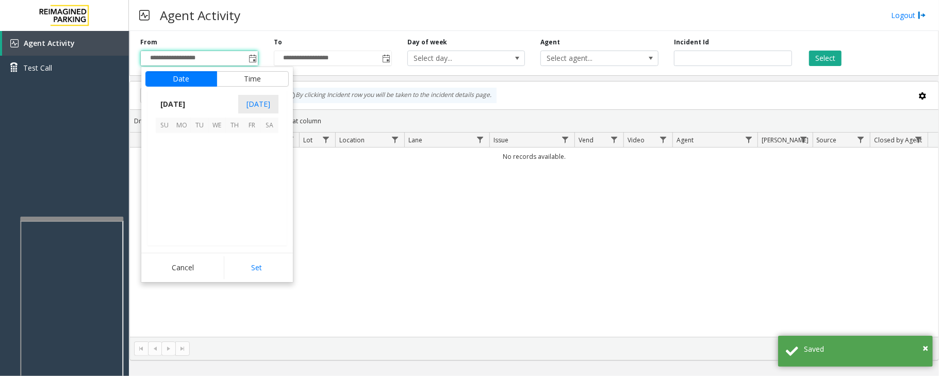
scroll to position [184910, 0]
click at [250, 212] on span "29" at bounding box center [252, 212] width 18 height 18
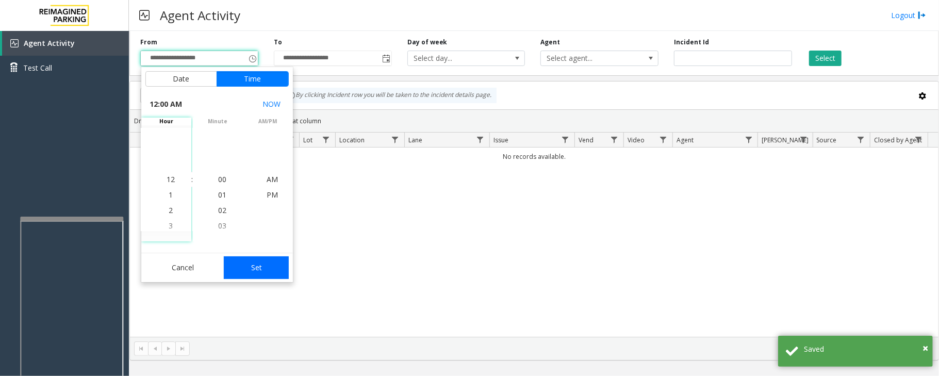
click at [260, 270] on button "Set" at bounding box center [256, 267] width 65 height 23
type input "**********"
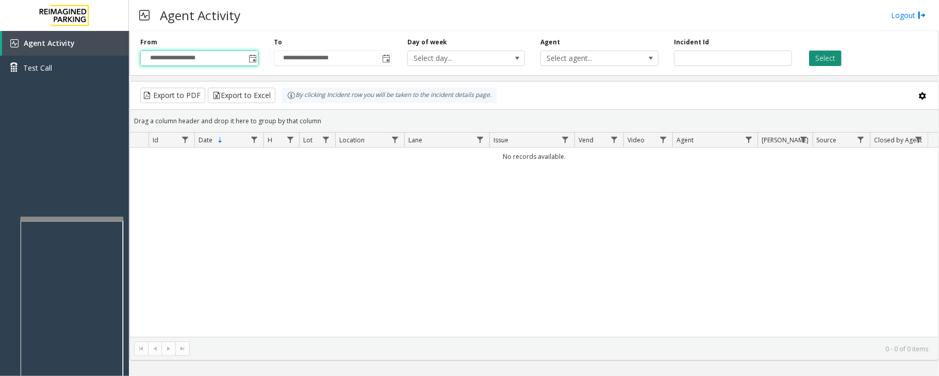
click at [830, 60] on button "Select" at bounding box center [825, 58] width 32 height 15
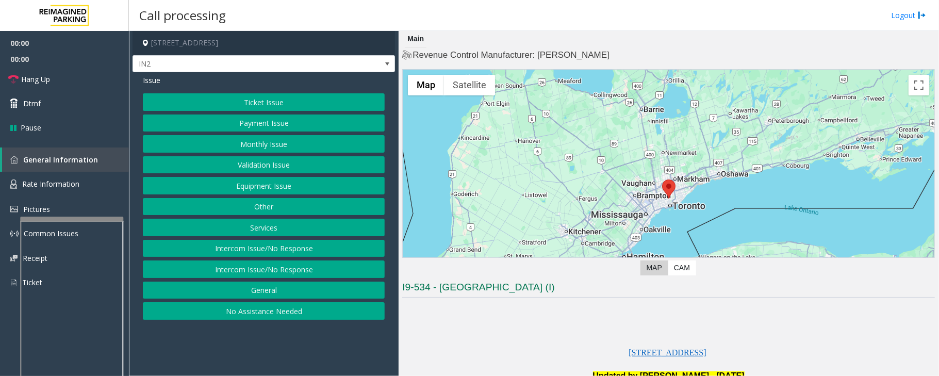
scroll to position [137, 0]
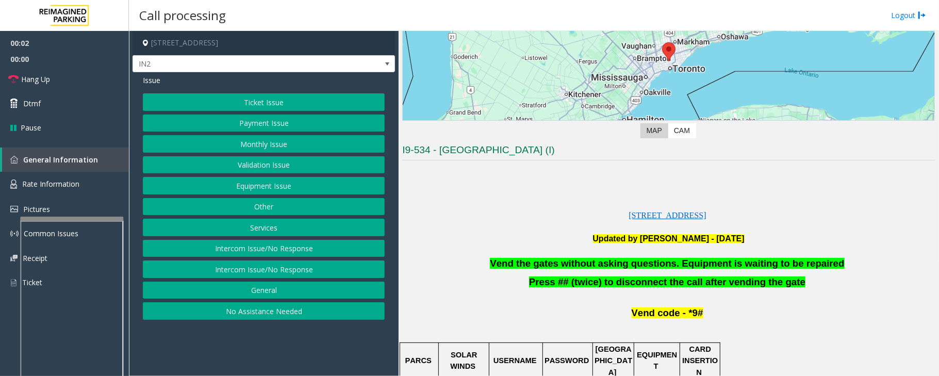
click at [256, 189] on button "Equipment Issue" at bounding box center [264, 186] width 242 height 18
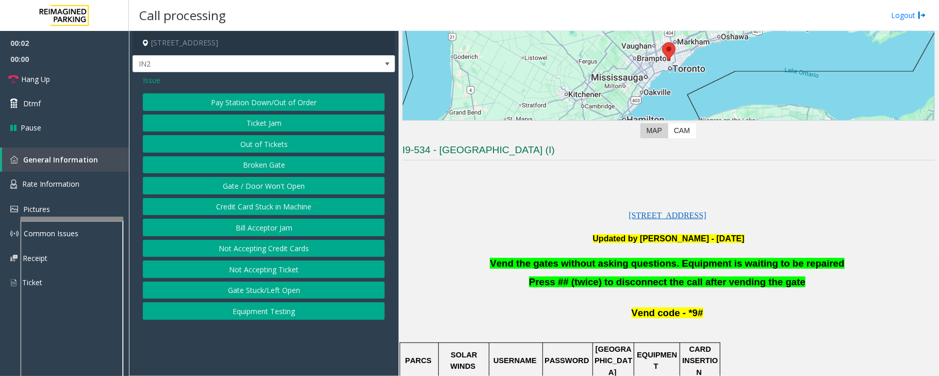
click at [256, 189] on button "Gate / Door Won't Open" at bounding box center [264, 186] width 242 height 18
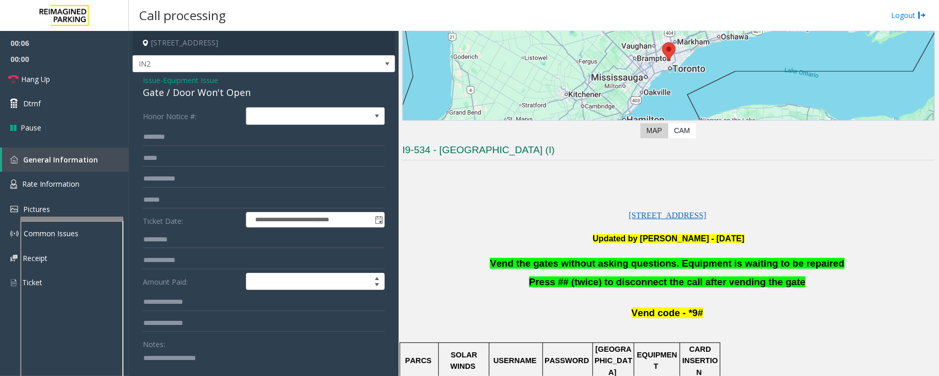
click at [540, 263] on span "Vend the gates without asking questions. Equipment is waiting to be repaired" at bounding box center [667, 263] width 354 height 11
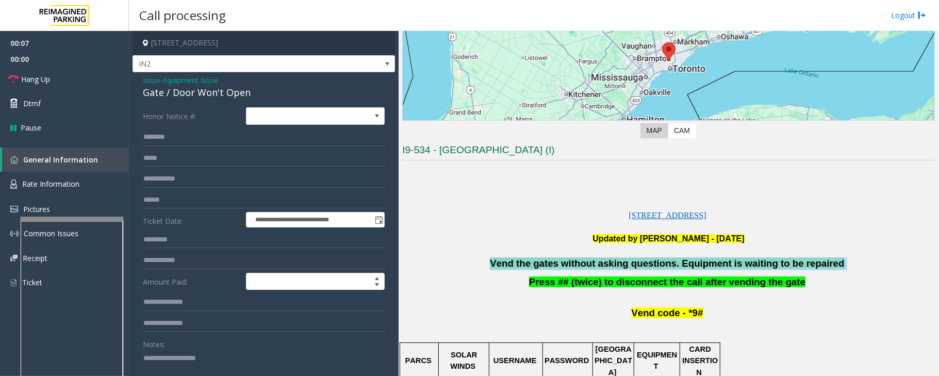
click at [540, 263] on span "Vend the gates without asking questions. Equipment is waiting to be repaired" at bounding box center [667, 263] width 354 height 11
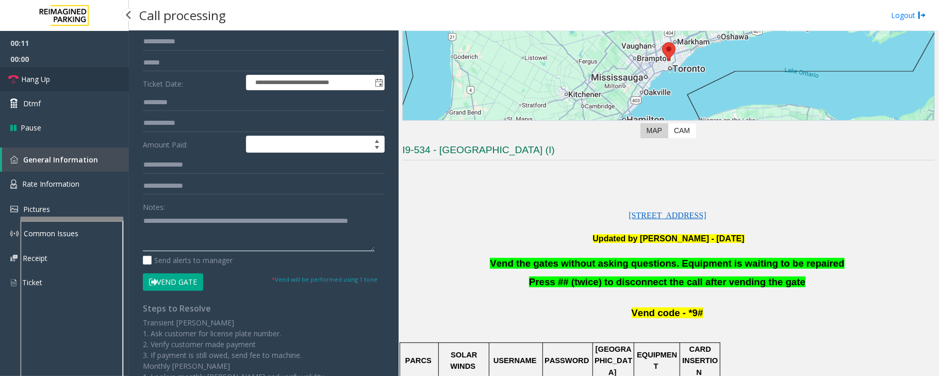
type textarea "**********"
click at [70, 79] on link "Hang Up" at bounding box center [64, 79] width 129 height 24
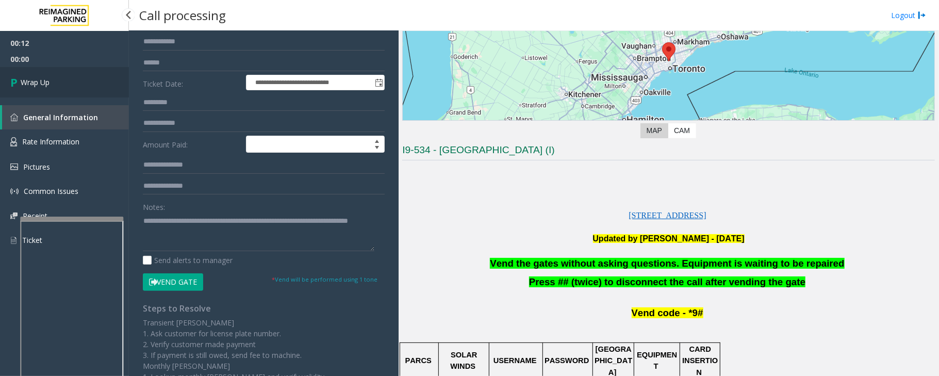
click at [70, 79] on link "Wrap Up" at bounding box center [64, 82] width 129 height 30
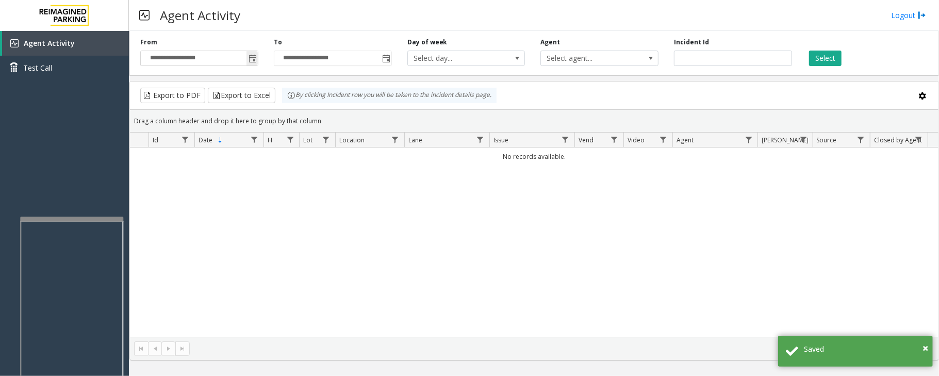
click at [256, 60] on span "Toggle popup" at bounding box center [252, 59] width 8 height 8
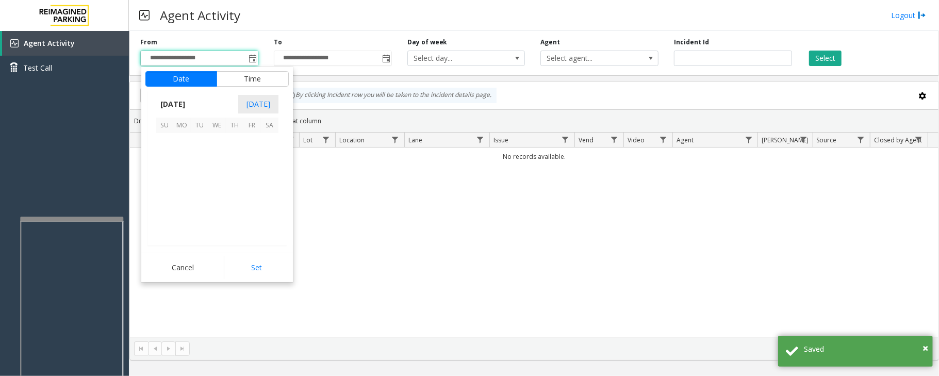
scroll to position [184910, 0]
click at [250, 214] on span "29" at bounding box center [252, 212] width 18 height 18
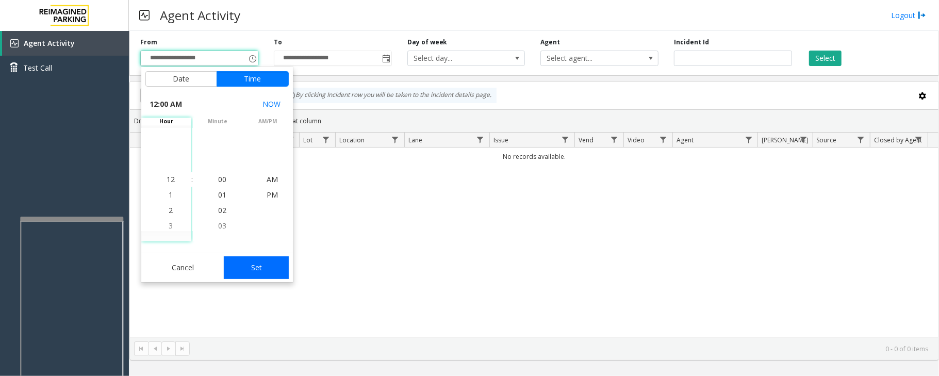
click at [267, 267] on button "Set" at bounding box center [256, 267] width 65 height 23
type input "**********"
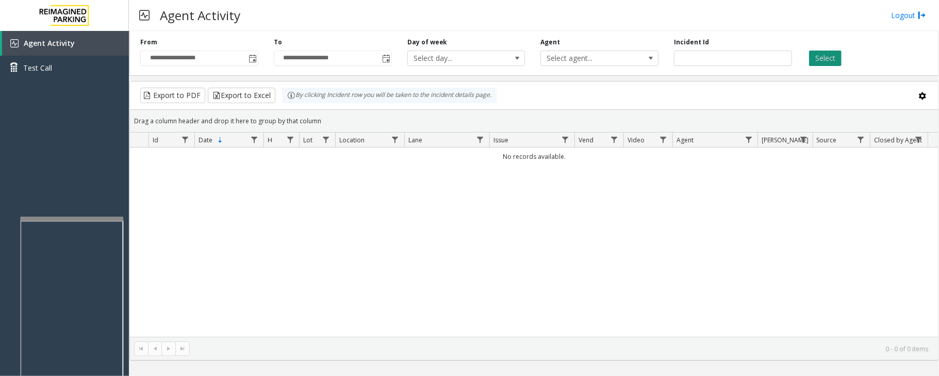
click at [814, 52] on button "Select" at bounding box center [825, 58] width 32 height 15
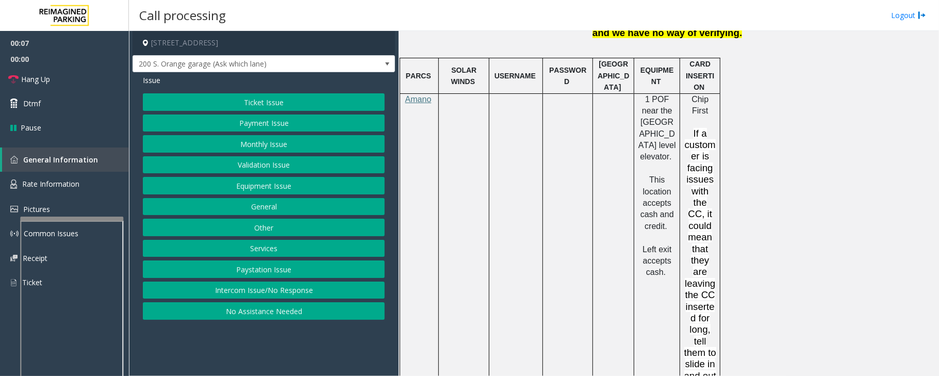
scroll to position [962, 0]
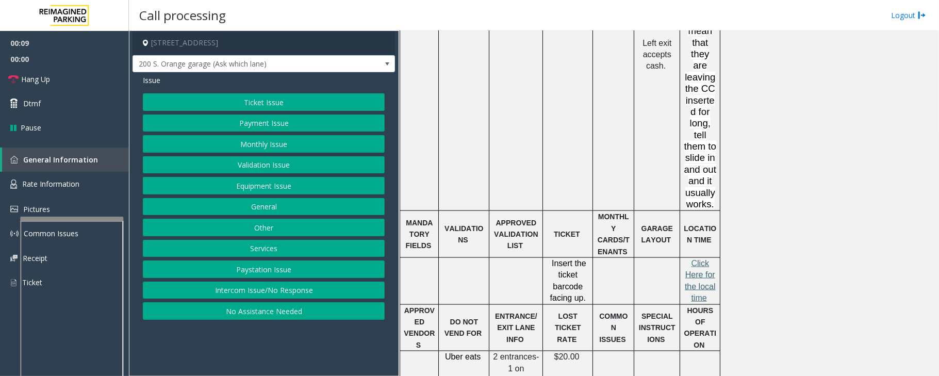
click at [710, 259] on span "lick Here for the local time" at bounding box center [700, 280] width 31 height 43
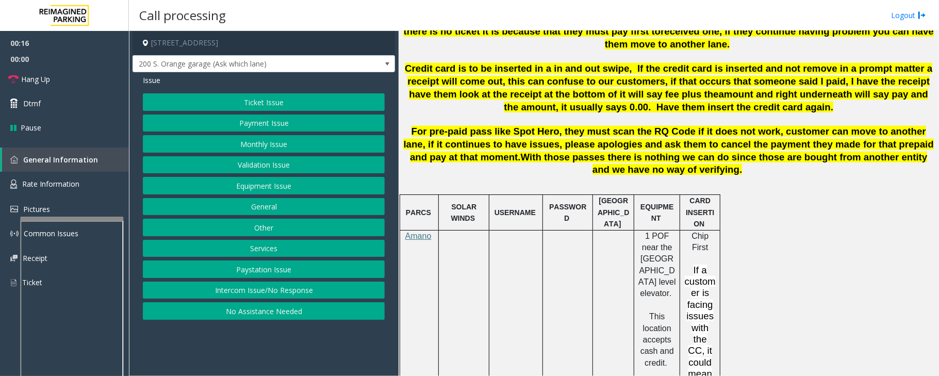
scroll to position [619, 0]
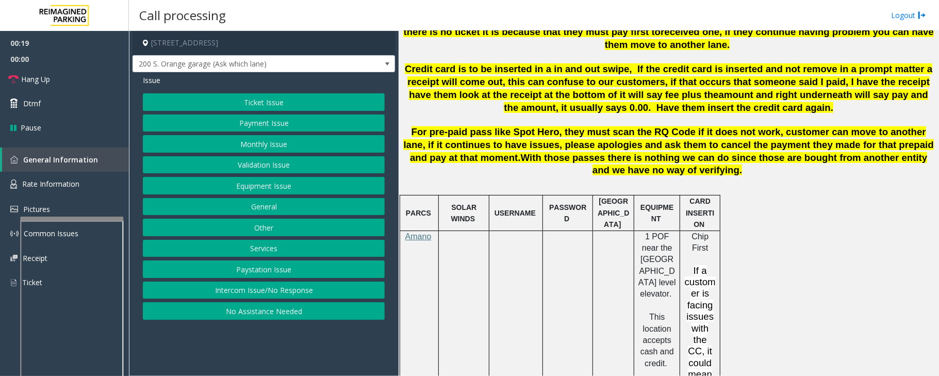
click at [351, 293] on button "Intercom Issue/No Response" at bounding box center [264, 290] width 242 height 18
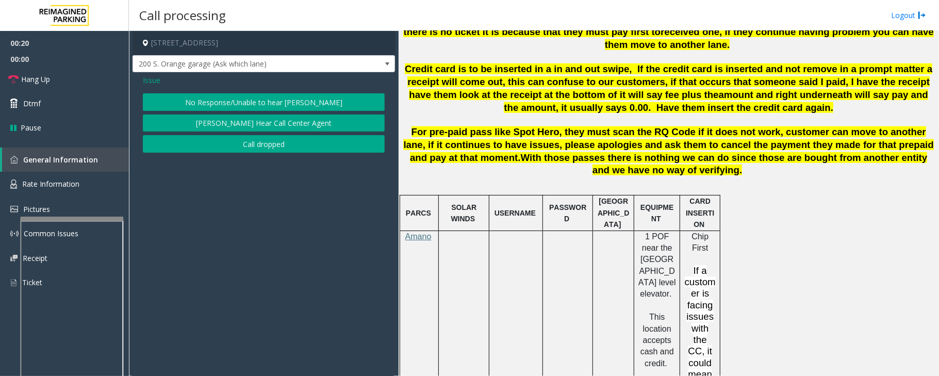
click at [243, 102] on button "No Response/Unable to hear [PERSON_NAME]" at bounding box center [264, 102] width 242 height 18
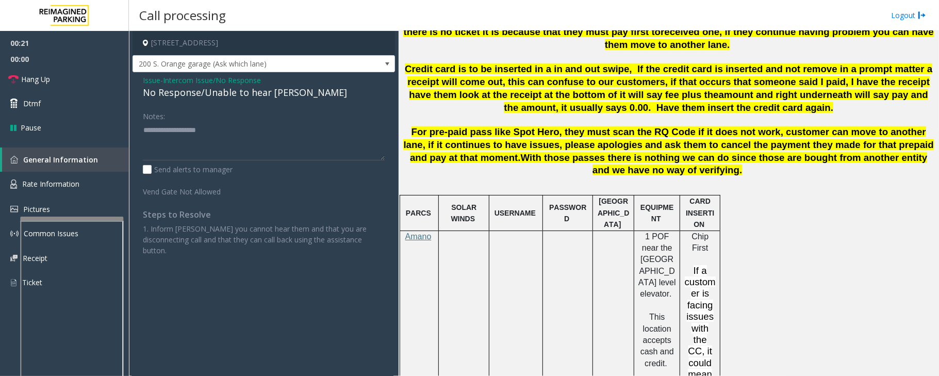
click at [242, 95] on div "No Response/Unable to hear [PERSON_NAME]" at bounding box center [264, 93] width 242 height 14
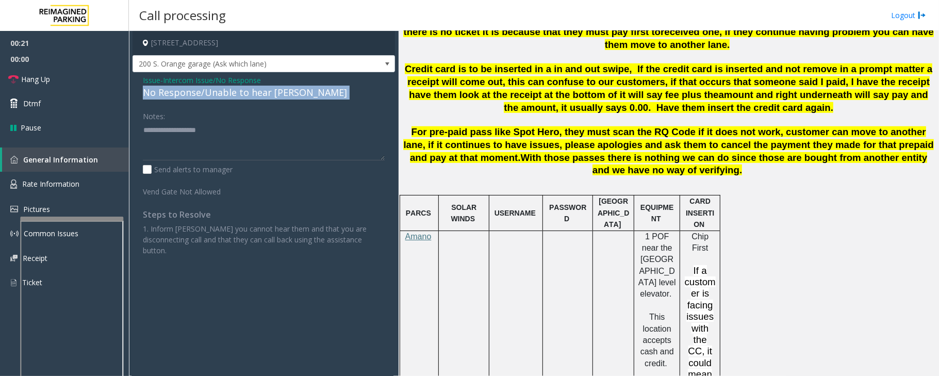
click at [242, 95] on div "No Response/Unable to hear [PERSON_NAME]" at bounding box center [264, 93] width 242 height 14
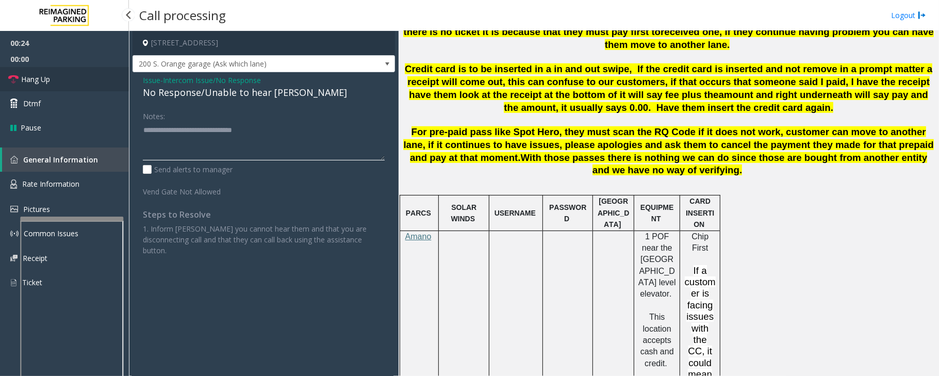
type textarea "**********"
click at [75, 77] on link "Hang Up" at bounding box center [64, 79] width 129 height 24
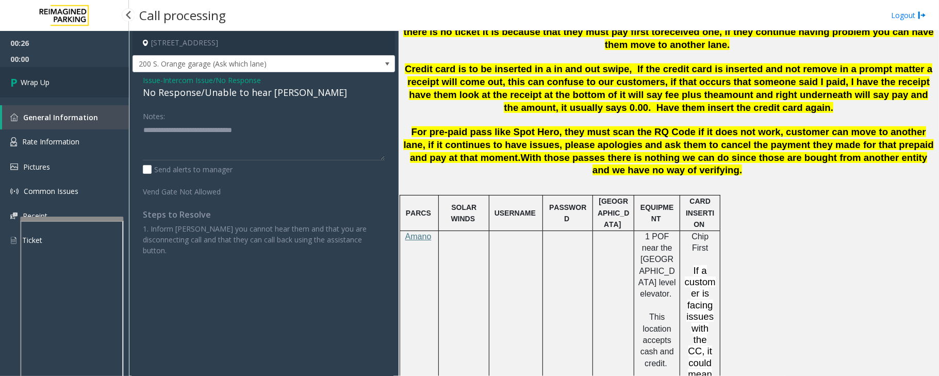
click at [75, 77] on link "Wrap Up" at bounding box center [64, 82] width 129 height 30
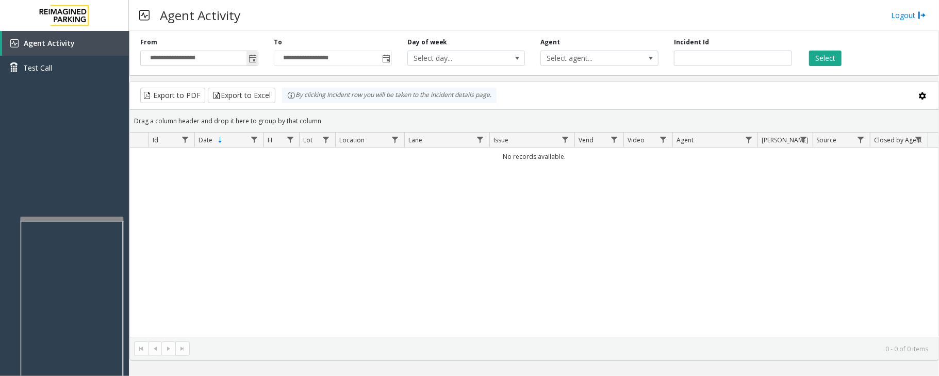
click at [250, 57] on span "Toggle popup" at bounding box center [252, 59] width 8 height 8
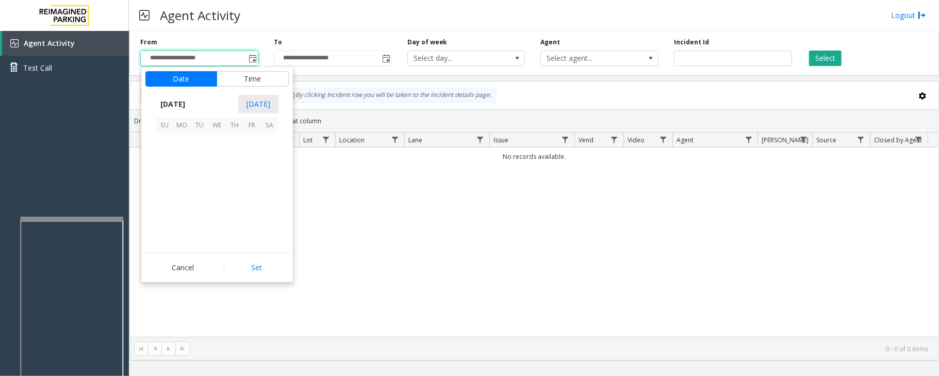
scroll to position [184910, 0]
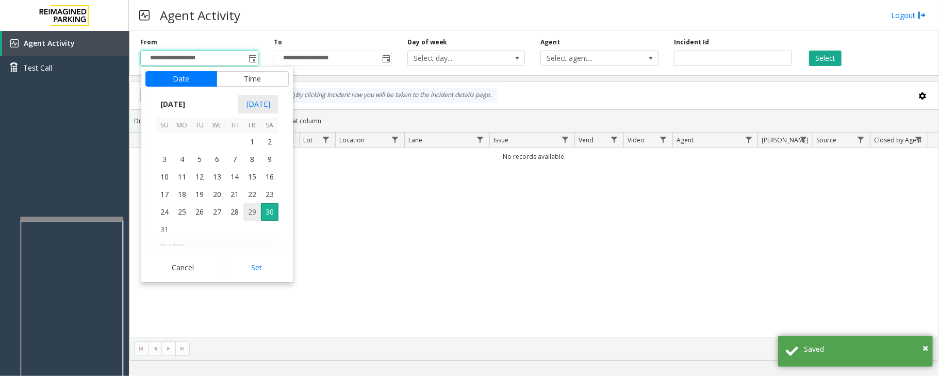
click at [248, 211] on span "29" at bounding box center [252, 212] width 18 height 18
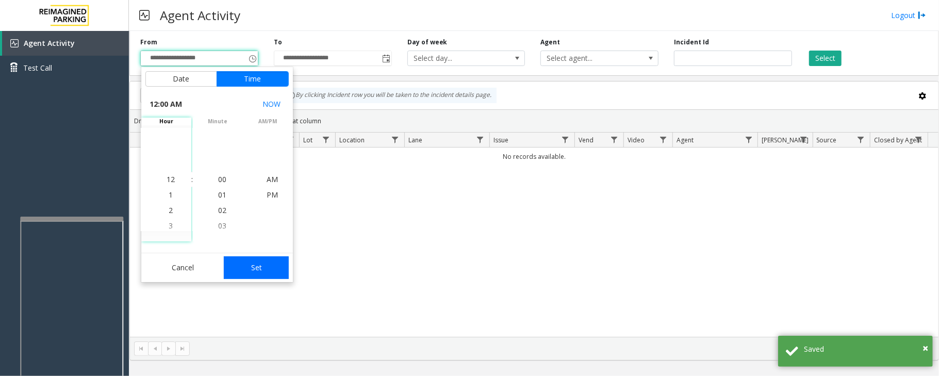
click at [260, 265] on button "Set" at bounding box center [256, 267] width 65 height 23
type input "**********"
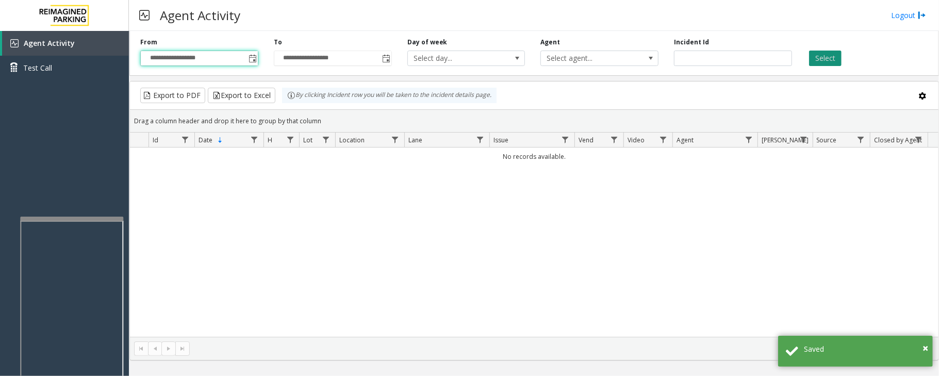
click at [827, 56] on button "Select" at bounding box center [825, 58] width 32 height 15
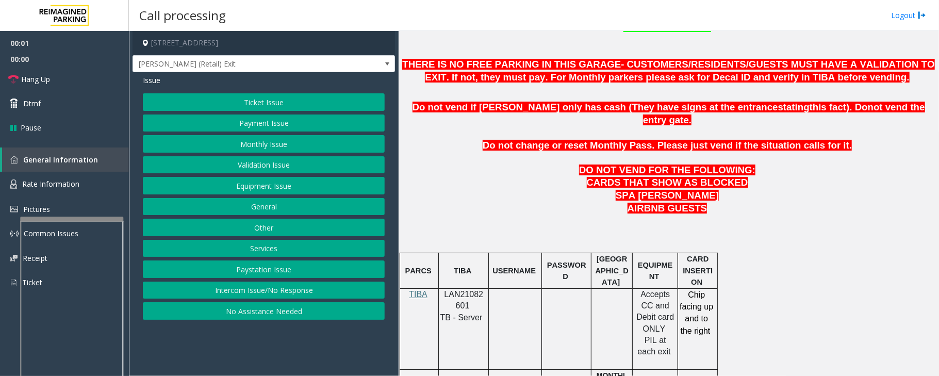
scroll to position [619, 0]
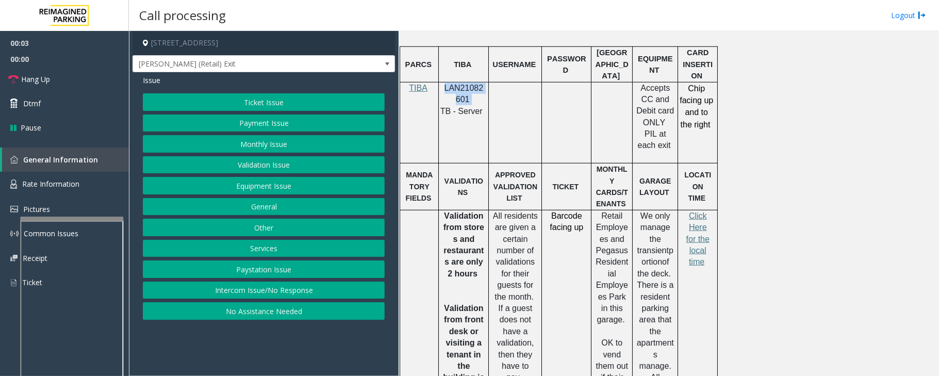
drag, startPoint x: 444, startPoint y: 64, endPoint x: 469, endPoint y: 71, distance: 25.0
click at [469, 82] on p "LAN21082601" at bounding box center [463, 93] width 42 height 23
copy p "LAN21082601"
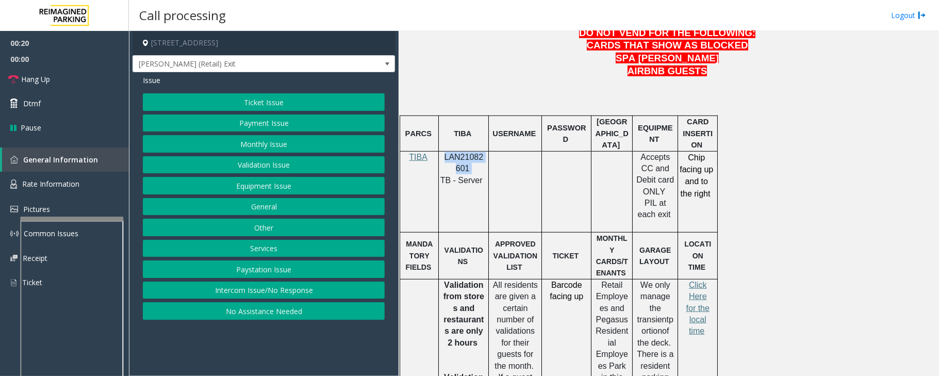
click at [273, 124] on button "Payment Issue" at bounding box center [264, 123] width 242 height 18
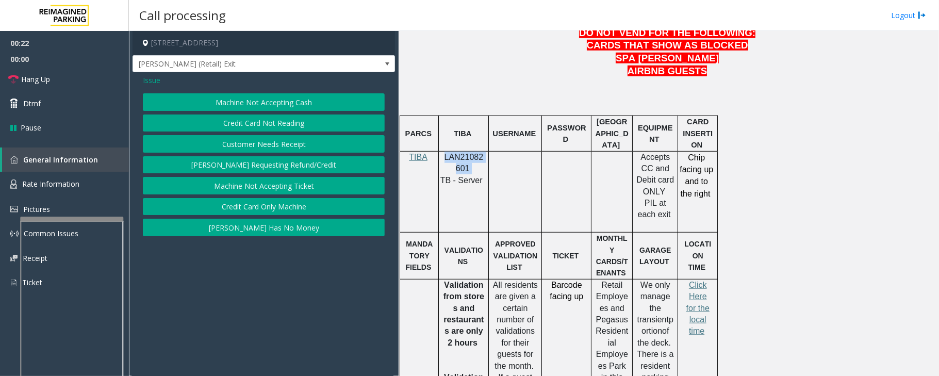
click at [284, 208] on button "Credit Card Only Machine" at bounding box center [264, 207] width 242 height 18
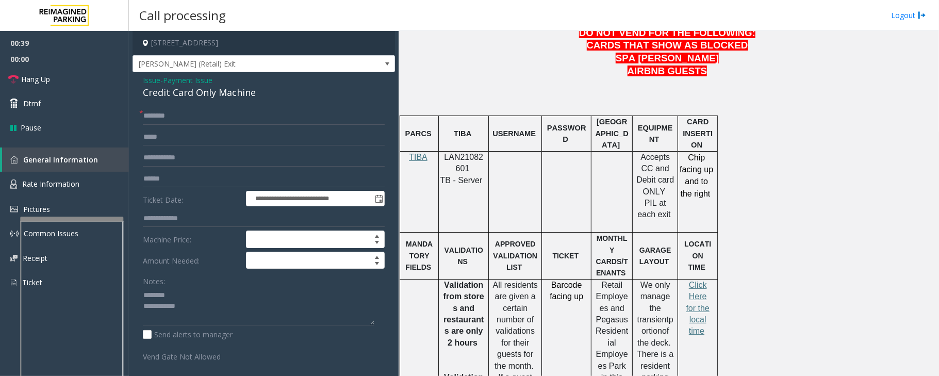
click at [174, 97] on div "Credit Card Only Machine" at bounding box center [264, 93] width 242 height 14
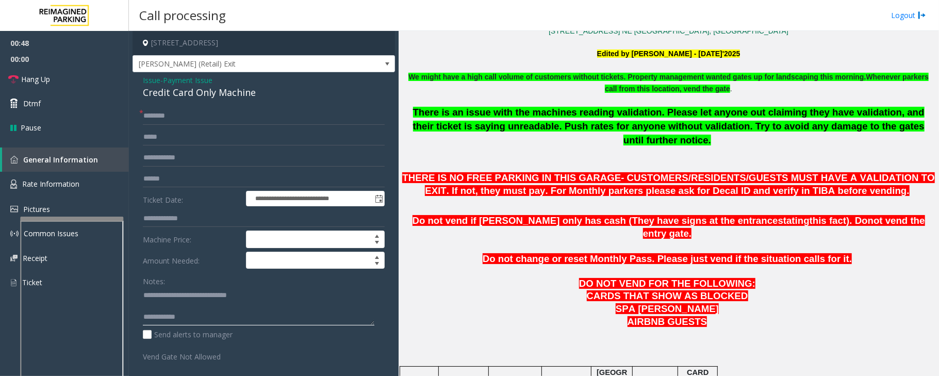
scroll to position [275, 0]
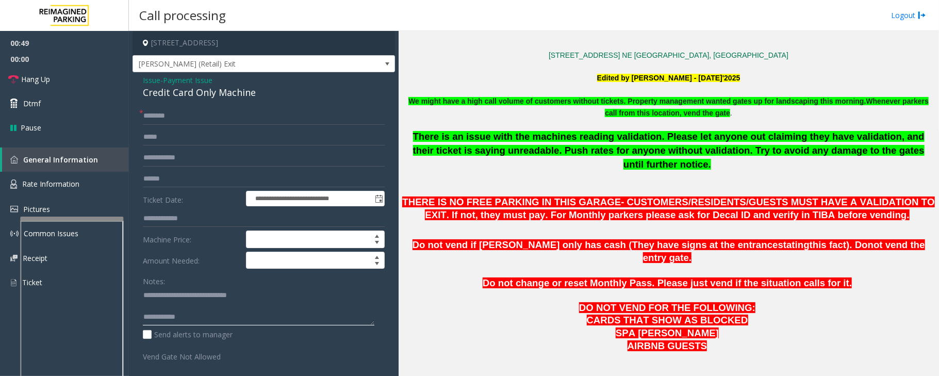
click at [158, 305] on textarea at bounding box center [258, 306] width 231 height 39
click at [190, 314] on textarea at bounding box center [258, 306] width 231 height 39
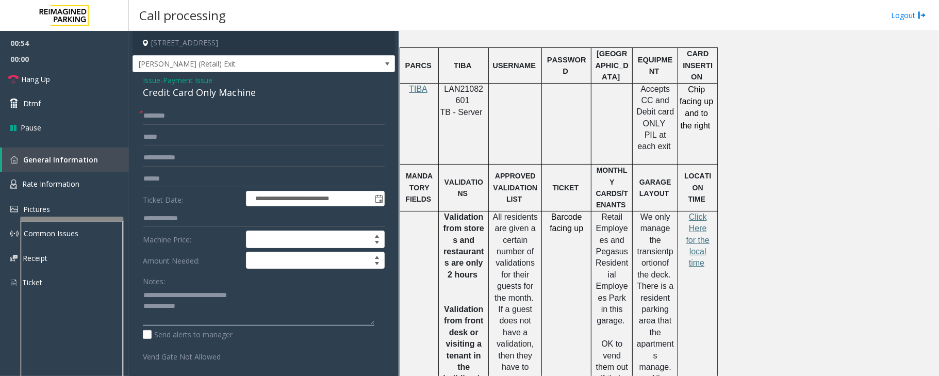
scroll to position [619, 0]
type textarea "**********"
click at [174, 120] on input "text" at bounding box center [264, 116] width 242 height 18
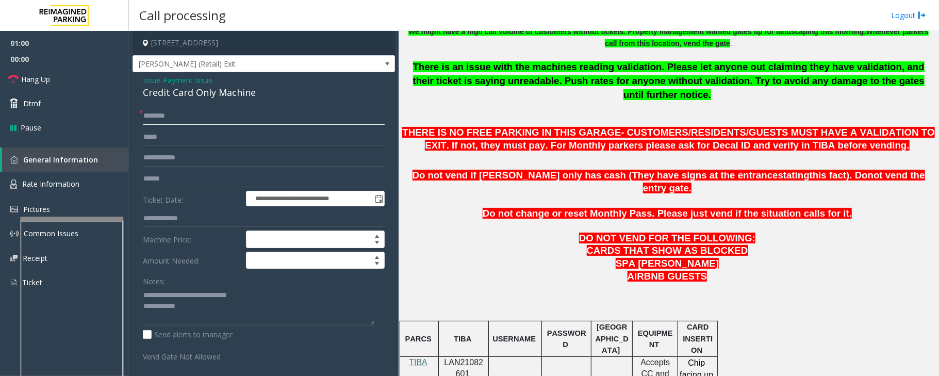
scroll to position [343, 0]
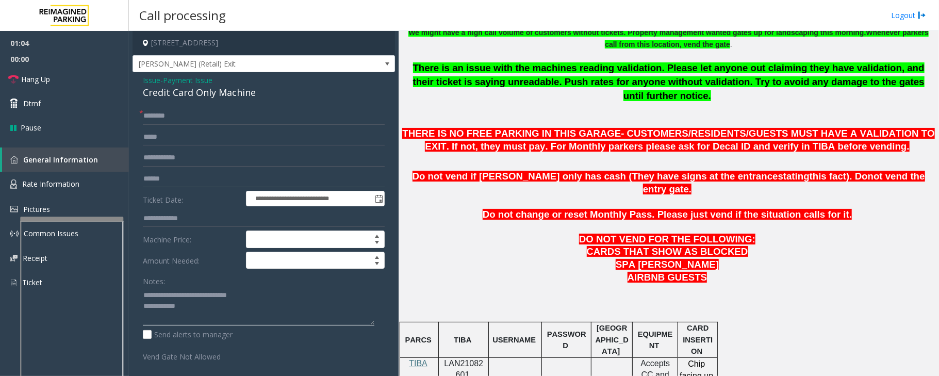
click at [229, 319] on textarea at bounding box center [258, 306] width 231 height 39
click at [169, 122] on input "text" at bounding box center [264, 116] width 242 height 18
type input "**"
click at [205, 314] on textarea at bounding box center [258, 306] width 231 height 39
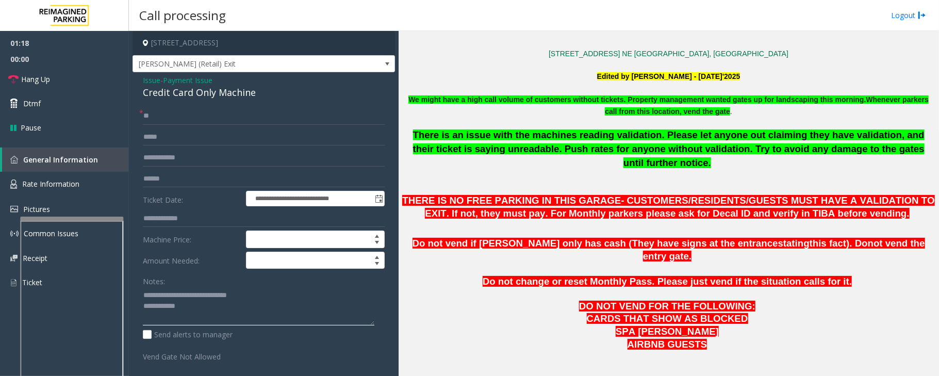
scroll to position [275, 0]
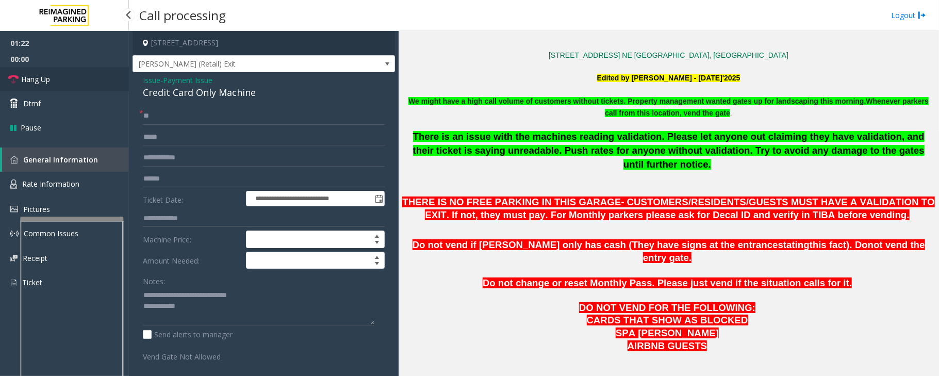
click at [44, 79] on span "Hang Up" at bounding box center [35, 79] width 29 height 11
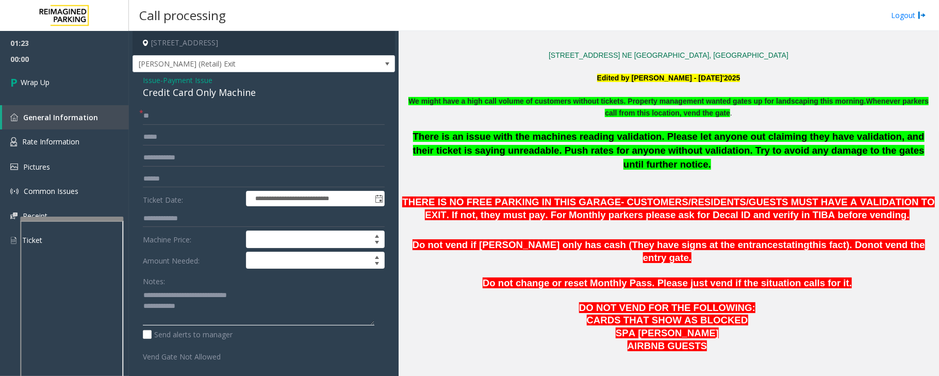
click at [198, 313] on textarea at bounding box center [258, 306] width 231 height 39
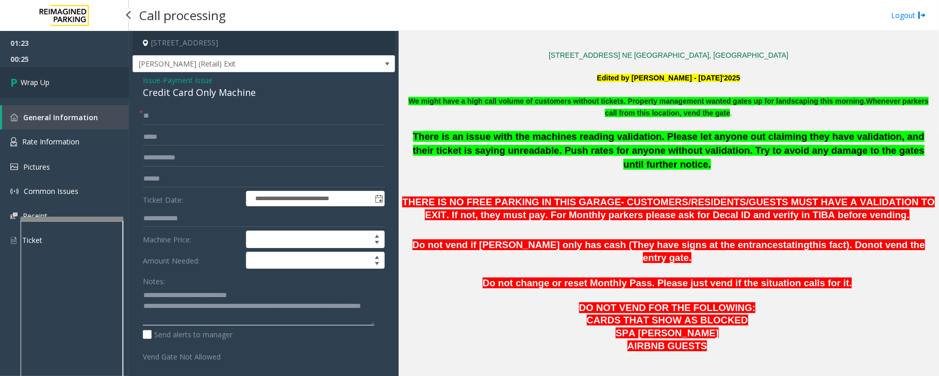
type textarea "**********"
click at [56, 74] on link "Wrap Up" at bounding box center [64, 82] width 129 height 30
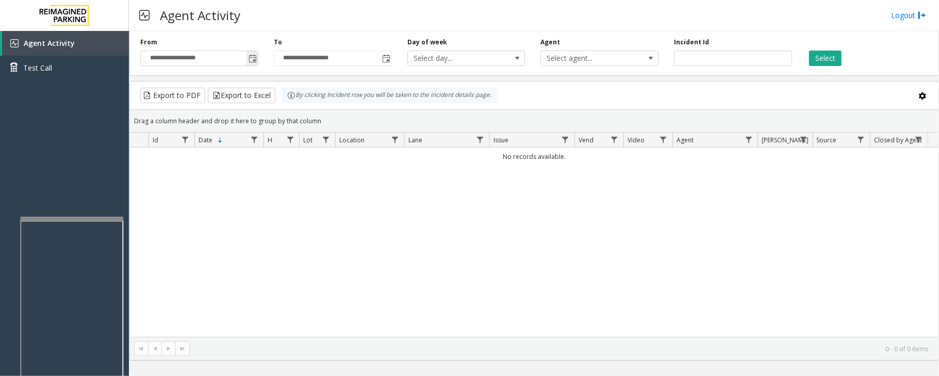
click at [251, 58] on span "Toggle popup" at bounding box center [252, 59] width 8 height 8
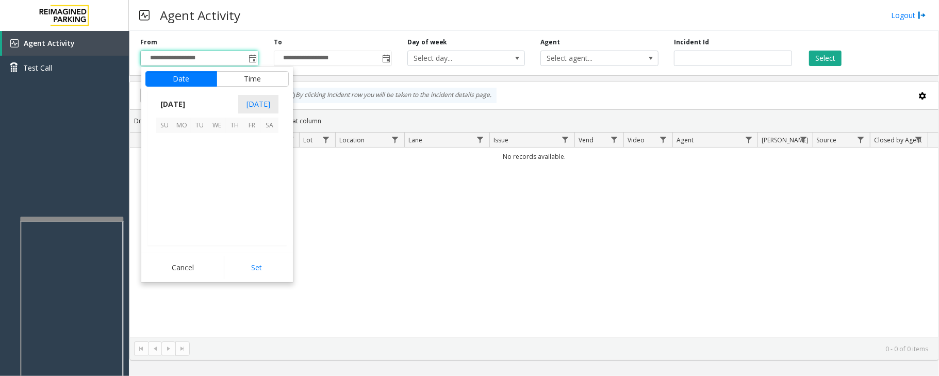
scroll to position [184910, 0]
click at [248, 213] on span "29" at bounding box center [252, 212] width 18 height 18
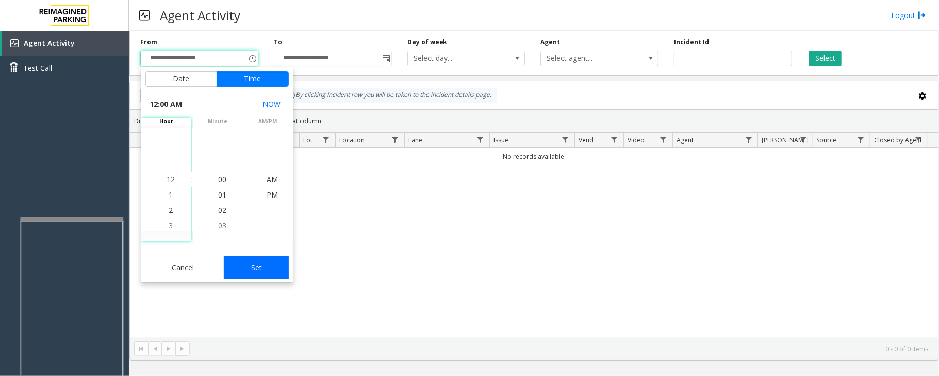
click at [263, 272] on button "Set" at bounding box center [256, 267] width 65 height 23
type input "**********"
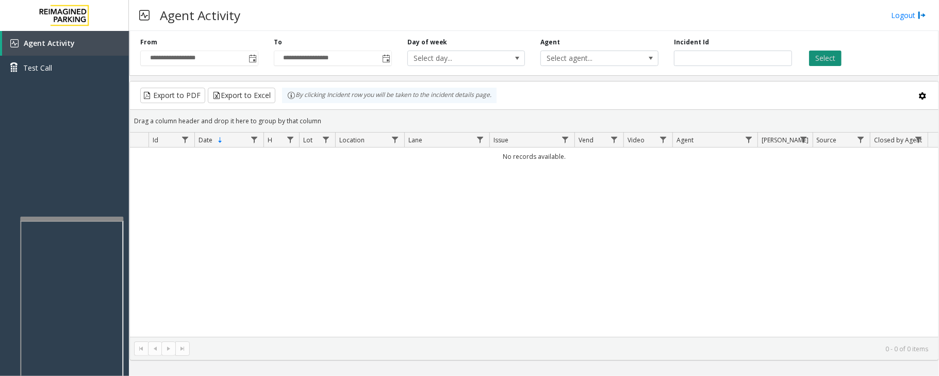
click at [830, 60] on button "Select" at bounding box center [825, 58] width 32 height 15
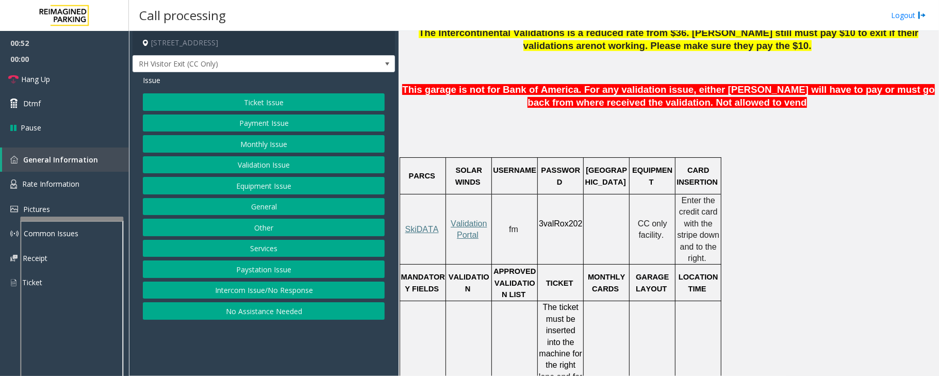
scroll to position [687, 0]
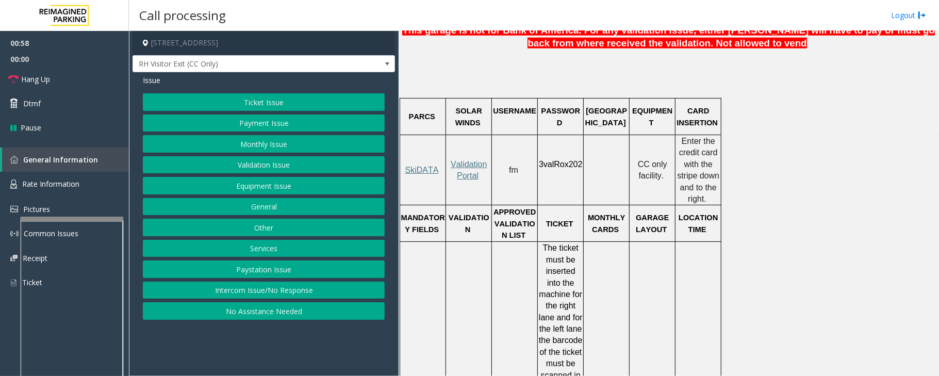
click at [256, 165] on button "Validation Issue" at bounding box center [264, 165] width 242 height 18
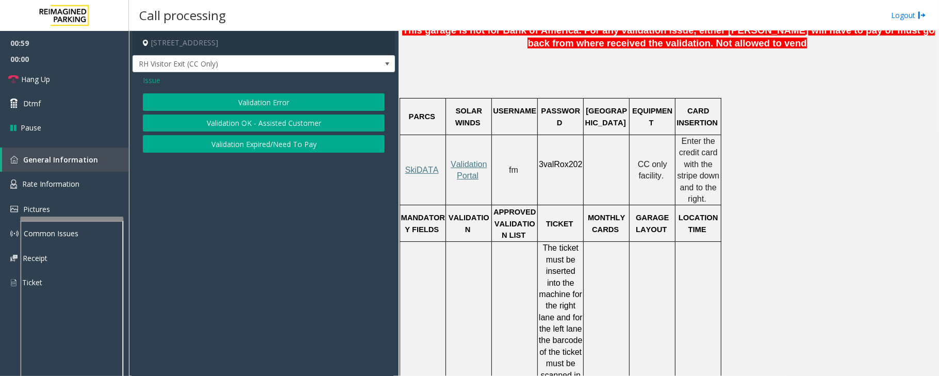
click at [283, 101] on button "Validation Error" at bounding box center [264, 102] width 242 height 18
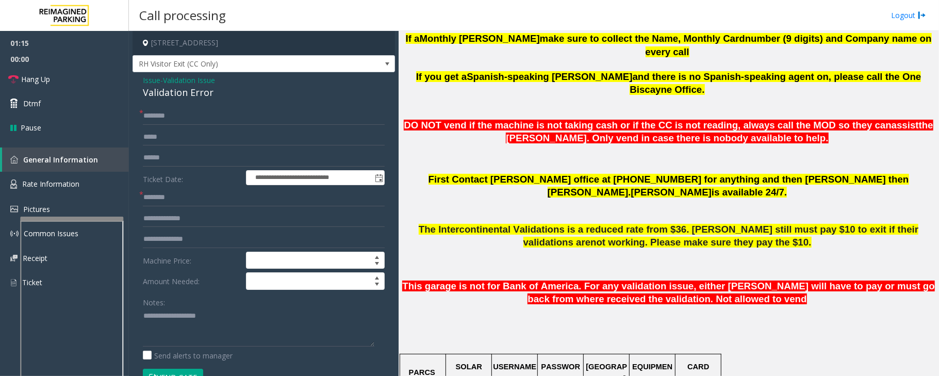
scroll to position [424, 0]
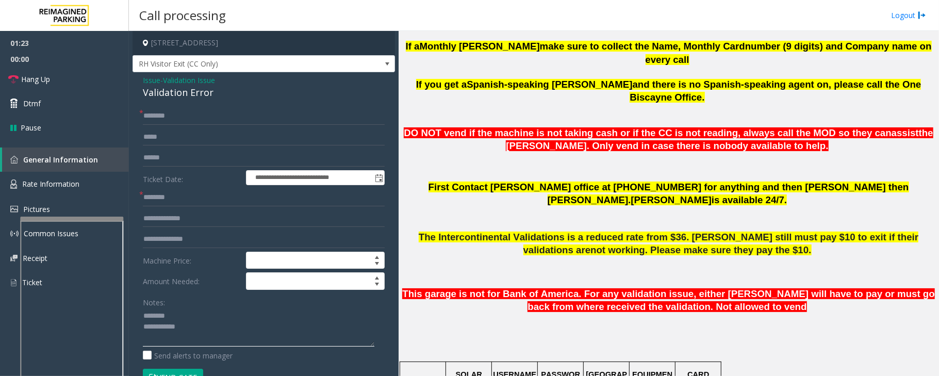
type textarea "**********"
click at [181, 196] on input "text" at bounding box center [264, 198] width 242 height 18
type input "**"
click at [161, 112] on input "text" at bounding box center [264, 116] width 242 height 18
type input "**"
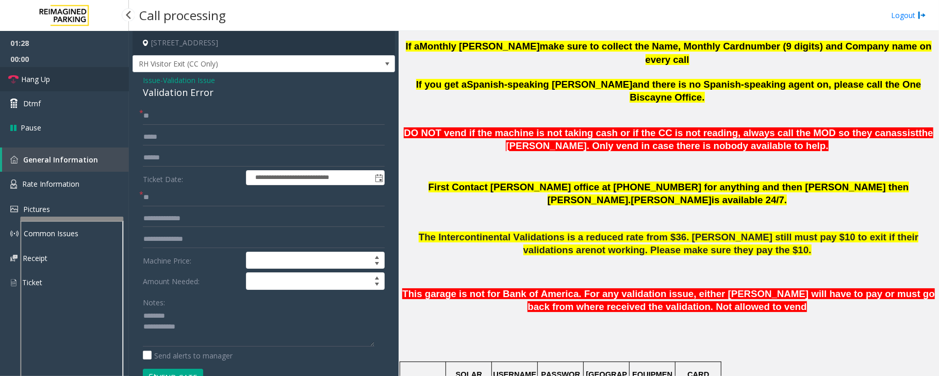
click at [90, 82] on link "Hang Up" at bounding box center [64, 79] width 129 height 24
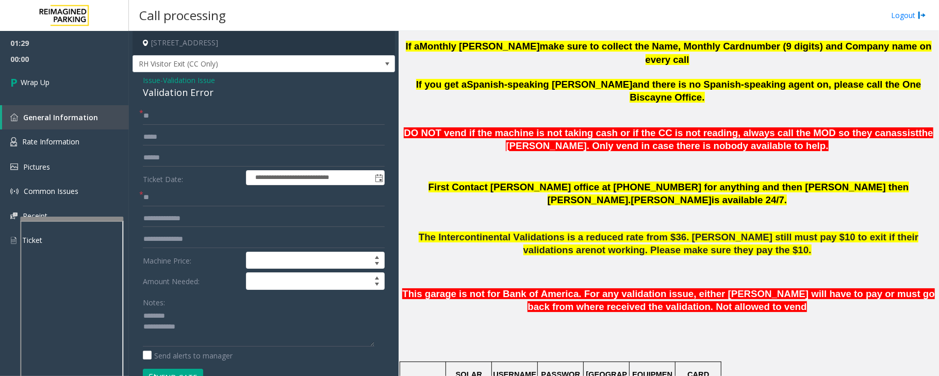
click at [168, 95] on div "Validation Error" at bounding box center [264, 93] width 242 height 14
click at [213, 335] on textarea at bounding box center [258, 327] width 231 height 39
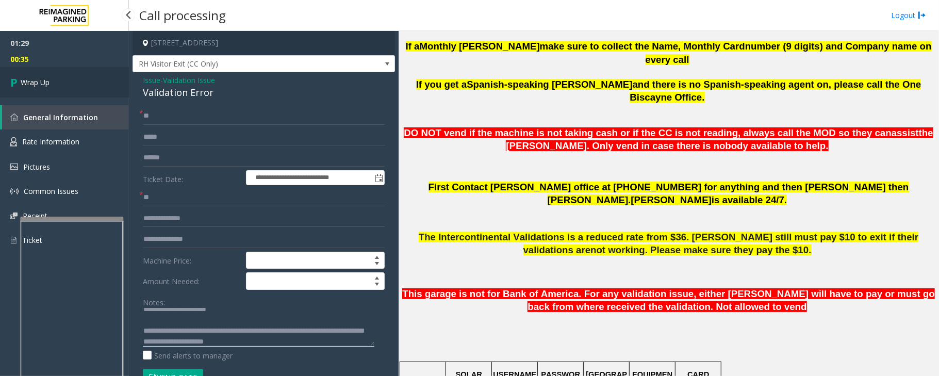
type textarea "**********"
click at [54, 89] on link "Wrap Up" at bounding box center [64, 82] width 129 height 30
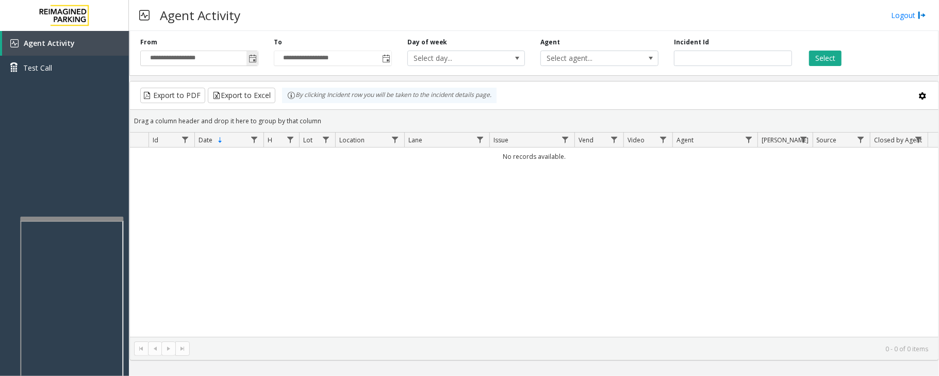
click at [253, 61] on span "Toggle popup" at bounding box center [252, 59] width 8 height 8
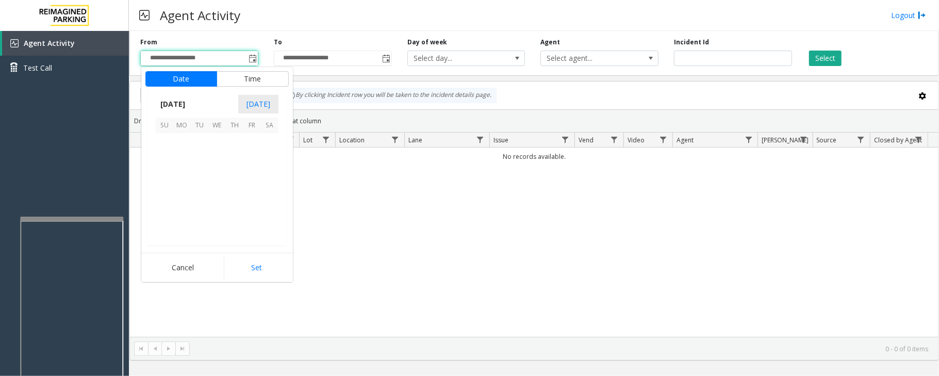
scroll to position [184910, 0]
click at [251, 211] on span "29" at bounding box center [252, 212] width 18 height 18
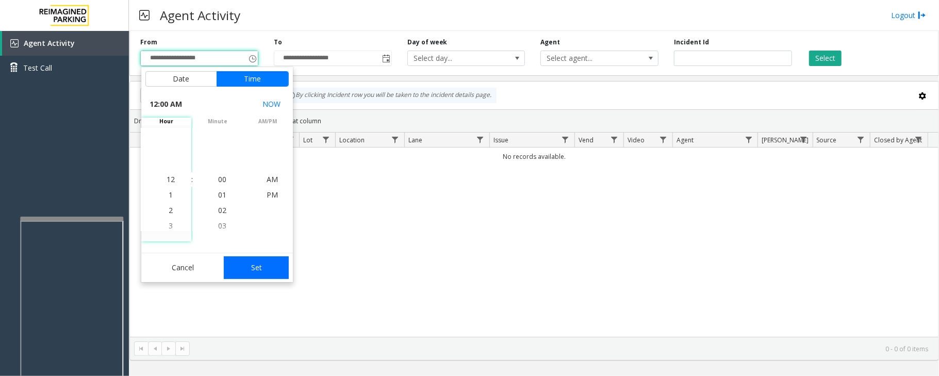
click at [255, 269] on button "Set" at bounding box center [256, 267] width 65 height 23
type input "**********"
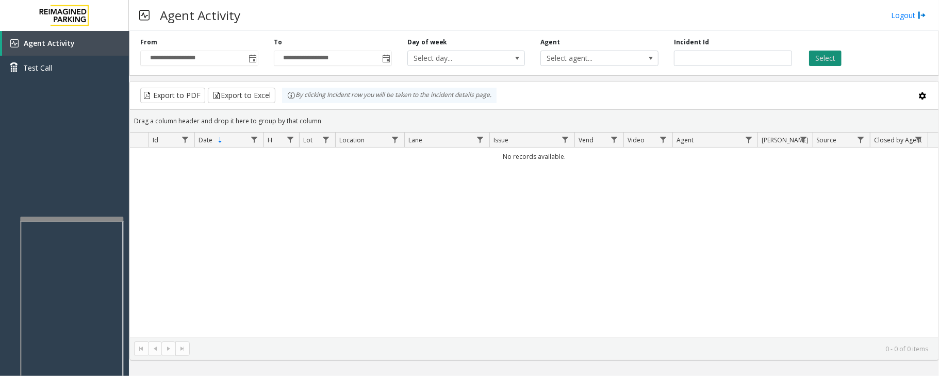
click at [827, 59] on button "Select" at bounding box center [825, 58] width 32 height 15
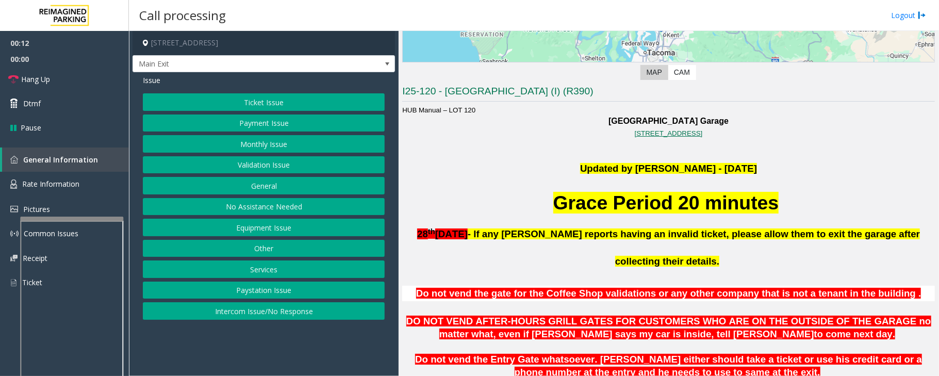
scroll to position [206, 0]
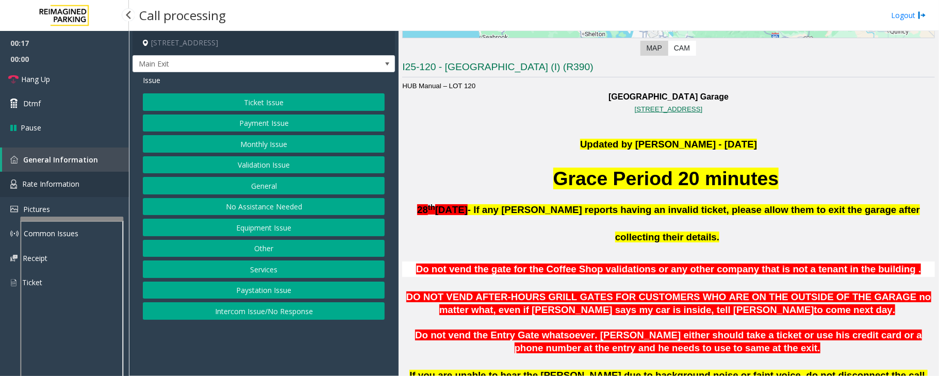
click at [48, 184] on span "Rate Information" at bounding box center [50, 184] width 57 height 10
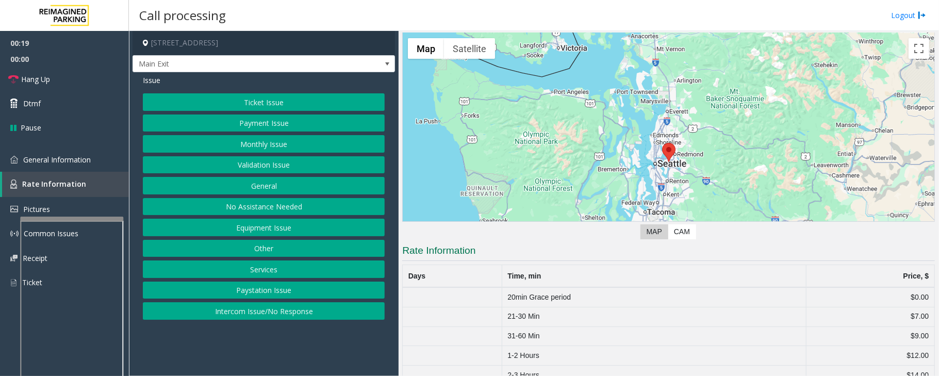
scroll to position [91, 0]
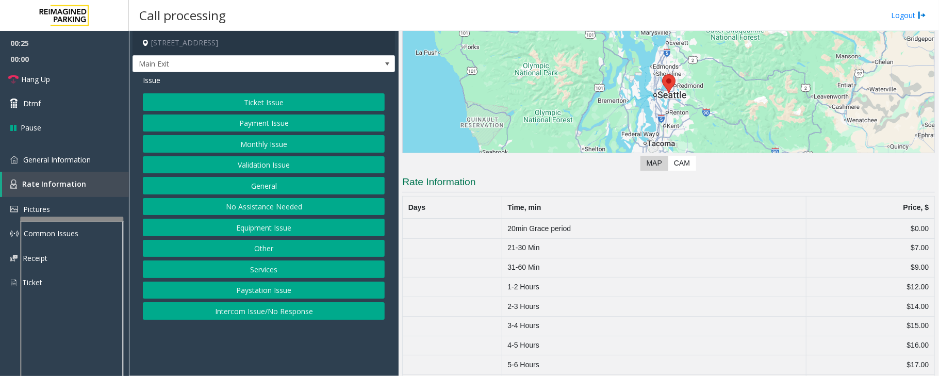
click at [263, 254] on button "Other" at bounding box center [264, 249] width 242 height 18
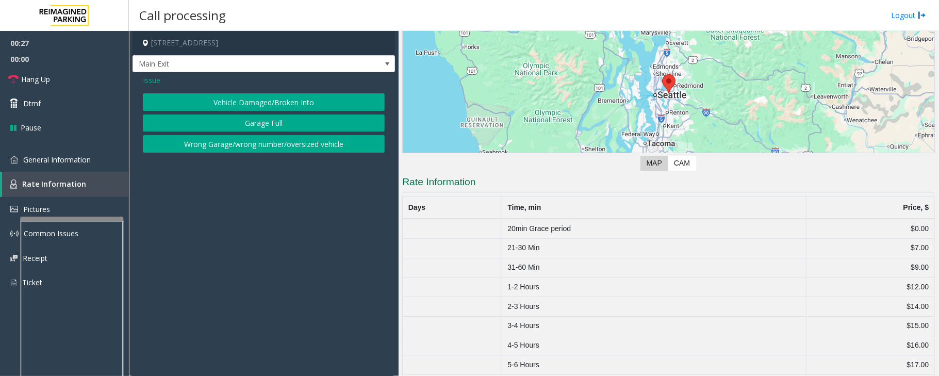
click at [221, 147] on button "Wrong Garage/wrong number/oversized vehicle" at bounding box center [264, 144] width 242 height 18
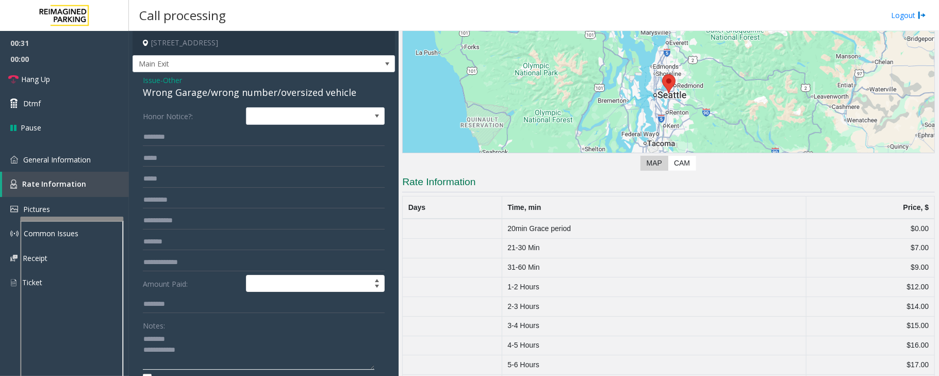
type textarea "**********"
click at [168, 85] on span "Other" at bounding box center [172, 80] width 19 height 11
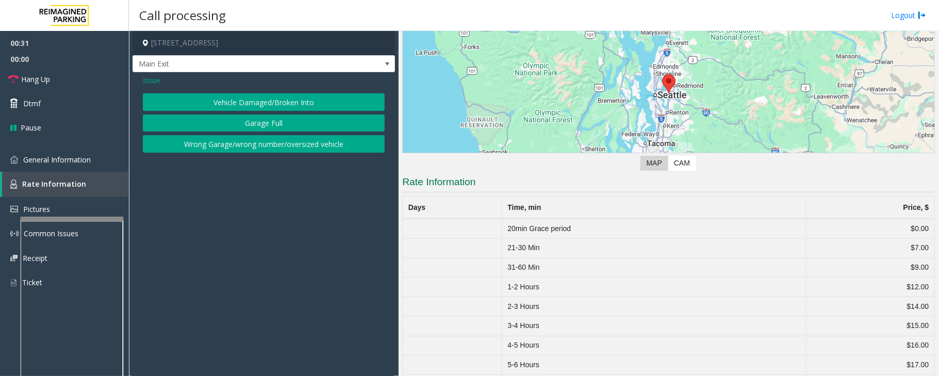
click at [168, 85] on div "Issue" at bounding box center [264, 80] width 242 height 11
click at [225, 146] on button "Wrong Garage/wrong number/oversized vehicle" at bounding box center [264, 144] width 242 height 18
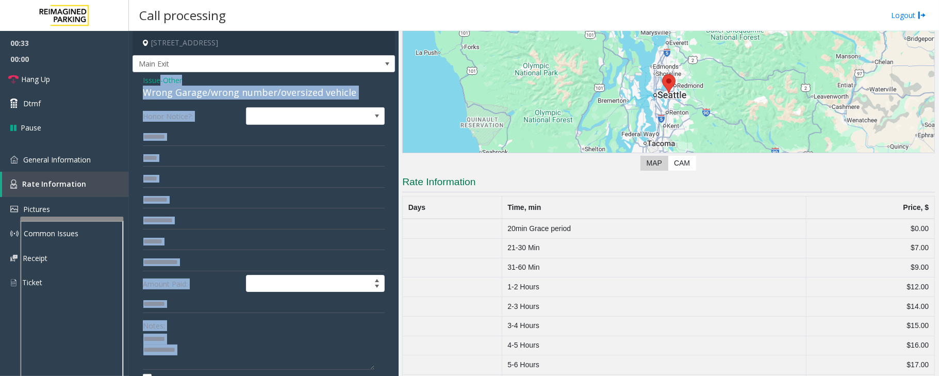
click at [201, 115] on label "Honor Notice?:" at bounding box center [191, 116] width 103 height 18
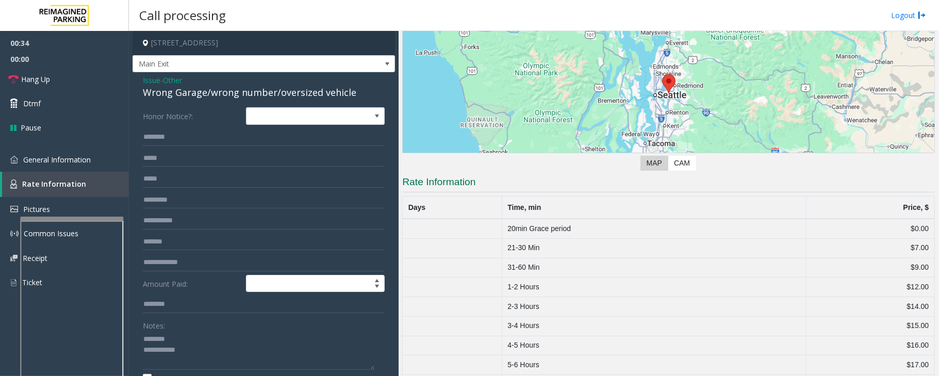
click at [213, 91] on div "Wrong Garage/wrong number/oversized vehicle" at bounding box center [264, 93] width 242 height 14
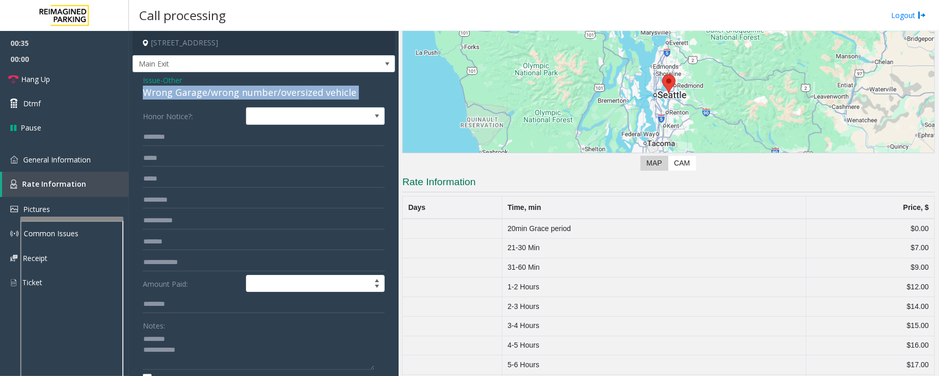
click at [213, 91] on div "Wrong Garage/wrong number/oversized vehicle" at bounding box center [264, 93] width 242 height 14
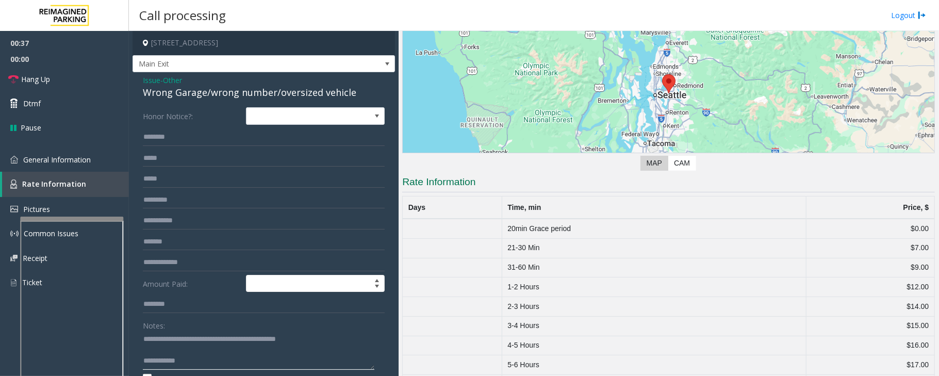
click at [209, 360] on textarea at bounding box center [258, 350] width 231 height 39
click at [168, 351] on textarea at bounding box center [258, 350] width 231 height 39
click at [211, 353] on textarea at bounding box center [258, 350] width 231 height 39
click at [60, 161] on span "General Information" at bounding box center [57, 160] width 68 height 10
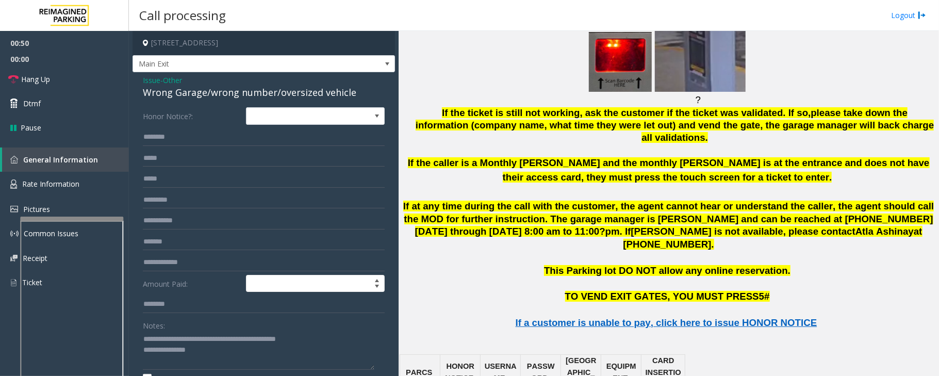
scroll to position [1260, 0]
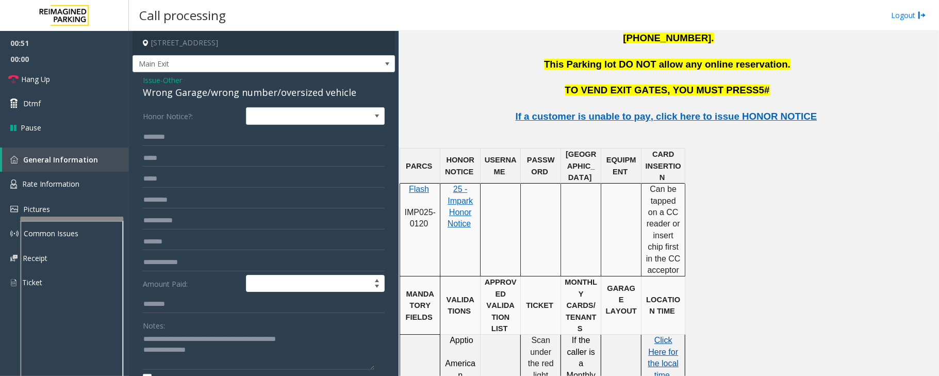
click at [674, 359] on span "the local time" at bounding box center [663, 369] width 31 height 20
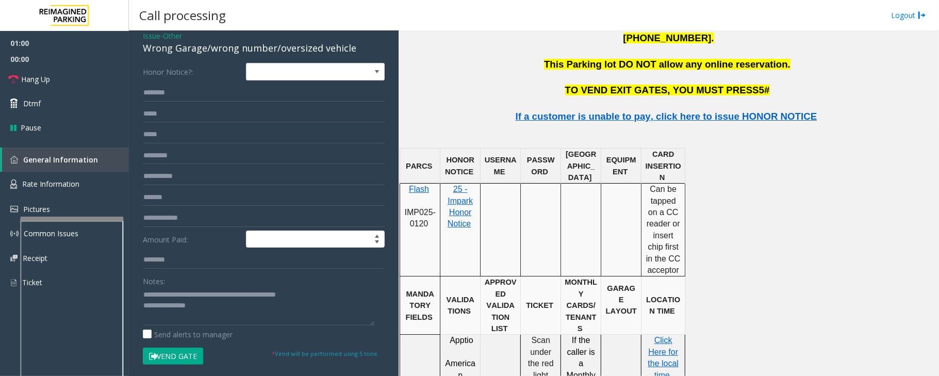
scroll to position [69, 0]
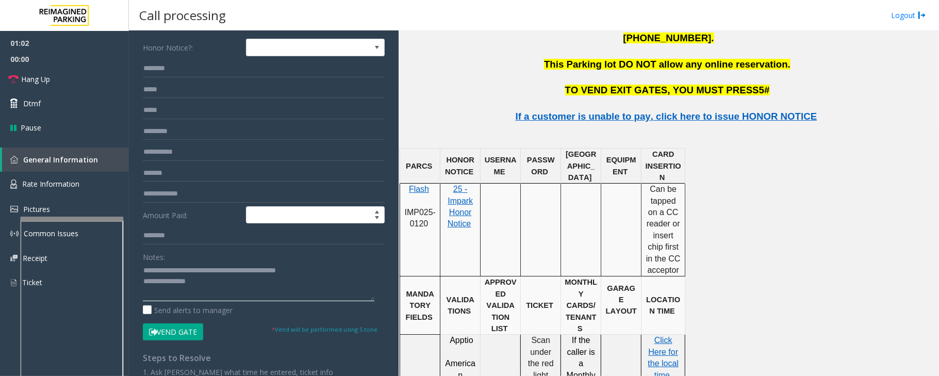
click at [147, 294] on textarea at bounding box center [258, 281] width 231 height 39
click at [144, 268] on textarea at bounding box center [258, 281] width 231 height 39
click at [173, 331] on button "Vend Gate" at bounding box center [173, 332] width 60 height 18
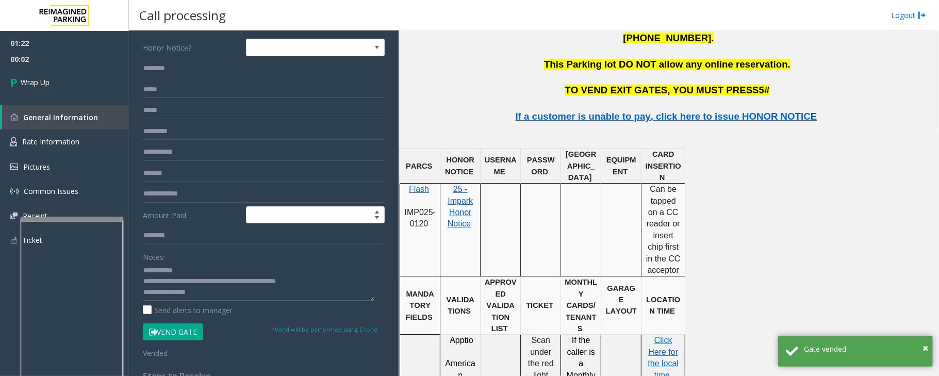
click at [184, 293] on textarea at bounding box center [258, 281] width 231 height 39
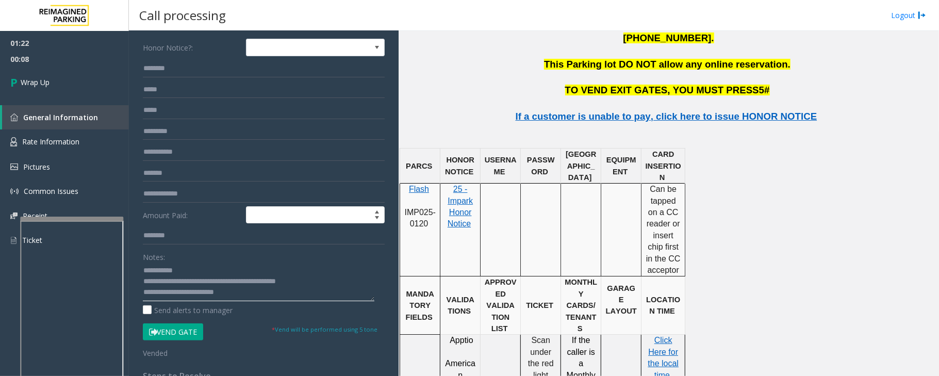
click at [236, 298] on textarea at bounding box center [258, 281] width 231 height 39
click at [151, 271] on textarea at bounding box center [258, 281] width 231 height 39
click at [254, 300] on textarea at bounding box center [258, 281] width 231 height 39
type textarea "**********"
click at [72, 84] on link "Wrap Up" at bounding box center [64, 82] width 129 height 30
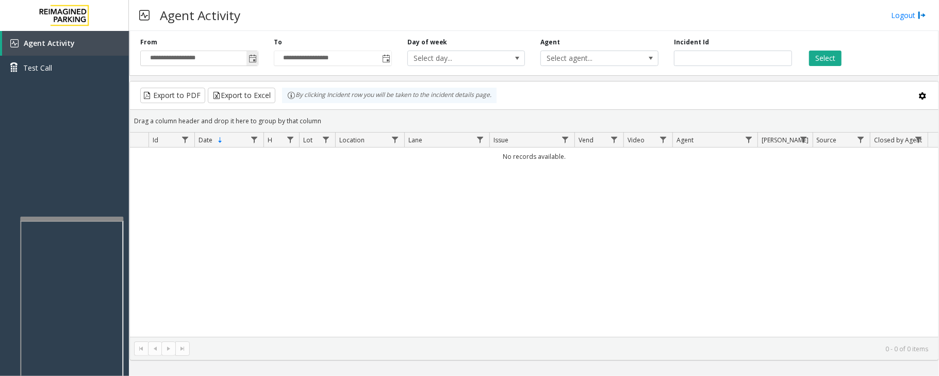
click at [250, 59] on span "Toggle popup" at bounding box center [252, 59] width 8 height 8
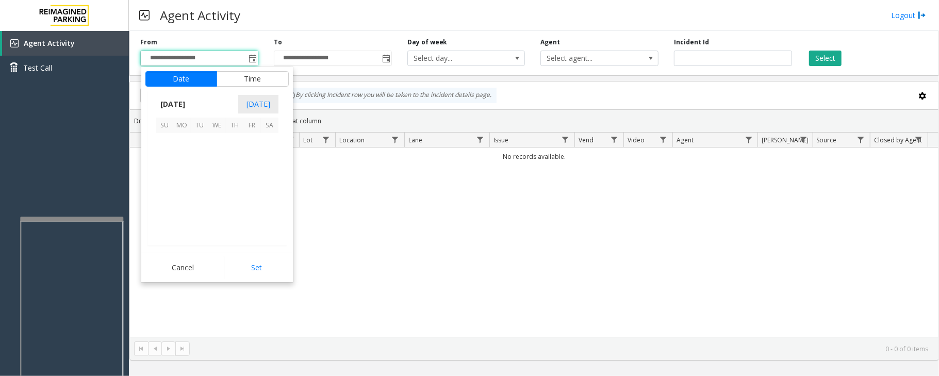
scroll to position [184910, 0]
click at [251, 210] on span "29" at bounding box center [252, 212] width 18 height 18
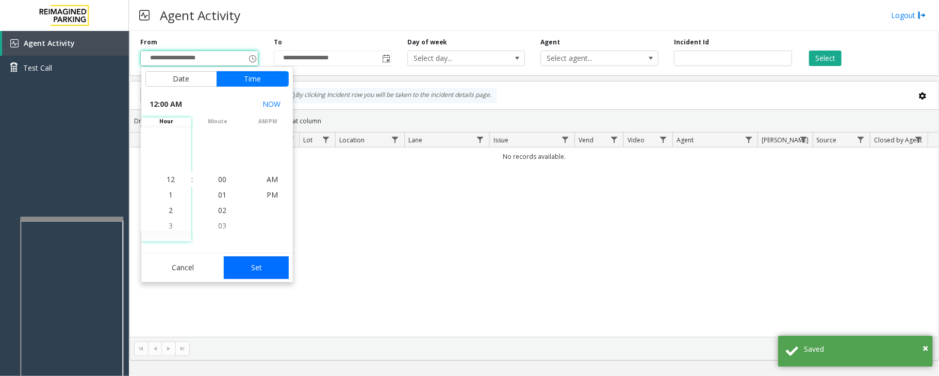
click at [258, 269] on button "Set" at bounding box center [256, 267] width 65 height 23
type input "**********"
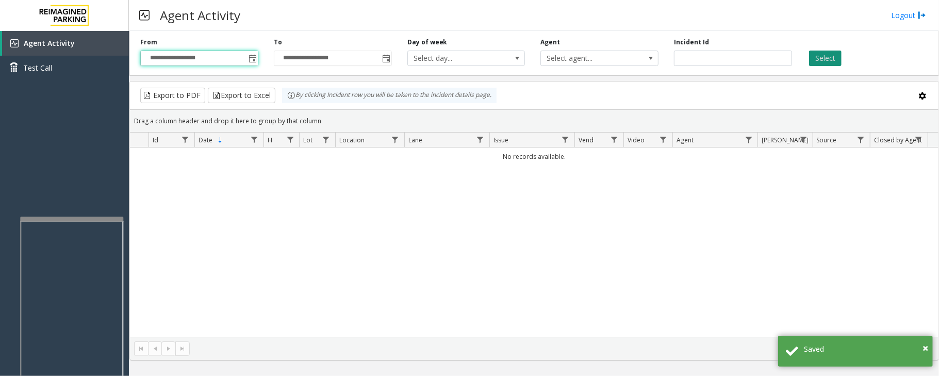
click at [826, 56] on button "Select" at bounding box center [825, 58] width 32 height 15
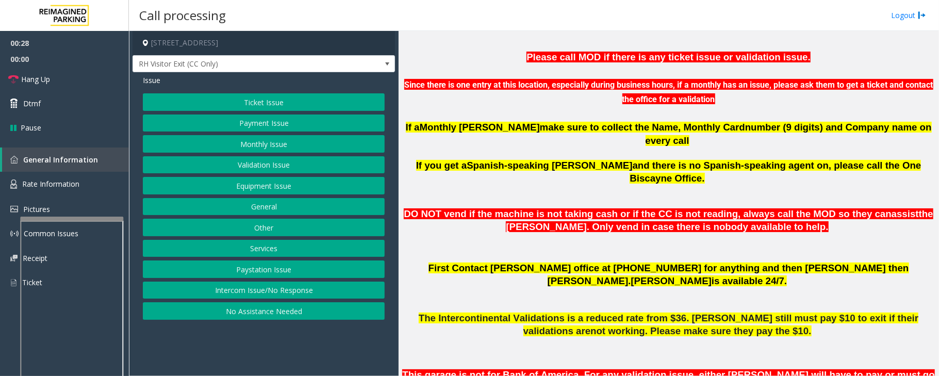
scroll to position [343, 0]
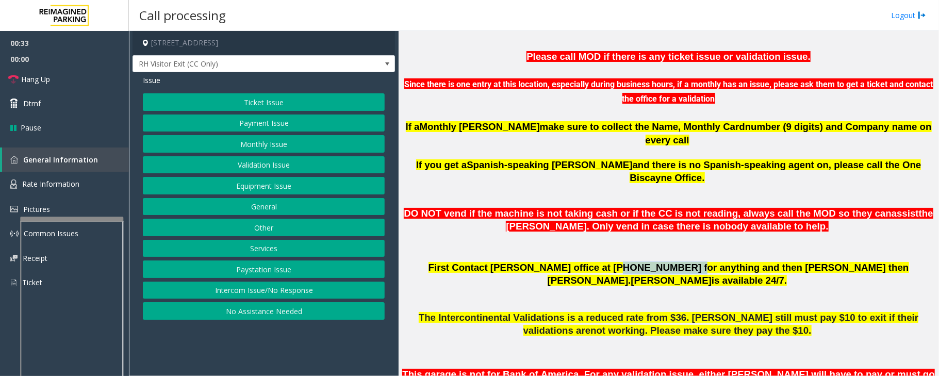
drag, startPoint x: 567, startPoint y: 238, endPoint x: 626, endPoint y: 239, distance: 58.8
click at [626, 262] on span "First Contact Melisa Trujillo office at (786) 910-0764 for anything and then Pa…" at bounding box center [668, 274] width 480 height 24
copy span "(786) 910-0764"
click at [244, 163] on button "Validation Issue" at bounding box center [264, 165] width 242 height 18
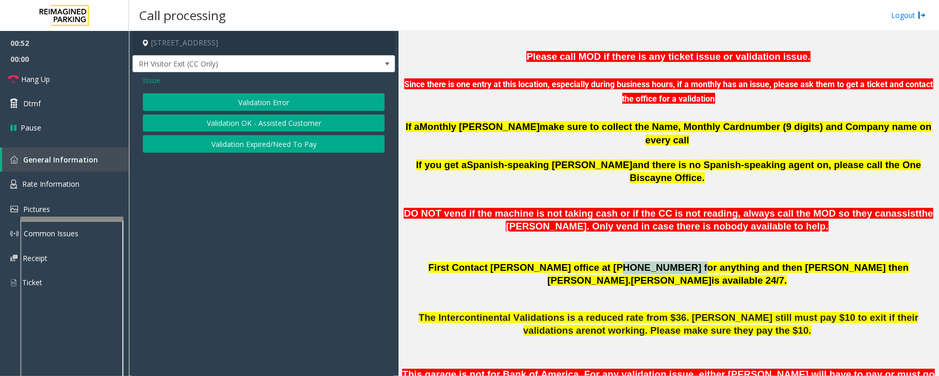
click at [262, 103] on button "Validation Error" at bounding box center [264, 102] width 242 height 18
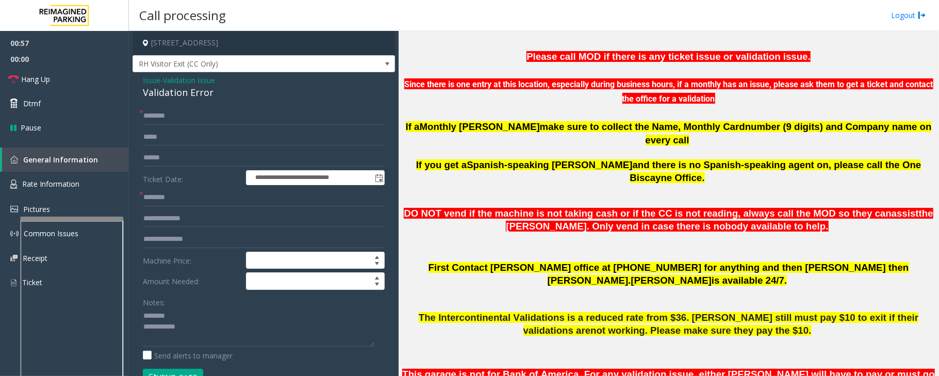
click at [170, 91] on div "Validation Error" at bounding box center [264, 93] width 242 height 14
click at [199, 337] on textarea at bounding box center [258, 327] width 231 height 39
click at [186, 326] on textarea at bounding box center [258, 327] width 231 height 39
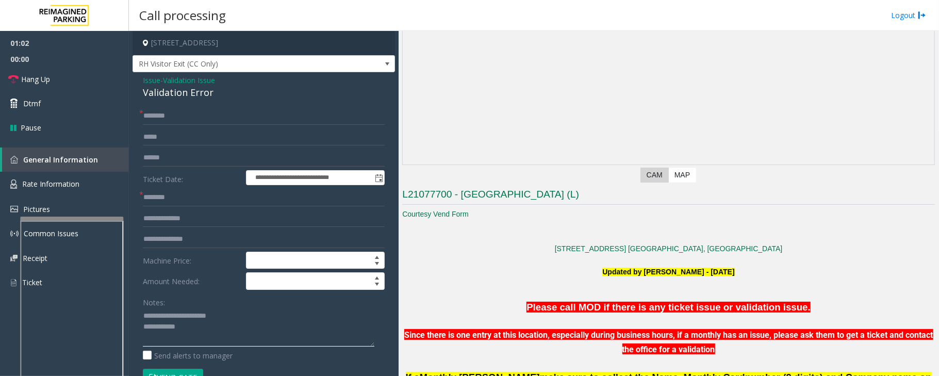
scroll to position [69, 0]
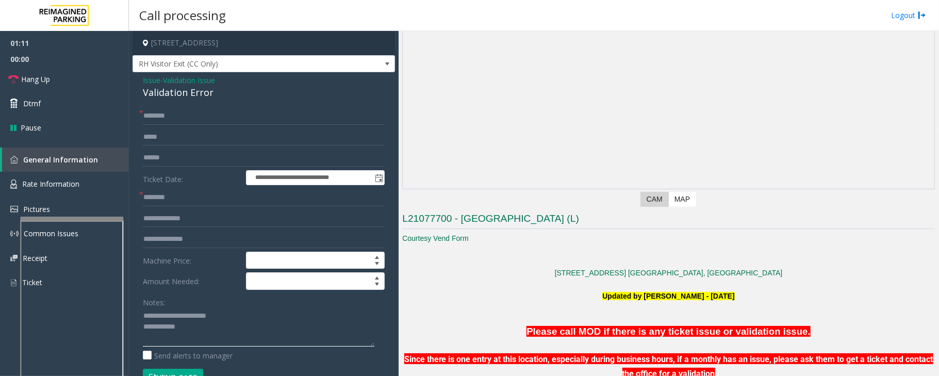
click at [223, 330] on textarea at bounding box center [258, 327] width 231 height 39
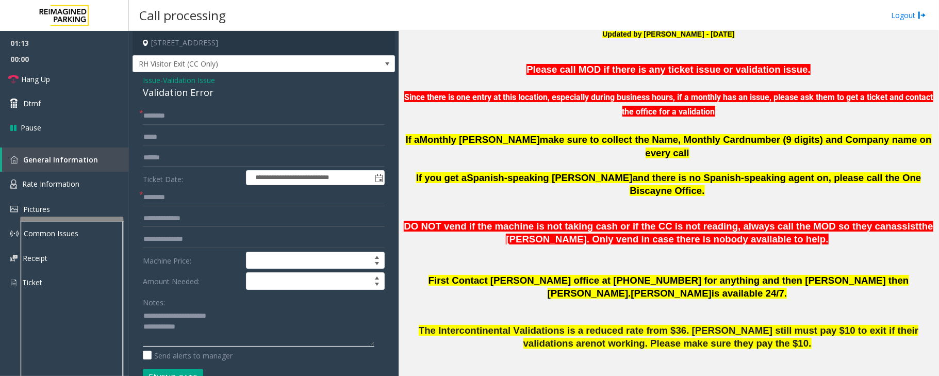
scroll to position [412, 0]
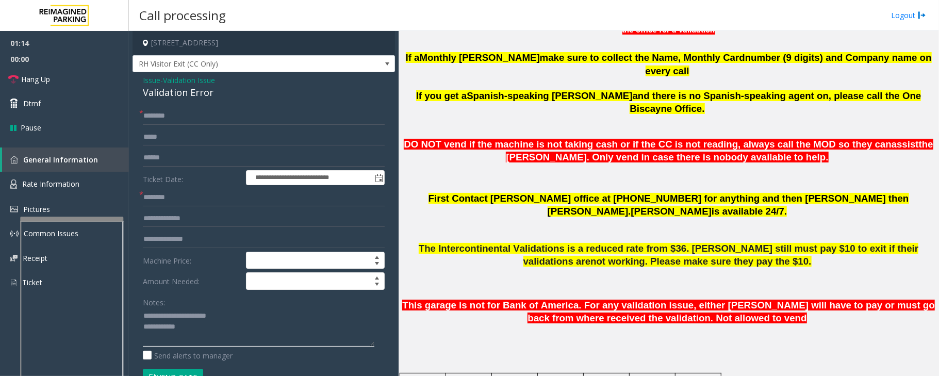
click at [213, 328] on textarea at bounding box center [258, 327] width 231 height 39
click at [196, 330] on textarea at bounding box center [258, 327] width 231 height 39
click at [277, 324] on textarea at bounding box center [258, 327] width 231 height 39
click at [162, 162] on input "text" at bounding box center [264, 158] width 242 height 18
click at [343, 325] on textarea at bounding box center [258, 327] width 231 height 39
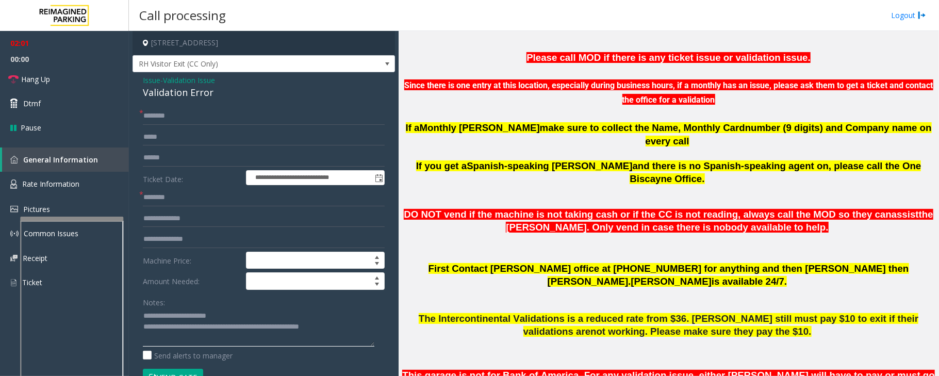
scroll to position [343, 0]
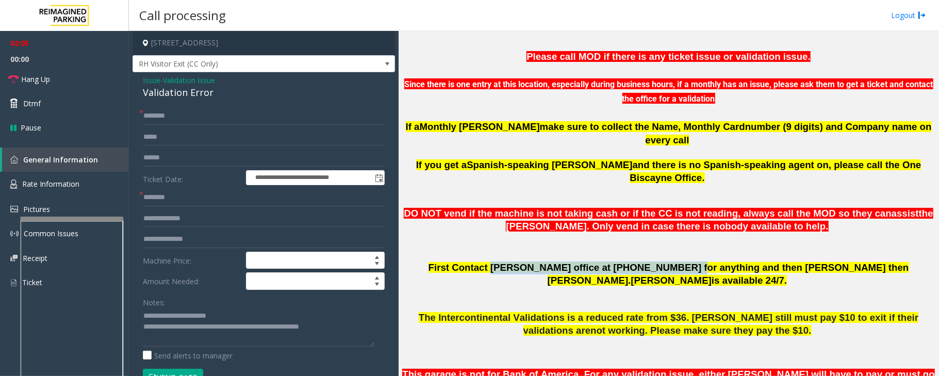
drag, startPoint x: 474, startPoint y: 240, endPoint x: 626, endPoint y: 237, distance: 151.6
click at [626, 262] on span "First Contact Melisa Trujillo office at (786) 910-0764 for anything and then Pa…" at bounding box center [668, 274] width 480 height 24
copy span "Melisa Trujillo office at (786) 910-0764"
click at [356, 331] on textarea at bounding box center [258, 327] width 231 height 39
paste textarea "**********"
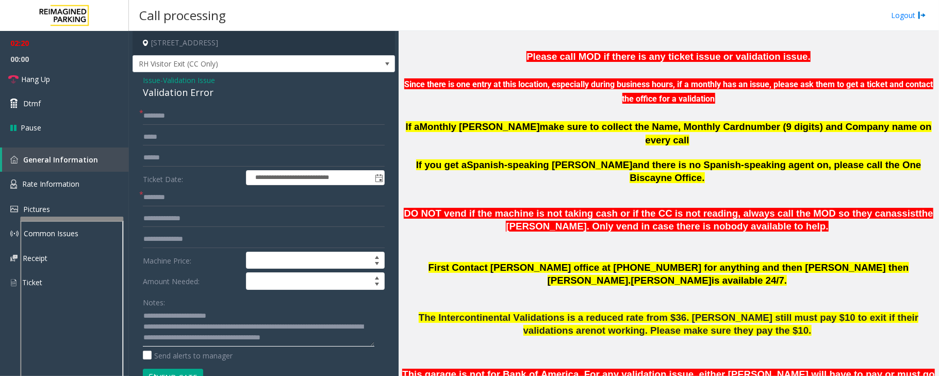
scroll to position [7, 0]
type textarea "**********"
click at [200, 122] on input "text" at bounding box center [264, 116] width 242 height 18
type input "*********"
click at [157, 195] on input "text" at bounding box center [264, 198] width 242 height 18
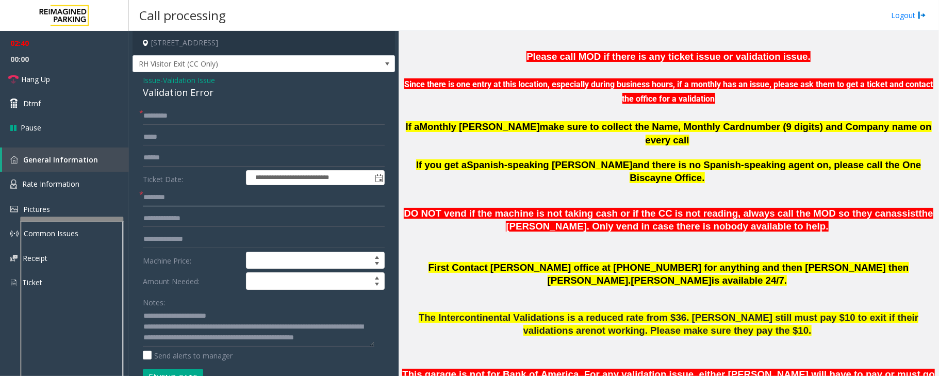
click at [160, 194] on input "text" at bounding box center [264, 198] width 242 height 18
click at [160, 196] on input "text" at bounding box center [264, 198] width 242 height 18
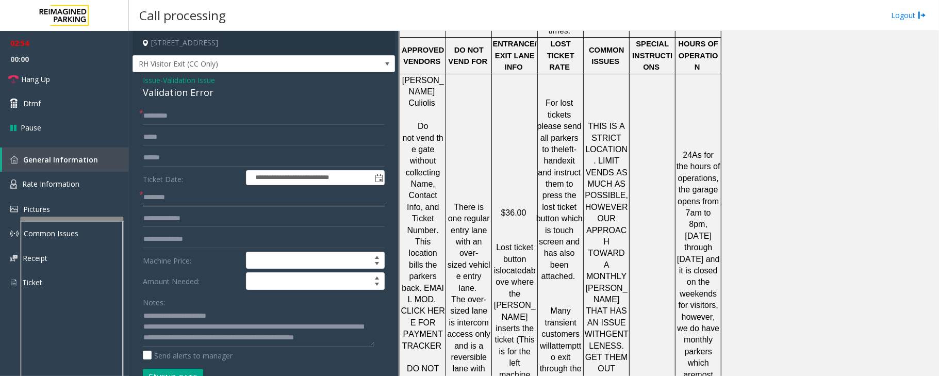
scroll to position [1374, 0]
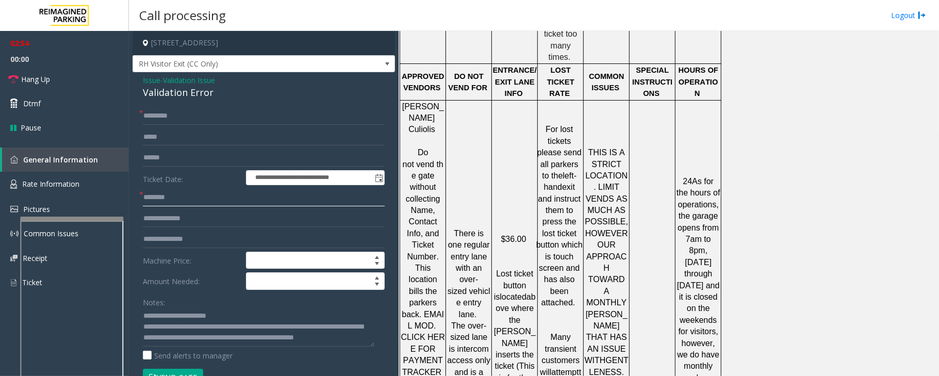
click at [156, 206] on input "text" at bounding box center [264, 198] width 242 height 18
click at [160, 202] on input "text" at bounding box center [264, 198] width 242 height 18
type input "**"
click at [217, 343] on textarea at bounding box center [258, 327] width 231 height 39
click at [194, 341] on textarea at bounding box center [258, 327] width 231 height 39
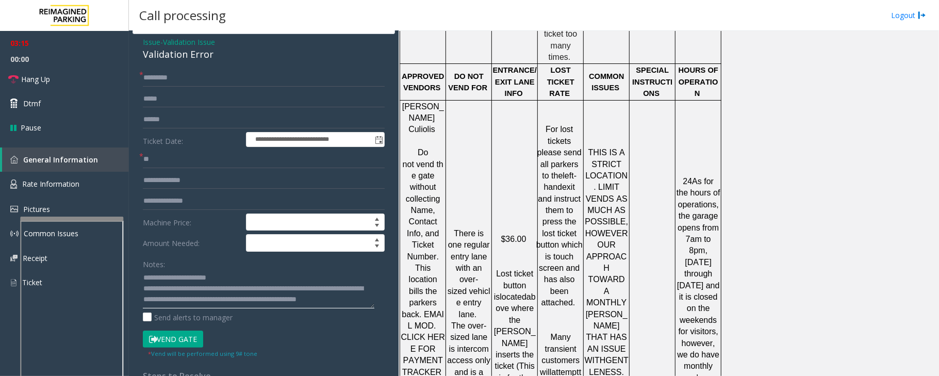
scroll to position [69, 0]
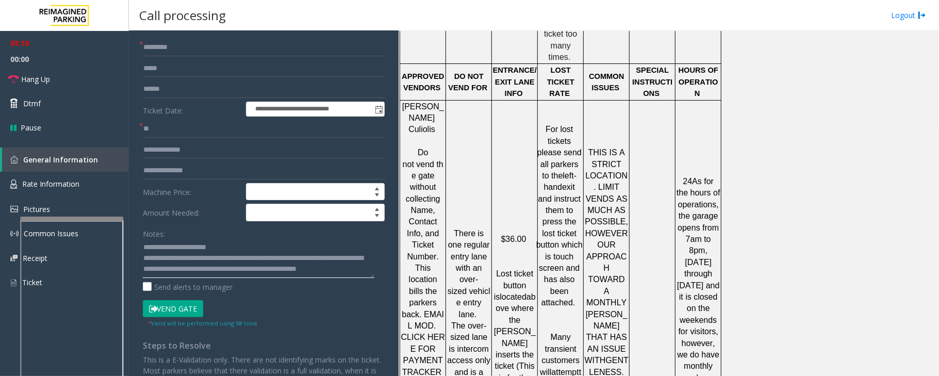
type textarea "**********"
click at [176, 312] on button "Vend Gate" at bounding box center [173, 309] width 60 height 18
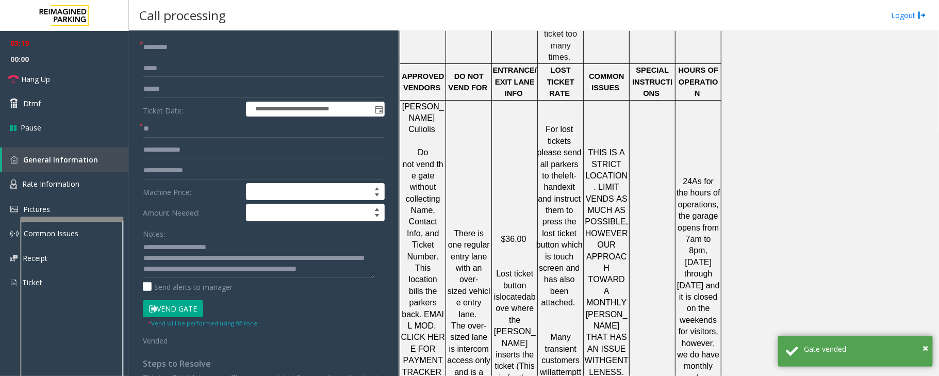
scroll to position [0, 0]
click at [59, 80] on link "Hang Up" at bounding box center [64, 79] width 129 height 24
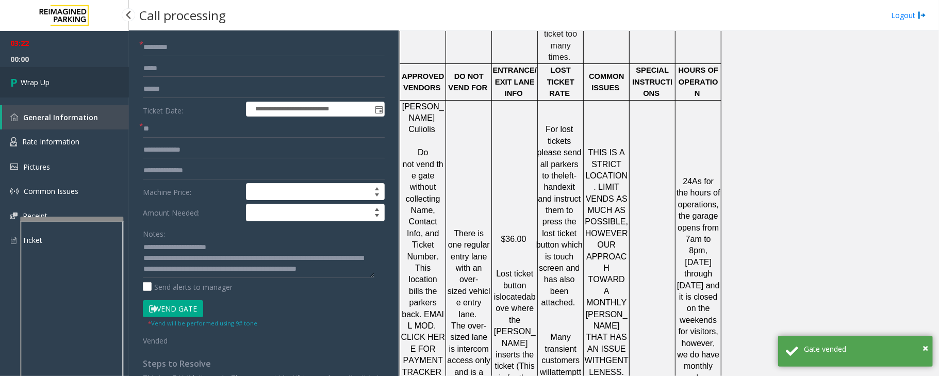
click at [59, 80] on link "Wrap Up" at bounding box center [64, 82] width 129 height 30
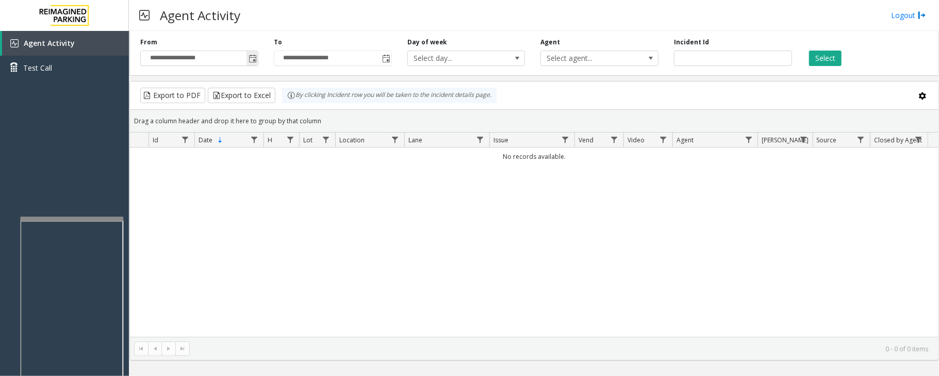
click at [252, 62] on span "Toggle popup" at bounding box center [252, 59] width 8 height 8
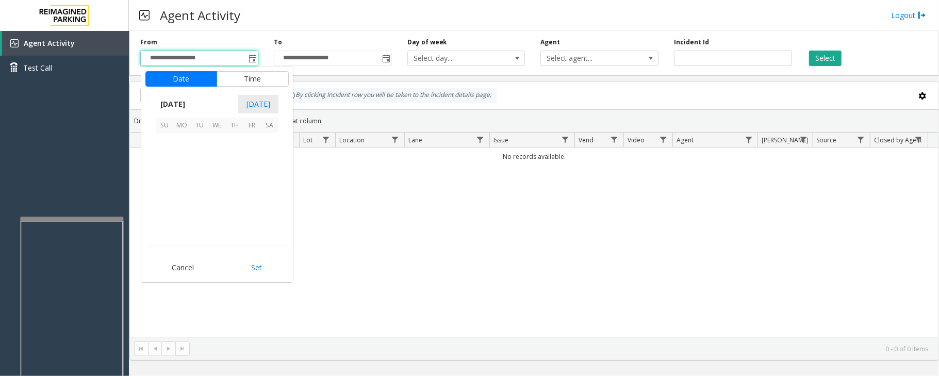
scroll to position [184910, 0]
click at [252, 213] on span "29" at bounding box center [252, 212] width 18 height 18
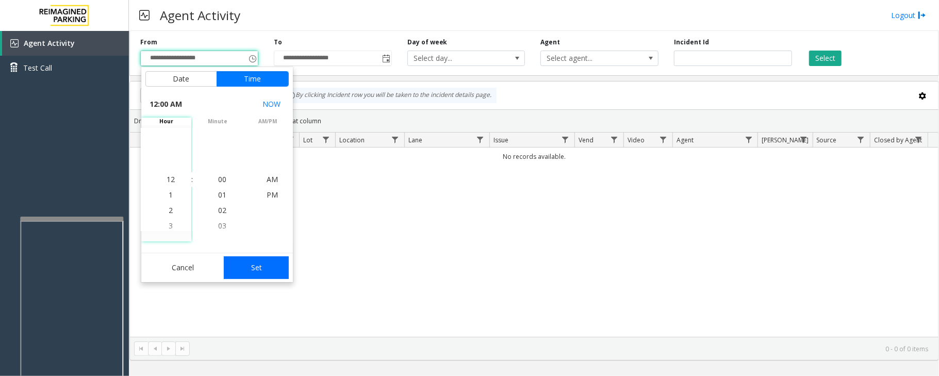
click at [265, 270] on button "Set" at bounding box center [256, 267] width 65 height 23
type input "**********"
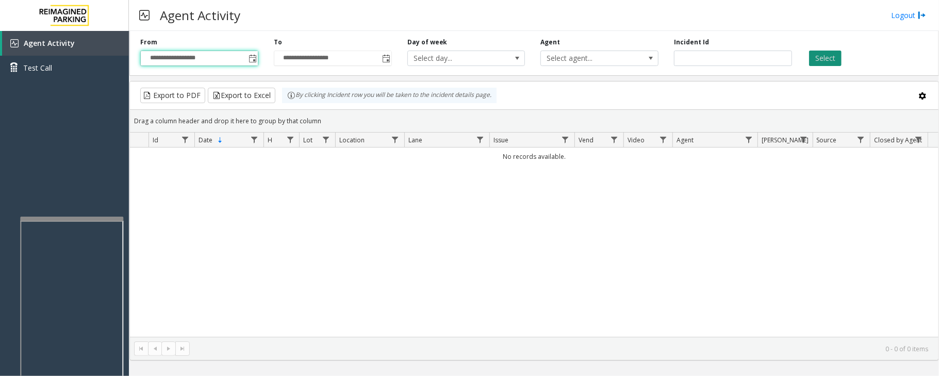
click at [826, 59] on button "Select" at bounding box center [825, 58] width 32 height 15
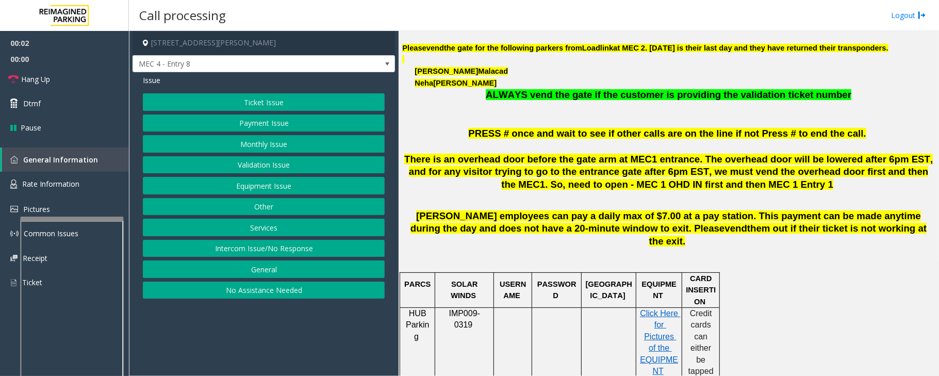
scroll to position [412, 0]
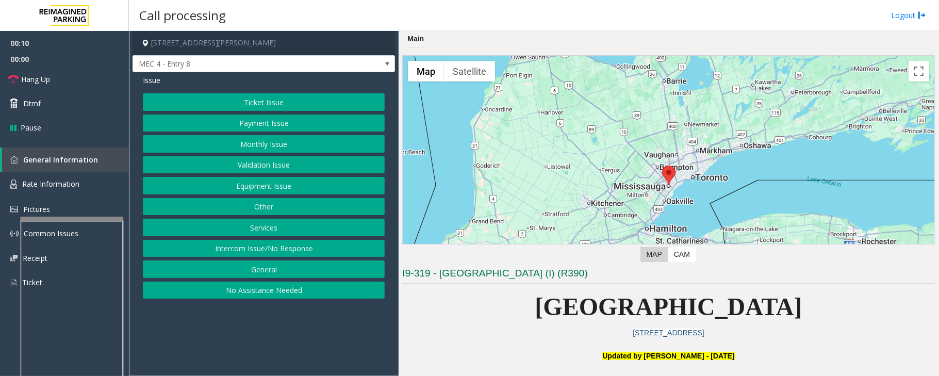
scroll to position [412, 0]
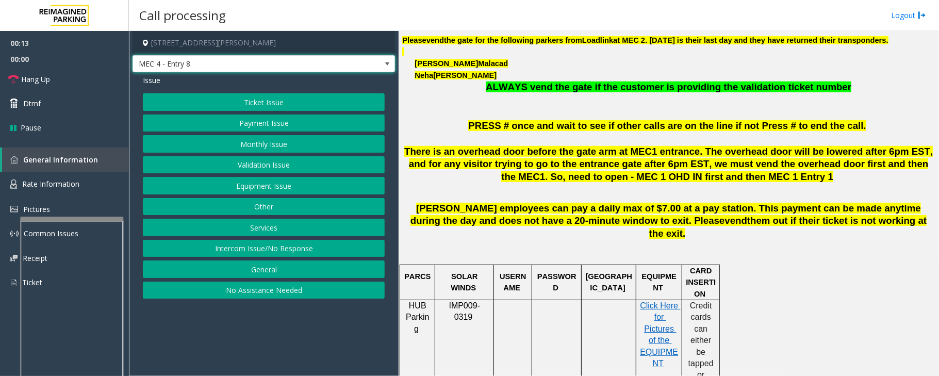
click at [370, 61] on span "MEC 4 - Entry 8" at bounding box center [263, 64] width 262 height 18
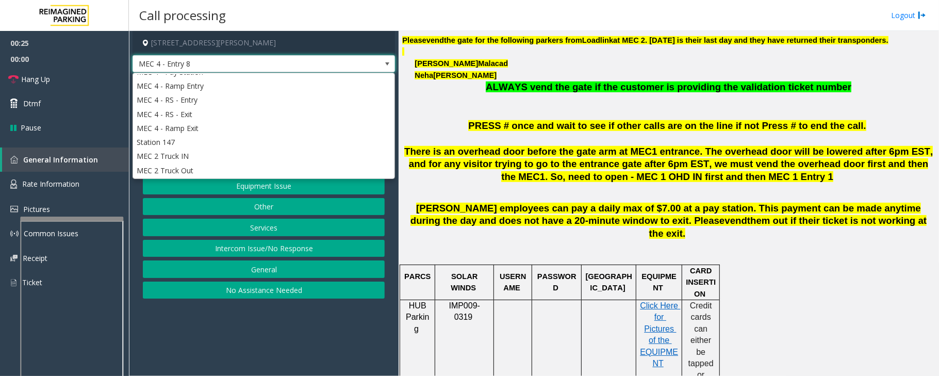
scroll to position [587, 0]
click at [206, 338] on app-call-processing-form "1 Robert Speck Parkway, Mississauga, ON MEC 4 - Entry 8 Issue Ticket Issue Paym…" at bounding box center [264, 203] width 270 height 345
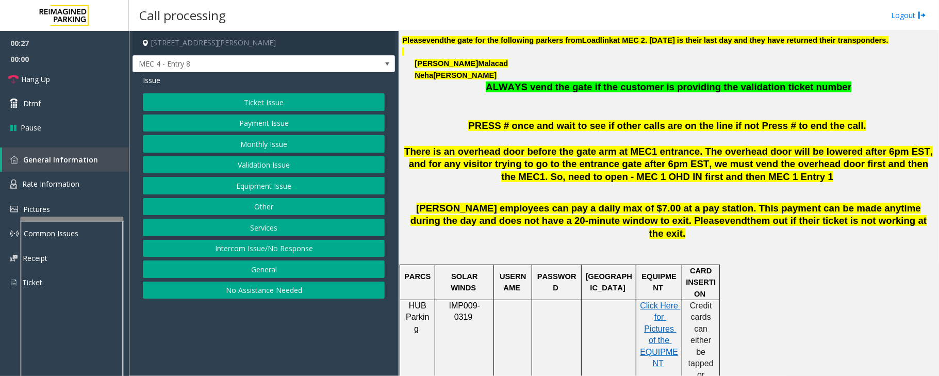
click at [242, 192] on button "Equipment Issue" at bounding box center [264, 186] width 242 height 18
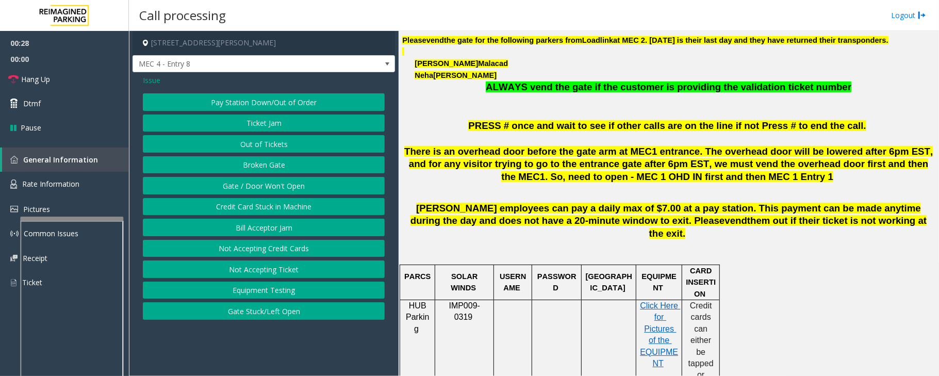
click at [244, 190] on button "Gate / Door Won't Open" at bounding box center [264, 186] width 242 height 18
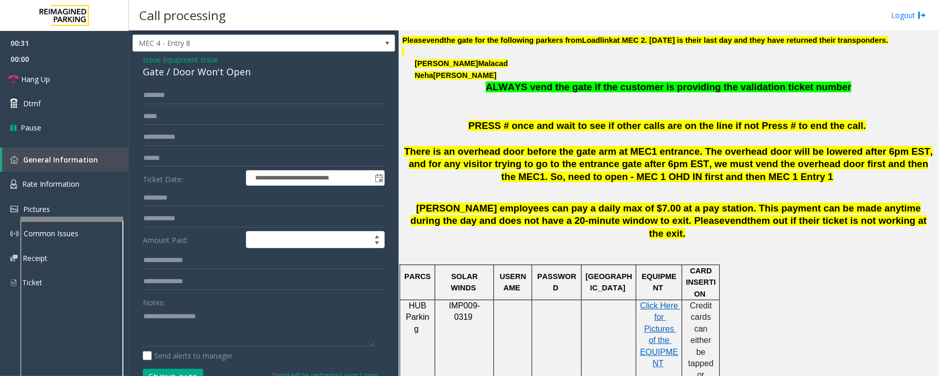
scroll to position [36, 0]
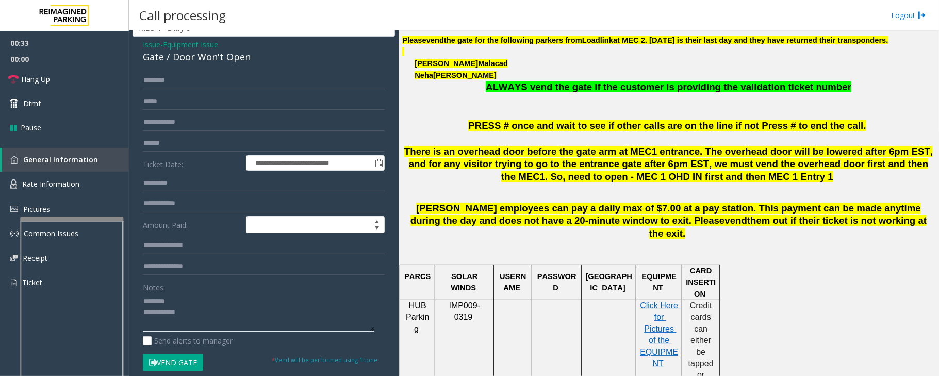
click at [205, 314] on textarea at bounding box center [258, 312] width 231 height 39
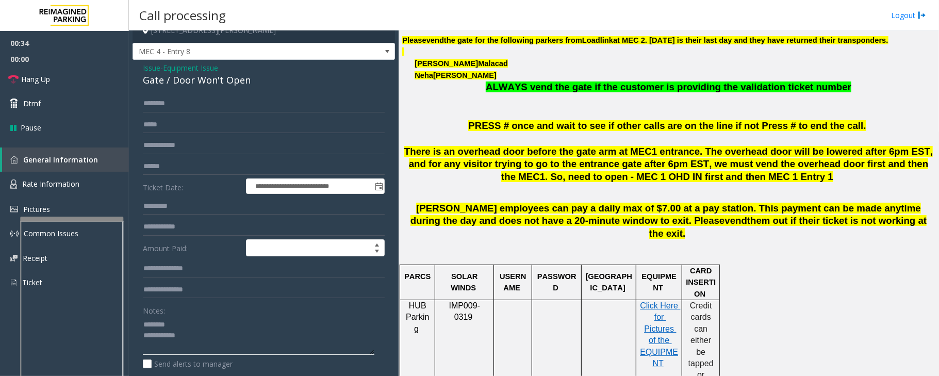
scroll to position [0, 0]
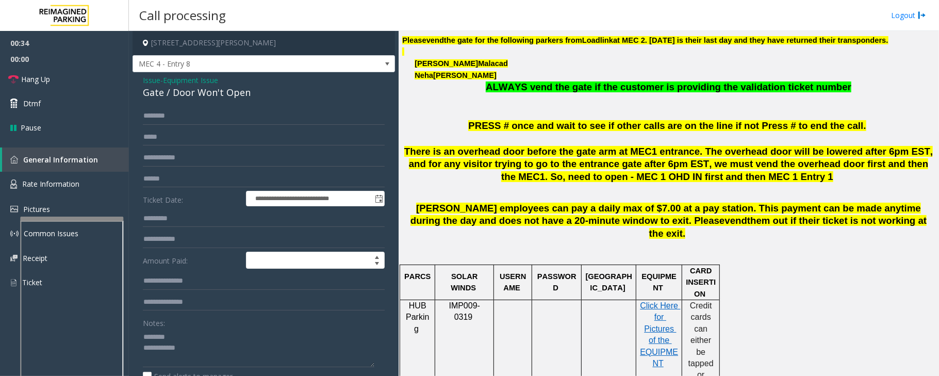
click at [183, 95] on div "Gate / Door Won't Open" at bounding box center [264, 93] width 242 height 14
click at [181, 351] on textarea at bounding box center [258, 347] width 231 height 39
click at [196, 349] on textarea at bounding box center [258, 347] width 231 height 39
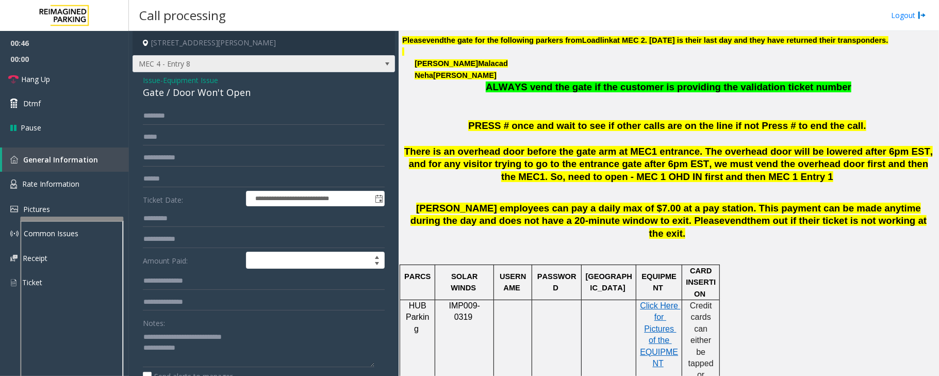
click at [383, 64] on span at bounding box center [387, 64] width 8 height 8
click at [221, 361] on textarea at bounding box center [258, 347] width 231 height 39
click at [383, 60] on span at bounding box center [387, 64] width 8 height 8
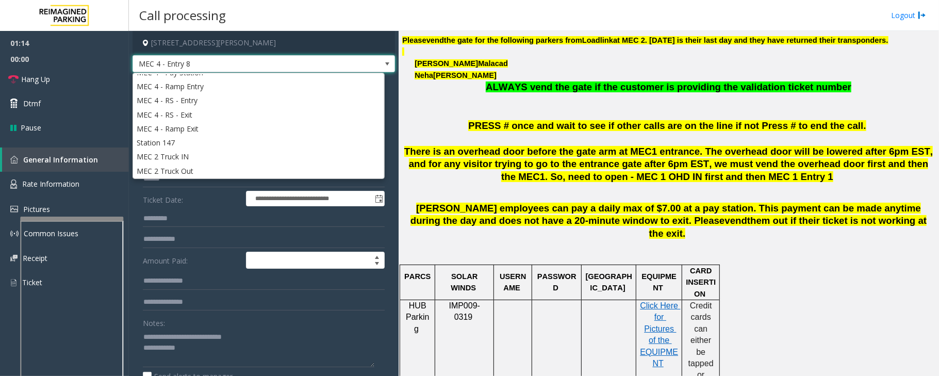
scroll to position [587, 0]
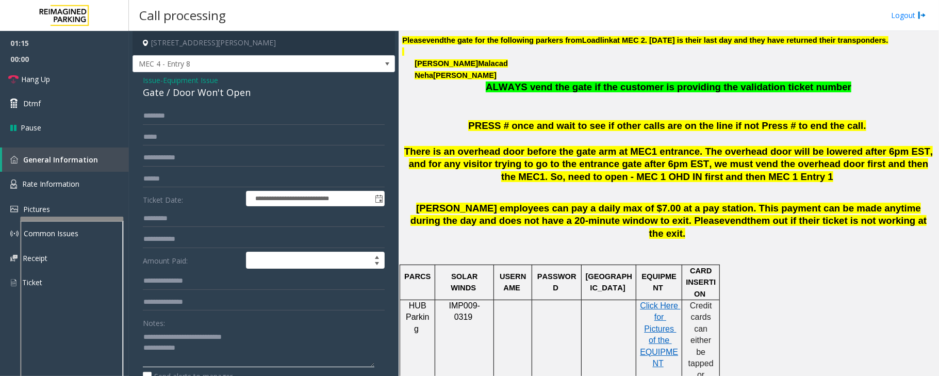
click at [194, 354] on textarea at bounding box center [258, 347] width 231 height 39
click at [63, 75] on link "Hang Up" at bounding box center [64, 79] width 129 height 24
click at [204, 351] on textarea at bounding box center [258, 347] width 231 height 39
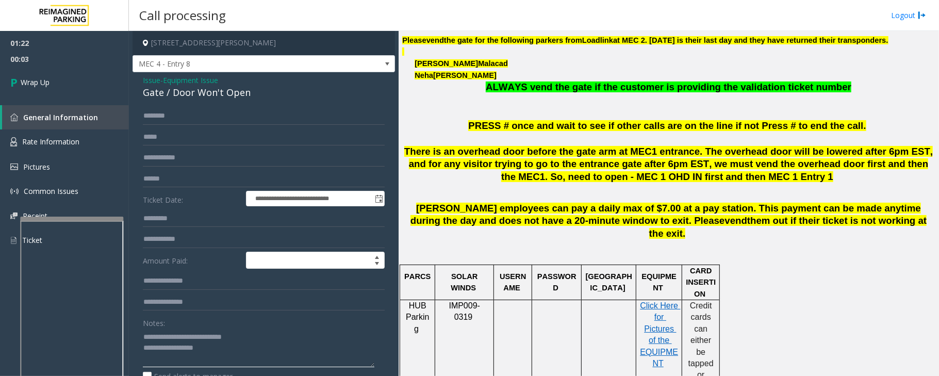
type textarea "**********"
click at [187, 77] on span "Equipment Issue" at bounding box center [190, 80] width 55 height 11
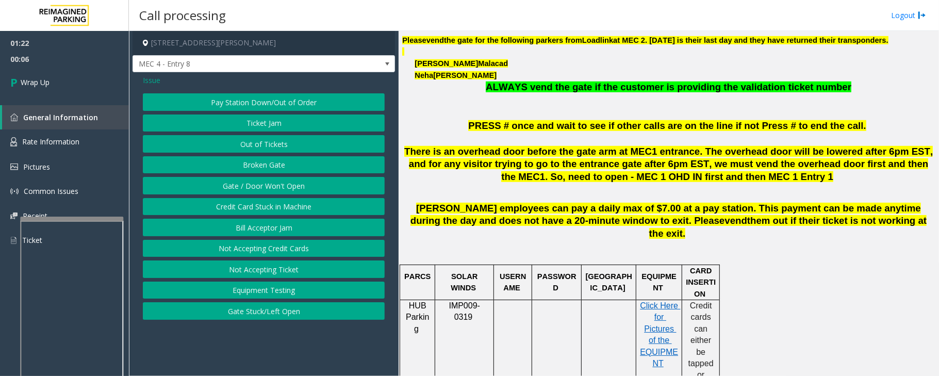
click at [152, 83] on span "Issue" at bounding box center [152, 80] width 18 height 11
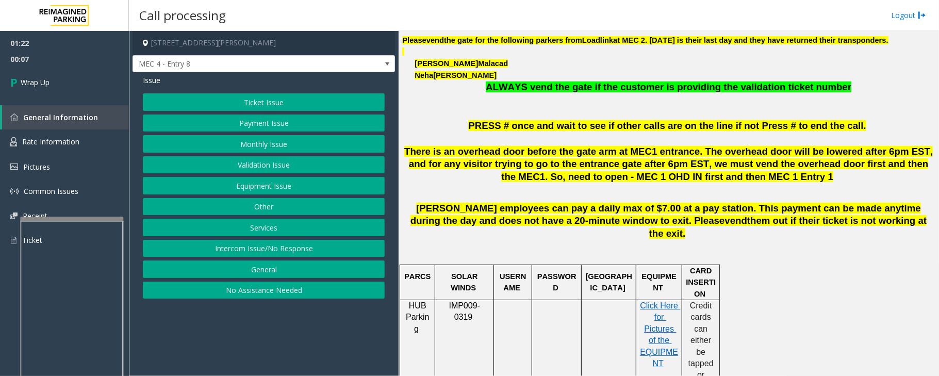
click at [261, 215] on button "Other" at bounding box center [264, 207] width 242 height 18
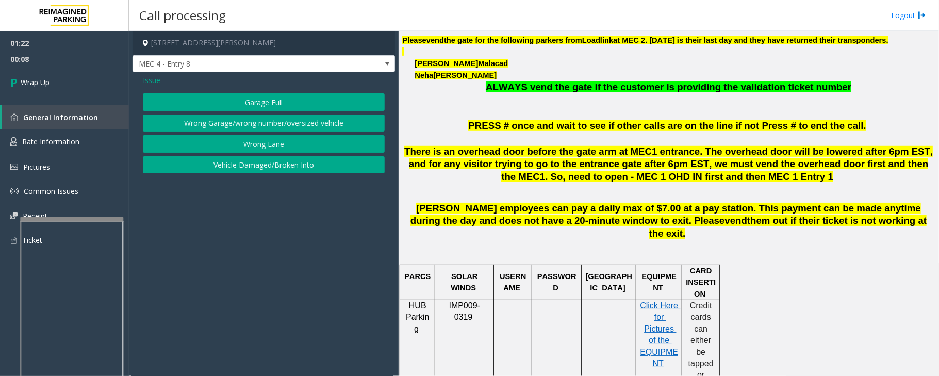
click at [259, 144] on button "Wrong Lane" at bounding box center [264, 144] width 242 height 18
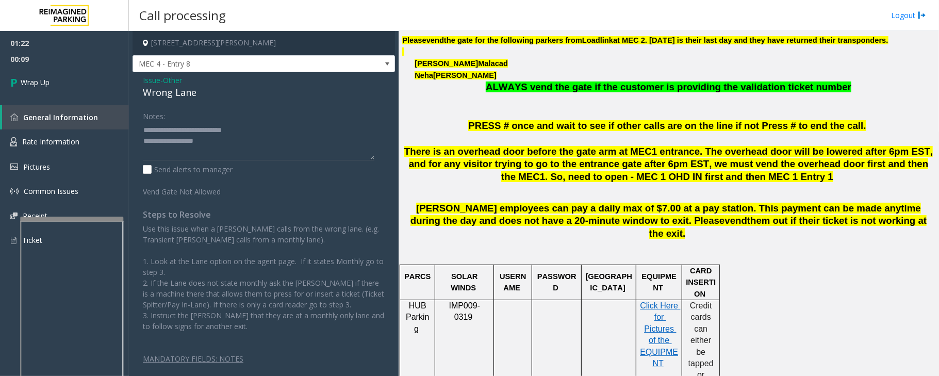
click at [173, 95] on div "Wrong Lane" at bounding box center [264, 93] width 242 height 14
copy div "Wrong Lane"
drag, startPoint x: 168, startPoint y: 129, endPoint x: 261, endPoint y: 129, distance: 92.8
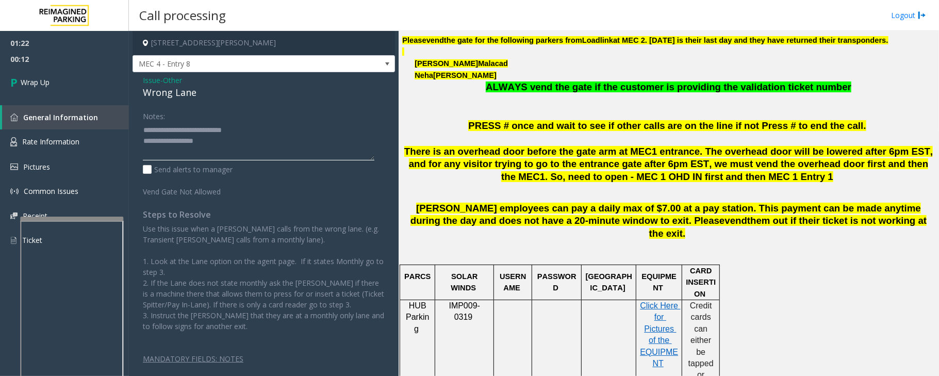
click at [261, 129] on textarea at bounding box center [258, 141] width 231 height 39
paste textarea
click at [193, 141] on textarea at bounding box center [258, 141] width 231 height 39
click at [214, 143] on textarea at bounding box center [258, 141] width 231 height 39
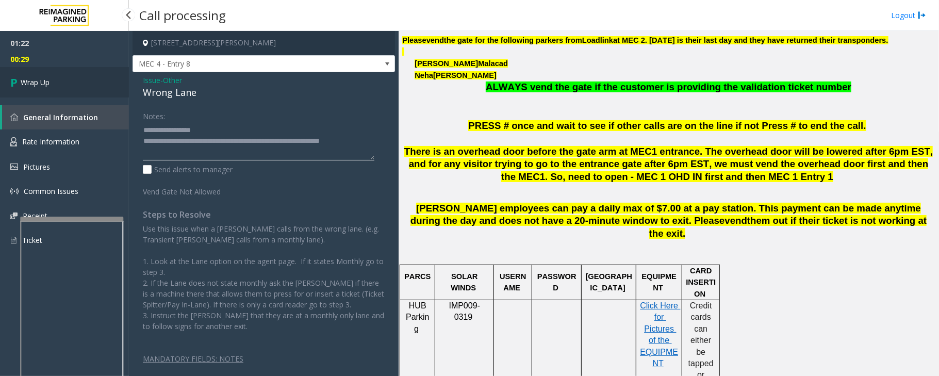
type textarea "**********"
click at [102, 96] on link "Wrap Up" at bounding box center [64, 82] width 129 height 30
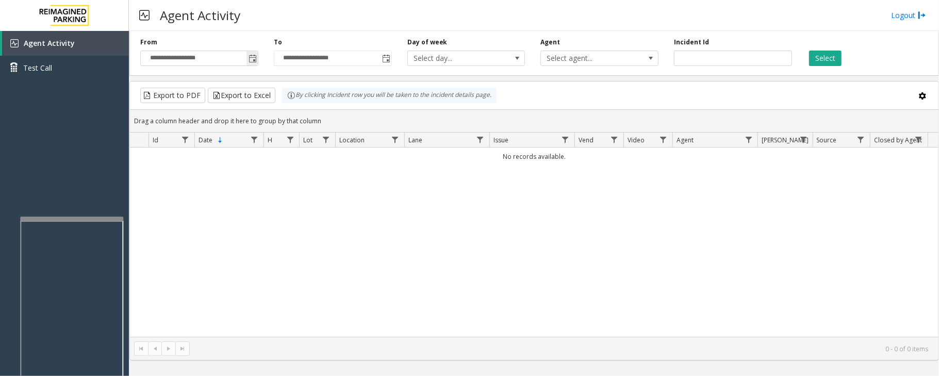
click at [250, 62] on span "Toggle popup" at bounding box center [252, 59] width 8 height 8
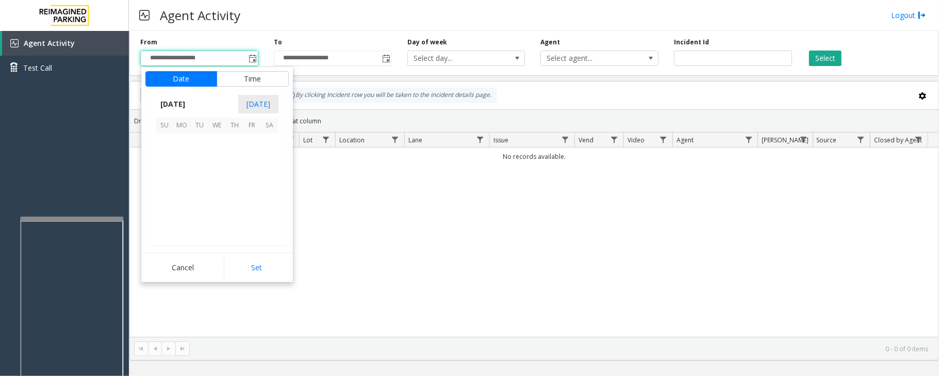
scroll to position [184910, 0]
click at [250, 215] on span "29" at bounding box center [252, 212] width 18 height 18
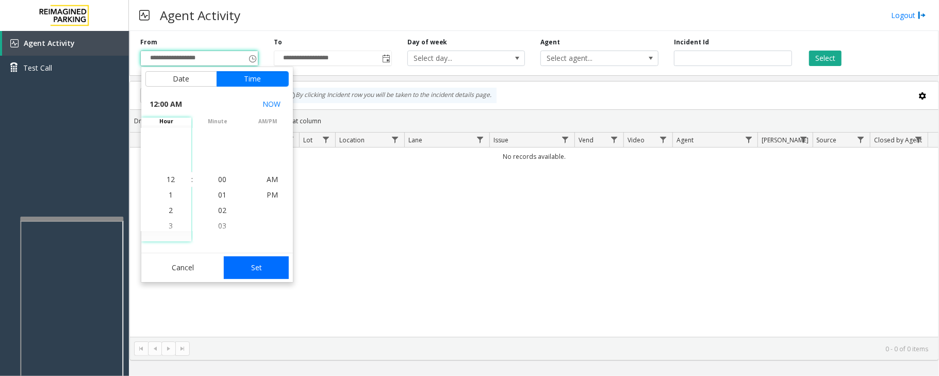
click at [255, 271] on button "Set" at bounding box center [256, 267] width 65 height 23
type input "**********"
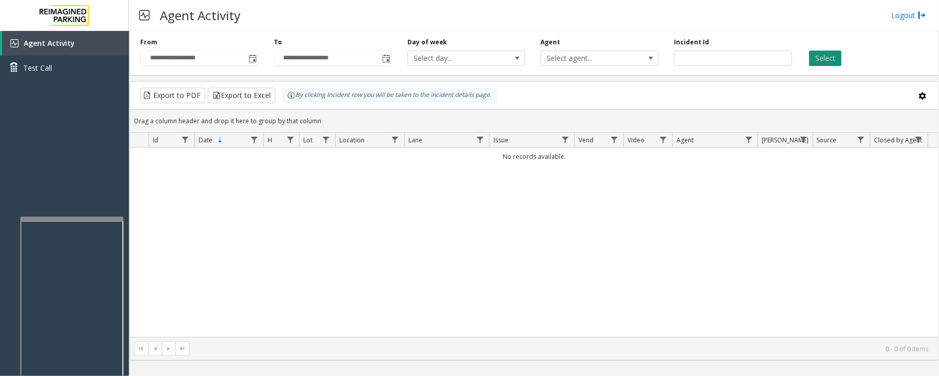
click at [819, 54] on button "Select" at bounding box center [825, 58] width 32 height 15
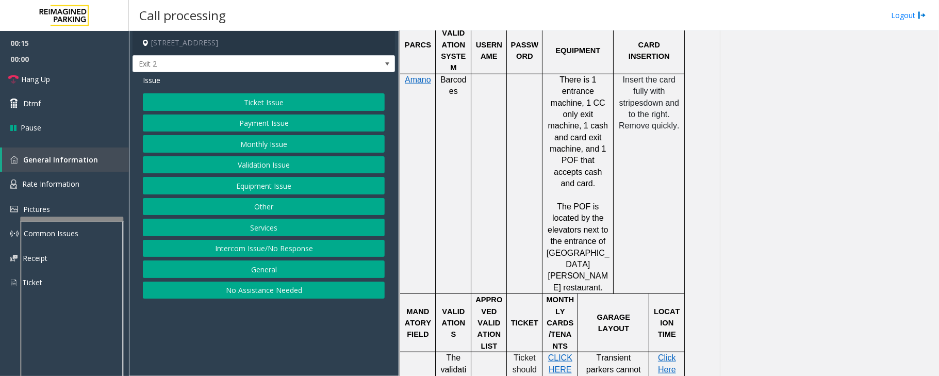
scroll to position [619, 0]
click at [251, 104] on button "Ticket Issue" at bounding box center [264, 102] width 242 height 18
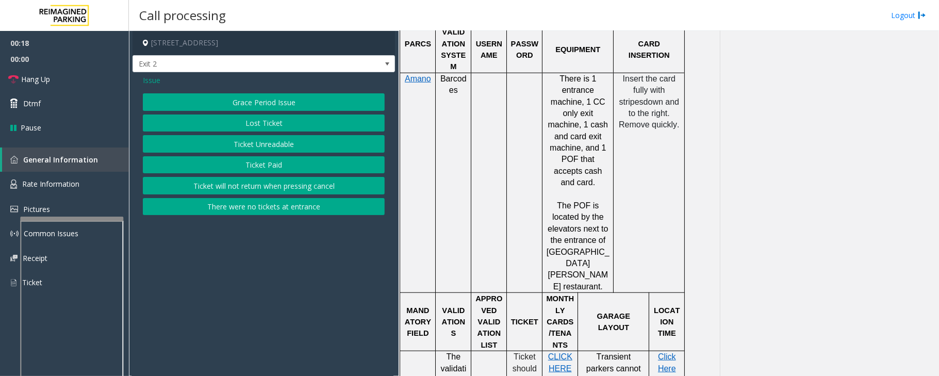
click at [256, 145] on button "Ticket Unreadable" at bounding box center [264, 144] width 242 height 18
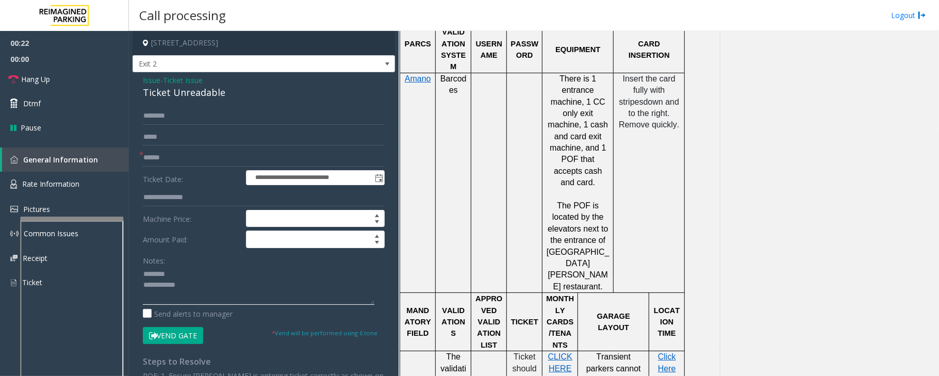
type textarea "**********"
click at [184, 81] on span "Ticket Issue" at bounding box center [183, 80] width 40 height 11
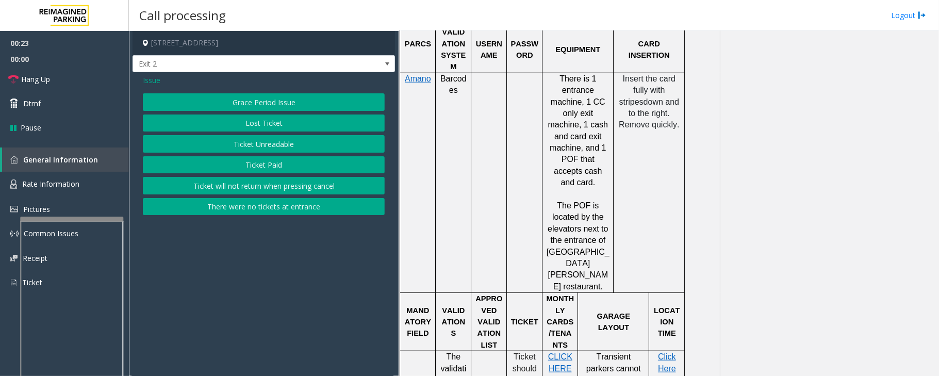
click at [154, 82] on span "Issue" at bounding box center [152, 80] width 18 height 11
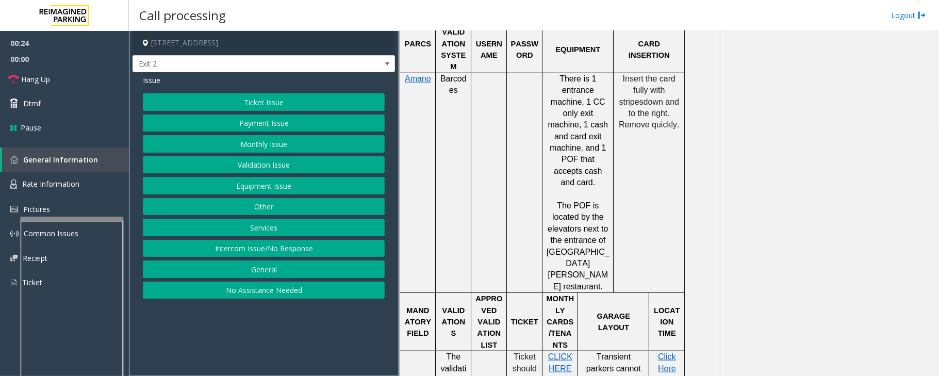
click at [269, 104] on button "Ticket Issue" at bounding box center [264, 102] width 242 height 18
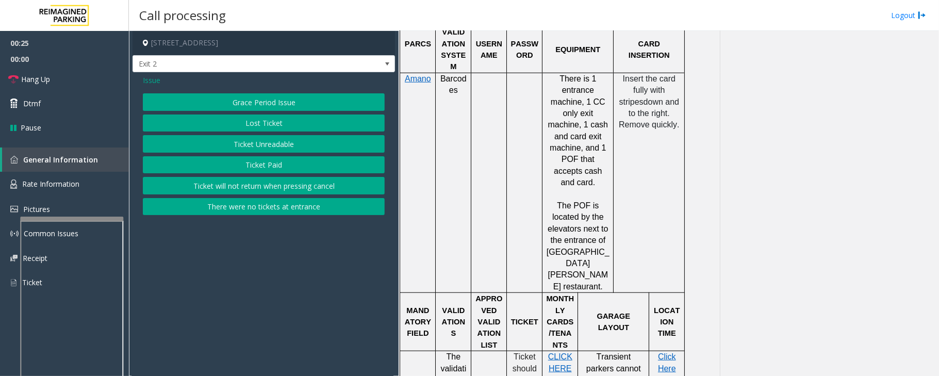
click at [256, 170] on button "Ticket Paid" at bounding box center [264, 165] width 242 height 18
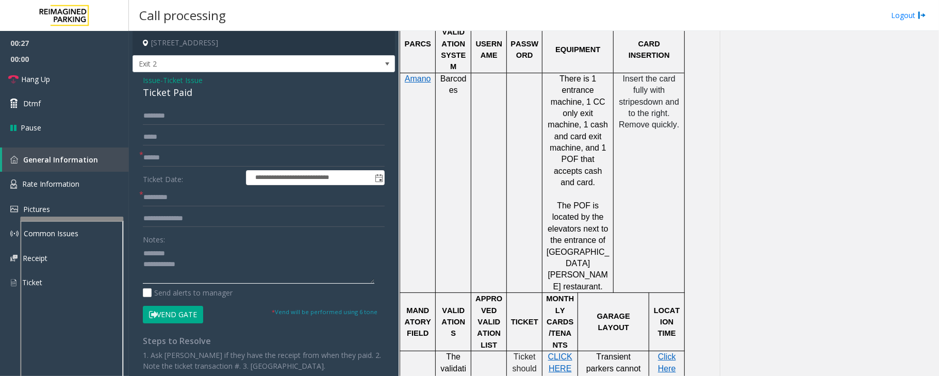
click at [144, 250] on textarea at bounding box center [258, 264] width 231 height 39
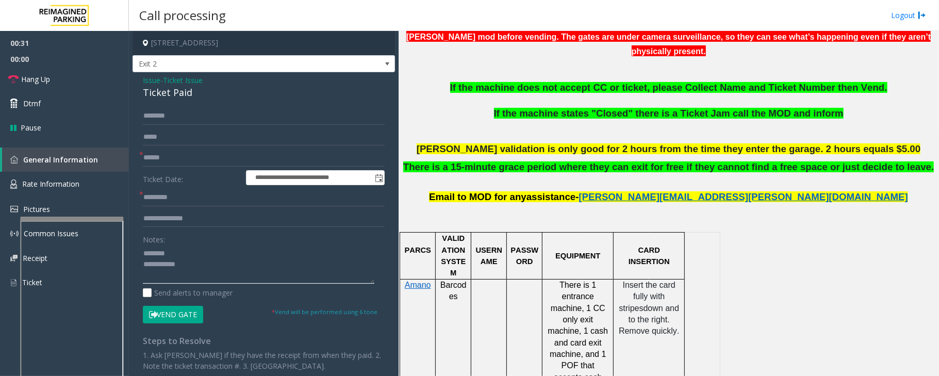
scroll to position [343, 0]
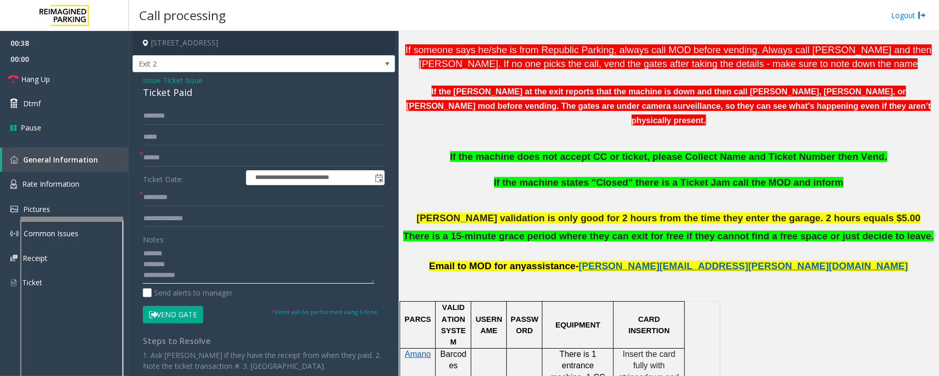
click at [193, 253] on textarea at bounding box center [258, 264] width 231 height 39
click at [160, 91] on div "Ticket Paid" at bounding box center [264, 93] width 242 height 14
type textarea "**********"
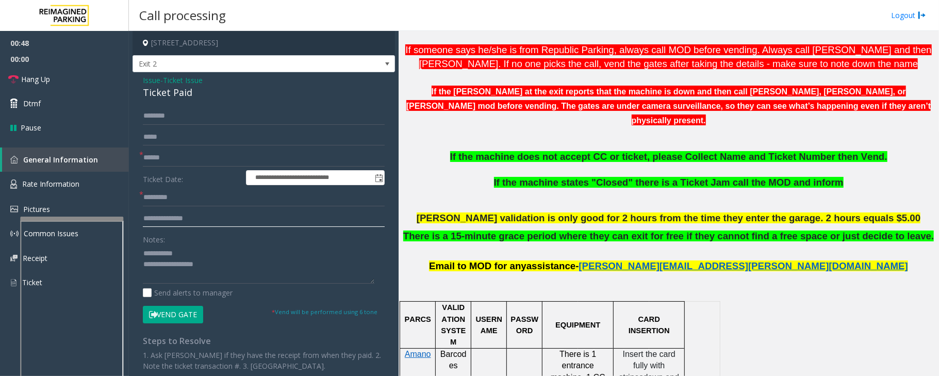
click at [168, 211] on input "text" at bounding box center [264, 219] width 242 height 18
type input "**********"
click at [180, 277] on textarea at bounding box center [258, 264] width 231 height 39
click at [182, 153] on input "text" at bounding box center [264, 158] width 242 height 18
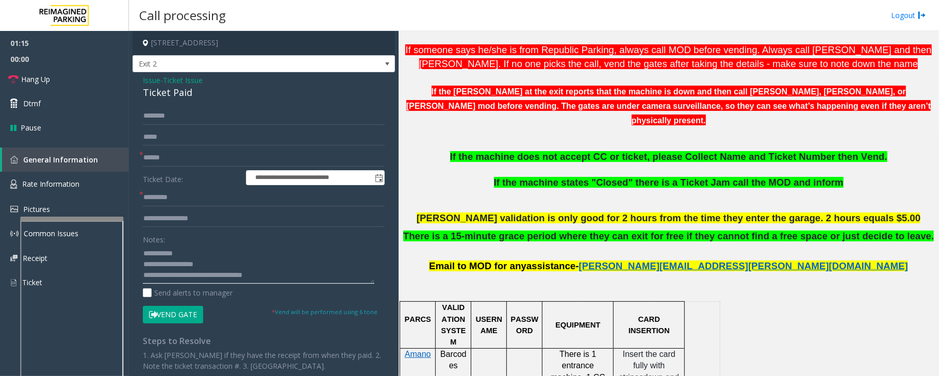
type textarea "**********"
click at [168, 201] on input "text" at bounding box center [264, 198] width 242 height 18
click at [170, 199] on input "text" at bounding box center [264, 198] width 242 height 18
click at [167, 161] on input "text" at bounding box center [264, 158] width 242 height 18
type input "**"
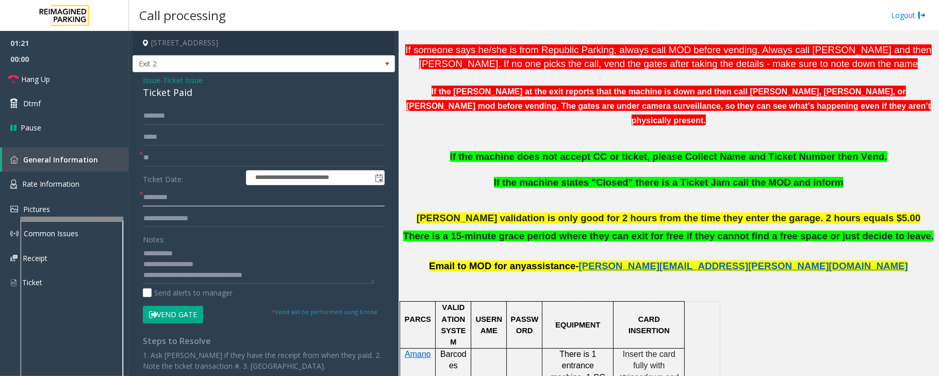
click at [171, 202] on input "text" at bounding box center [264, 198] width 242 height 18
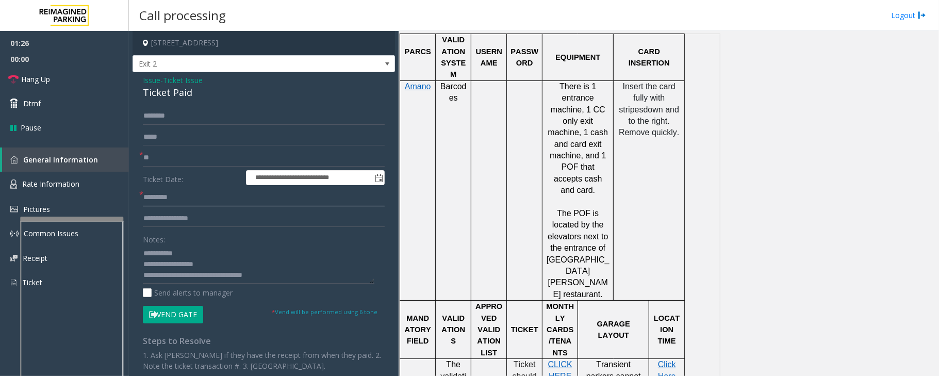
scroll to position [619, 0]
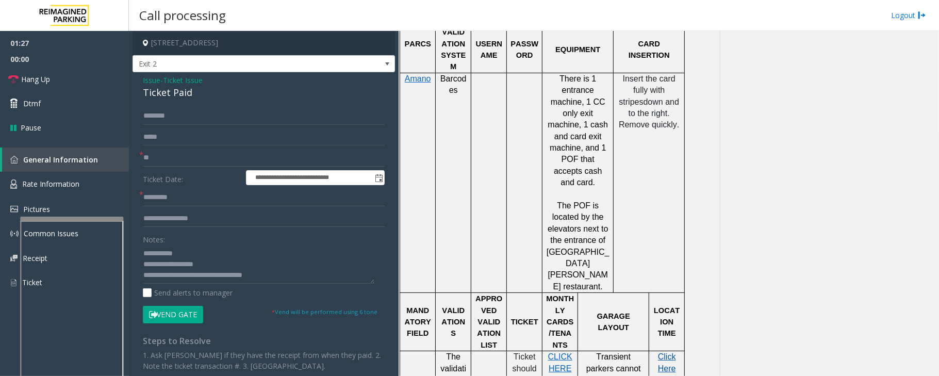
click at [668, 352] on span "Click Here for the local time" at bounding box center [666, 379] width 23 height 55
click at [168, 199] on input "text" at bounding box center [264, 198] width 242 height 18
type input "********"
click at [174, 117] on input "text" at bounding box center [264, 116] width 242 height 18
type input "*"
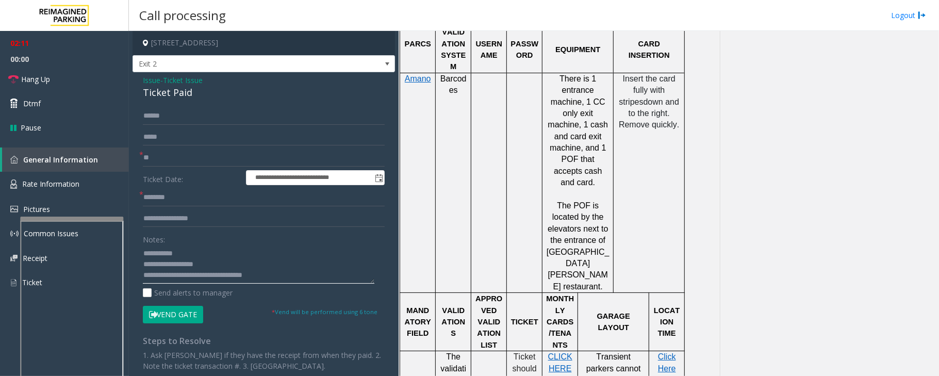
drag, startPoint x: 265, startPoint y: 276, endPoint x: 290, endPoint y: 266, distance: 26.8
click at [267, 276] on textarea at bounding box center [258, 264] width 231 height 39
click at [285, 274] on textarea at bounding box center [258, 264] width 231 height 39
click at [280, 275] on textarea at bounding box center [258, 264] width 231 height 39
drag, startPoint x: 182, startPoint y: 118, endPoint x: 143, endPoint y: 118, distance: 38.7
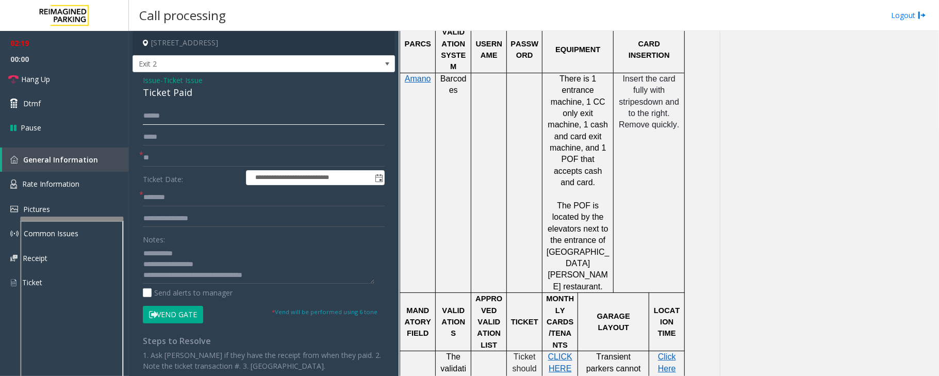
click at [143, 118] on input "******" at bounding box center [264, 116] width 242 height 18
click at [183, 120] on input "******" at bounding box center [264, 116] width 242 height 18
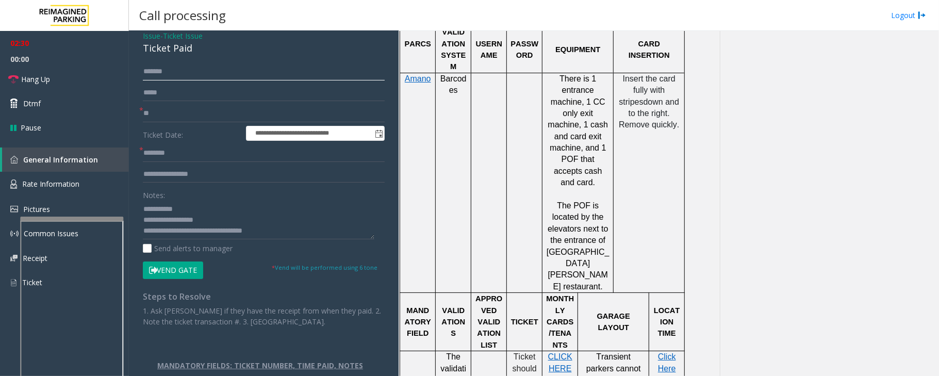
scroll to position [69, 0]
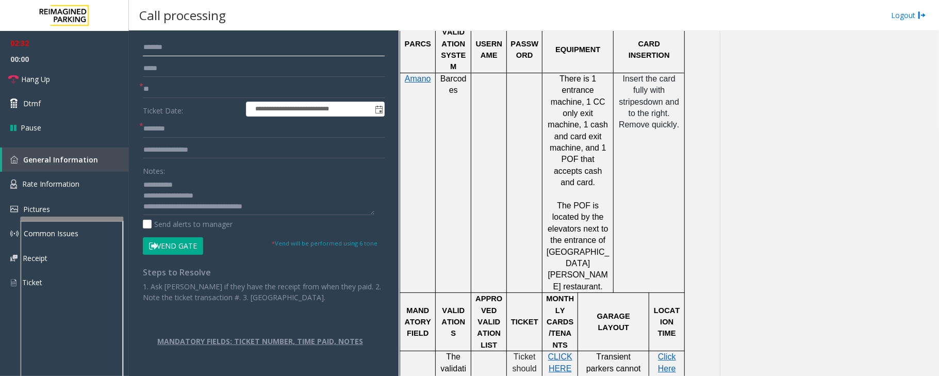
type input "*******"
click at [192, 246] on button "Vend Gate" at bounding box center [173, 246] width 60 height 18
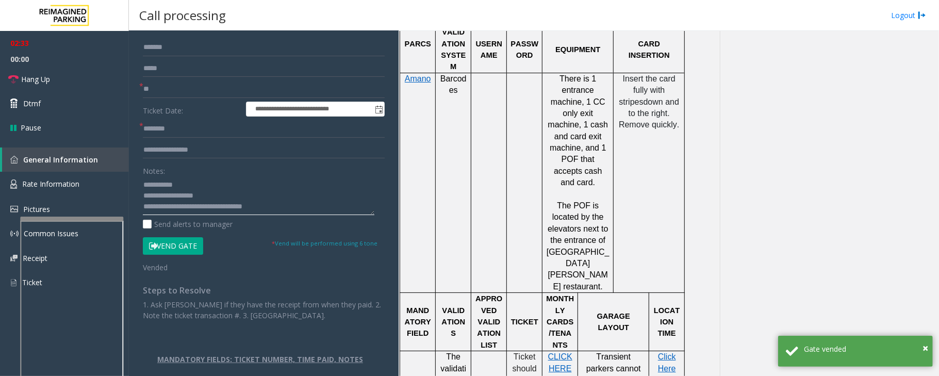
click at [293, 203] on textarea at bounding box center [258, 195] width 231 height 39
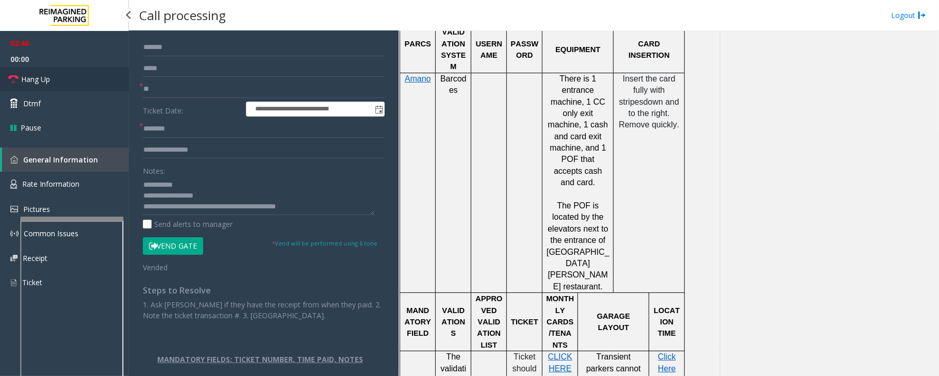
click at [50, 82] on span "Hang Up" at bounding box center [35, 79] width 29 height 11
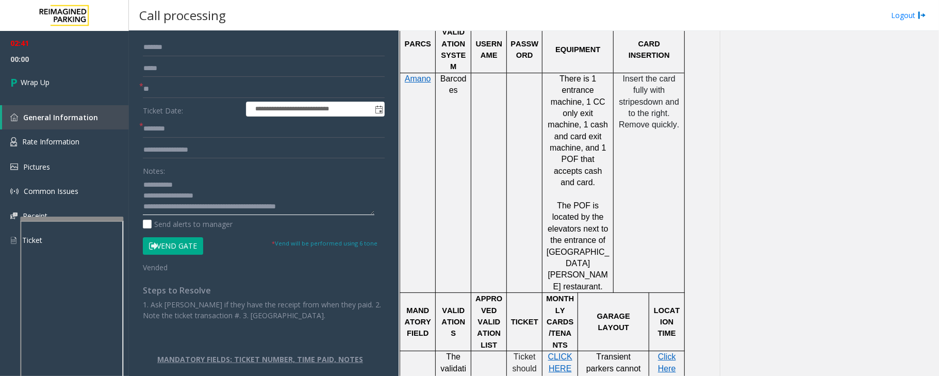
click at [336, 206] on textarea at bounding box center [258, 195] width 231 height 39
type textarea "**********"
click at [48, 79] on span "Wrap Up" at bounding box center [35, 82] width 29 height 11
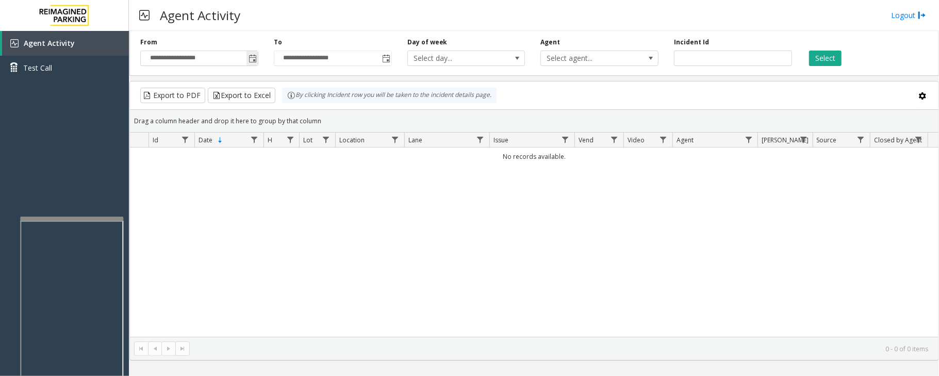
click at [253, 61] on span "Toggle popup" at bounding box center [252, 59] width 8 height 8
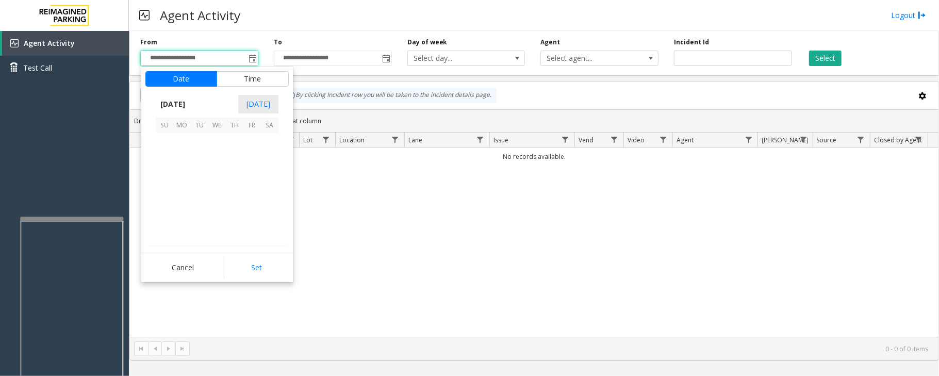
scroll to position [184910, 0]
click at [248, 210] on span "29" at bounding box center [252, 212] width 18 height 18
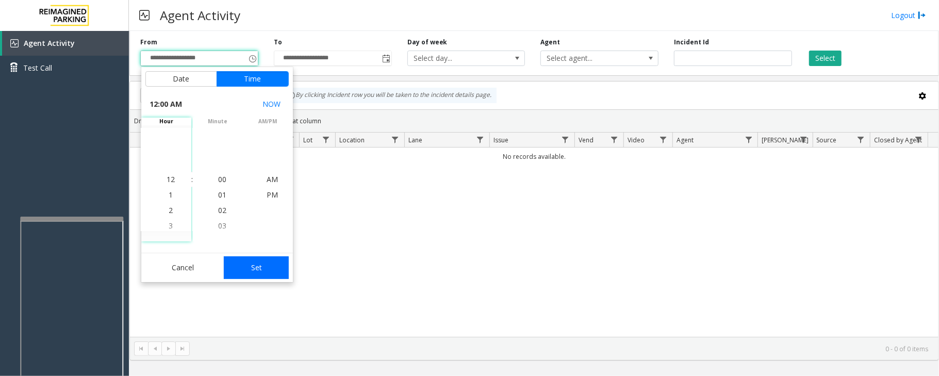
click at [270, 269] on button "Set" at bounding box center [256, 267] width 65 height 23
type input "**********"
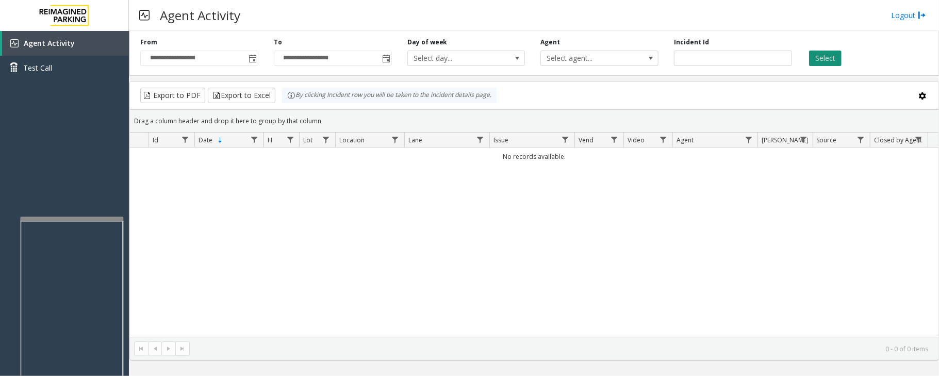
click at [819, 59] on button "Select" at bounding box center [825, 58] width 32 height 15
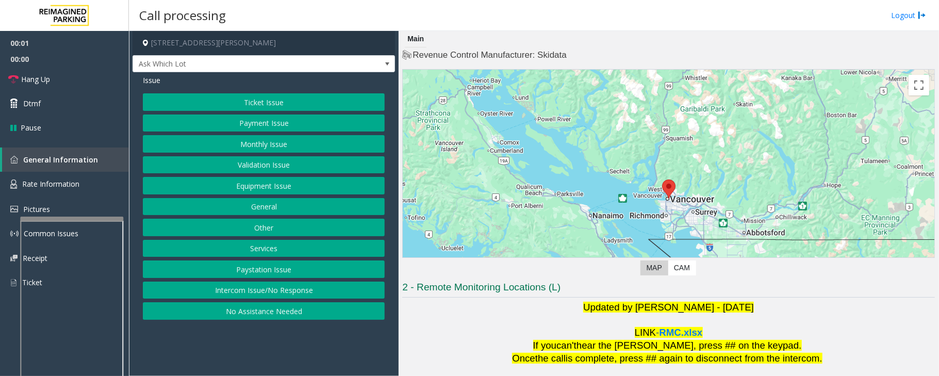
scroll to position [102, 0]
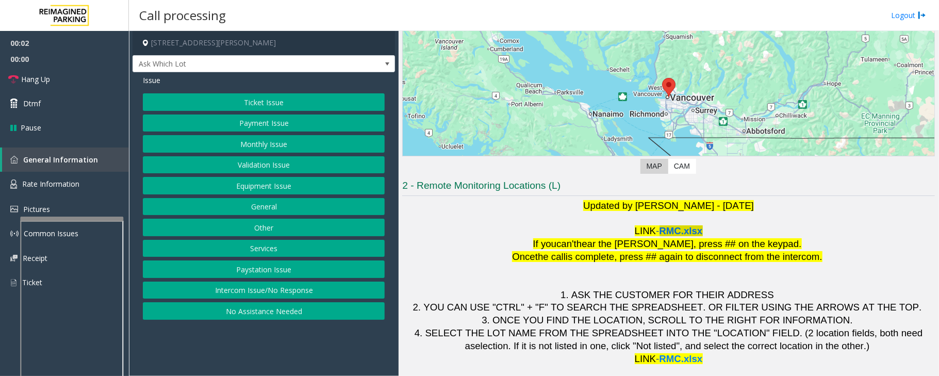
click at [683, 236] on span "RMC.xlsx" at bounding box center [680, 230] width 43 height 11
click at [300, 288] on button "Intercom Issue/No Response" at bounding box center [264, 290] width 242 height 18
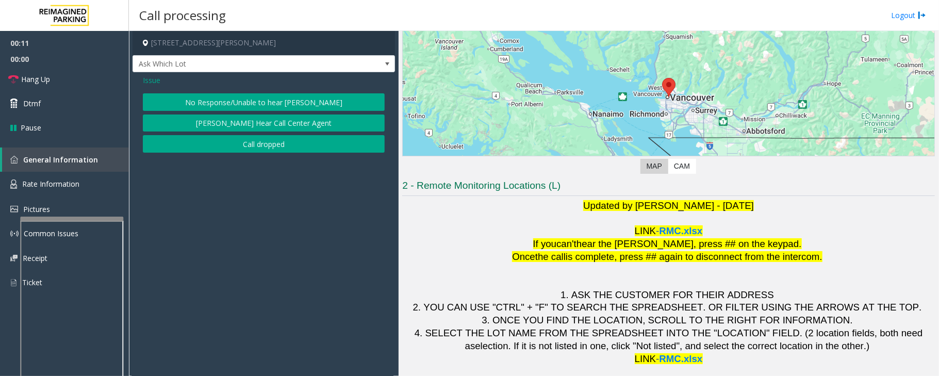
click at [287, 93] on button "No Response/Unable to hear [PERSON_NAME]" at bounding box center [264, 102] width 242 height 18
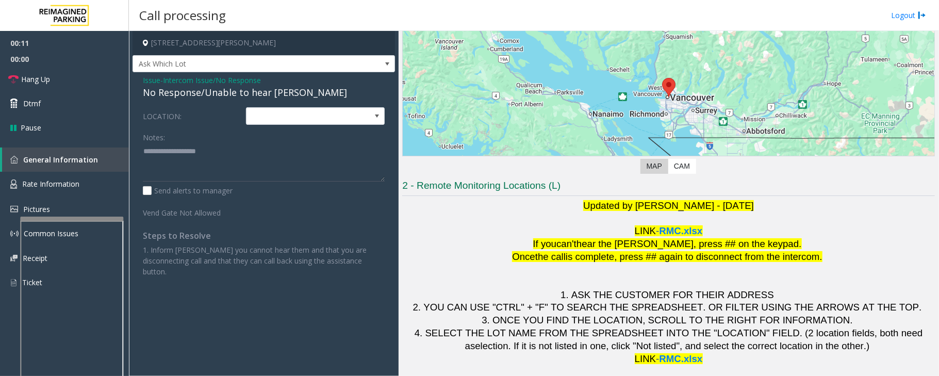
click at [269, 91] on div "No Response/Unable to hear [PERSON_NAME]" at bounding box center [264, 93] width 242 height 14
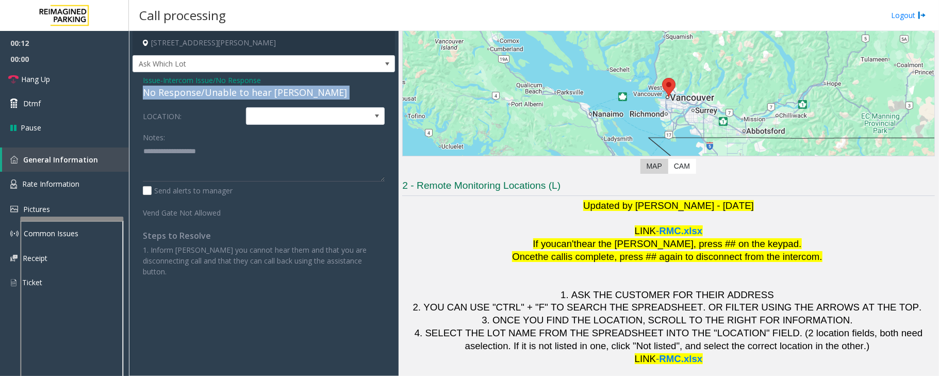
click at [269, 91] on div "No Response/Unable to hear [PERSON_NAME]" at bounding box center [264, 93] width 242 height 14
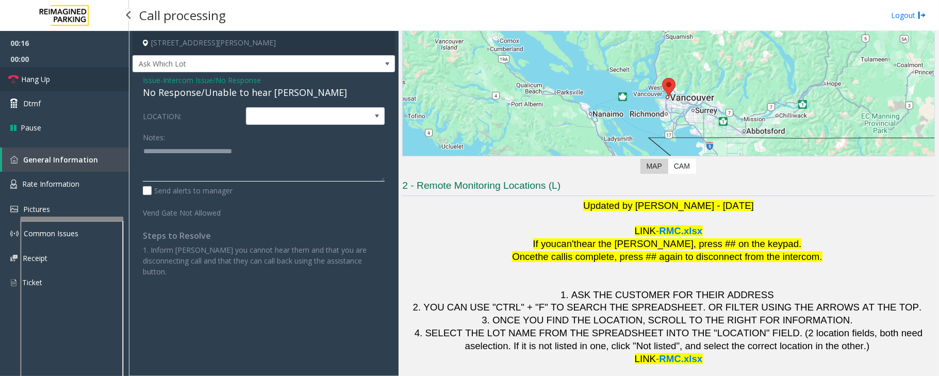
type textarea "**********"
click at [91, 81] on link "Hang Up" at bounding box center [64, 79] width 129 height 24
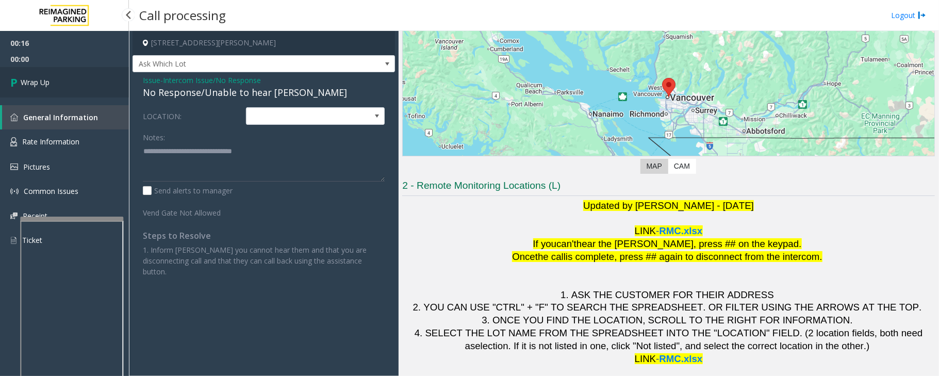
click at [91, 81] on link "Wrap Up" at bounding box center [64, 82] width 129 height 30
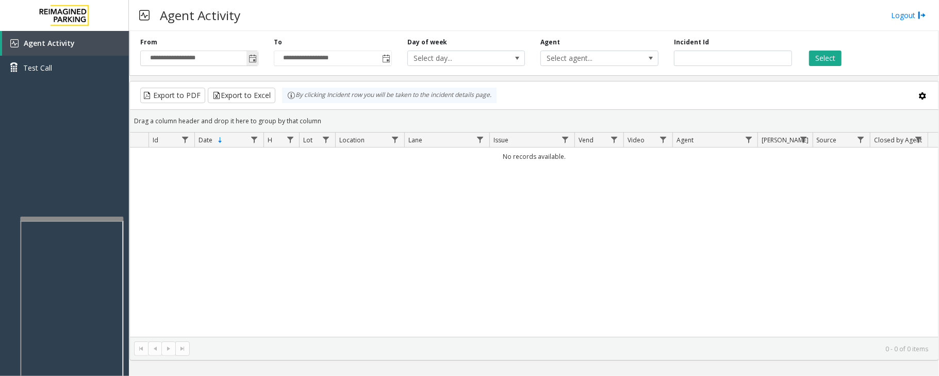
click at [251, 58] on span "Toggle popup" at bounding box center [252, 59] width 8 height 8
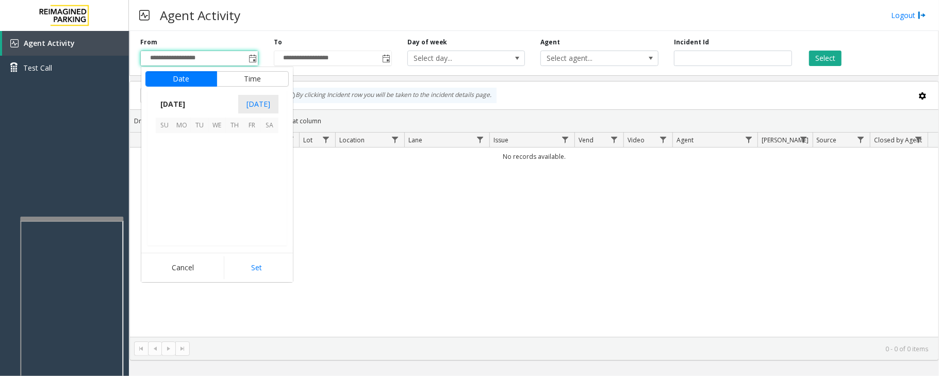
scroll to position [184910, 0]
click at [250, 210] on span "29" at bounding box center [252, 212] width 18 height 18
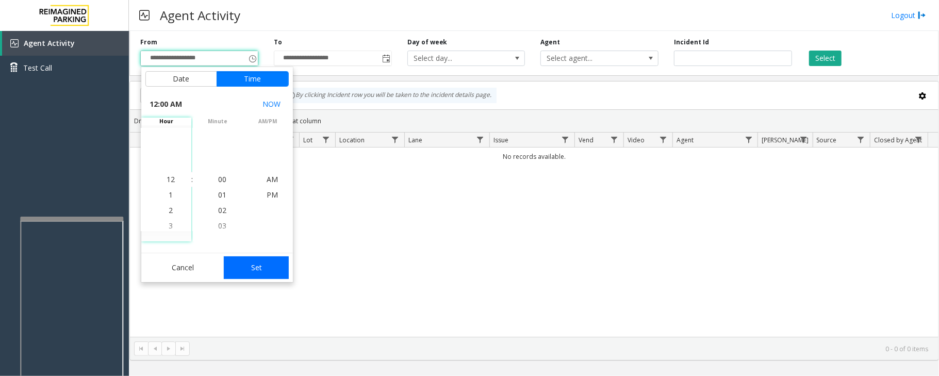
click at [277, 266] on button "Set" at bounding box center [256, 267] width 65 height 23
type input "**********"
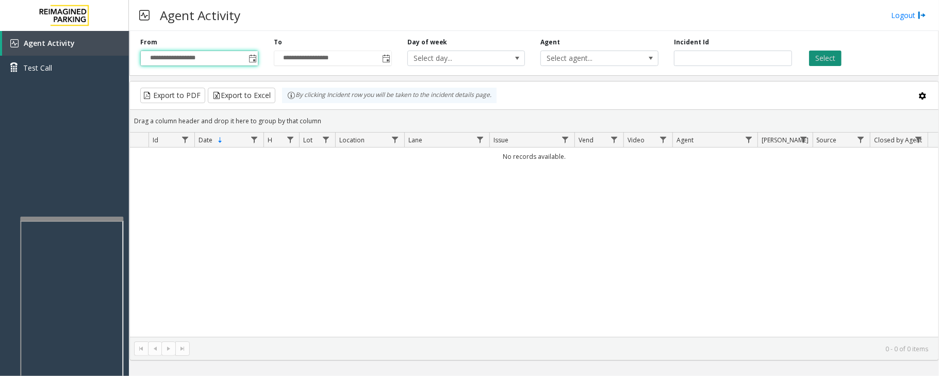
click at [811, 58] on button "Select" at bounding box center [825, 58] width 32 height 15
